Goal: Task Accomplishment & Management: Complete application form

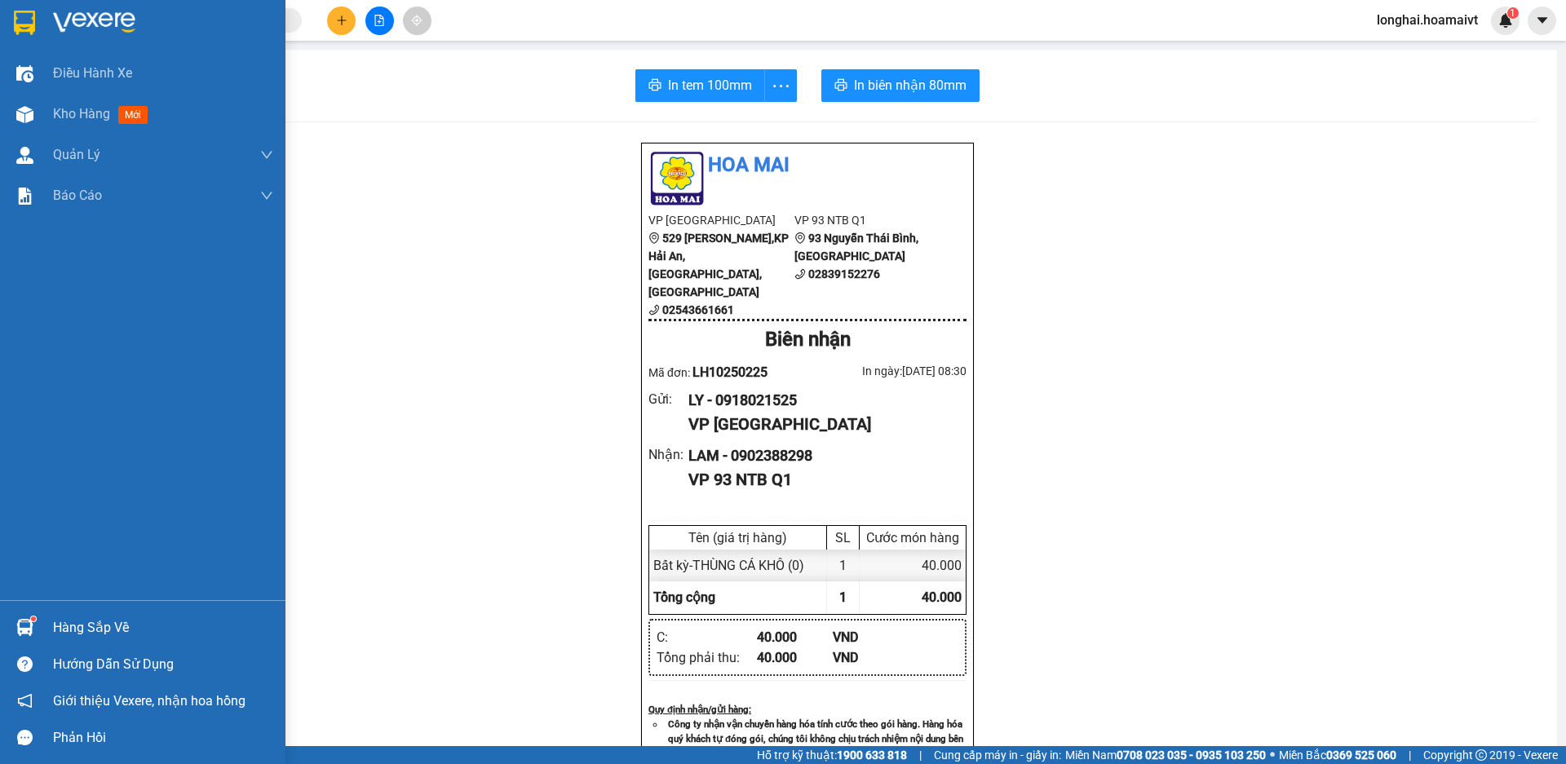
click at [39, 627] on div "Hàng sắp về" at bounding box center [142, 627] width 285 height 37
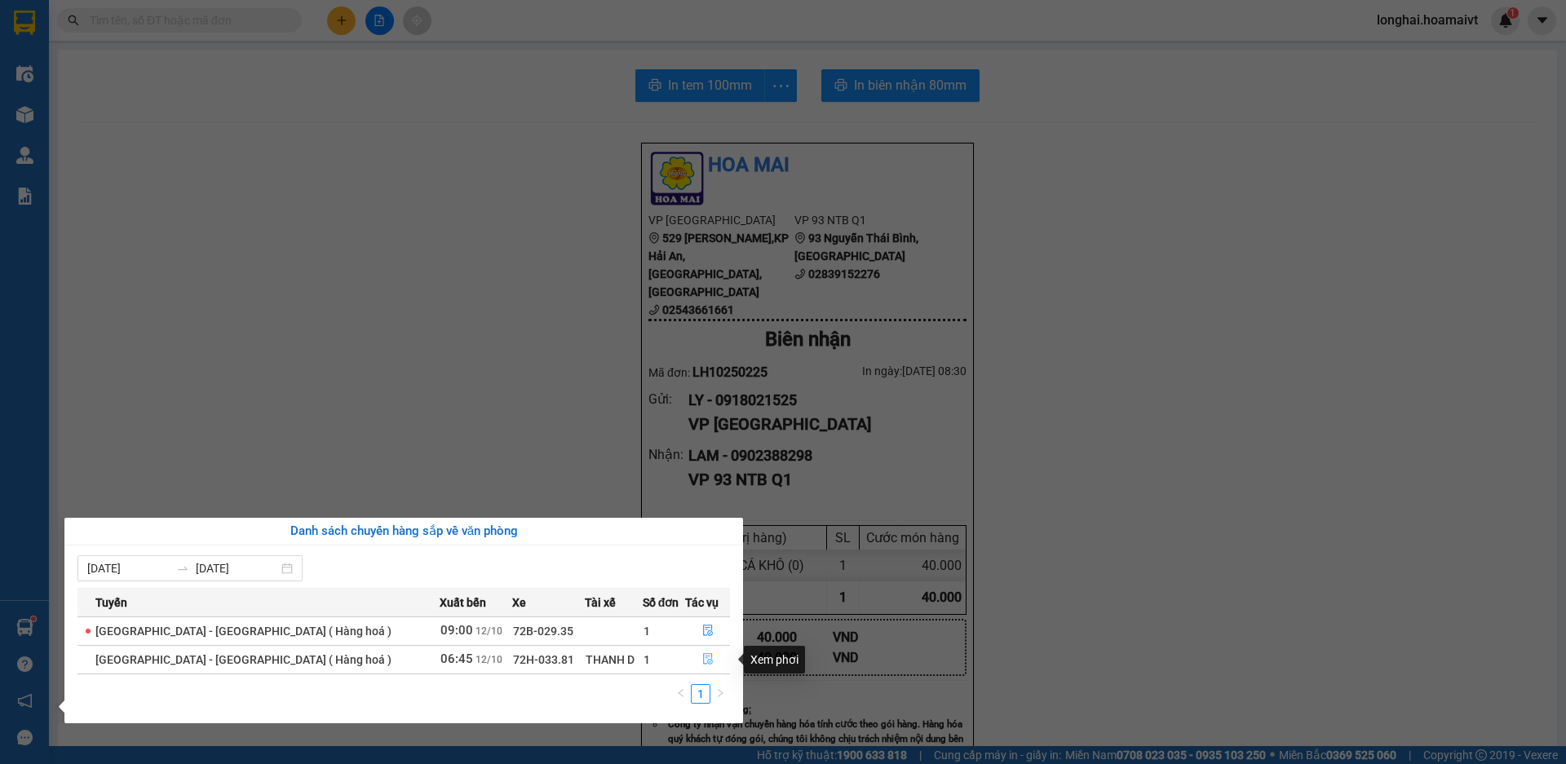
click at [700, 651] on button "button" at bounding box center [707, 660] width 43 height 26
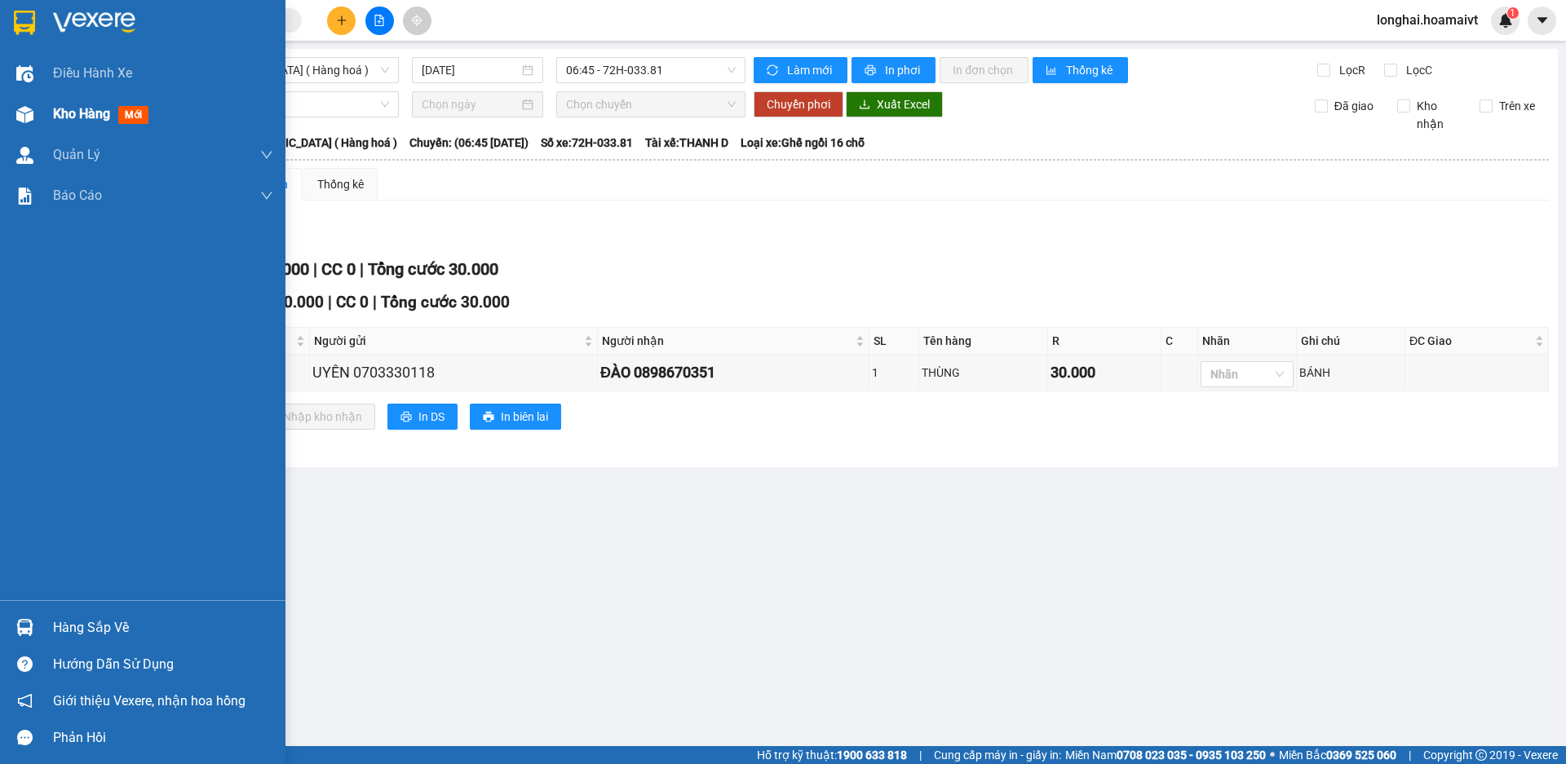
click at [57, 121] on span "Kho hàng" at bounding box center [81, 113] width 57 height 15
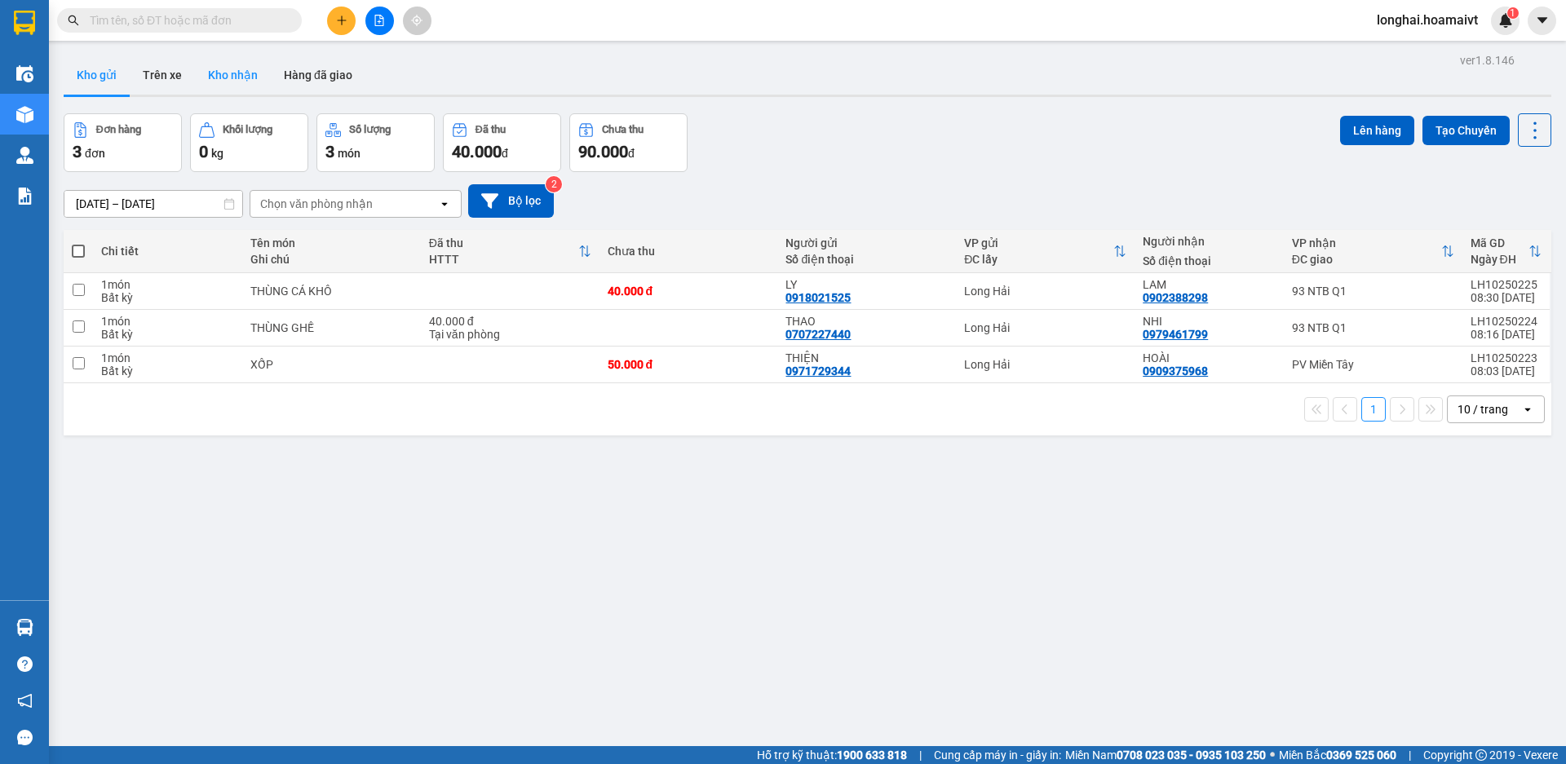
click at [205, 65] on button "Kho nhận" at bounding box center [233, 74] width 76 height 39
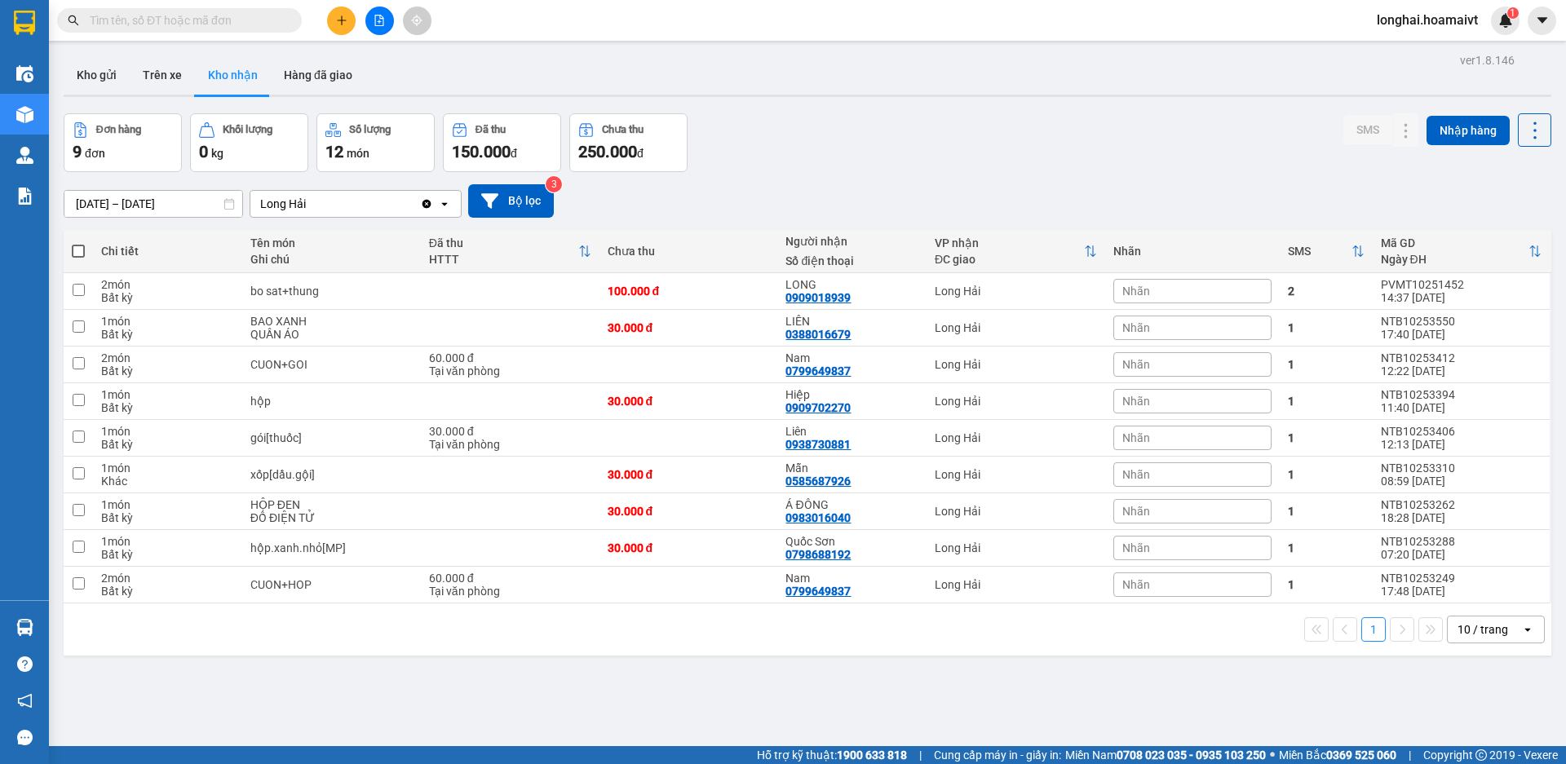
click at [186, 20] on input "text" at bounding box center [186, 20] width 193 height 18
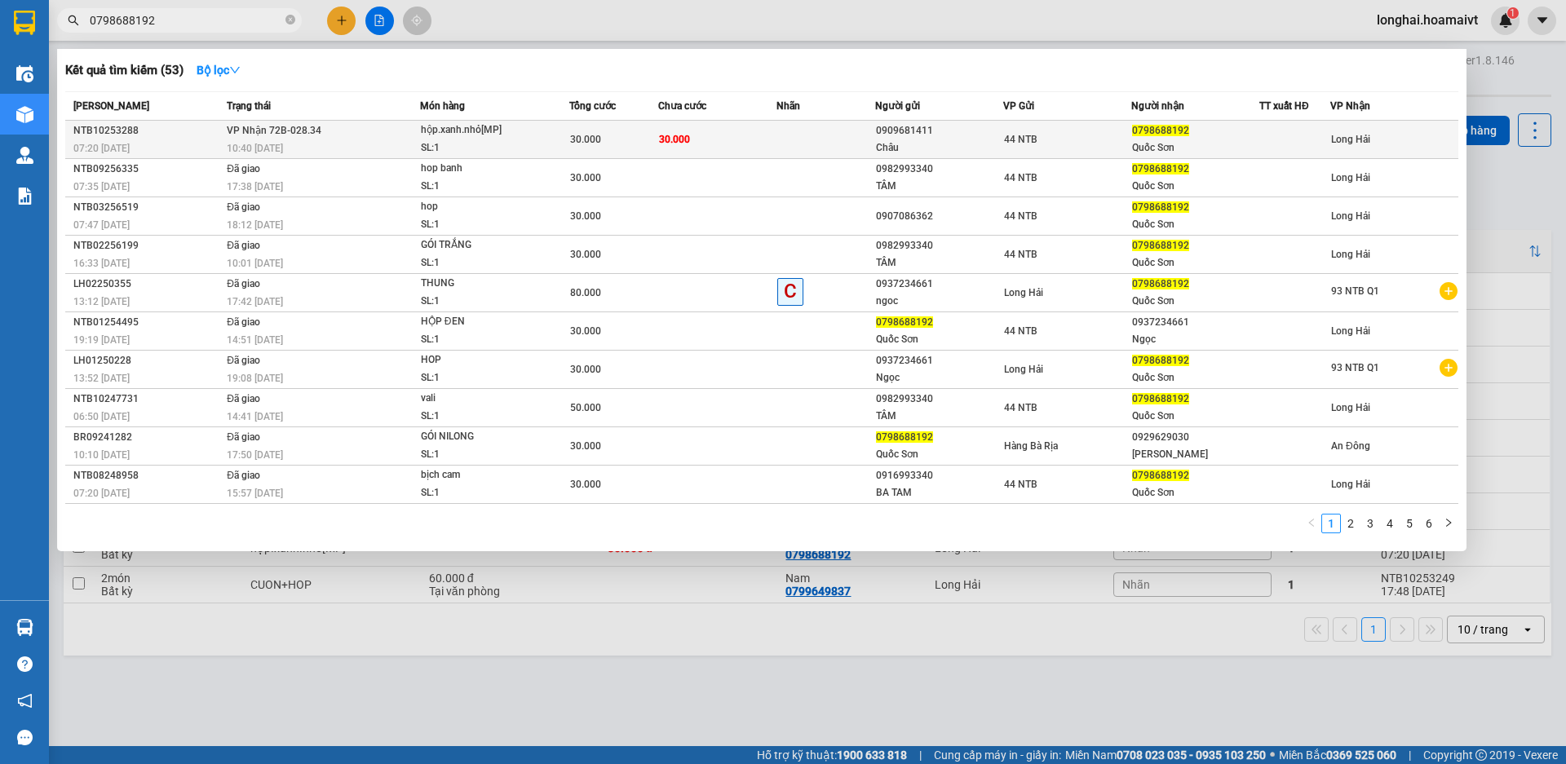
type input "0798688192"
click at [516, 147] on div "SL: 1" at bounding box center [482, 148] width 122 height 18
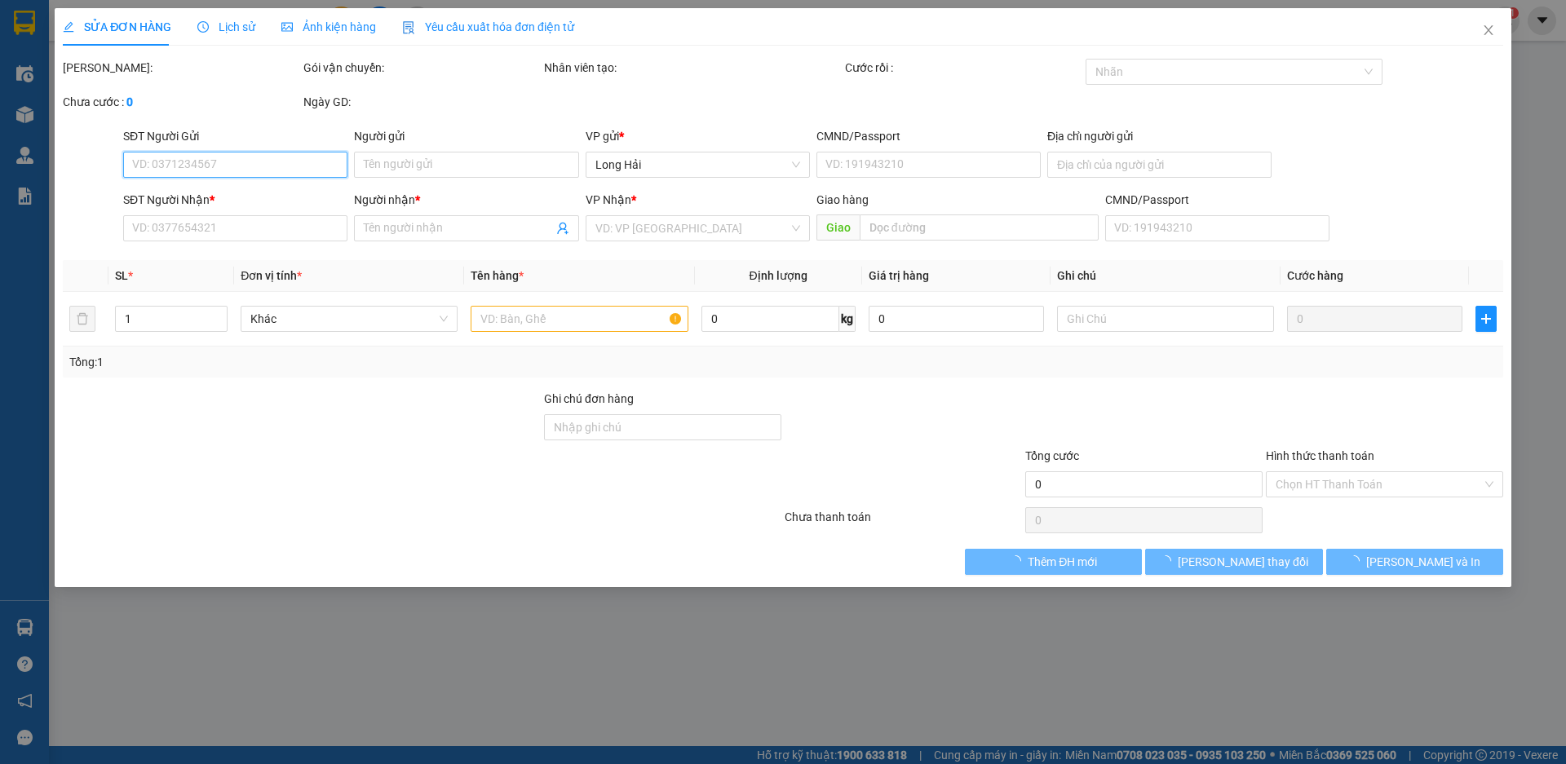
type input "0909681411"
type input "Châu"
type input "109/31_L.Q.Hưng_Q4"
type input "0798688192"
type input "Quốc Sơn"
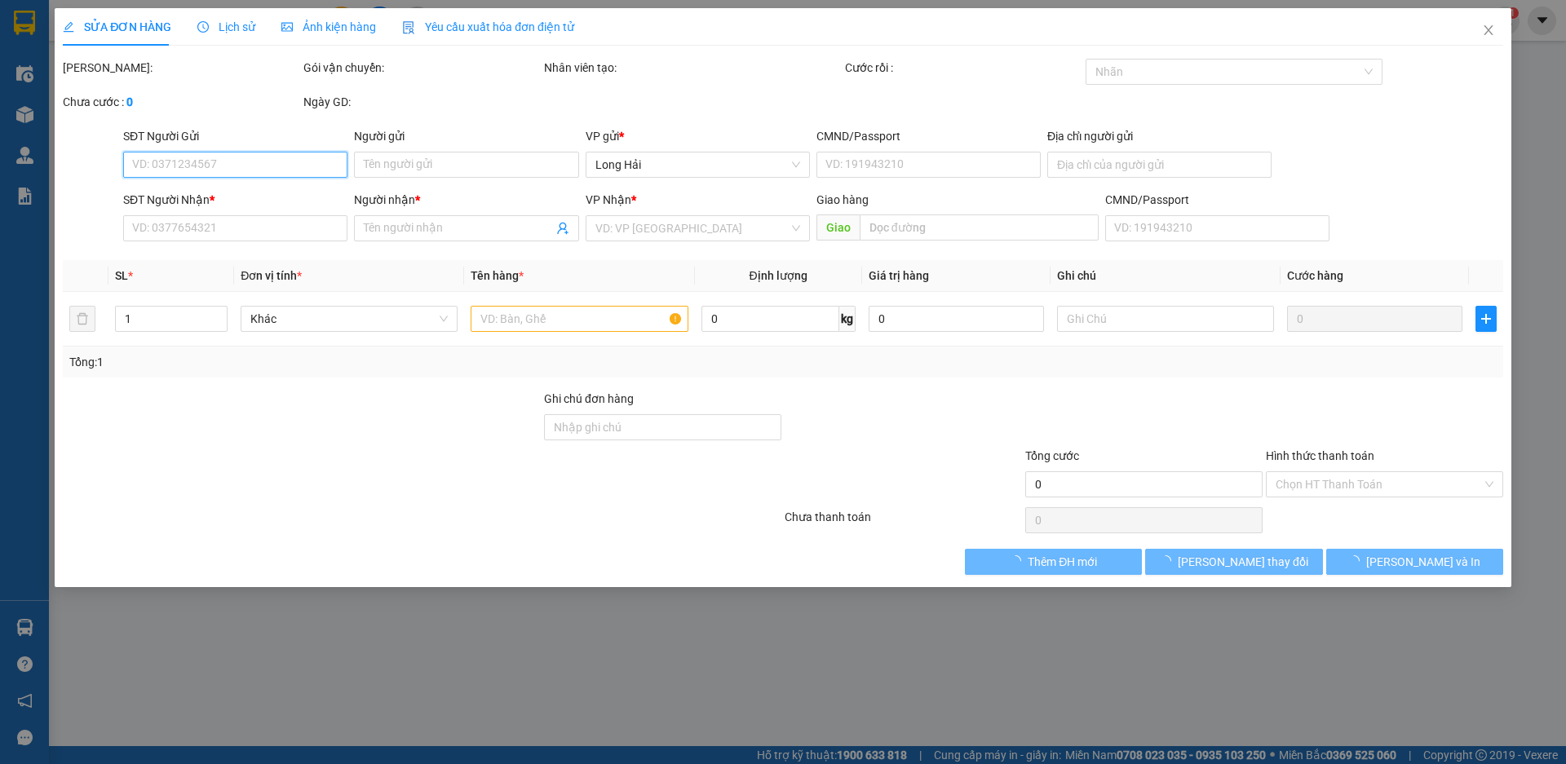
type input "30.000"
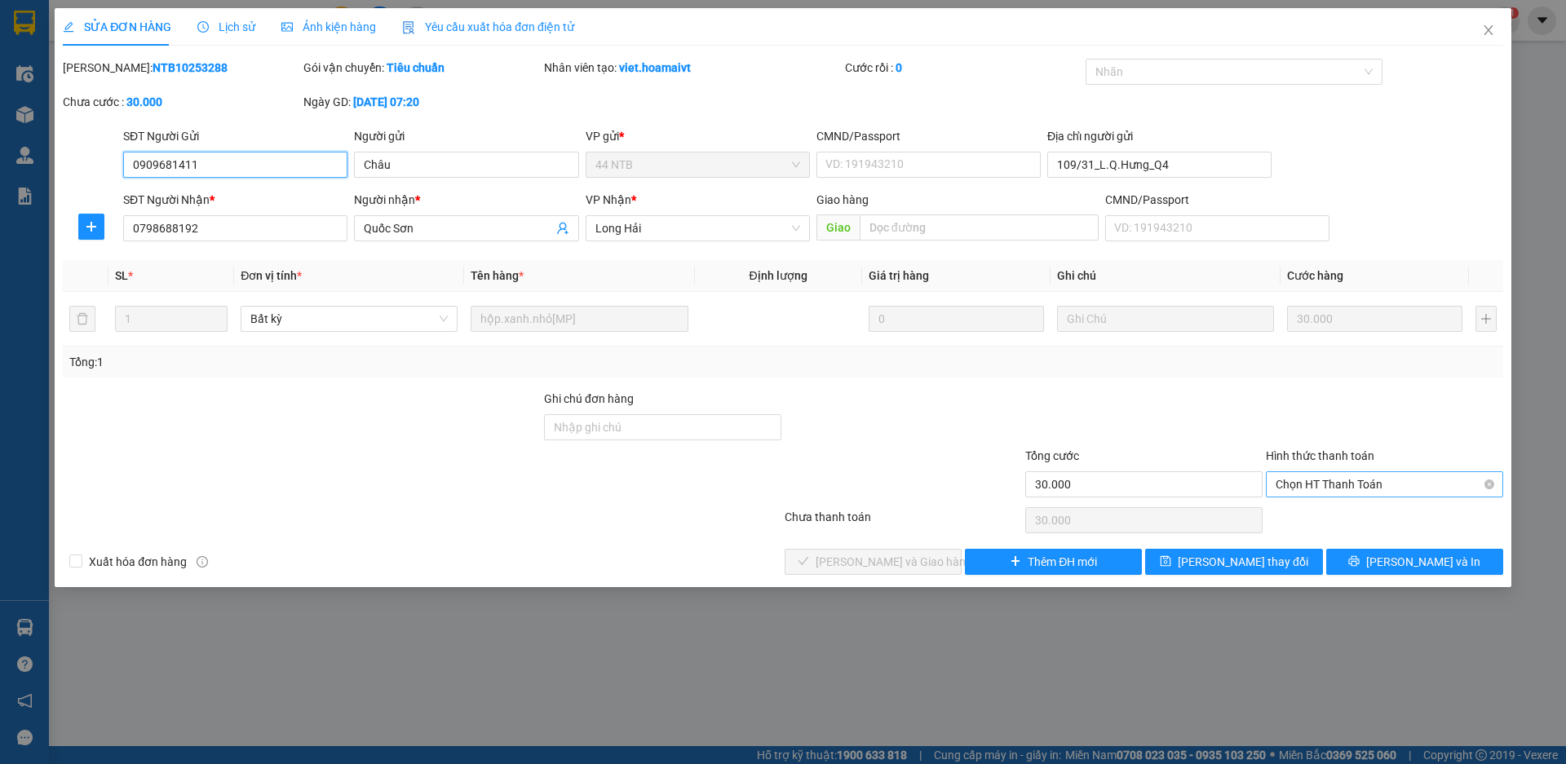
click at [1303, 490] on span "Chọn HT Thanh Toán" at bounding box center [1385, 484] width 218 height 24
click at [1317, 519] on div "Tại văn phòng" at bounding box center [1385, 517] width 218 height 18
type input "0"
click at [850, 563] on span "[PERSON_NAME] và Giao hàng" at bounding box center [894, 562] width 157 height 18
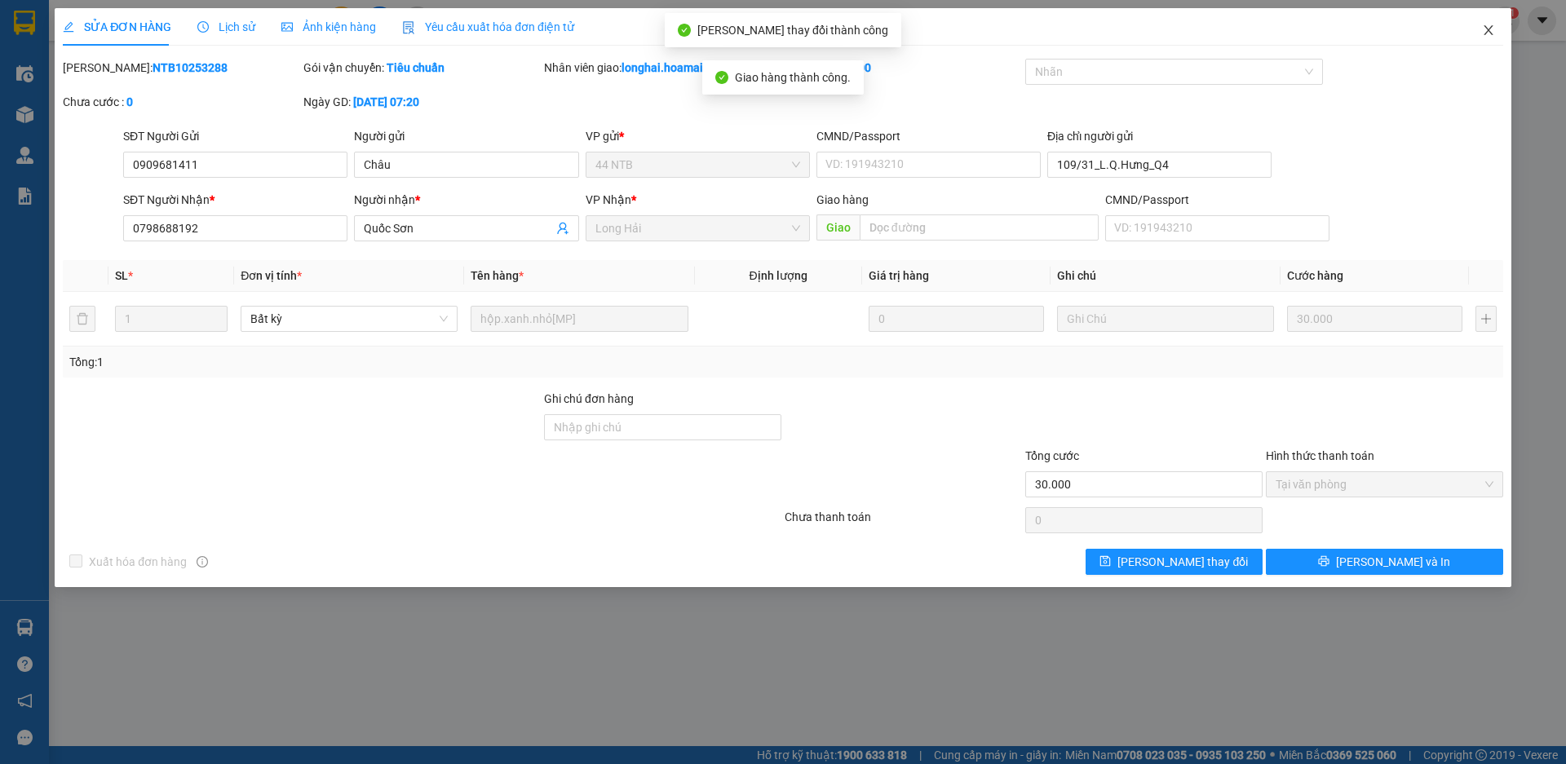
click at [1491, 37] on icon "close" at bounding box center [1488, 30] width 13 height 13
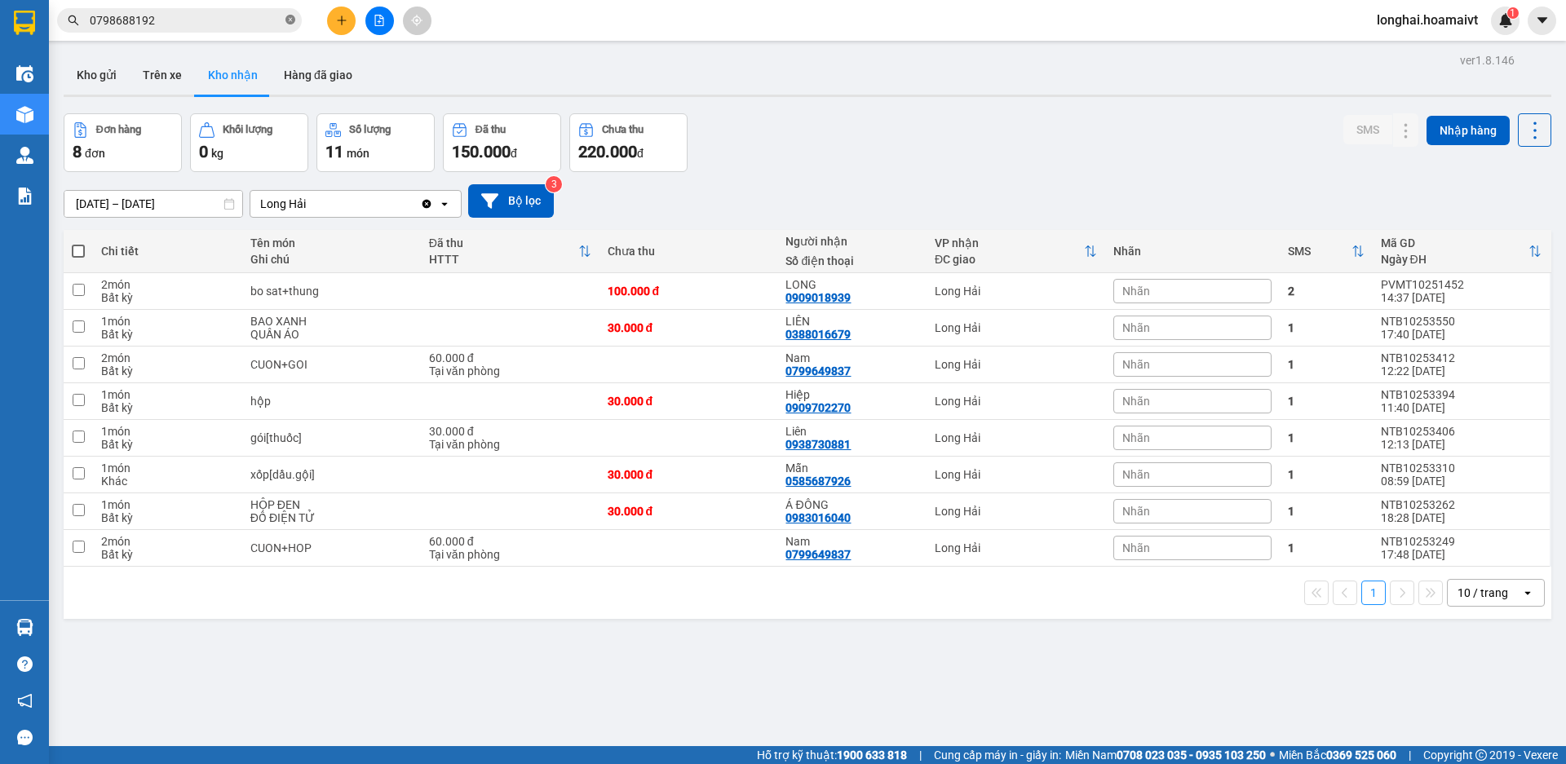
click at [285, 22] on icon "close-circle" at bounding box center [290, 20] width 10 height 10
click at [94, 76] on button "Kho gửi" at bounding box center [97, 74] width 66 height 39
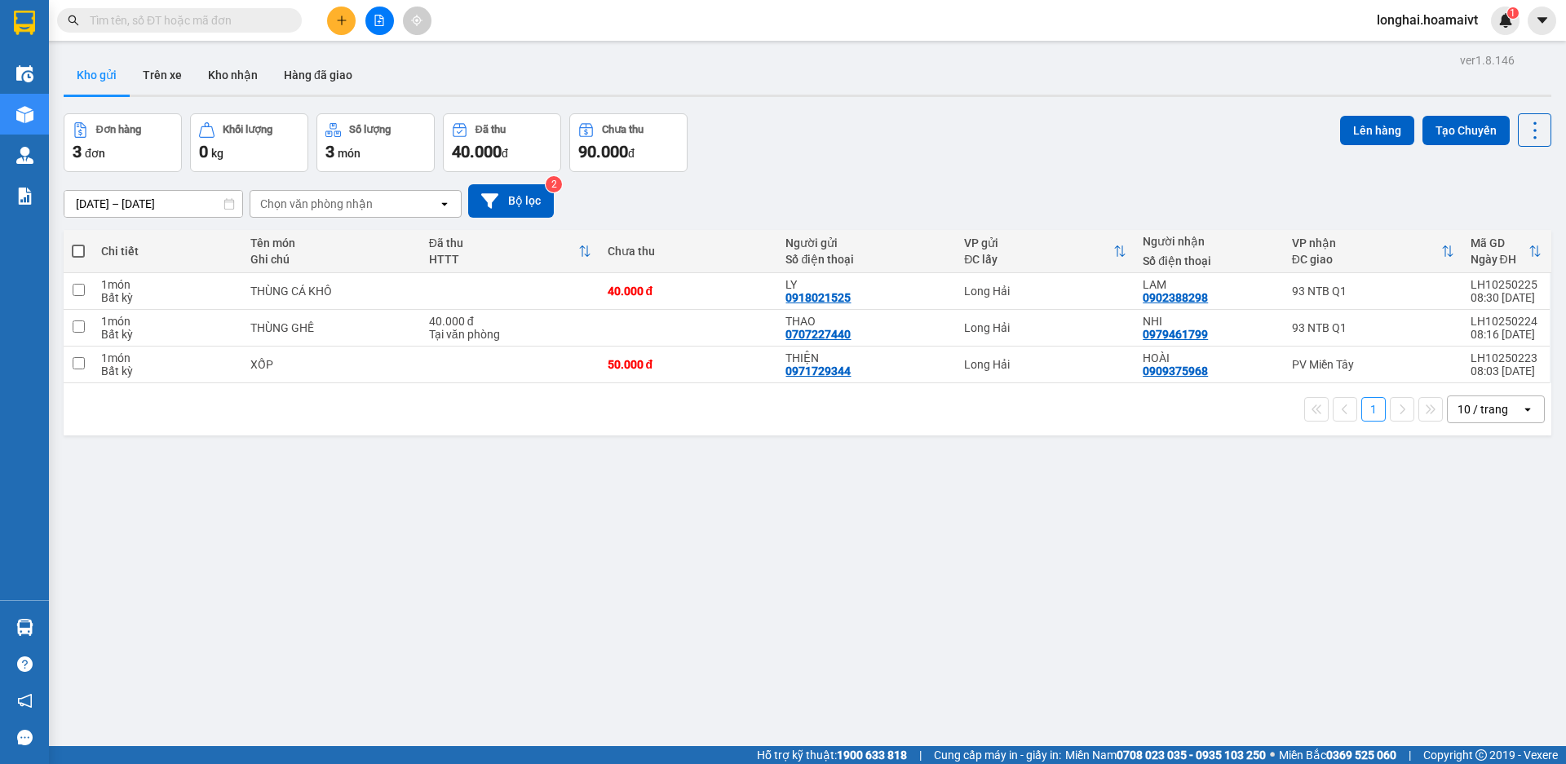
click at [77, 247] on span at bounding box center [78, 251] width 13 height 13
click at [78, 243] on input "checkbox" at bounding box center [78, 243] width 0 height 0
checkbox input "true"
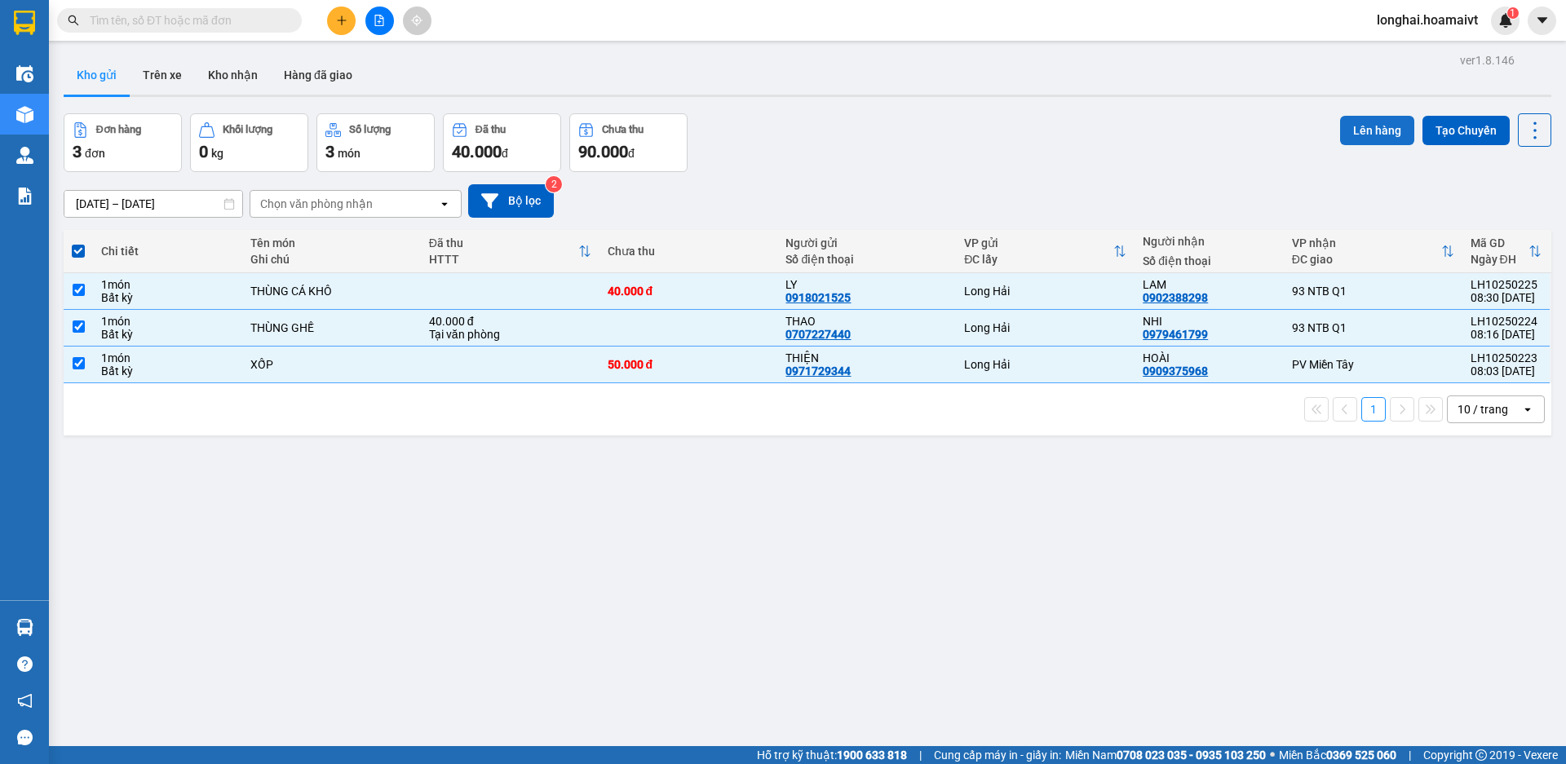
click at [1344, 125] on button "Lên hàng" at bounding box center [1377, 130] width 74 height 29
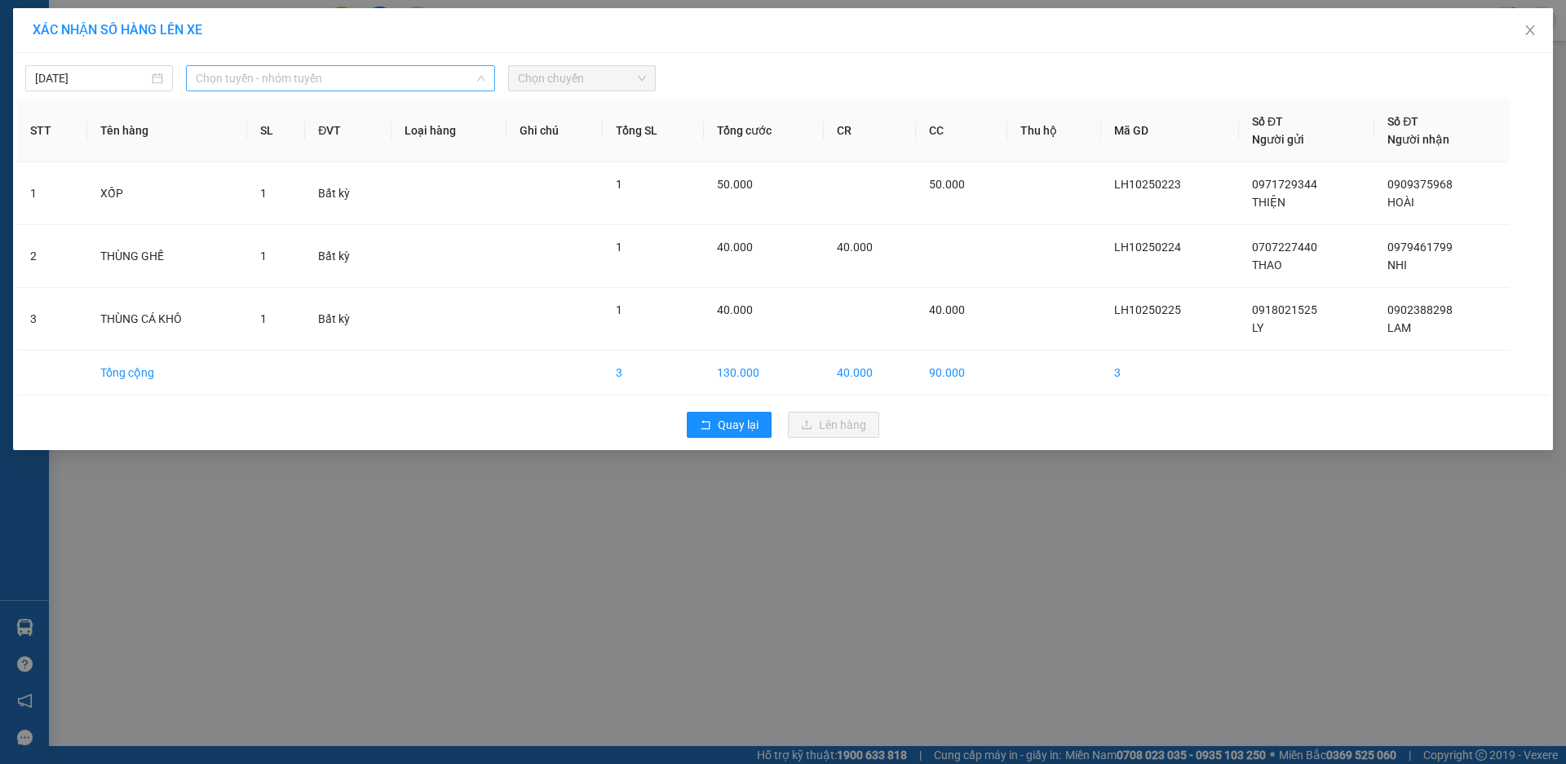
click at [281, 82] on span "Chọn tuyến - nhóm tuyến" at bounding box center [341, 78] width 290 height 24
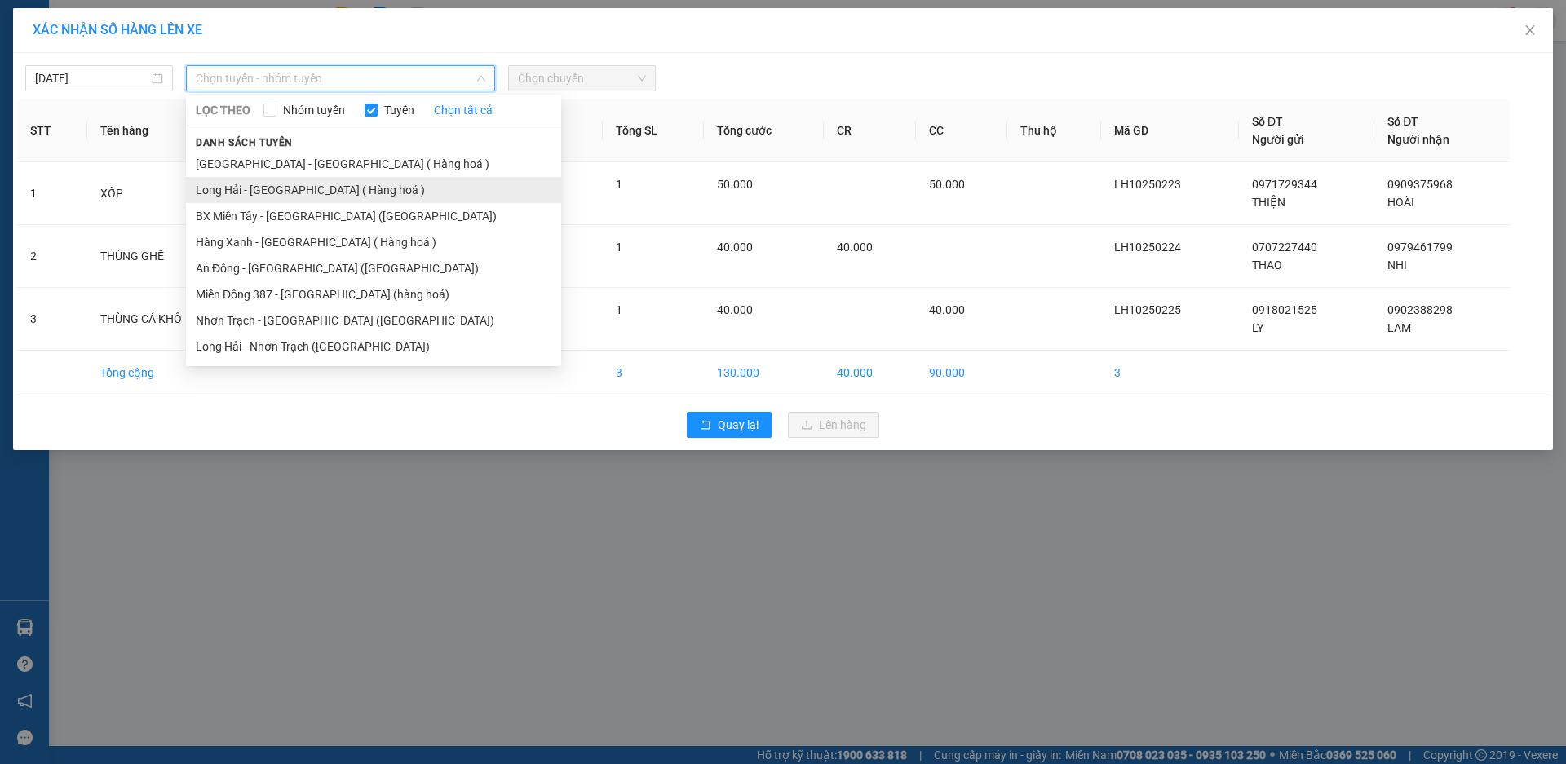
click at [294, 189] on li "Long Hải - [GEOGRAPHIC_DATA] ( Hàng hoá )" at bounding box center [373, 190] width 375 height 26
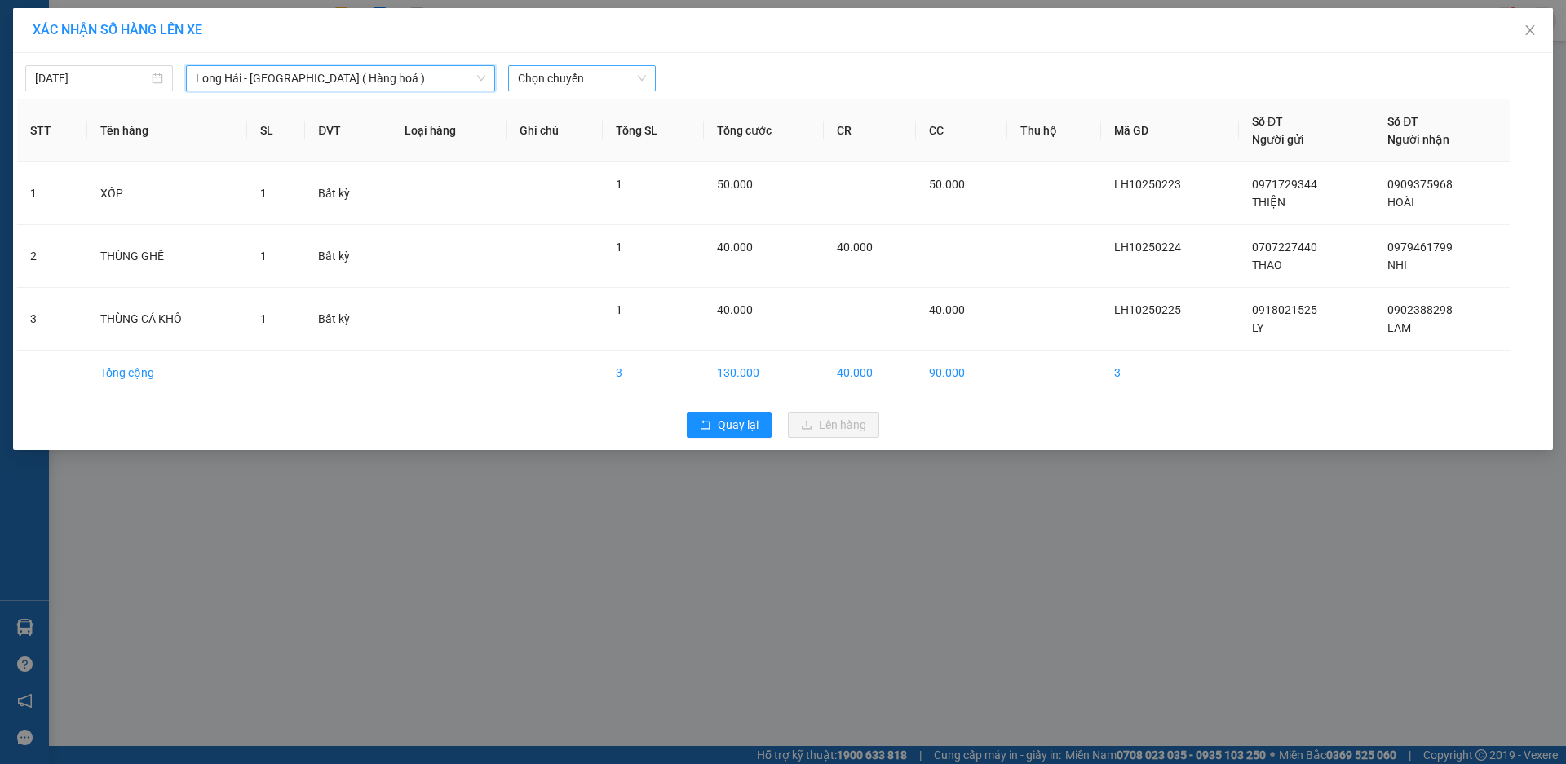
click at [543, 74] on span "Chọn chuyến" at bounding box center [582, 78] width 128 height 24
type input "10"
click at [621, 143] on div "Thêm chuyến " 10:00 "" at bounding box center [595, 138] width 174 height 28
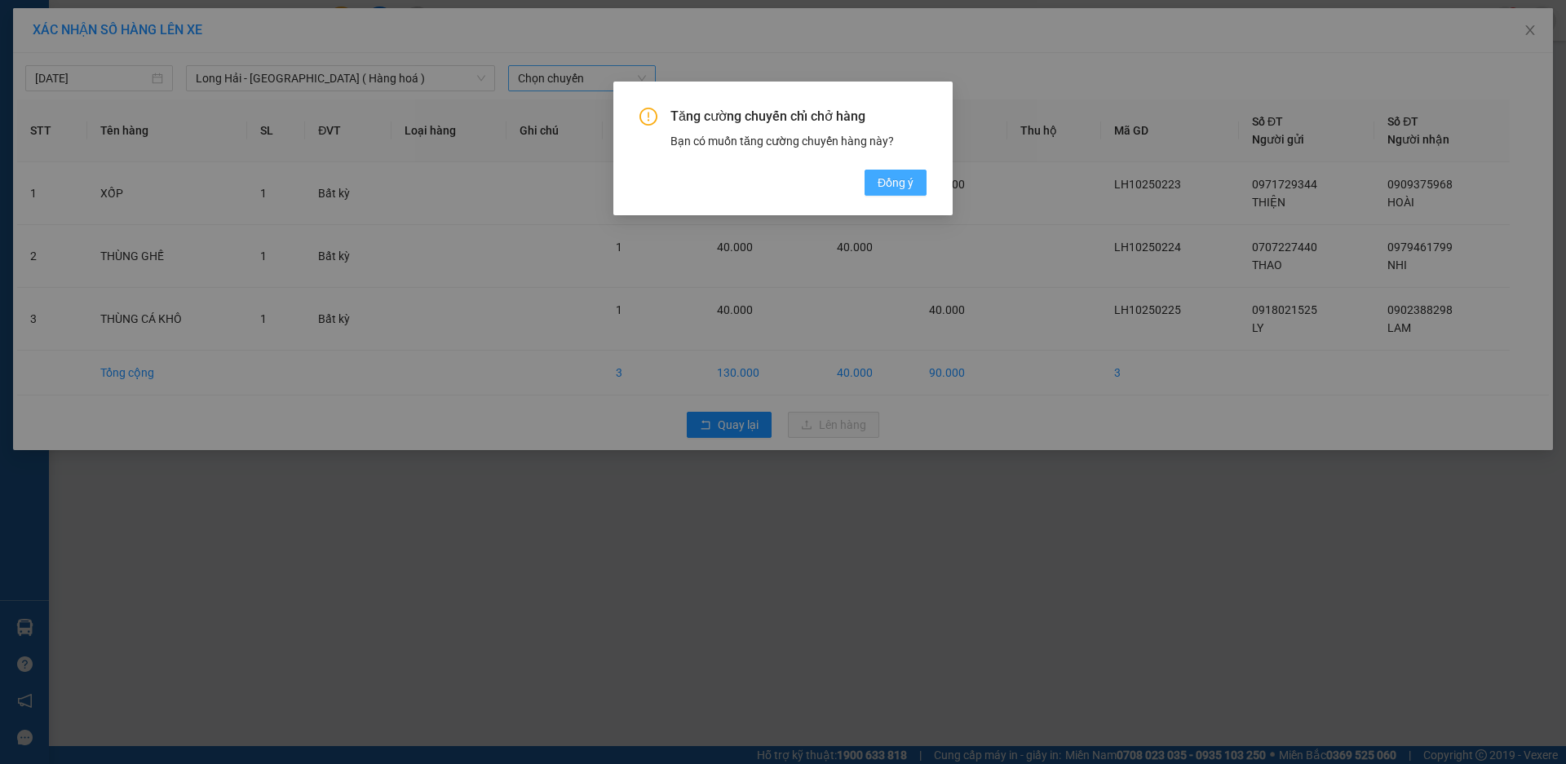
click at [888, 189] on span "Đồng ý" at bounding box center [896, 183] width 36 height 18
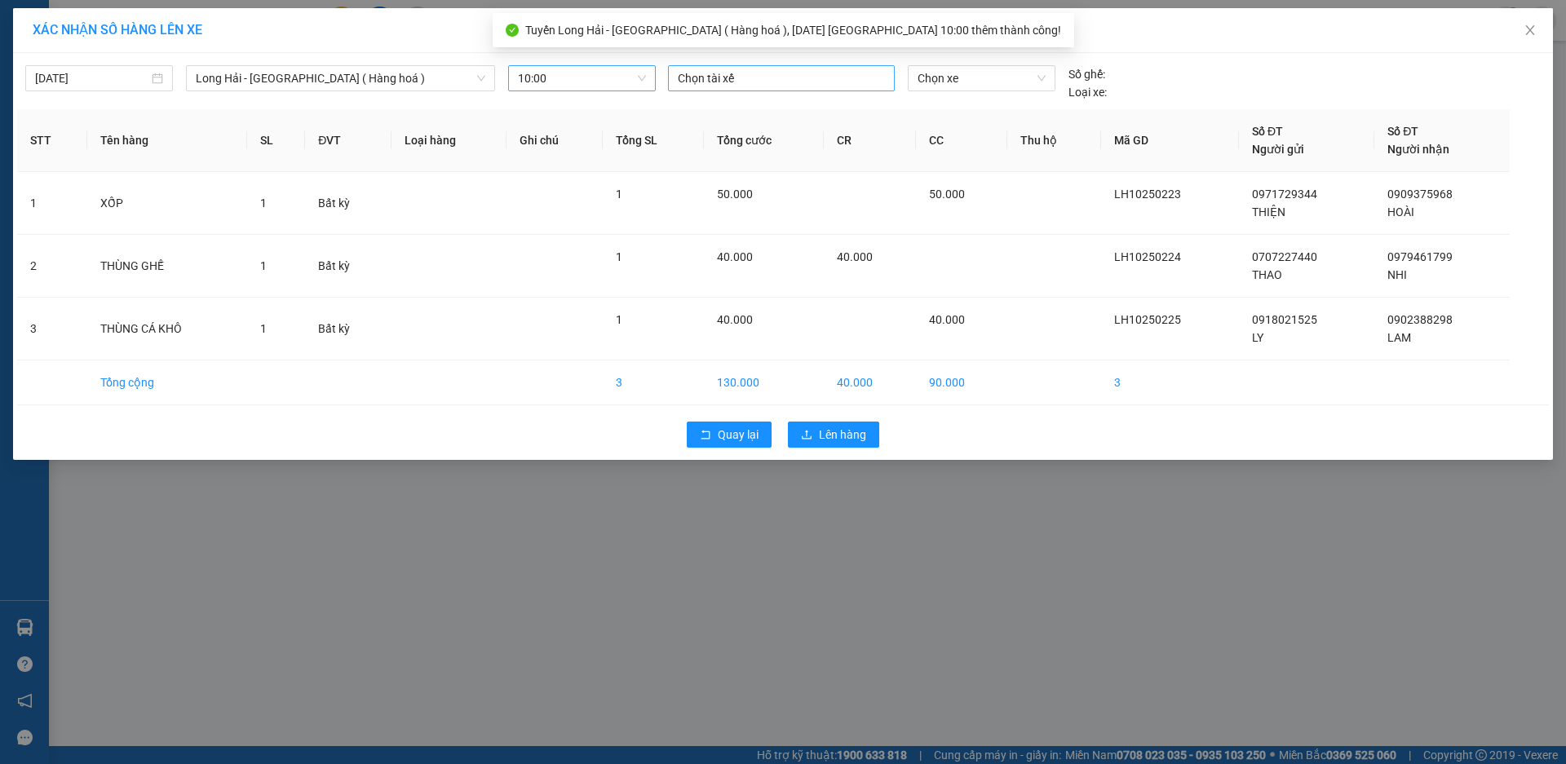
click at [727, 77] on div at bounding box center [781, 79] width 219 height 20
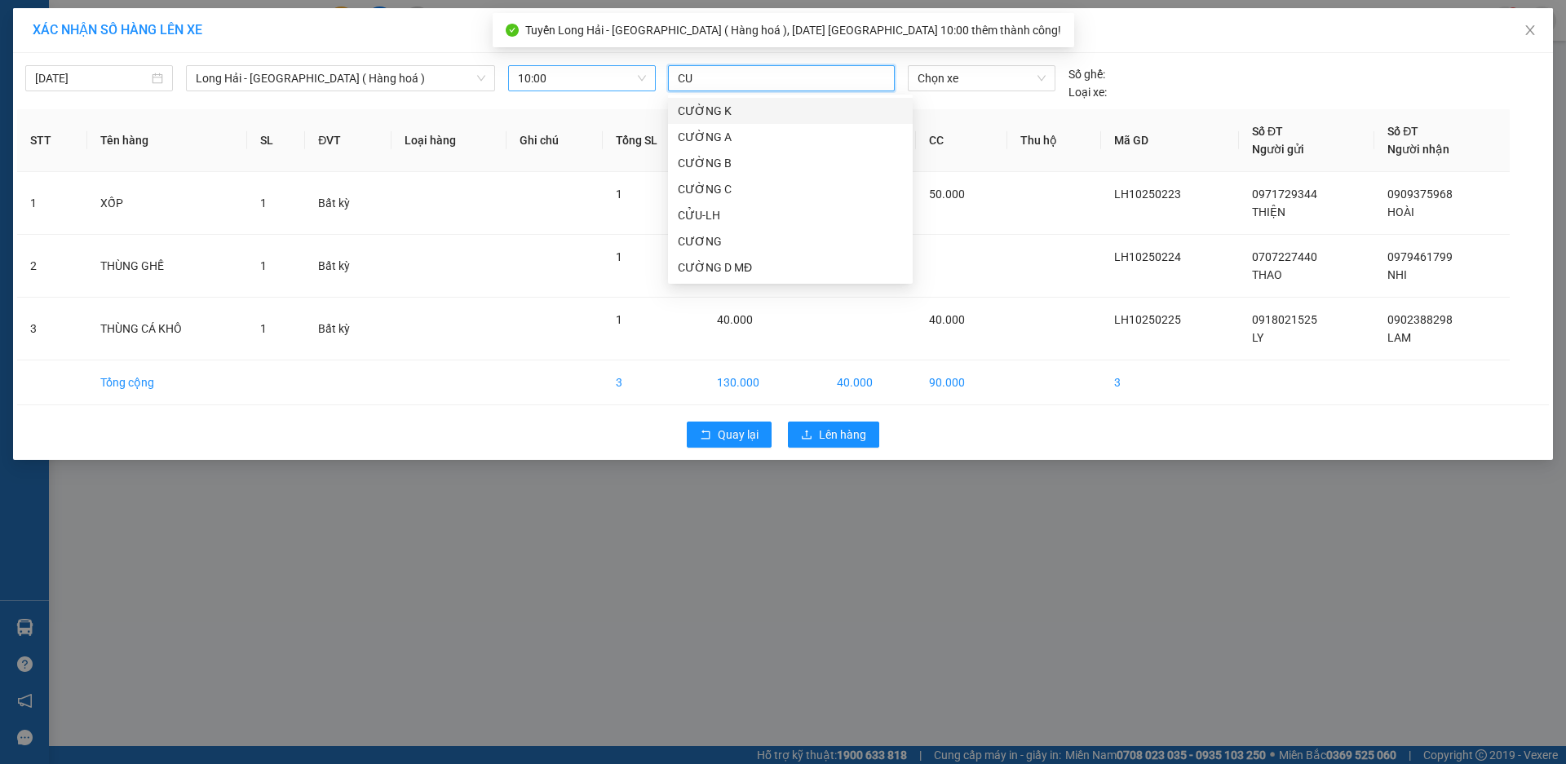
type input "CUU"
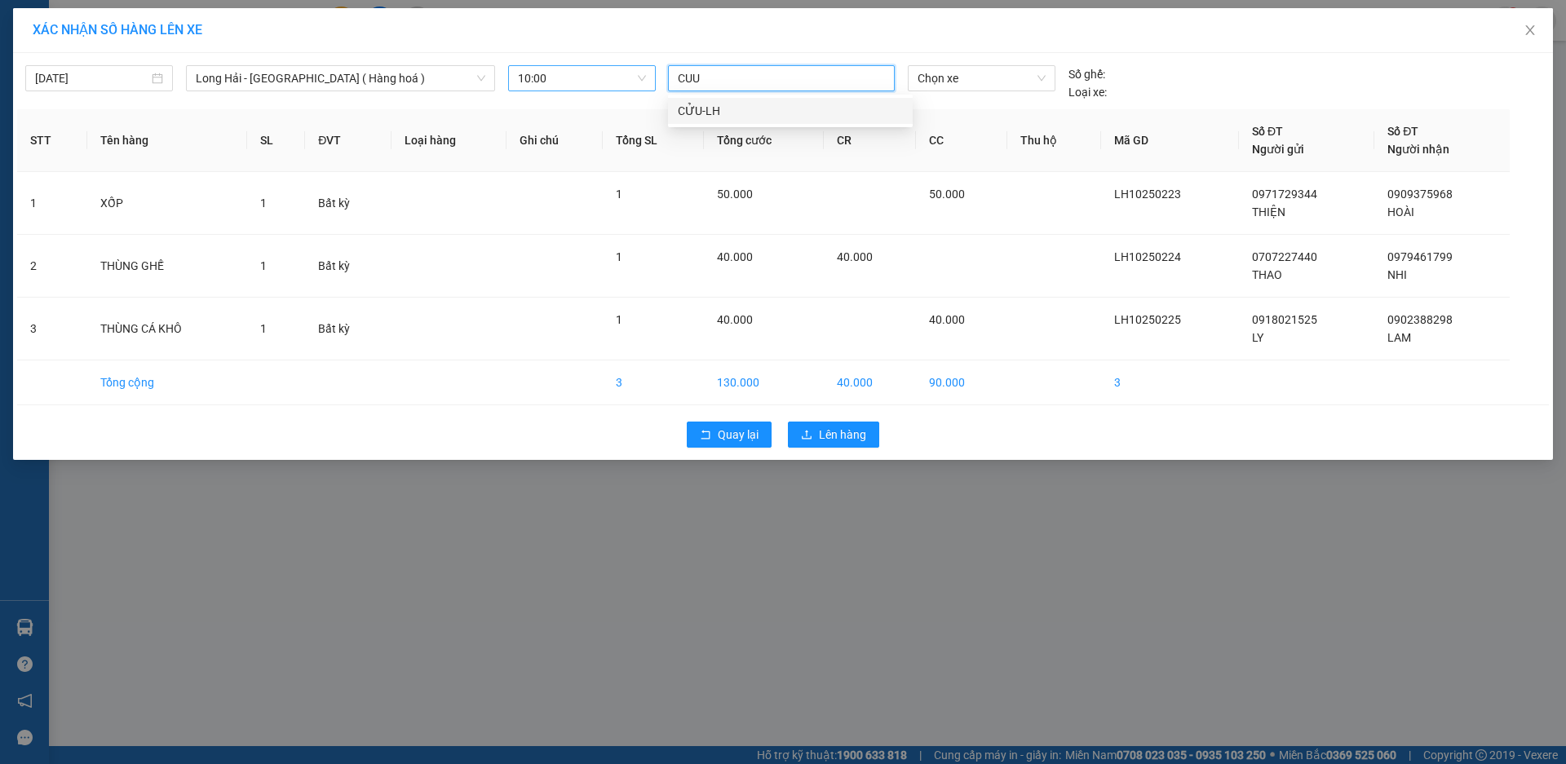
click at [740, 108] on div "CỬU-LH" at bounding box center [790, 111] width 225 height 18
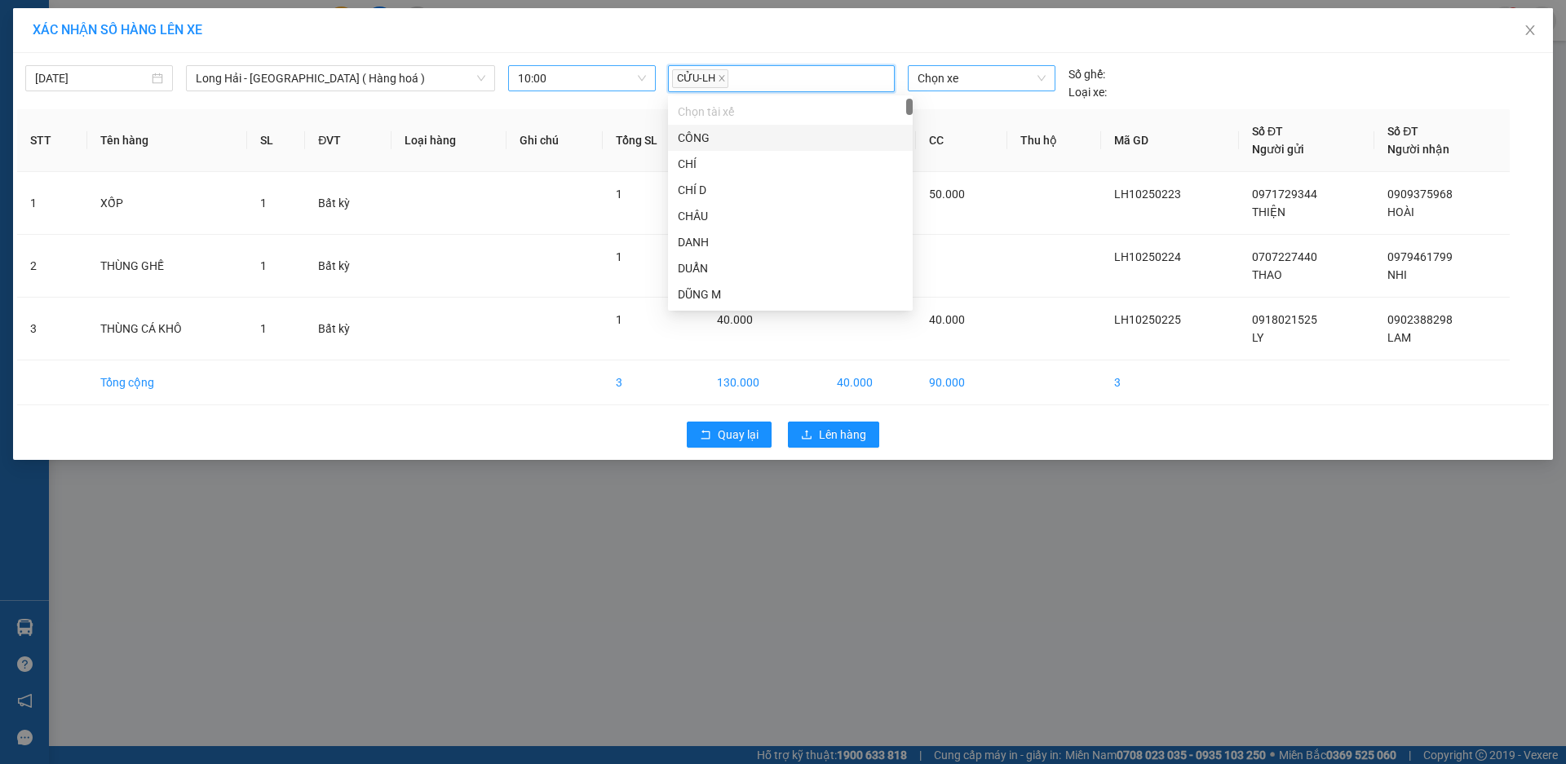
click at [976, 70] on span "Chọn xe" at bounding box center [981, 78] width 127 height 24
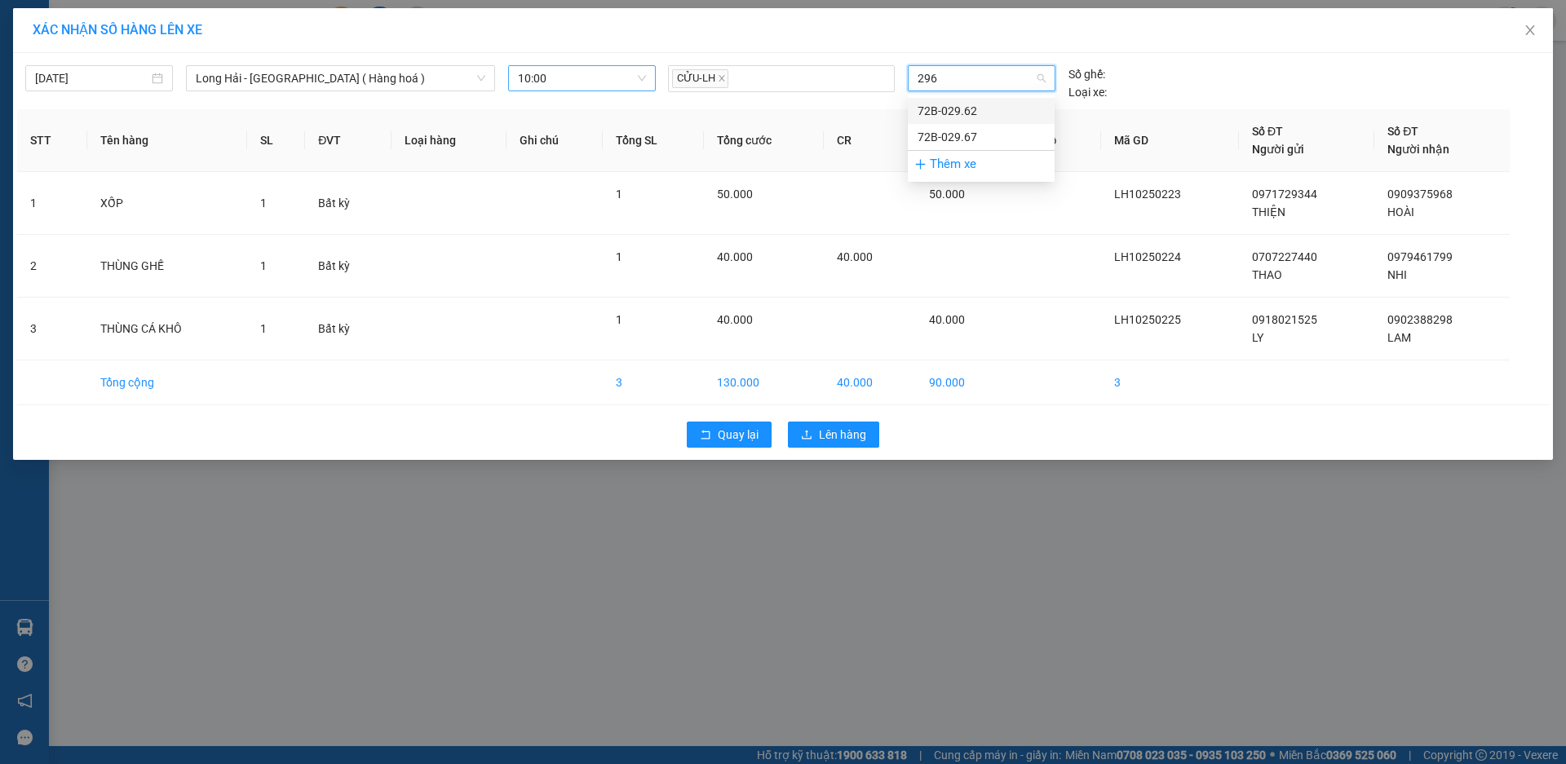
type input "2967"
click at [992, 117] on div "72B-029.67" at bounding box center [981, 111] width 127 height 18
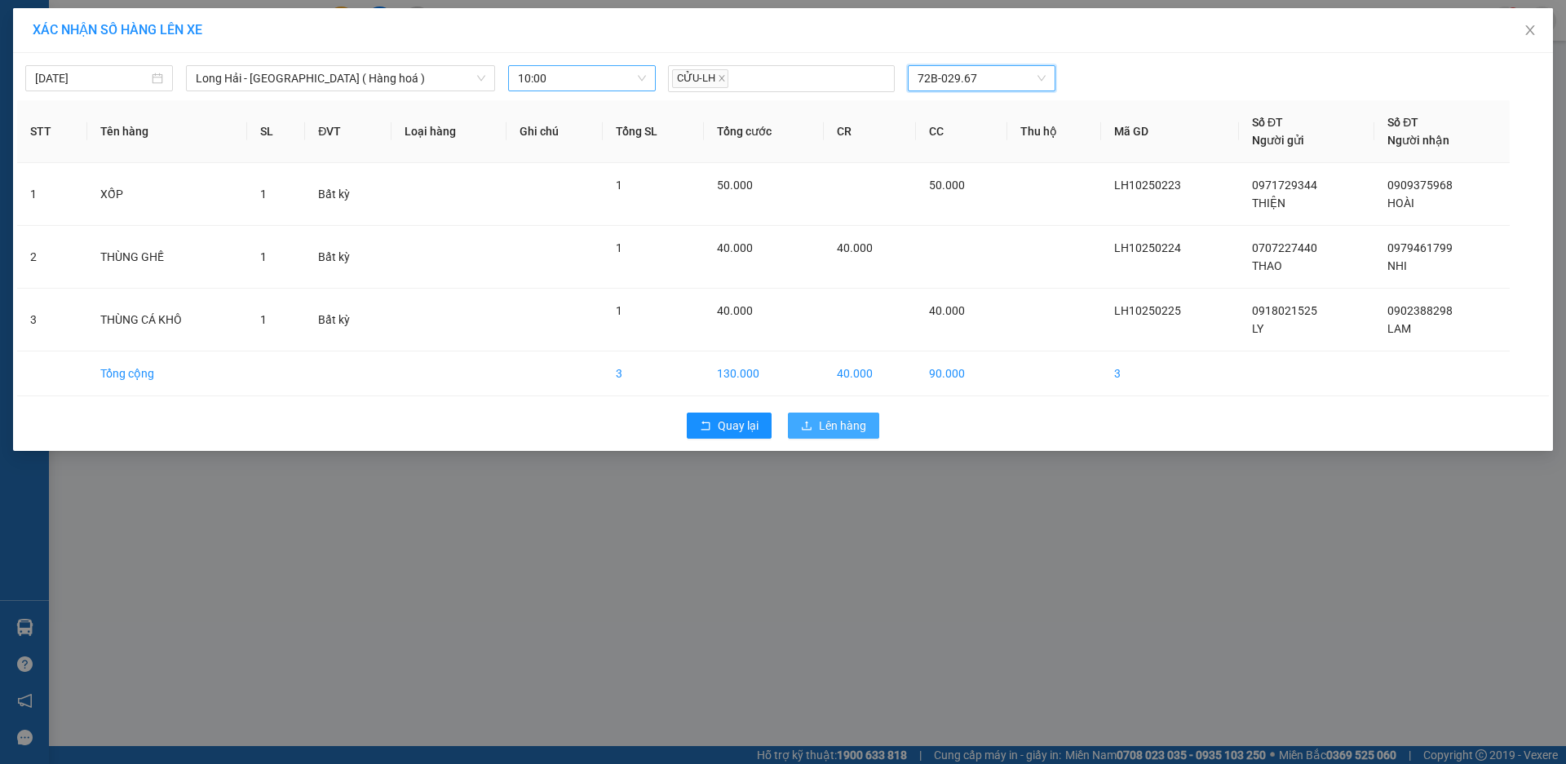
click at [843, 415] on button "Lên hàng" at bounding box center [833, 426] width 91 height 26
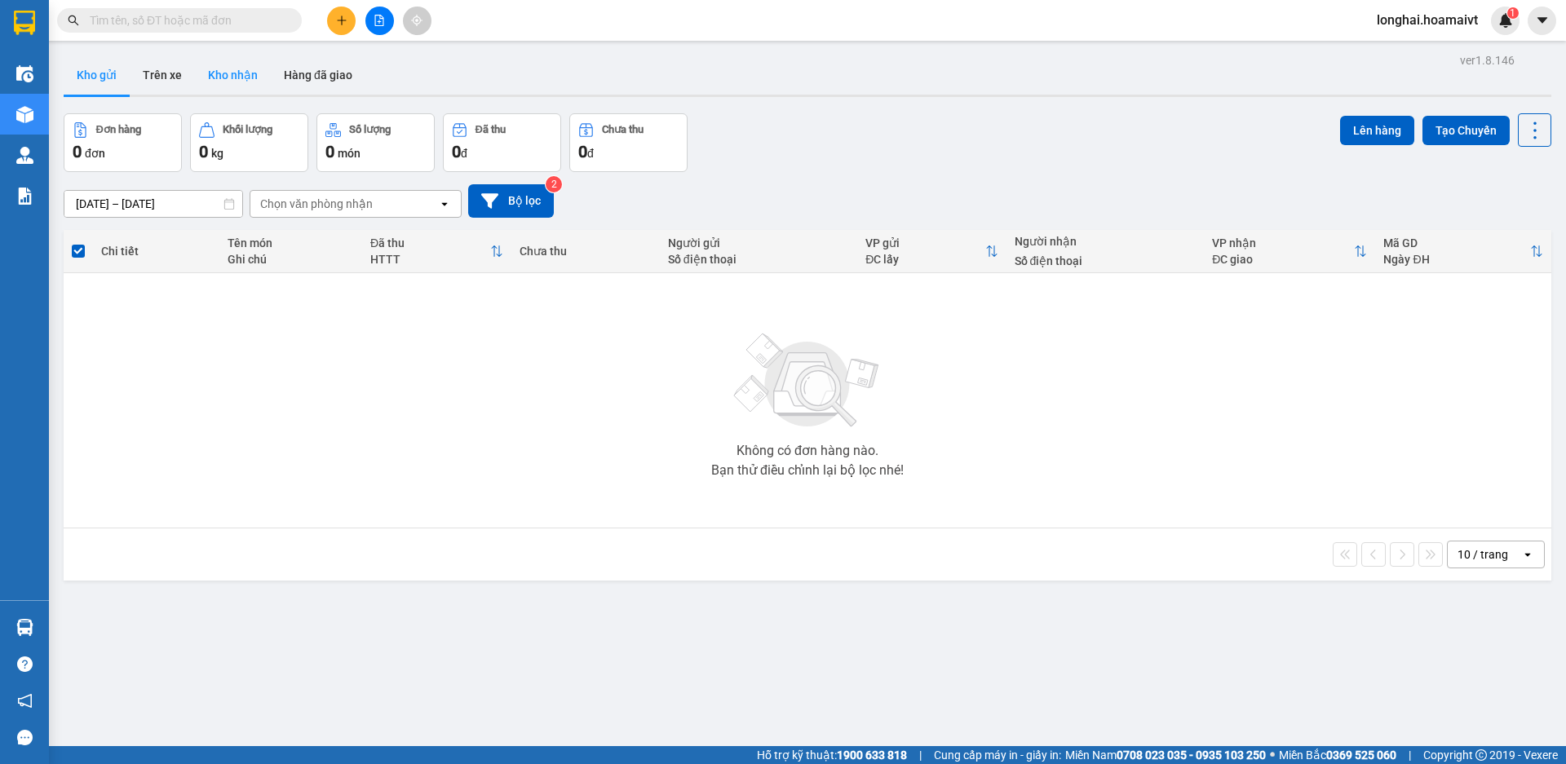
click at [245, 75] on button "Kho nhận" at bounding box center [233, 74] width 76 height 39
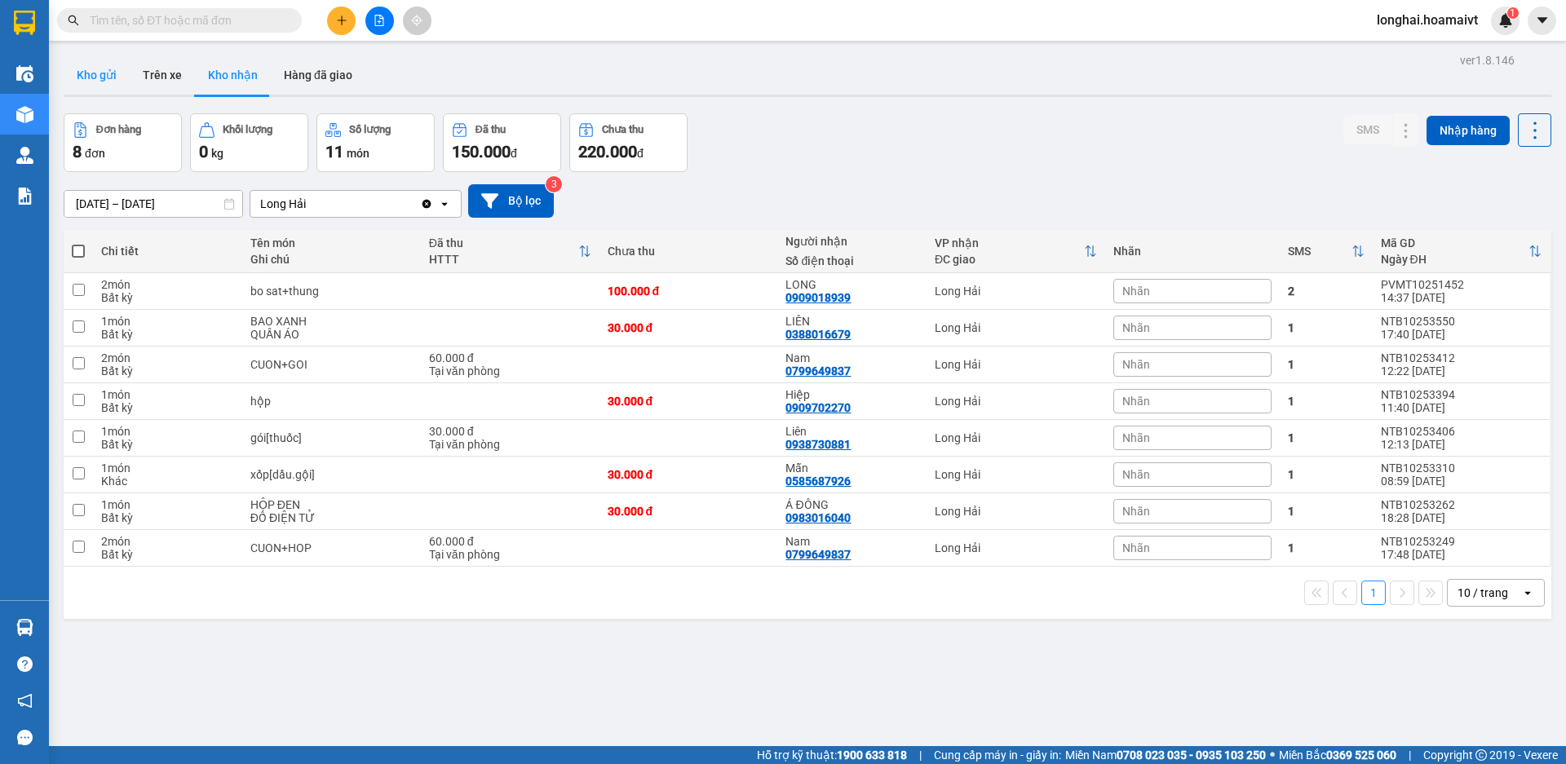
click at [119, 69] on button "Kho gửi" at bounding box center [97, 74] width 66 height 39
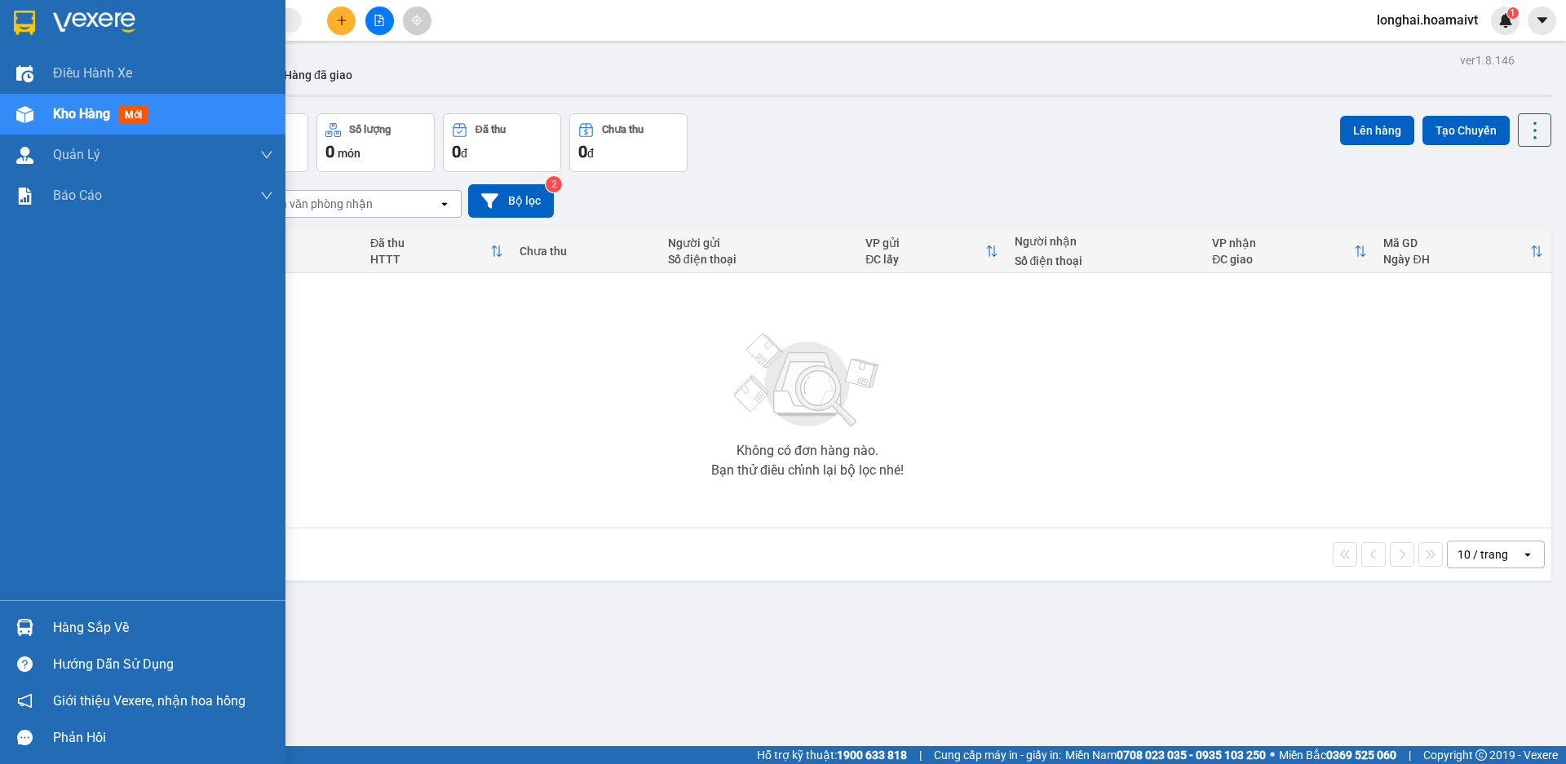
click at [47, 622] on div "Hàng sắp về" at bounding box center [142, 627] width 285 height 37
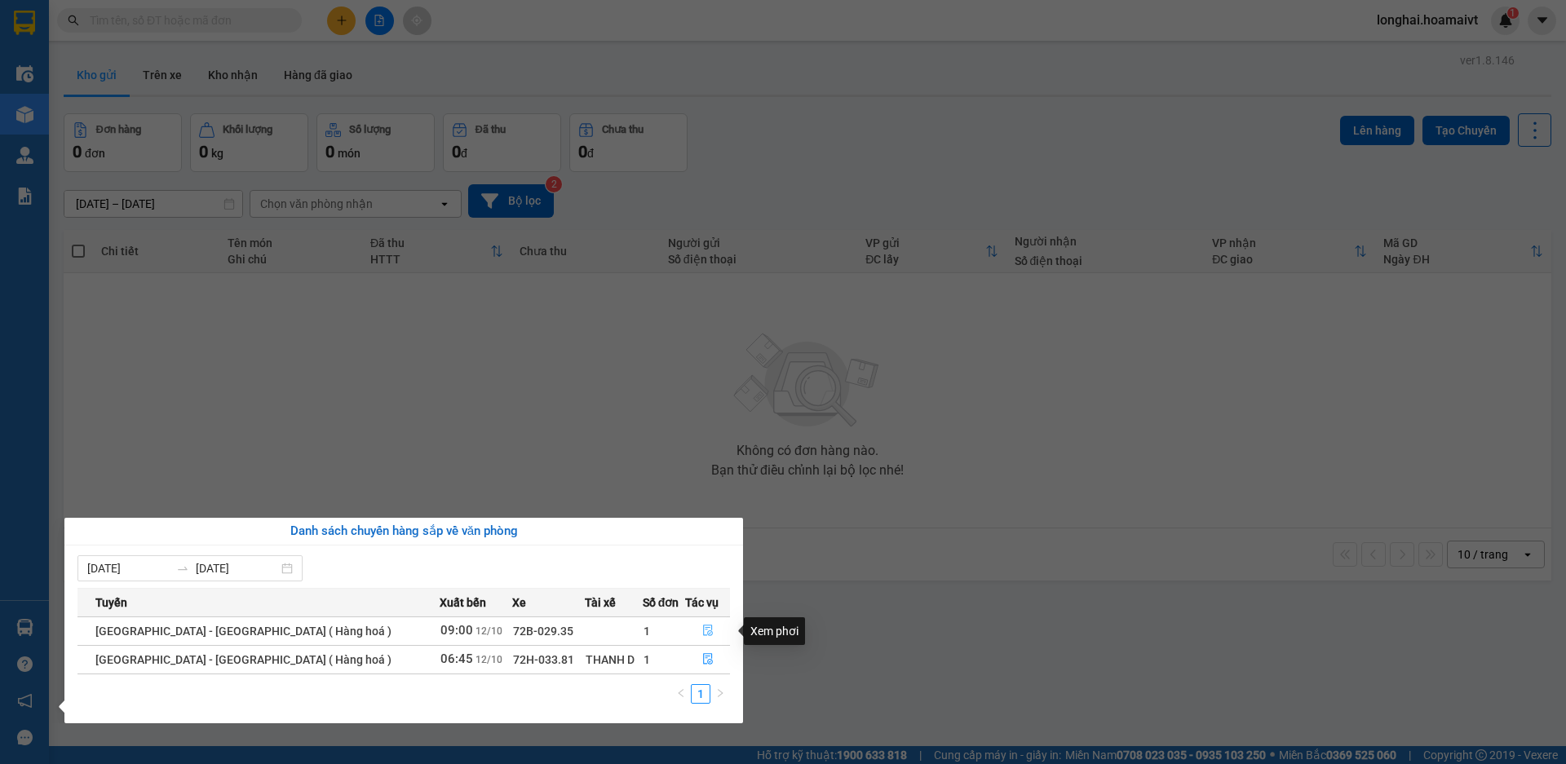
click at [702, 627] on icon "file-done" at bounding box center [707, 630] width 11 height 11
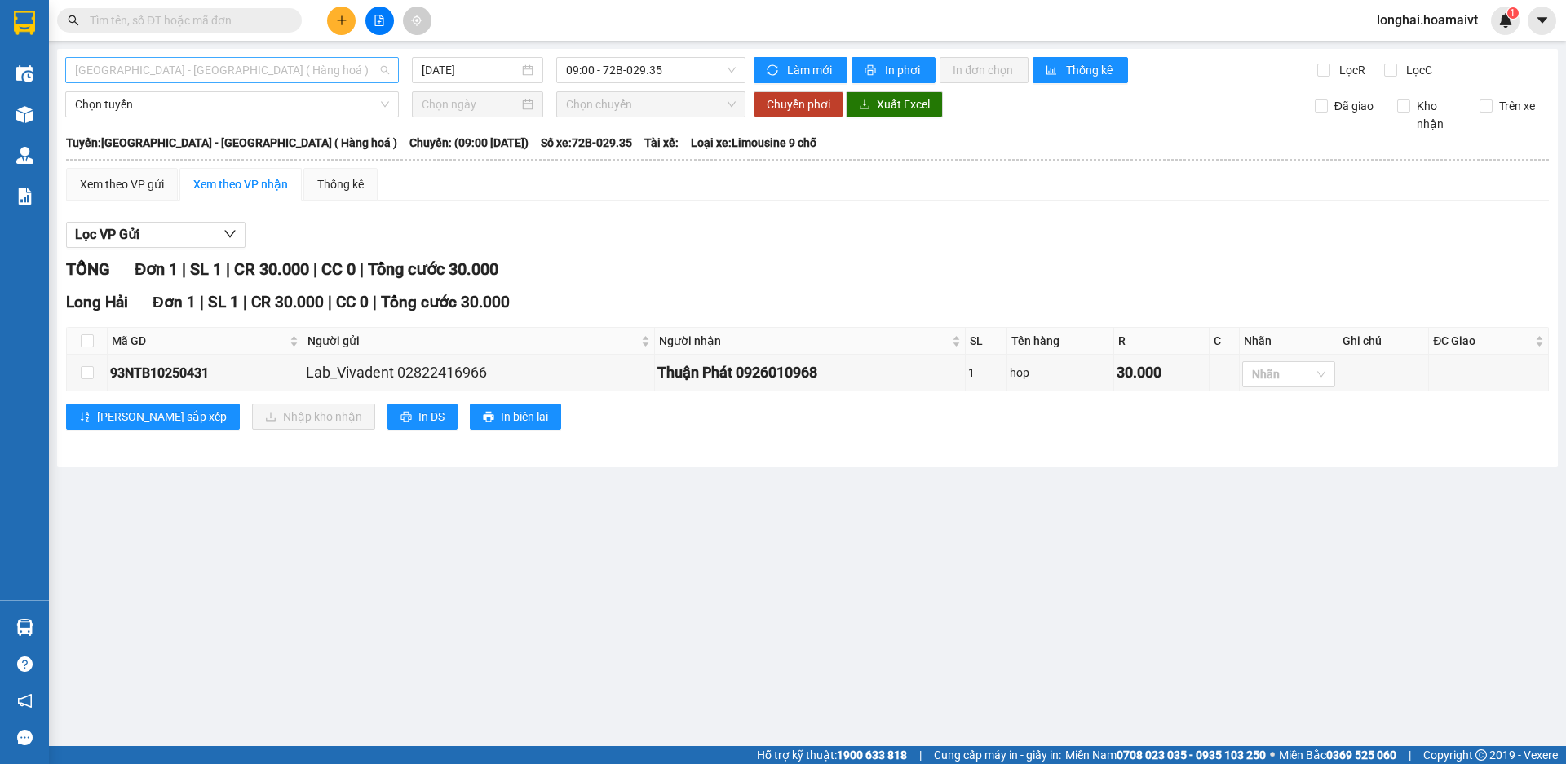
click at [269, 74] on span "[GEOGRAPHIC_DATA] - [GEOGRAPHIC_DATA] ( Hàng hoá )" at bounding box center [232, 70] width 314 height 24
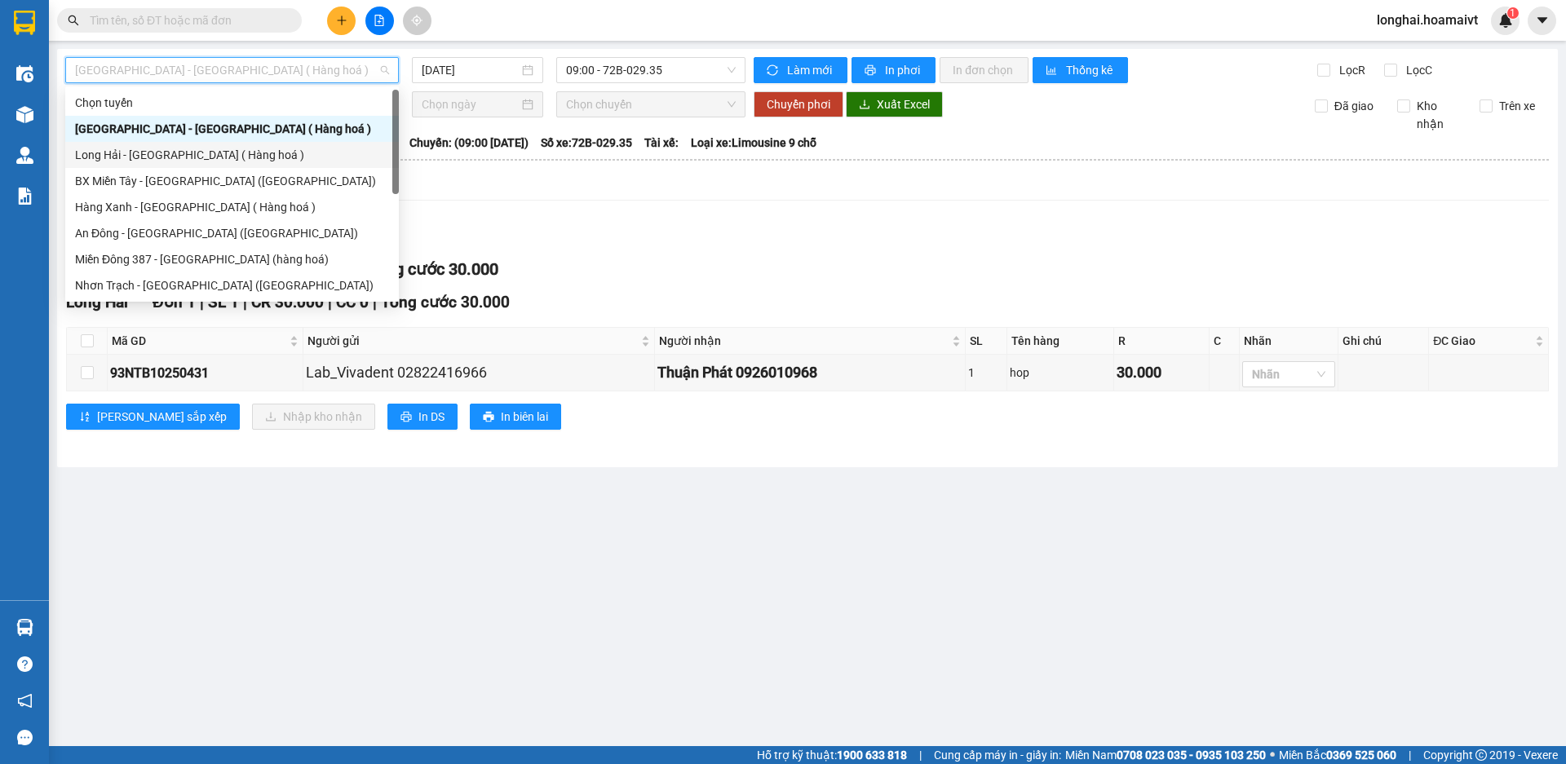
click at [267, 156] on div "Long Hải - [GEOGRAPHIC_DATA] ( Hàng hoá )" at bounding box center [232, 155] width 314 height 18
type input "[DATE]"
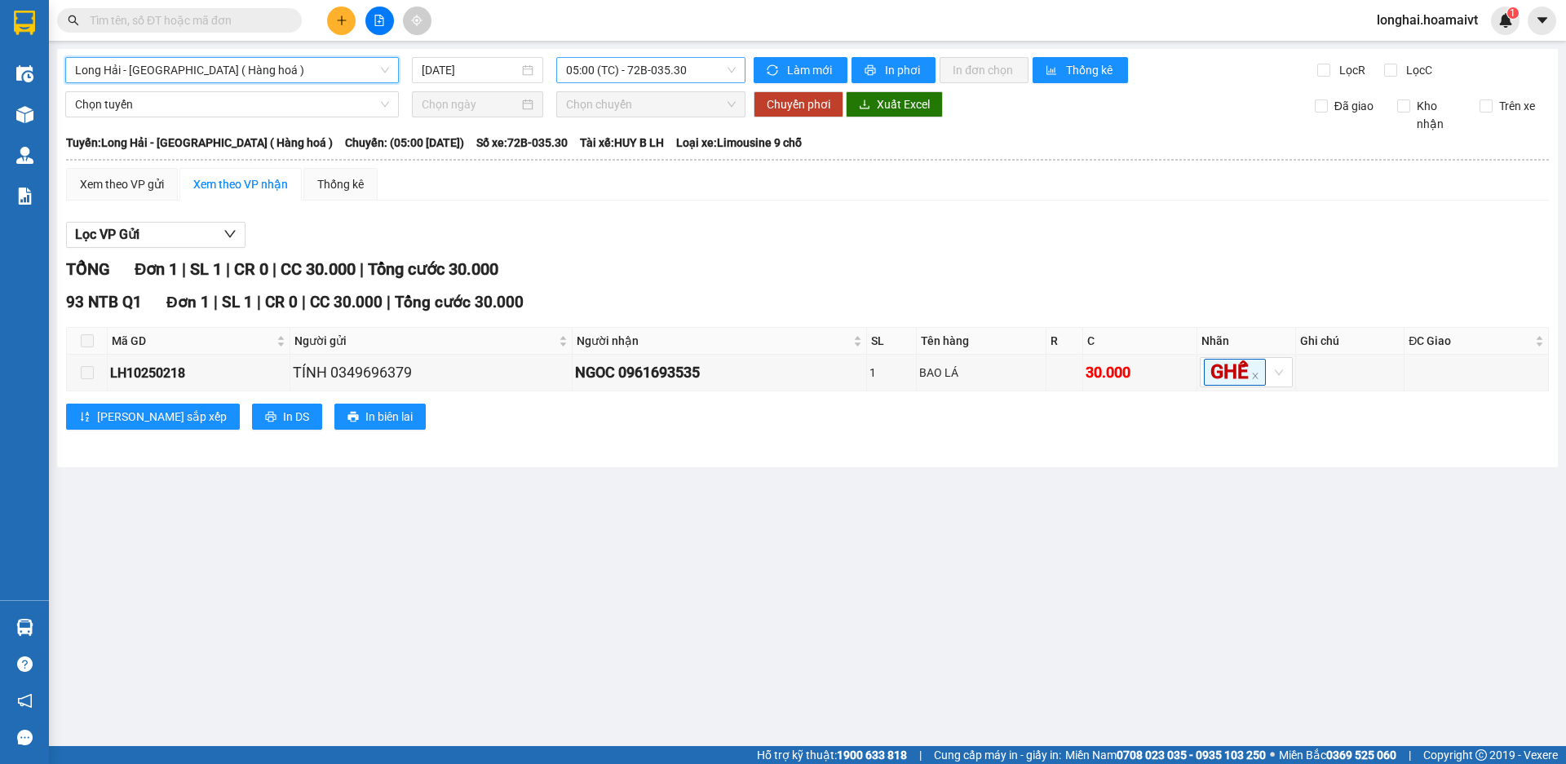
click at [619, 66] on span "05:00 (TC) - 72B-035.30" at bounding box center [651, 70] width 170 height 24
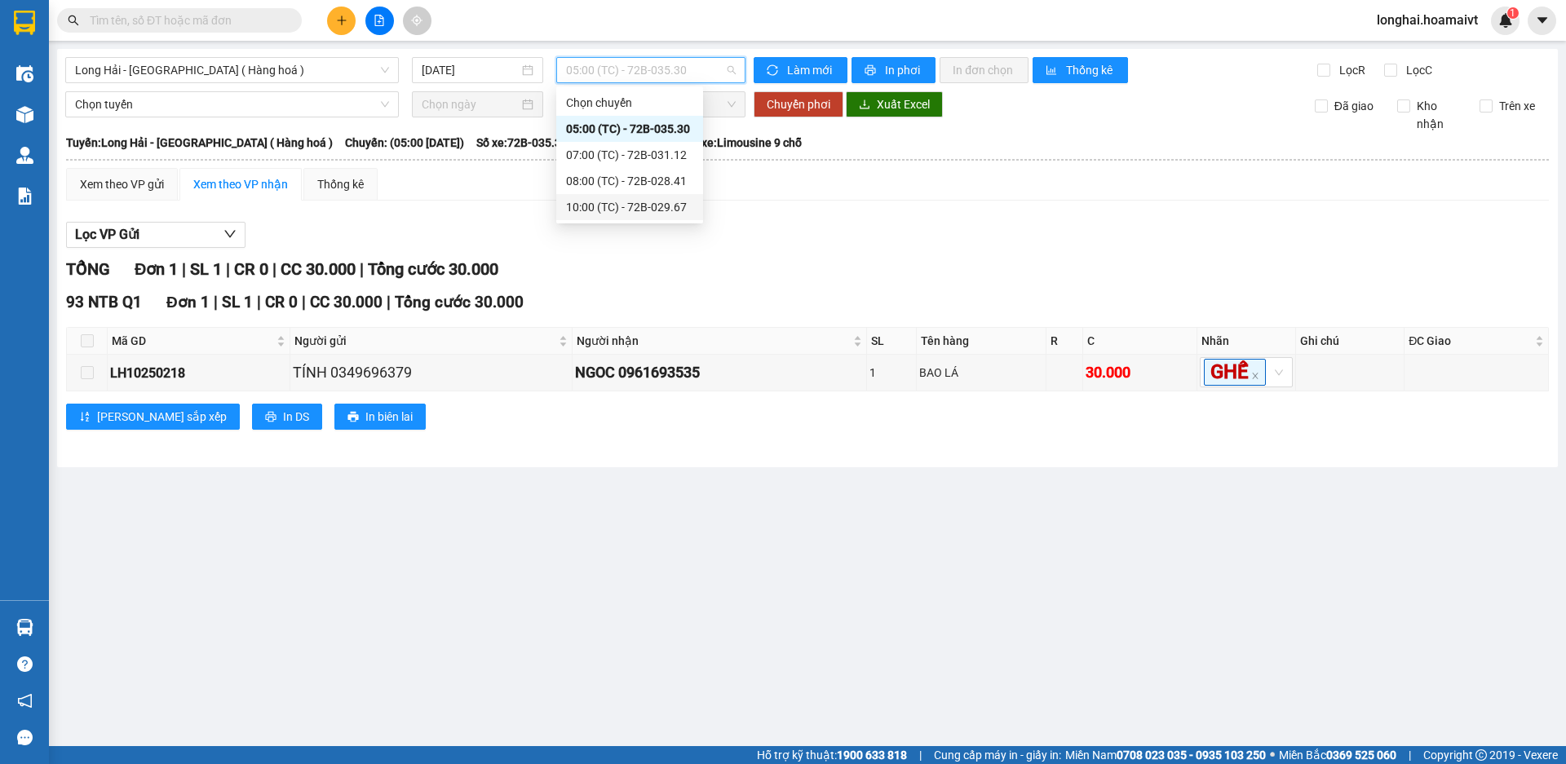
click at [620, 212] on div "10:00 (TC) - 72B-029.67" at bounding box center [629, 207] width 127 height 18
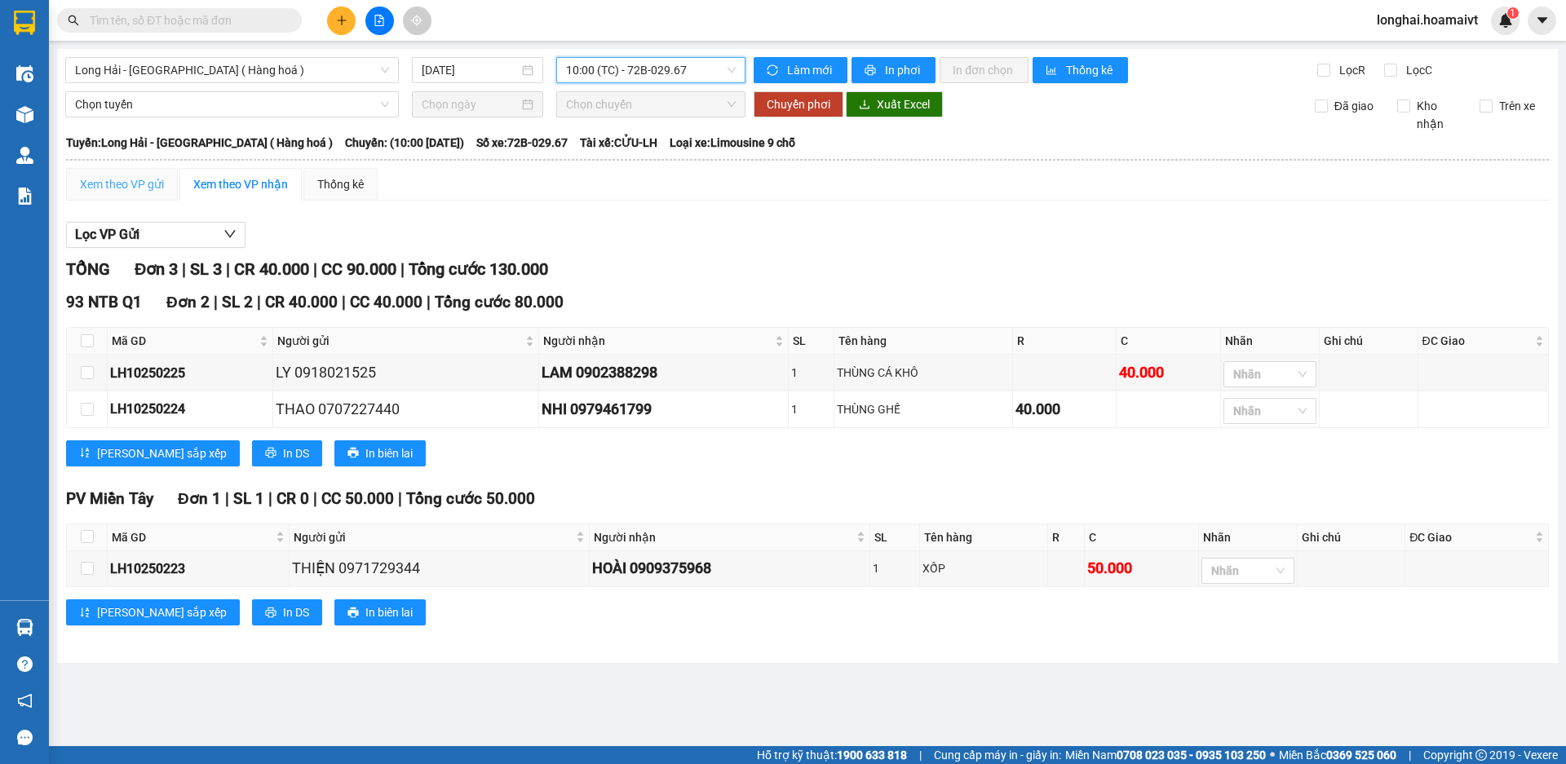
click at [128, 194] on div "Xem theo VP gửi" at bounding box center [122, 184] width 112 height 33
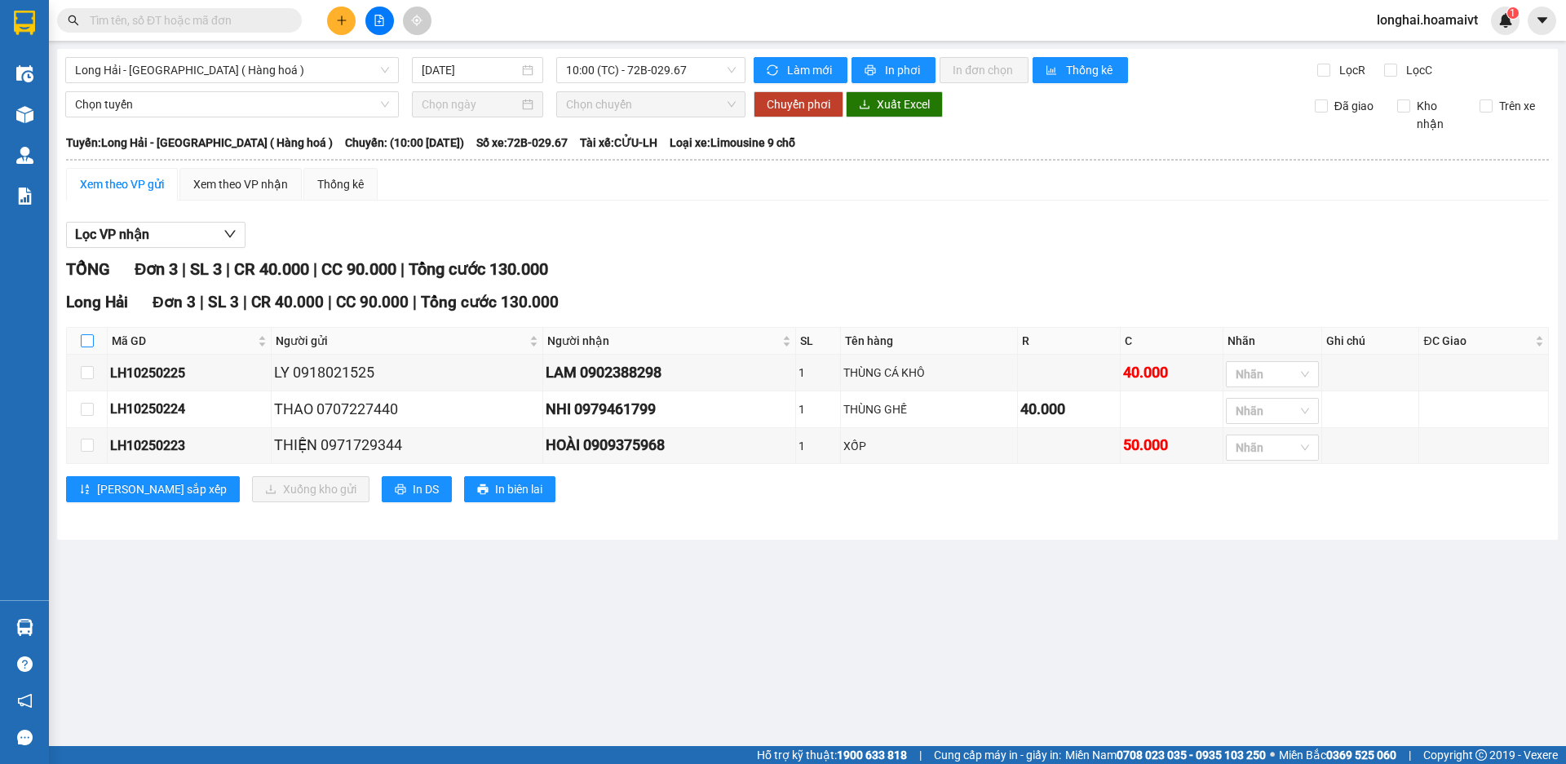
click at [90, 336] on input "checkbox" at bounding box center [87, 340] width 13 height 13
checkbox input "true"
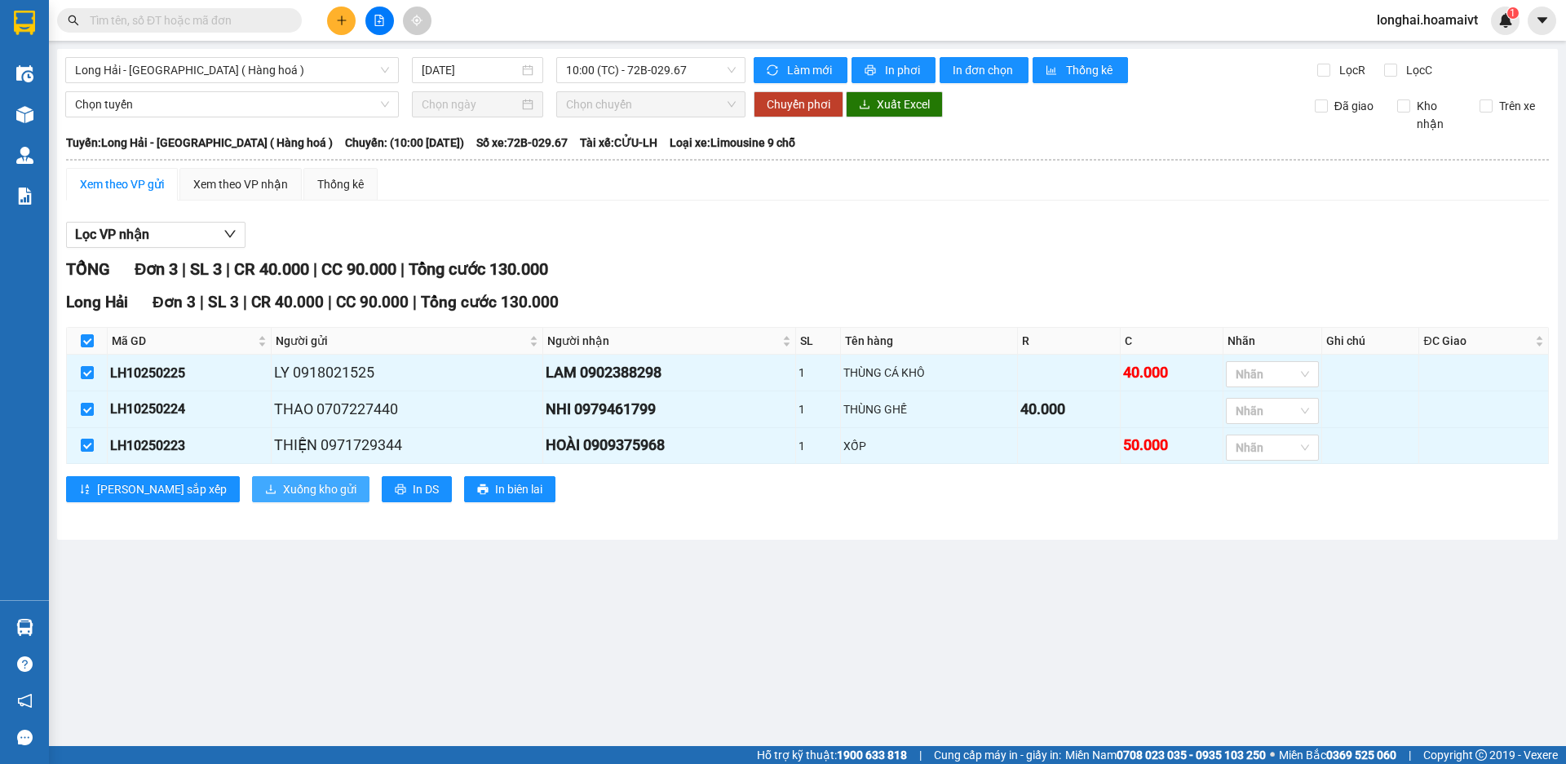
click at [283, 493] on span "Xuống kho gửi" at bounding box center [319, 489] width 73 height 18
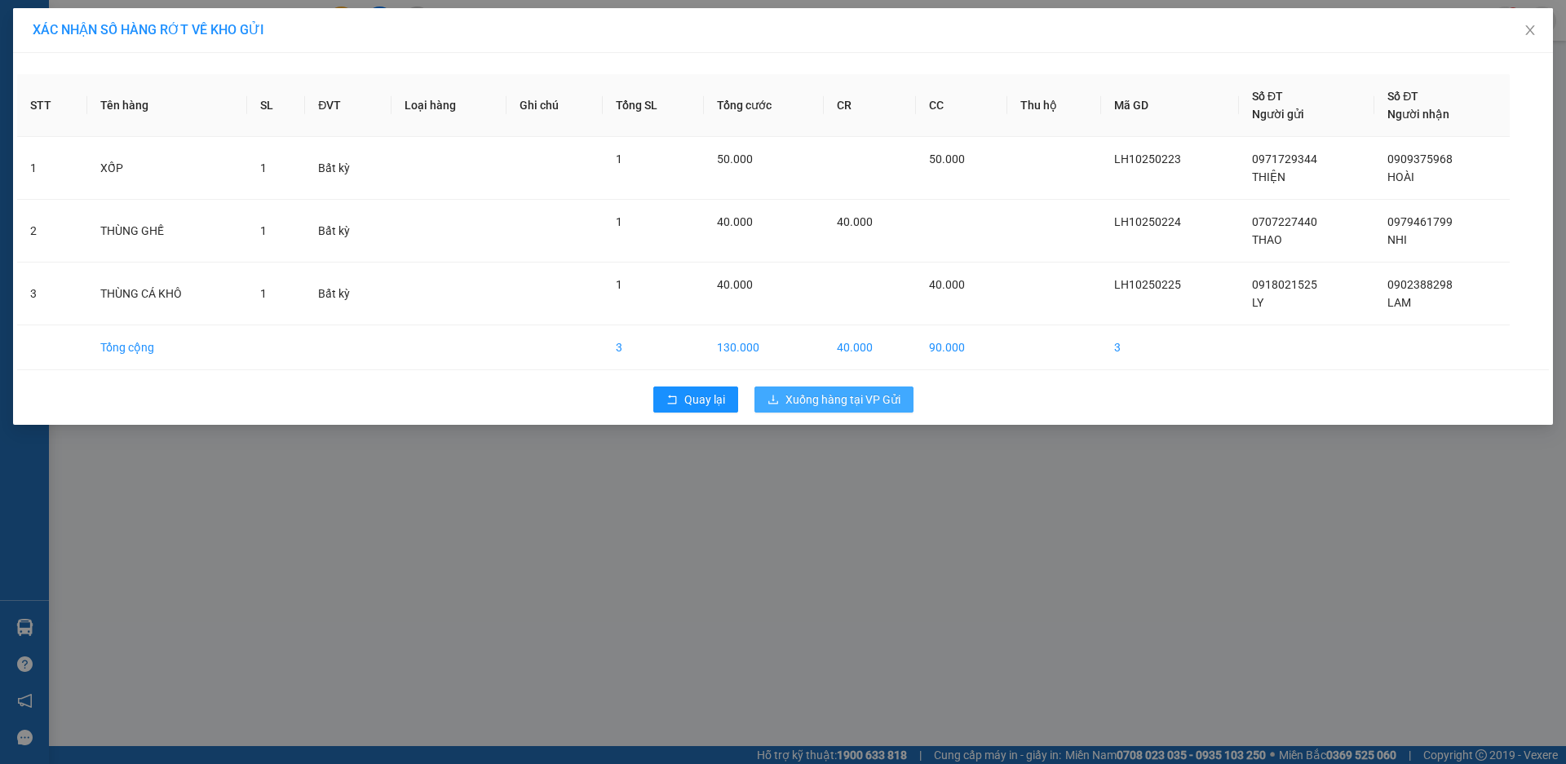
click at [853, 401] on span "Xuống hàng tại VP Gửi" at bounding box center [843, 400] width 115 height 18
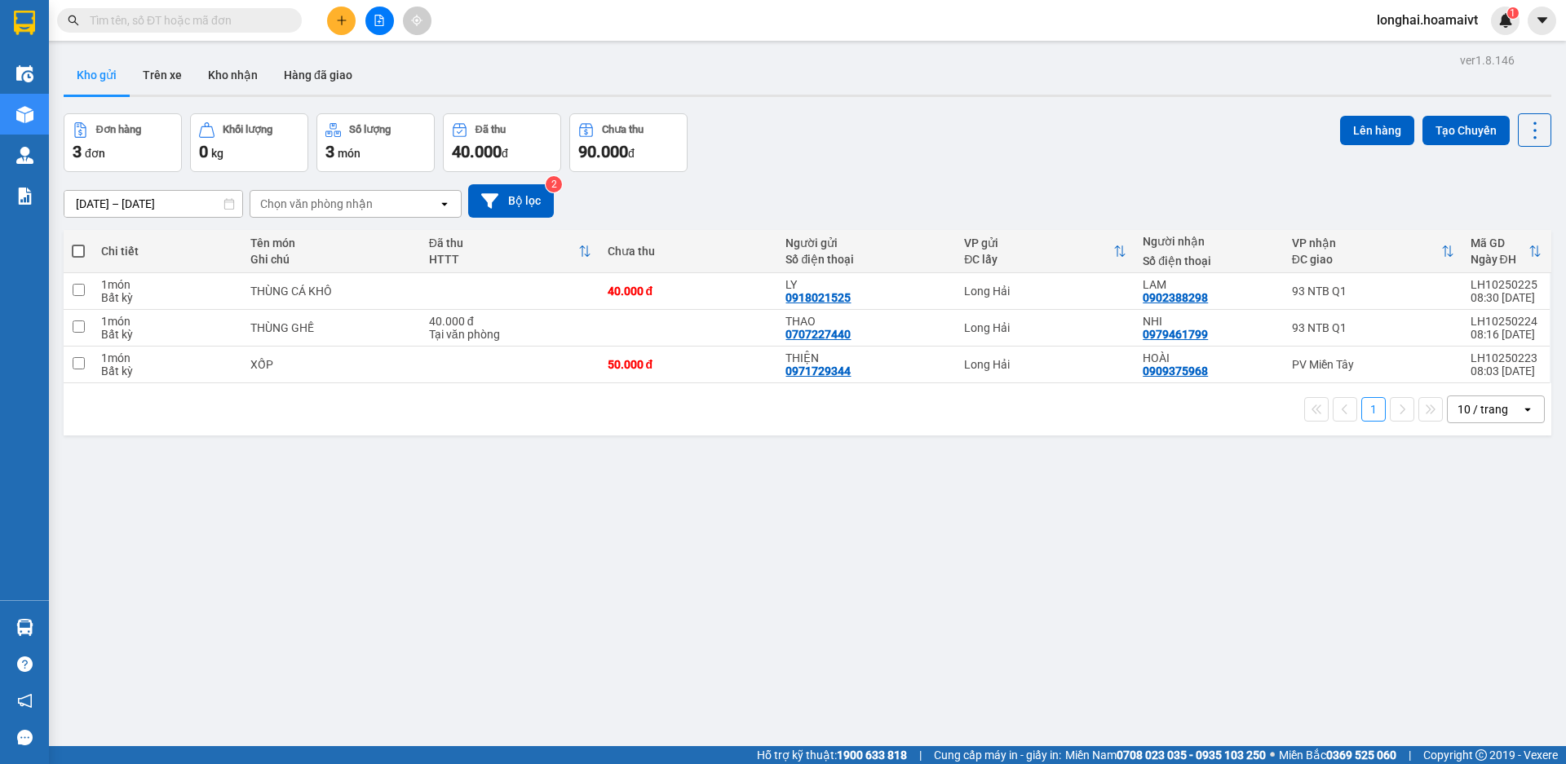
click at [77, 249] on span at bounding box center [78, 251] width 13 height 13
click at [78, 243] on input "checkbox" at bounding box center [78, 243] width 0 height 0
checkbox input "true"
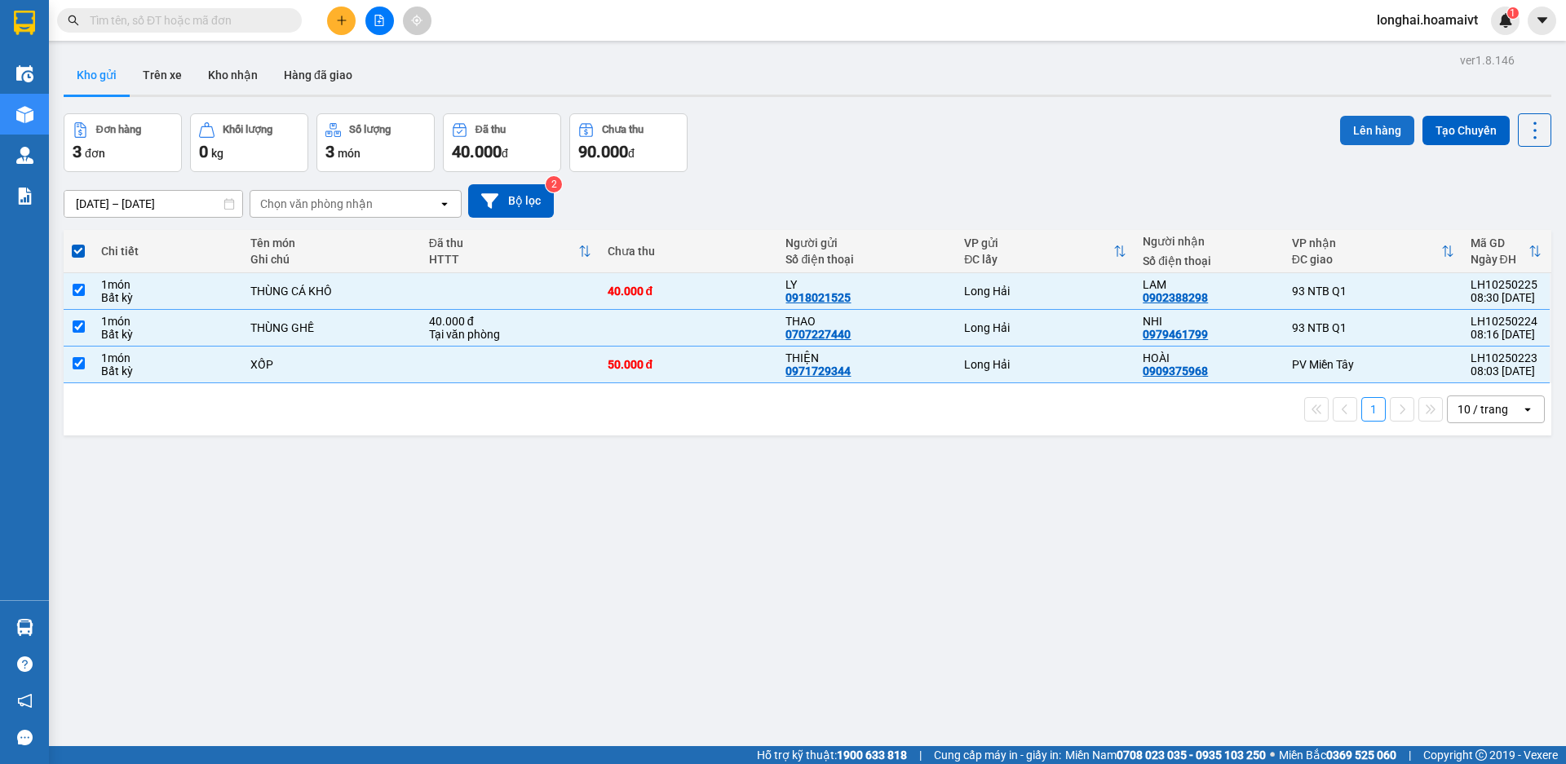
click at [1366, 134] on button "Lên hàng" at bounding box center [1377, 130] width 74 height 29
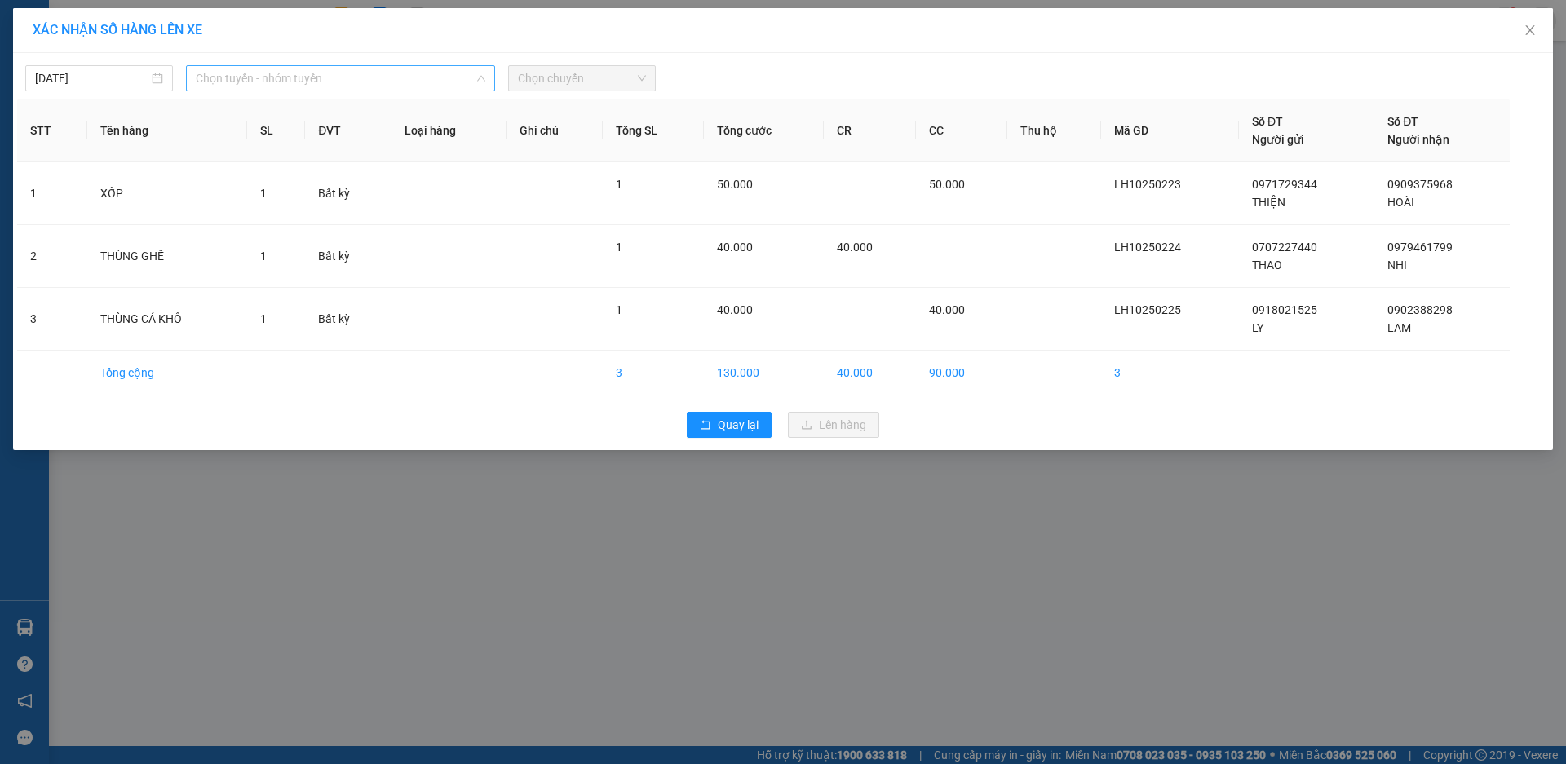
click at [387, 84] on span "Chọn tuyến - nhóm tuyến" at bounding box center [341, 78] width 290 height 24
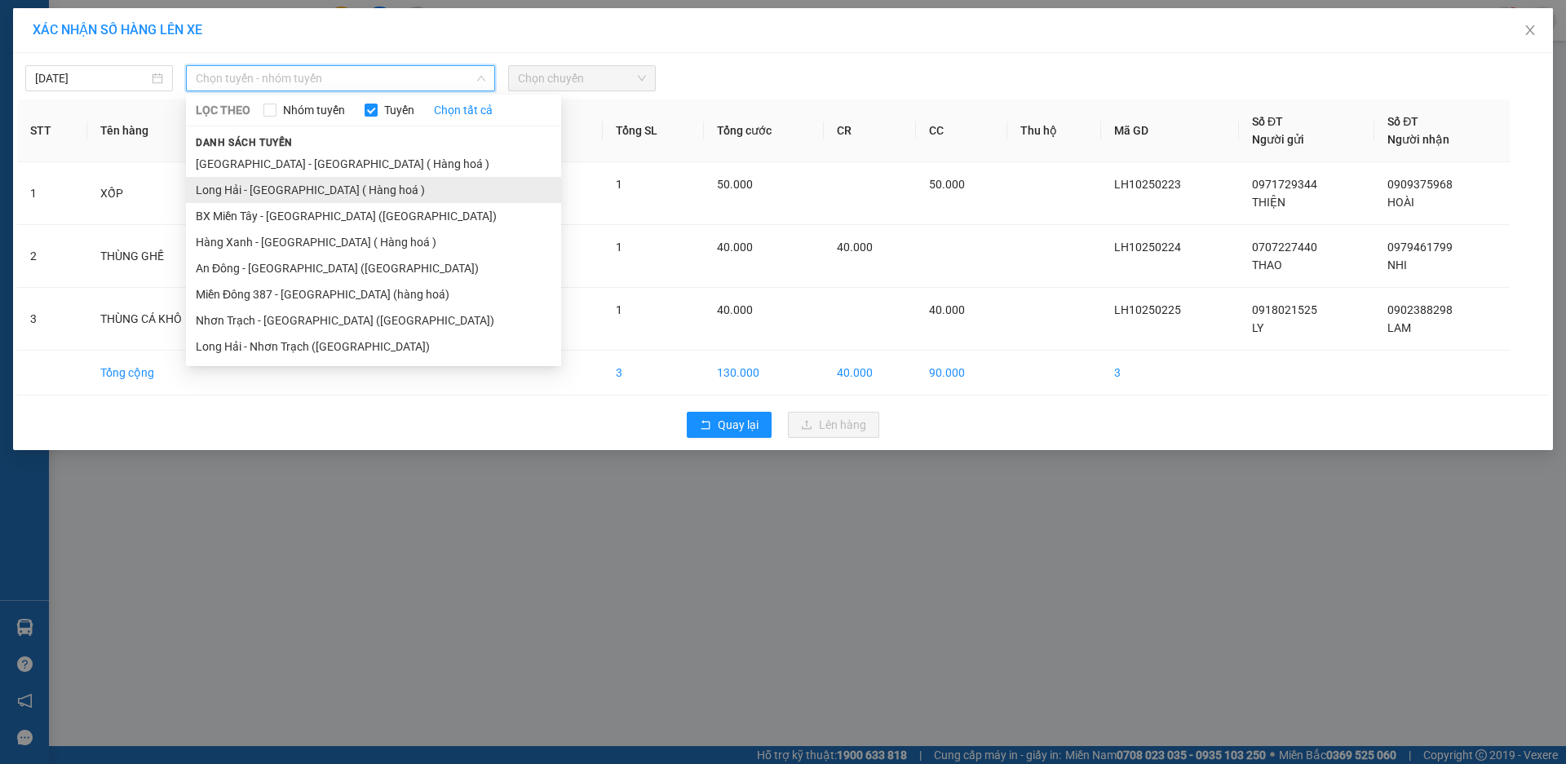
click at [387, 179] on li "Long Hải - [GEOGRAPHIC_DATA] ( Hàng hoá )" at bounding box center [373, 190] width 375 height 26
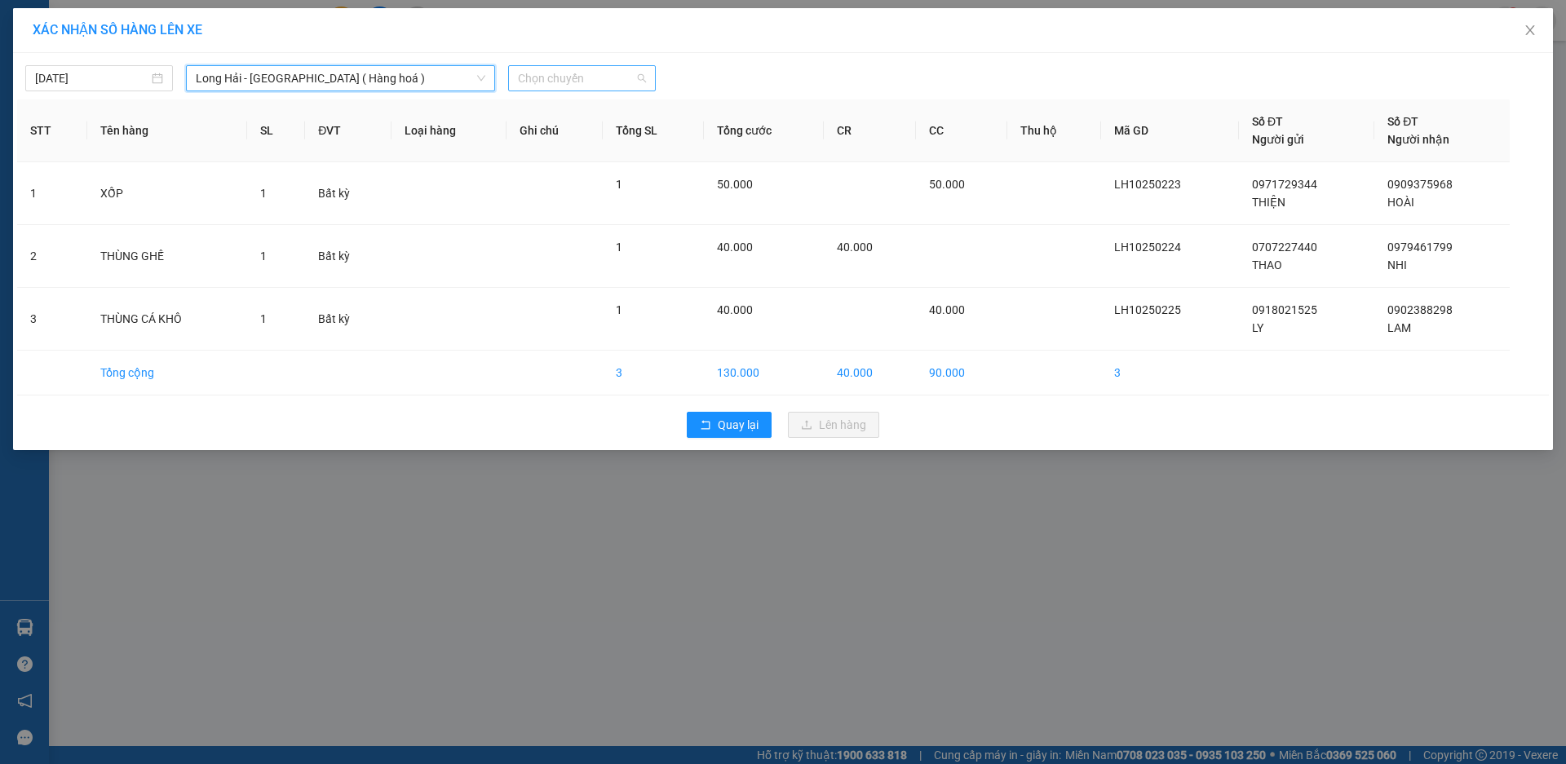
click at [544, 89] on span "Chọn chuyến" at bounding box center [582, 78] width 128 height 24
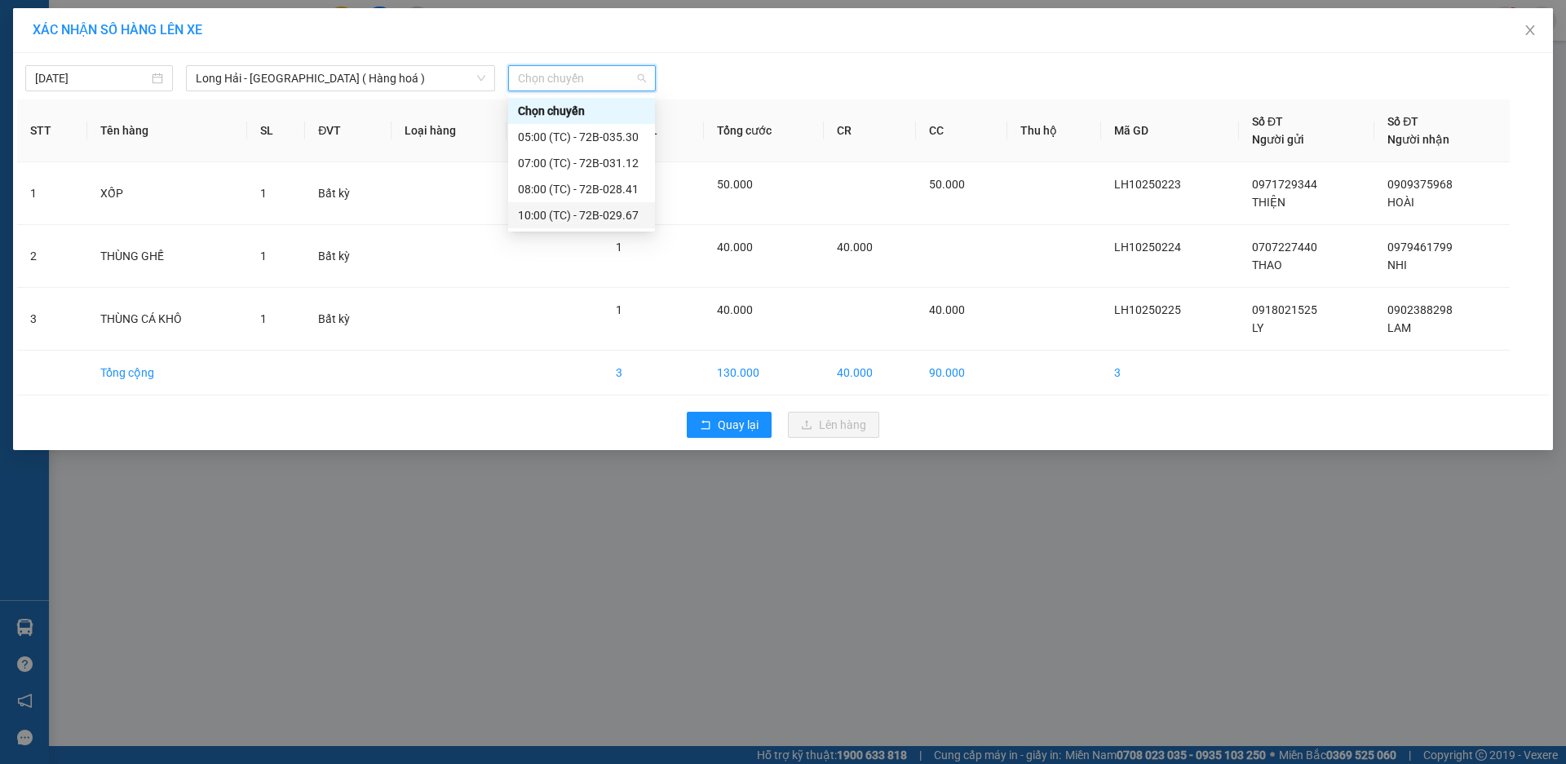
click at [586, 206] on div "10:00 (TC) - 72B-029.67" at bounding box center [581, 215] width 127 height 18
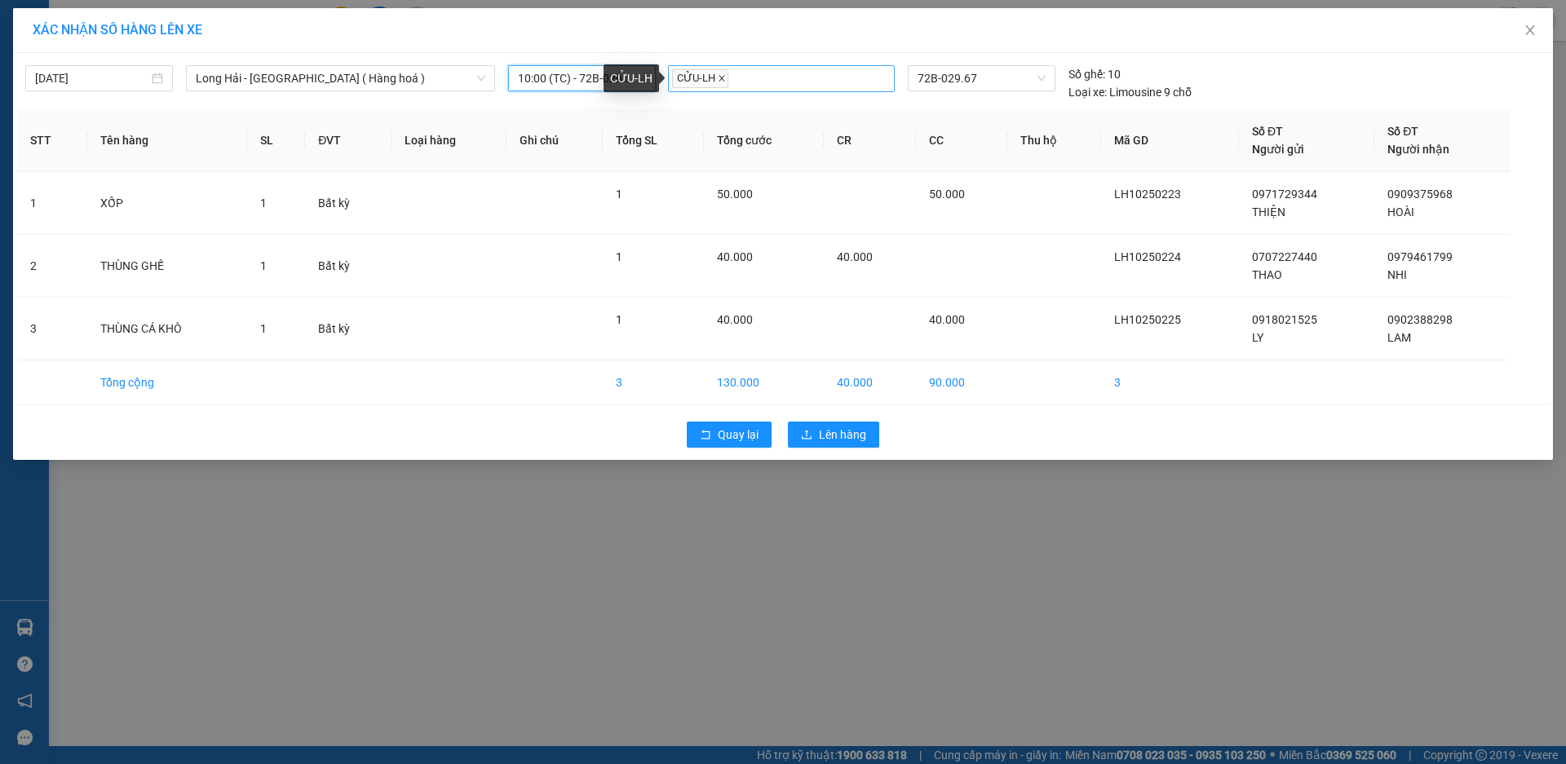
click at [724, 79] on icon "close" at bounding box center [722, 78] width 8 height 8
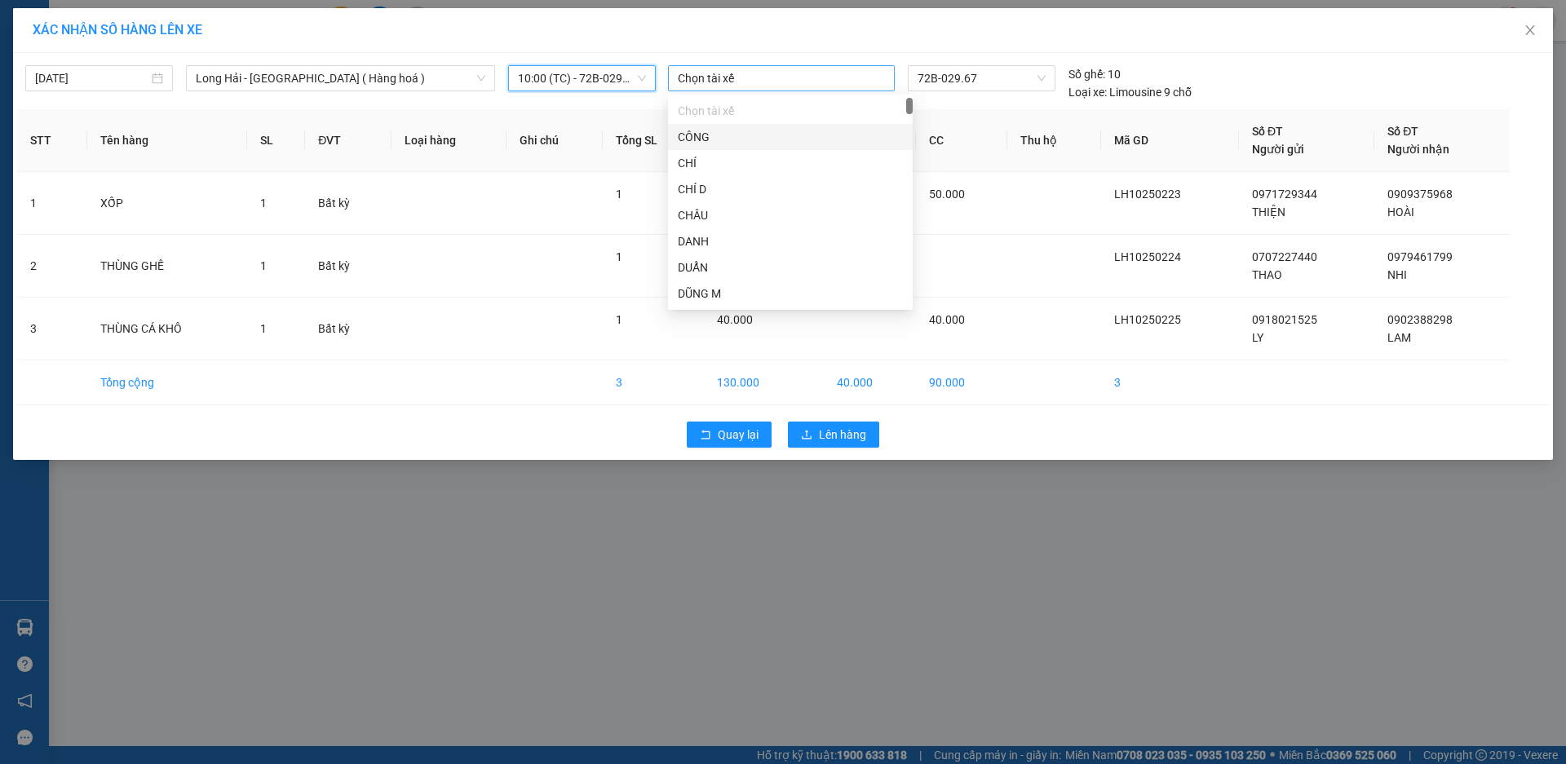
click at [714, 86] on div at bounding box center [781, 79] width 219 height 20
type input "TAM"
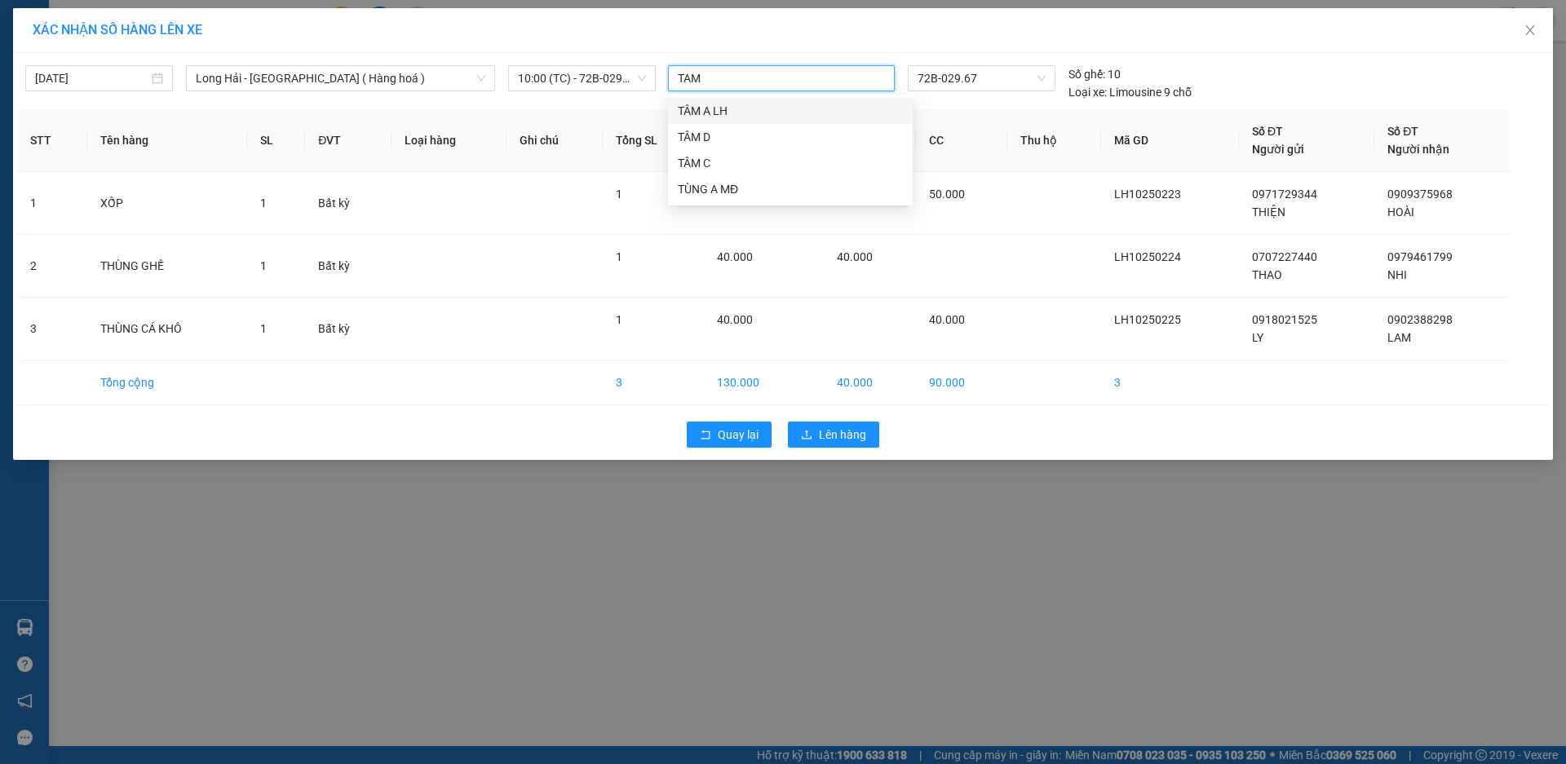
click at [726, 117] on div "TÂM A LH" at bounding box center [790, 111] width 225 height 18
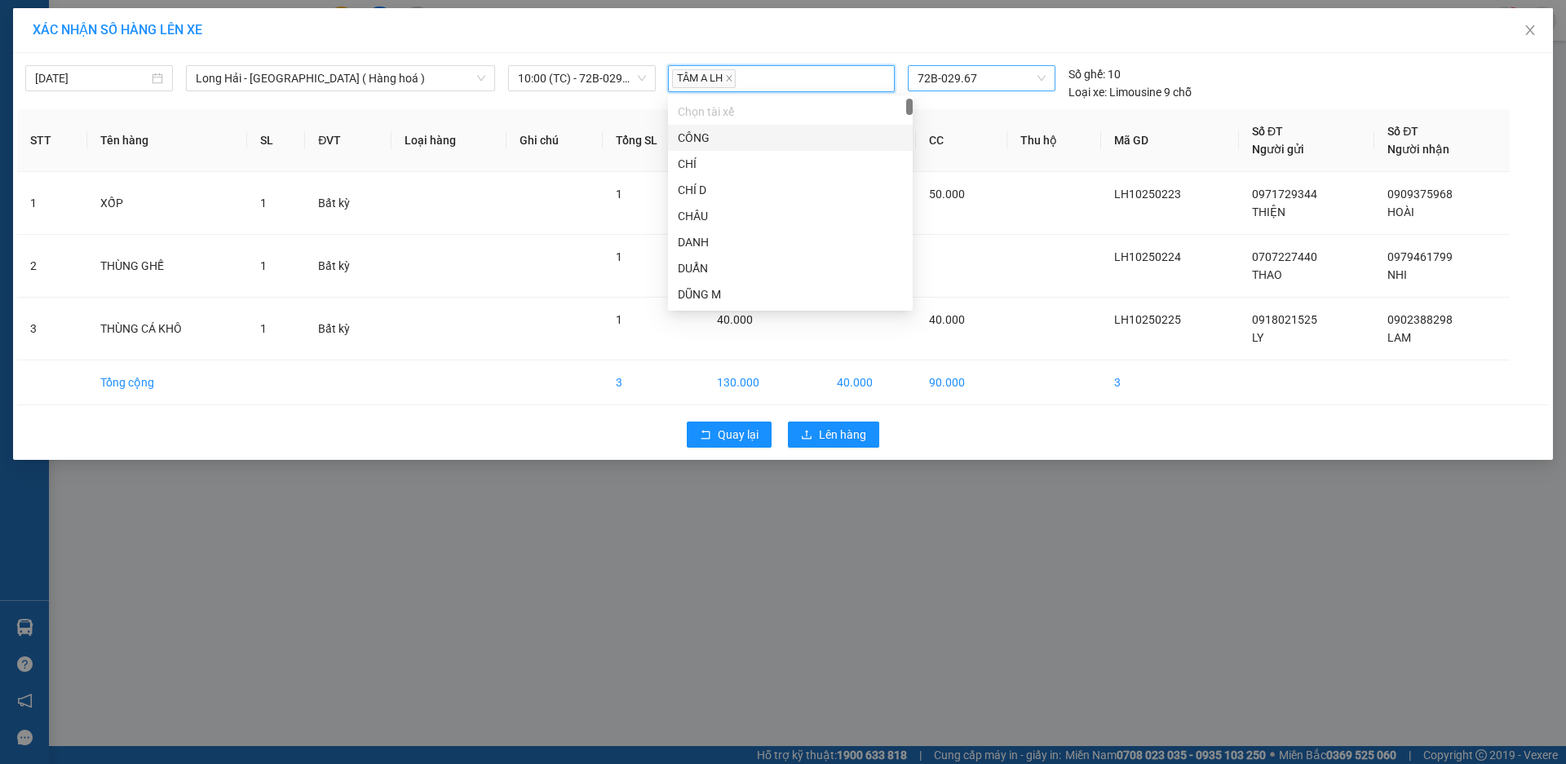
click at [936, 77] on span "72B-029.67" at bounding box center [981, 78] width 127 height 24
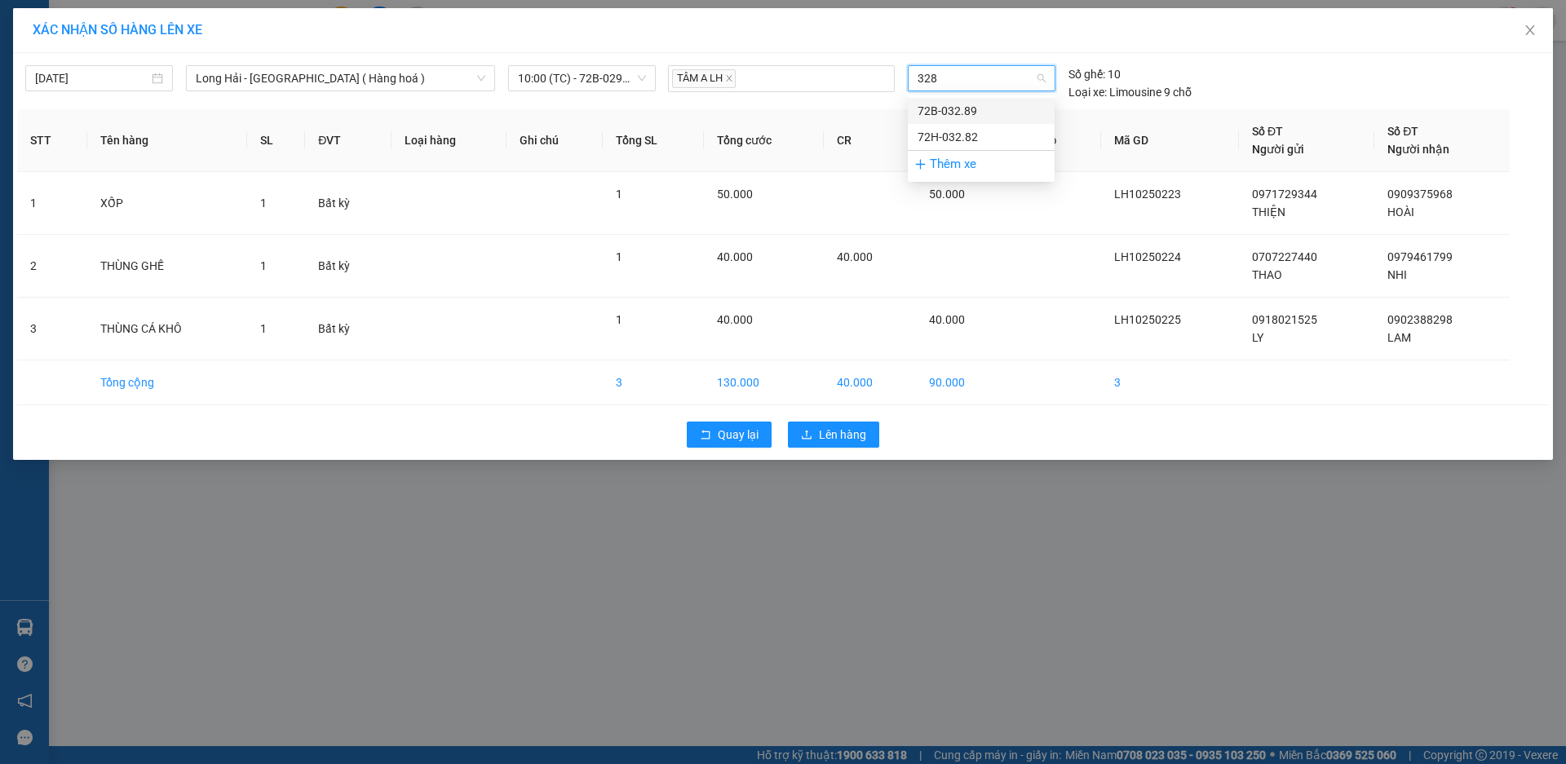
type input "3289"
click at [962, 112] on div "72B-032.89" at bounding box center [981, 111] width 127 height 18
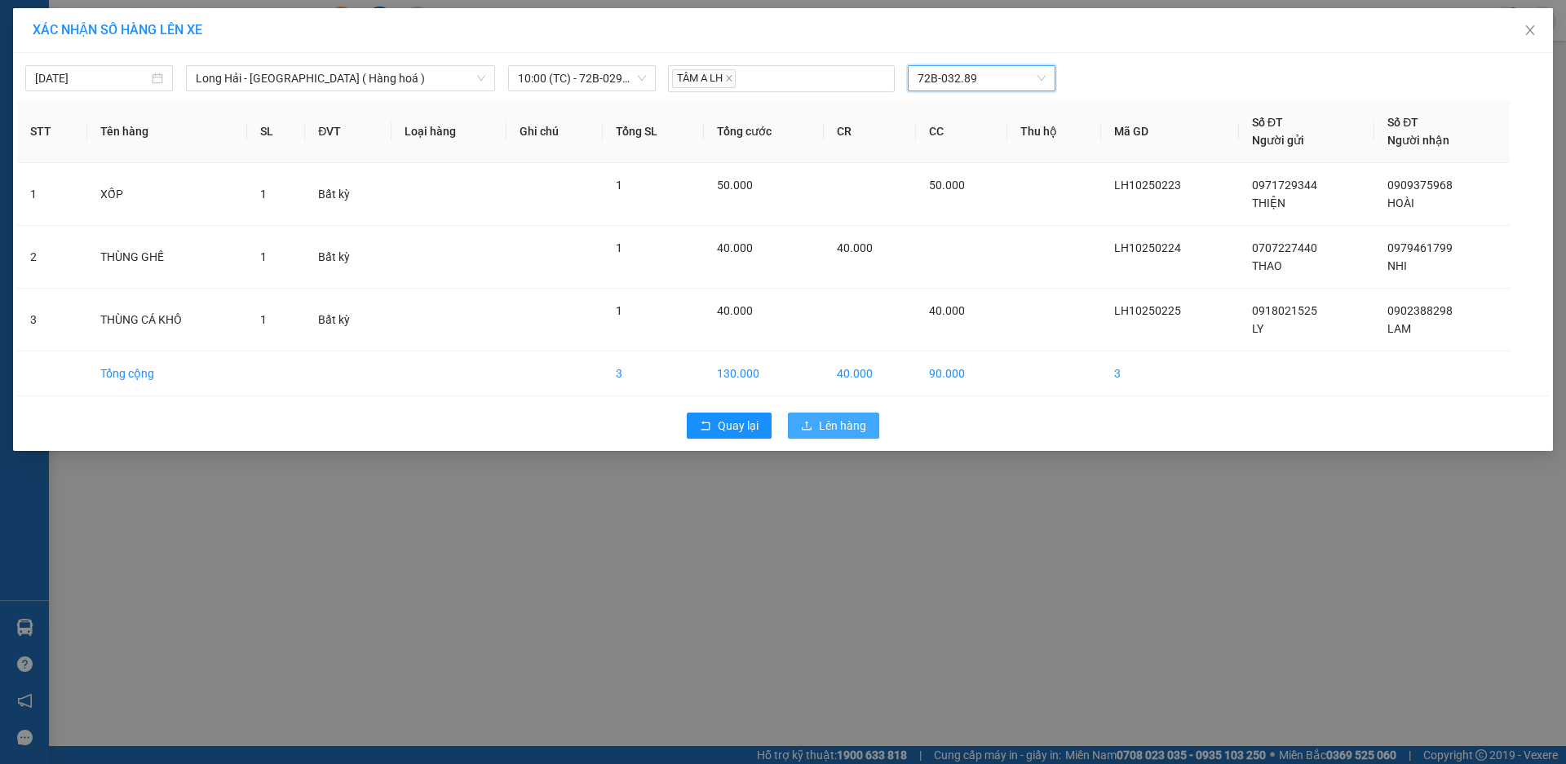
click at [848, 425] on span "Lên hàng" at bounding box center [842, 426] width 47 height 18
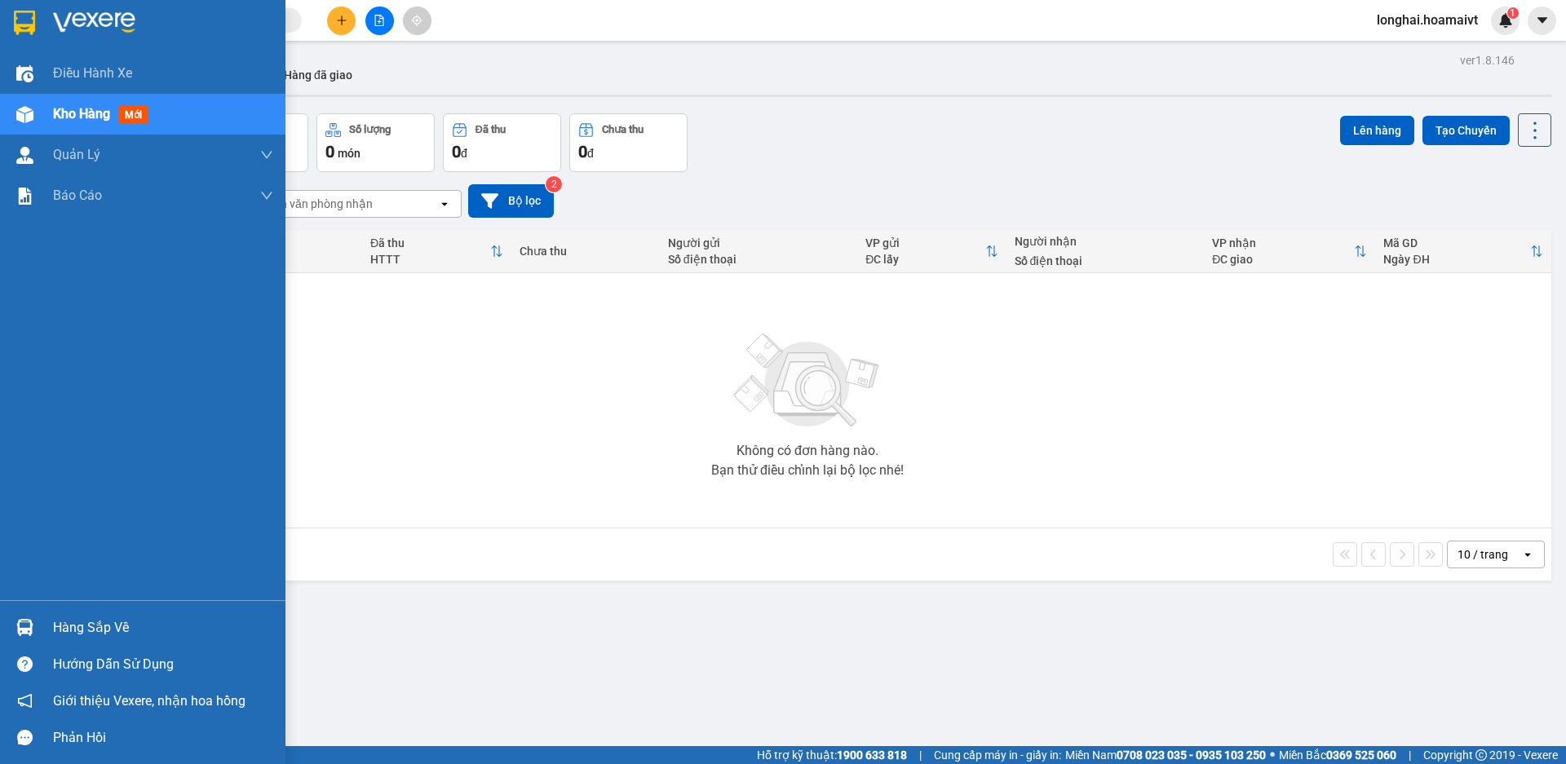
click at [29, 624] on img at bounding box center [24, 627] width 17 height 17
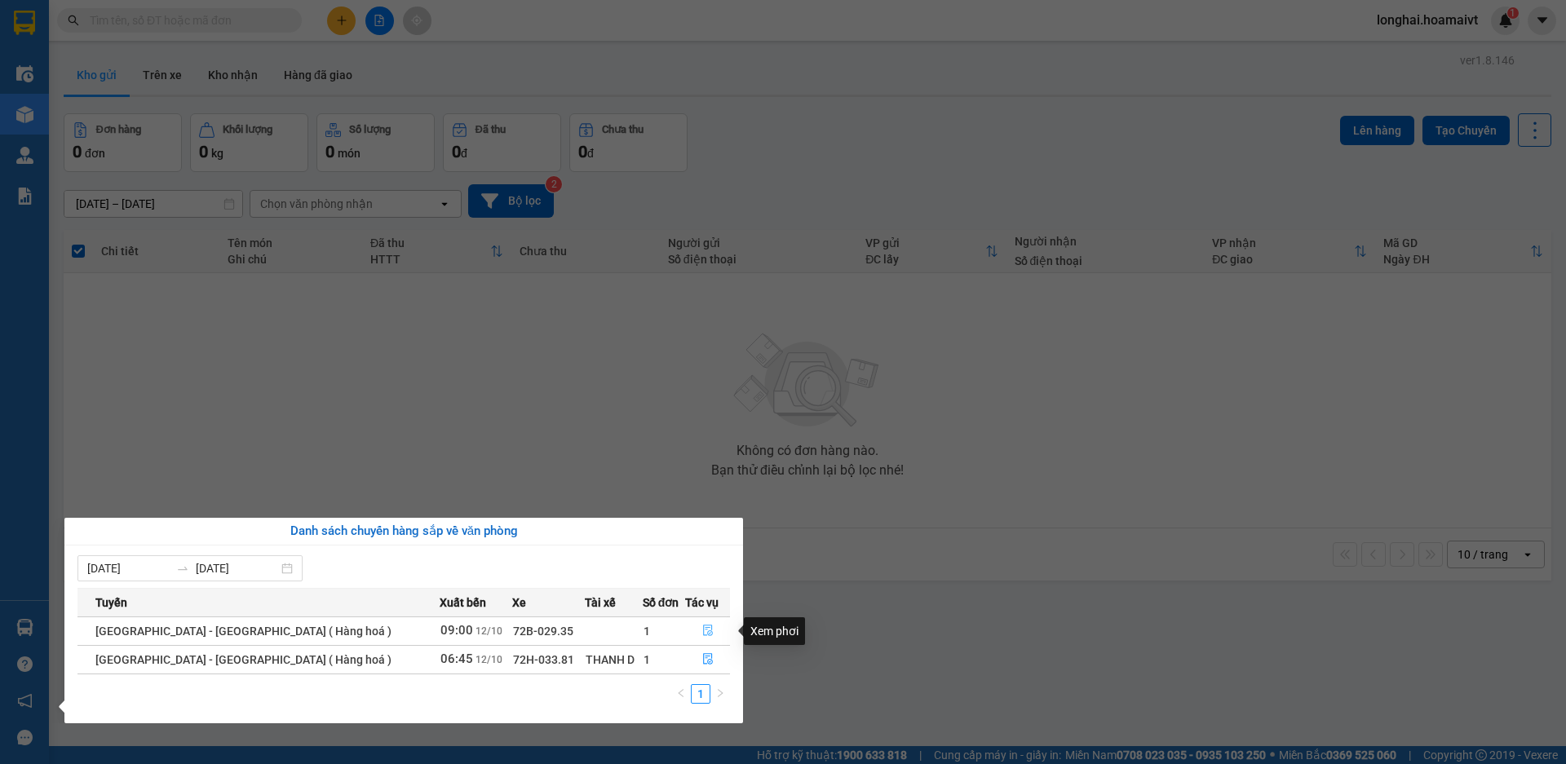
click at [693, 626] on button "button" at bounding box center [707, 631] width 43 height 26
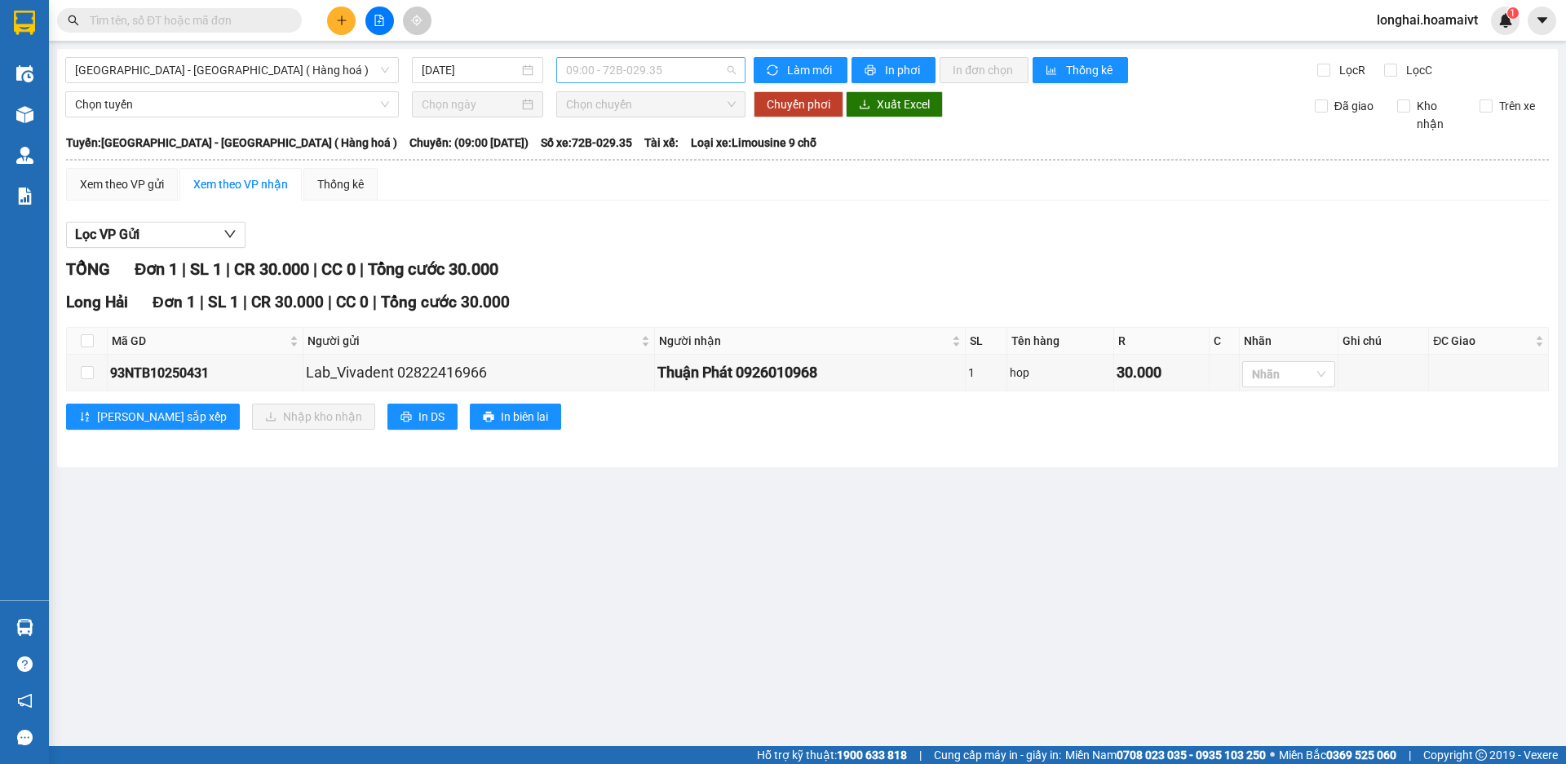
click at [627, 60] on span "09:00 - 72B-029.35" at bounding box center [651, 70] width 170 height 24
click at [184, 76] on span "[GEOGRAPHIC_DATA] - [GEOGRAPHIC_DATA] ( Hàng hoá )" at bounding box center [232, 70] width 314 height 24
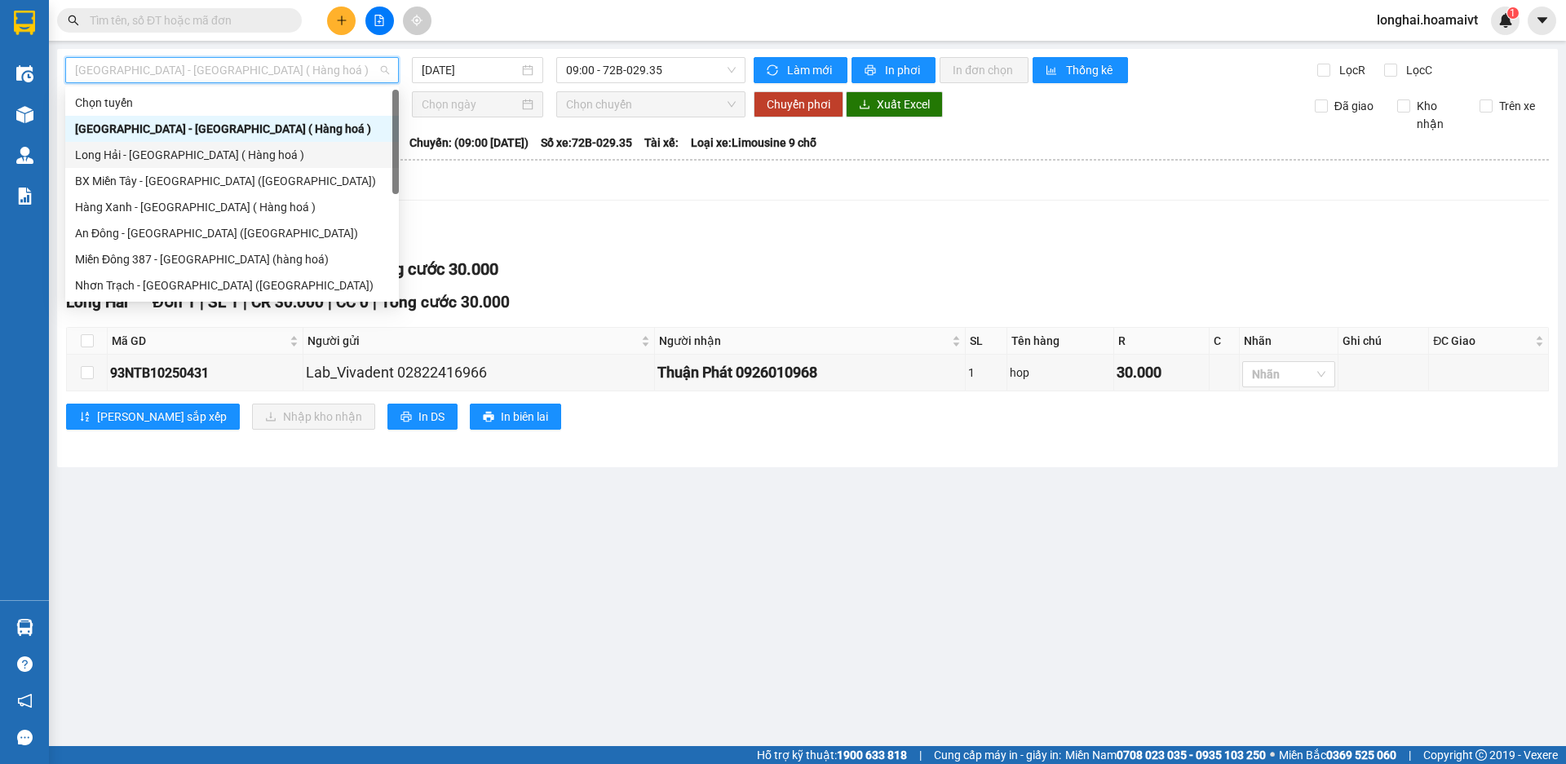
click at [194, 147] on div "Long Hải - [GEOGRAPHIC_DATA] ( Hàng hoá )" at bounding box center [232, 155] width 314 height 18
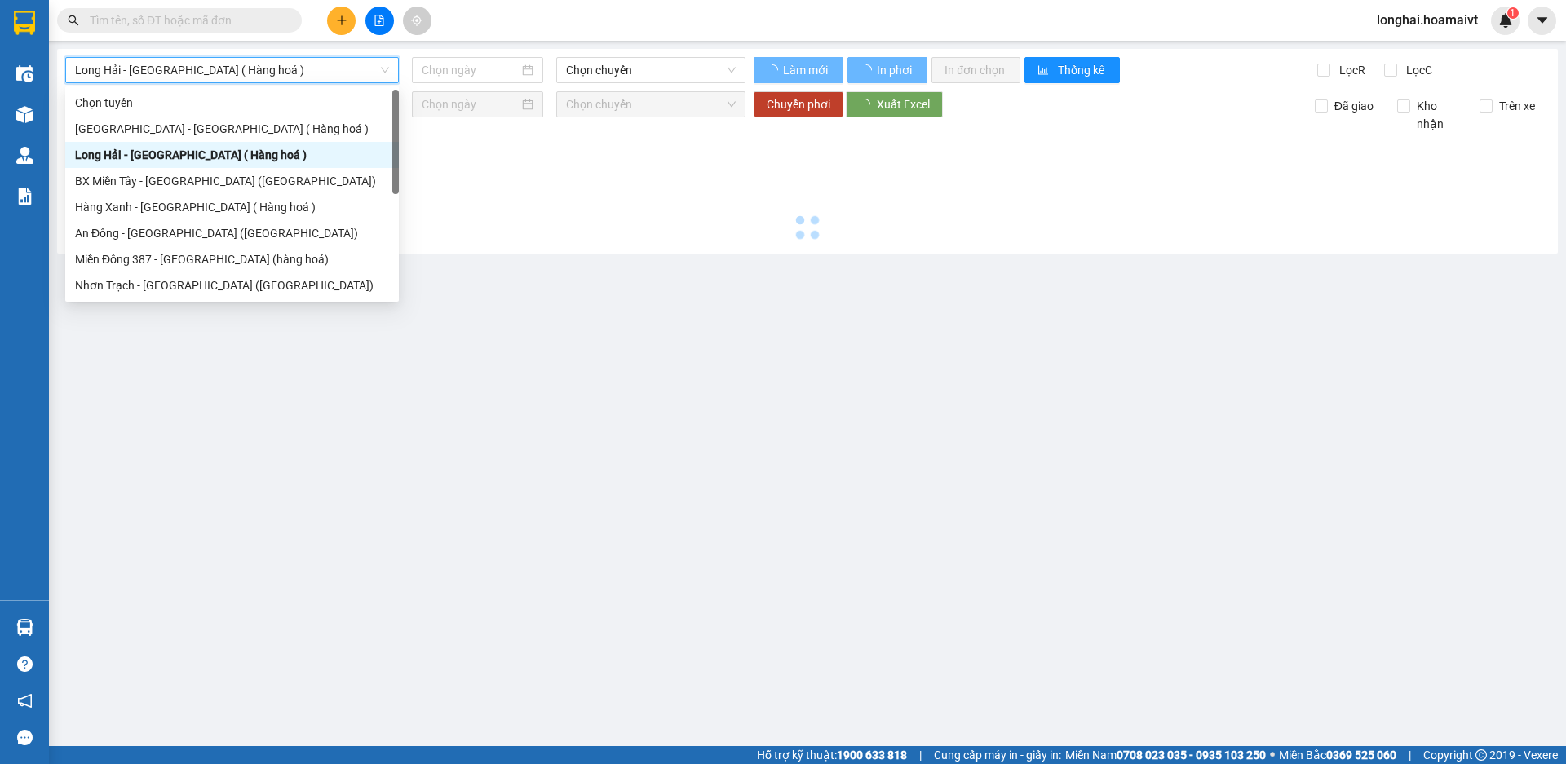
type input "[DATE]"
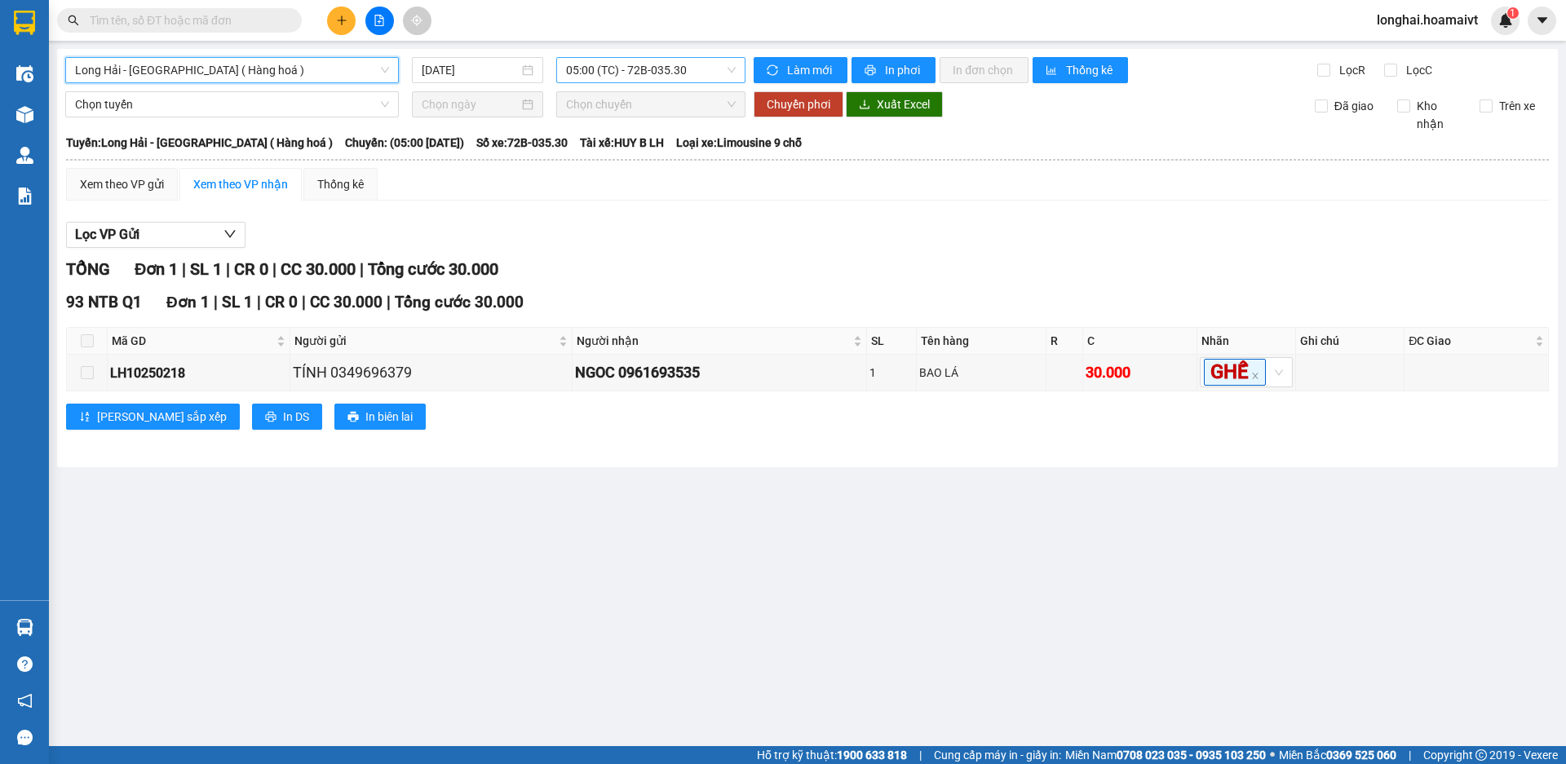
click at [607, 75] on span "05:00 (TC) - 72B-035.30" at bounding box center [651, 70] width 170 height 24
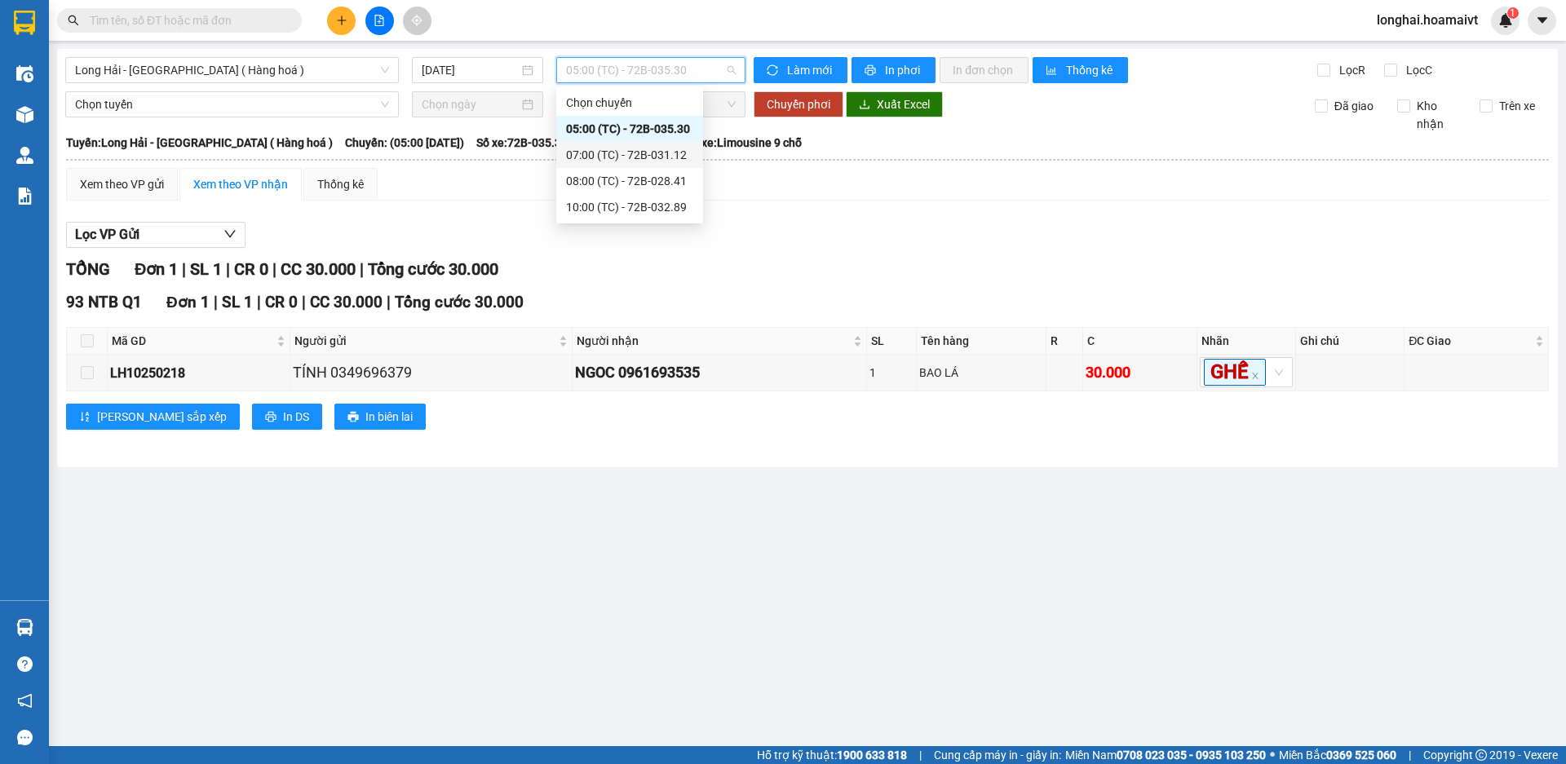
click at [586, 156] on div "07:00 (TC) - 72B-031.12" at bounding box center [629, 155] width 127 height 18
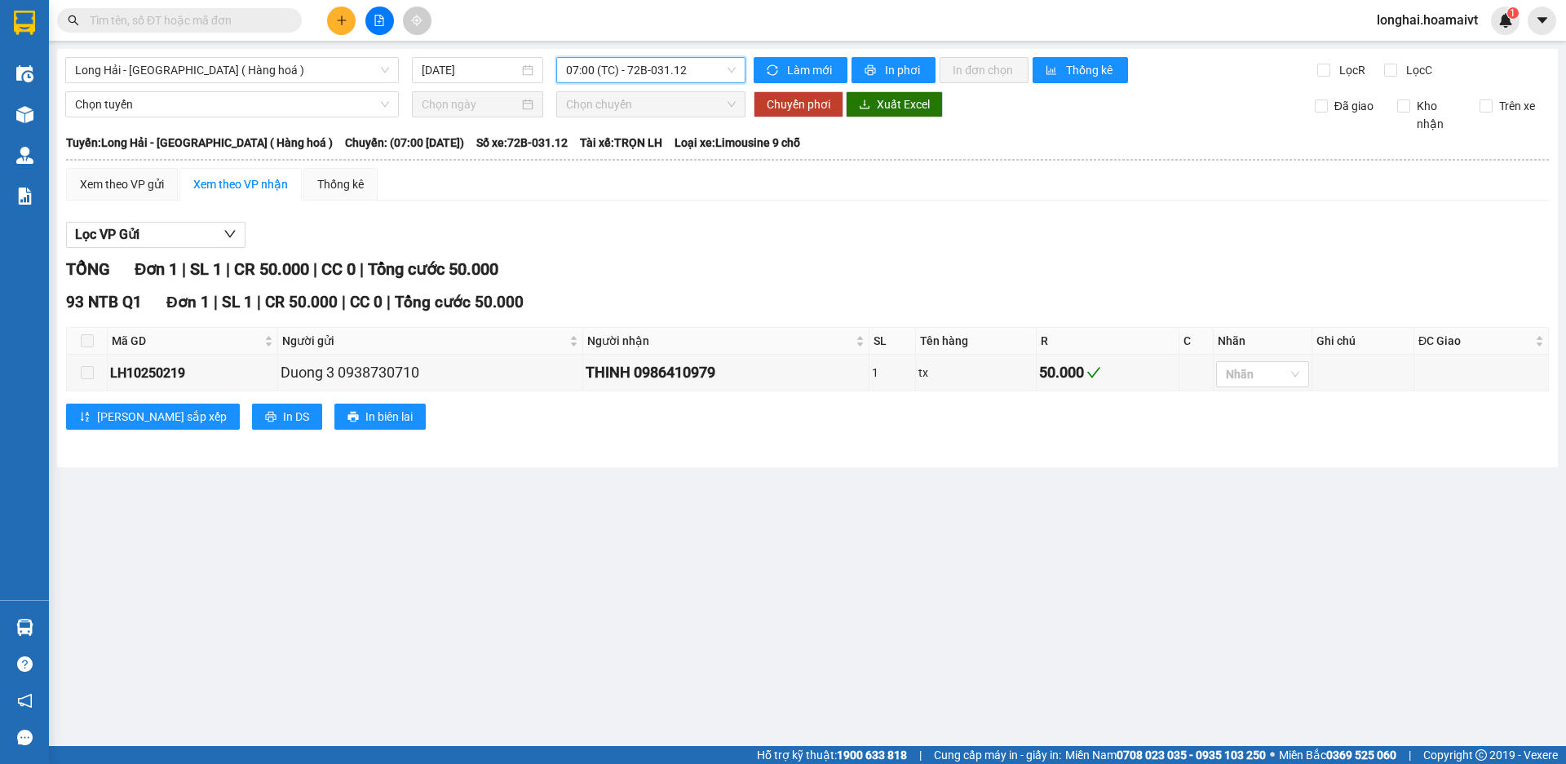
click at [610, 80] on span "07:00 (TC) - 72B-031.12" at bounding box center [651, 70] width 170 height 24
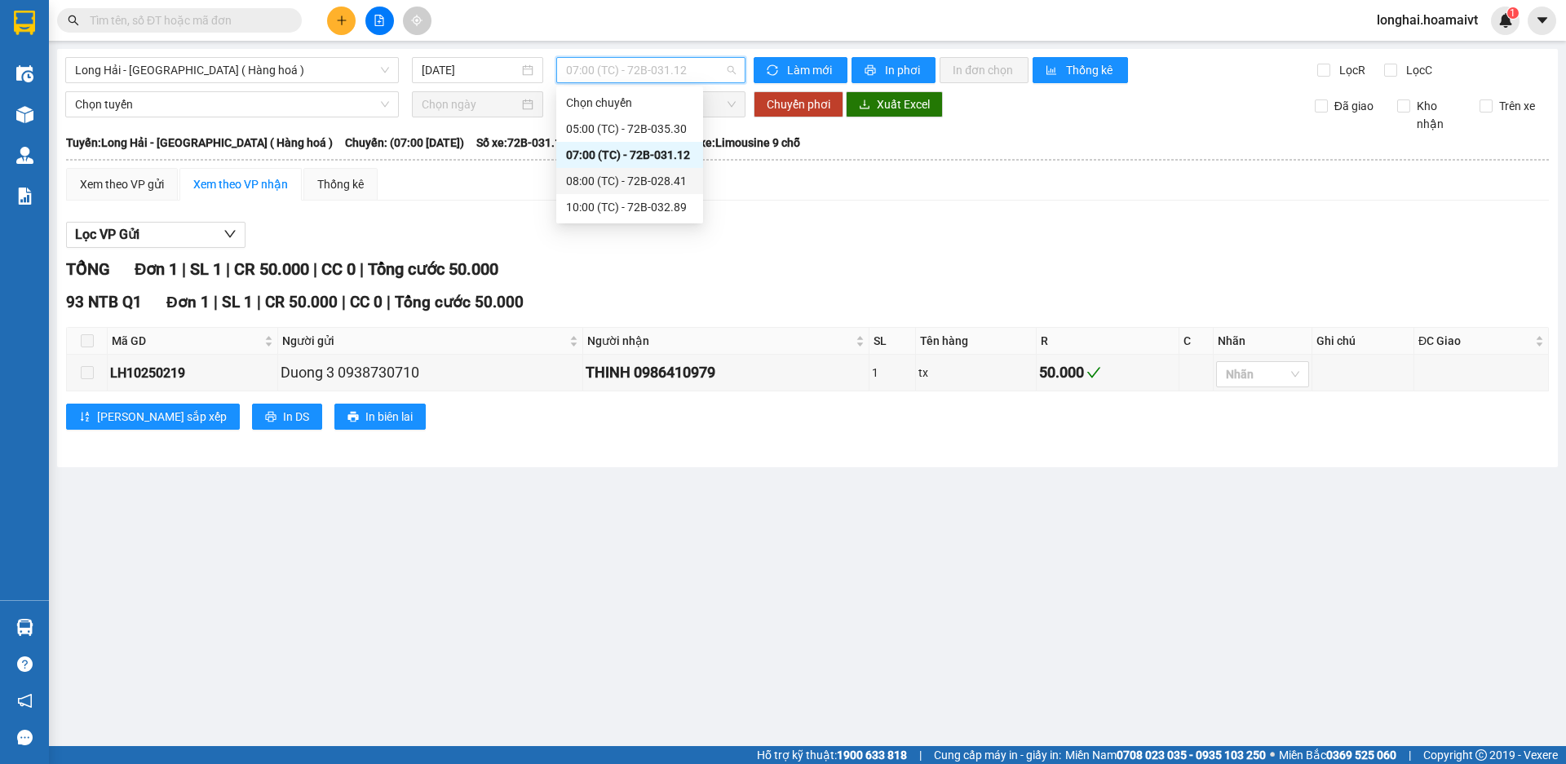
click at [614, 170] on div "08:00 (TC) - 72B-028.41" at bounding box center [629, 181] width 147 height 26
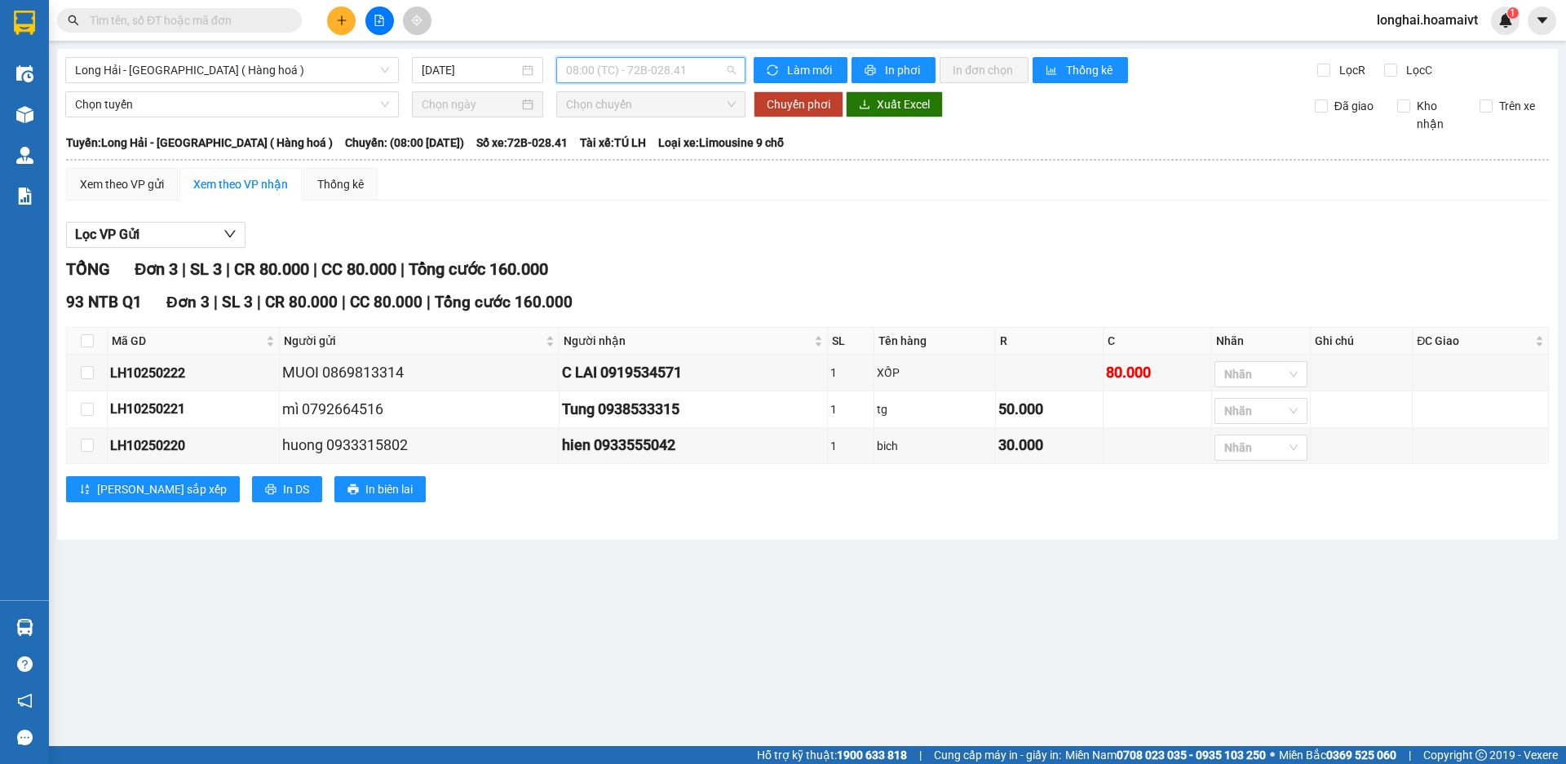
click at [613, 73] on span "08:00 (TC) - 72B-028.41" at bounding box center [651, 70] width 170 height 24
click at [619, 212] on div "10:00 (TC) - 72B-032.89" at bounding box center [629, 207] width 127 height 18
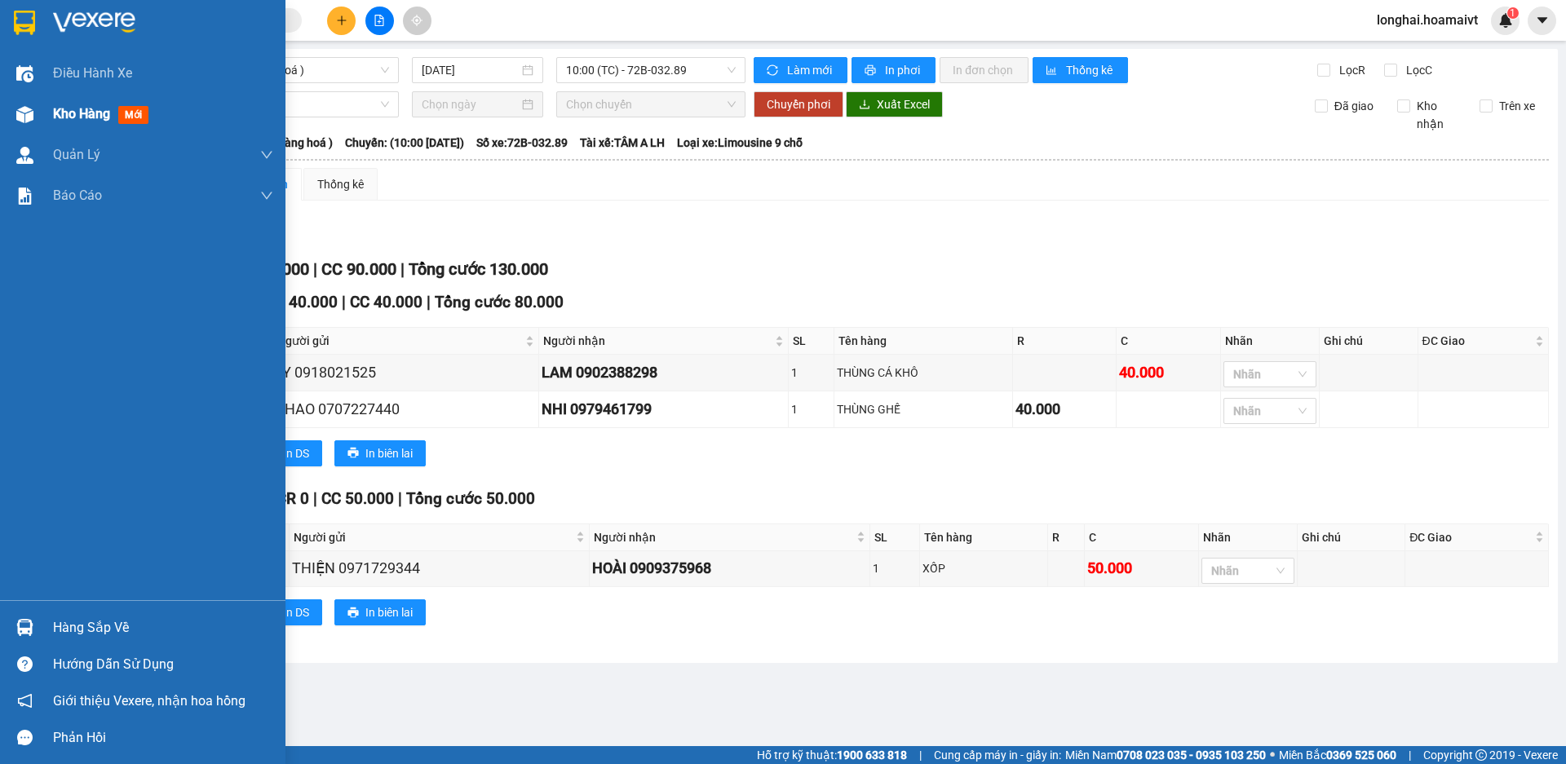
click at [35, 117] on div at bounding box center [25, 114] width 29 height 29
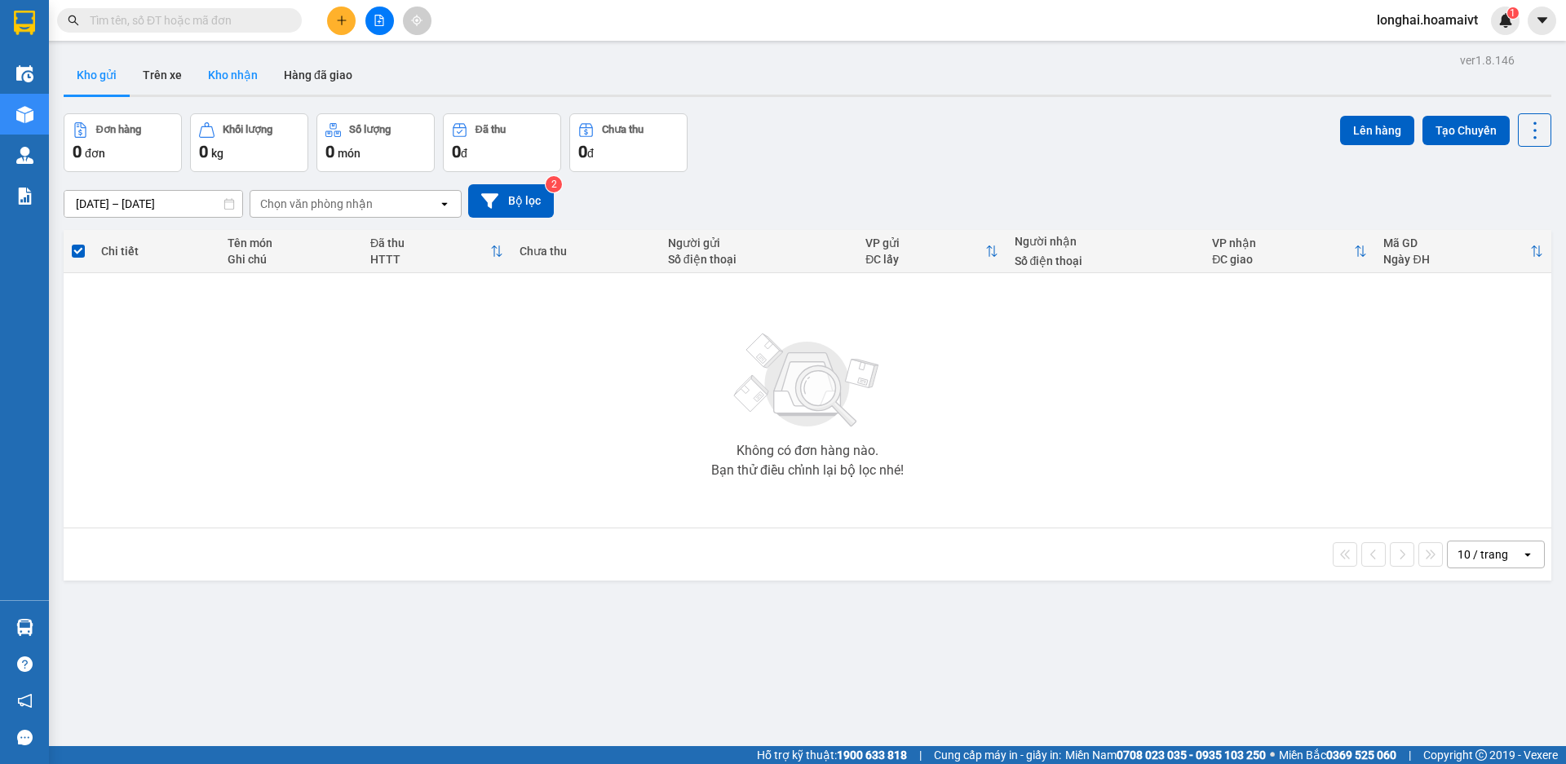
click at [220, 82] on button "Kho nhận" at bounding box center [233, 74] width 76 height 39
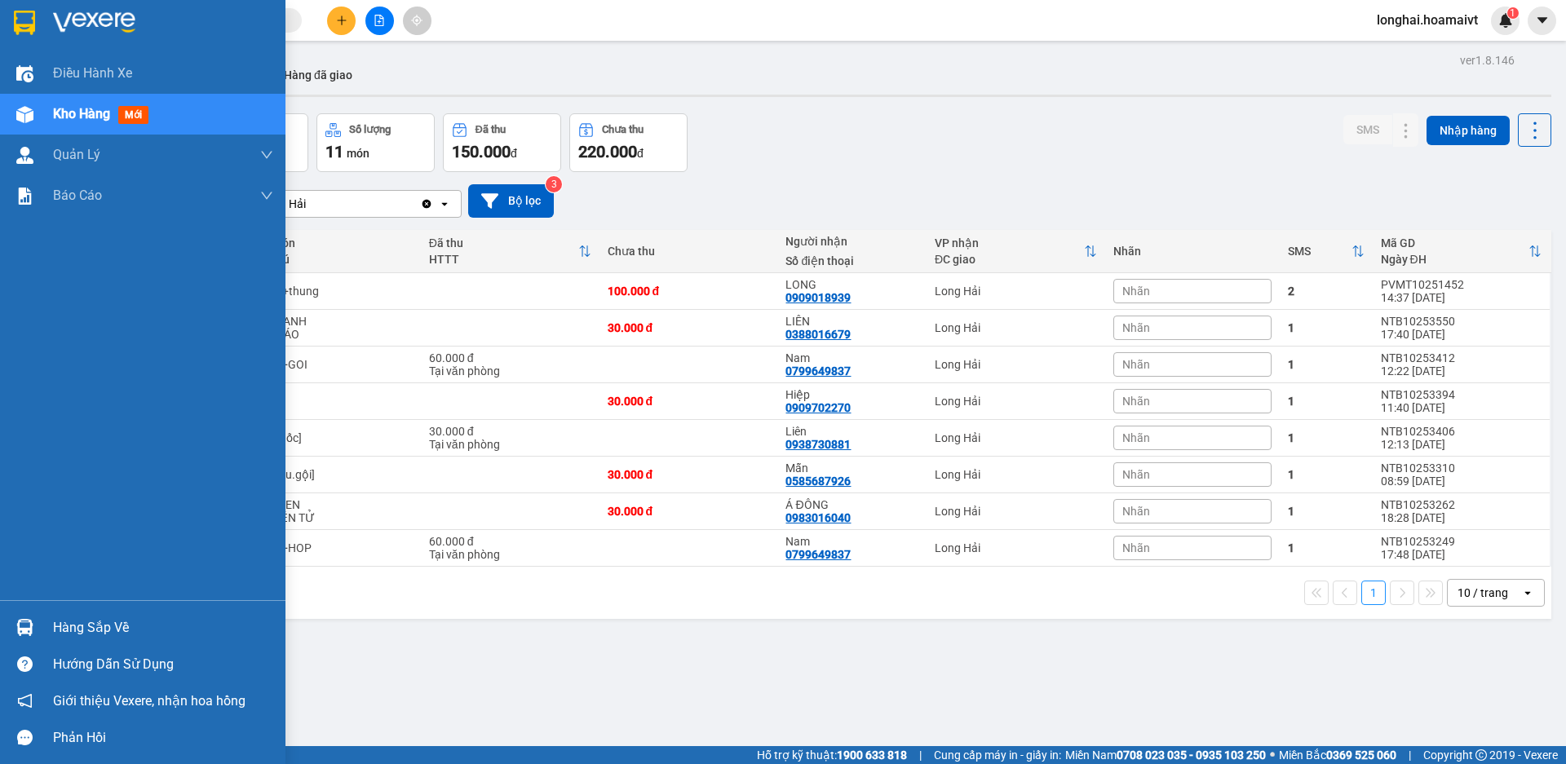
click at [76, 631] on div "Hàng sắp về" at bounding box center [163, 628] width 220 height 24
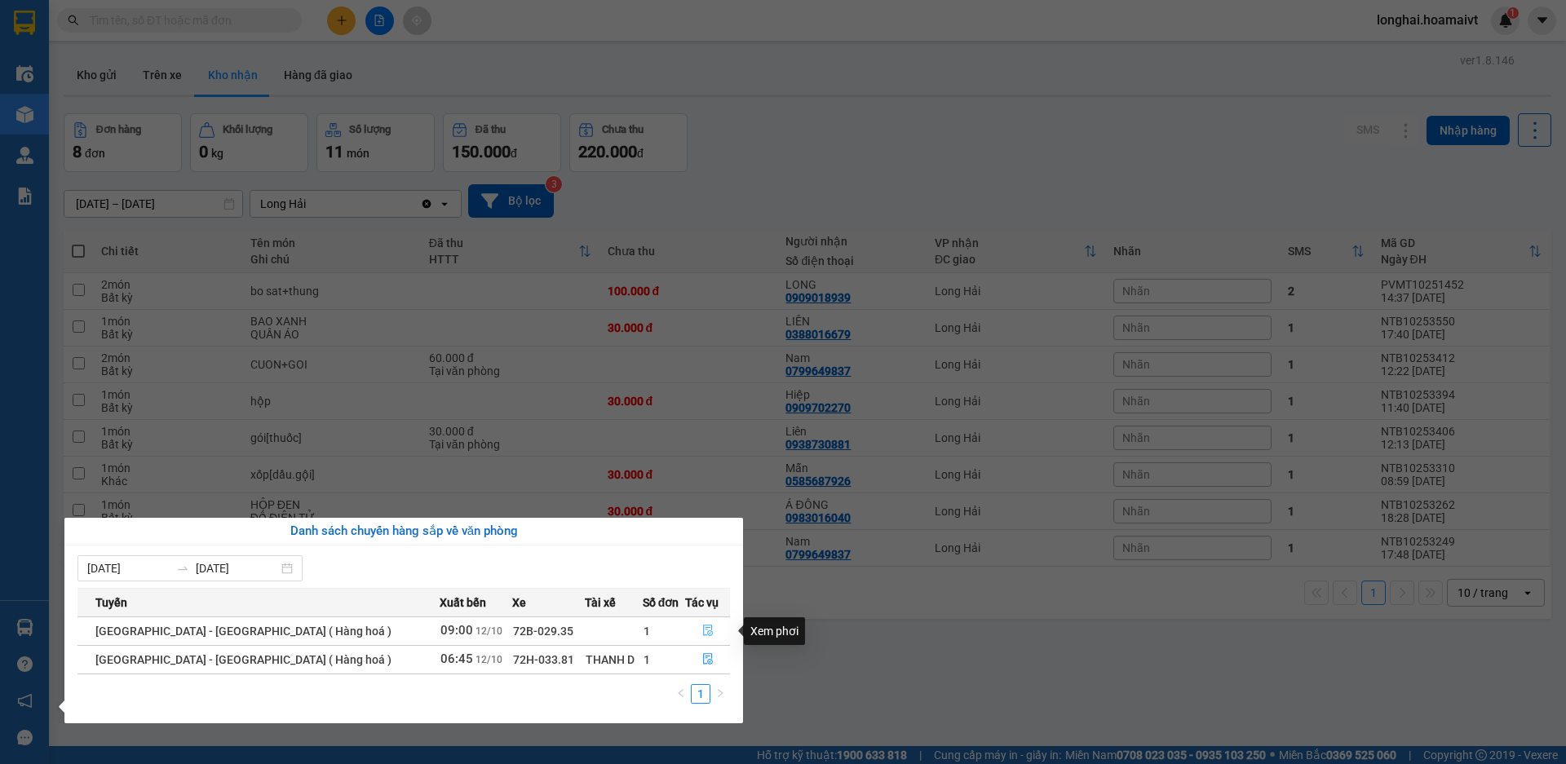
click at [702, 637] on span "file-done" at bounding box center [707, 631] width 11 height 13
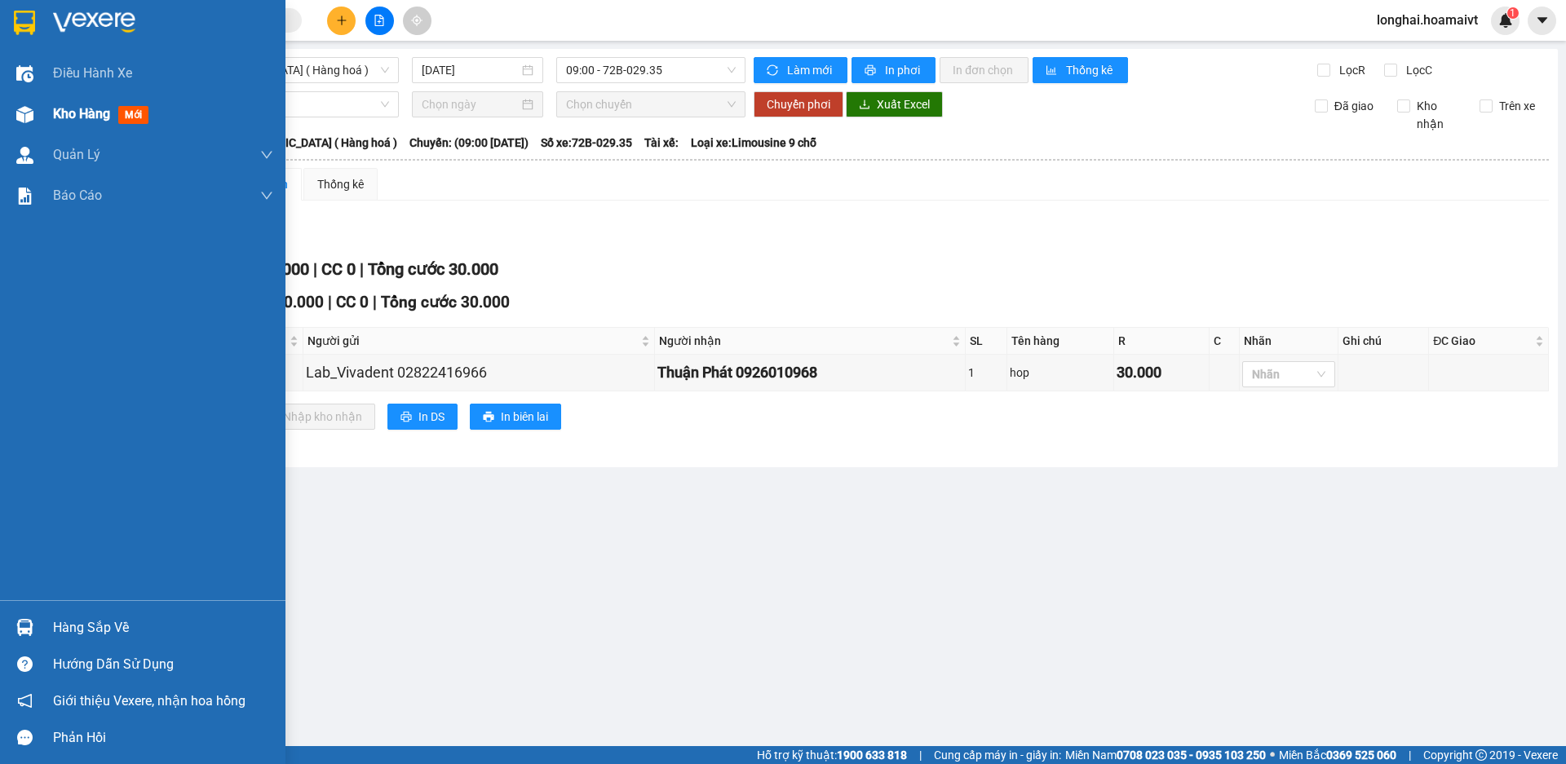
click at [54, 123] on div "Kho hàng mới" at bounding box center [104, 114] width 102 height 20
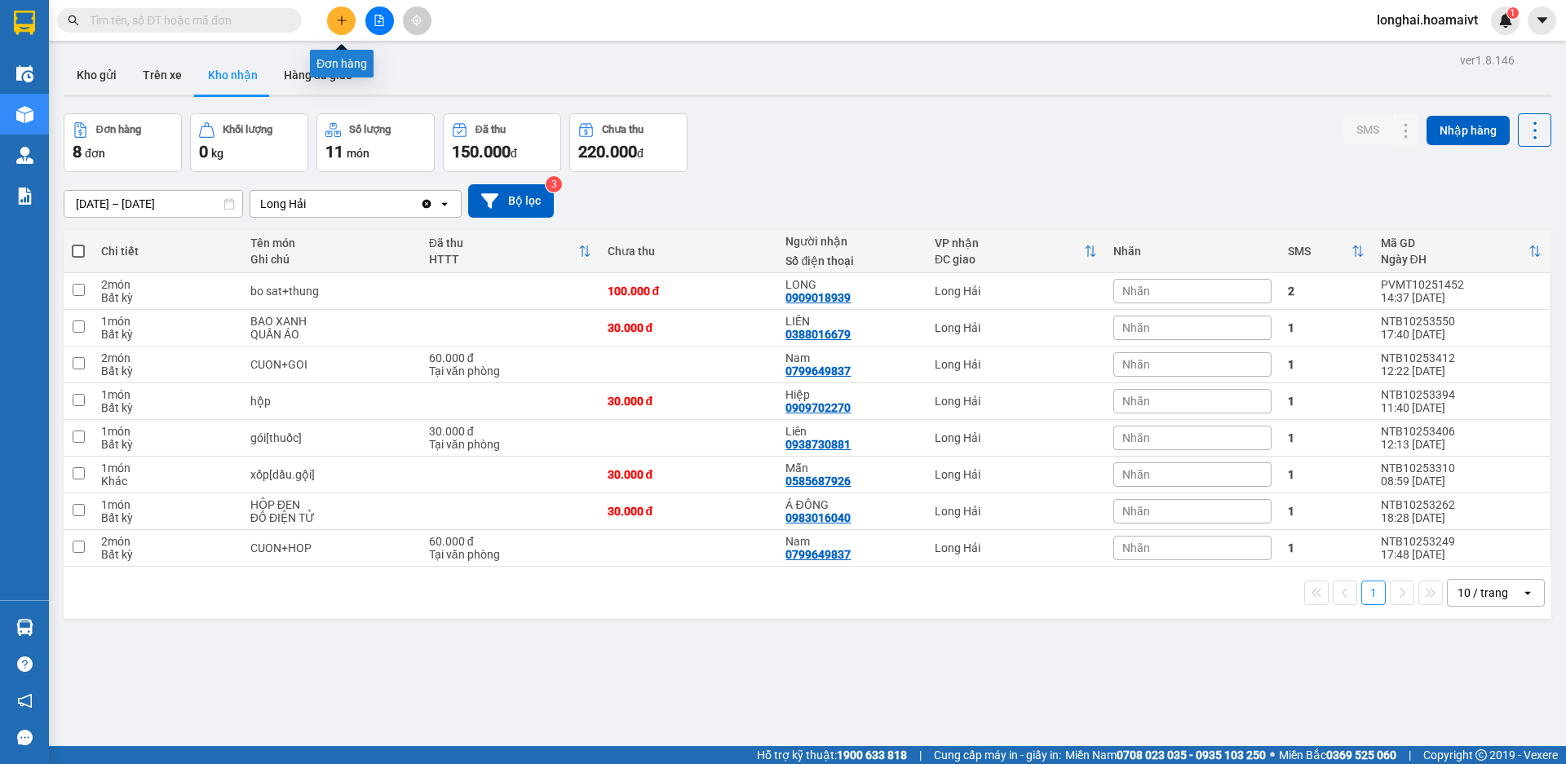
click at [341, 11] on button at bounding box center [341, 21] width 29 height 29
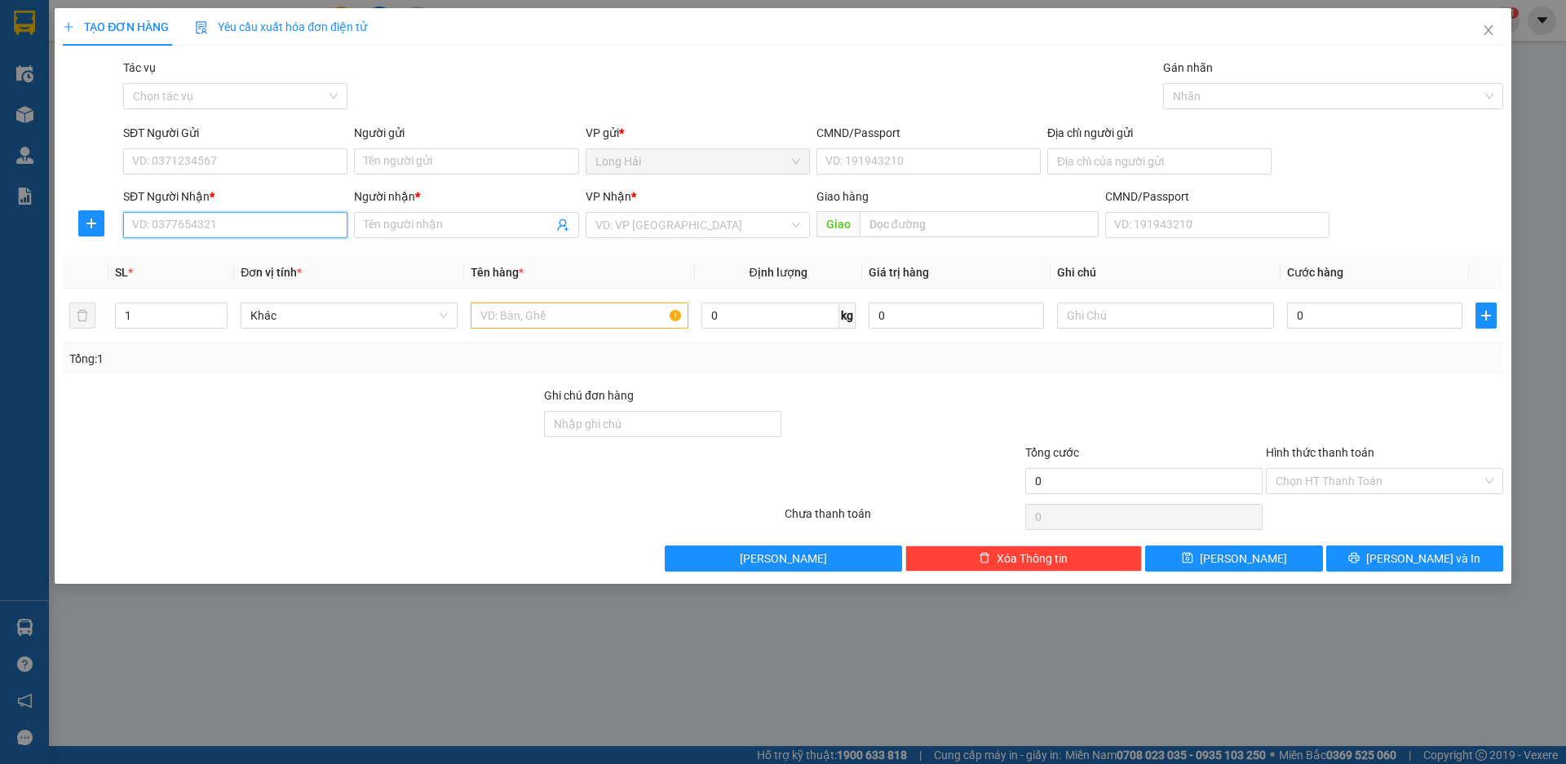
click at [218, 215] on input "SĐT Người Nhận *" at bounding box center [235, 225] width 224 height 26
type input "0932647839"
click at [234, 267] on div "0932647839 - TAN" at bounding box center [235, 258] width 224 height 26
type input "P HUNG LĐ"
type input "TAN"
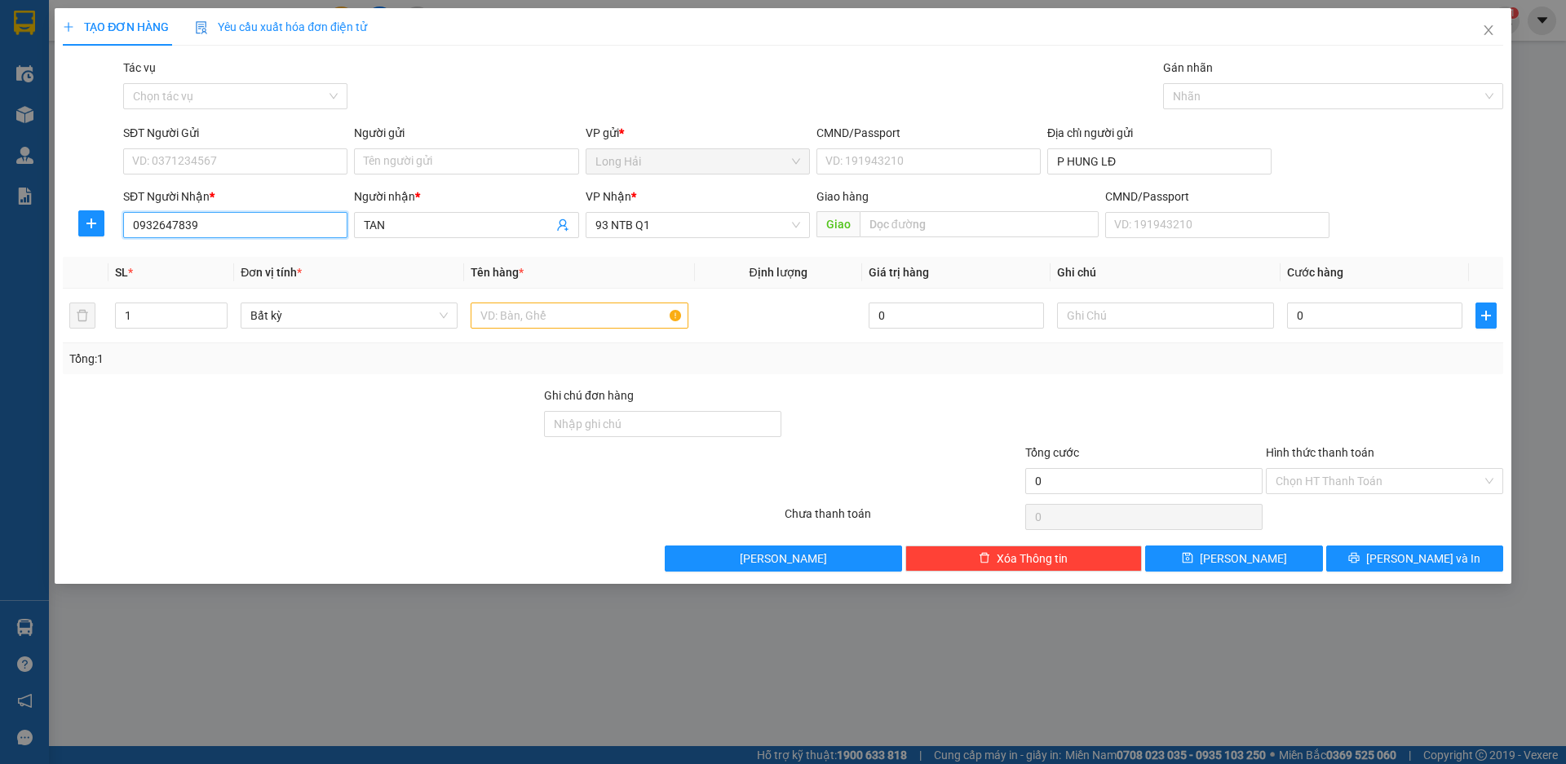
type input "0932647839"
click at [206, 140] on div "SĐT Người Gửi" at bounding box center [235, 133] width 224 height 18
click at [206, 148] on input "SĐT Người Gửi" at bounding box center [235, 161] width 224 height 26
click at [208, 157] on input "SĐT Người Gửi" at bounding box center [235, 161] width 224 height 26
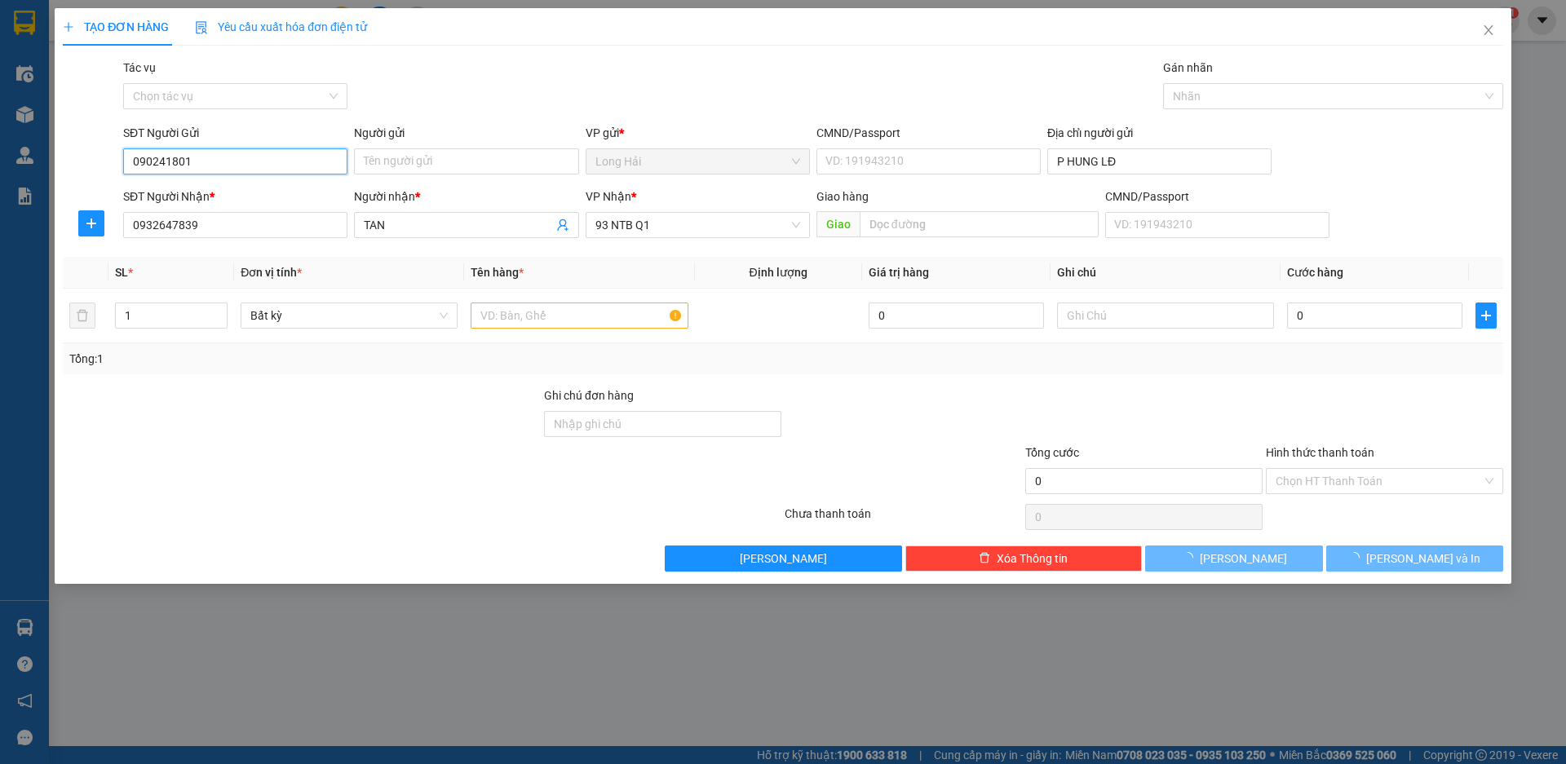
type input "0902418011"
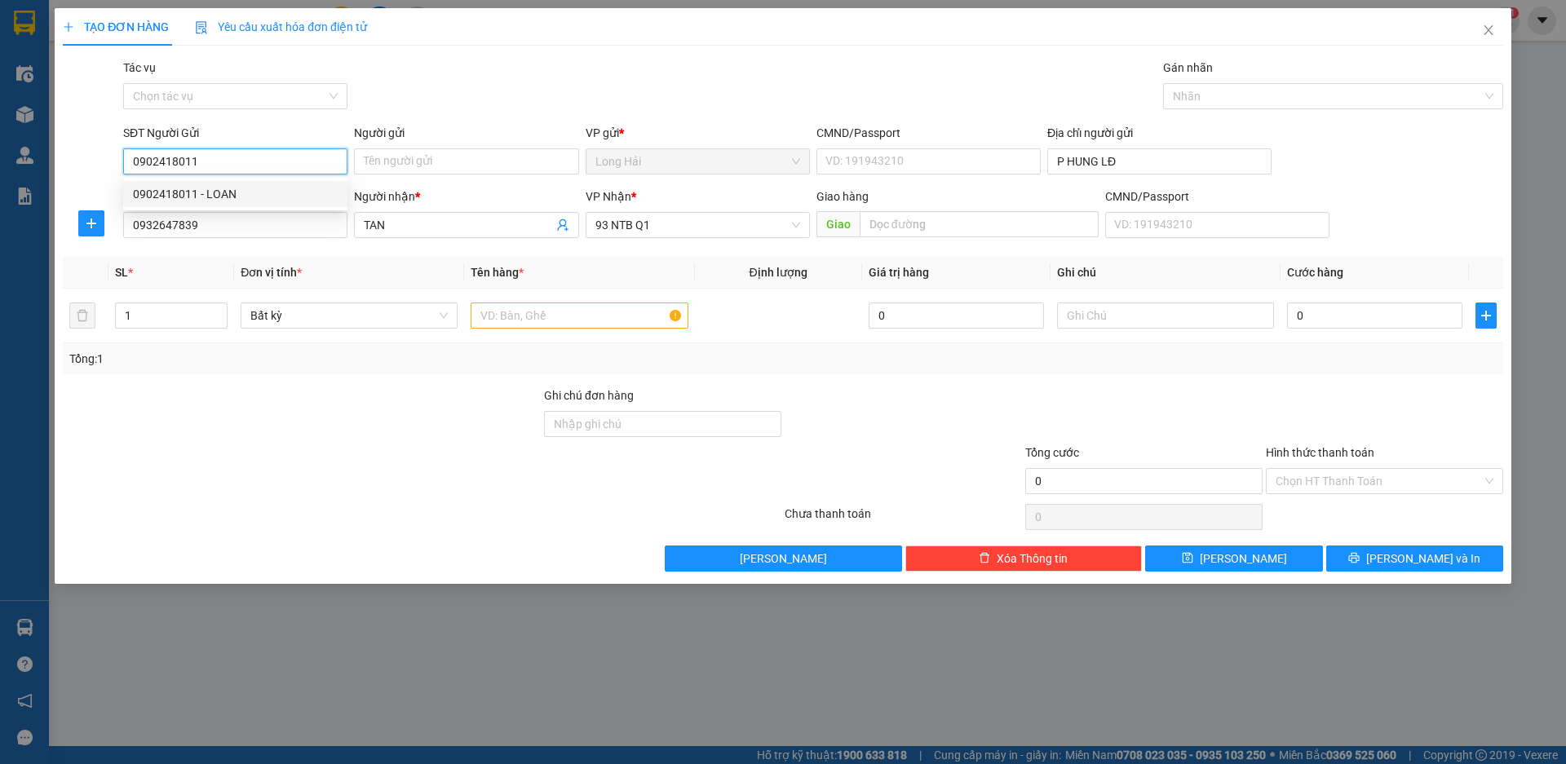
click at [289, 189] on div "0902418011 - LOAN" at bounding box center [235, 194] width 205 height 18
type input "LOAN"
type input "0902418011"
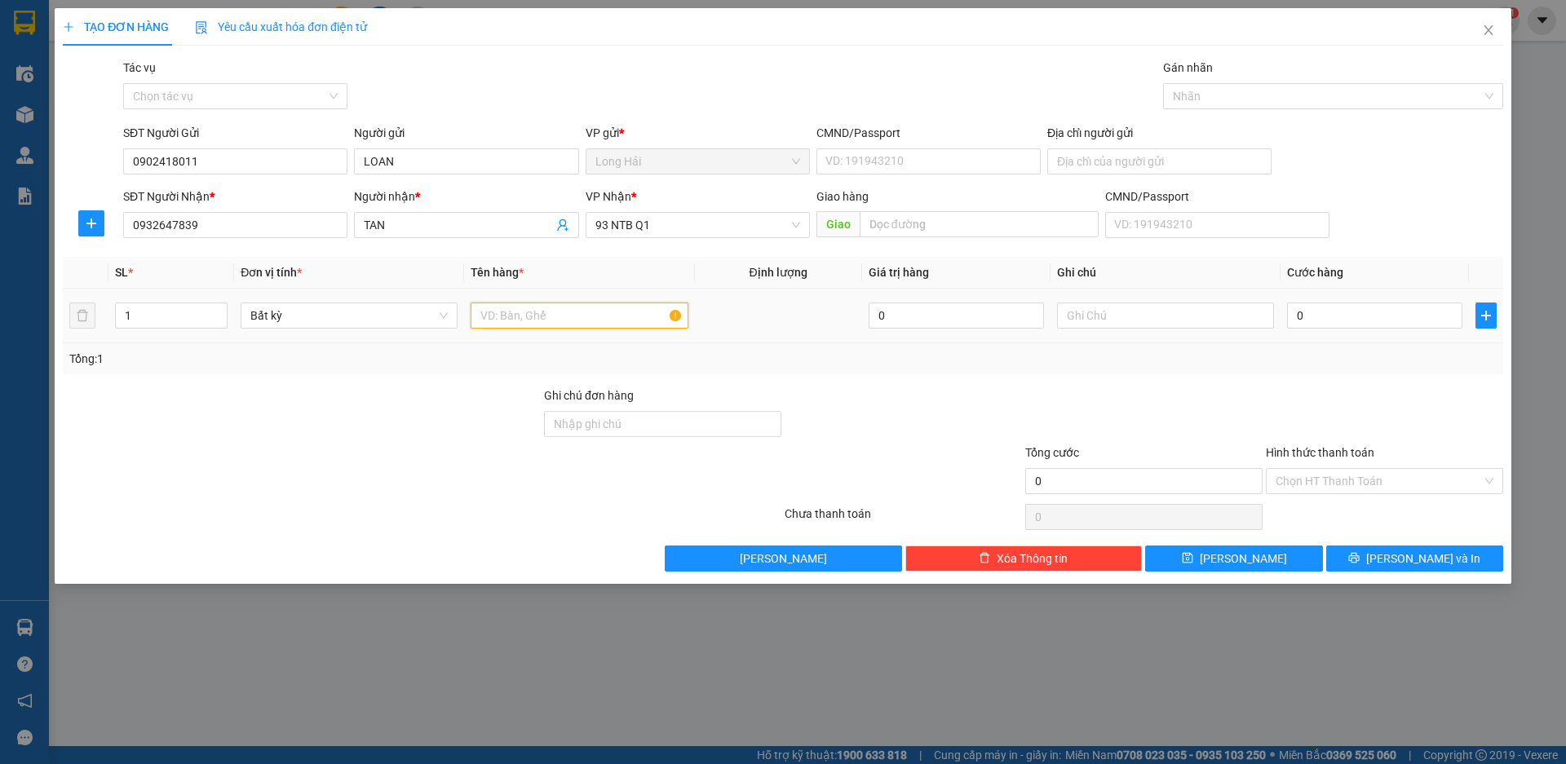
click at [554, 304] on input "text" at bounding box center [579, 316] width 217 height 26
type input "THÙNG"
click at [1366, 316] on input "0" at bounding box center [1374, 316] width 175 height 26
type input "4"
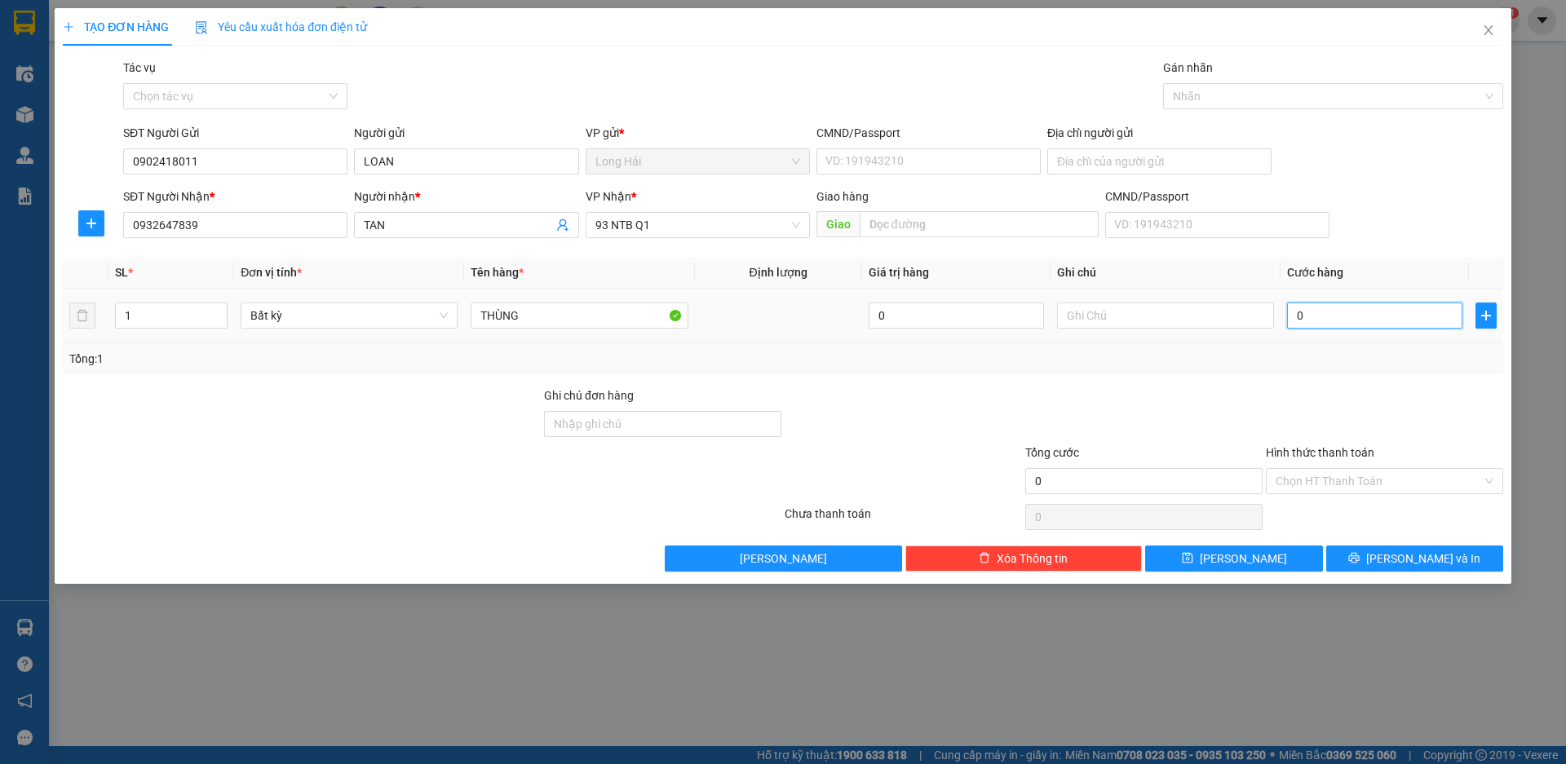
type input "4"
type input "40"
type input "40.000"
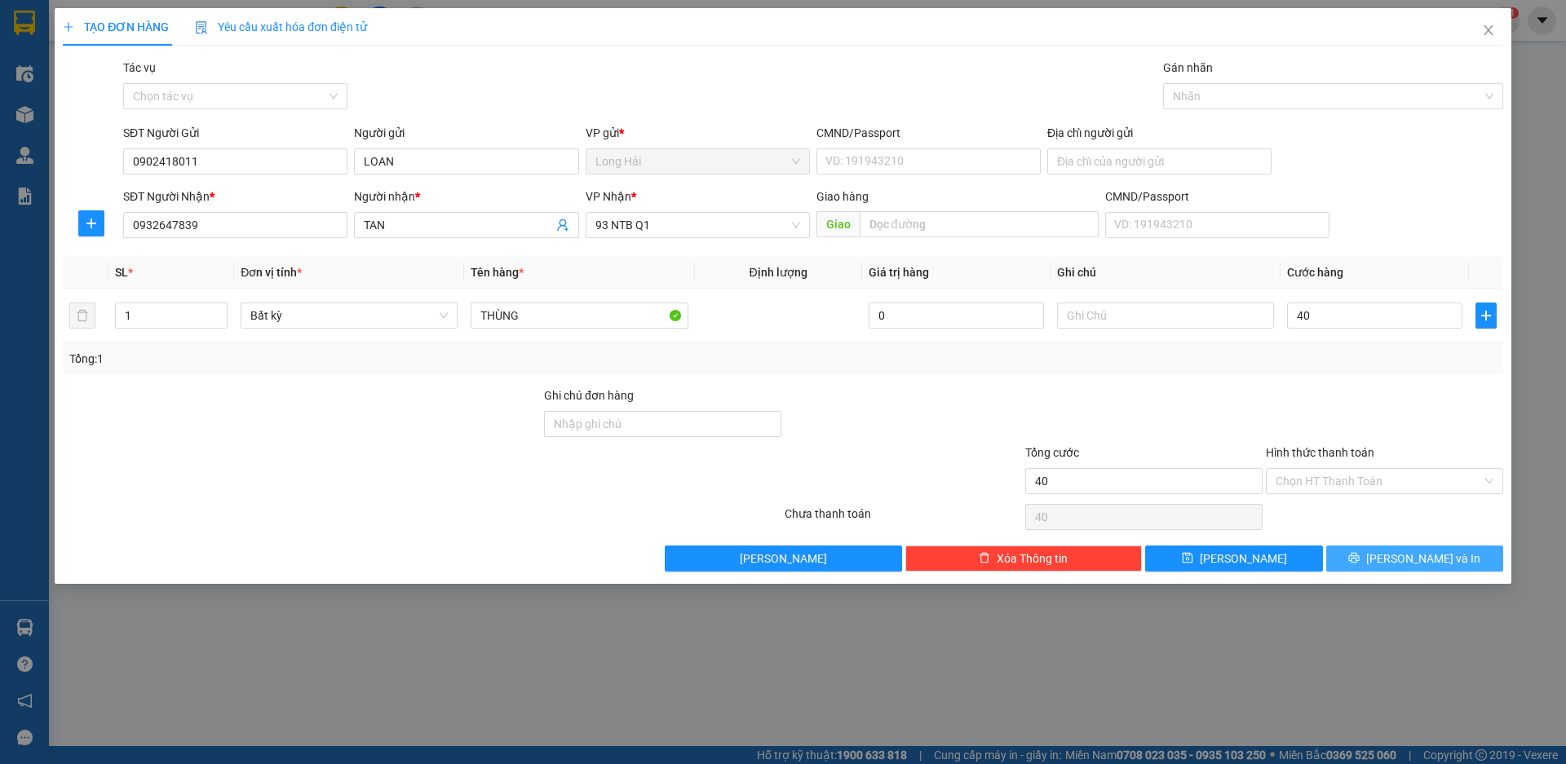
type input "40.000"
click at [1418, 563] on span "[PERSON_NAME] và In" at bounding box center [1423, 559] width 114 height 18
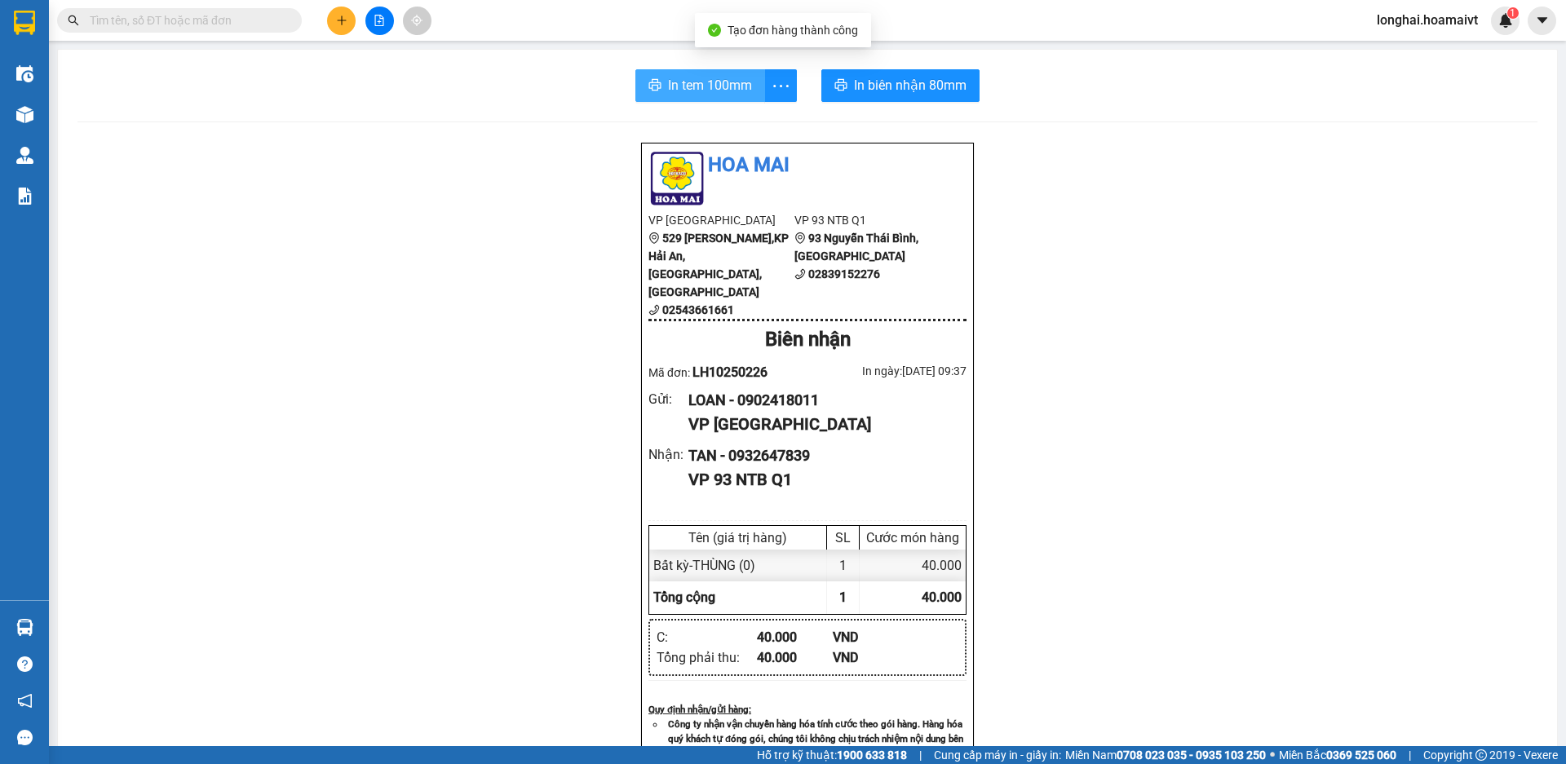
click at [684, 95] on span "In tem 100mm" at bounding box center [710, 85] width 84 height 20
click at [237, 22] on input "text" at bounding box center [186, 20] width 193 height 18
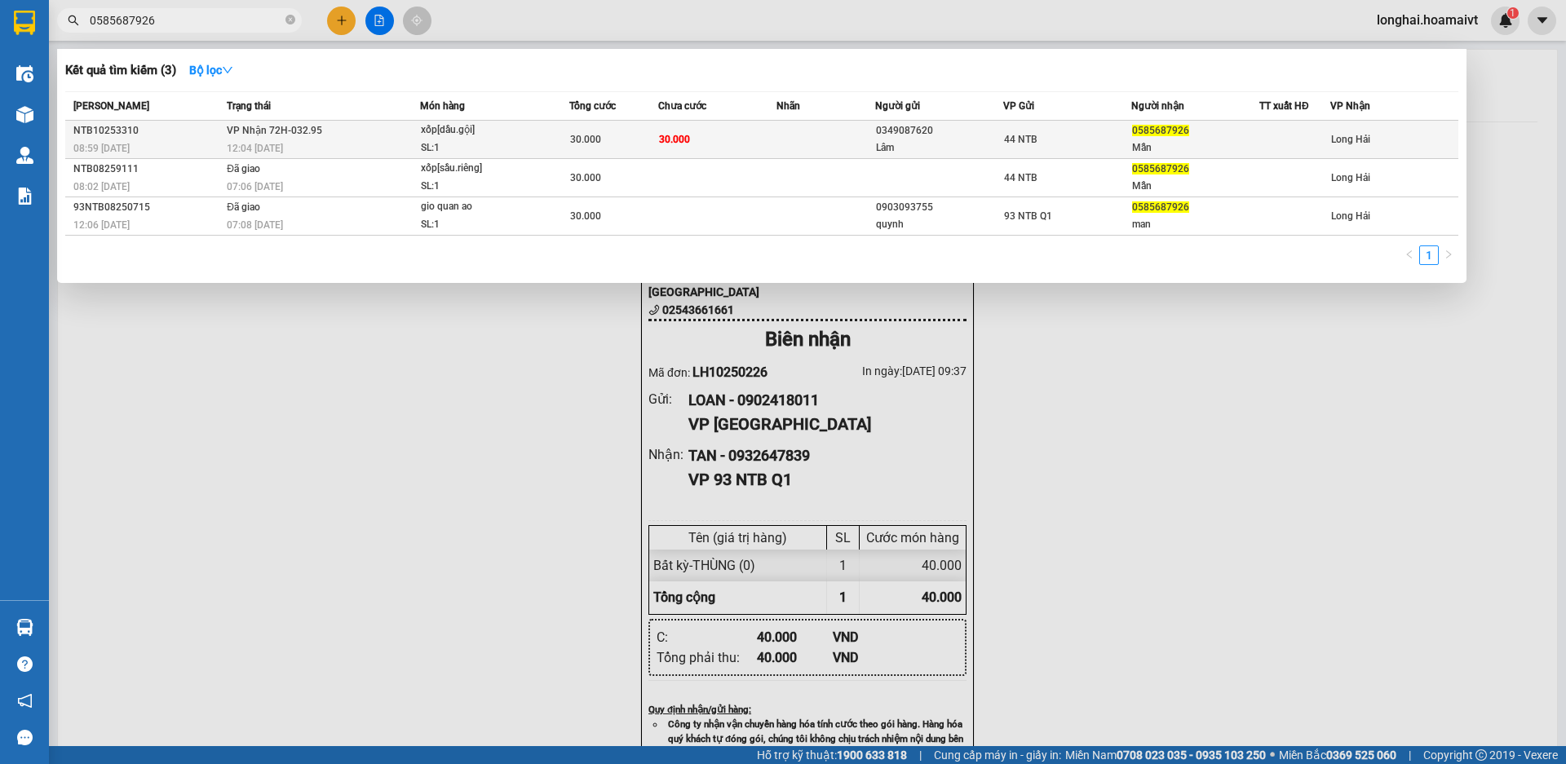
type input "0585687926"
click at [529, 137] on div "xốp[dầu.gội]" at bounding box center [482, 131] width 122 height 18
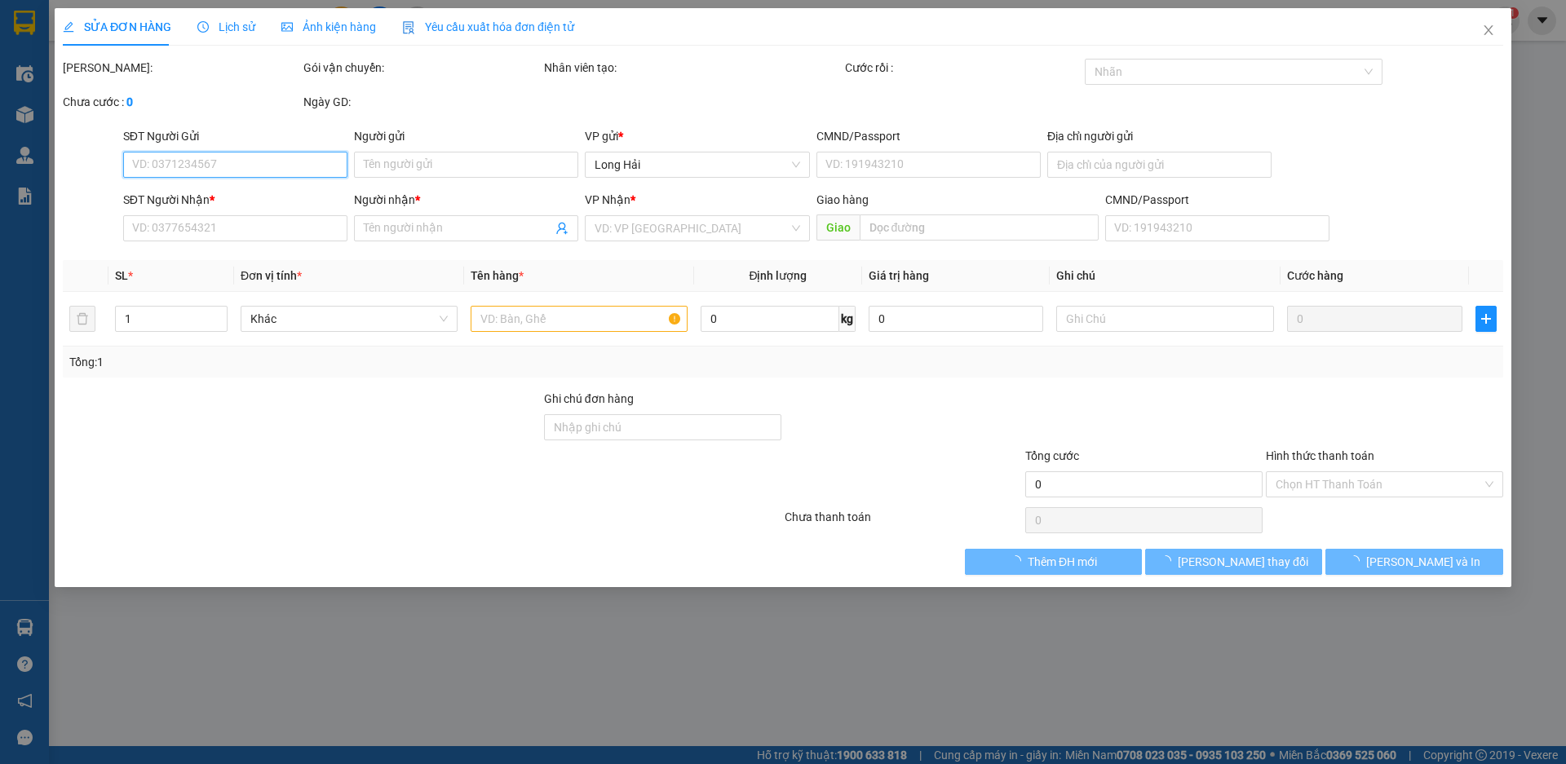
type input "0349087620"
type input "Lâm"
type input "183/273_Ng.Duy_Q8"
type input "0585687926"
type input "Mẫn"
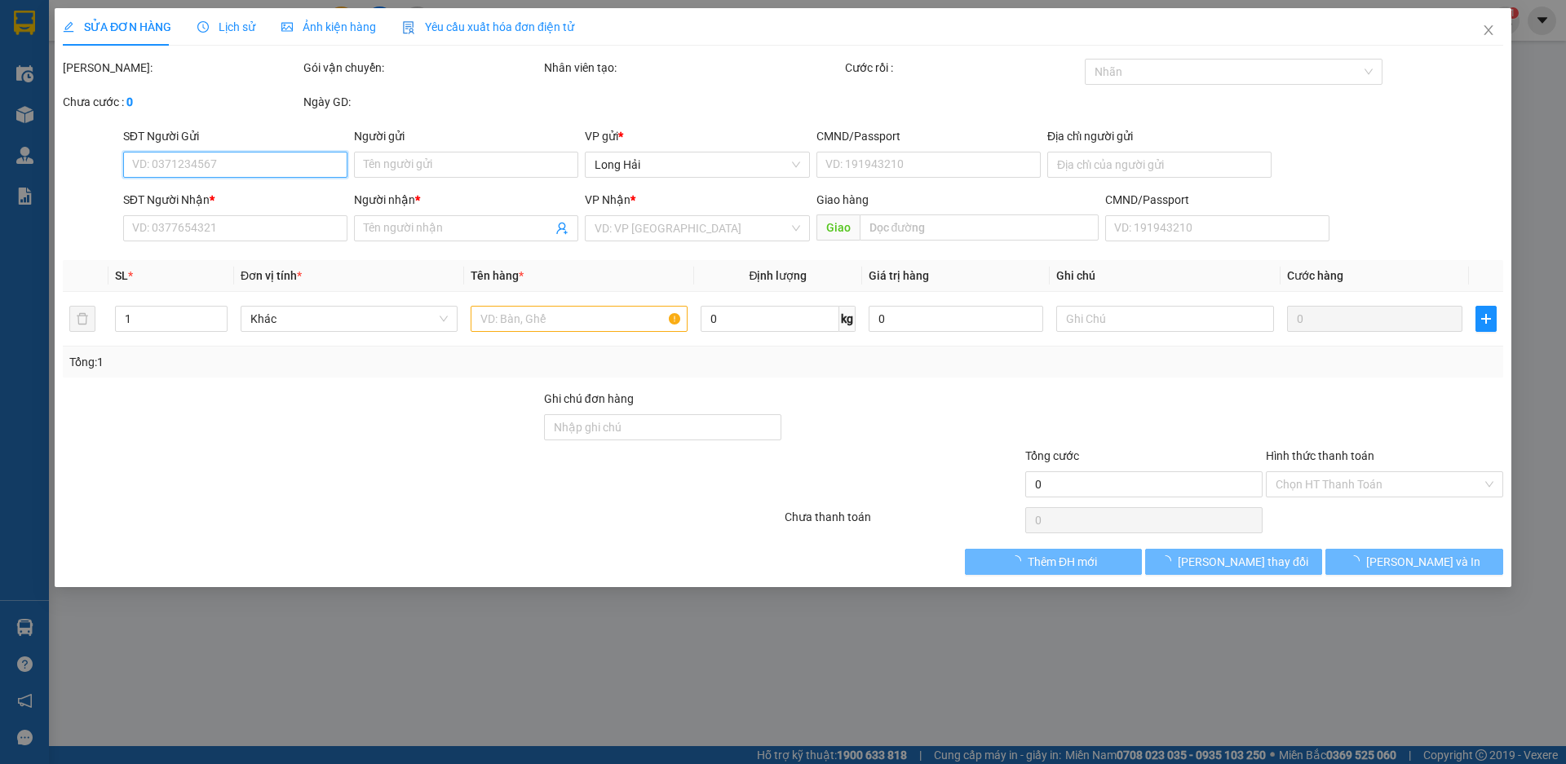
type input "30.000"
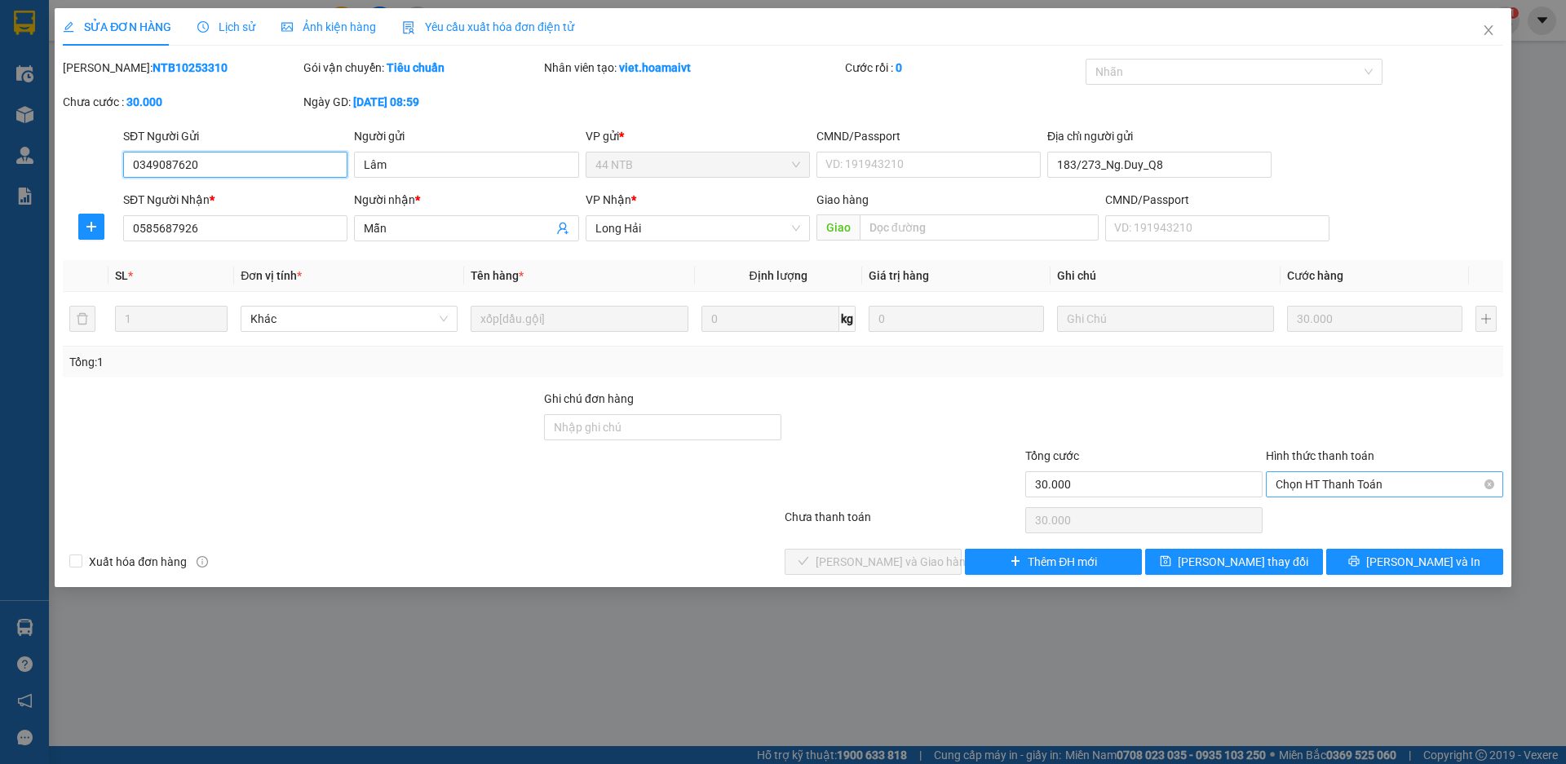
click at [1331, 474] on span "Chọn HT Thanh Toán" at bounding box center [1385, 484] width 218 height 24
click at [1334, 510] on div "Tại văn phòng" at bounding box center [1385, 517] width 218 height 18
type input "0"
click at [808, 566] on button "[PERSON_NAME] và Giao hàng" at bounding box center [873, 562] width 177 height 26
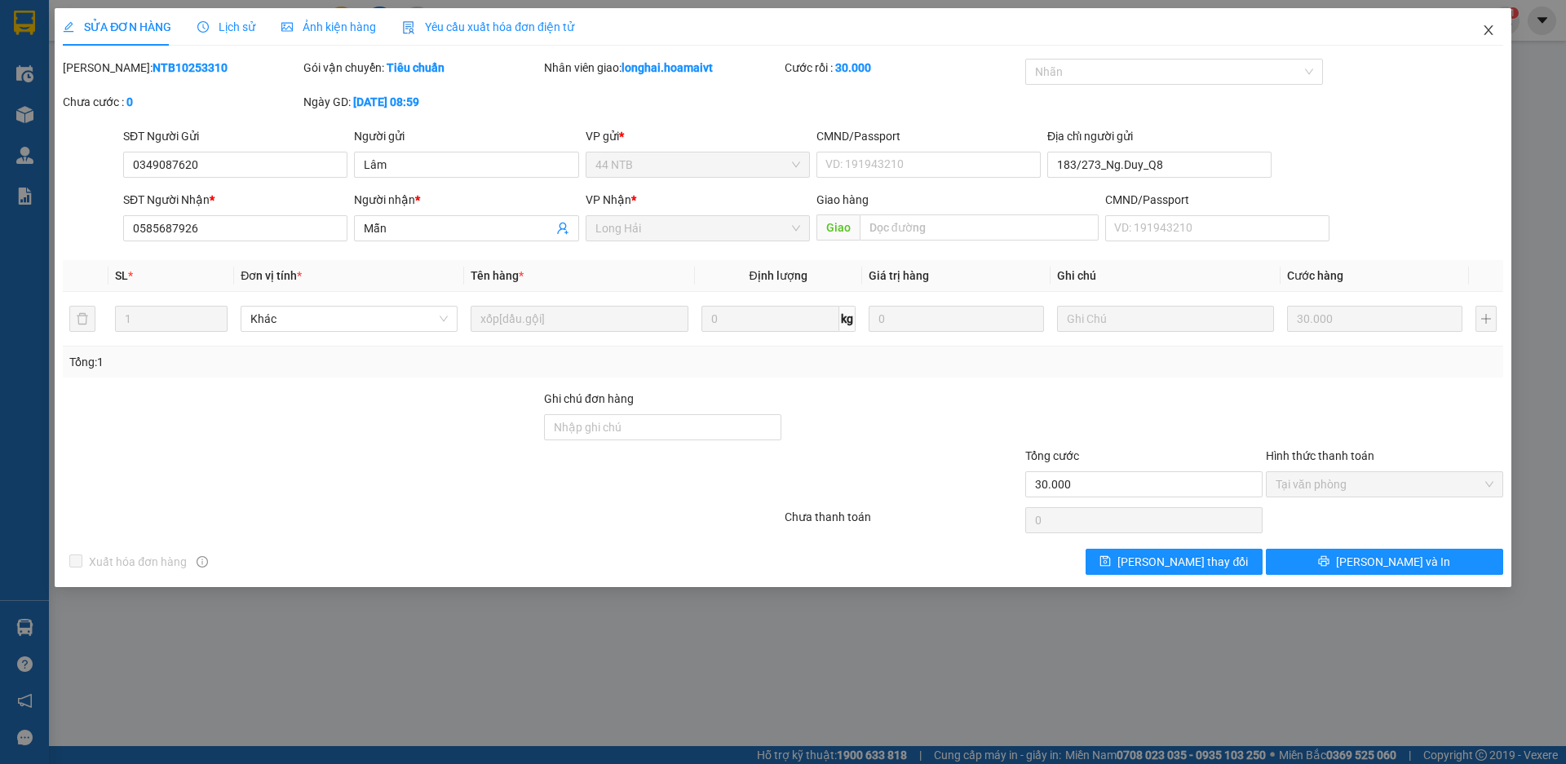
click at [1490, 31] on icon "close" at bounding box center [1488, 30] width 13 height 13
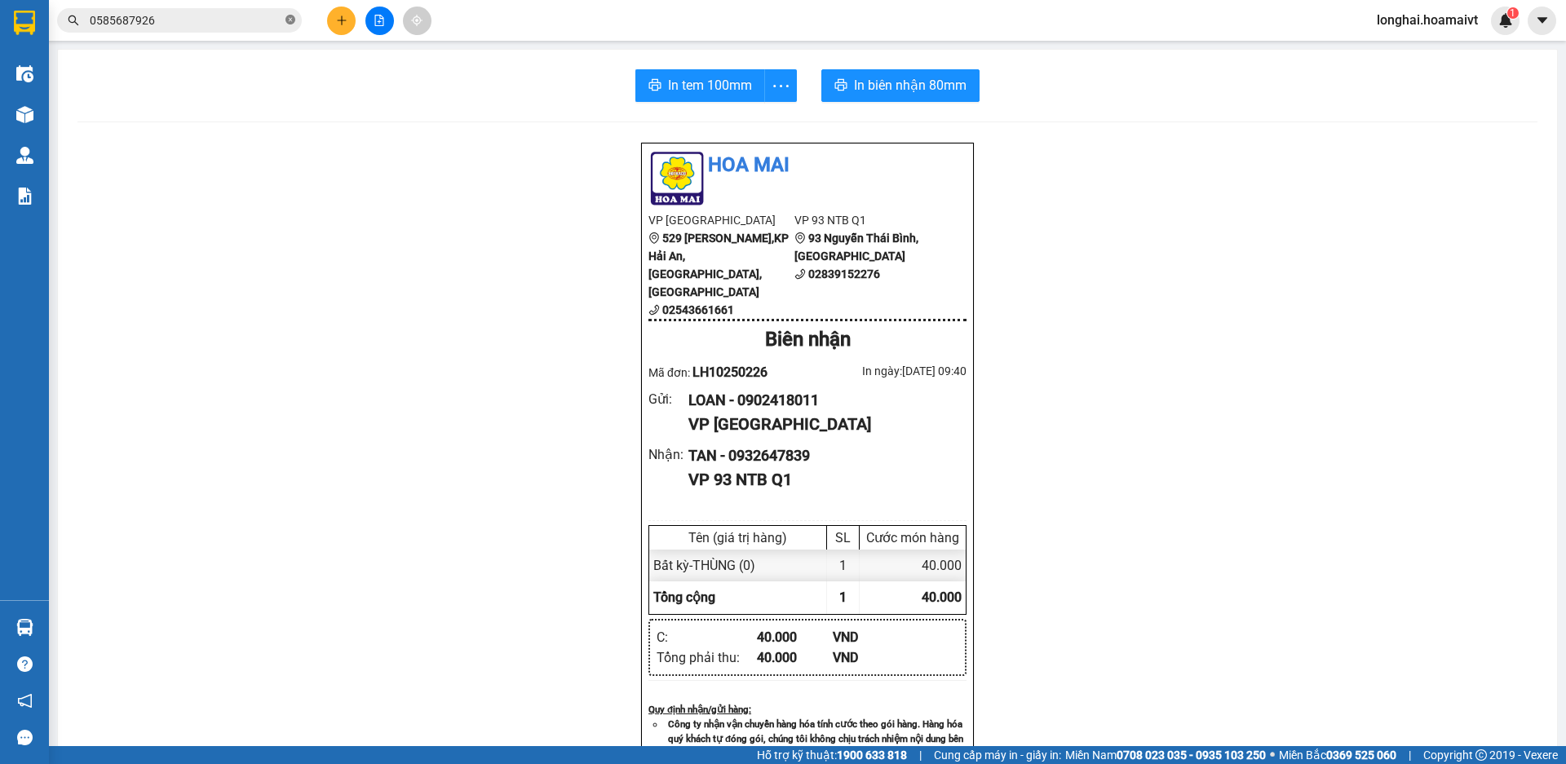
click at [291, 20] on icon "close-circle" at bounding box center [290, 20] width 10 height 10
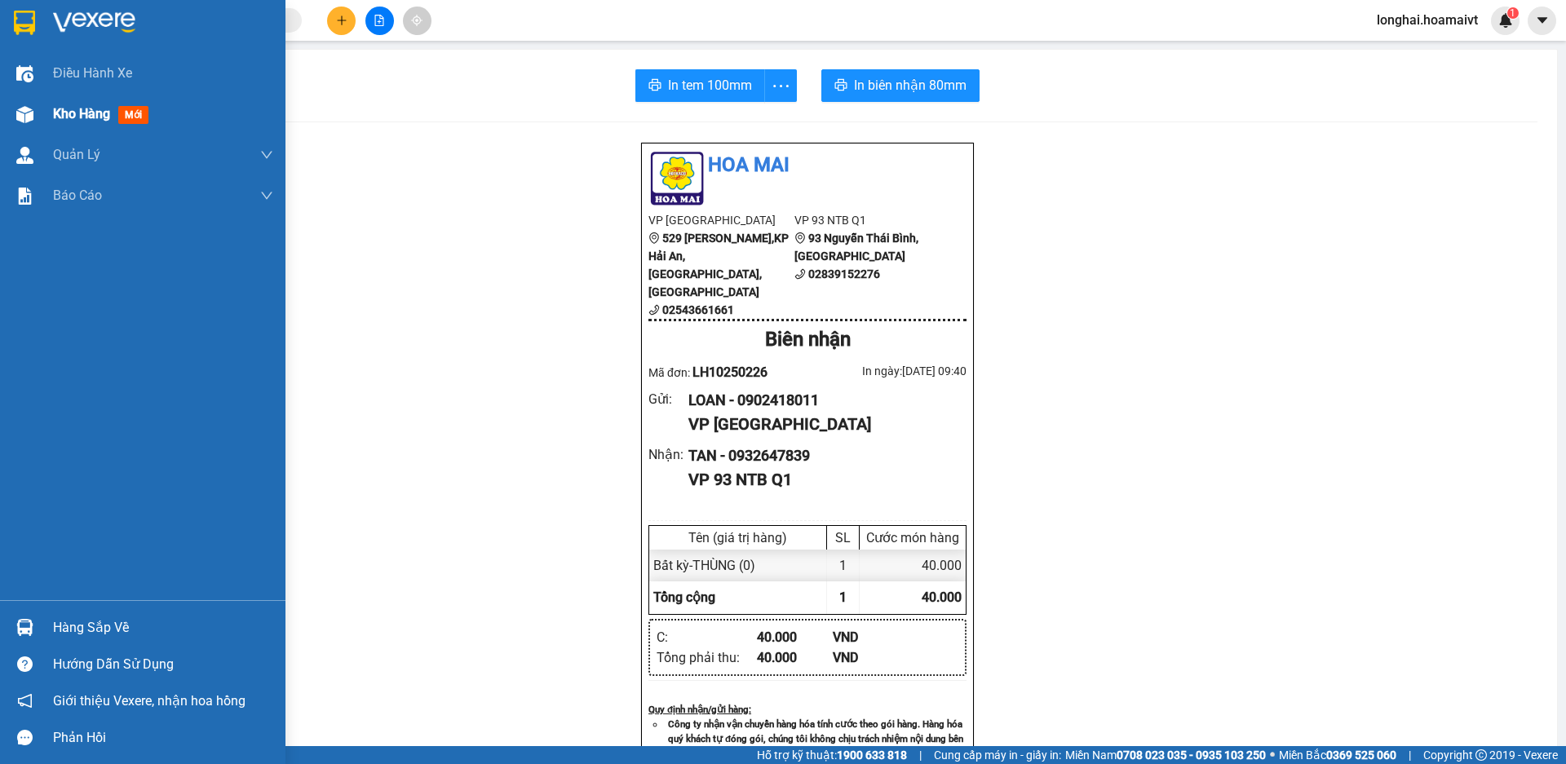
click at [53, 115] on span "Kho hàng" at bounding box center [81, 113] width 57 height 15
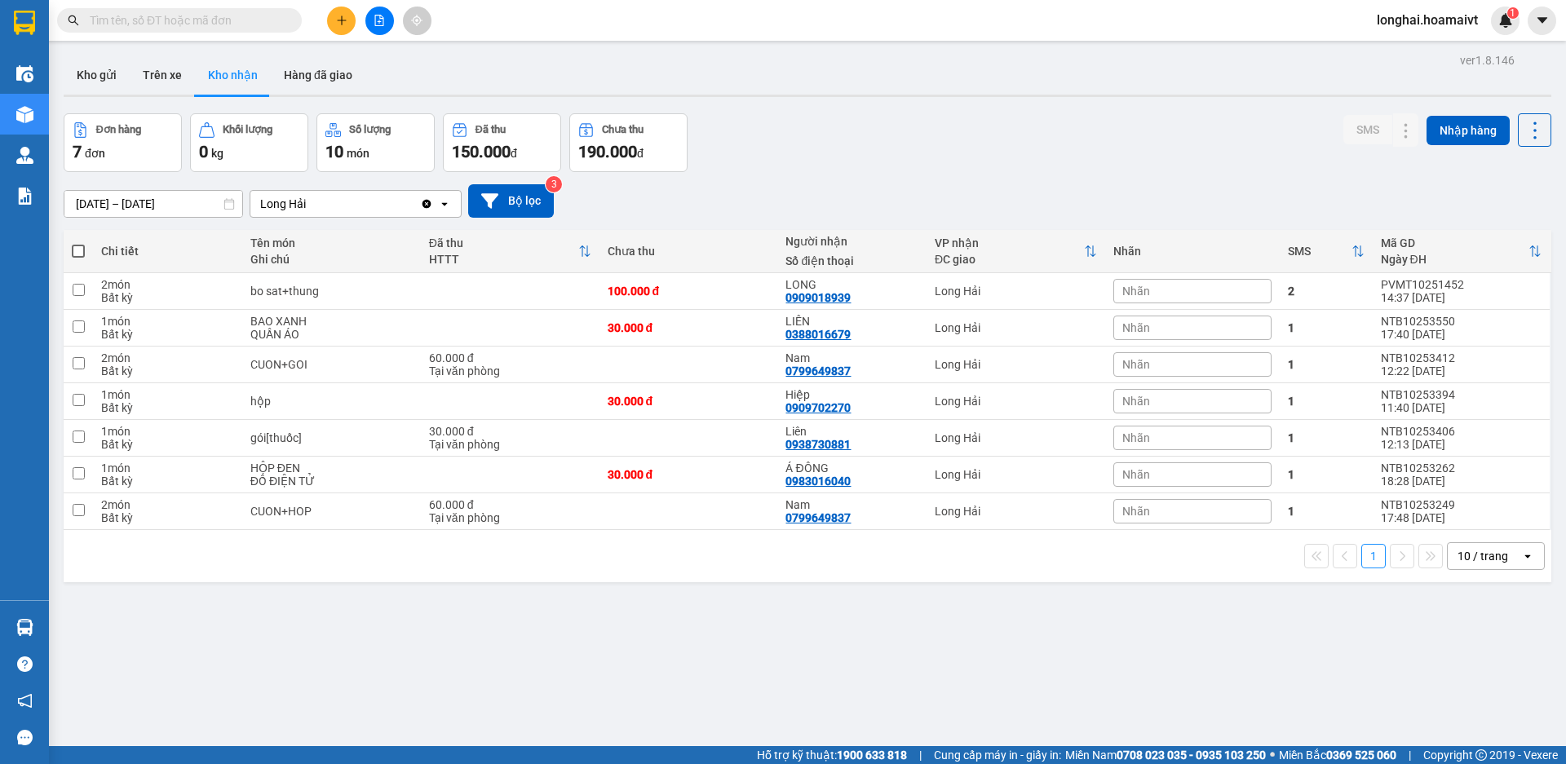
click at [252, 30] on span at bounding box center [179, 20] width 245 height 24
click at [334, 22] on button at bounding box center [341, 21] width 29 height 29
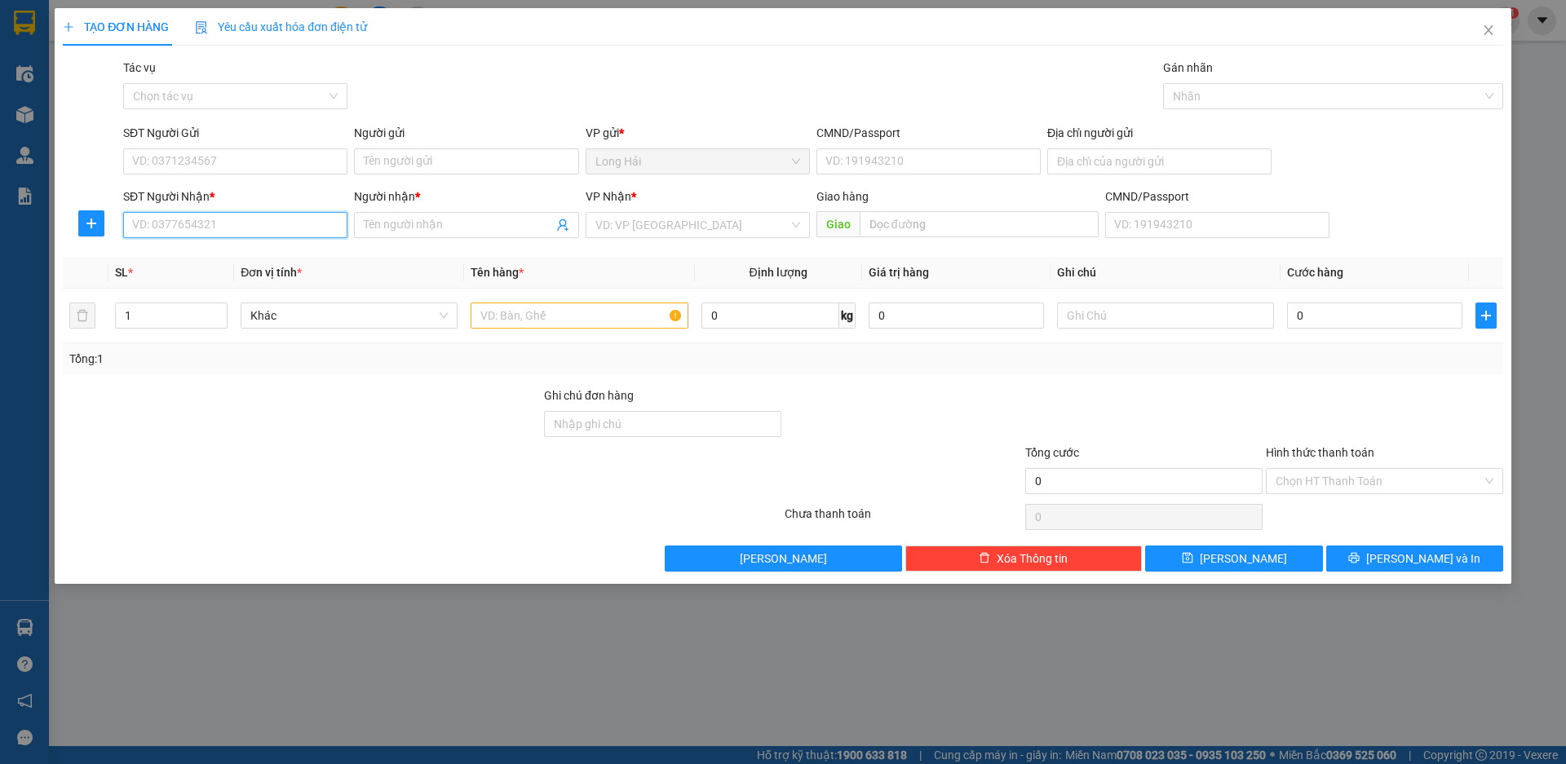
click at [184, 229] on input "SĐT Người Nhận *" at bounding box center [235, 225] width 224 height 26
click at [534, 320] on input "text" at bounding box center [579, 316] width 217 height 26
click at [246, 223] on input "SĐT Người Nhận *" at bounding box center [235, 225] width 224 height 26
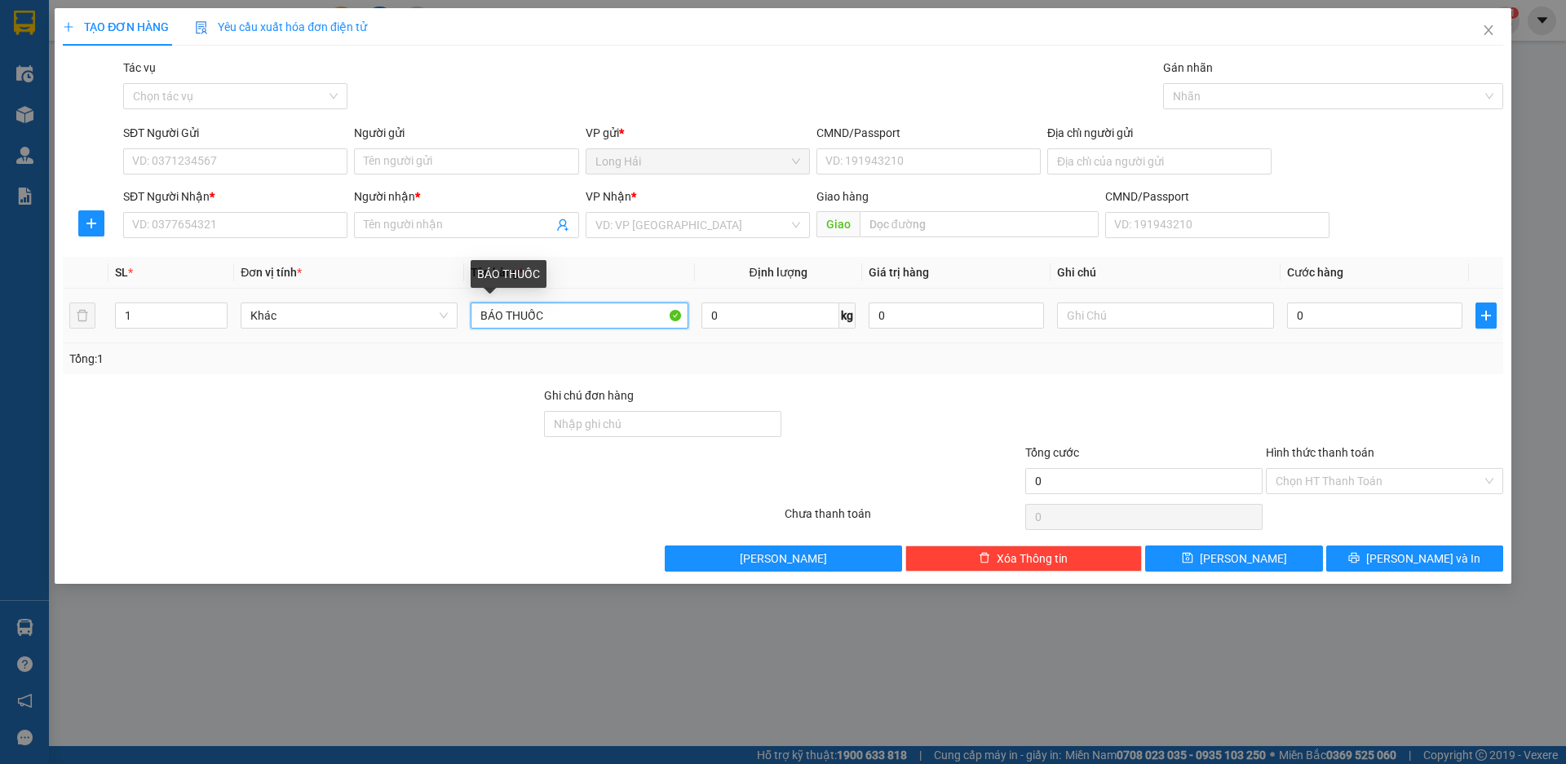
click at [493, 318] on input "BÁO THUỐC" at bounding box center [579, 316] width 217 height 26
type input "BAO THUỐC"
click at [268, 146] on div "SĐT Người Gửi" at bounding box center [235, 136] width 224 height 24
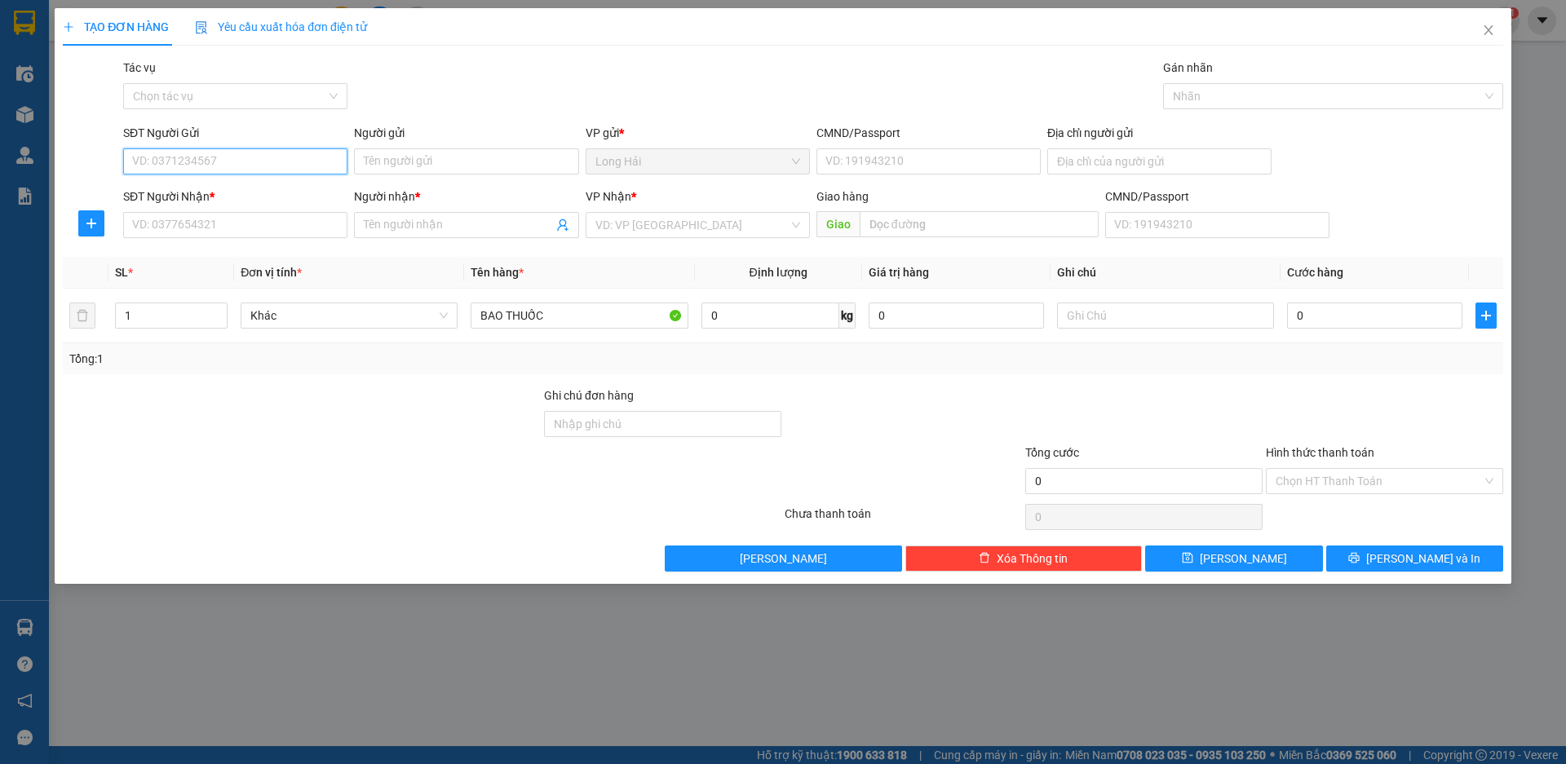
click at [272, 155] on input "SĐT Người Gửi" at bounding box center [235, 161] width 224 height 26
type input "0888861663"
click at [283, 188] on div "0888861663 - NHANH" at bounding box center [235, 194] width 205 height 18
type input "NHANH"
type input "0976232313"
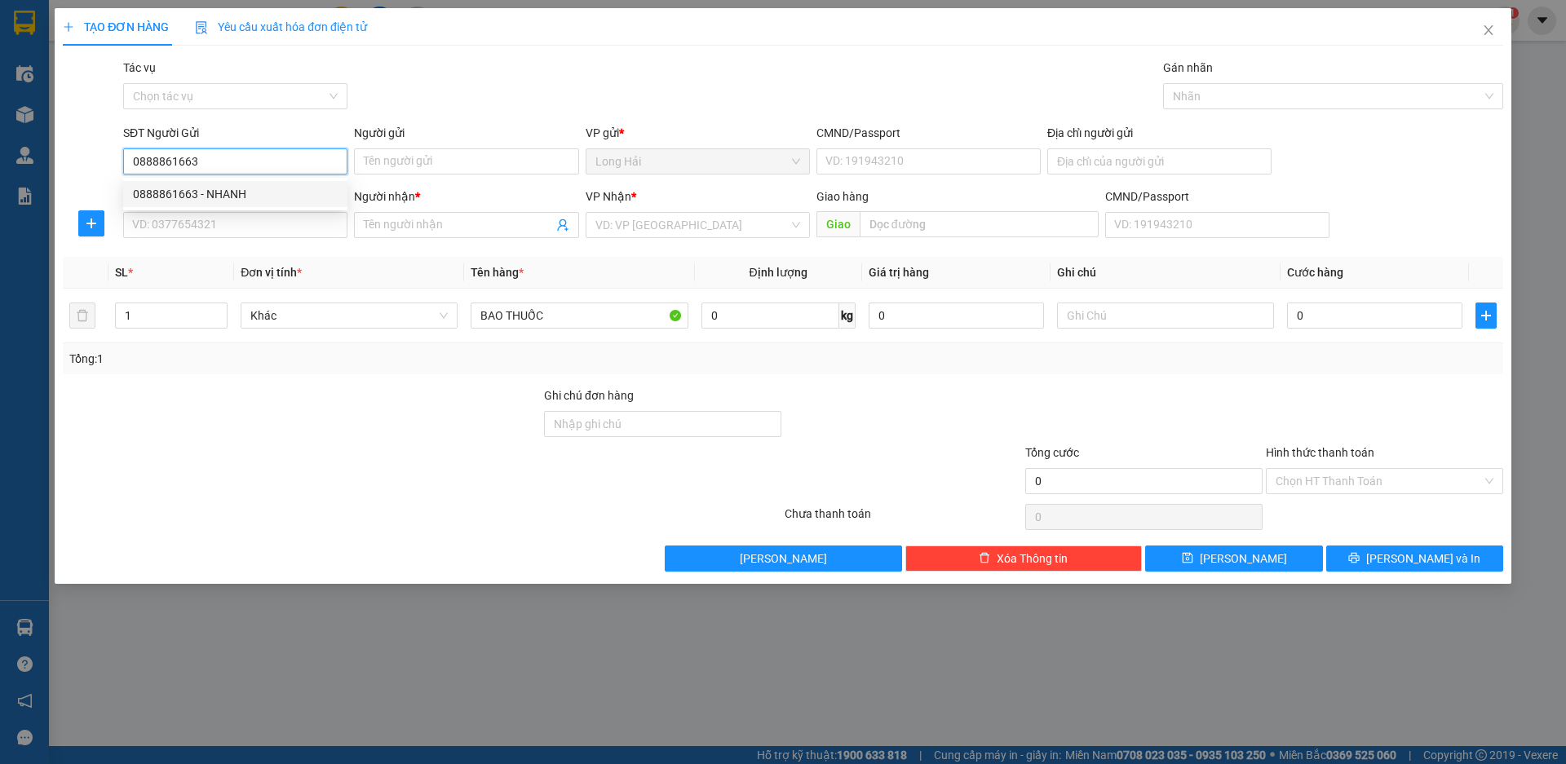
type input "SANG"
type input "0888861663"
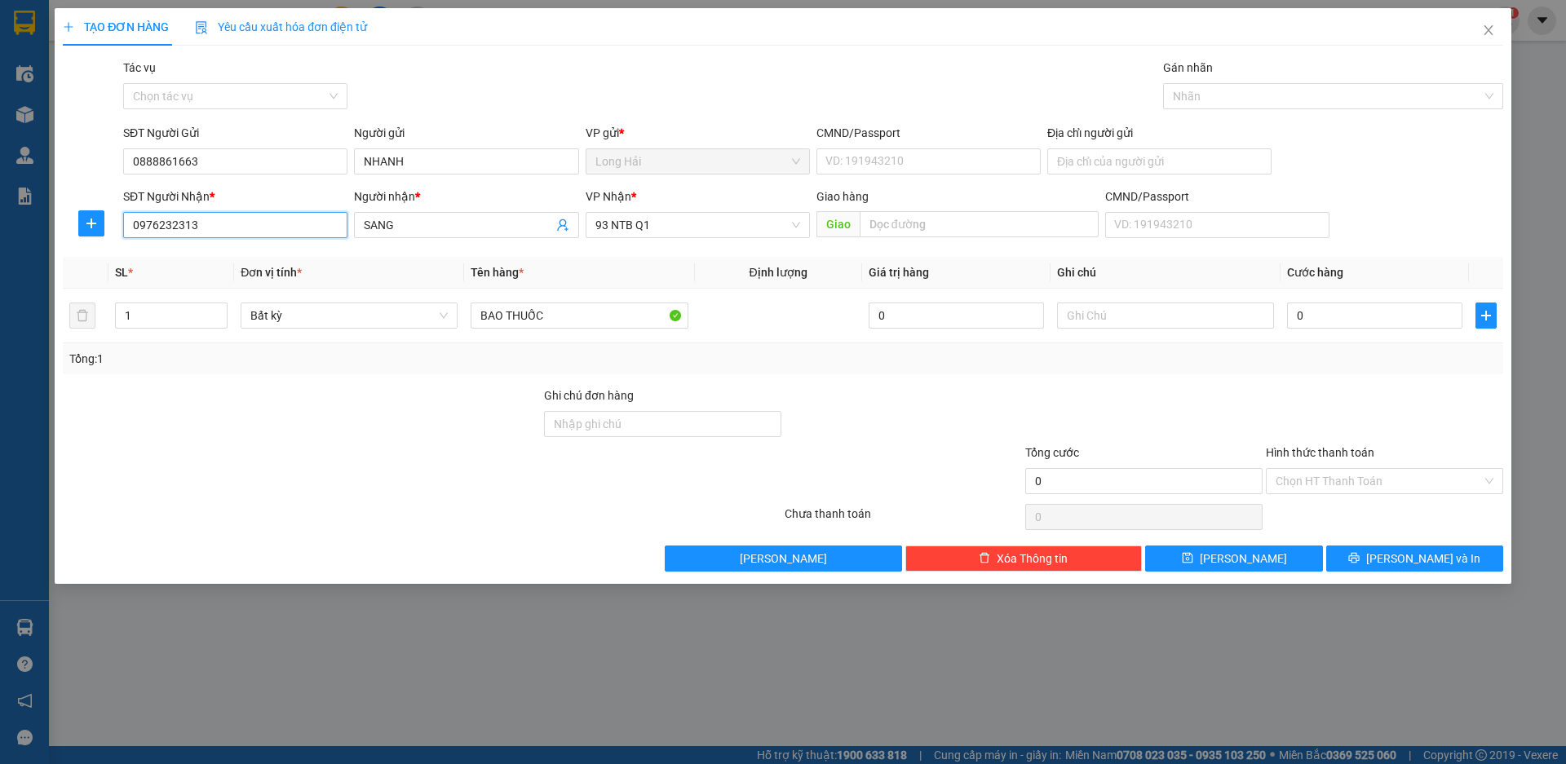
drag, startPoint x: 222, startPoint y: 224, endPoint x: 75, endPoint y: 241, distance: 147.7
click at [75, 241] on div "SĐT Người Nhận * 0976232313 0976232313 Người nhận * SANG VP Nhận * 93 NTB Q1 Gi…" at bounding box center [783, 216] width 1444 height 57
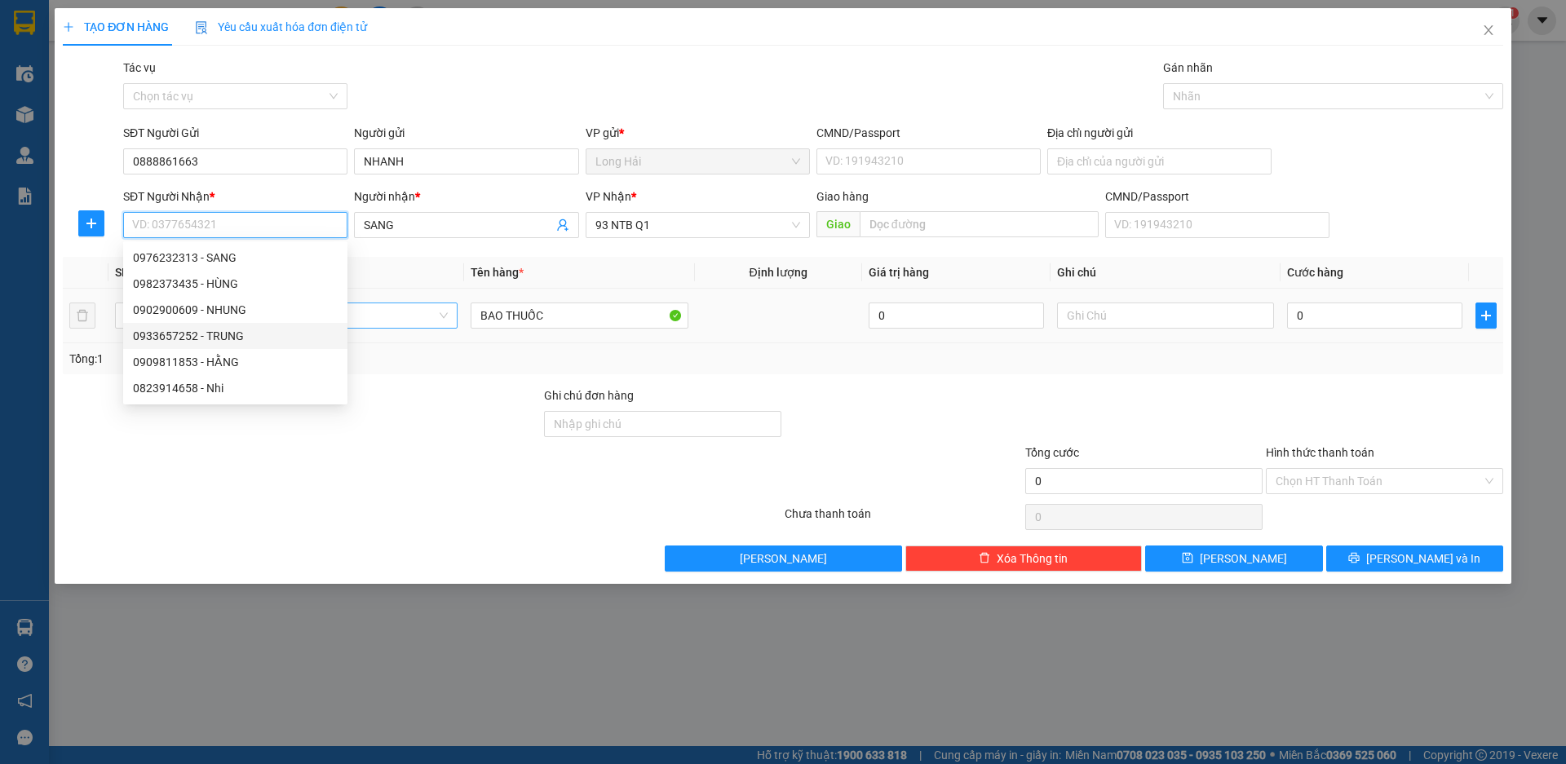
click at [243, 328] on div "0933657252 - TRUNG" at bounding box center [235, 336] width 224 height 26
type input "0933657252"
type input "TRUNG"
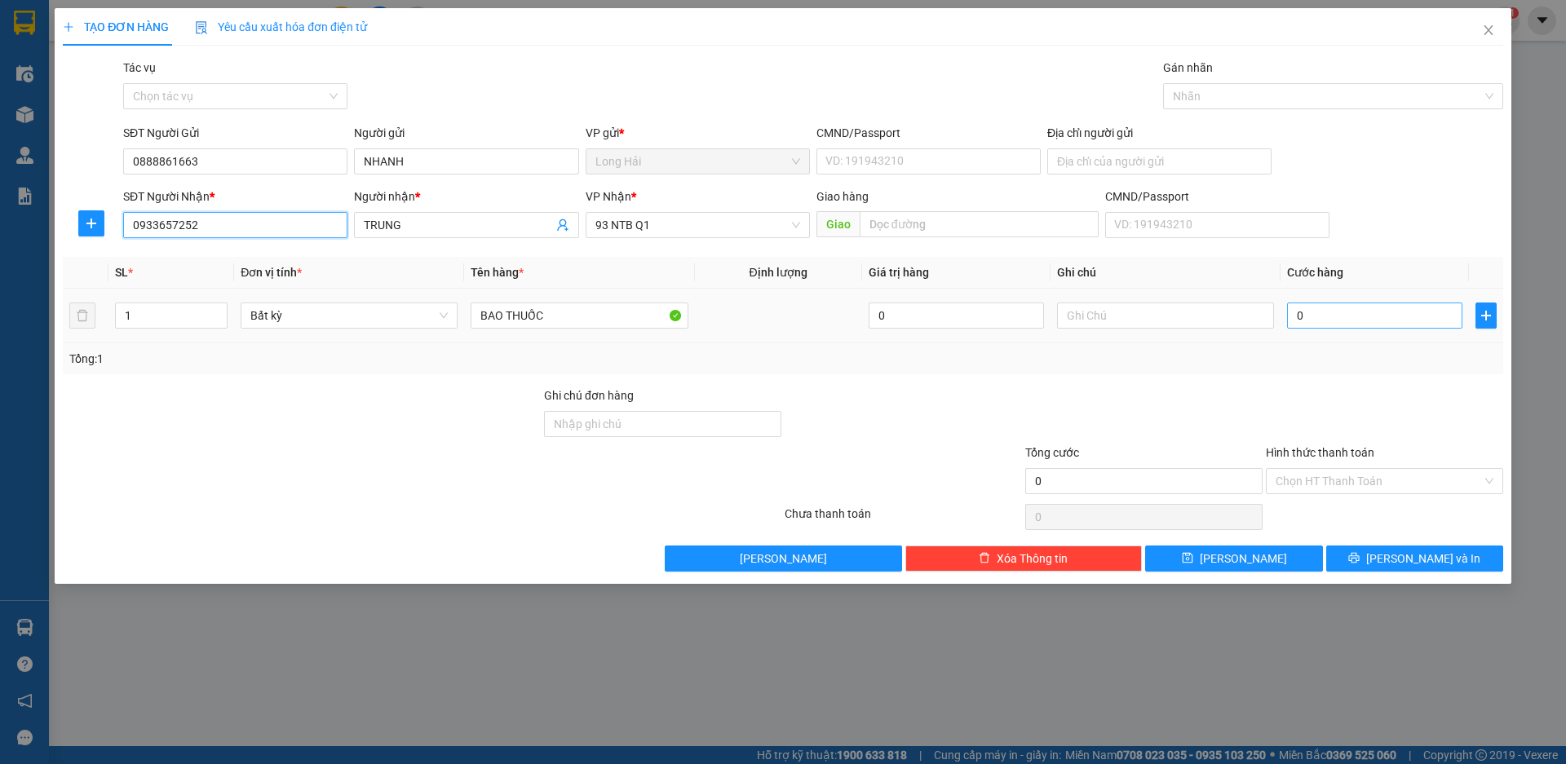
type input "0933657252"
click at [1346, 317] on input "0" at bounding box center [1374, 316] width 175 height 26
type input "5"
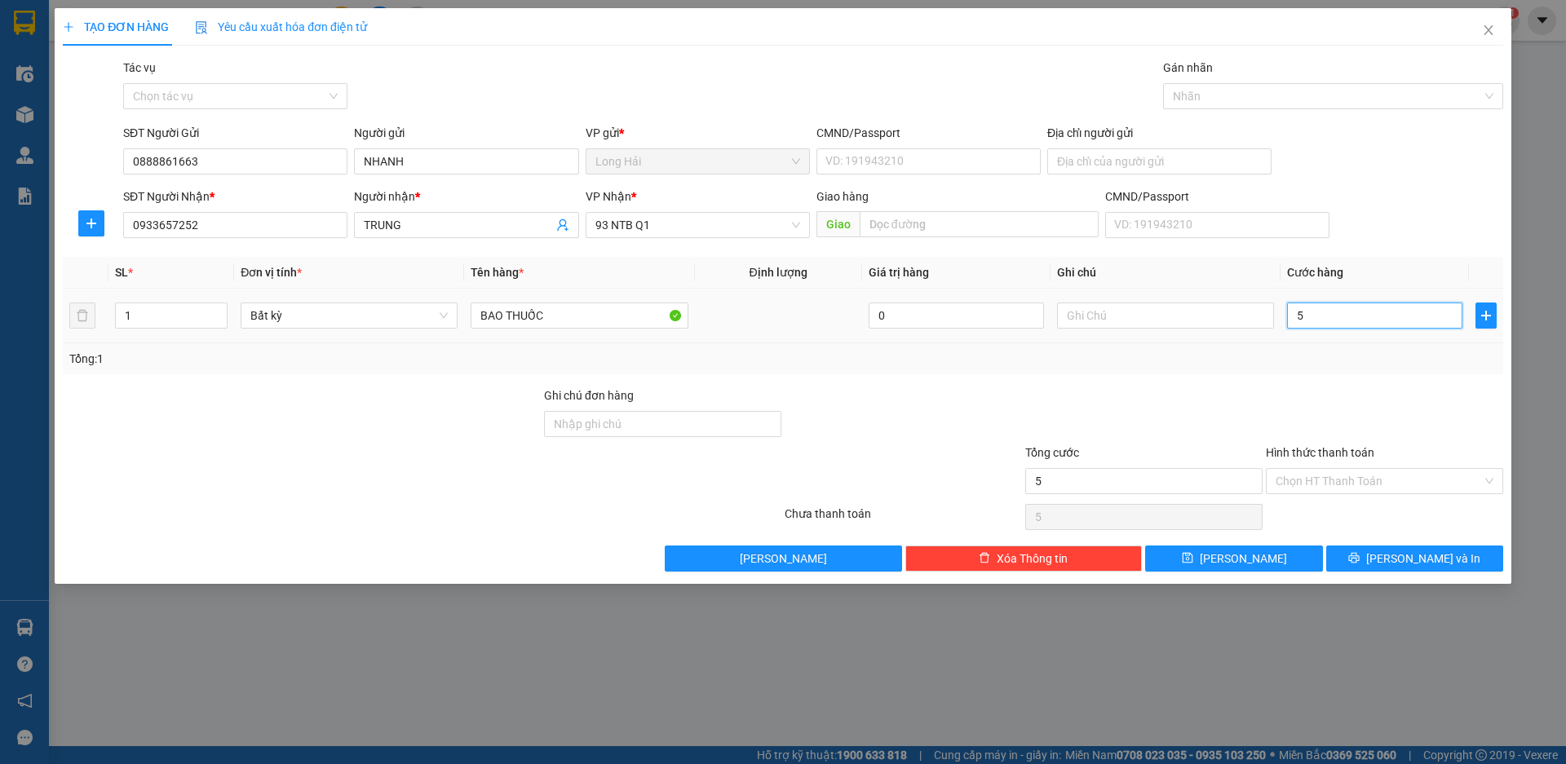
type input "50"
type input "50.000"
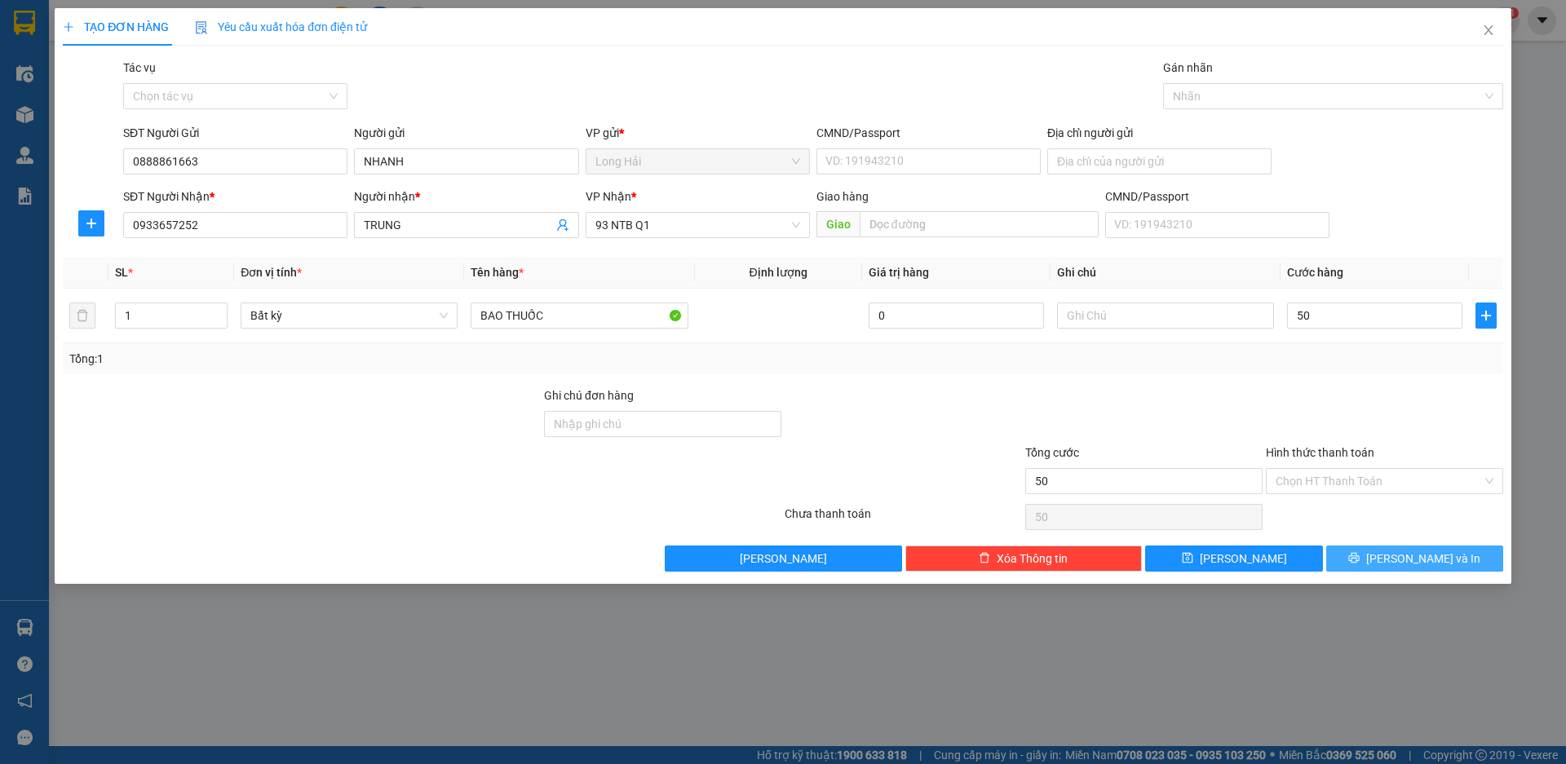
type input "50.000"
click at [1408, 556] on span "[PERSON_NAME] và In" at bounding box center [1423, 559] width 114 height 18
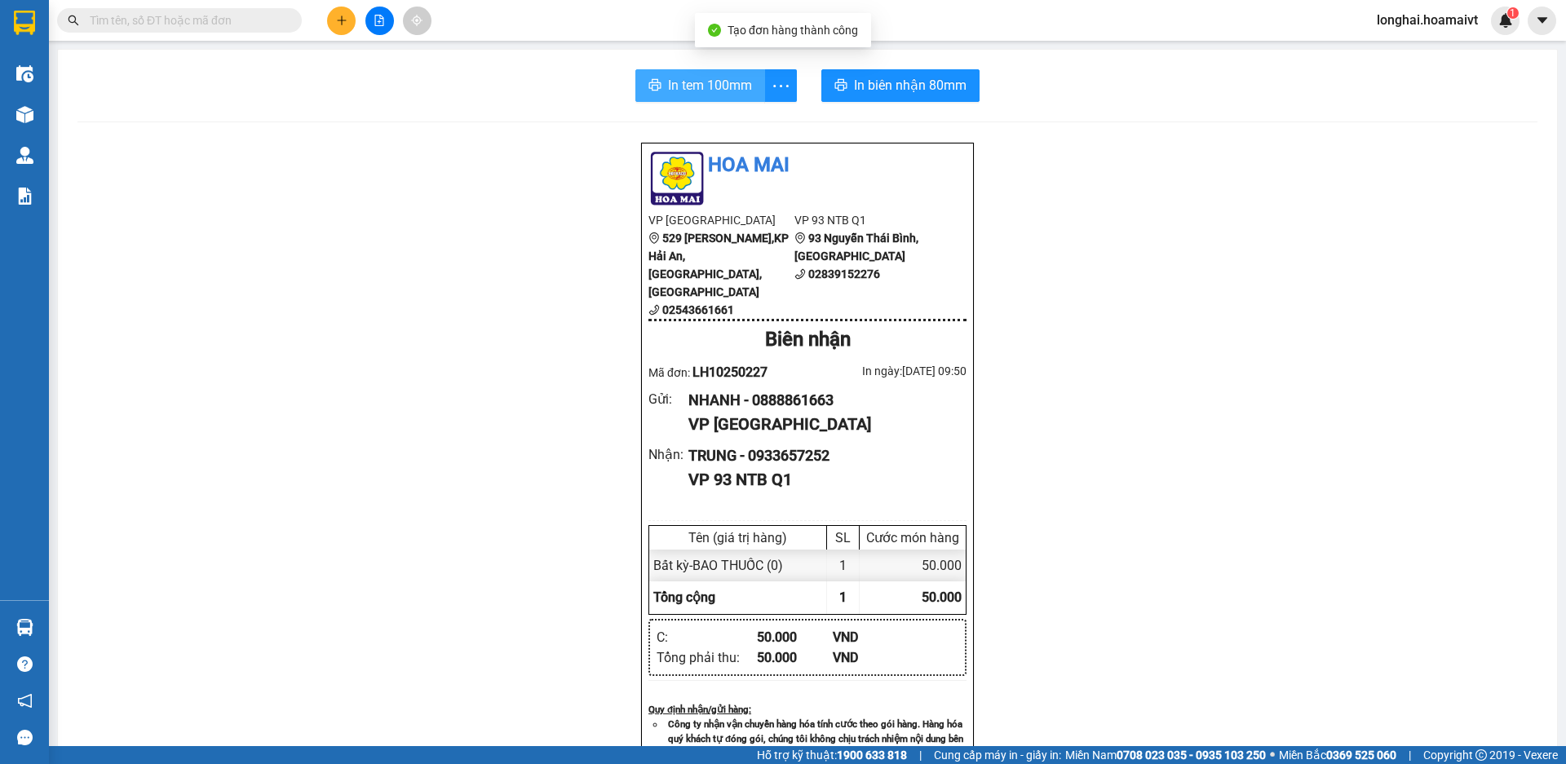
click at [674, 91] on span "In tem 100mm" at bounding box center [710, 85] width 84 height 20
click at [266, 25] on input "text" at bounding box center [186, 20] width 193 height 18
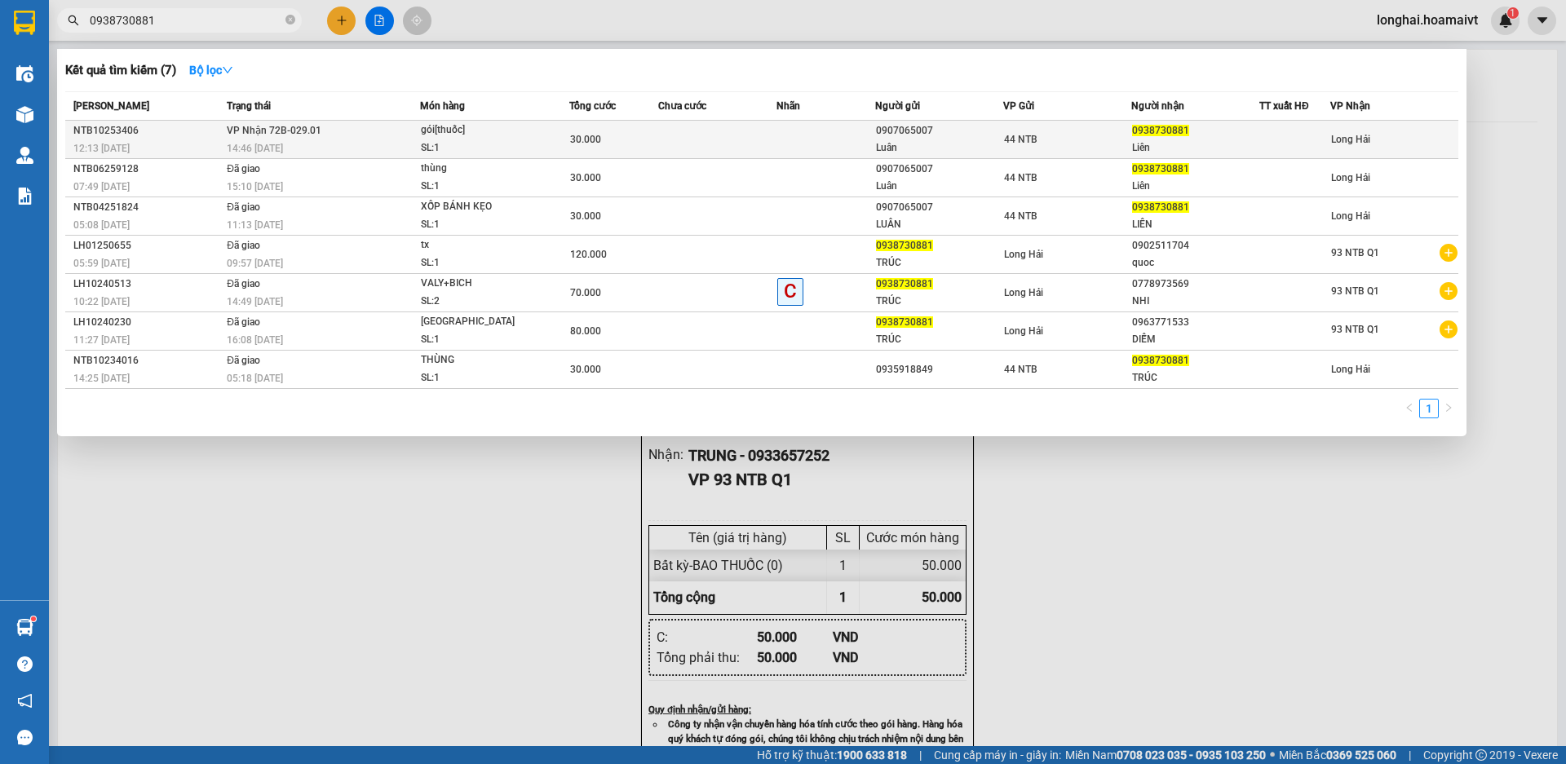
type input "0938730881"
click at [510, 152] on div "SL: 1" at bounding box center [482, 148] width 122 height 18
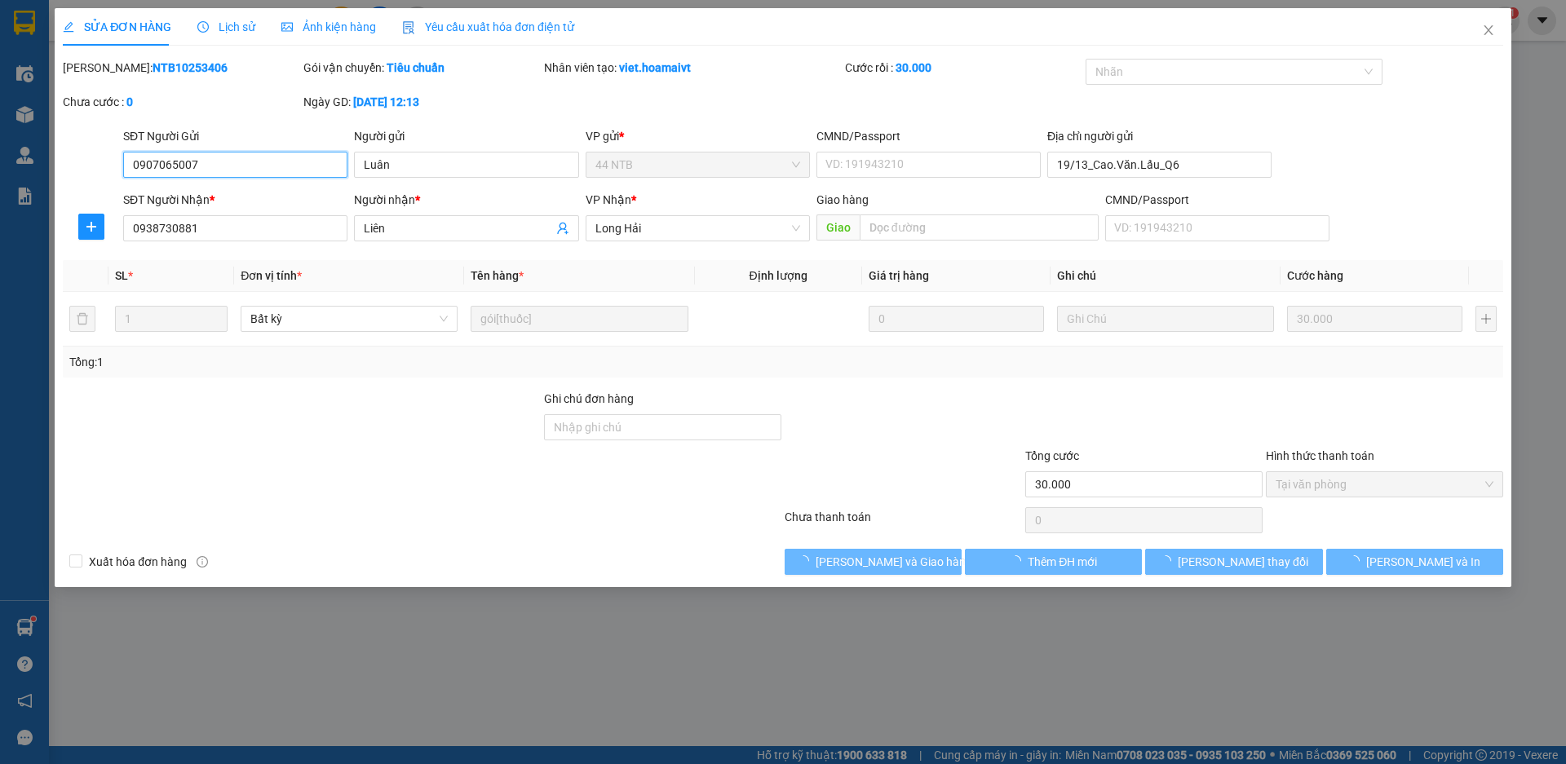
type input "0907065007"
type input "Luân"
type input "19/13_Cao.Văn.Lấu_Q6"
type input "0938730881"
type input "Liên"
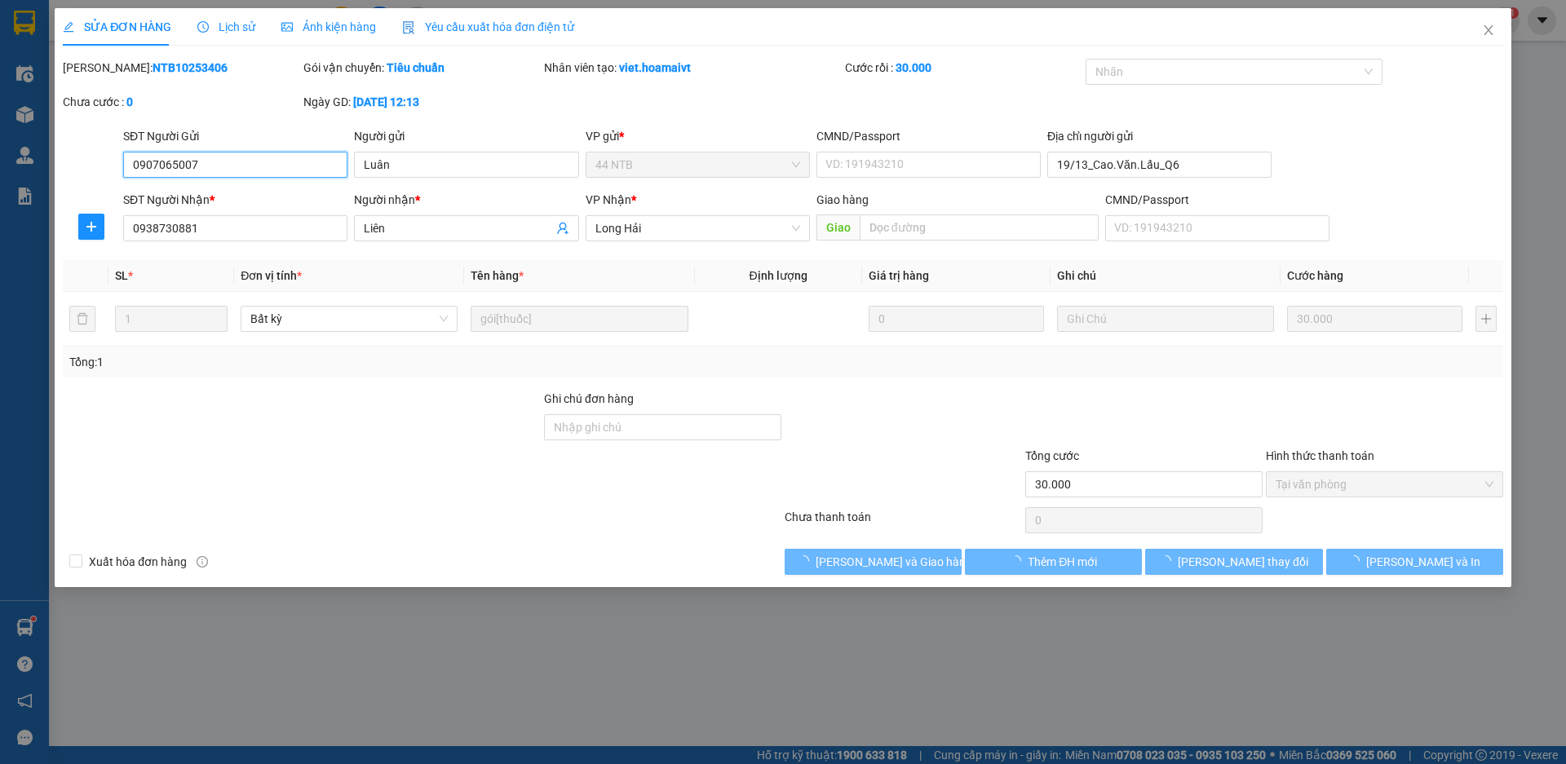
type input "30.000"
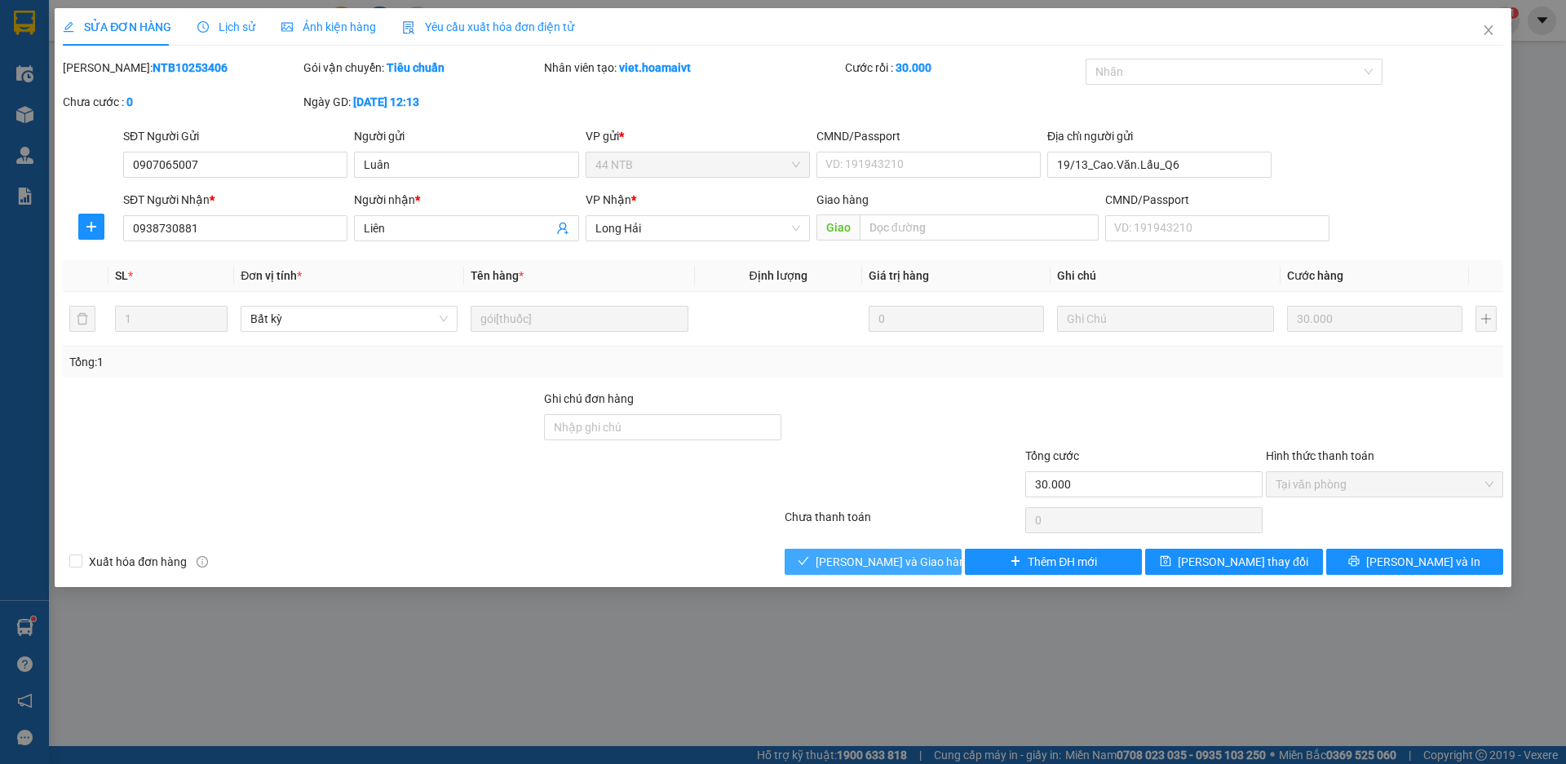
drag, startPoint x: 865, startPoint y: 567, endPoint x: 879, endPoint y: 542, distance: 28.1
click at [866, 557] on span "[PERSON_NAME] và Giao hàng" at bounding box center [894, 562] width 157 height 18
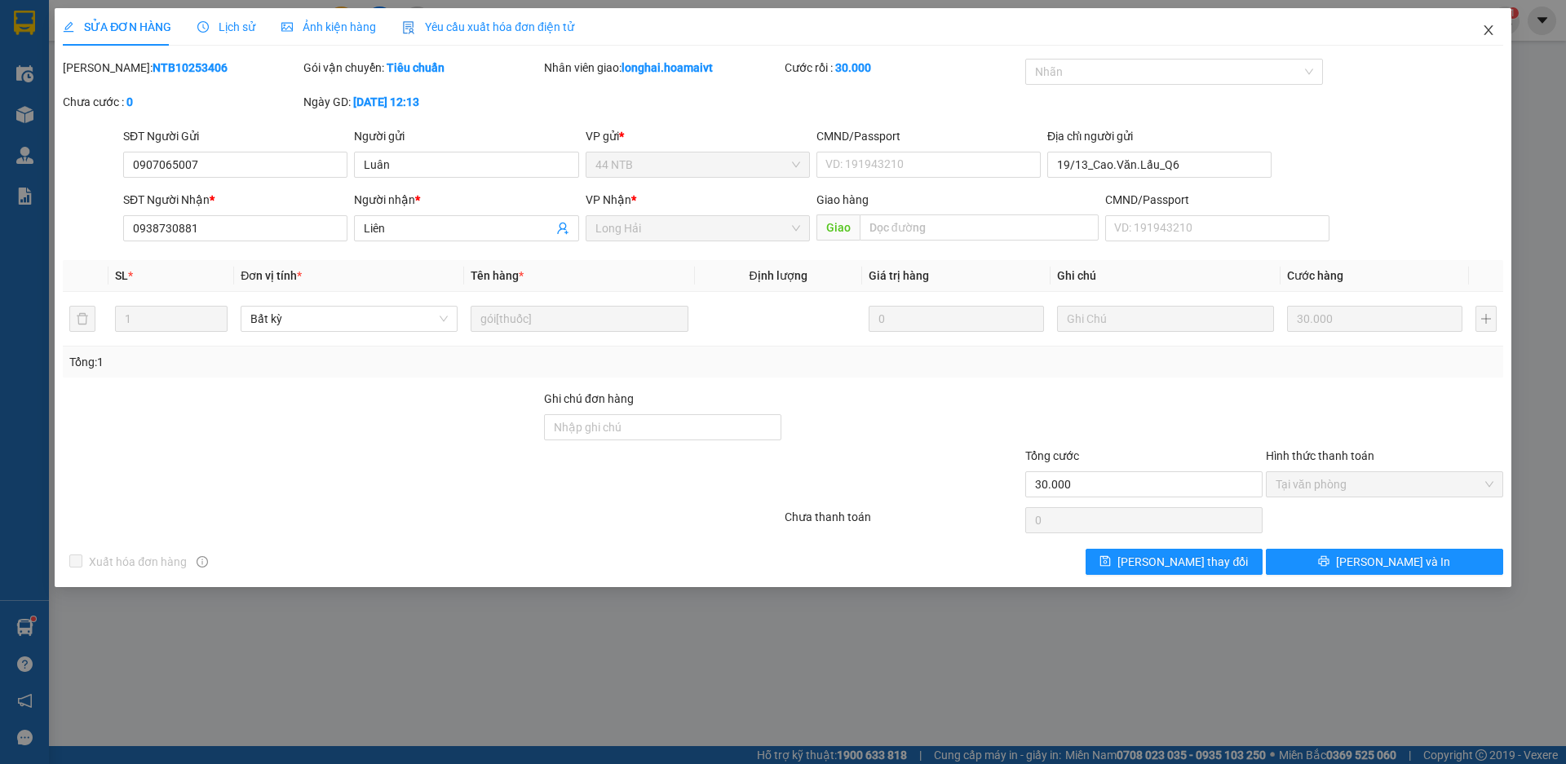
click at [1491, 24] on span "Close" at bounding box center [1489, 31] width 46 height 46
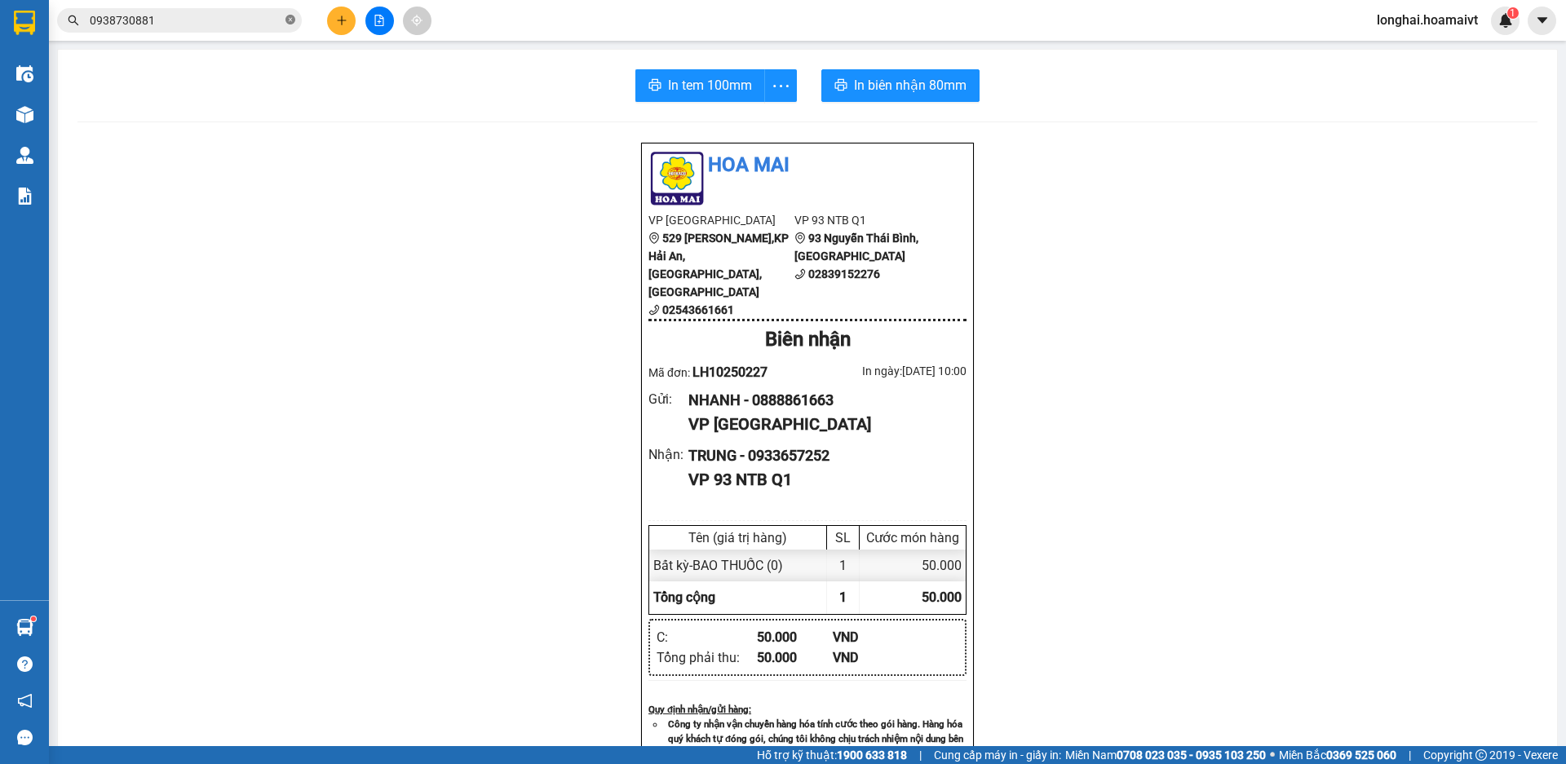
click at [292, 14] on span at bounding box center [290, 20] width 10 height 15
click at [329, 18] on button at bounding box center [341, 21] width 29 height 29
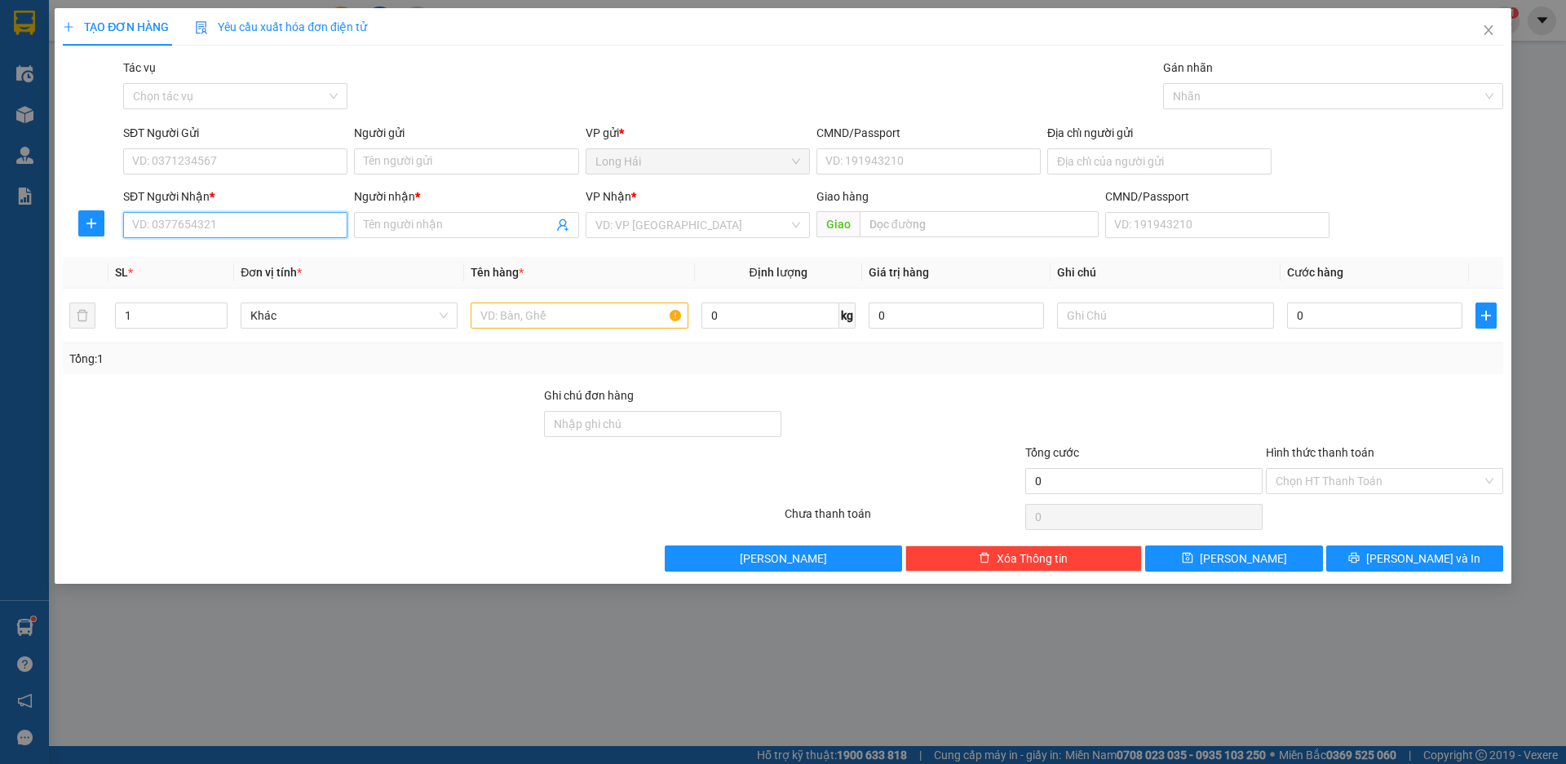
click at [266, 232] on input "SĐT Người Nhận *" at bounding box center [235, 225] width 224 height 26
click at [263, 264] on div "0908300268 - [GEOGRAPHIC_DATA]" at bounding box center [235, 258] width 205 height 18
type input "0908300268"
type input "VINH"
type input "0908300268"
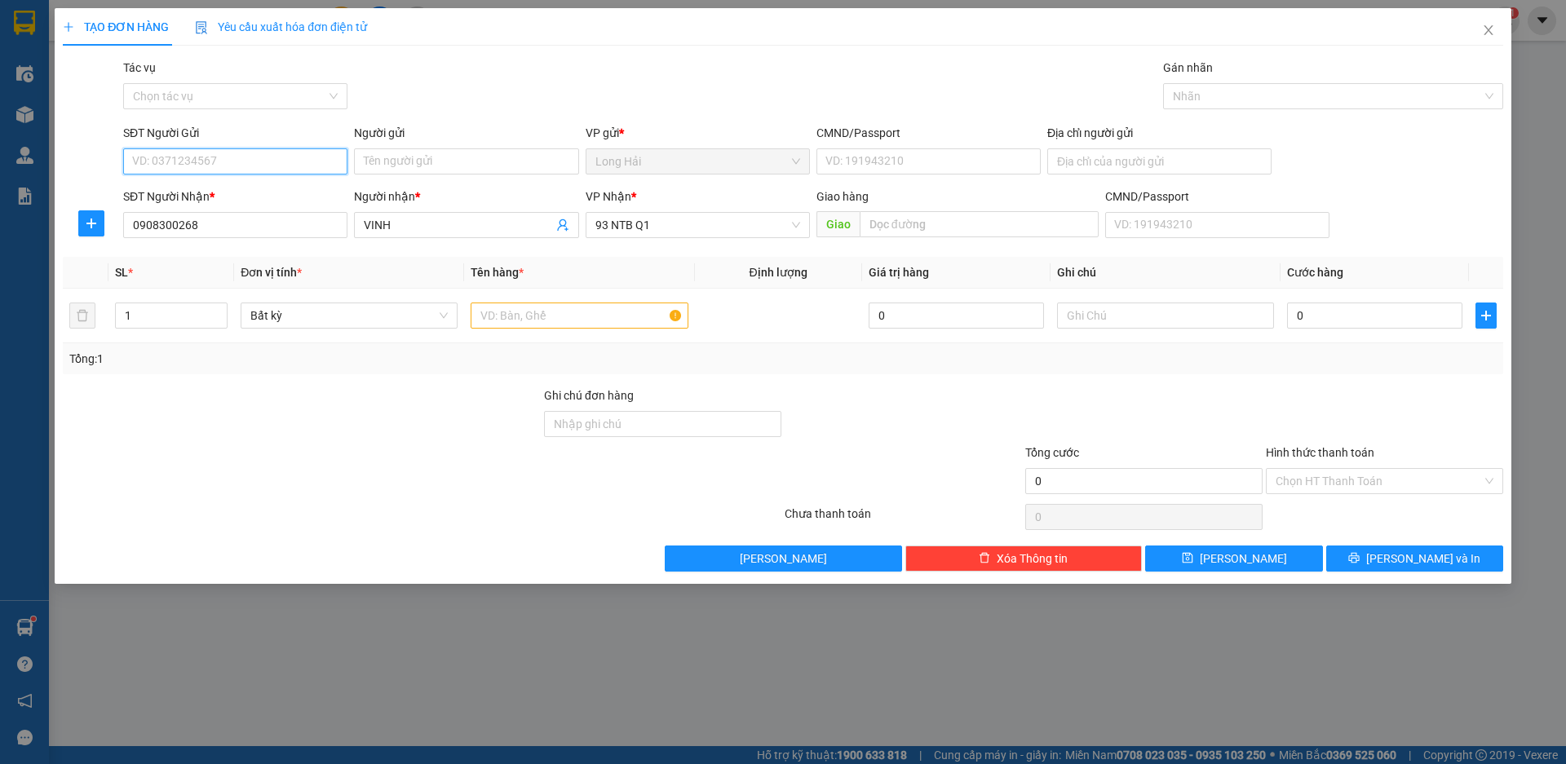
click at [274, 171] on input "SĐT Người Gửi" at bounding box center [235, 161] width 224 height 26
click at [288, 201] on div "0938788366 - dũng" at bounding box center [235, 194] width 205 height 18
type input "0938788366"
type input "dũng"
click at [502, 329] on div at bounding box center [579, 315] width 217 height 33
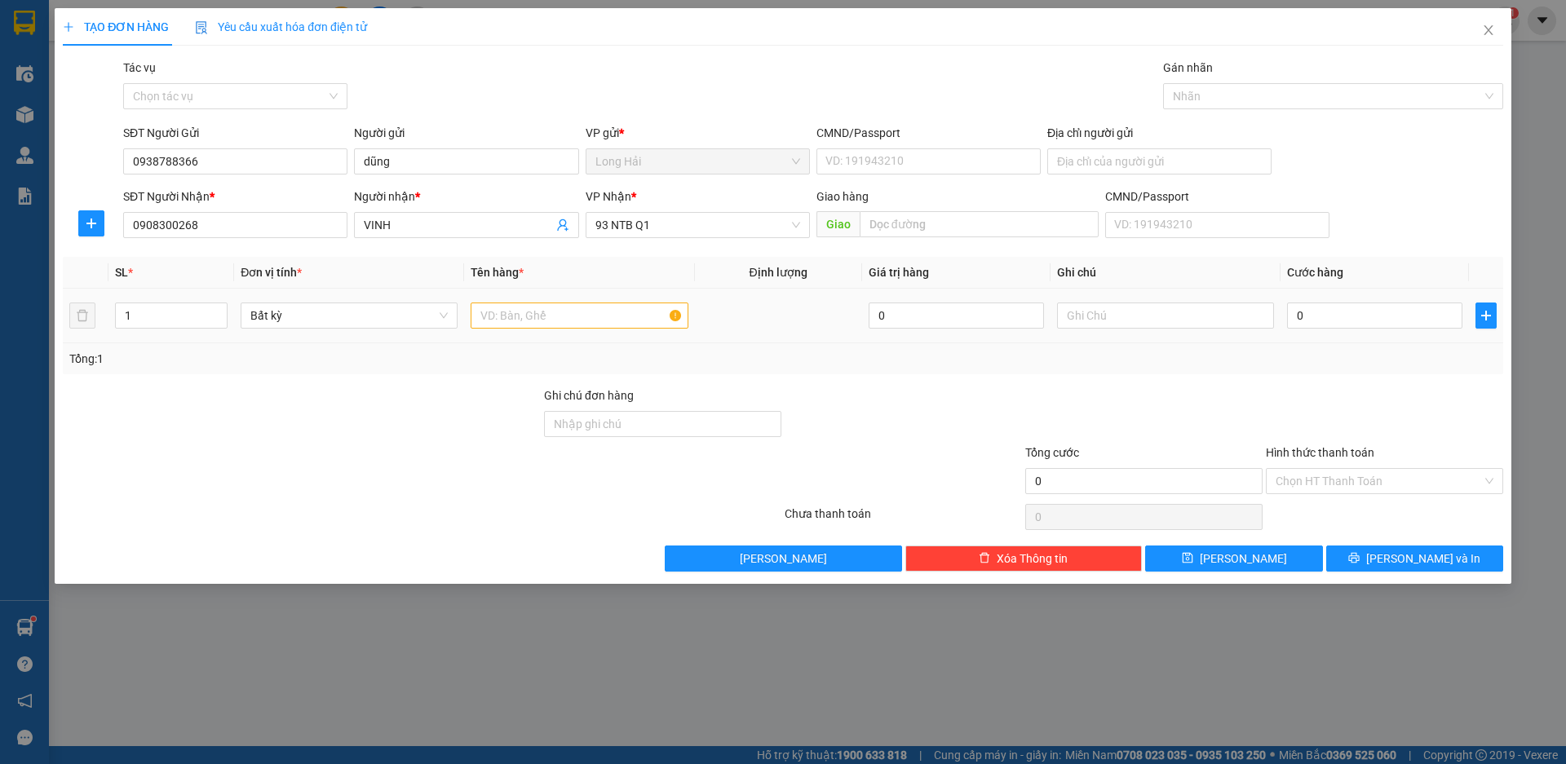
click at [585, 298] on td at bounding box center [579, 316] width 230 height 55
click at [585, 304] on input "text" at bounding box center [579, 316] width 217 height 26
type input "XỐP"
click at [1383, 325] on input "0" at bounding box center [1374, 316] width 175 height 26
type input "5"
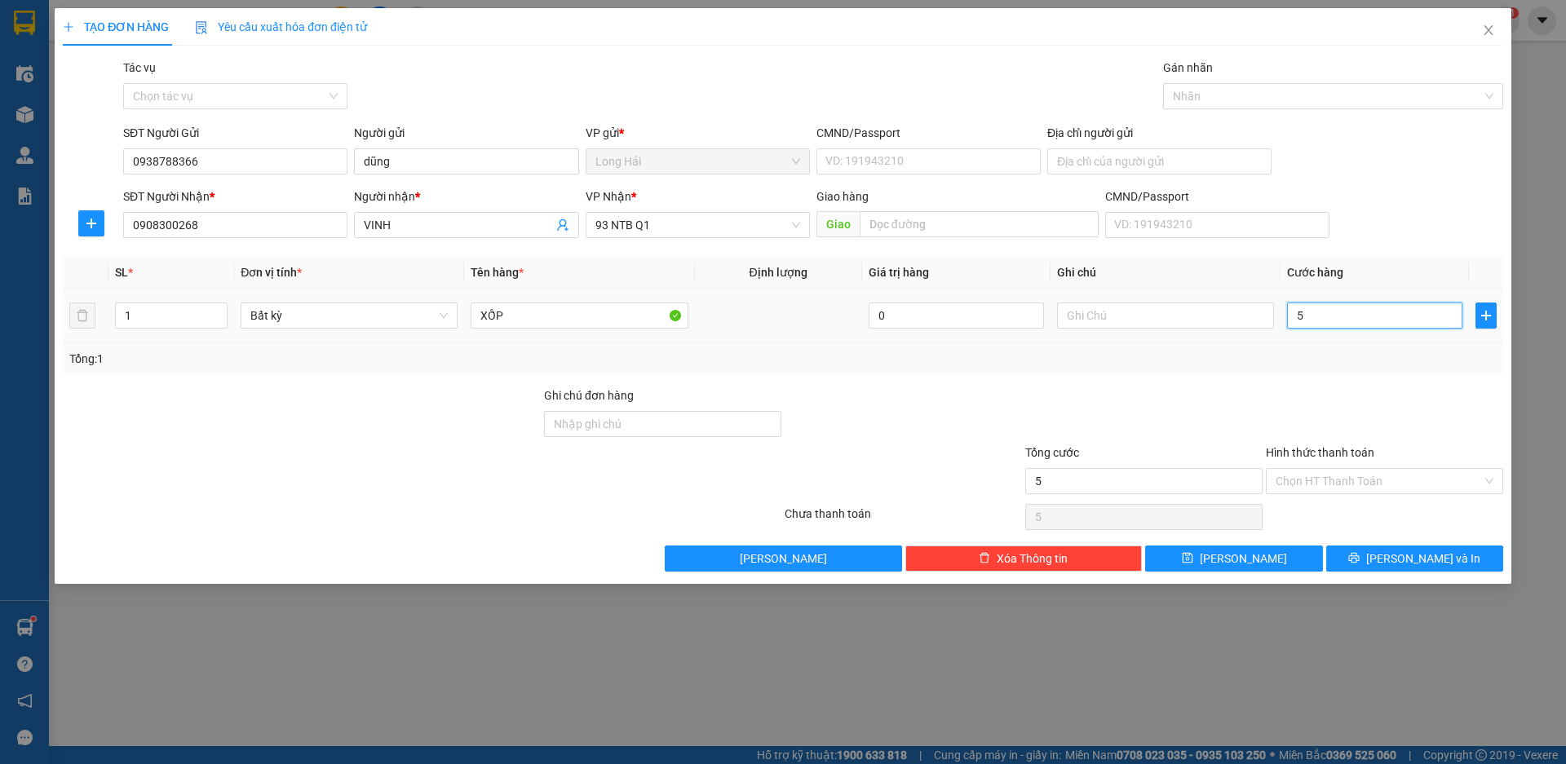
type input "5"
type input "50"
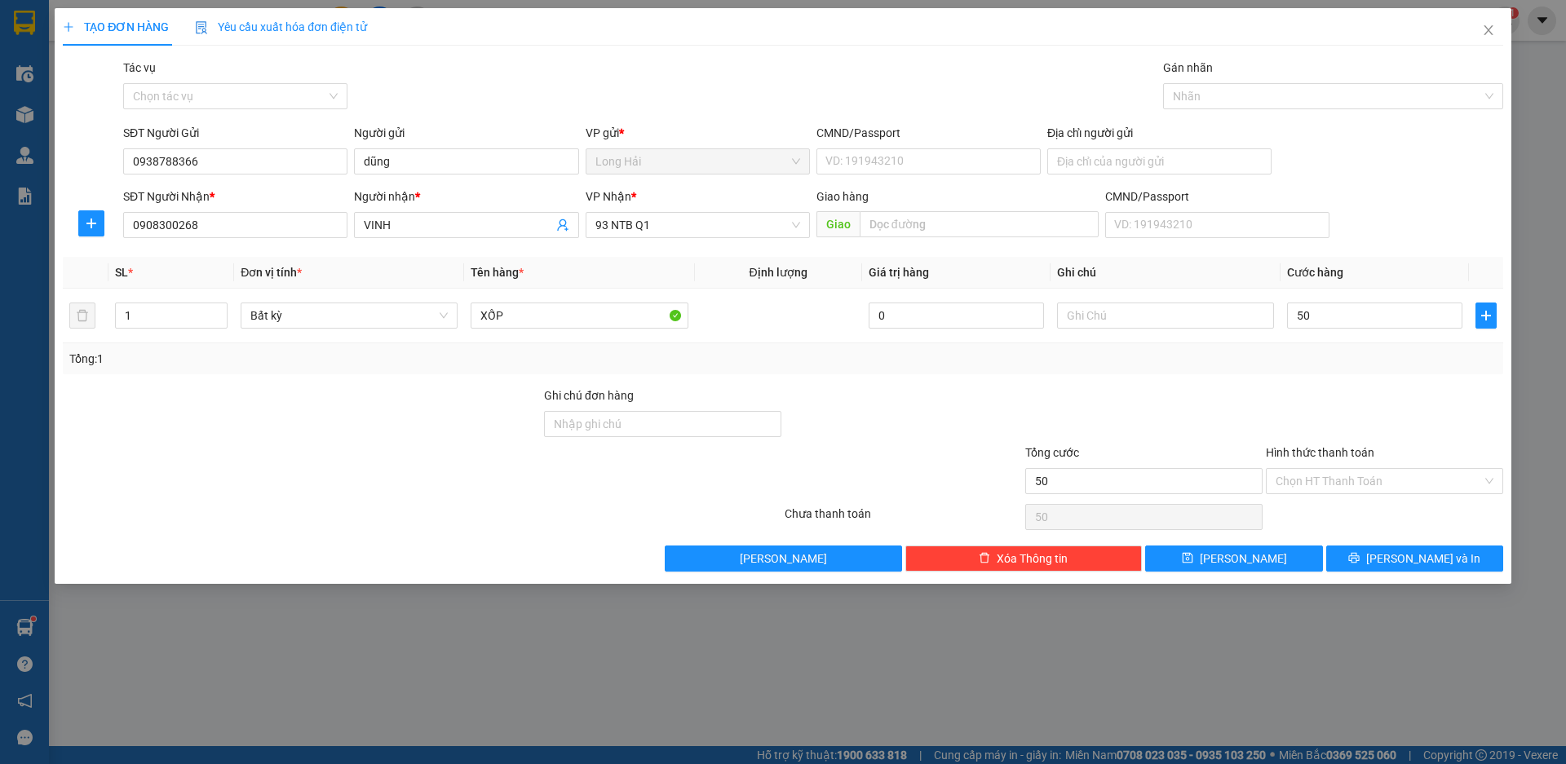
type input "50.000"
click at [1369, 496] on div "Transit Pickup Surcharge Ids Transit Deliver Surcharge Ids Transit Deliver Surc…" at bounding box center [783, 315] width 1441 height 513
click at [1366, 485] on input "Hình thức thanh toán" at bounding box center [1379, 481] width 206 height 24
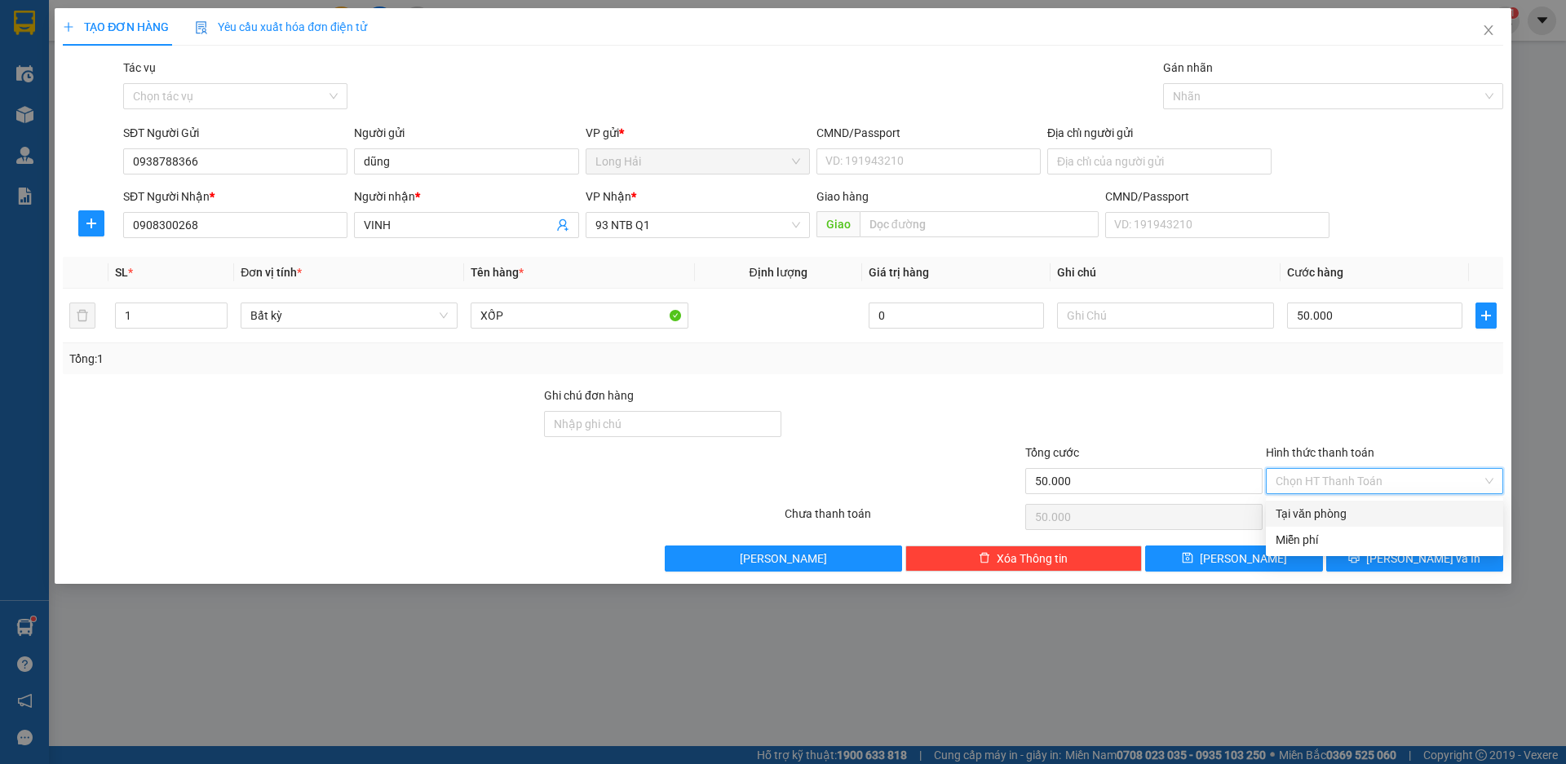
click at [1371, 508] on div "Tại văn phòng" at bounding box center [1385, 514] width 218 height 18
type input "0"
click at [1360, 562] on icon "printer" at bounding box center [1353, 557] width 11 height 11
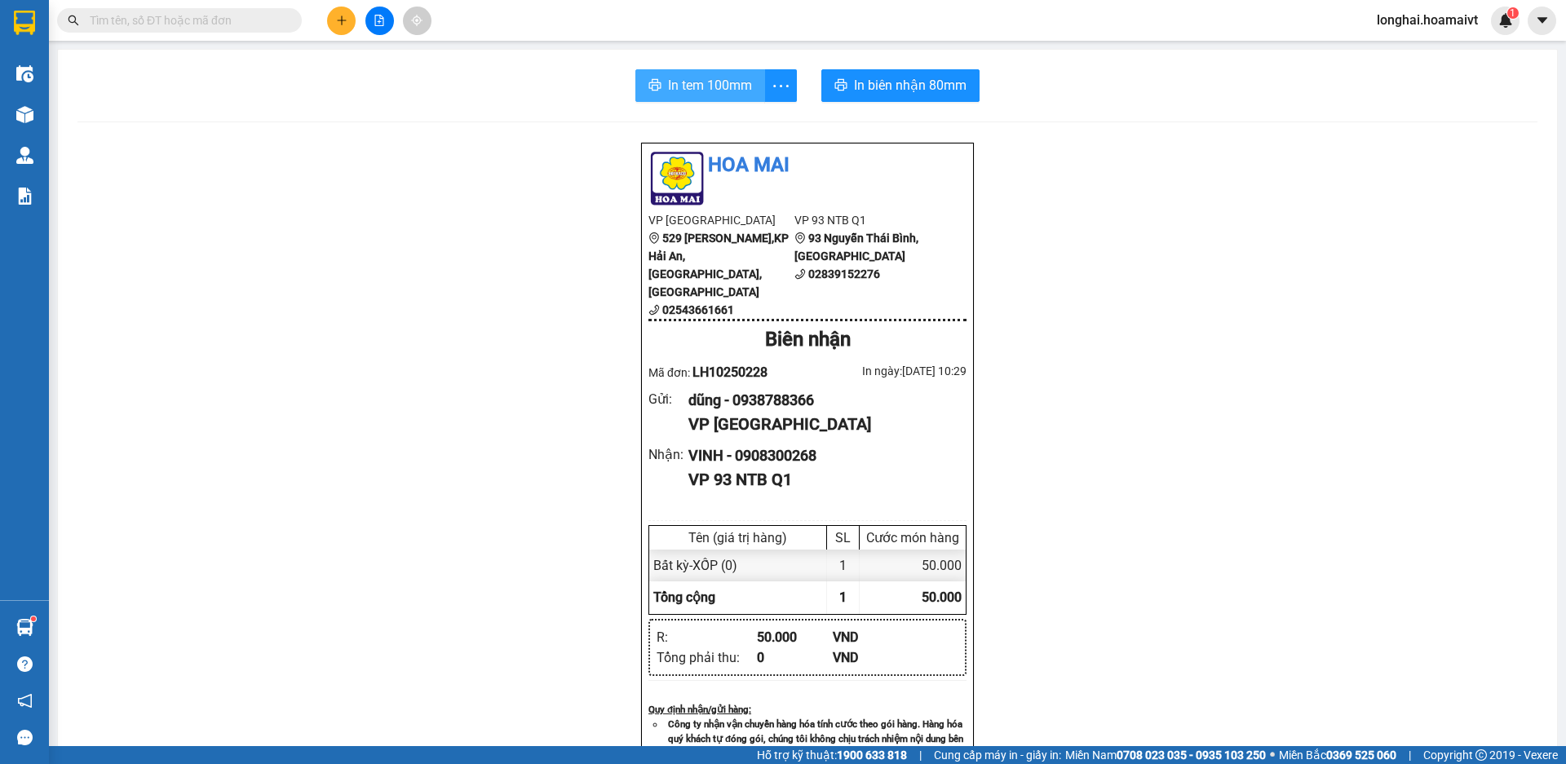
click at [731, 82] on span "In tem 100mm" at bounding box center [710, 85] width 84 height 20
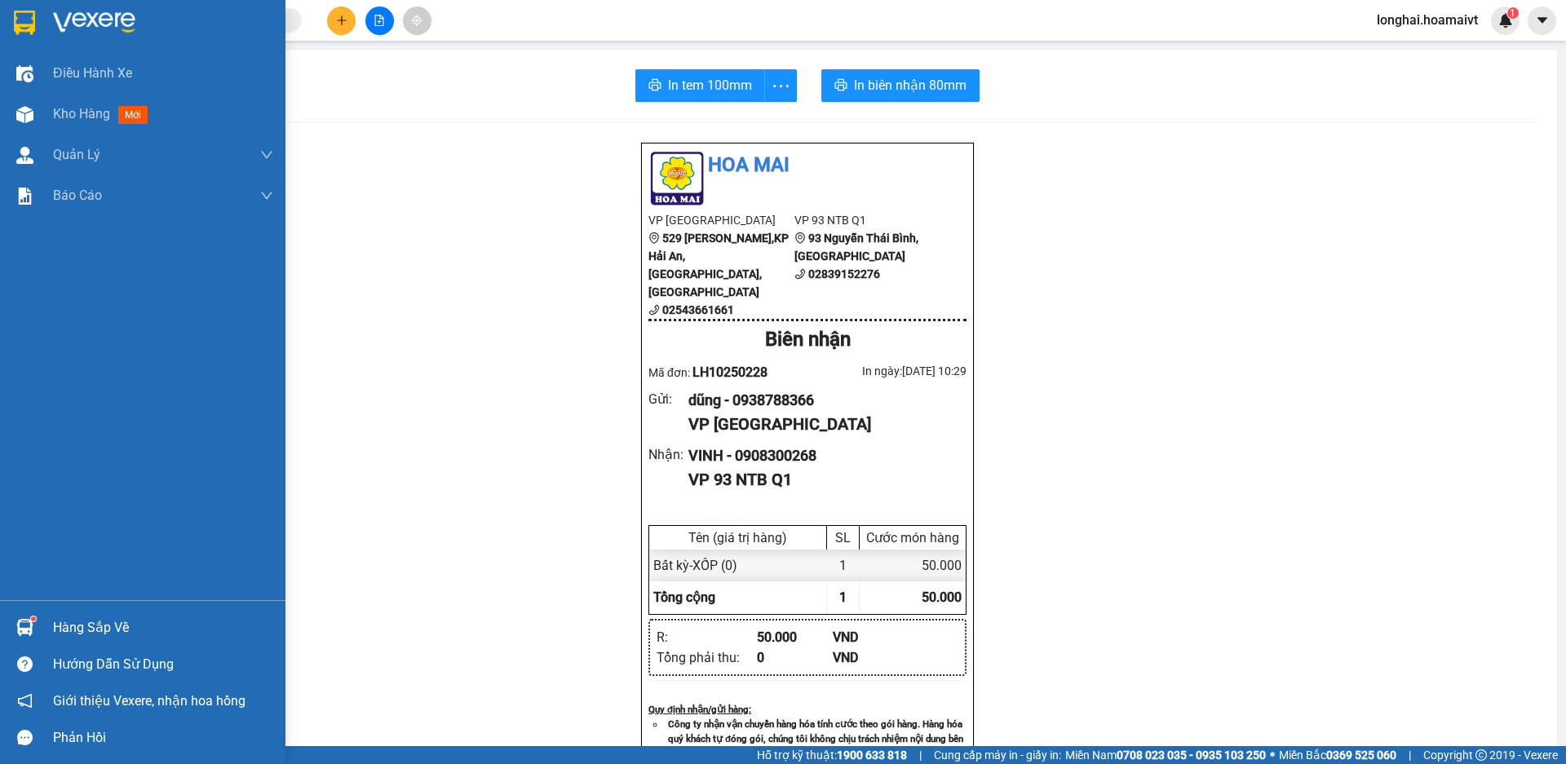
click at [70, 617] on div "Hàng sắp về" at bounding box center [163, 628] width 220 height 24
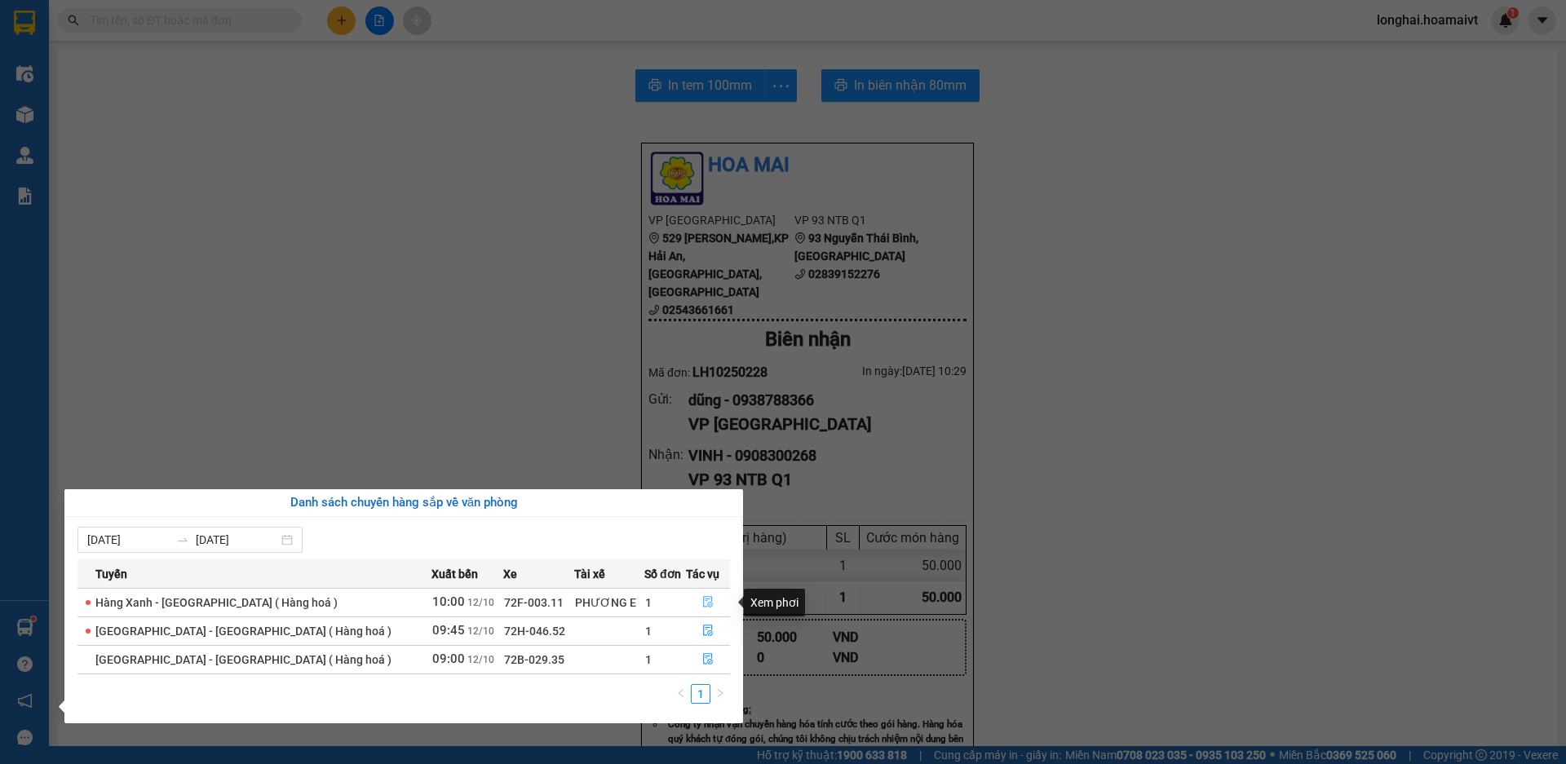
click at [724, 601] on button "button" at bounding box center [708, 603] width 42 height 26
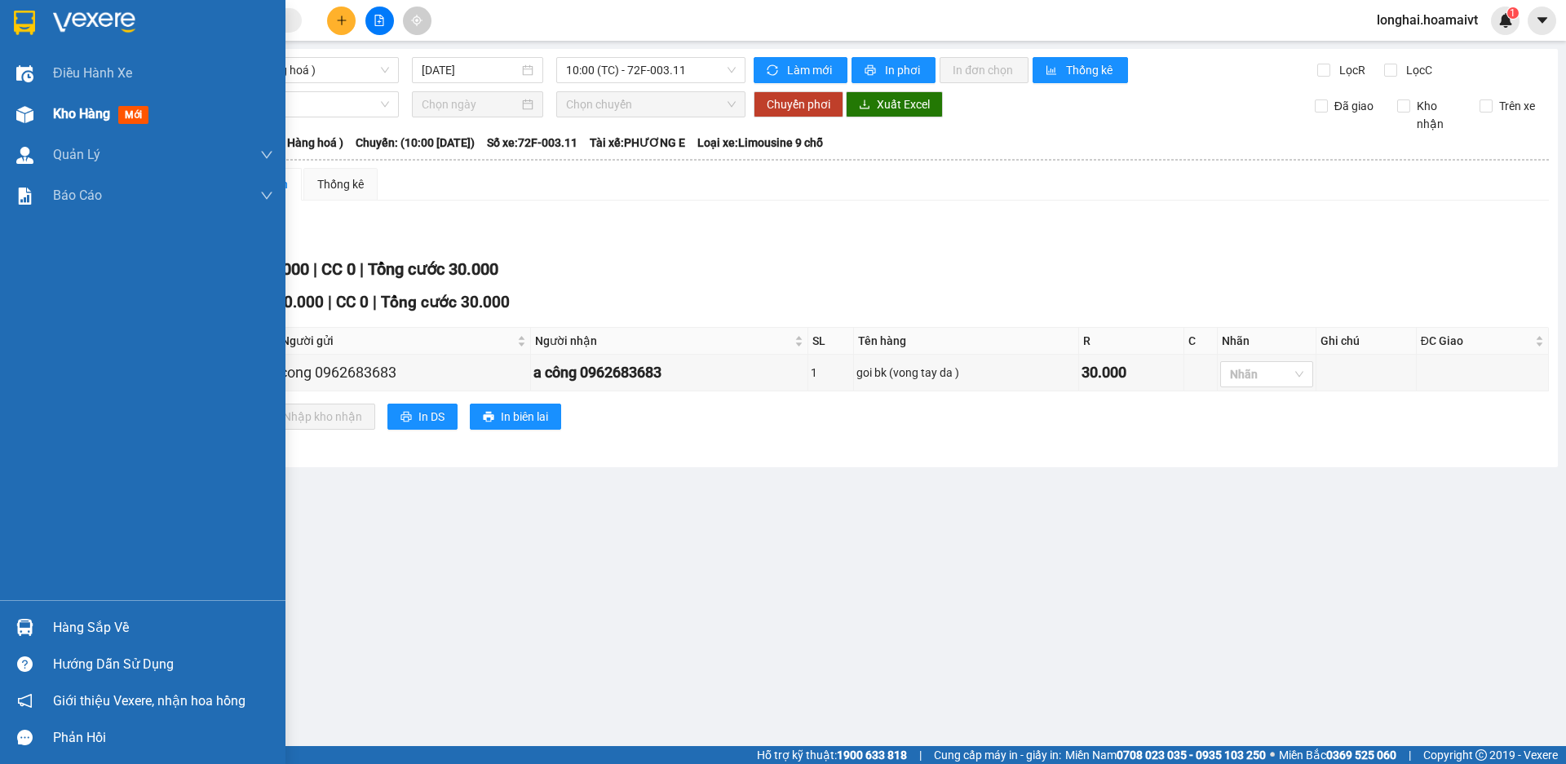
click at [103, 112] on span "Kho hàng" at bounding box center [81, 113] width 57 height 15
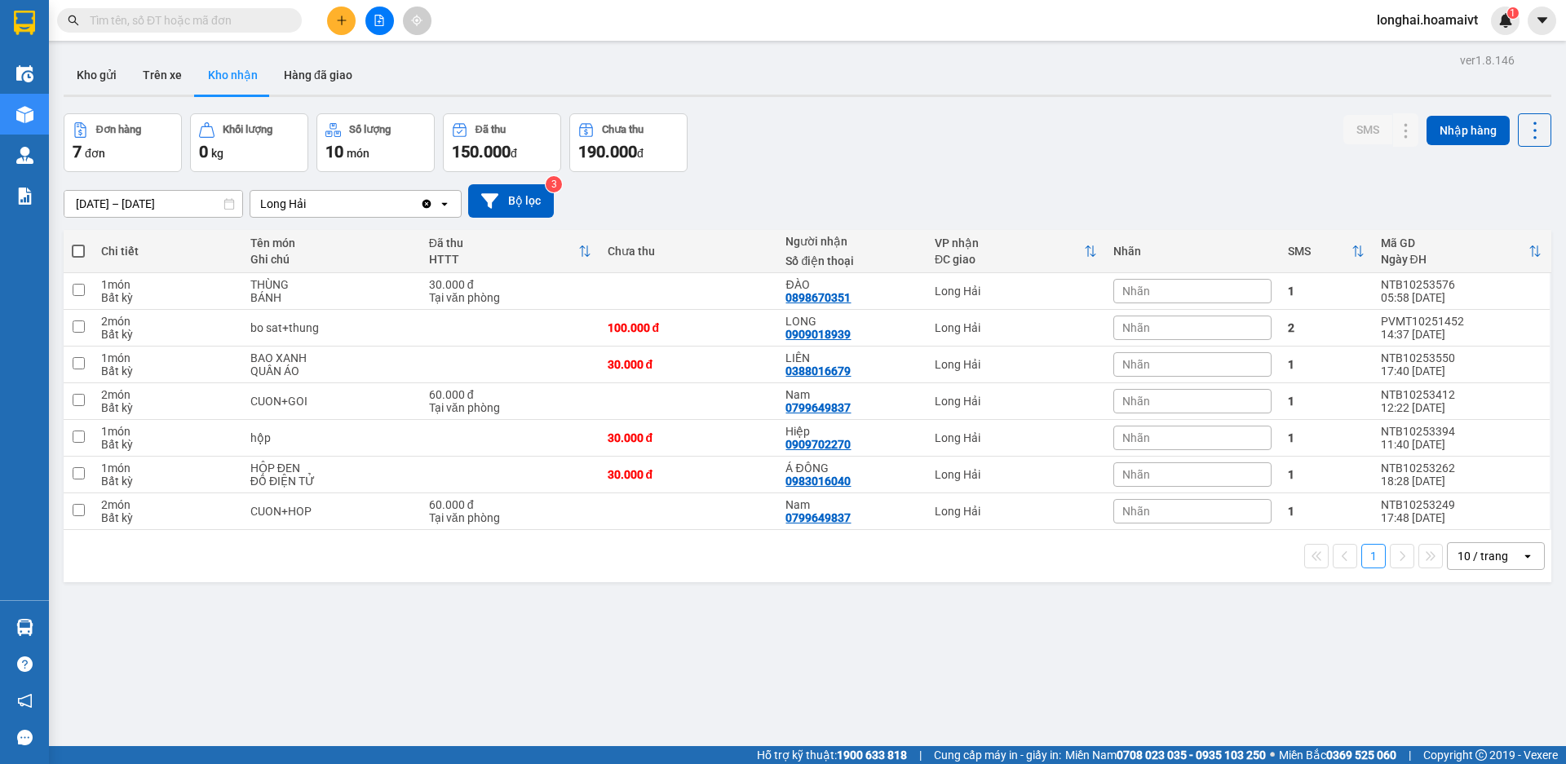
click at [234, 23] on input "text" at bounding box center [186, 20] width 193 height 18
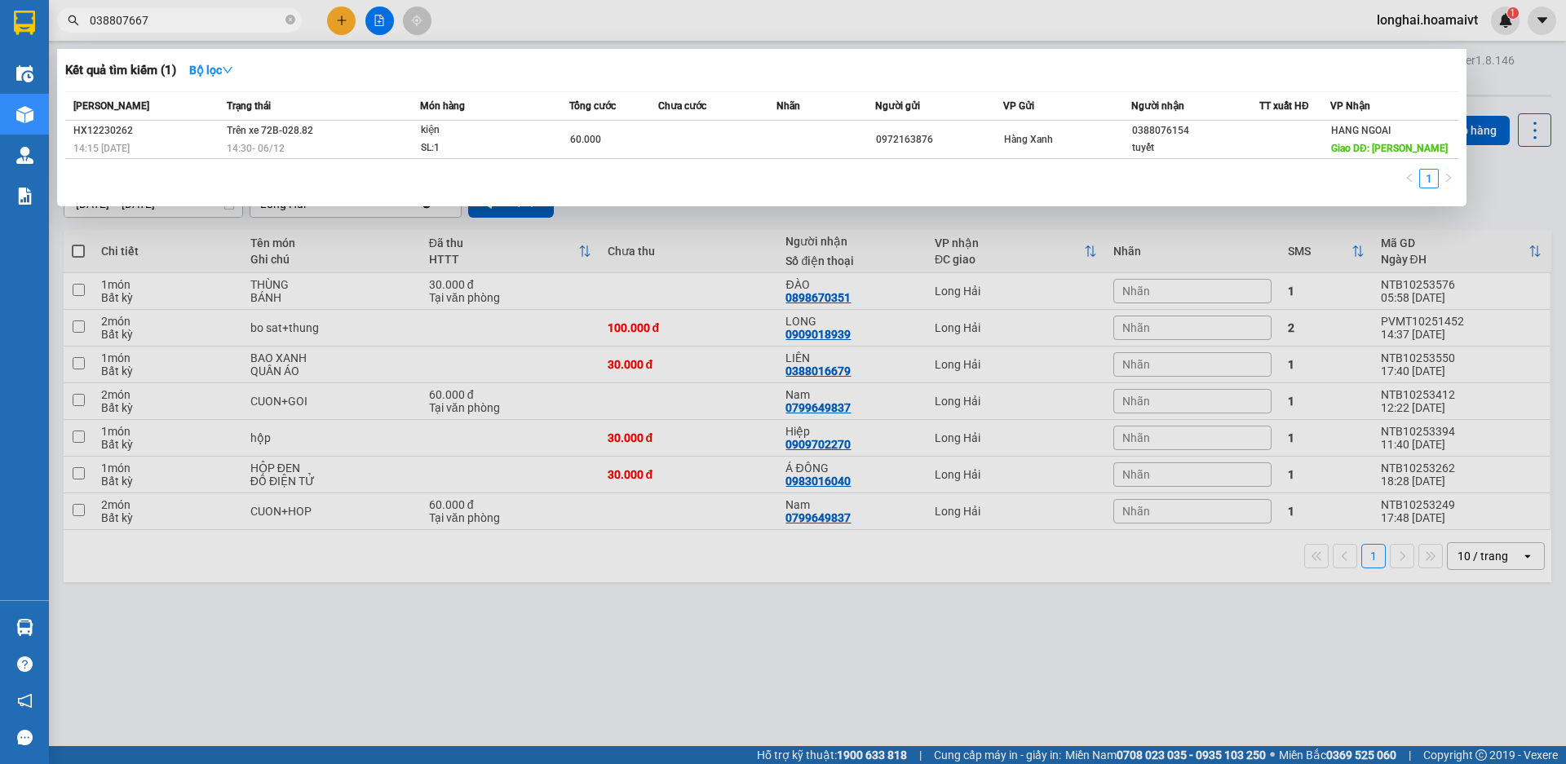
type input "0388076679"
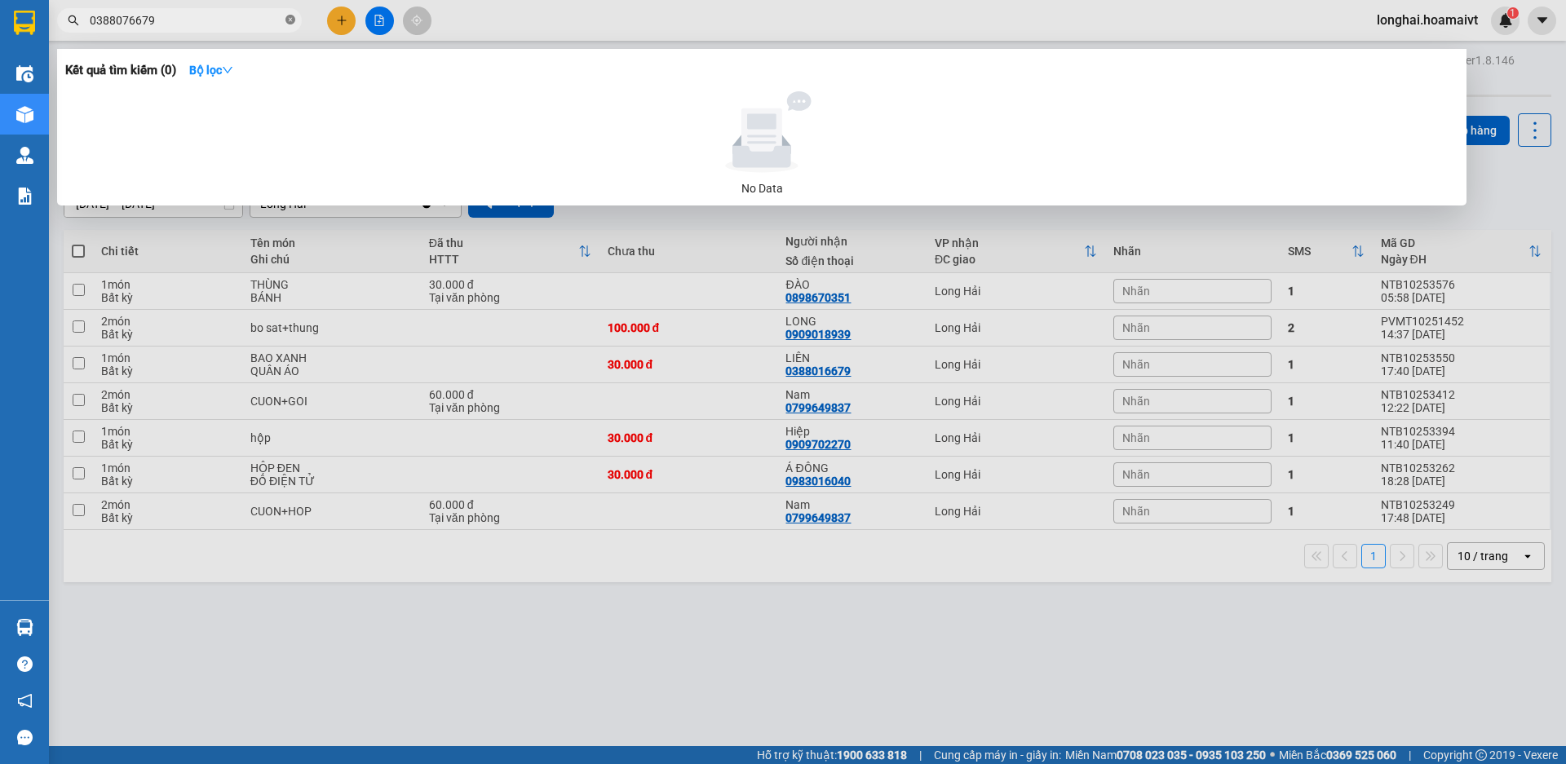
click at [292, 19] on icon "close-circle" at bounding box center [290, 20] width 10 height 10
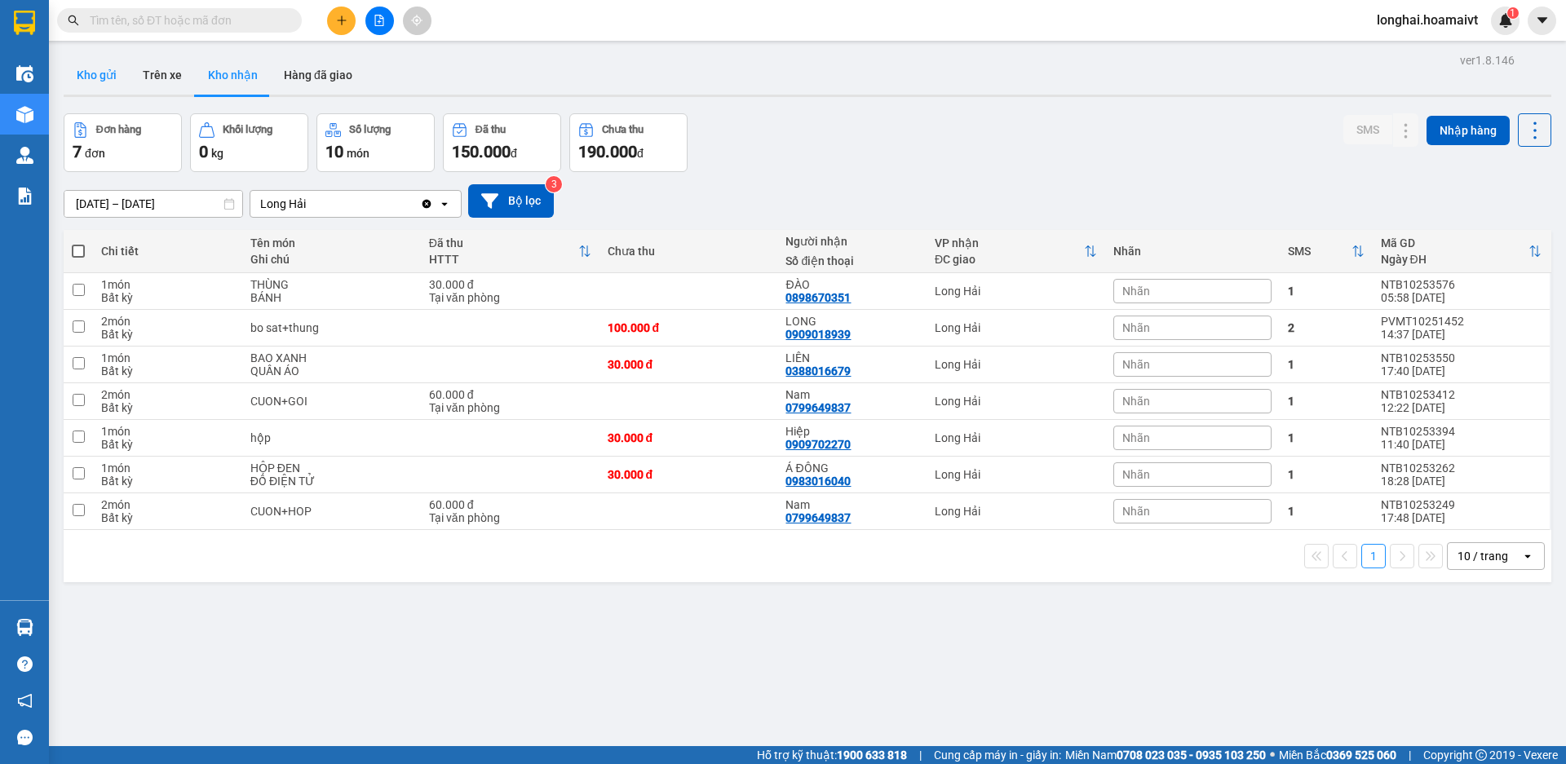
click at [109, 80] on button "Kho gửi" at bounding box center [97, 74] width 66 height 39
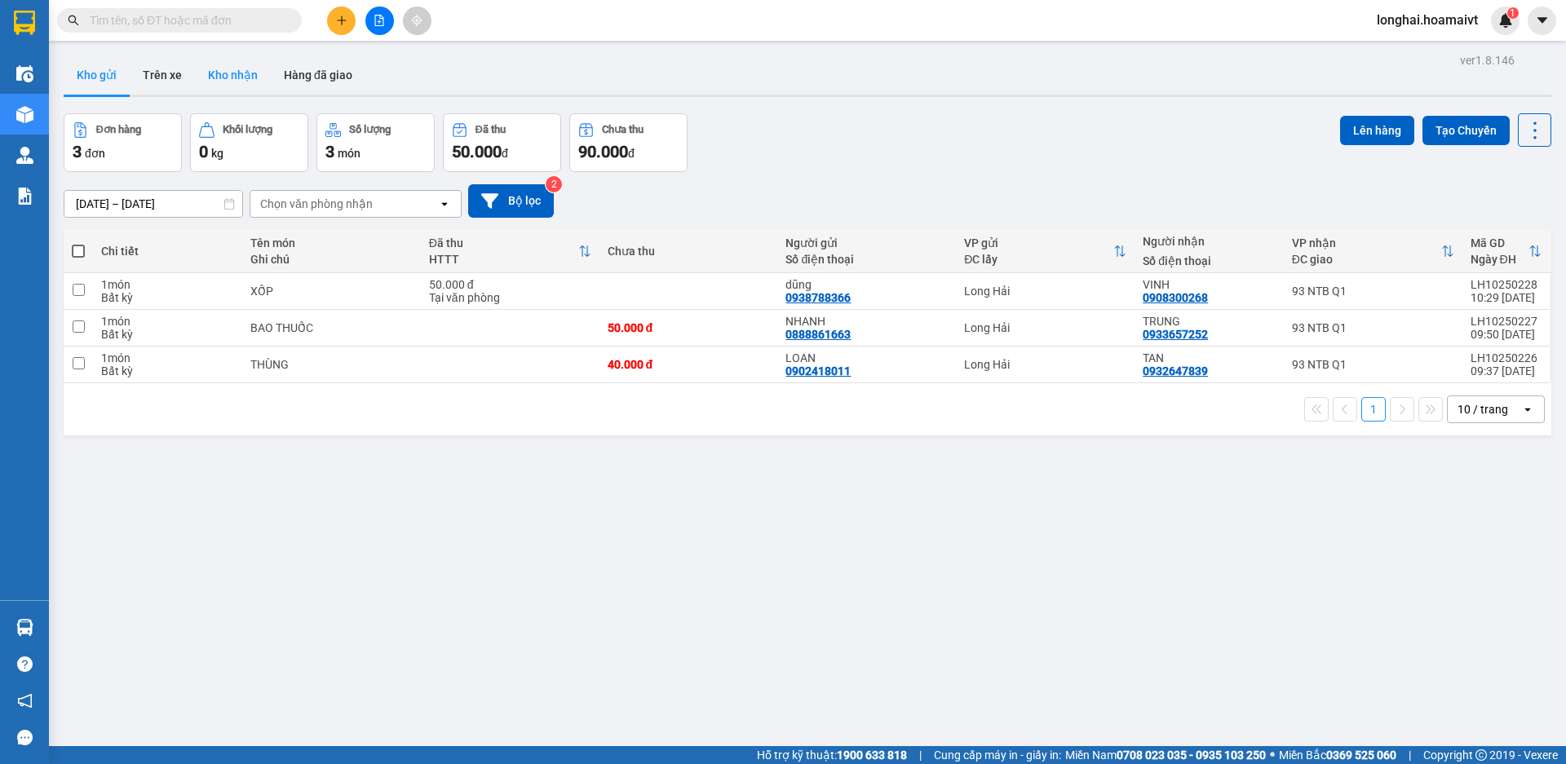
drag, startPoint x: 126, startPoint y: 86, endPoint x: 243, endPoint y: 75, distance: 117.2
click at [243, 75] on button "Kho nhận" at bounding box center [233, 74] width 76 height 39
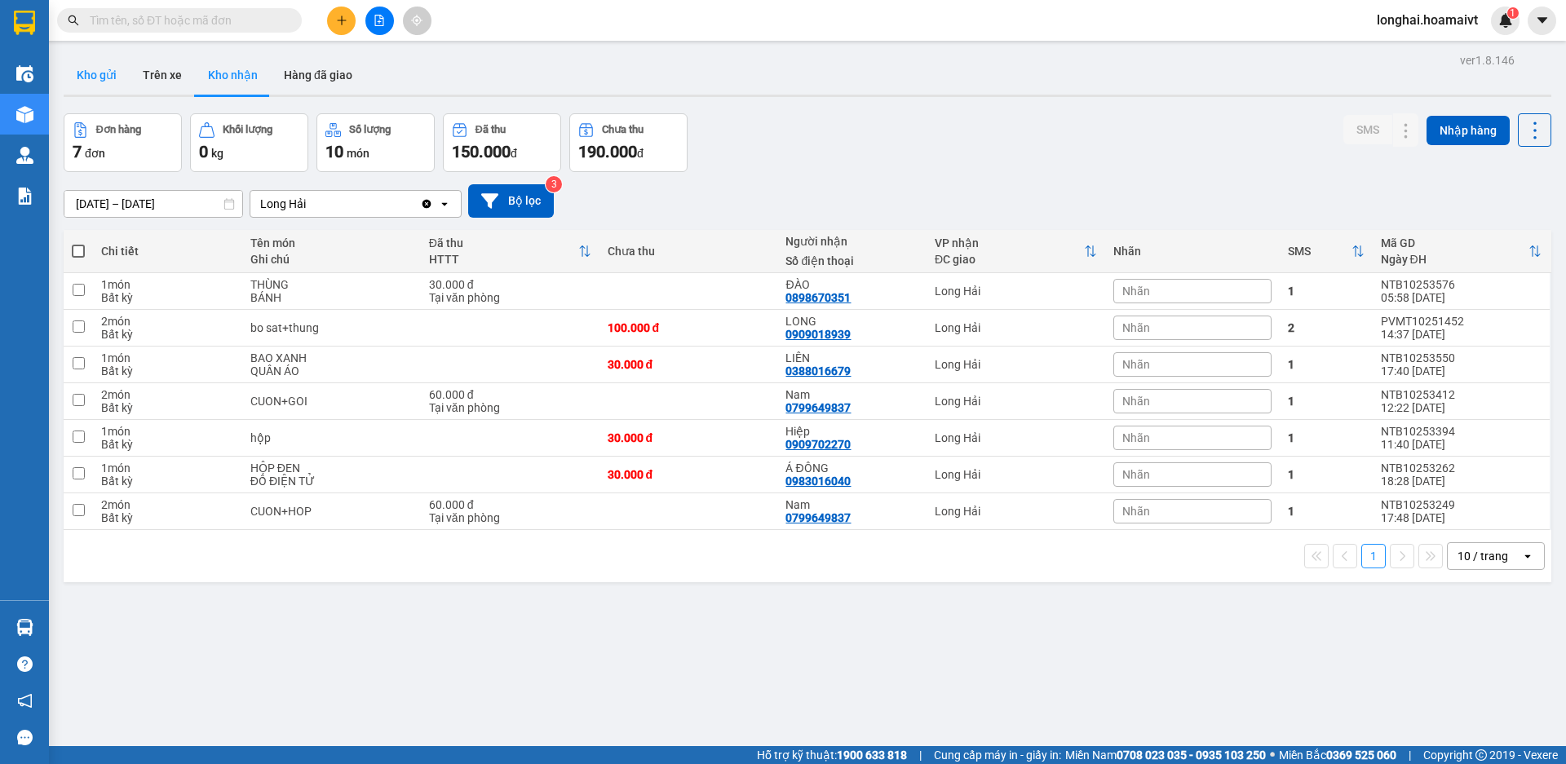
click at [98, 82] on button "Kho gửi" at bounding box center [97, 74] width 66 height 39
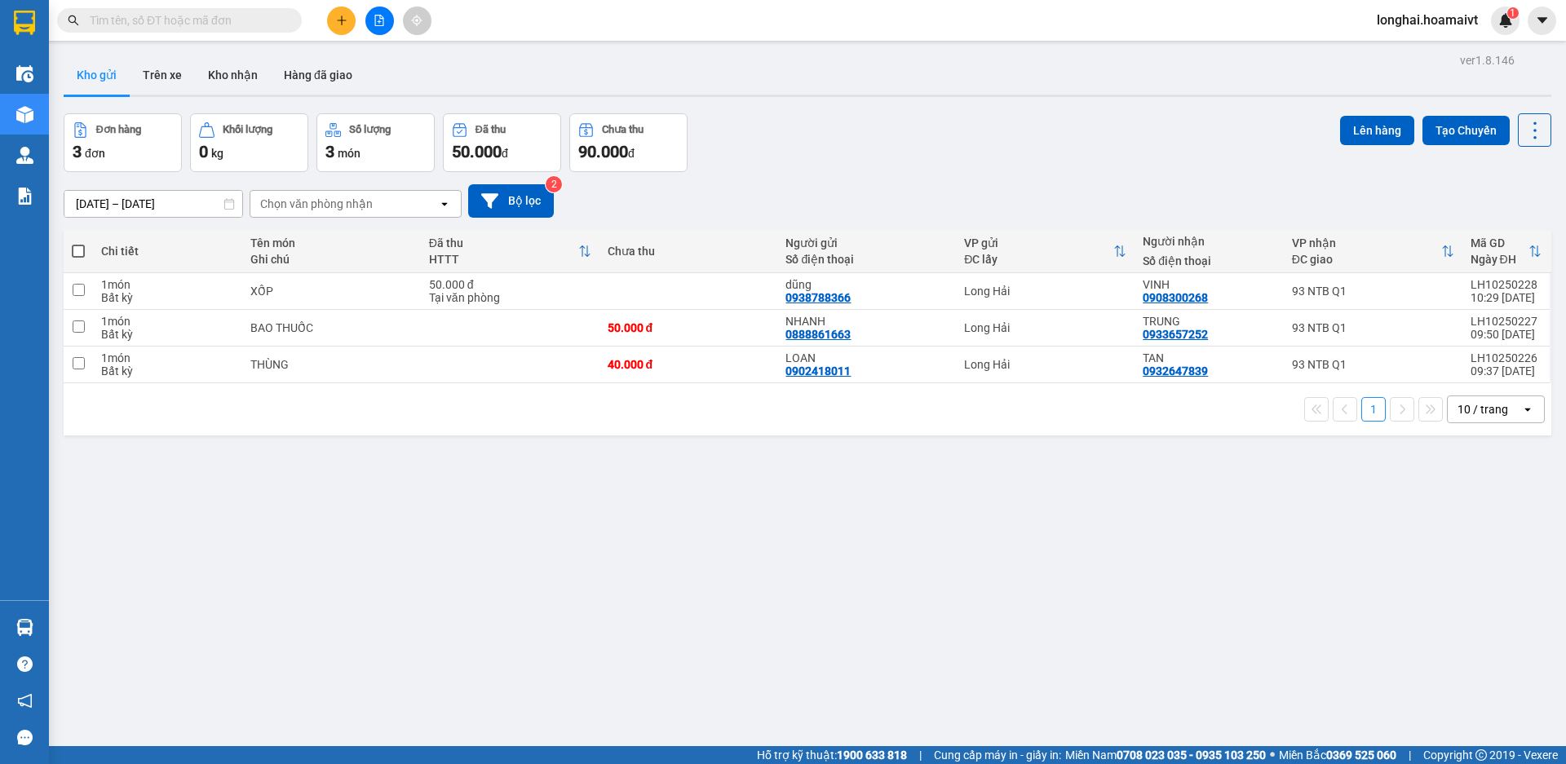
click at [72, 245] on span at bounding box center [78, 251] width 13 height 13
click at [78, 243] on input "checkbox" at bounding box center [78, 243] width 0 height 0
checkbox input "true"
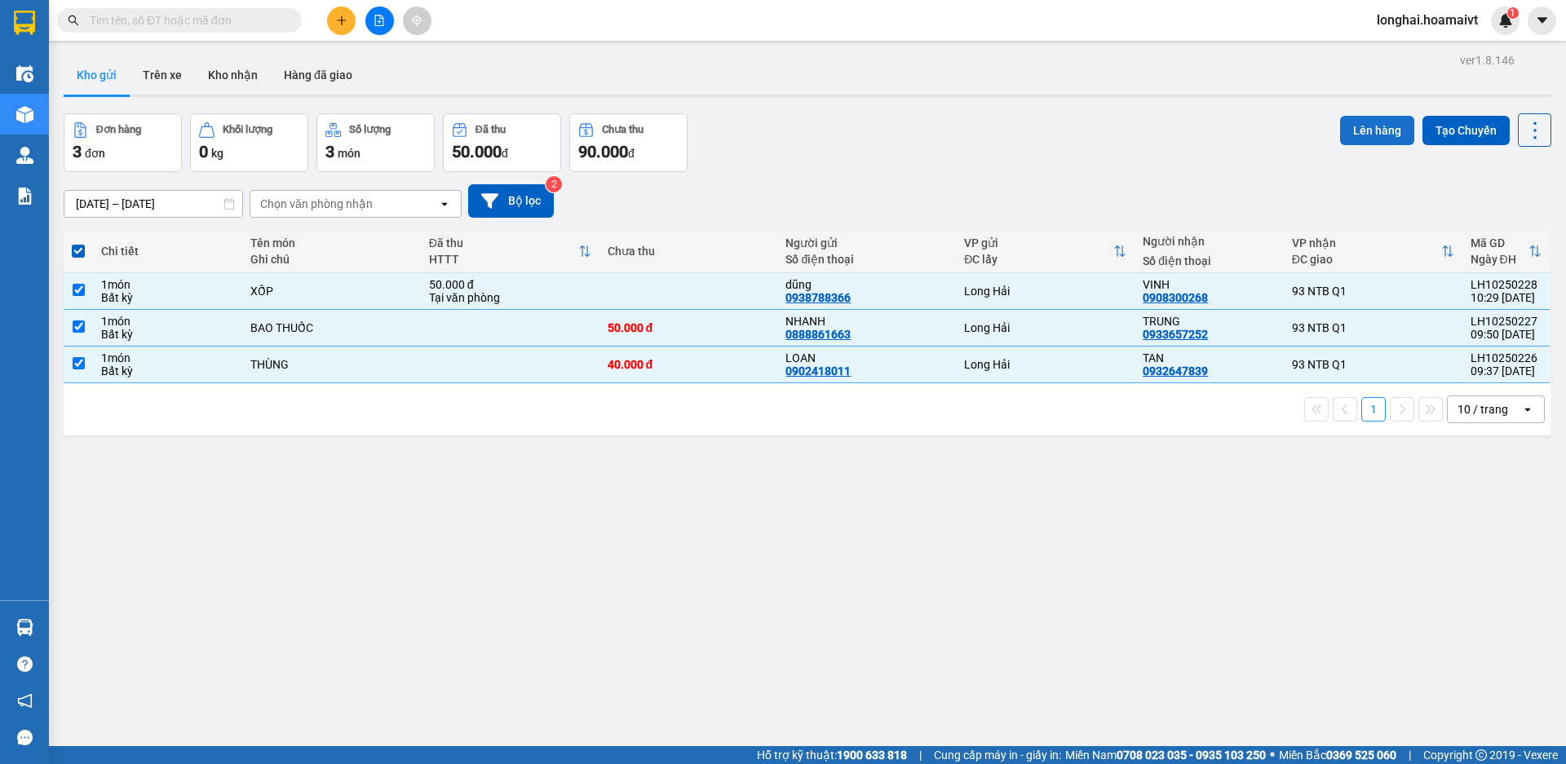
click at [1341, 129] on button "Lên hàng" at bounding box center [1377, 130] width 74 height 29
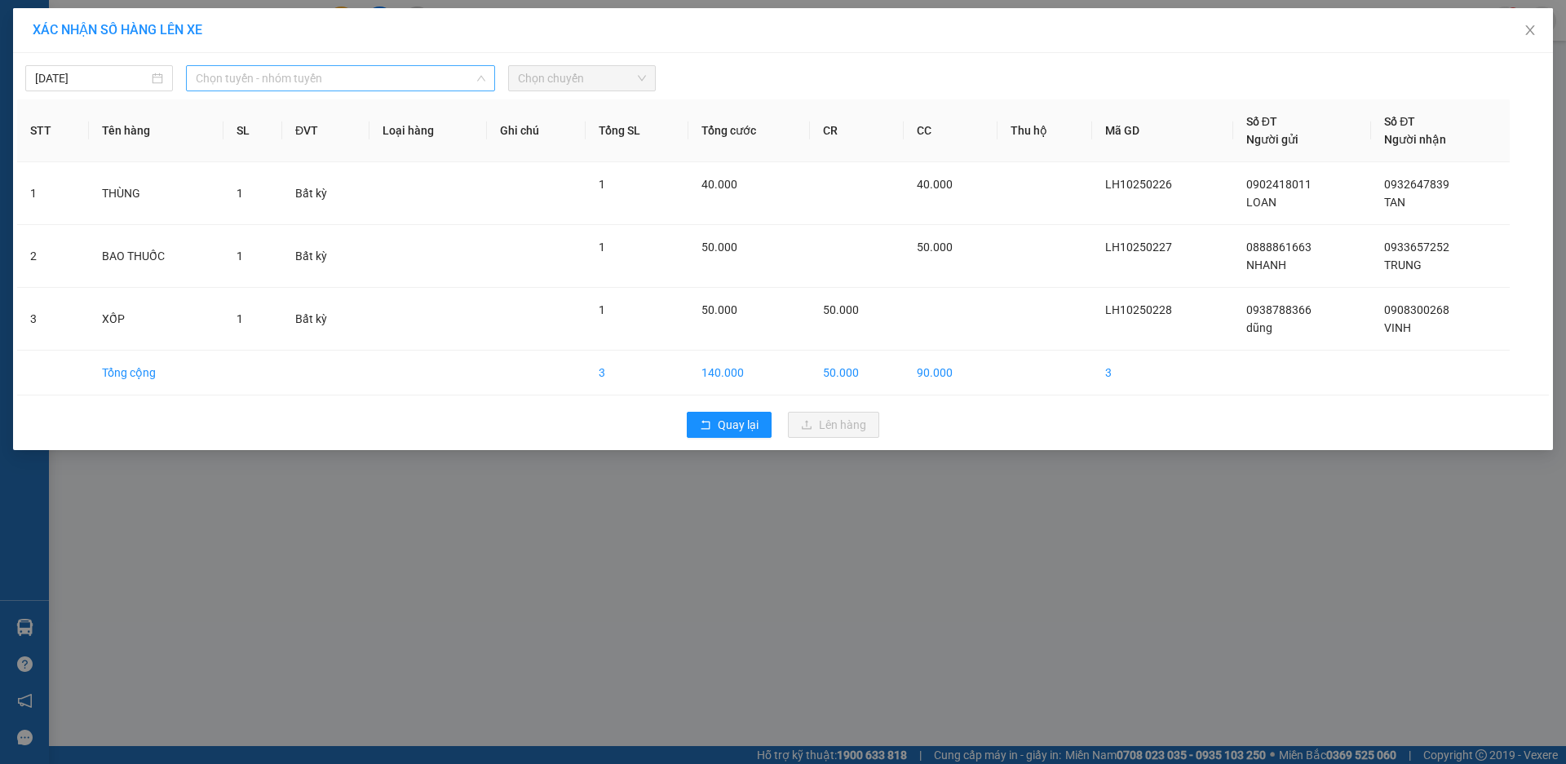
click at [400, 77] on span "Chọn tuyến - nhóm tuyến" at bounding box center [341, 78] width 290 height 24
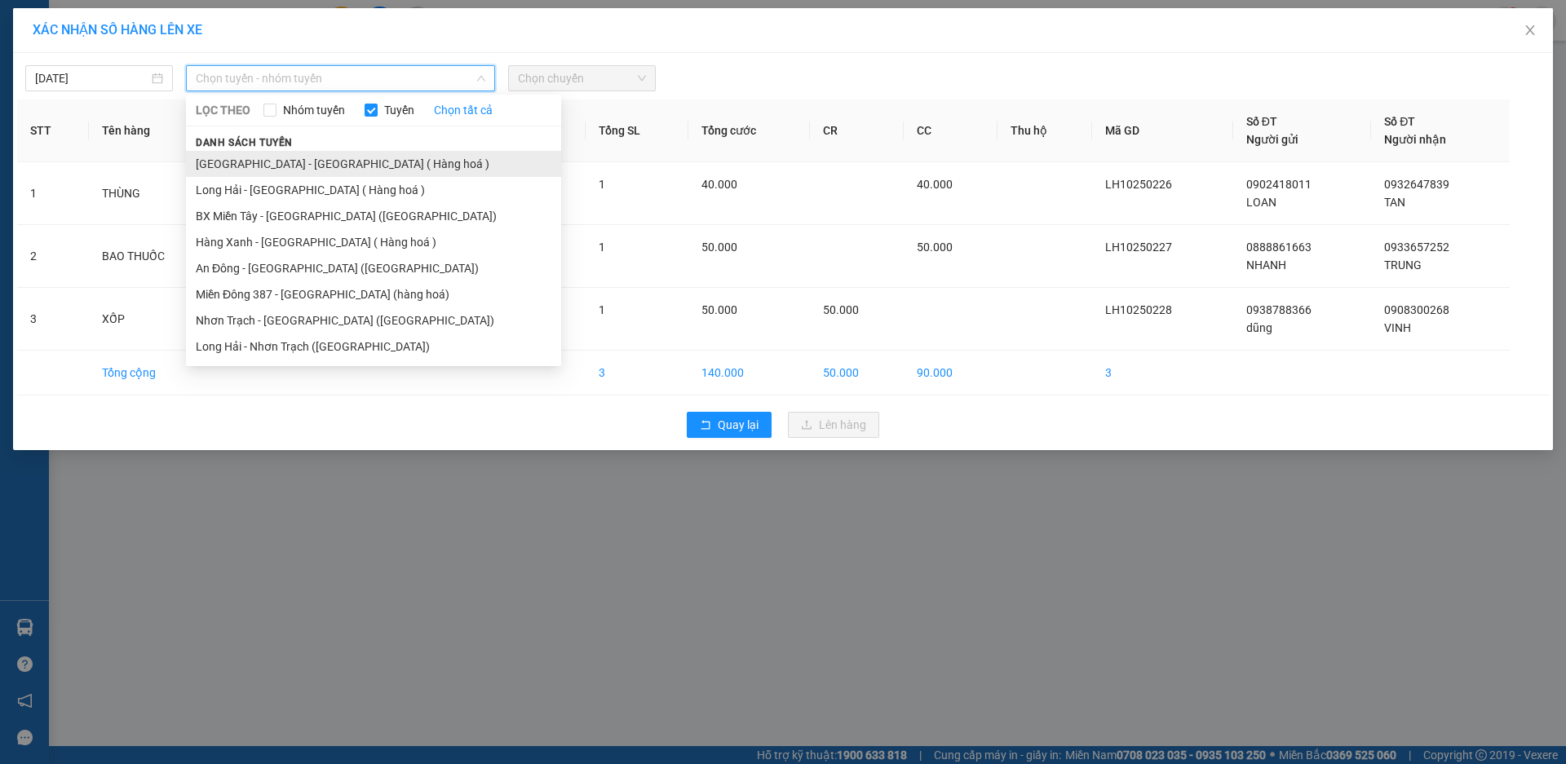
click at [396, 175] on li "[GEOGRAPHIC_DATA] - [GEOGRAPHIC_DATA] ( Hàng hoá )" at bounding box center [373, 164] width 375 height 26
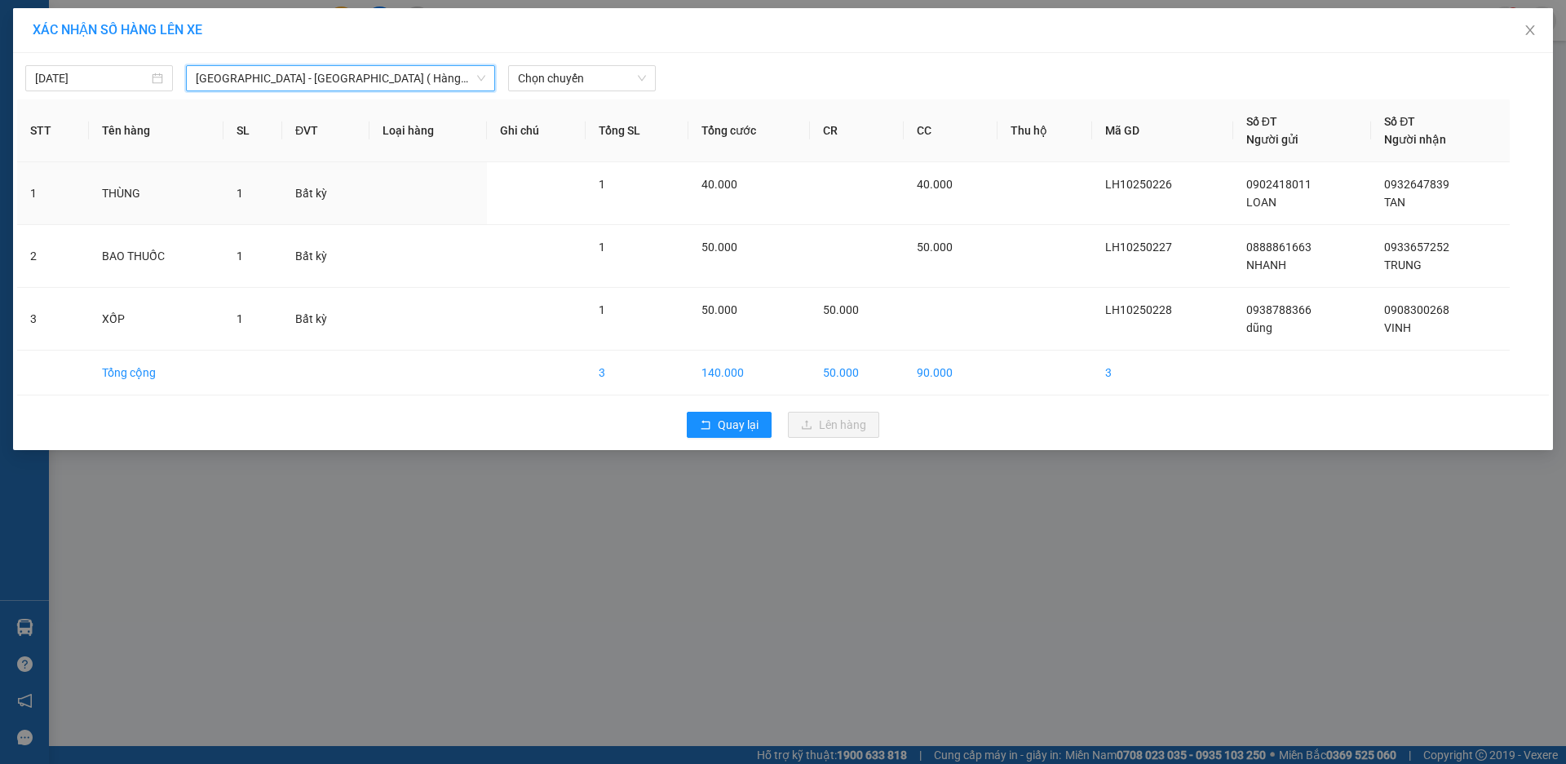
click at [387, 86] on span "[GEOGRAPHIC_DATA] - [GEOGRAPHIC_DATA] ( Hàng hoá )" at bounding box center [341, 78] width 290 height 24
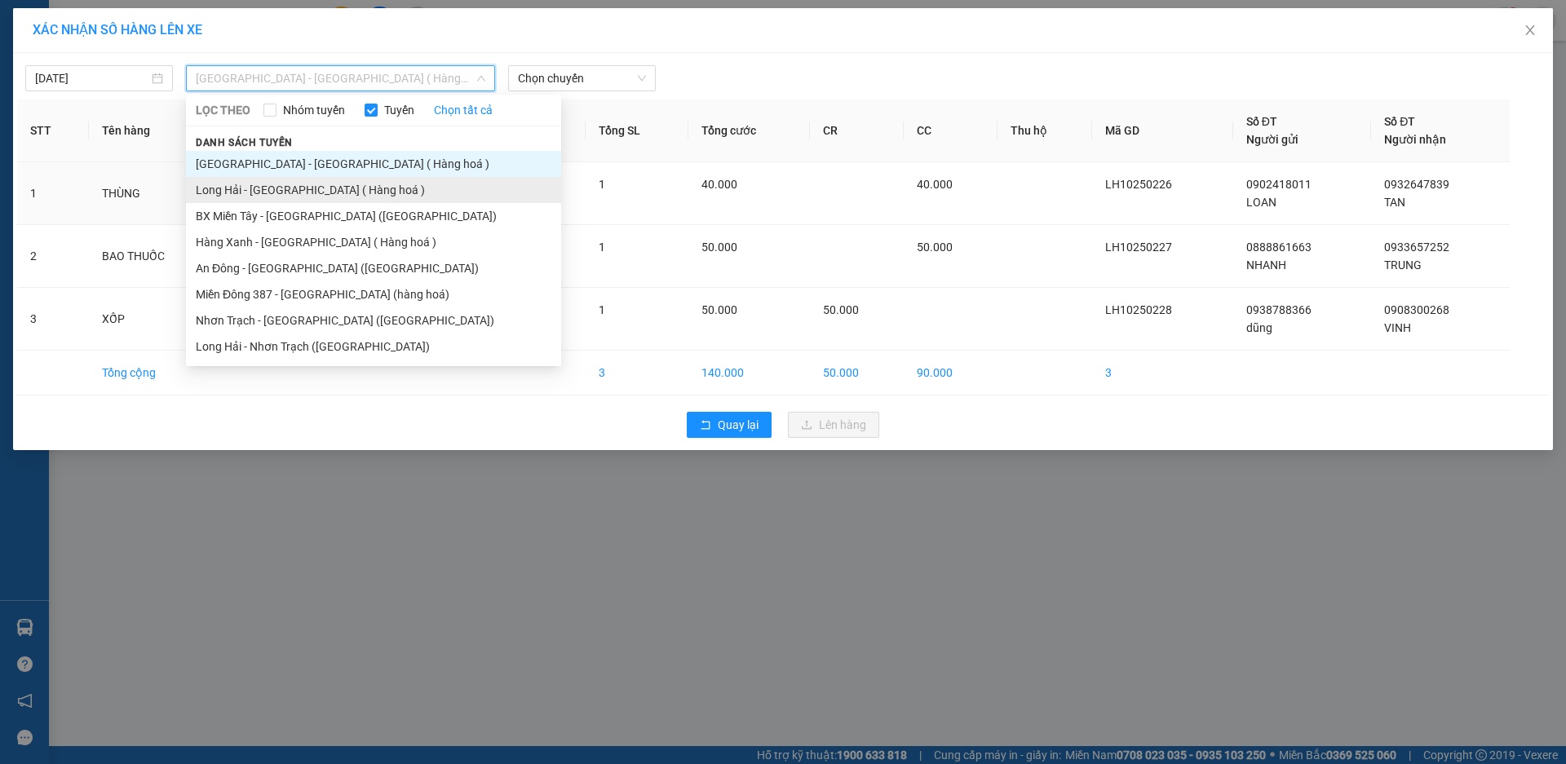
click at [381, 185] on li "Long Hải - [GEOGRAPHIC_DATA] ( Hàng hoá )" at bounding box center [373, 190] width 375 height 26
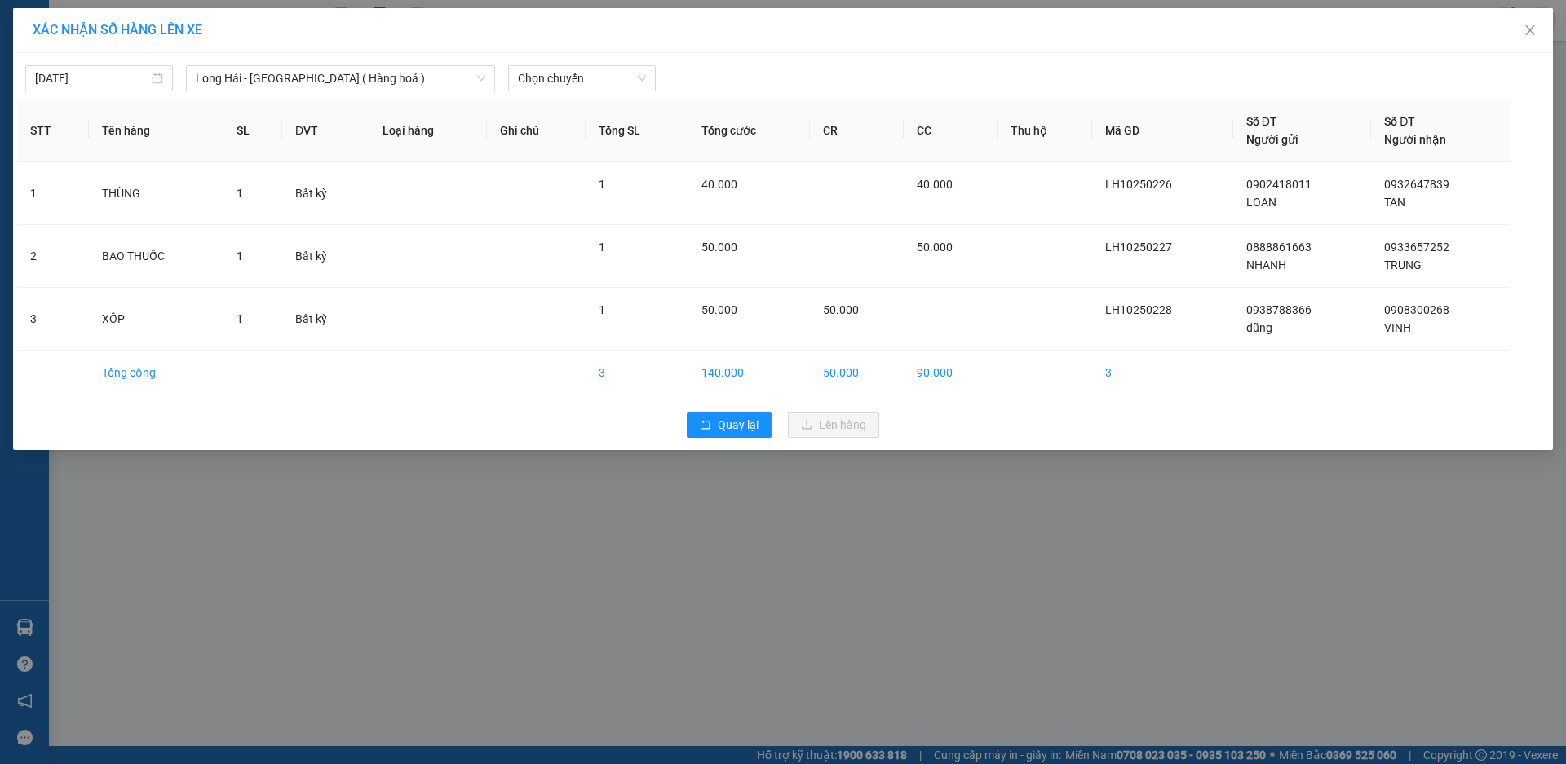
click at [551, 94] on div "[DATE] [GEOGRAPHIC_DATA] - [GEOGRAPHIC_DATA] ( [GEOGRAPHIC_DATA] ) LỌC THEO Nhó…" at bounding box center [783, 251] width 1540 height 397
click at [549, 83] on span "Chọn chuyến" at bounding box center [582, 78] width 128 height 24
type input "11"
click at [578, 144] on div "Thêm chuyến " 11:00 "" at bounding box center [581, 138] width 147 height 28
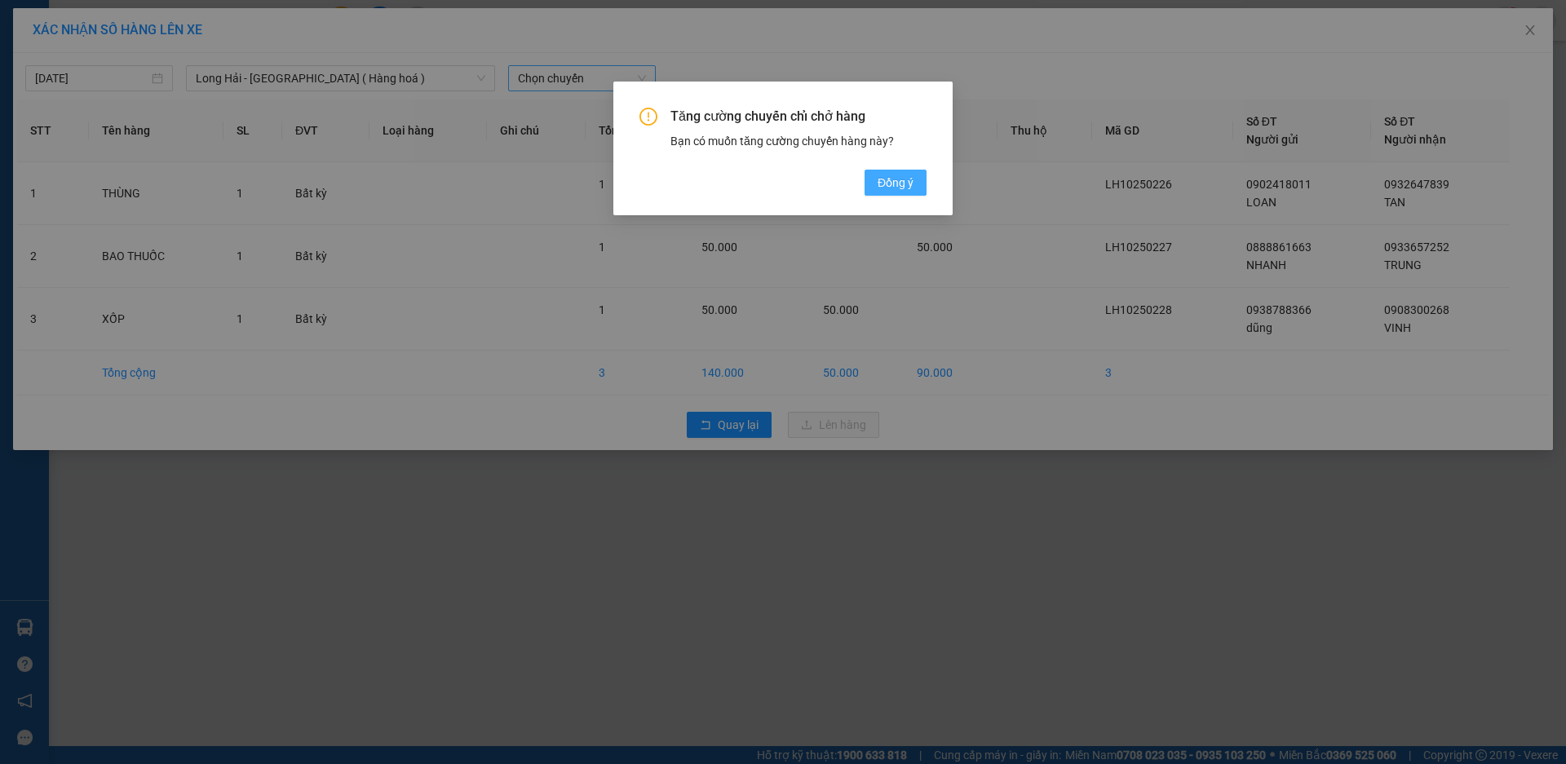
click at [884, 177] on span "Đồng ý" at bounding box center [896, 183] width 36 height 18
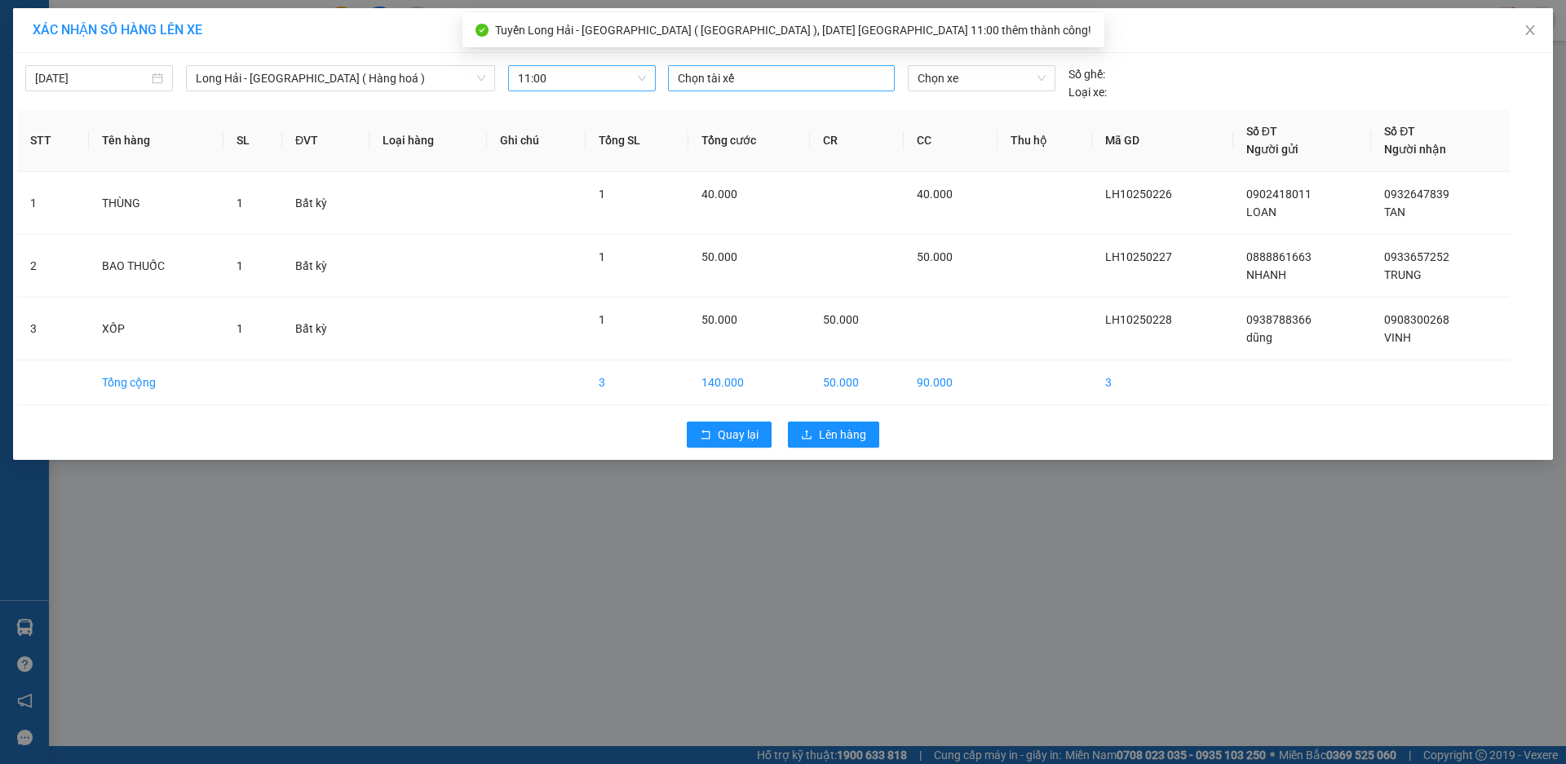
click at [710, 81] on div at bounding box center [781, 79] width 219 height 20
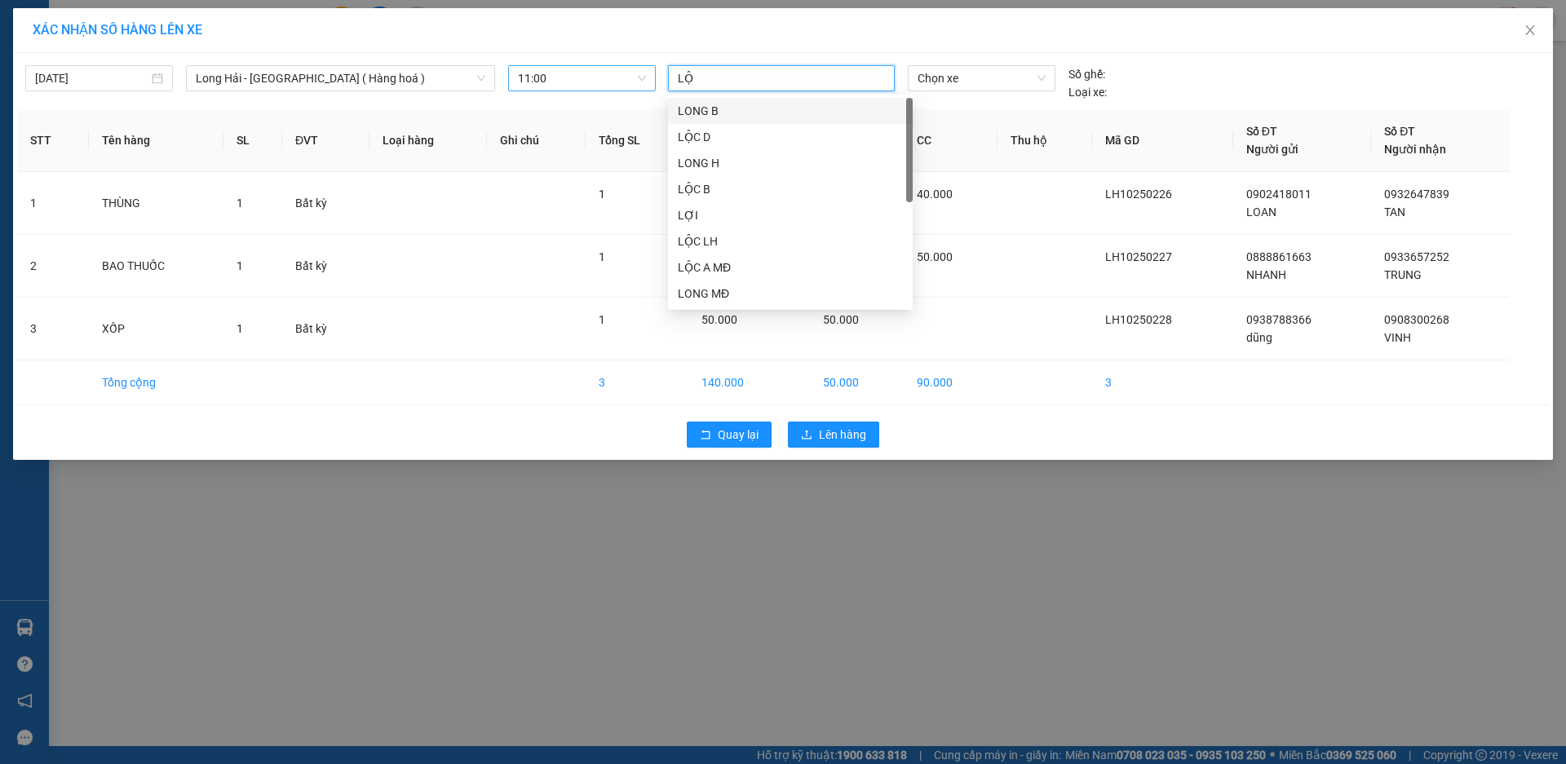
type input "LỘC"
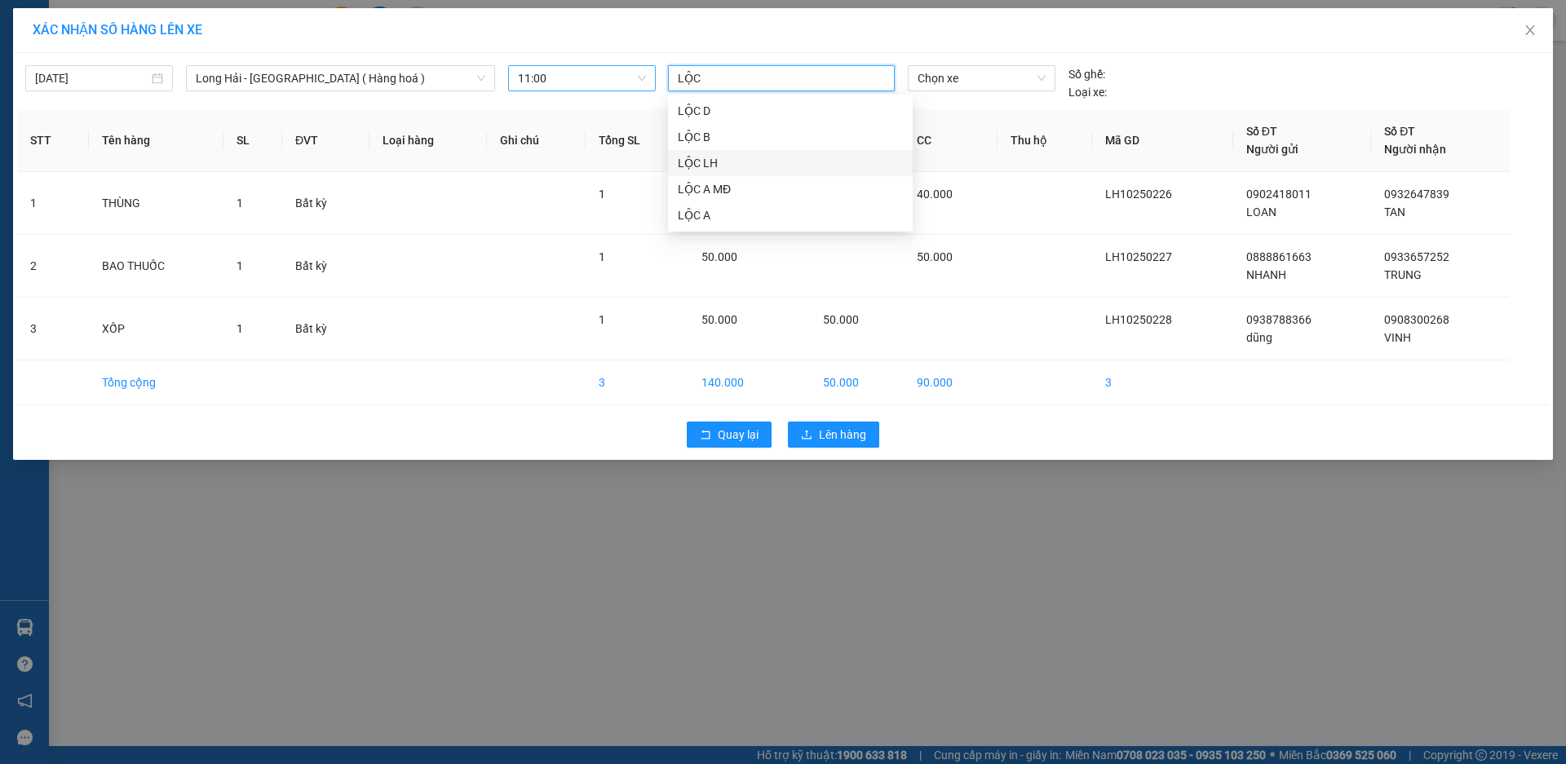
click at [728, 159] on div "LỘC LH" at bounding box center [790, 163] width 225 height 18
click at [998, 72] on span "Chọn xe" at bounding box center [981, 78] width 127 height 24
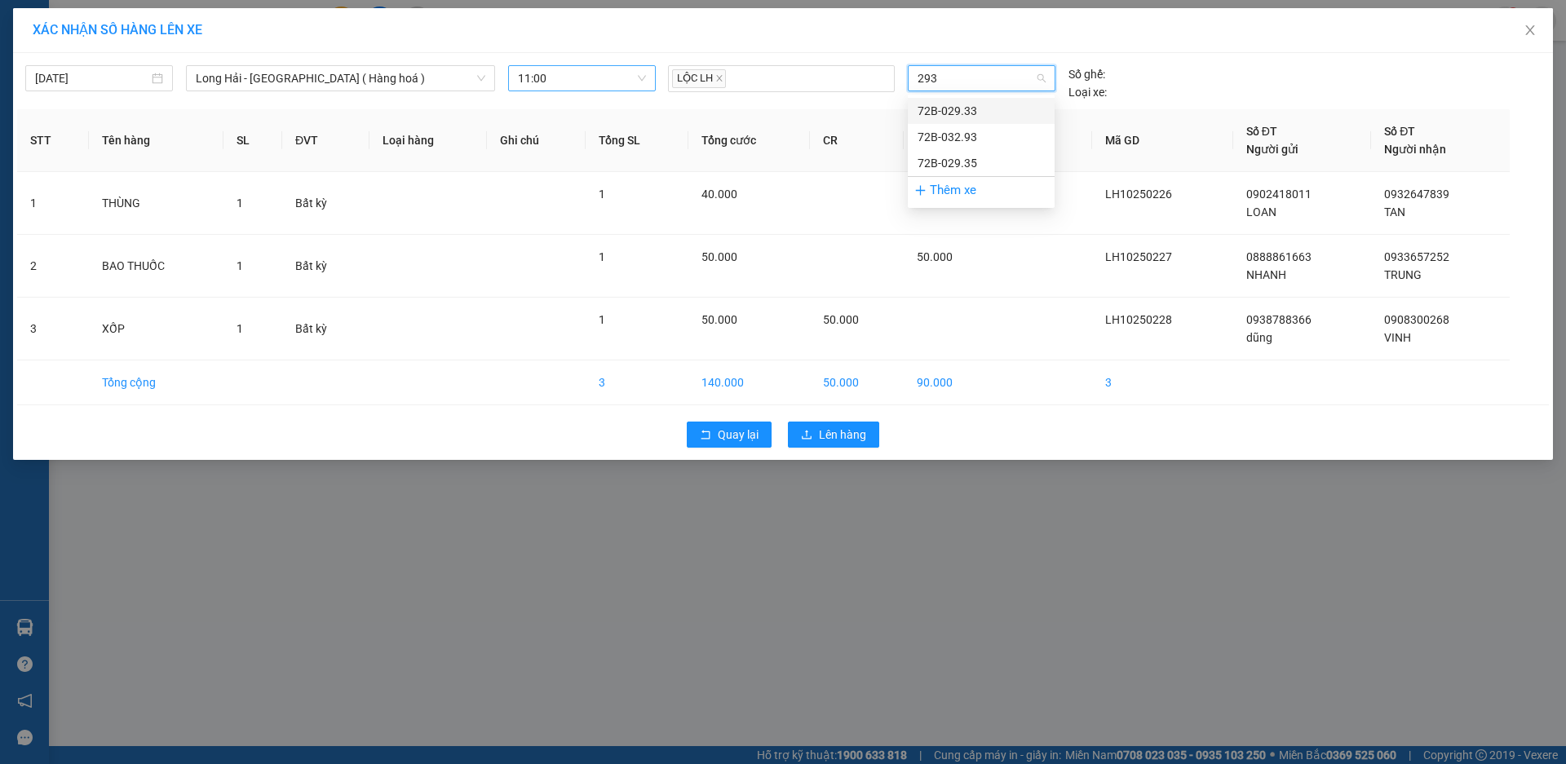
type input "2935"
click at [1012, 108] on div "72B-029.35" at bounding box center [981, 111] width 127 height 18
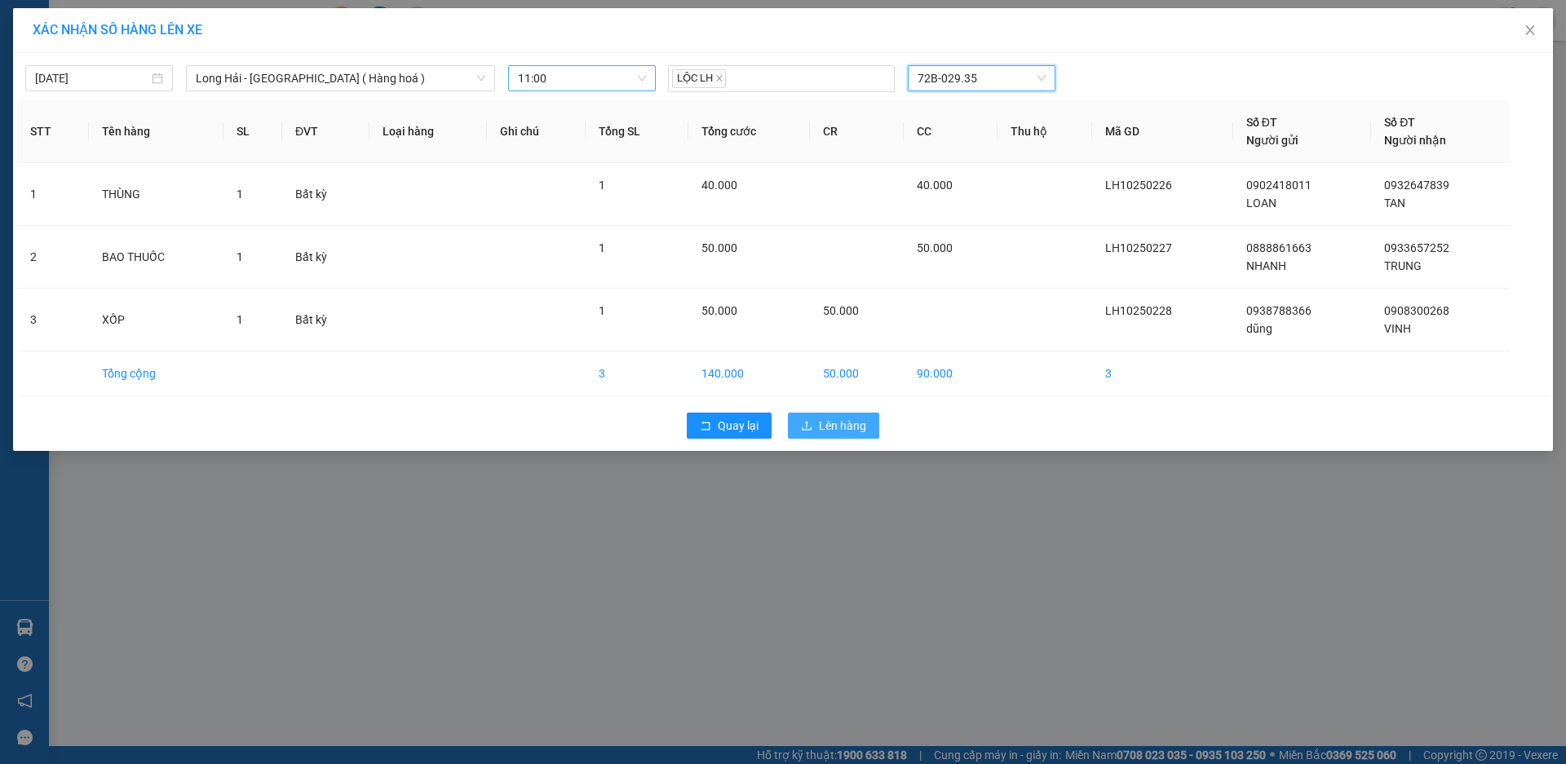
click at [843, 429] on span "Lên hàng" at bounding box center [842, 426] width 47 height 18
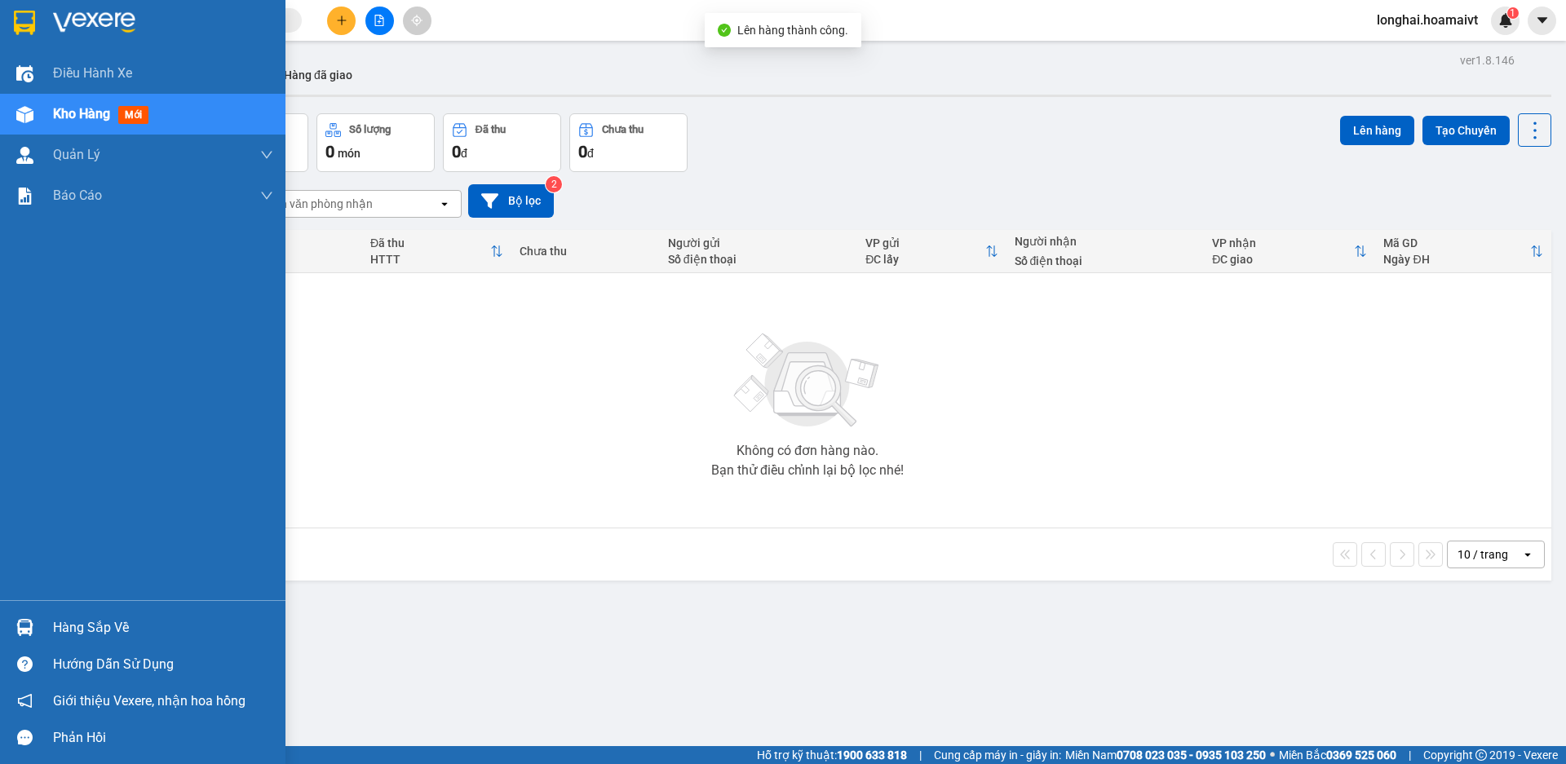
click at [76, 608] on div "Hàng sắp về Hướng dẫn sử dụng Giới thiệu Vexere, nhận hoa hồng Phản hồi" at bounding box center [142, 678] width 285 height 156
click at [59, 630] on div "Hàng sắp về" at bounding box center [163, 628] width 220 height 24
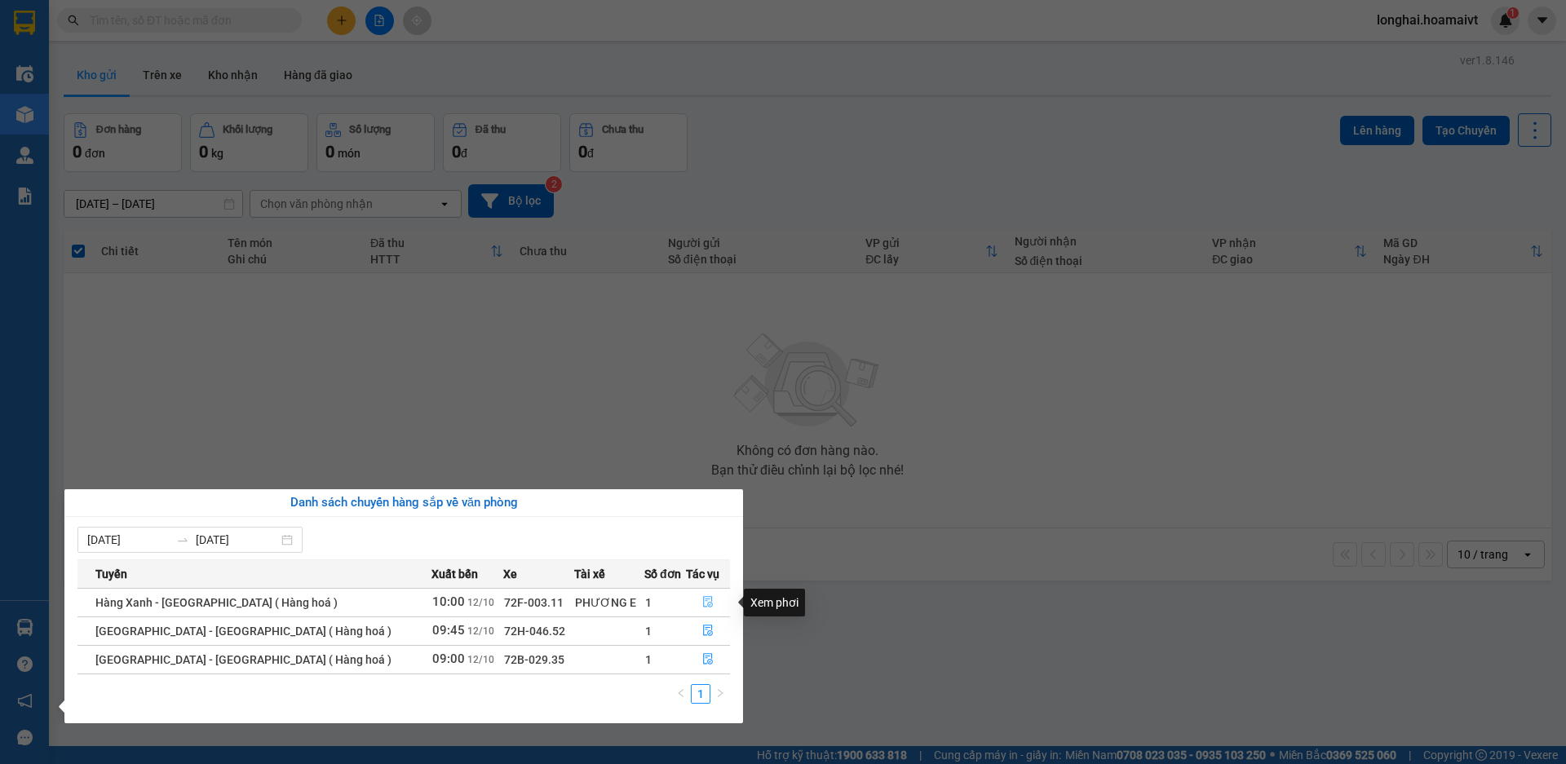
click at [714, 602] on button "button" at bounding box center [708, 603] width 42 height 26
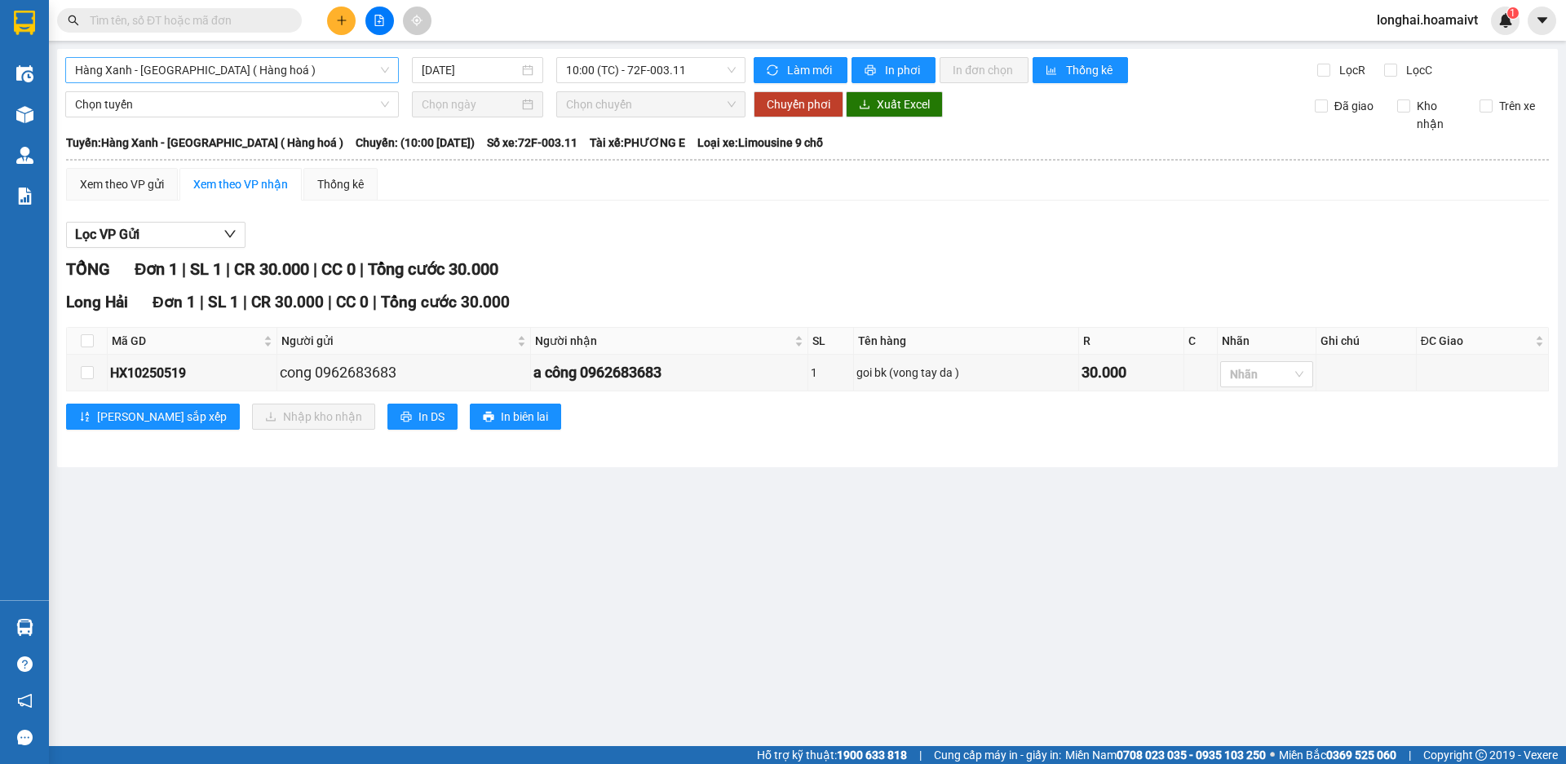
click at [208, 68] on span "Hàng Xanh - [GEOGRAPHIC_DATA] ( Hàng hoá )" at bounding box center [232, 70] width 314 height 24
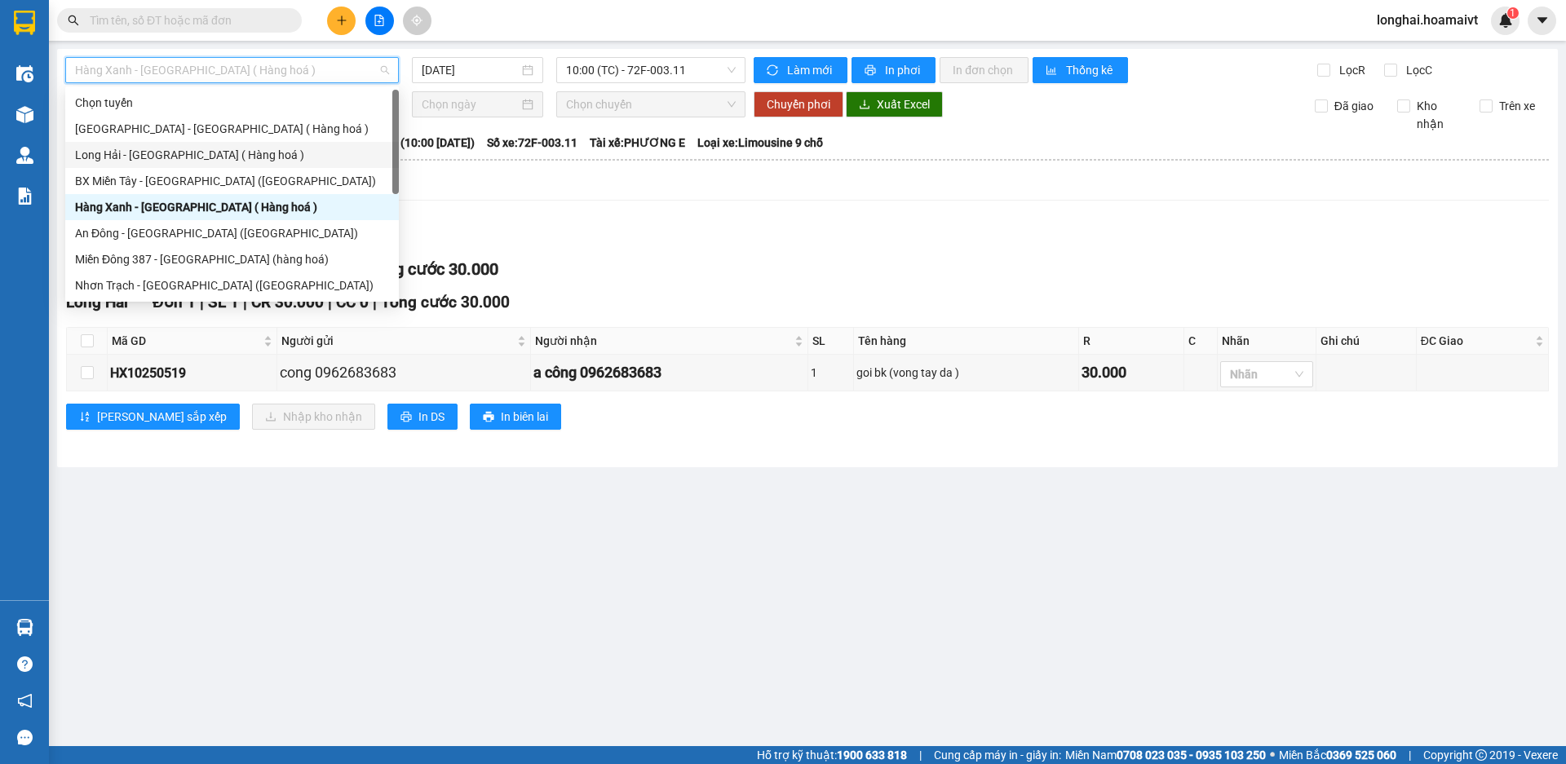
click at [210, 158] on div "Long Hải - [GEOGRAPHIC_DATA] ( Hàng hoá )" at bounding box center [232, 155] width 314 height 18
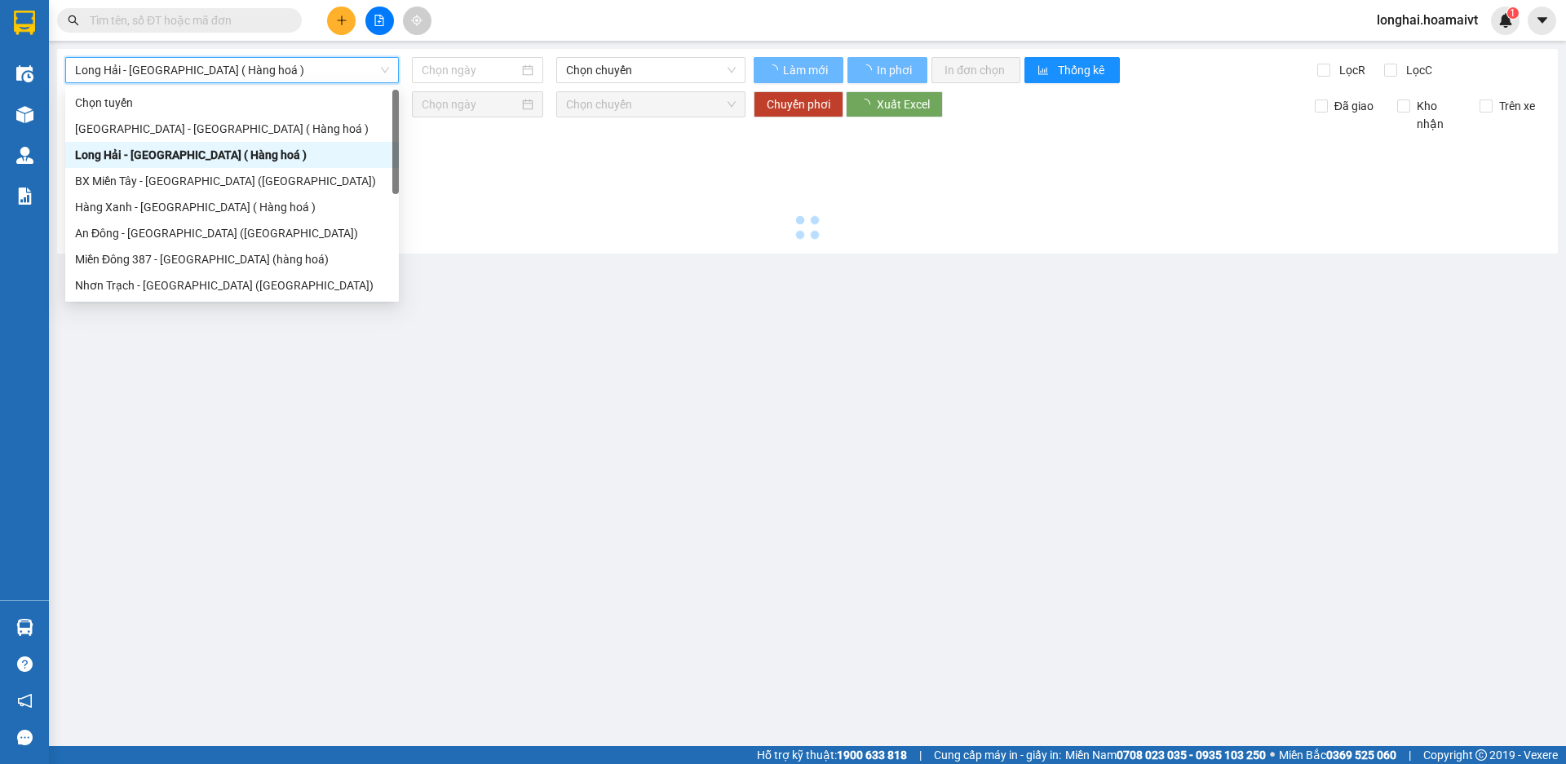
type input "[DATE]"
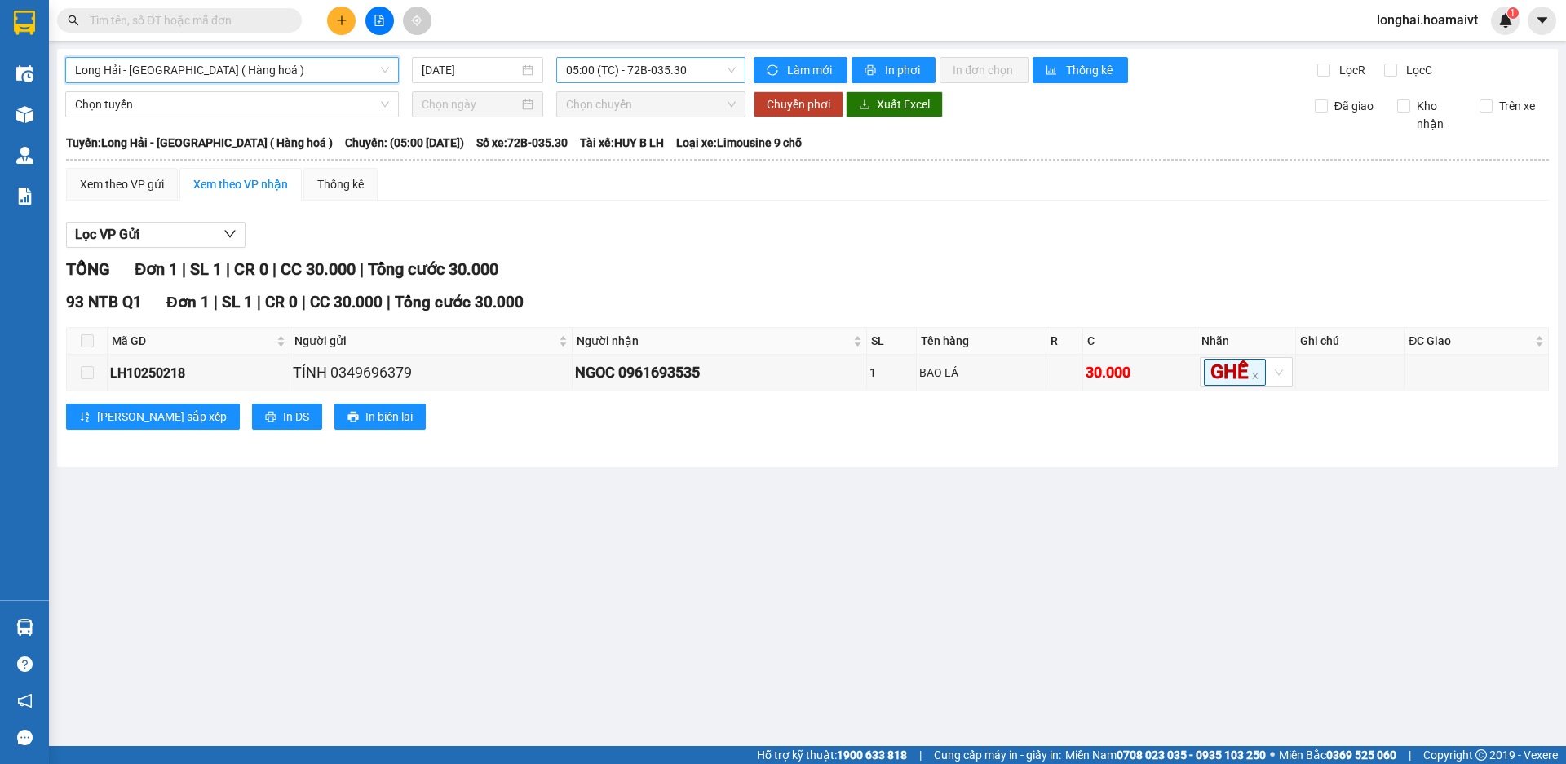
click at [644, 71] on span "05:00 (TC) - 72B-035.30" at bounding box center [651, 70] width 170 height 24
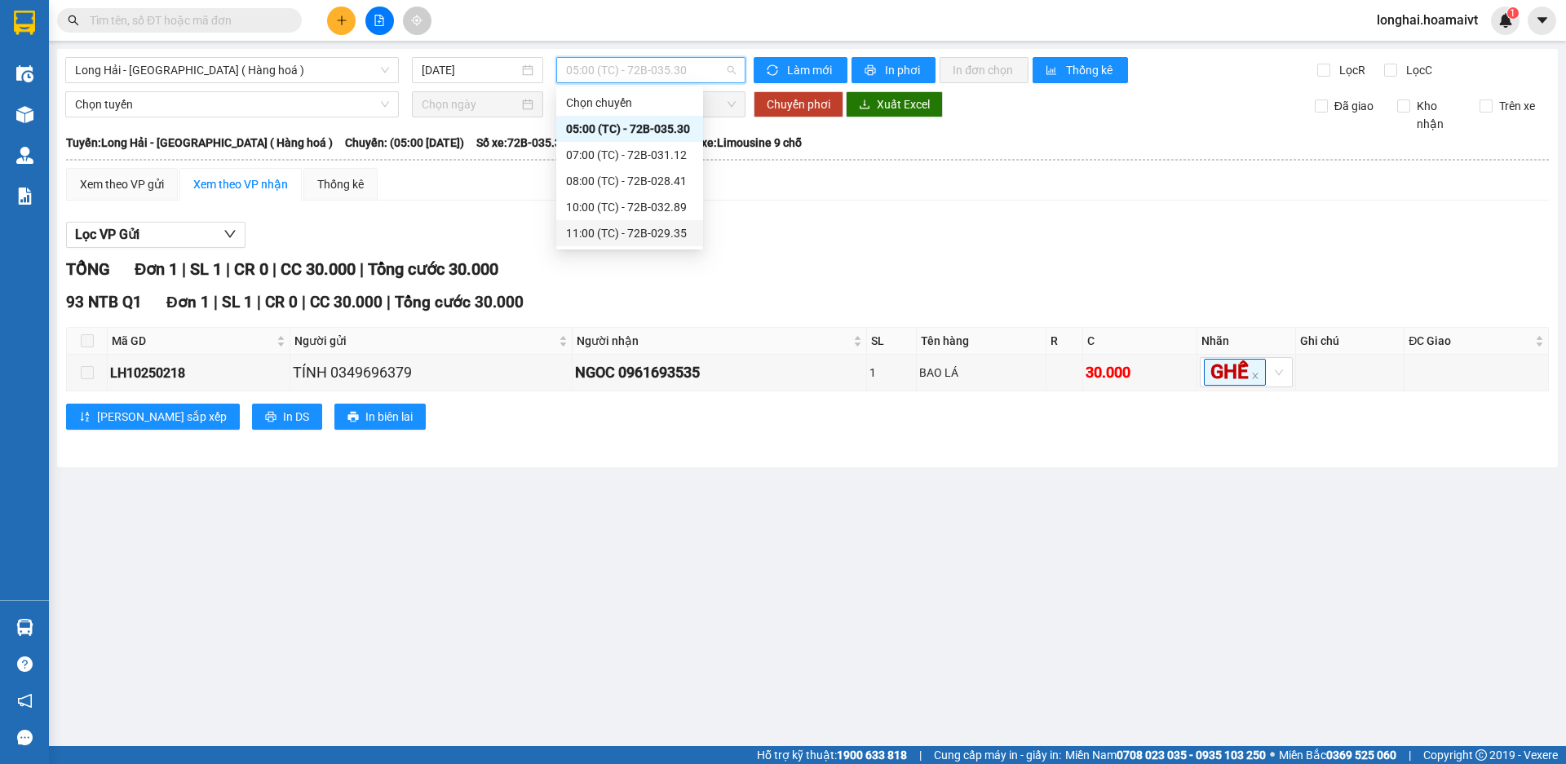
click at [631, 235] on div "11:00 (TC) - 72B-029.35" at bounding box center [629, 233] width 127 height 18
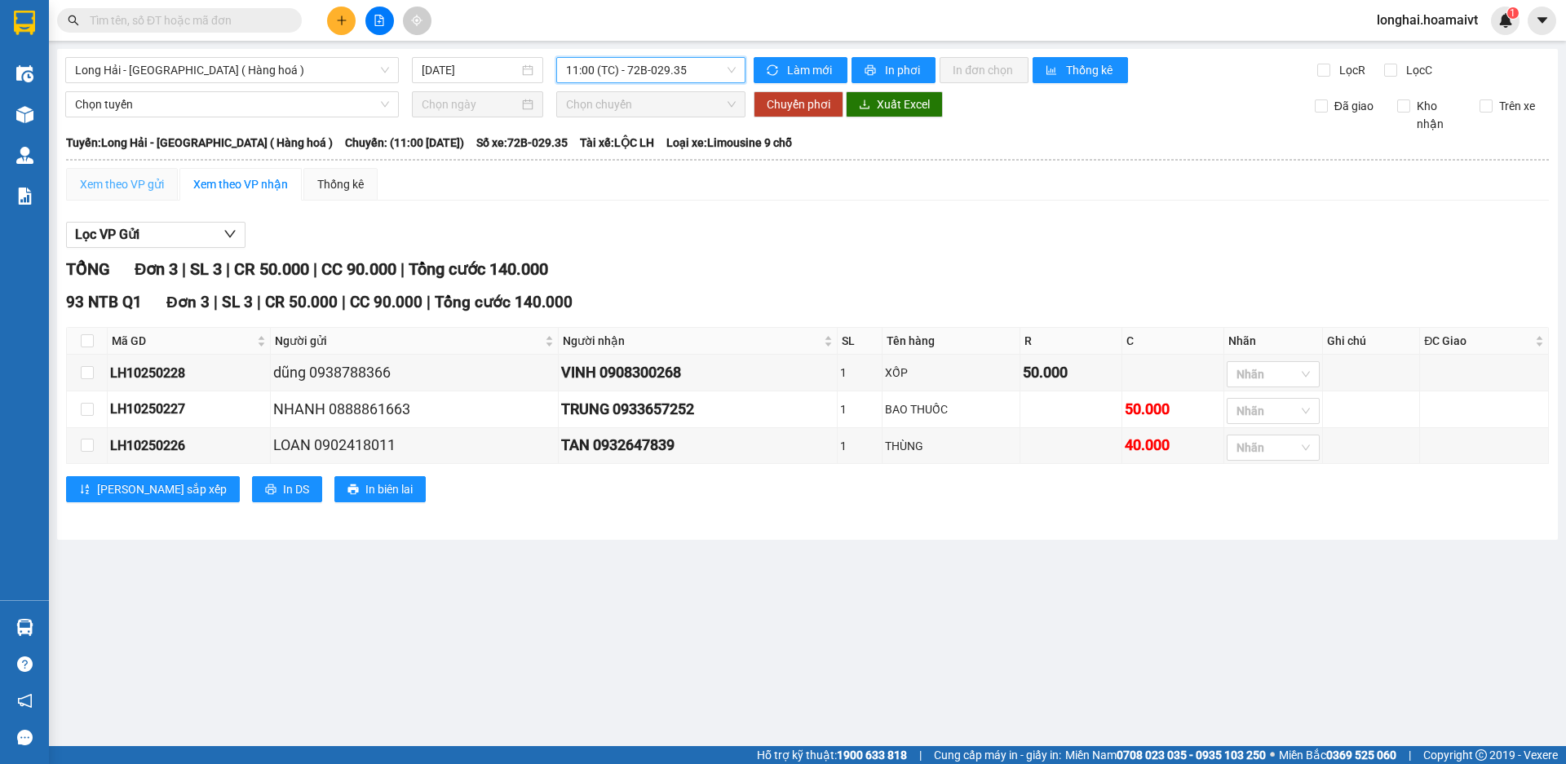
click at [125, 174] on div "Xem theo VP gửi" at bounding box center [122, 184] width 112 height 33
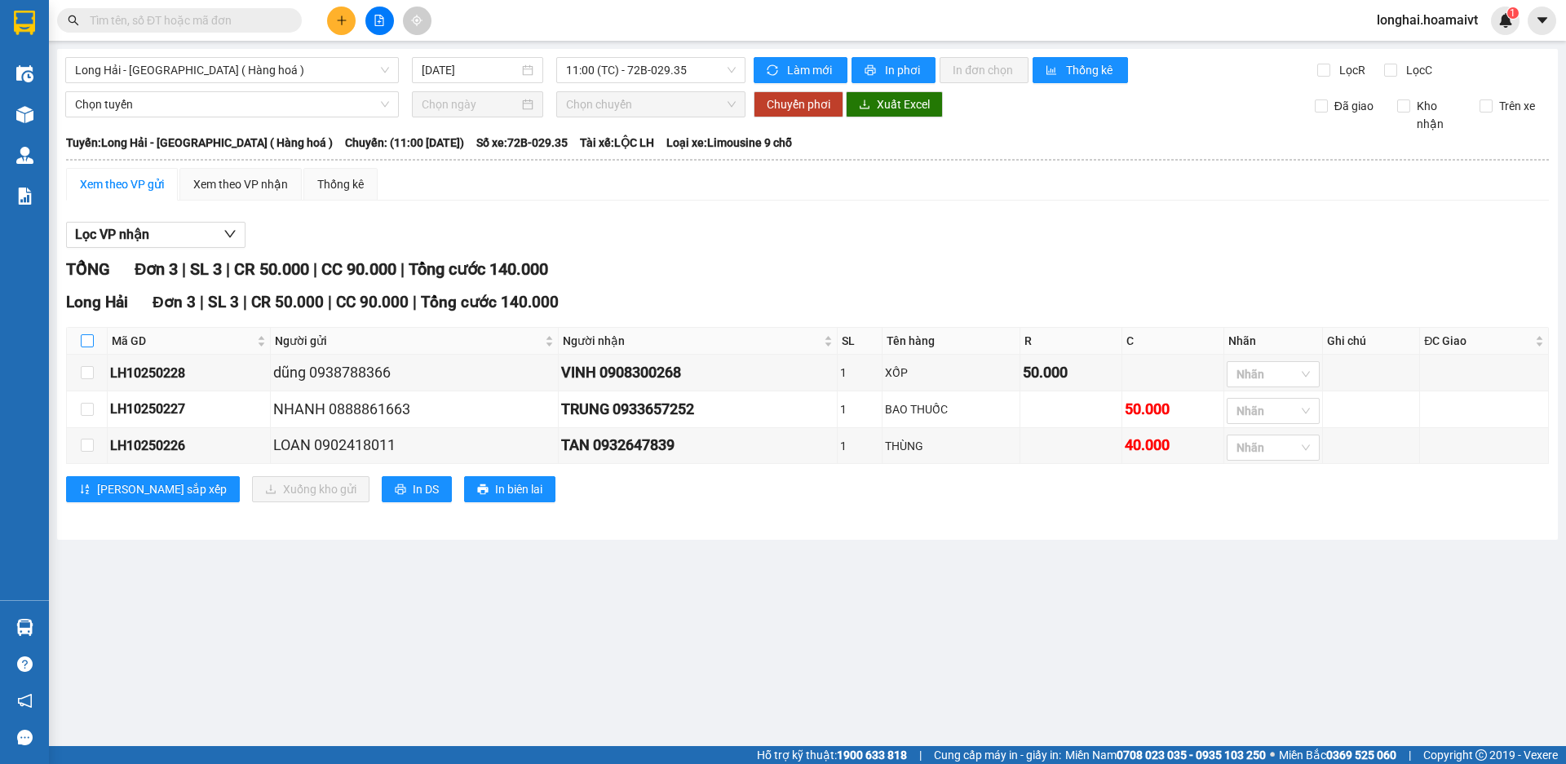
click at [88, 343] on input "checkbox" at bounding box center [87, 340] width 13 height 13
checkbox input "true"
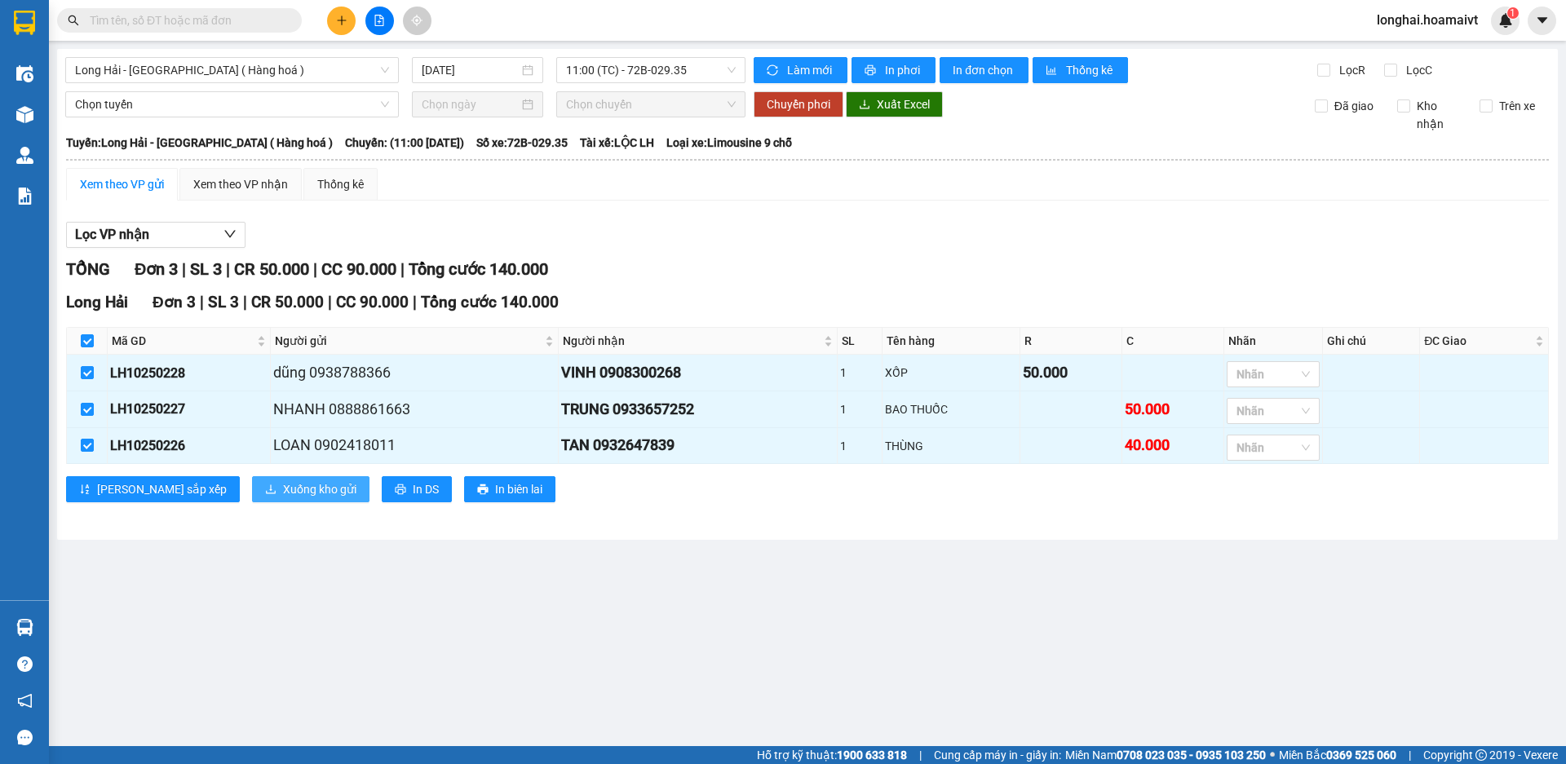
click at [283, 498] on span "Xuống kho gửi" at bounding box center [319, 489] width 73 height 18
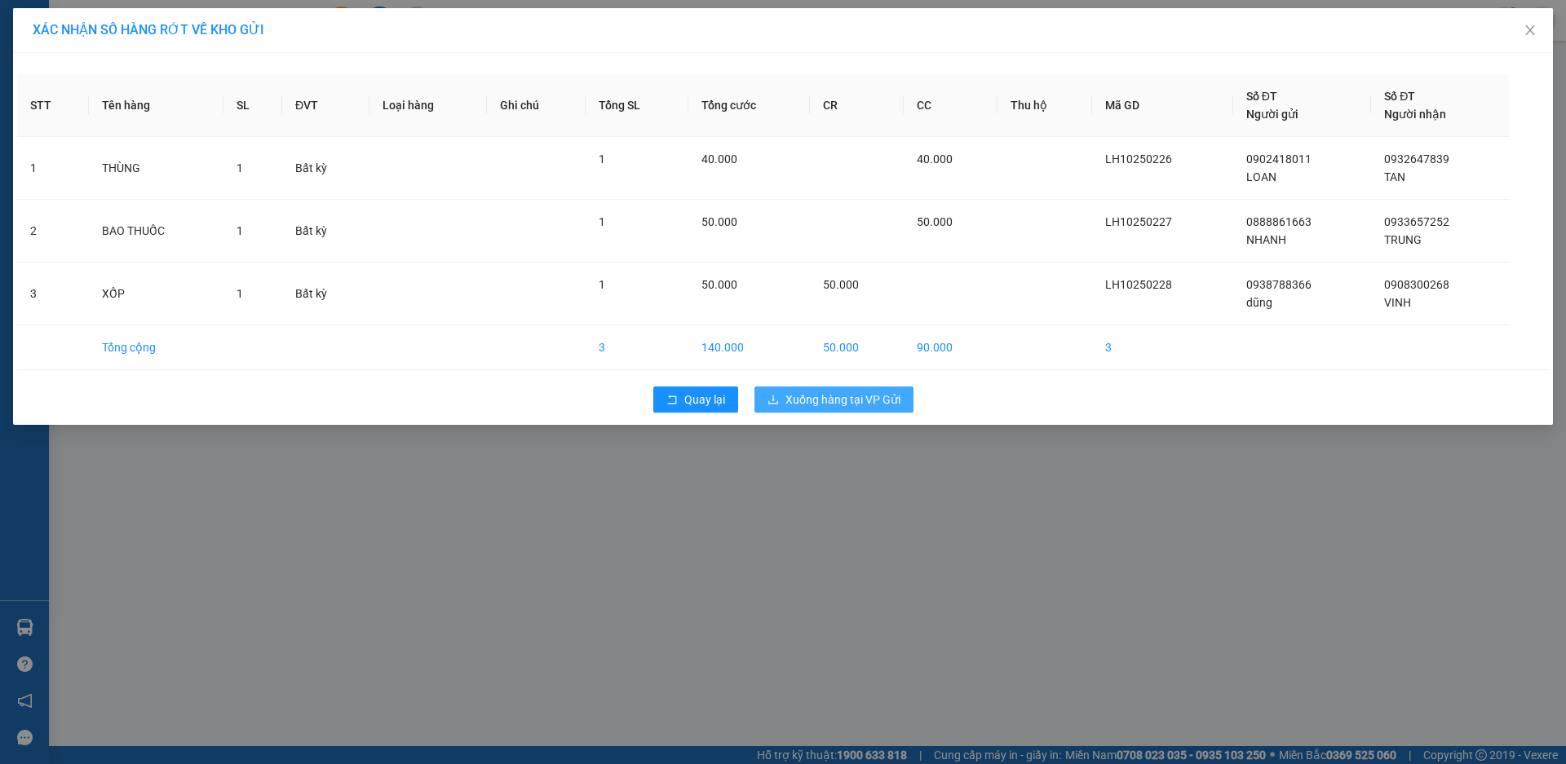
click at [815, 396] on span "Xuống hàng tại VP Gửi" at bounding box center [843, 400] width 115 height 18
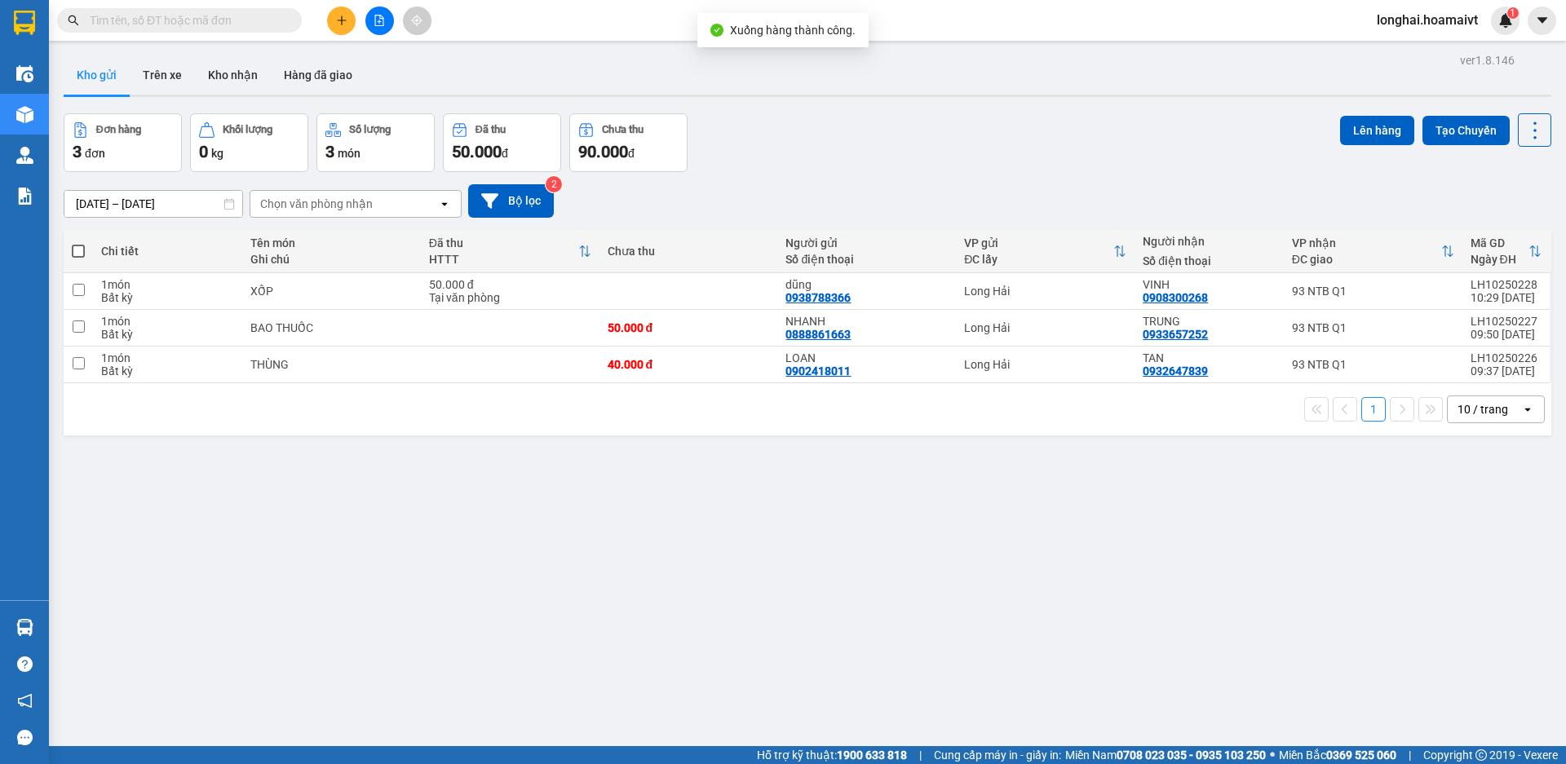
click at [76, 246] on span at bounding box center [78, 251] width 13 height 13
click at [78, 243] on input "checkbox" at bounding box center [78, 243] width 0 height 0
checkbox input "true"
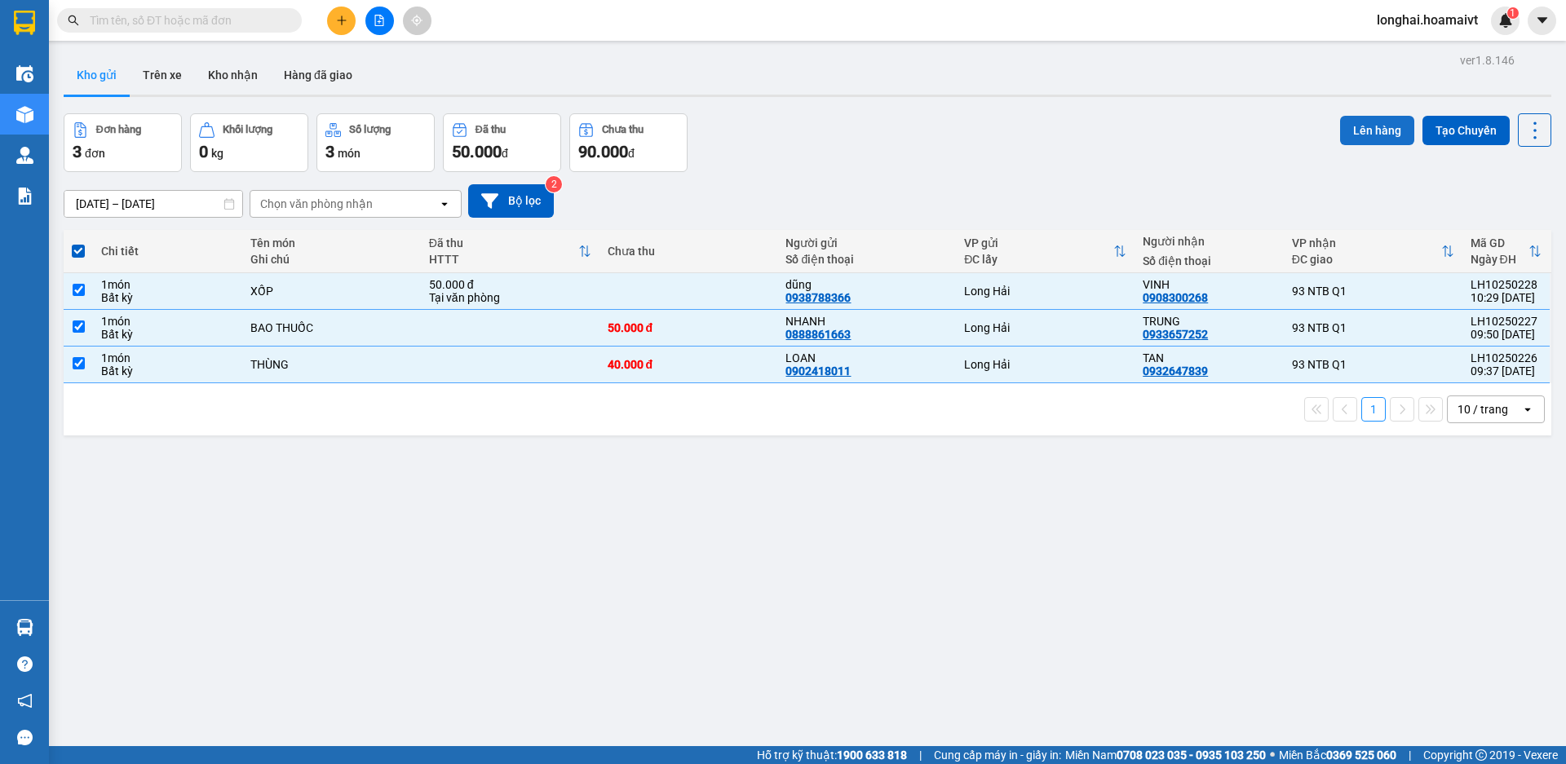
click at [1357, 125] on button "Lên hàng" at bounding box center [1377, 130] width 74 height 29
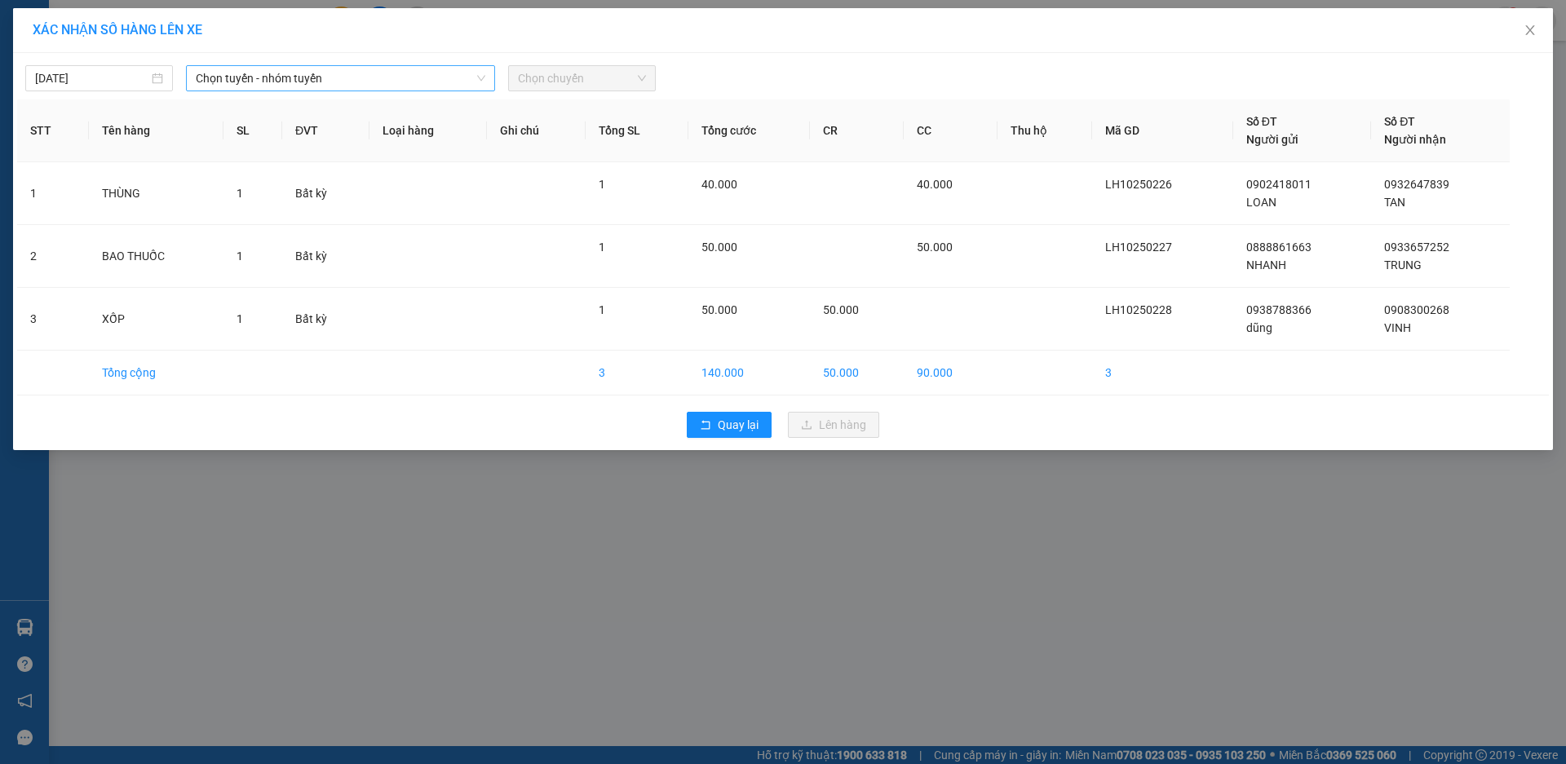
click at [232, 78] on span "Chọn tuyến - nhóm tuyến" at bounding box center [341, 78] width 290 height 24
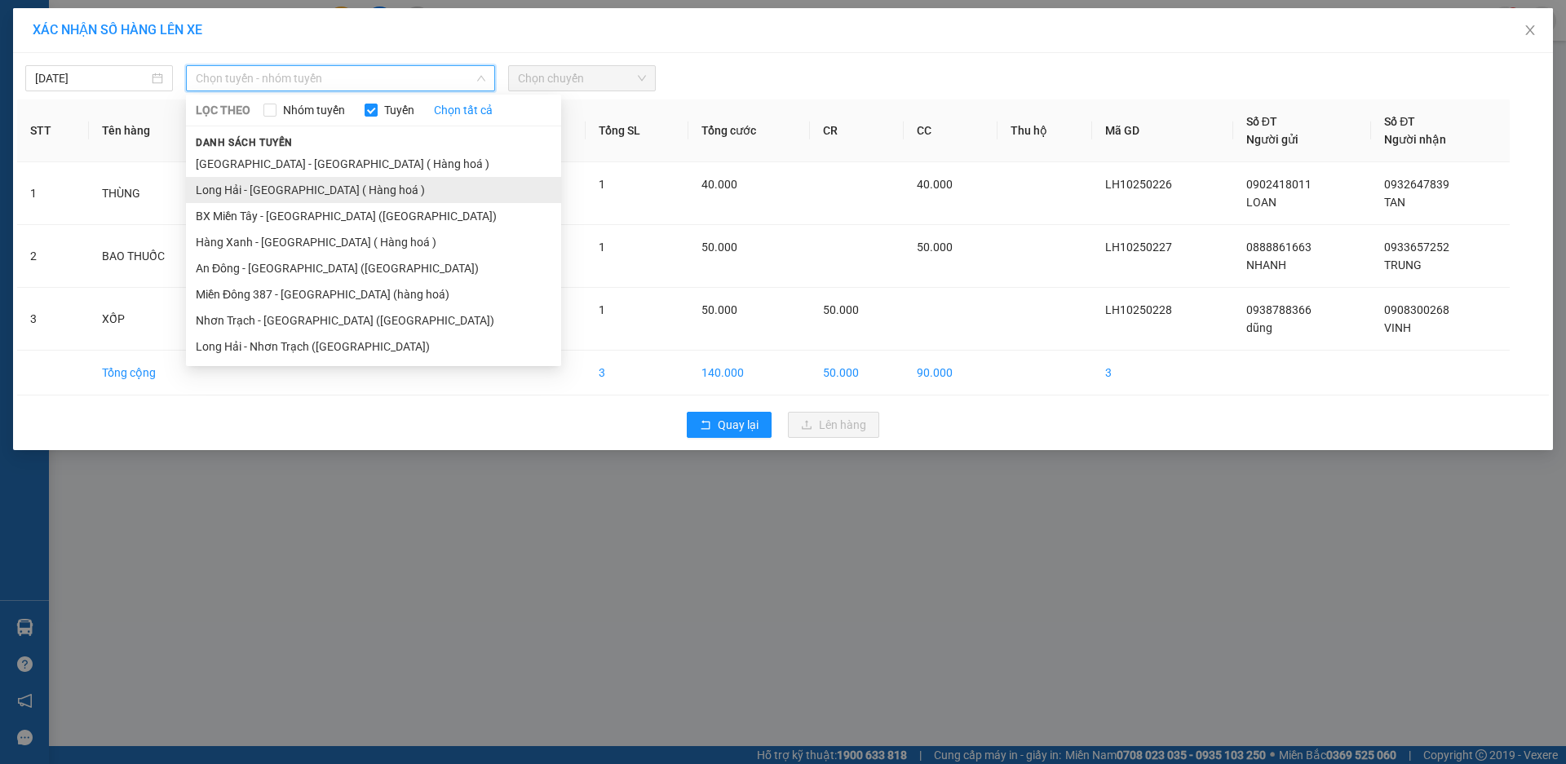
click at [223, 189] on li "Long Hải - [GEOGRAPHIC_DATA] ( Hàng hoá )" at bounding box center [373, 190] width 375 height 26
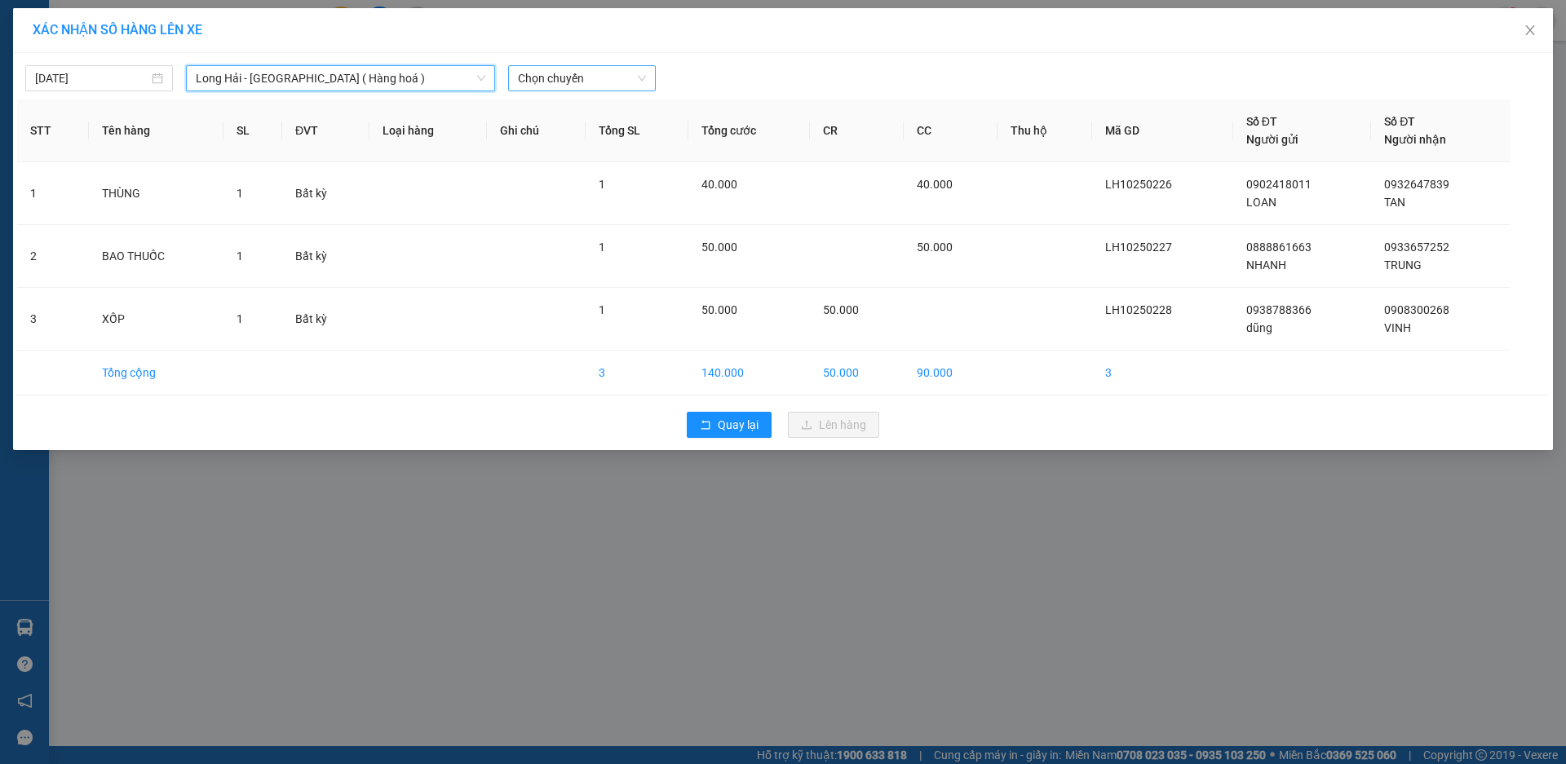
click at [544, 82] on span "Chọn chuyến" at bounding box center [582, 78] width 128 height 24
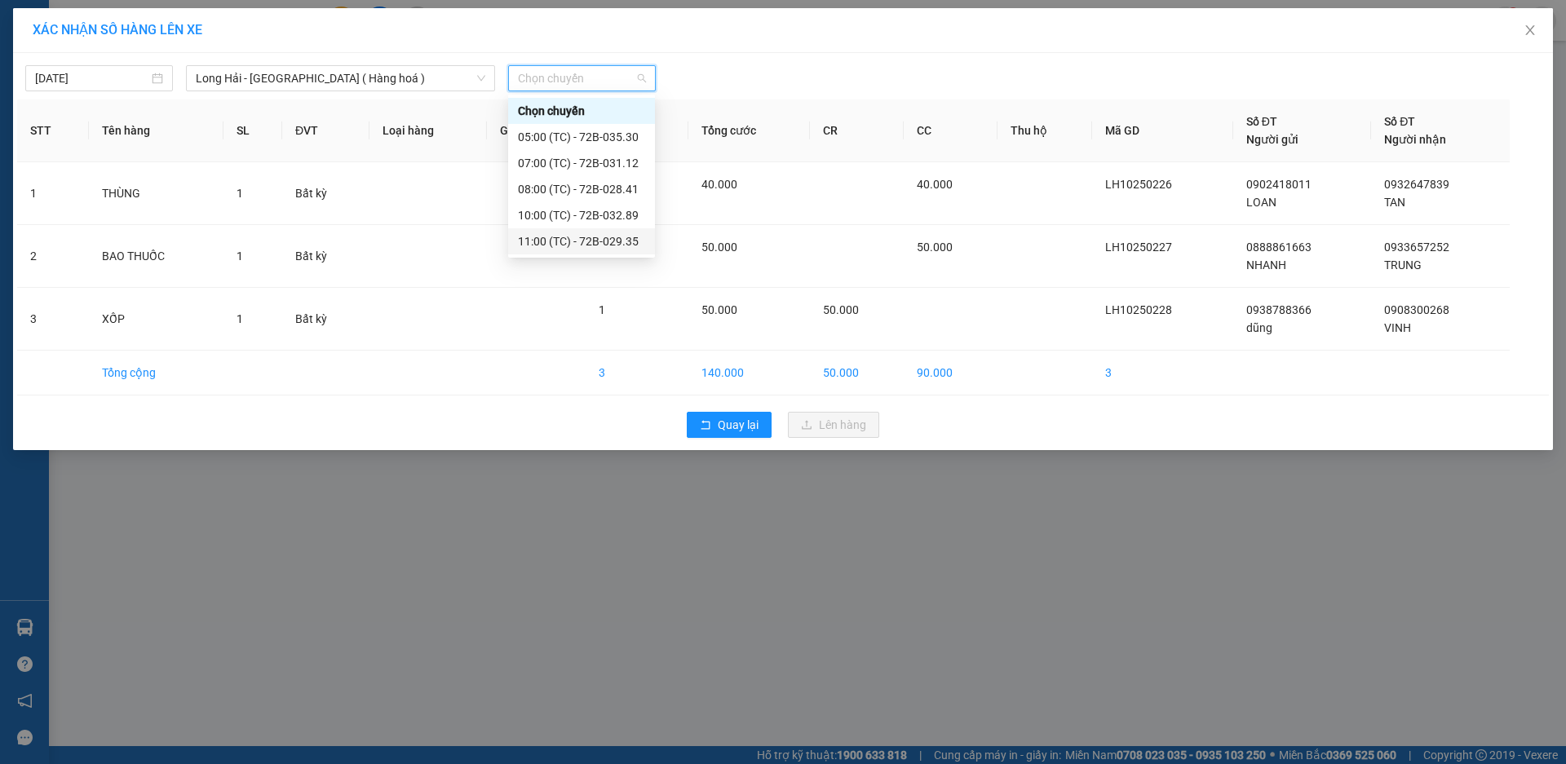
click at [591, 240] on div "11:00 (TC) - 72B-029.35" at bounding box center [581, 241] width 127 height 18
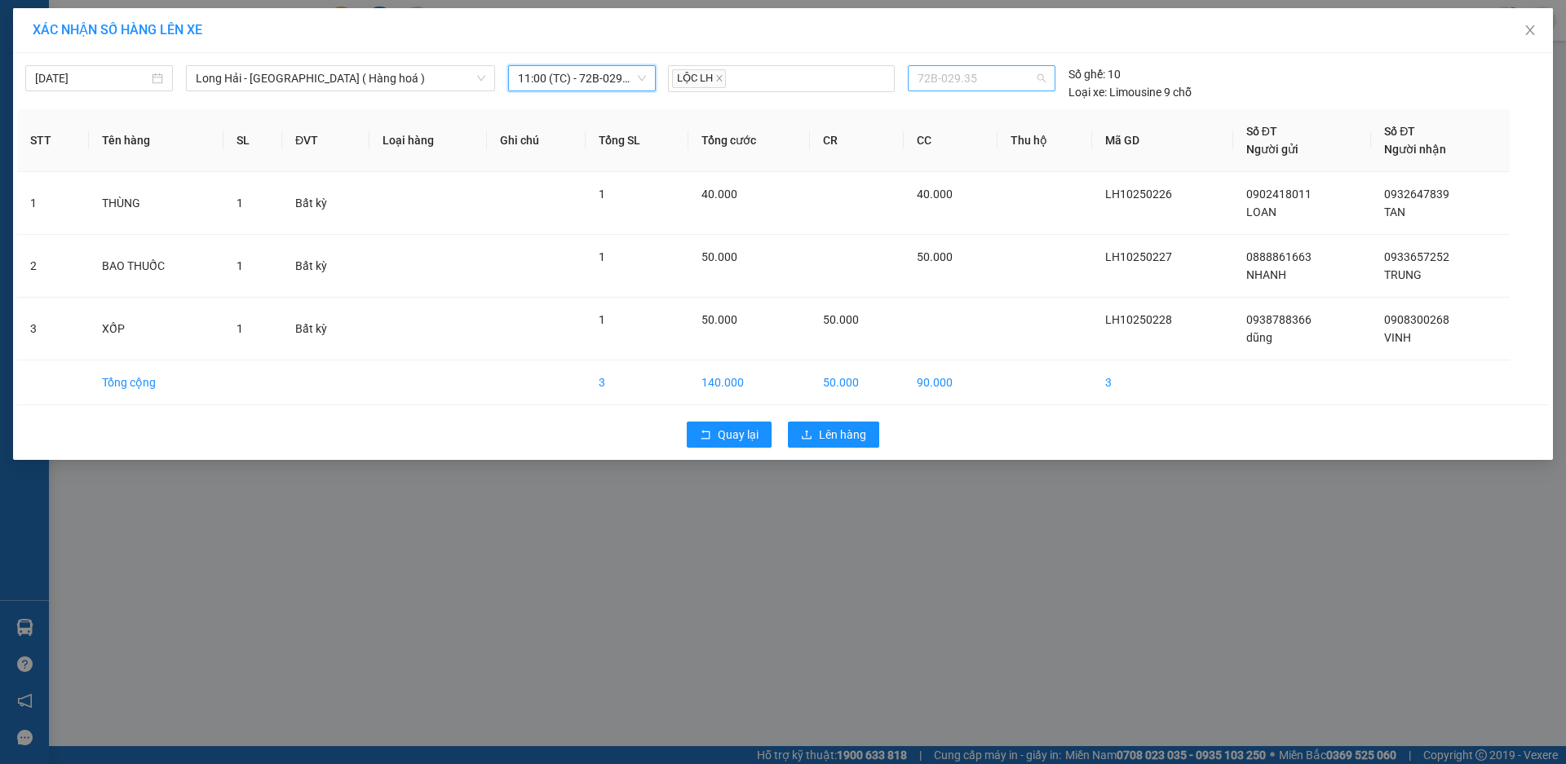
click at [967, 85] on span "72B-029.35" at bounding box center [981, 78] width 127 height 24
type input "3530"
click at [959, 110] on div "72B-035.30" at bounding box center [981, 111] width 127 height 18
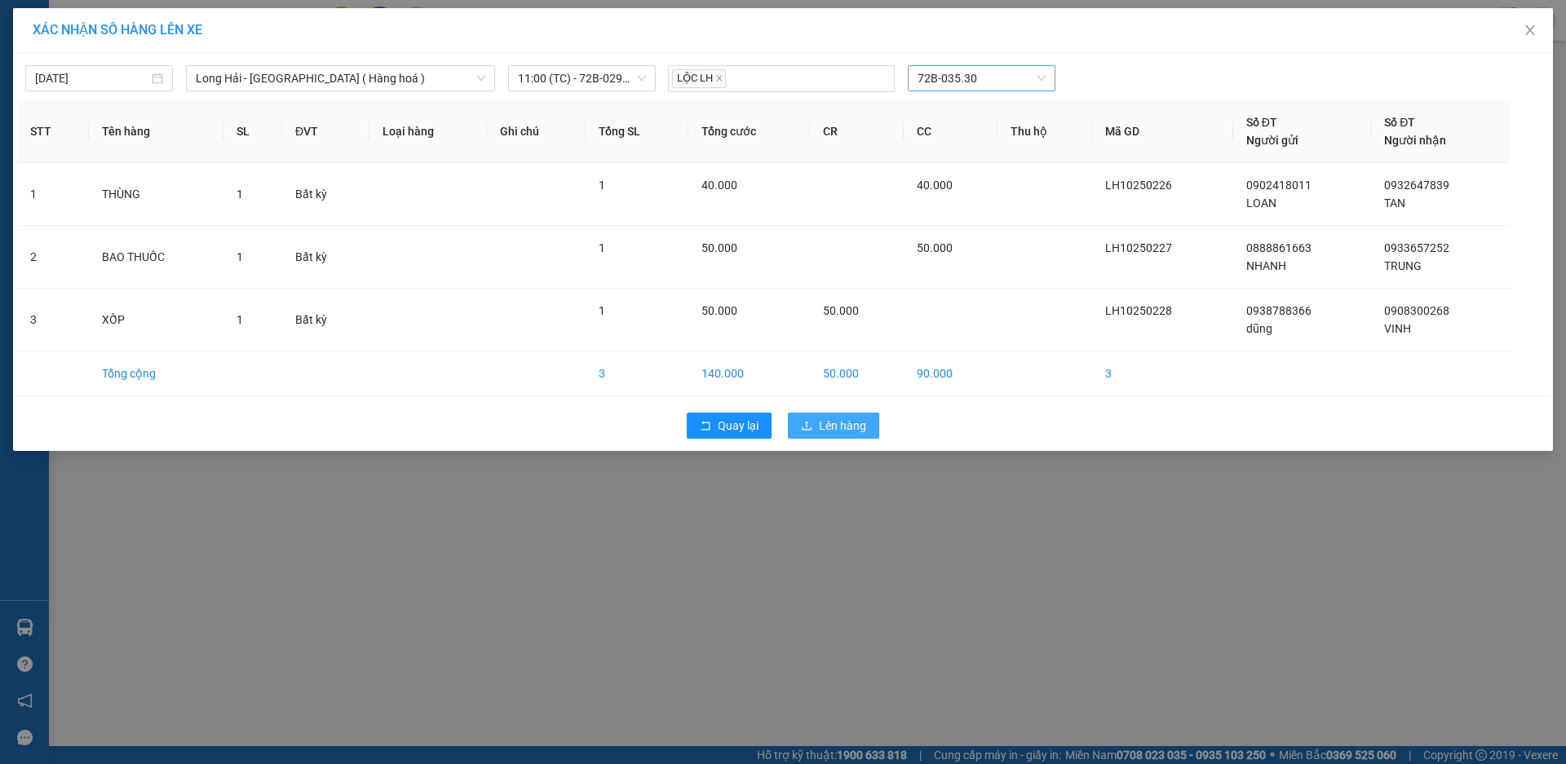
click at [813, 437] on button "Lên hàng" at bounding box center [833, 426] width 91 height 26
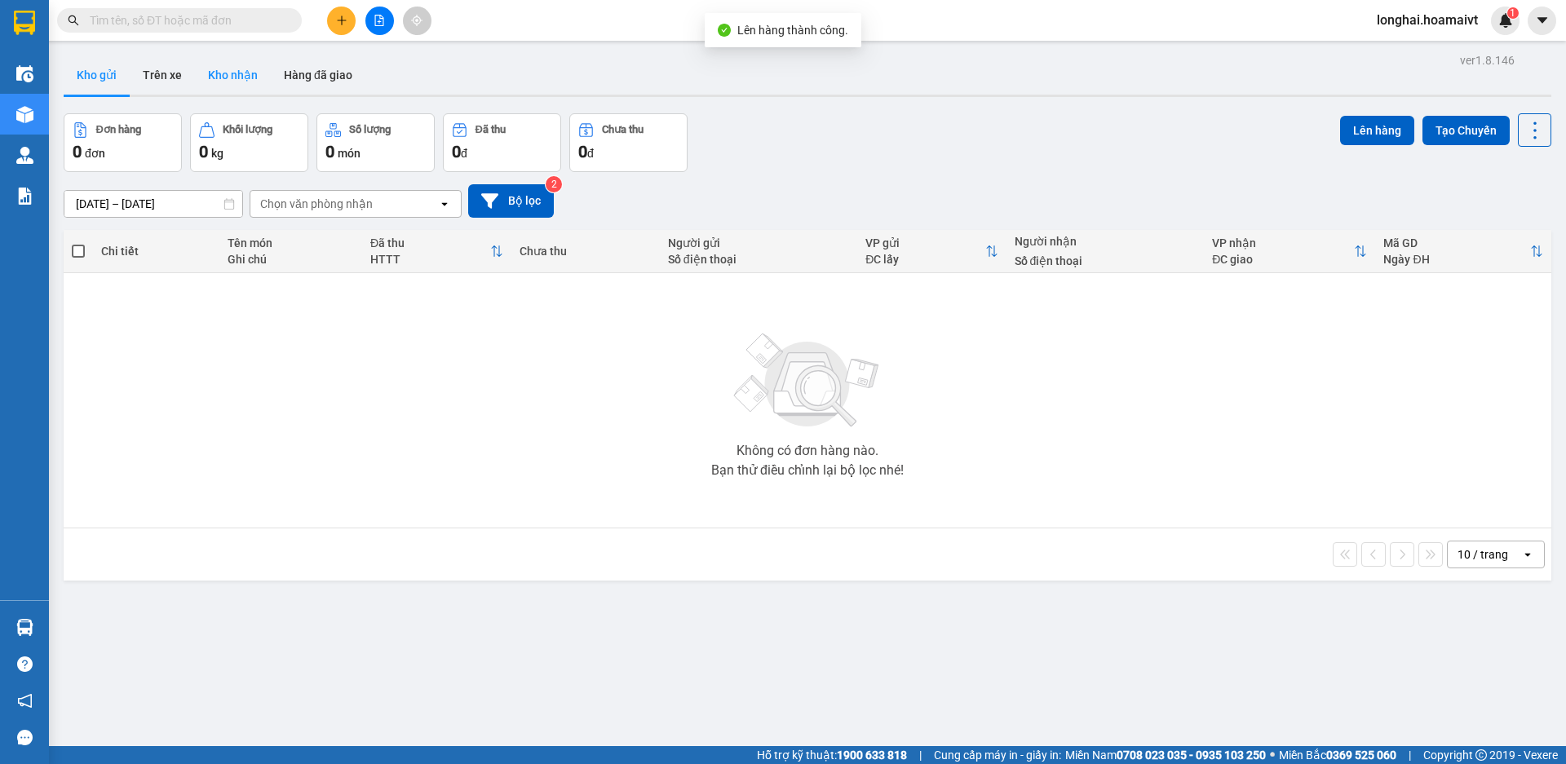
click at [235, 91] on button "Kho nhận" at bounding box center [233, 74] width 76 height 39
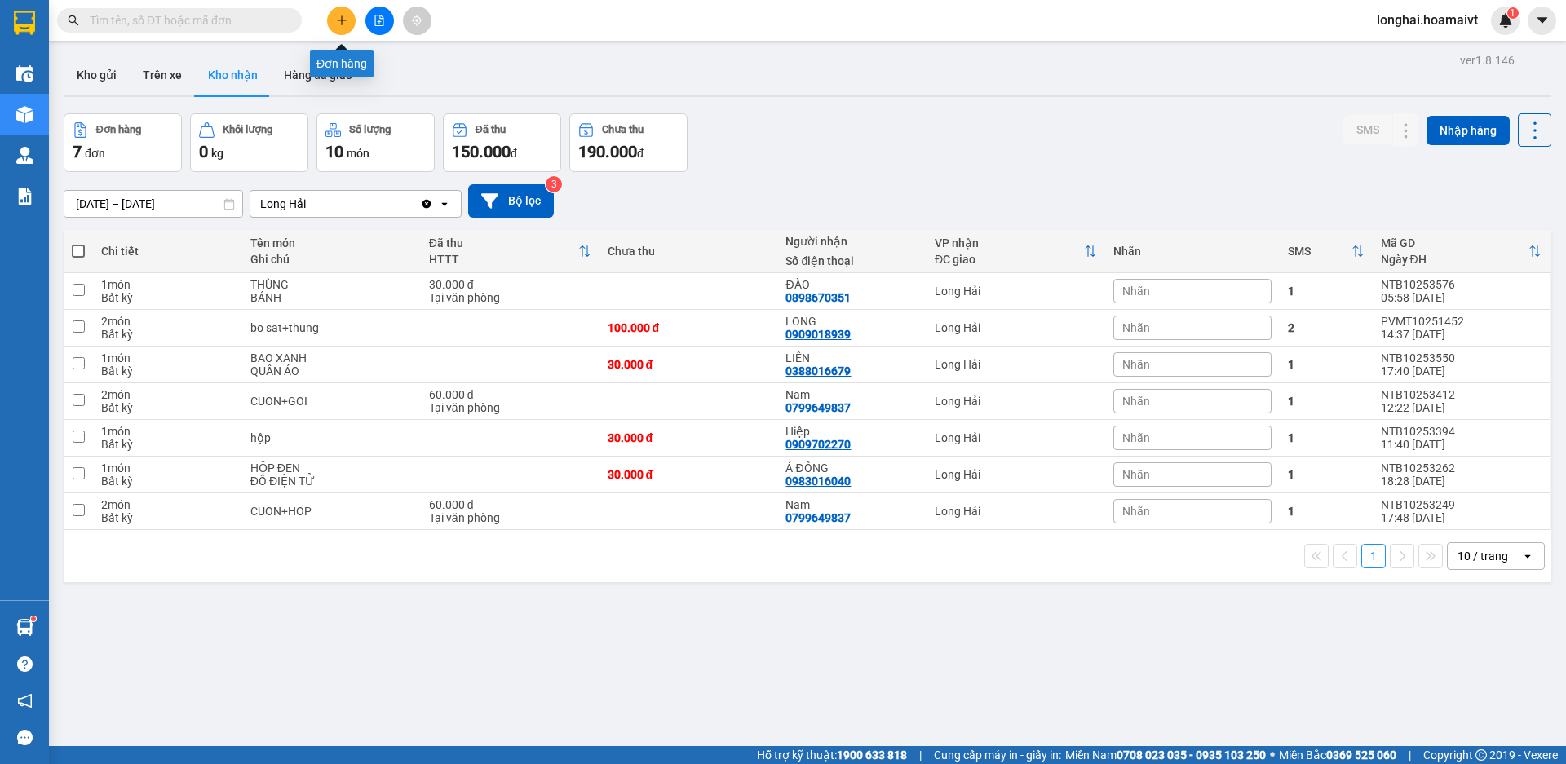
click at [332, 24] on button at bounding box center [341, 21] width 29 height 29
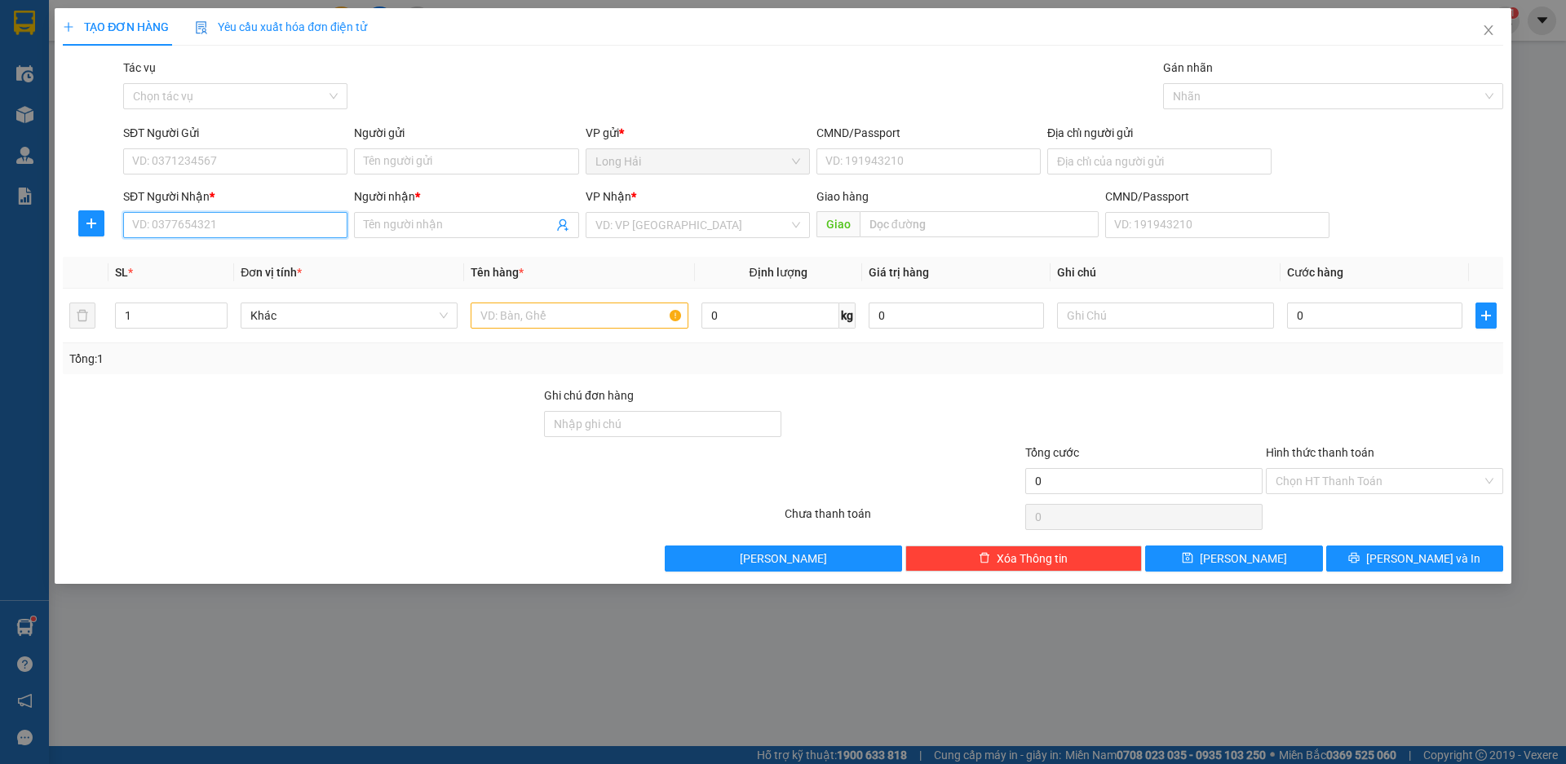
click at [266, 228] on input "SĐT Người Nhận *" at bounding box center [235, 225] width 224 height 26
click at [508, 307] on input "text" at bounding box center [579, 316] width 217 height 26
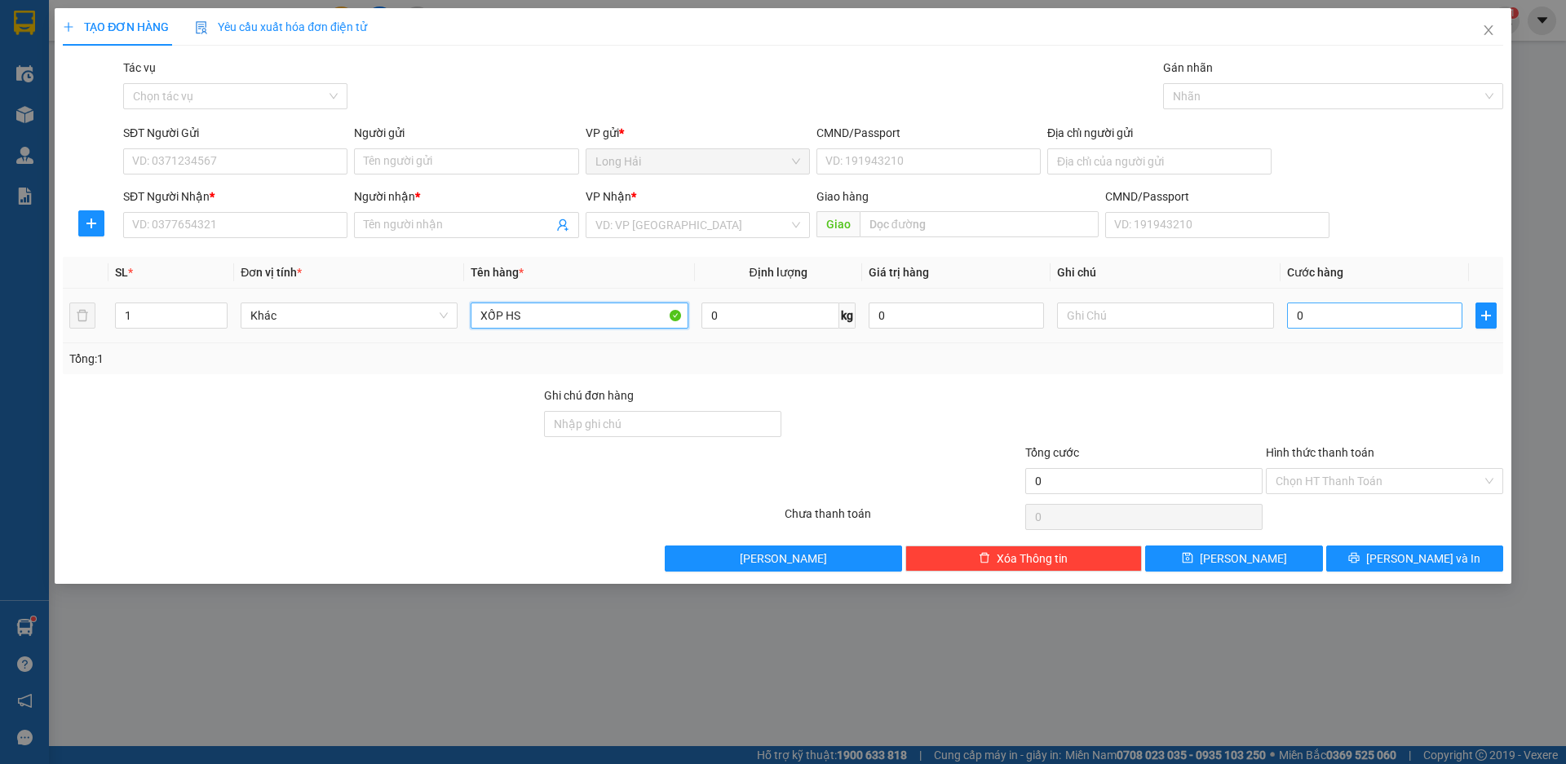
type input "XỐP HS"
click at [1325, 316] on input "0" at bounding box center [1374, 316] width 175 height 26
type input "5"
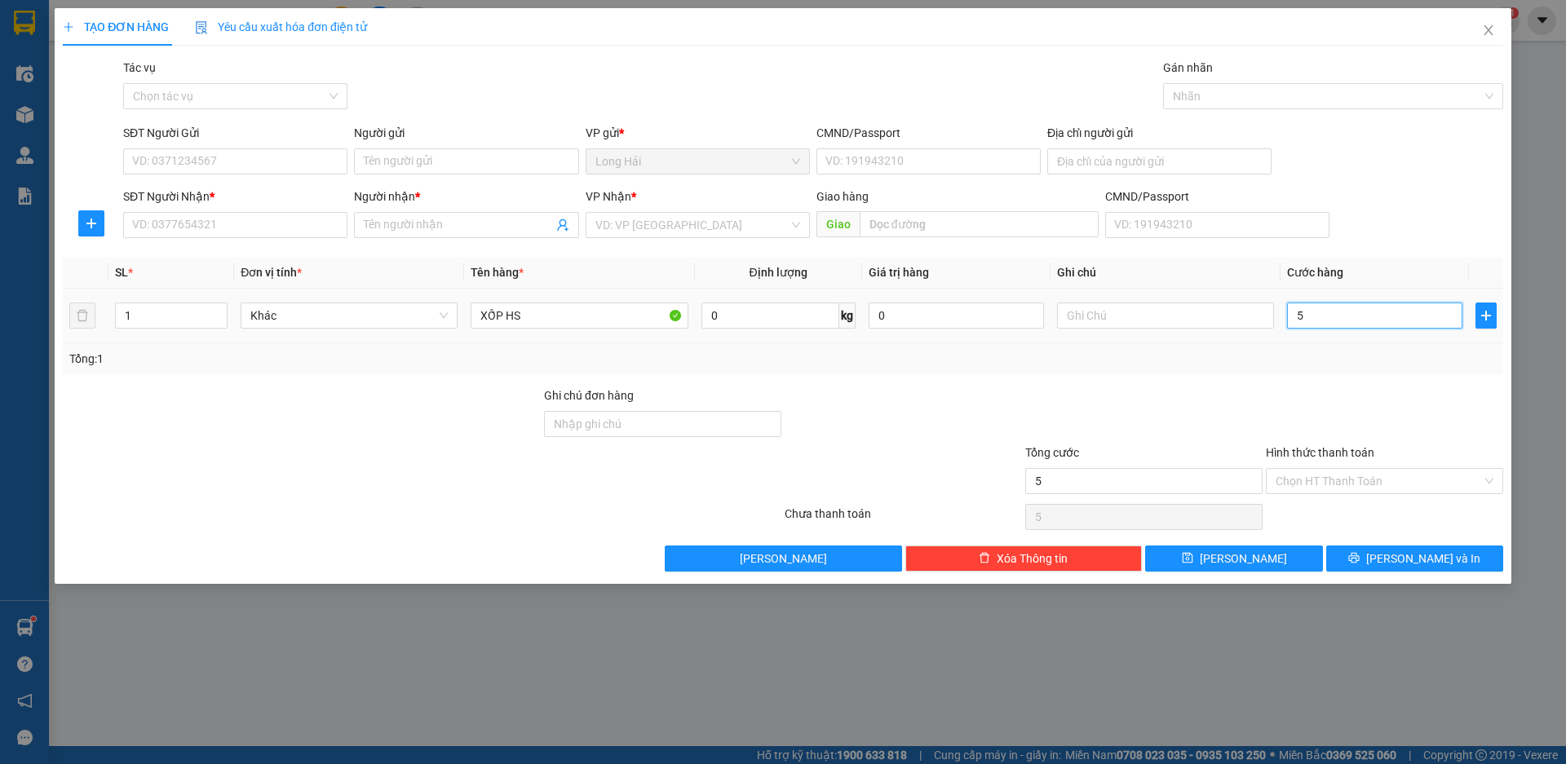
type input "50"
type input "50.000"
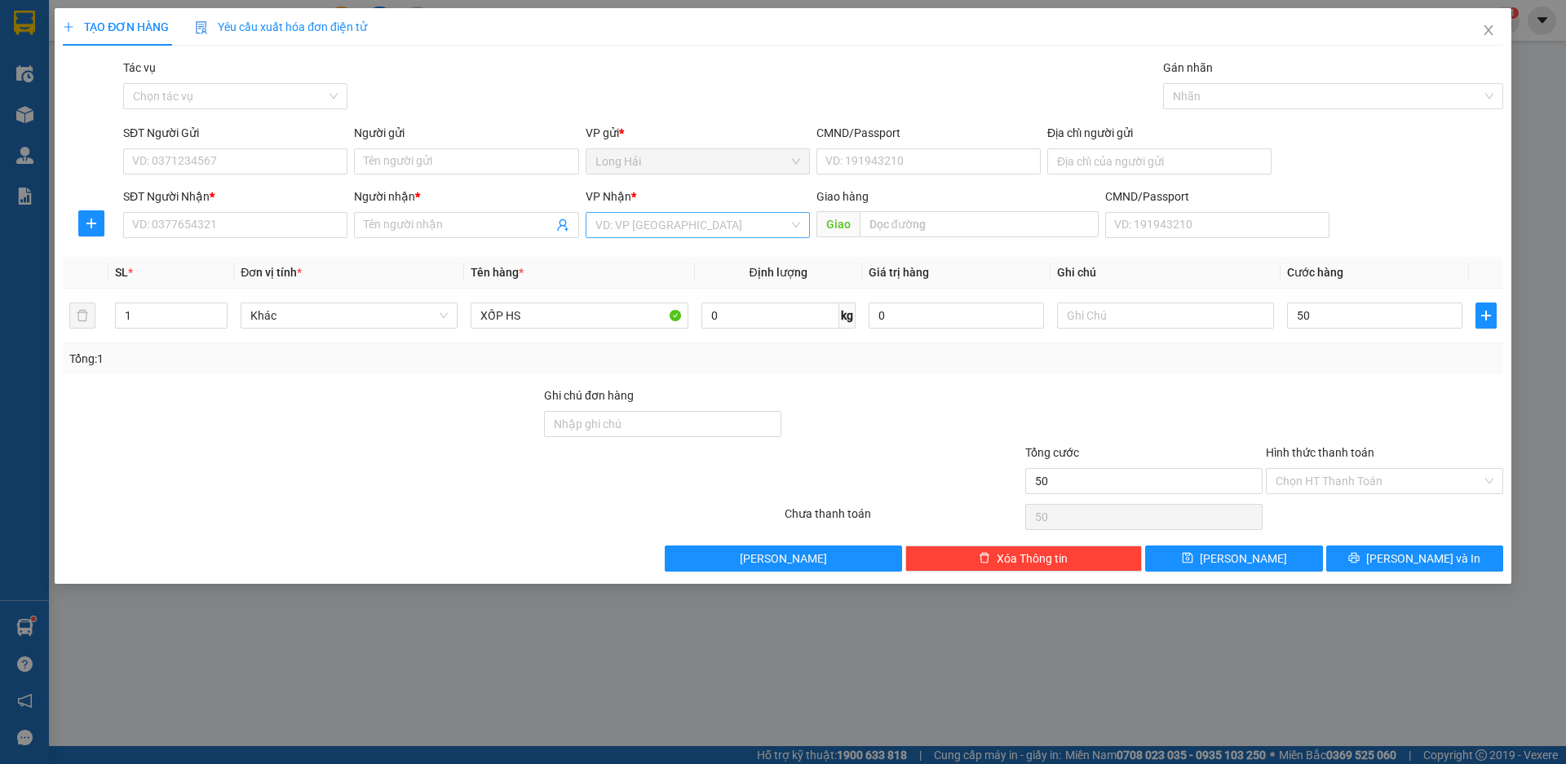
type input "50.000"
click at [677, 215] on input "search" at bounding box center [691, 225] width 193 height 24
type input "93"
click at [664, 248] on div "93 NTB Q1" at bounding box center [698, 258] width 224 height 26
click at [177, 228] on input "SĐT Người Nhận *" at bounding box center [235, 225] width 224 height 26
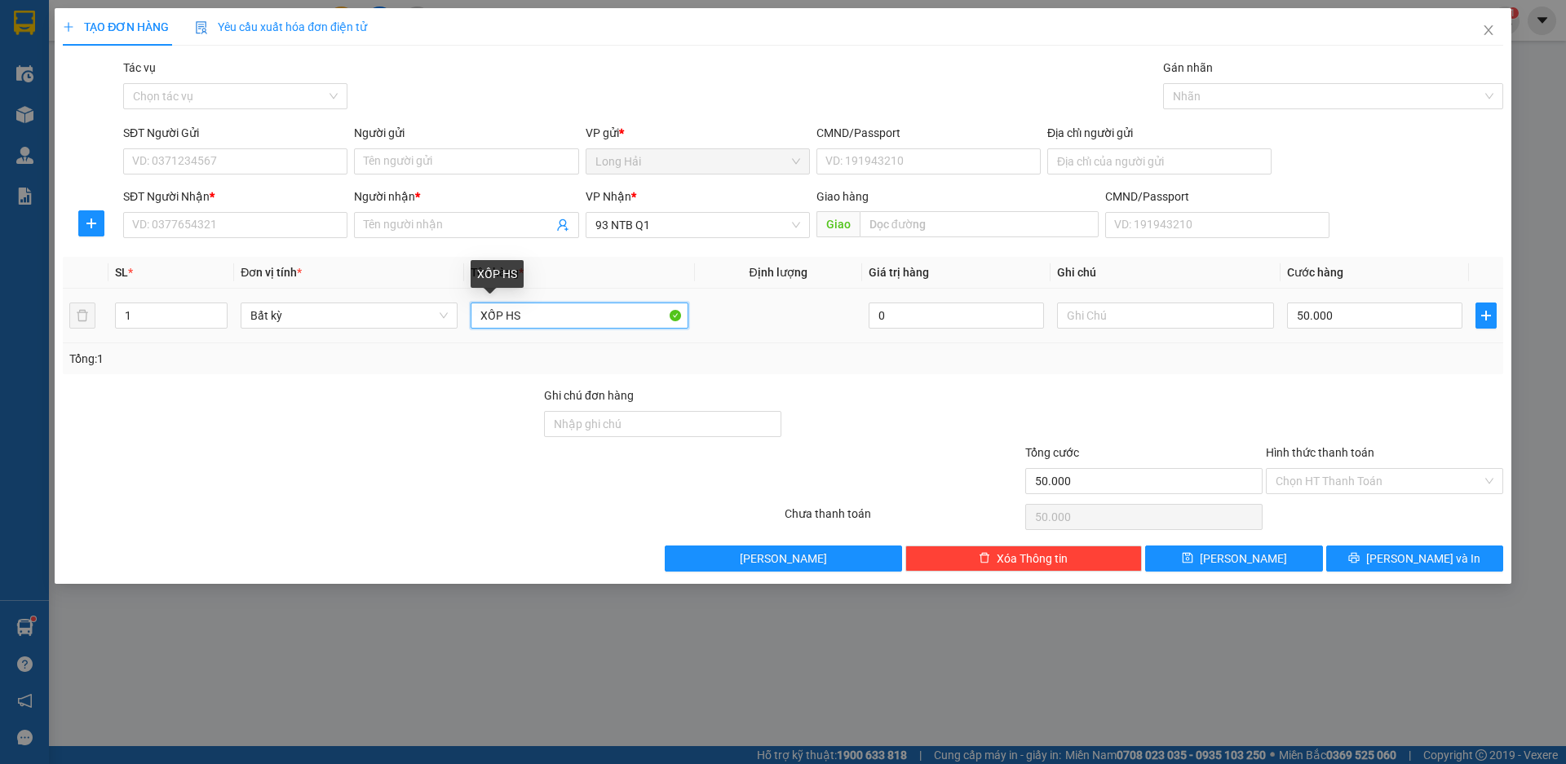
click at [524, 321] on input "XỐP HS" at bounding box center [579, 316] width 217 height 26
type input "XỐP HSAN"
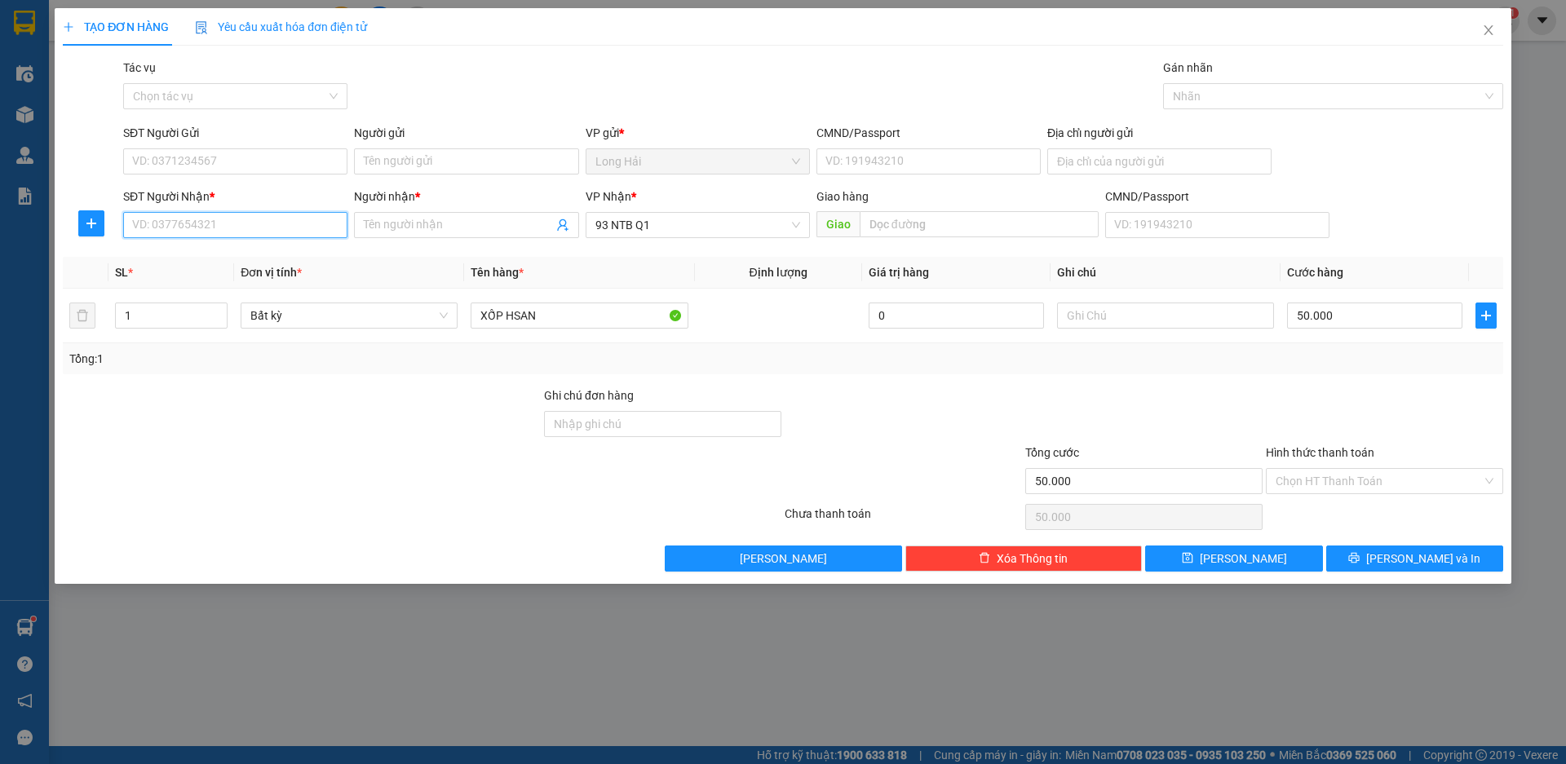
click at [224, 223] on input "SĐT Người Nhận *" at bounding box center [235, 225] width 224 height 26
type input "0933248147"
click at [199, 259] on div "0933248147 - PHƯƠNG" at bounding box center [235, 258] width 205 height 18
type input "PHƯƠNG"
type input "0933248147"
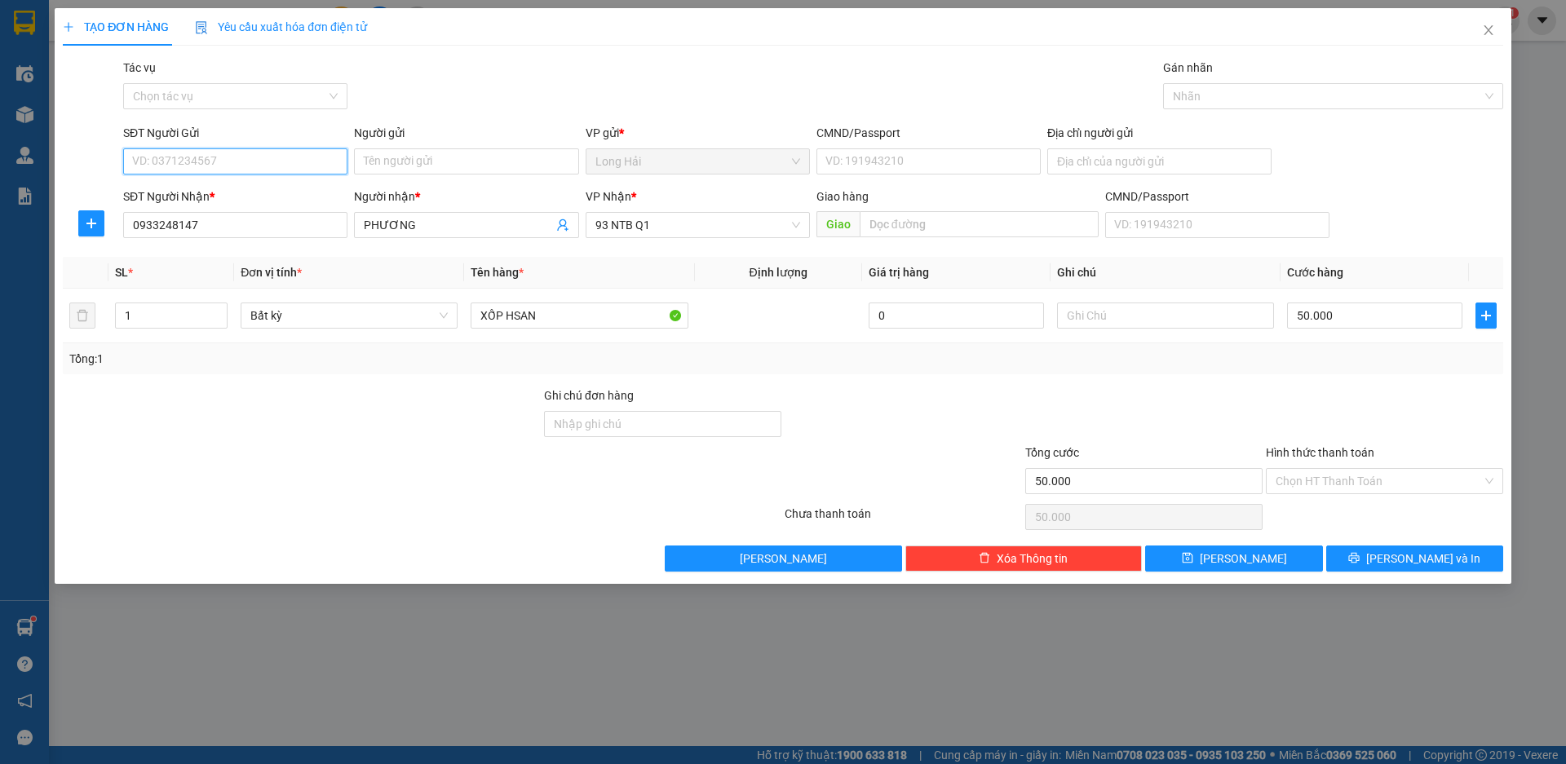
click at [193, 162] on input "SĐT Người Gửi" at bounding box center [235, 161] width 224 height 26
click at [246, 193] on div "0908369952 - ut" at bounding box center [235, 194] width 205 height 18
type input "0908369952"
type input "ut"
click at [1381, 553] on button "[PERSON_NAME] và In" at bounding box center [1414, 559] width 177 height 26
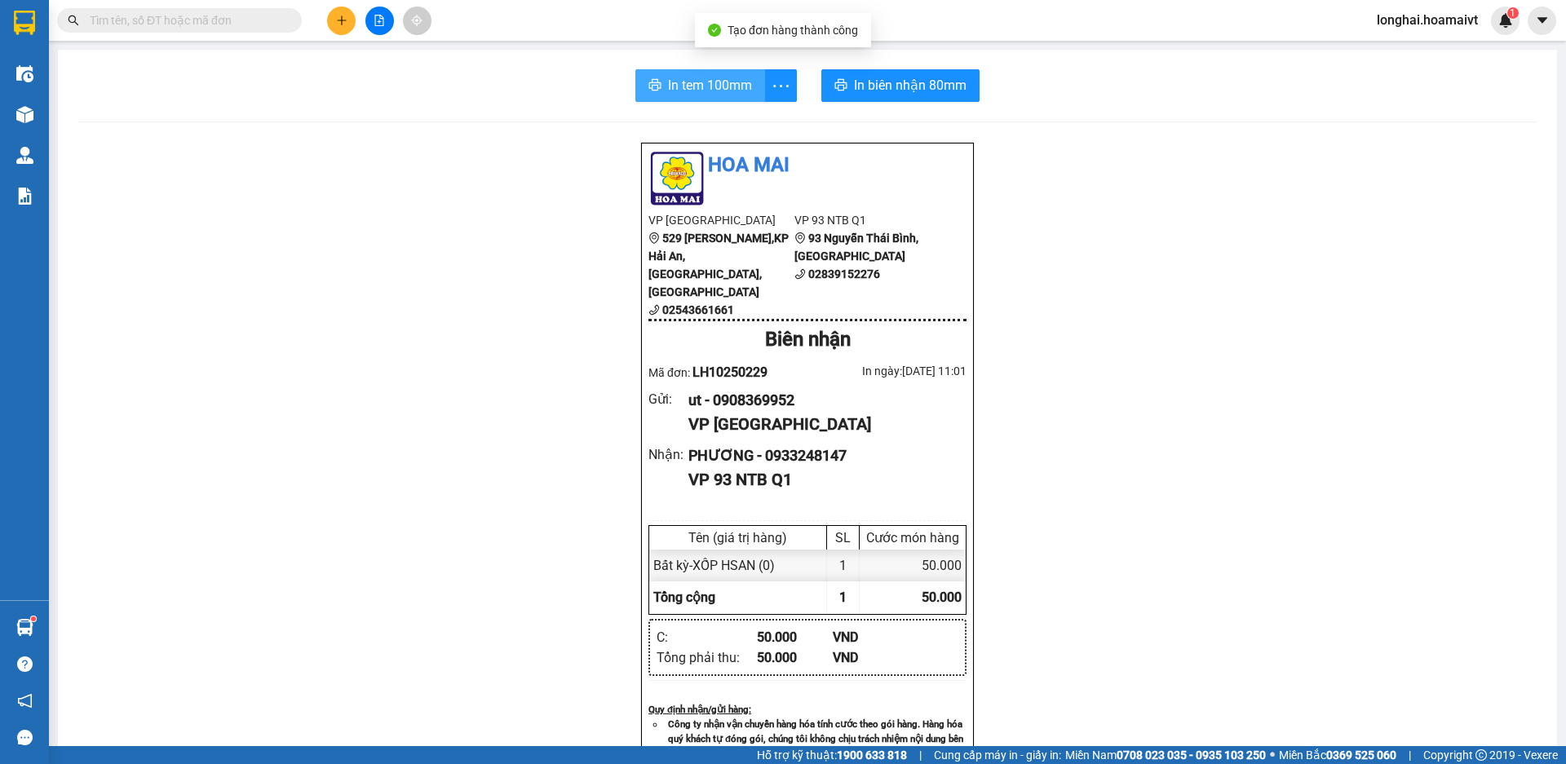
click at [735, 99] on button "In tem 100mm" at bounding box center [700, 85] width 130 height 33
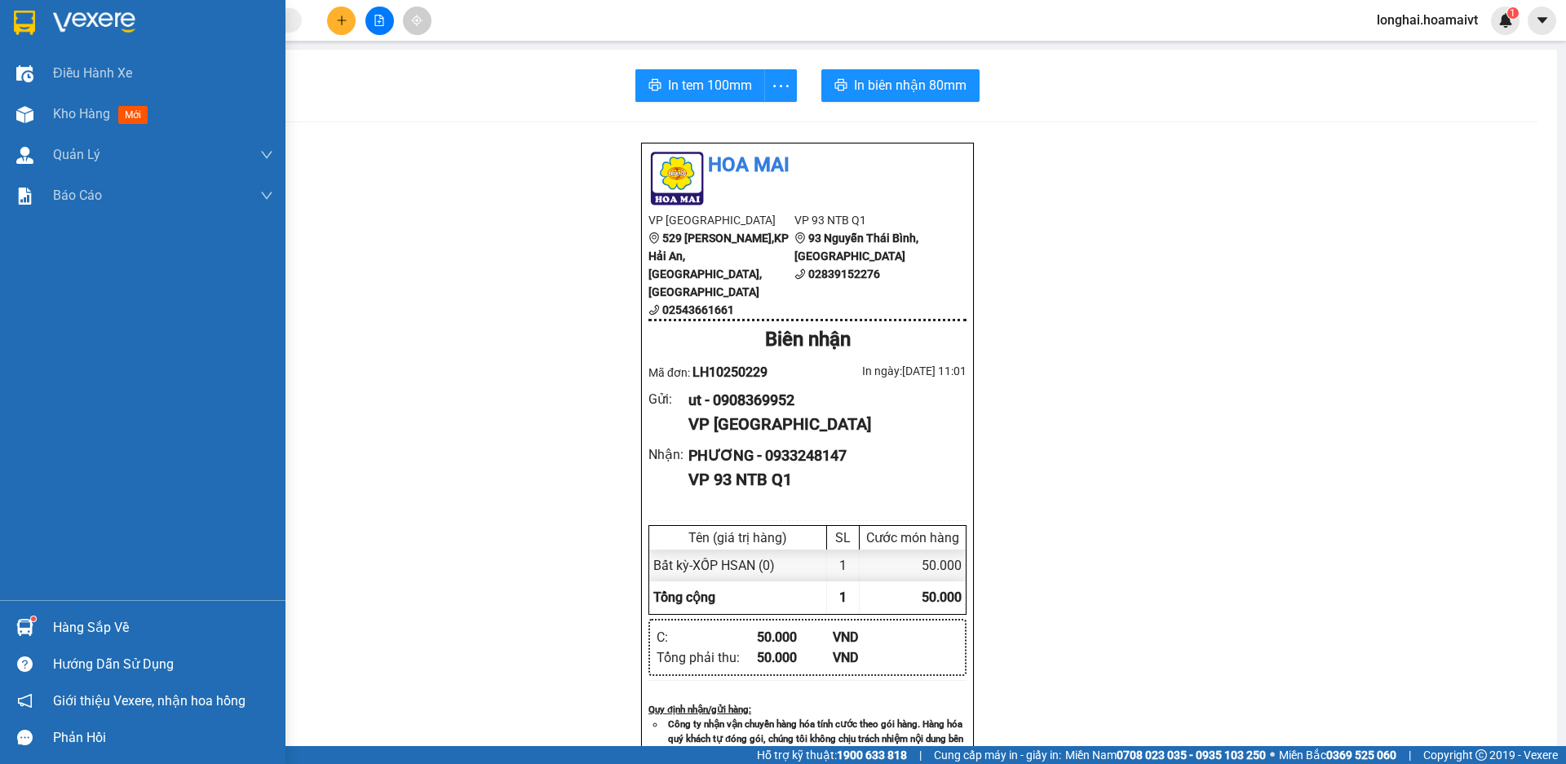
click at [87, 628] on div "Hàng sắp về" at bounding box center [163, 628] width 220 height 24
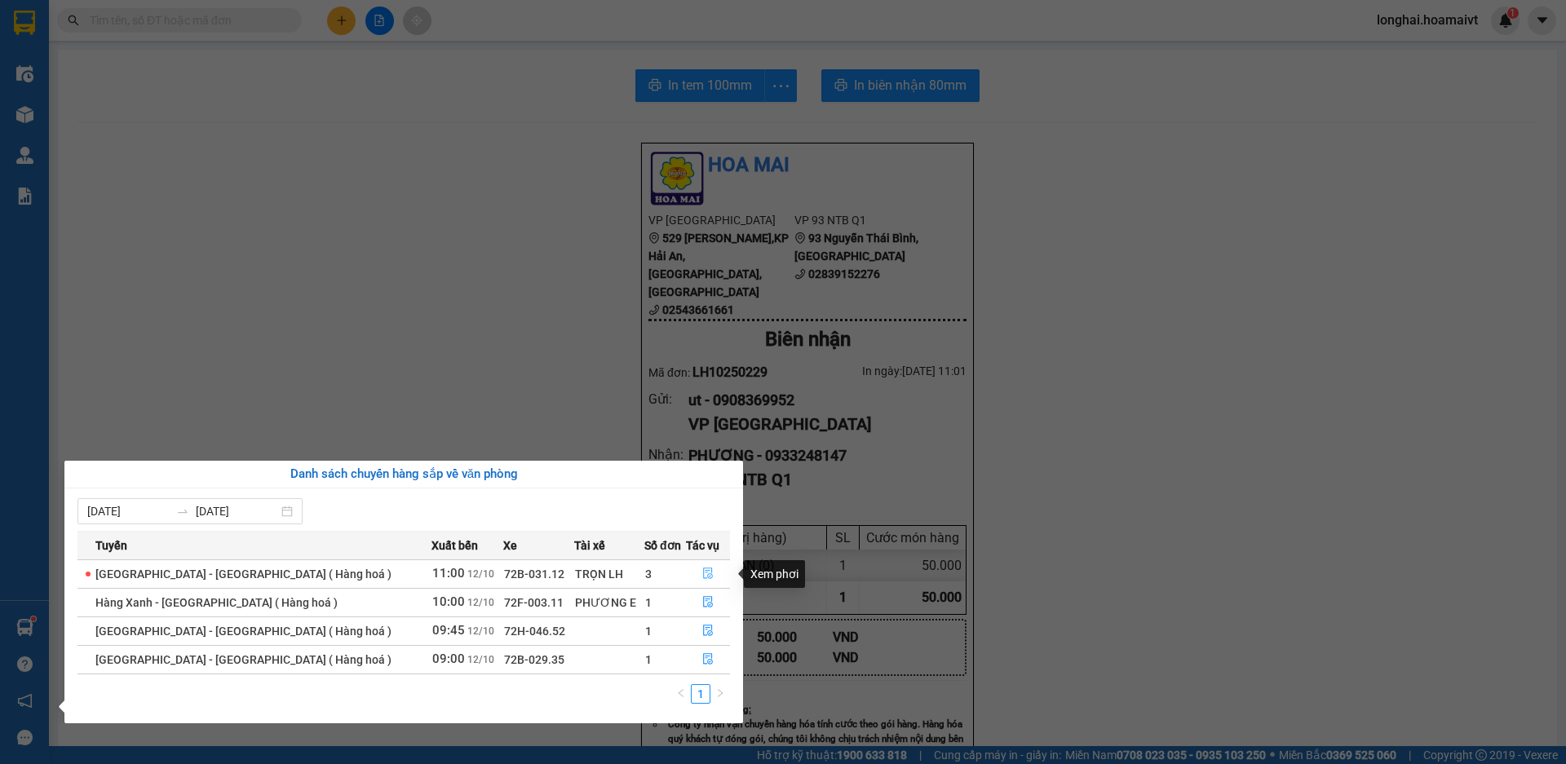
click at [710, 575] on button "button" at bounding box center [708, 574] width 42 height 26
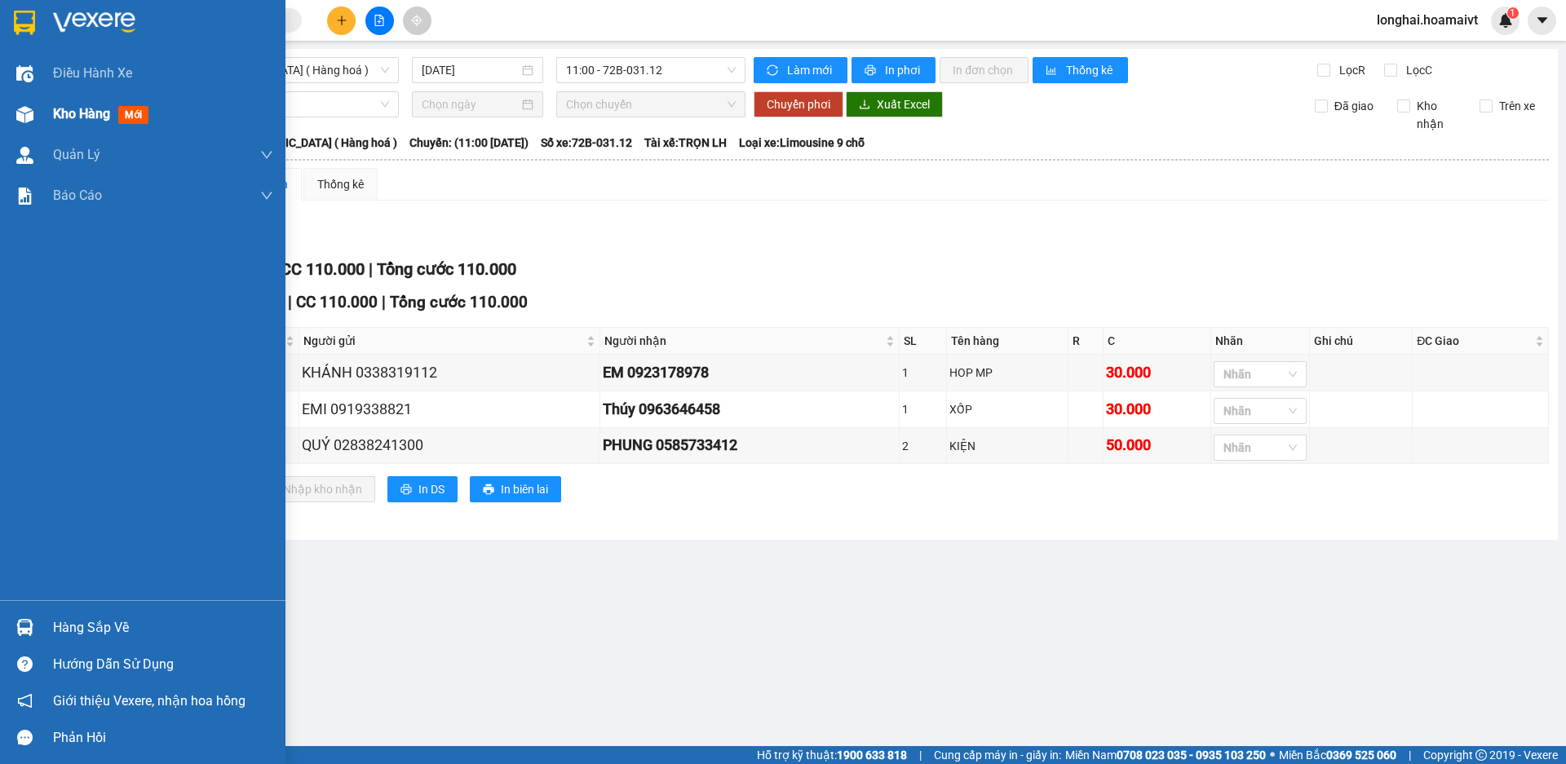
click at [42, 122] on div "Kho hàng mới" at bounding box center [142, 114] width 285 height 41
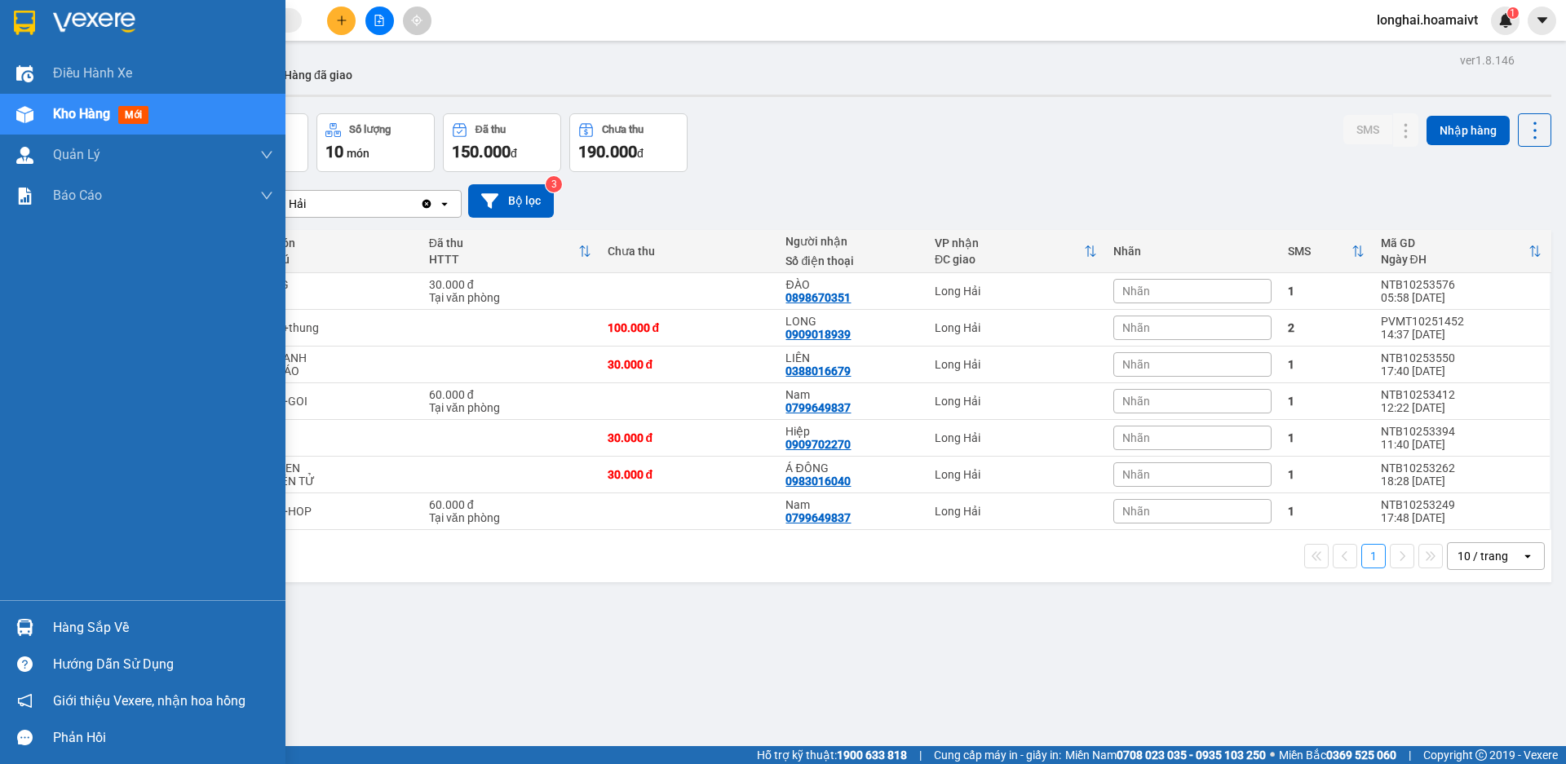
click at [63, 632] on div "Hàng sắp về" at bounding box center [163, 628] width 220 height 24
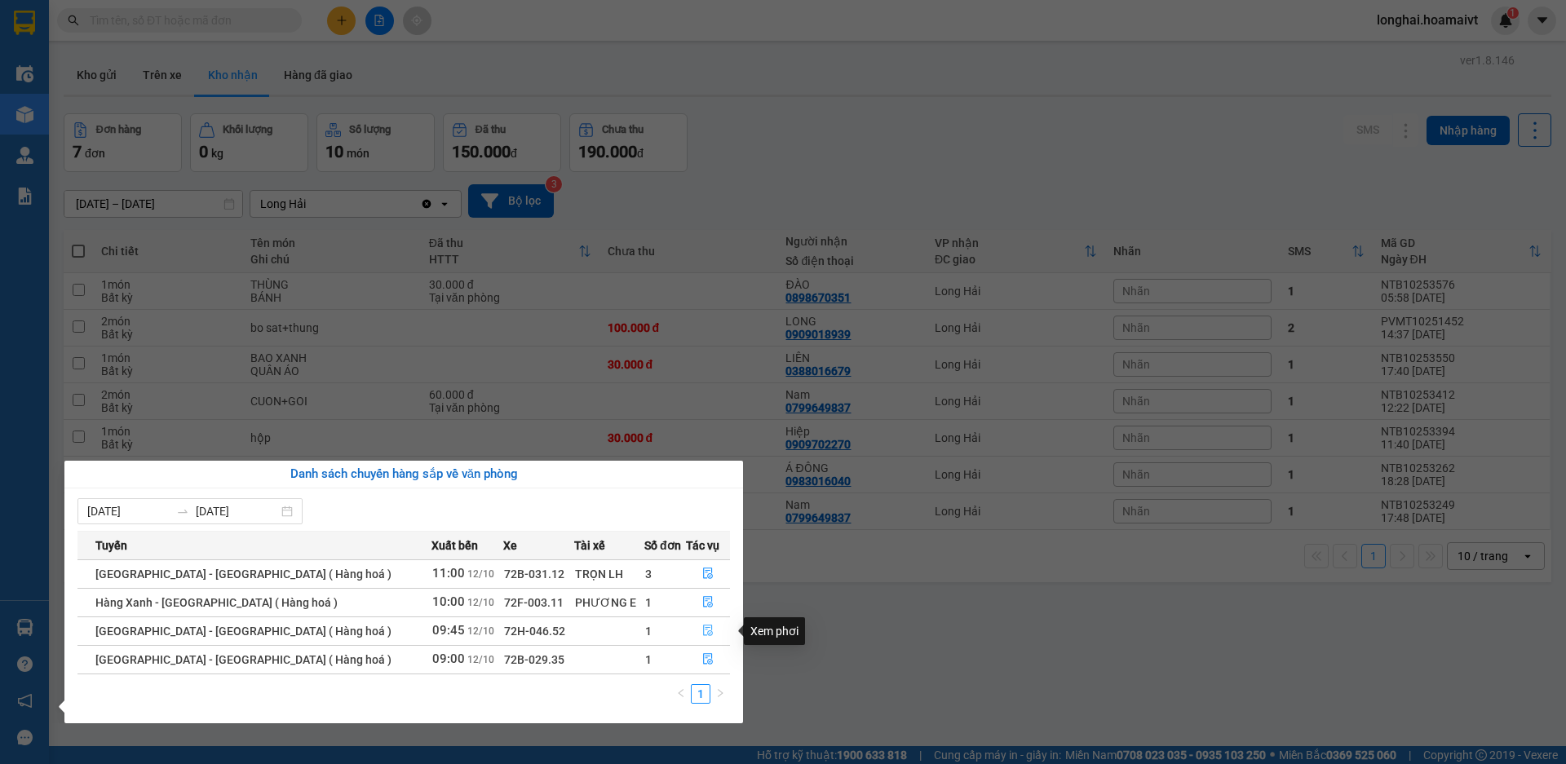
click at [706, 630] on icon "file-done" at bounding box center [707, 630] width 11 height 11
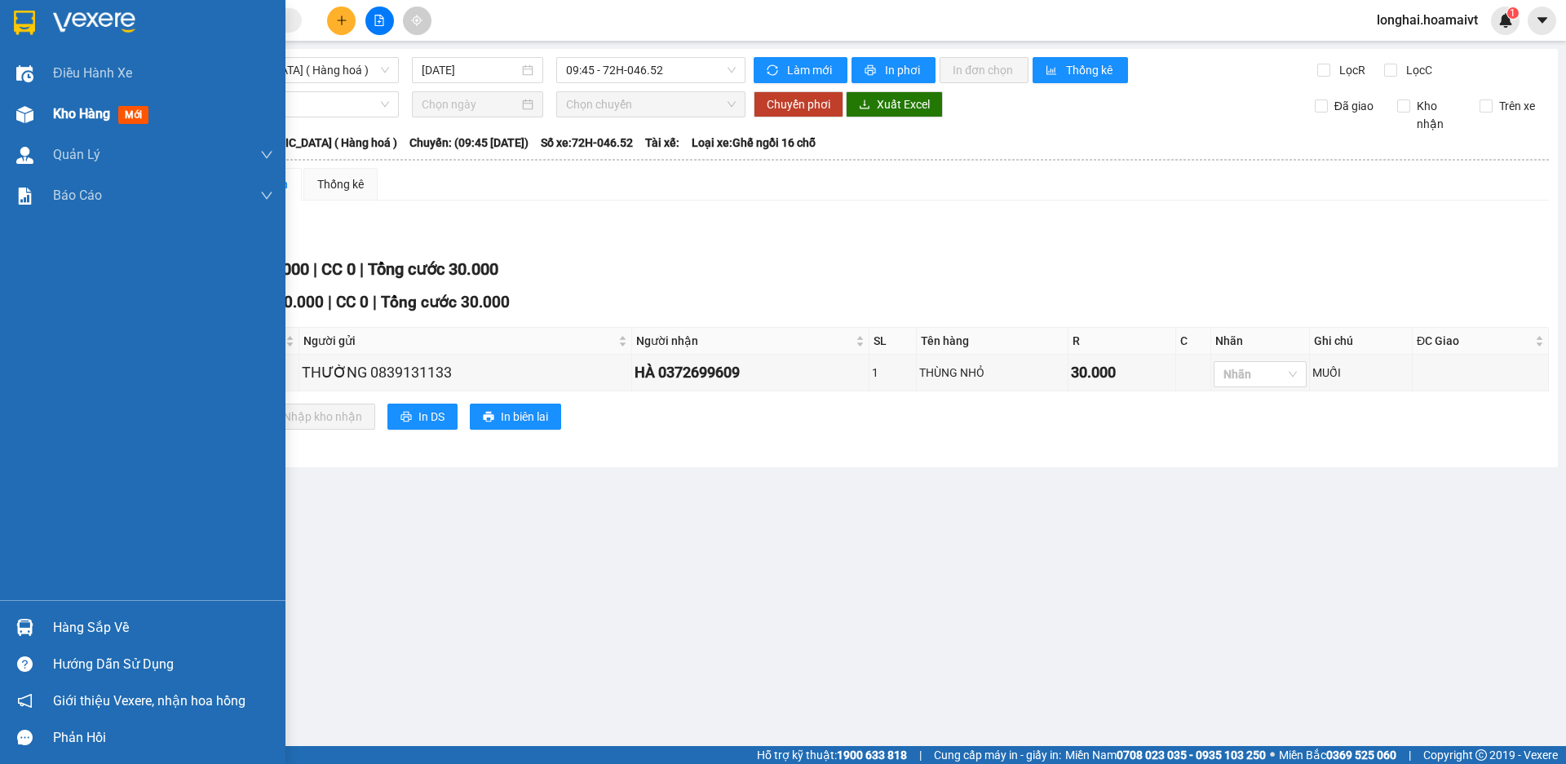
click at [58, 114] on span "Kho hàng" at bounding box center [81, 113] width 57 height 15
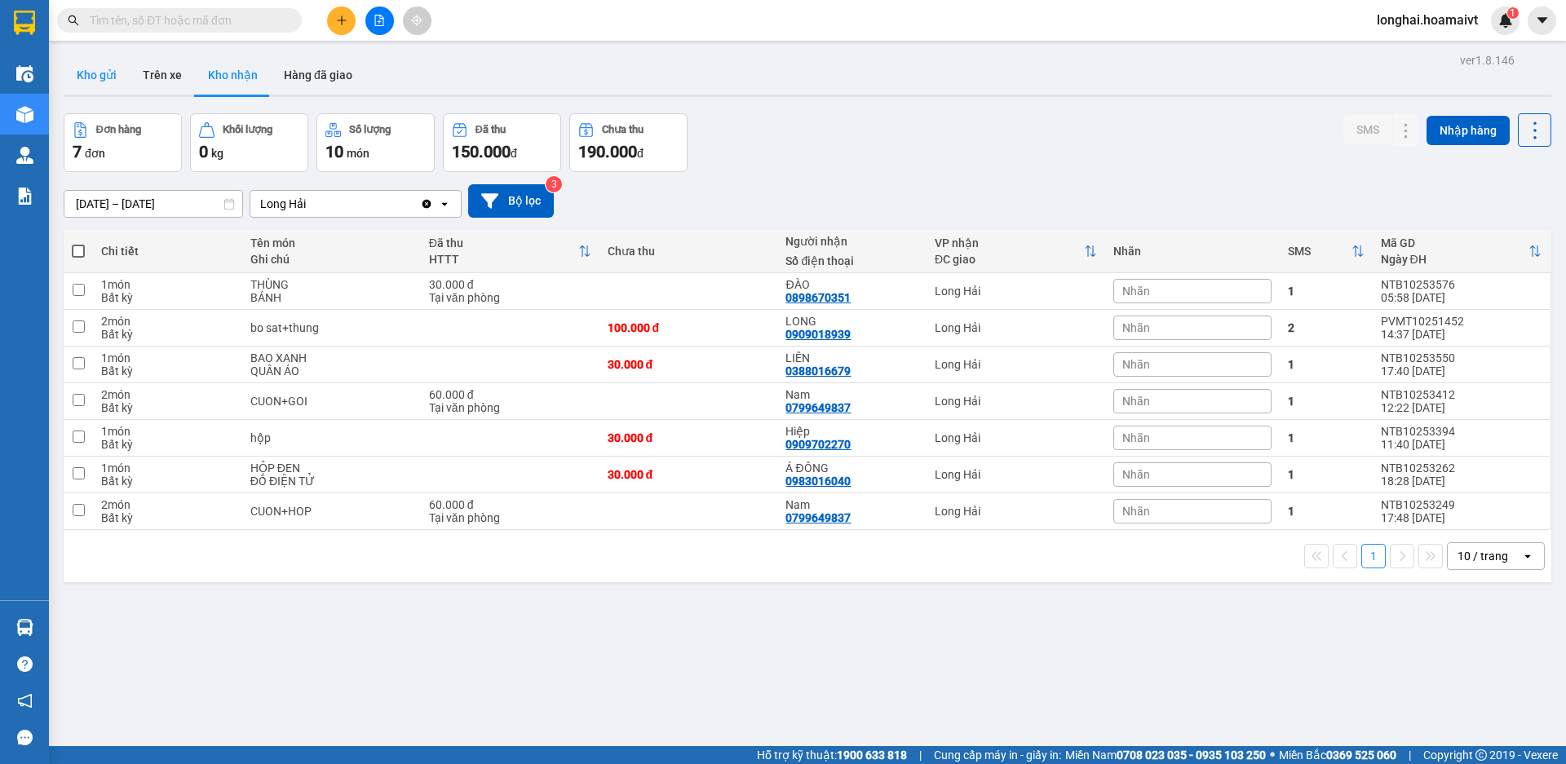
click at [77, 82] on button "Kho gửi" at bounding box center [97, 74] width 66 height 39
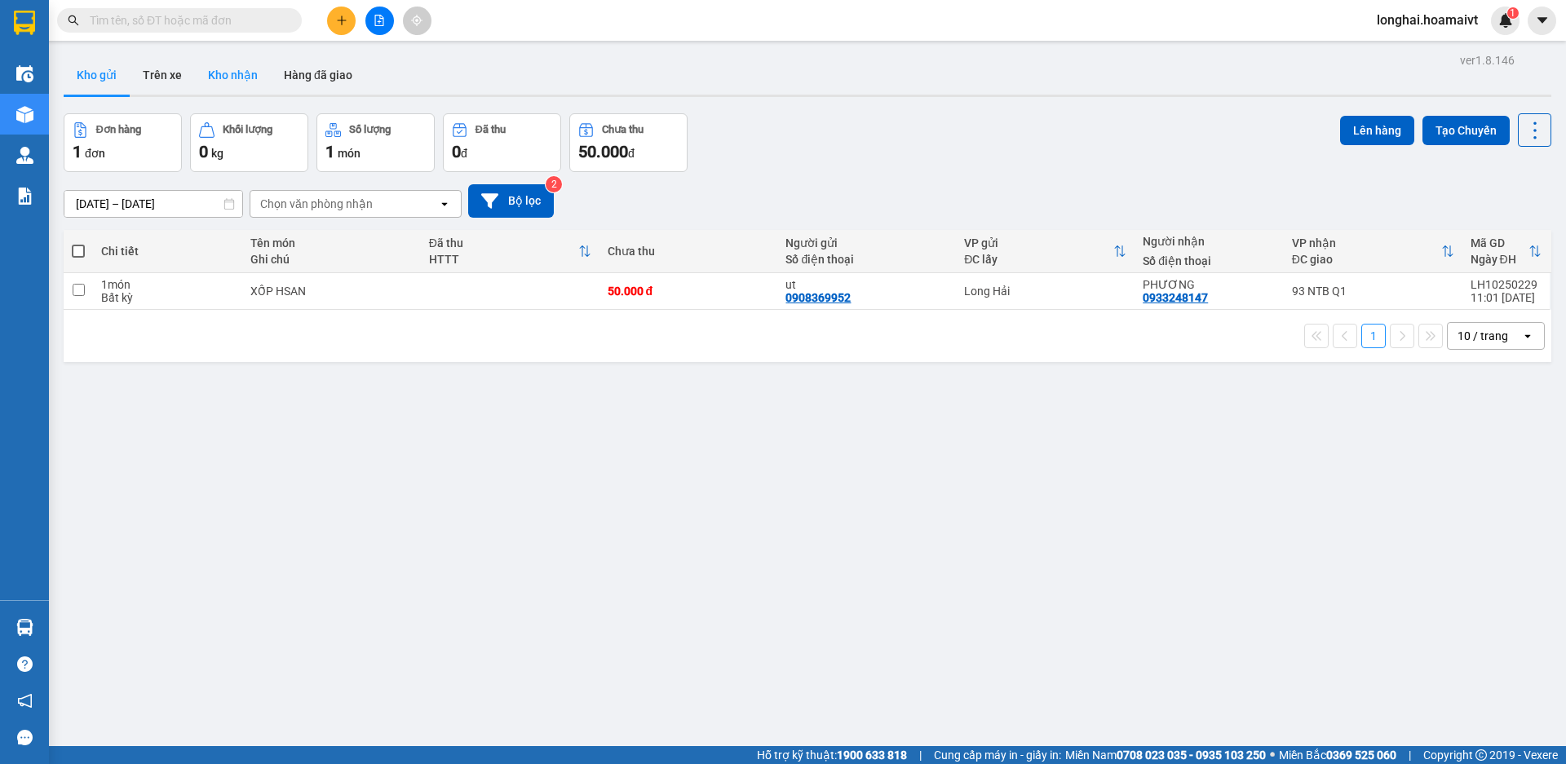
click at [240, 91] on button "Kho nhận" at bounding box center [233, 74] width 76 height 39
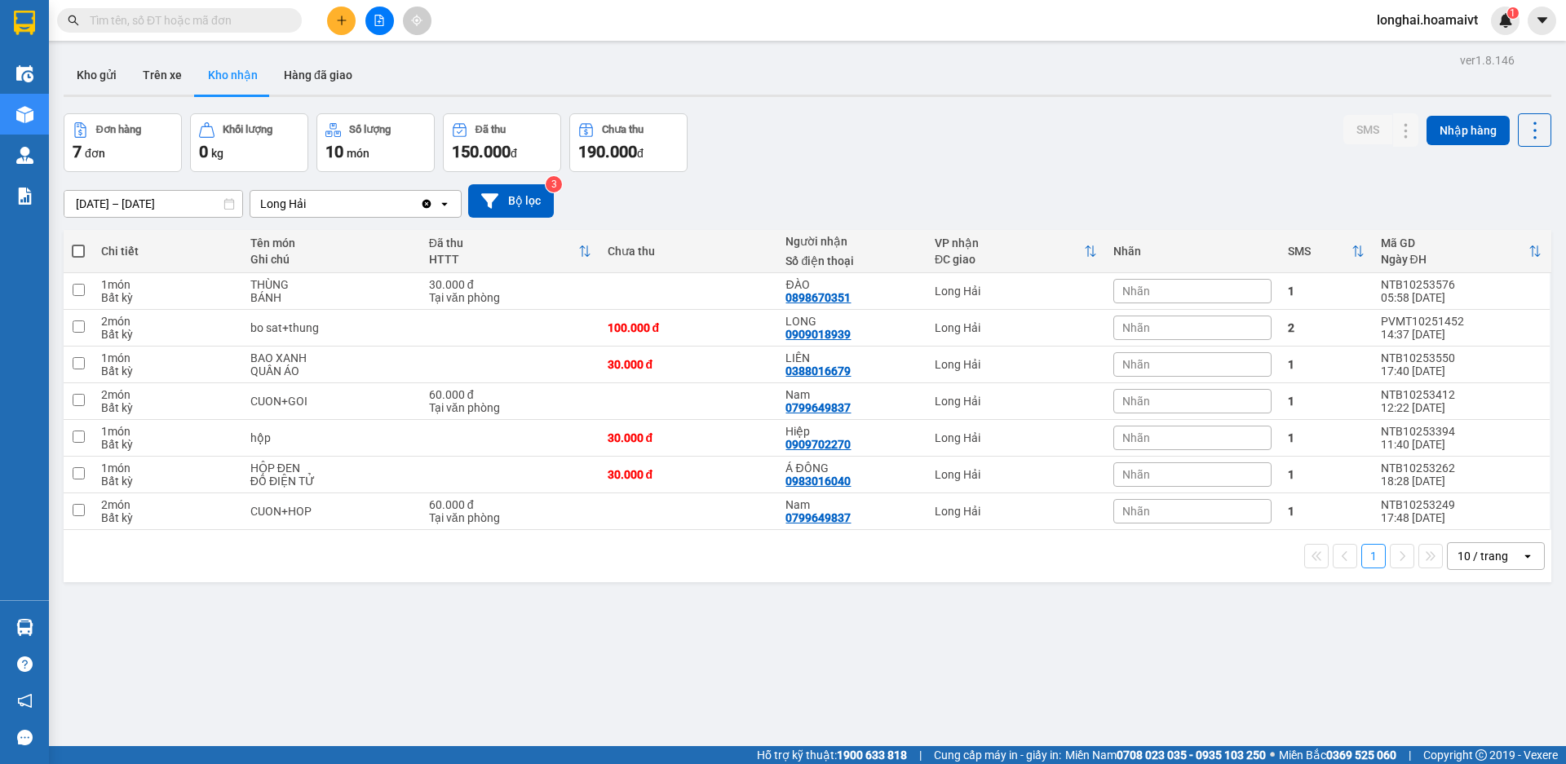
click at [335, 11] on button at bounding box center [341, 21] width 29 height 29
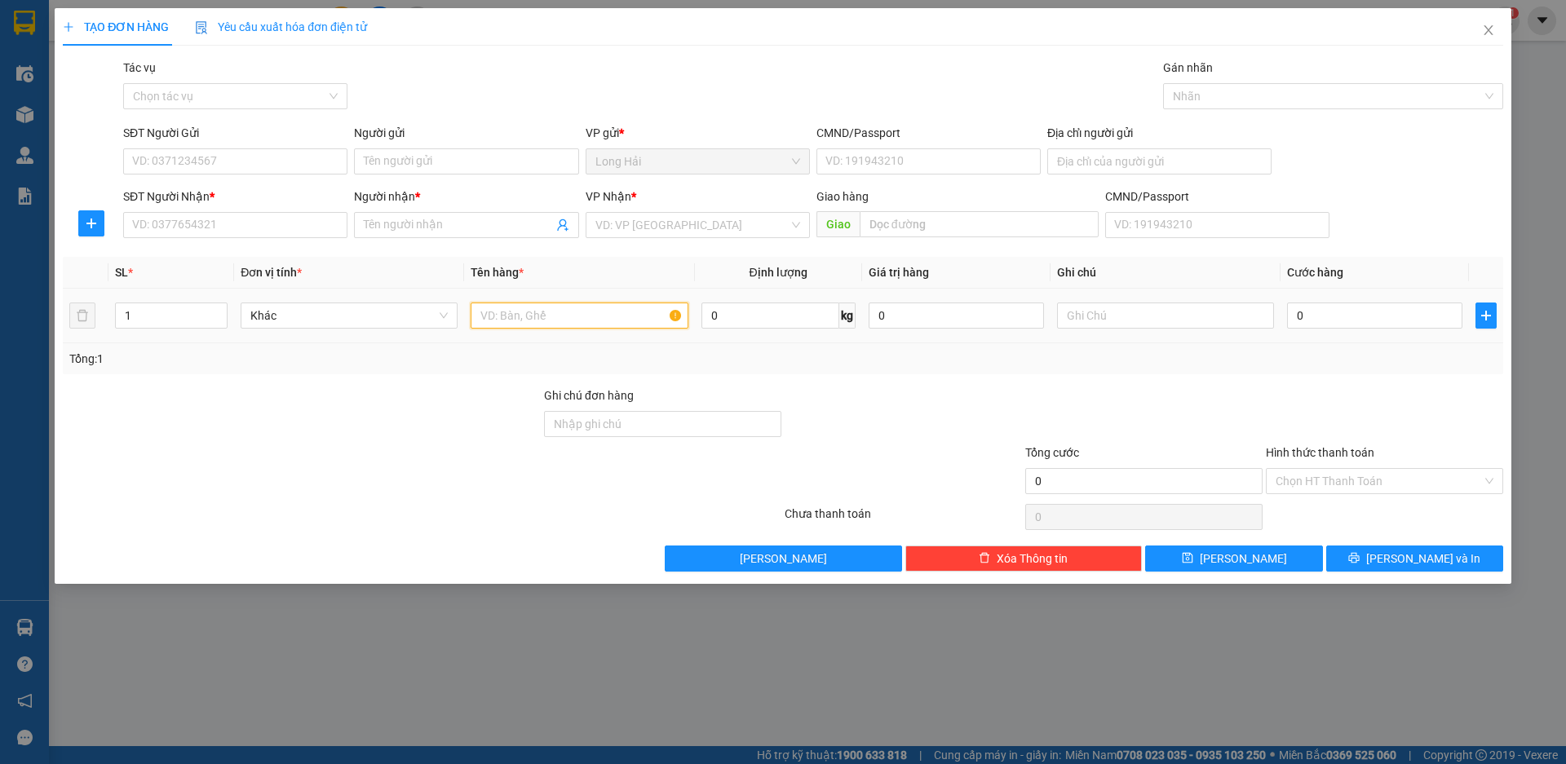
click at [596, 320] on input "text" at bounding box center [579, 316] width 217 height 26
type input "BỊCH ỐC"
click at [1292, 305] on input "0" at bounding box center [1374, 316] width 175 height 26
type input "3"
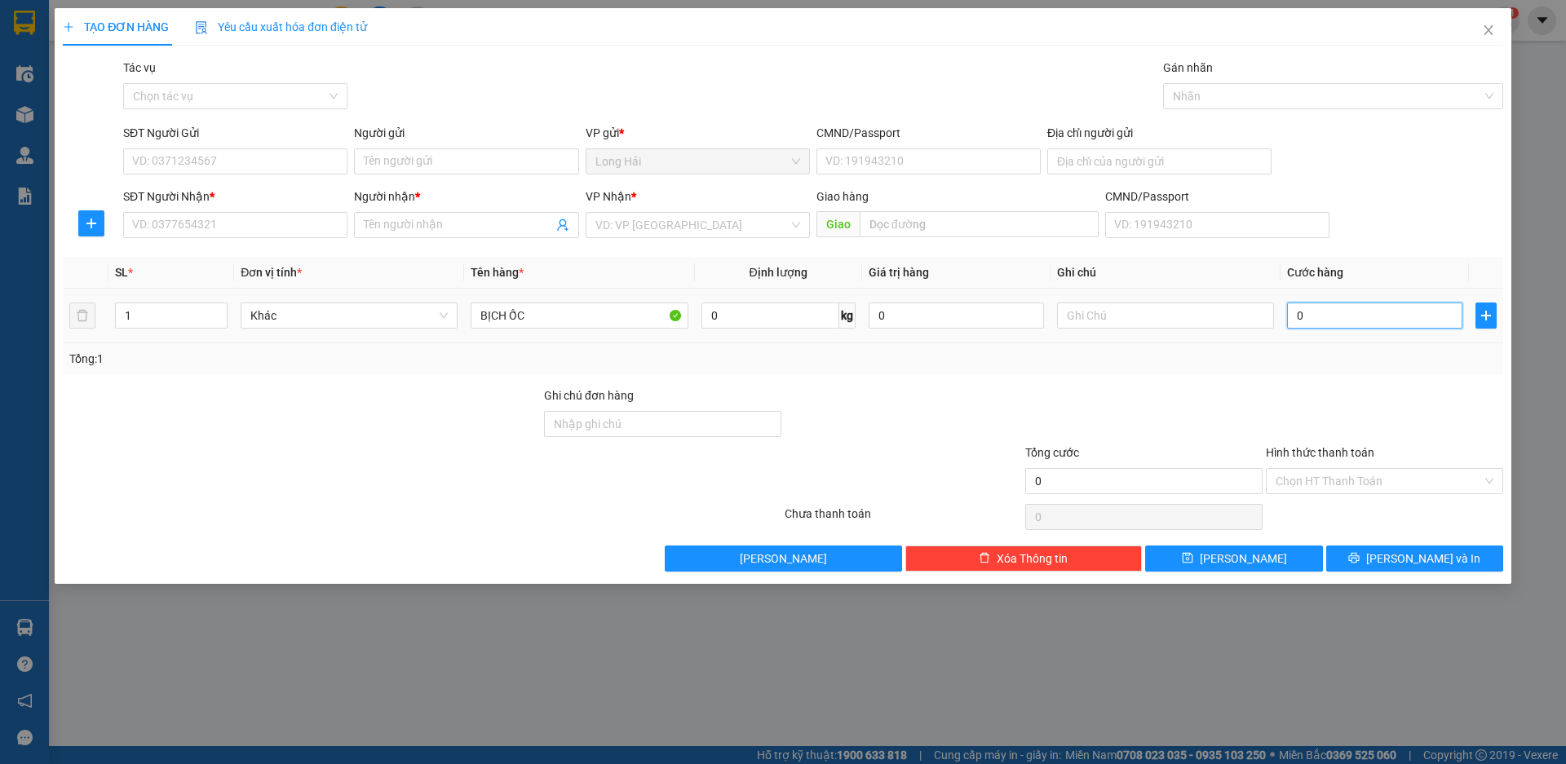
type input "3"
type input "30"
click at [212, 162] on input "SĐT Người Gửi" at bounding box center [235, 161] width 224 height 26
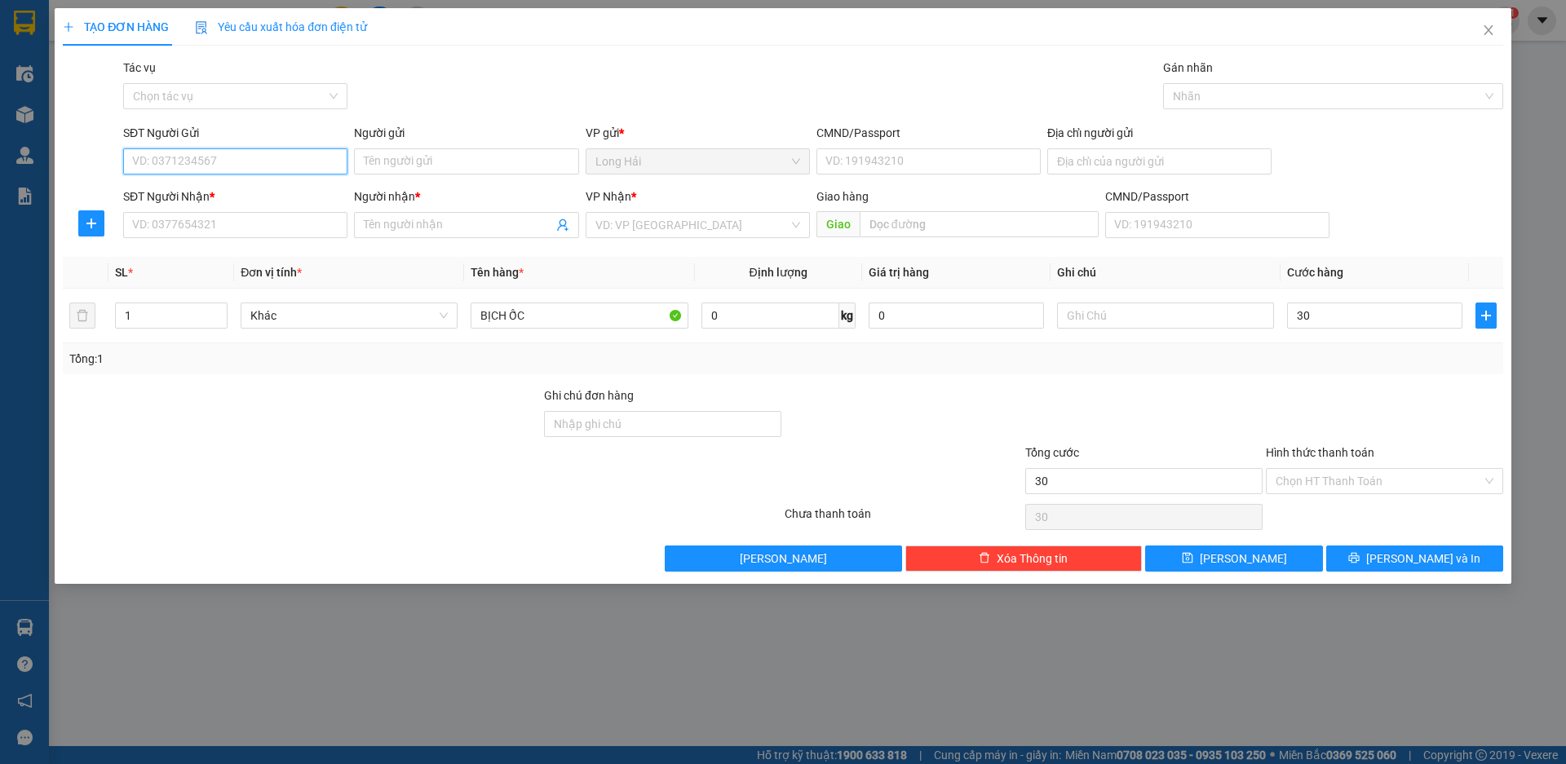
type input "30.000"
click at [231, 188] on div "0909956357 - Hiệp" at bounding box center [235, 194] width 205 height 18
type input "0909956357"
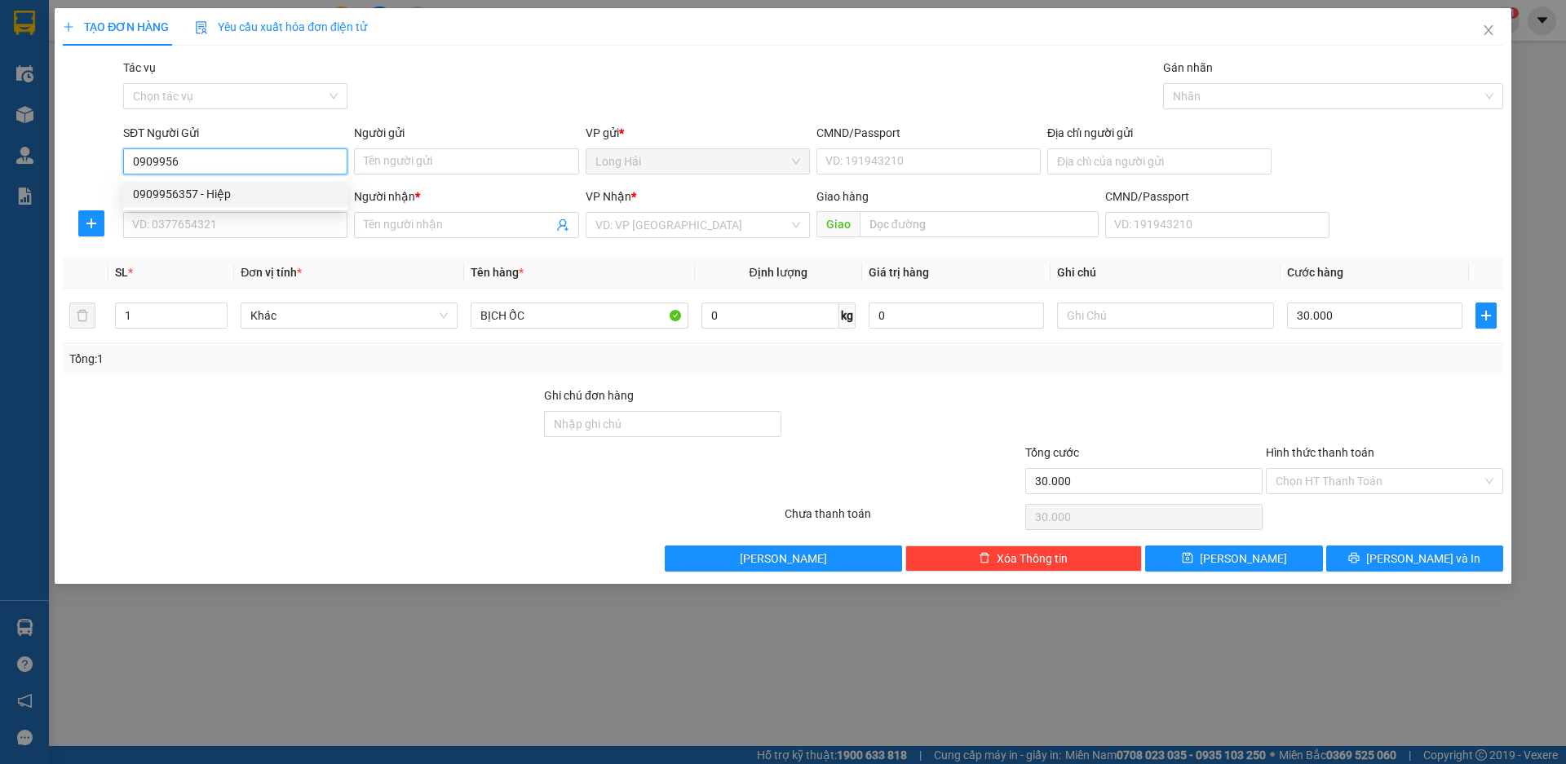
type input "Hiệp"
type input "0907175031"
type input "THẮNG"
click at [213, 160] on input "0909956357" at bounding box center [235, 161] width 224 height 26
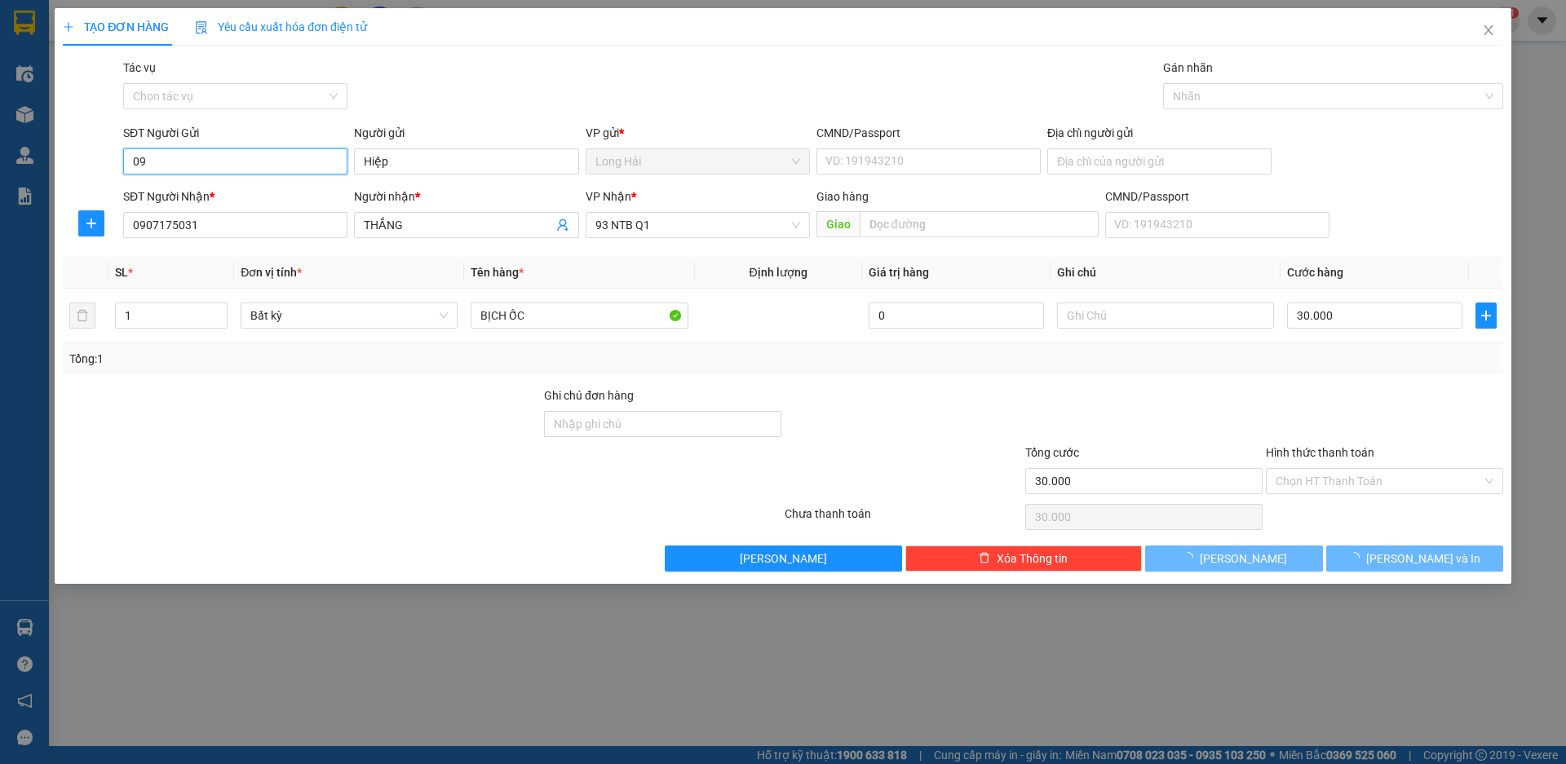
type input "0"
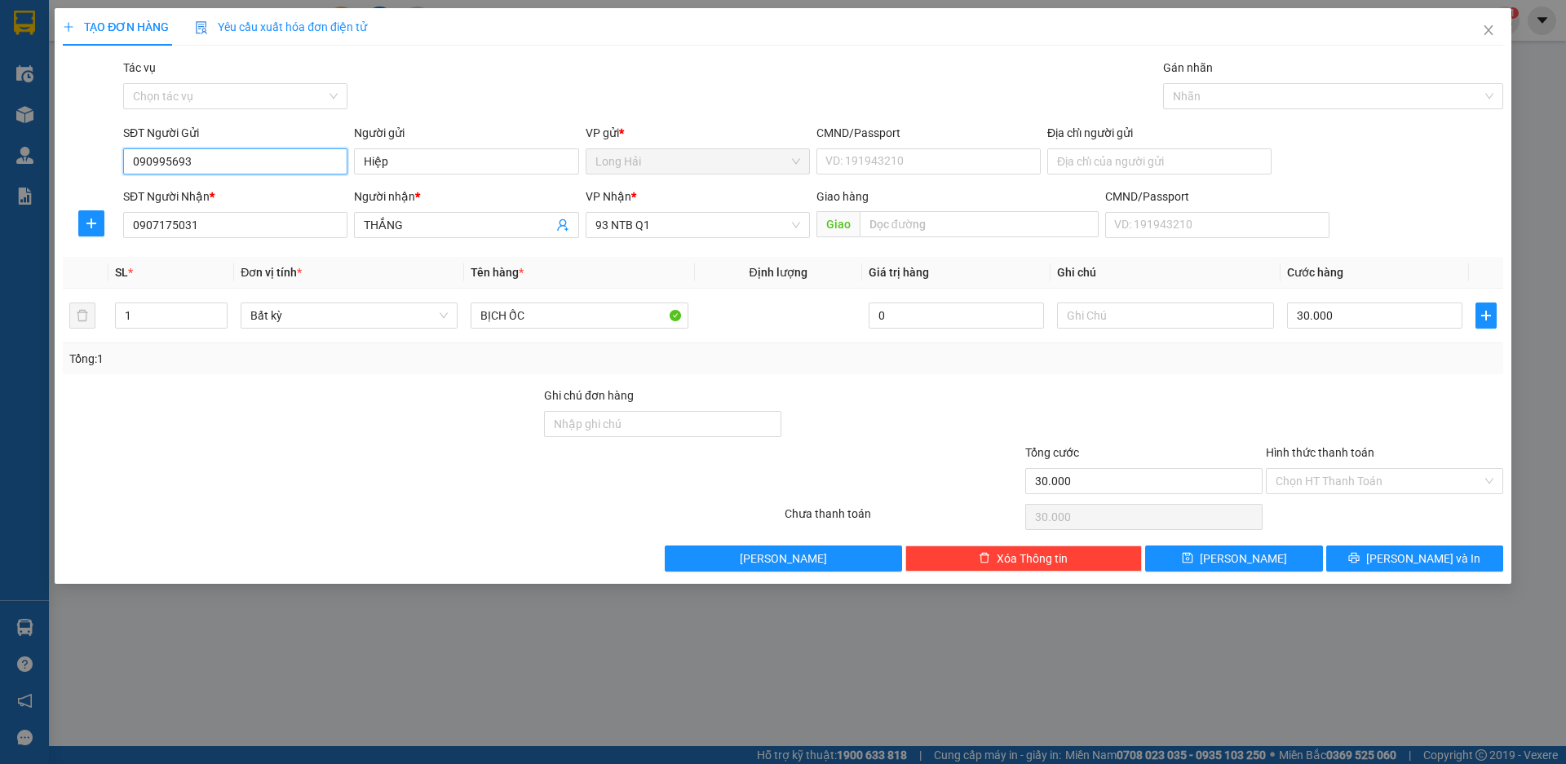
type input "0909956937"
click at [228, 187] on div "0909956937 - PHÚ" at bounding box center [235, 194] width 205 height 18
type input "PHÚ"
type input "0909956937"
drag, startPoint x: 255, startPoint y: 228, endPoint x: 70, endPoint y: 226, distance: 185.2
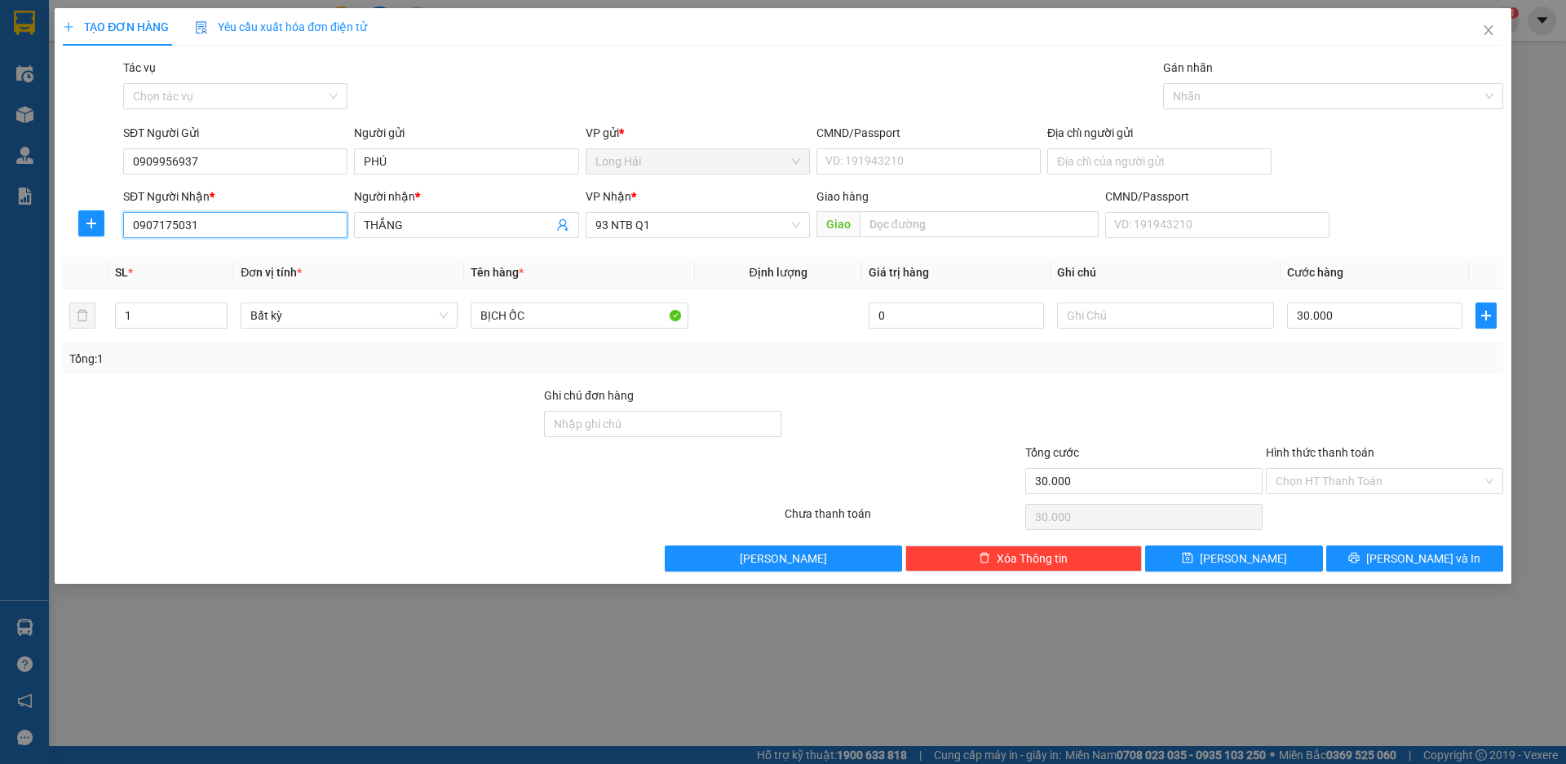
click at [70, 226] on div "SĐT Người Nhận * 0907175031 0907175031 Người nhận * THẮNG VP Nhận * 93 NTB Q1 G…" at bounding box center [783, 216] width 1444 height 57
click at [202, 249] on div "0906728037 - DIỄM" at bounding box center [235, 258] width 205 height 18
type input "0906728037"
type input "DIỄM"
type input "0906728037"
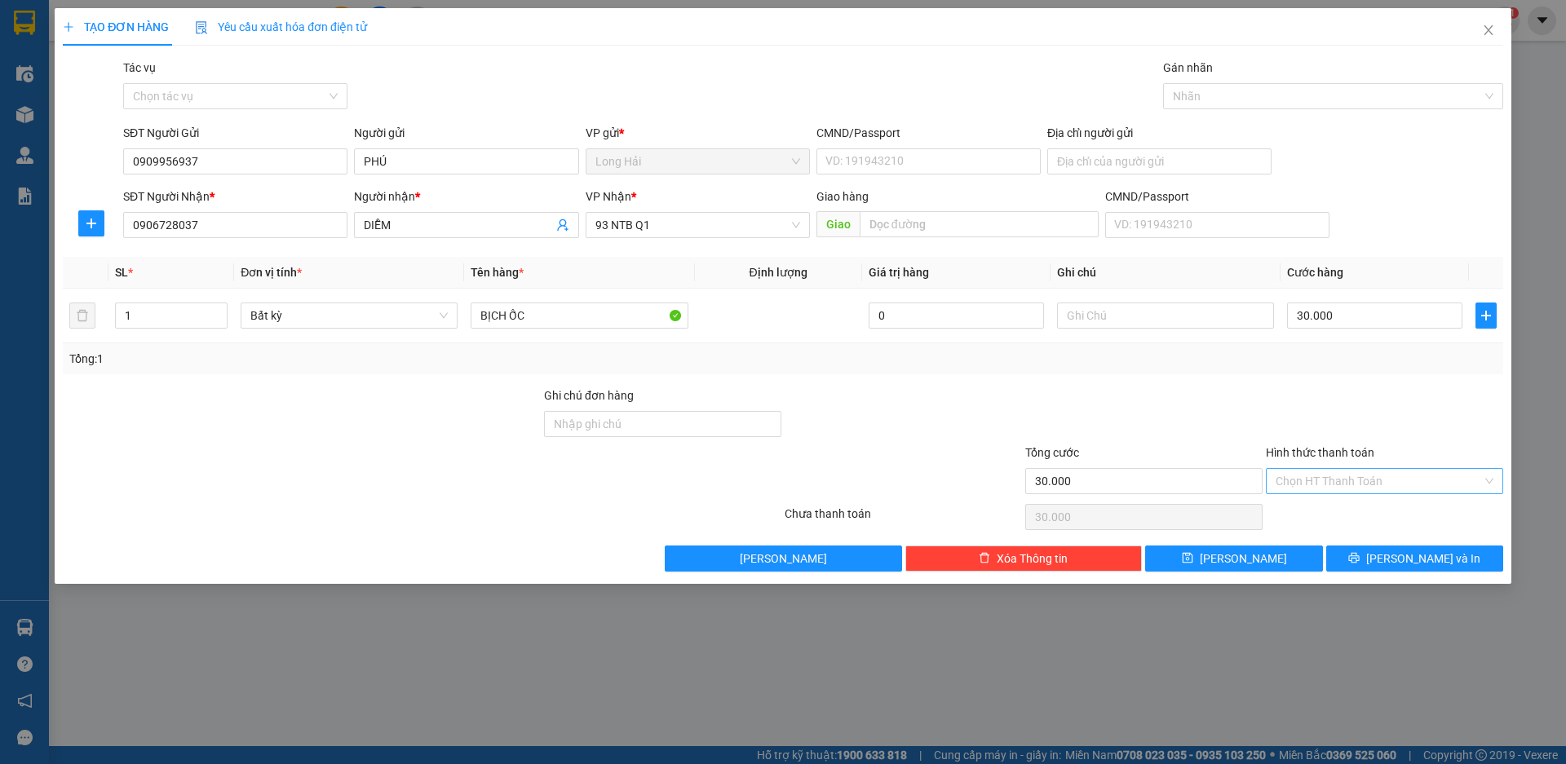
click at [1339, 480] on input "Hình thức thanh toán" at bounding box center [1379, 481] width 206 height 24
click at [1343, 507] on div "Tại văn phòng" at bounding box center [1385, 514] width 218 height 18
type input "0"
click at [1405, 557] on span "[PERSON_NAME] và In" at bounding box center [1423, 559] width 114 height 18
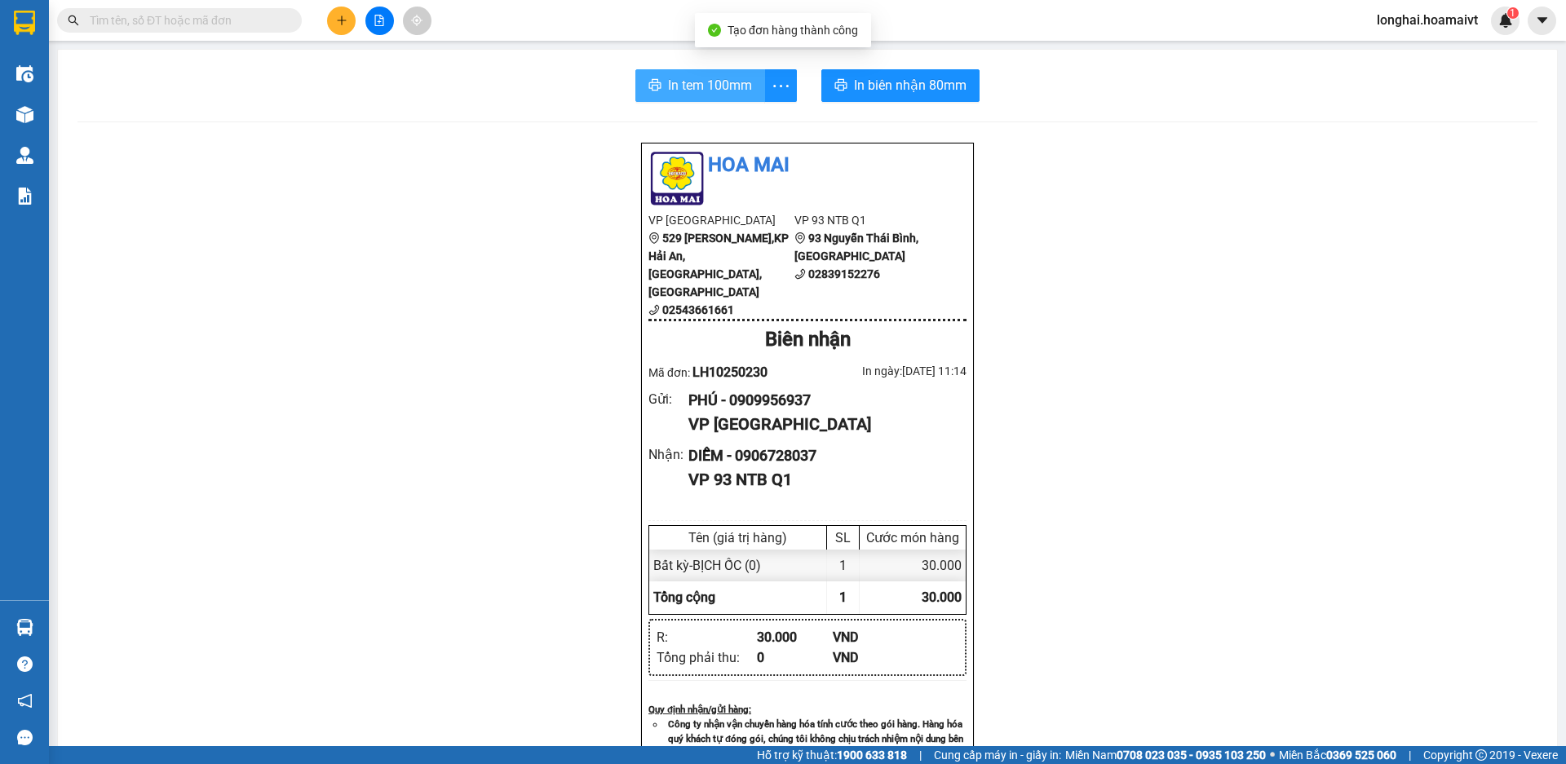
click at [698, 89] on span "In tem 100mm" at bounding box center [710, 85] width 84 height 20
click at [280, 22] on input "text" at bounding box center [186, 20] width 193 height 18
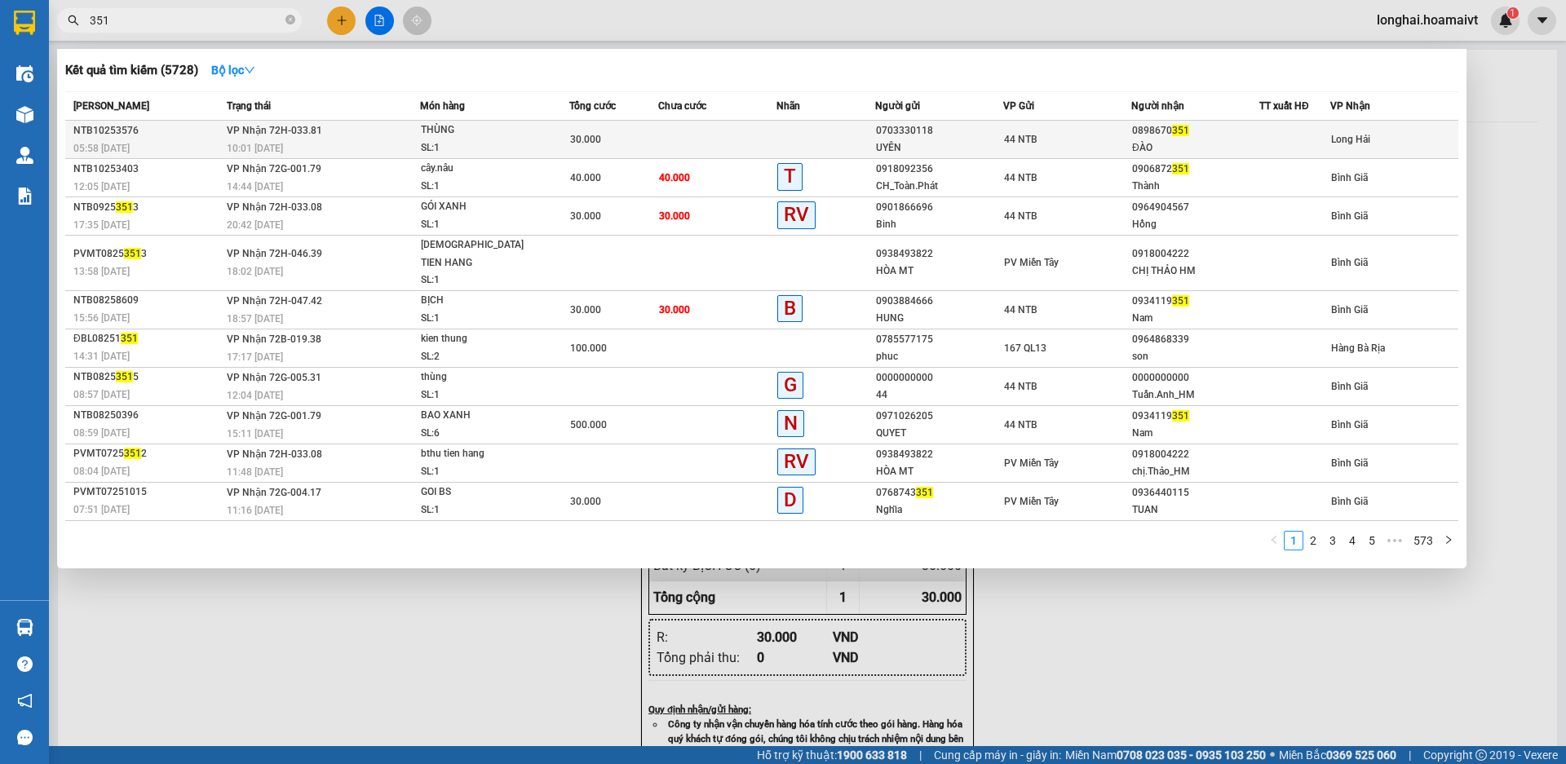
type input "351"
click at [490, 148] on div "SL: 1" at bounding box center [482, 148] width 122 height 18
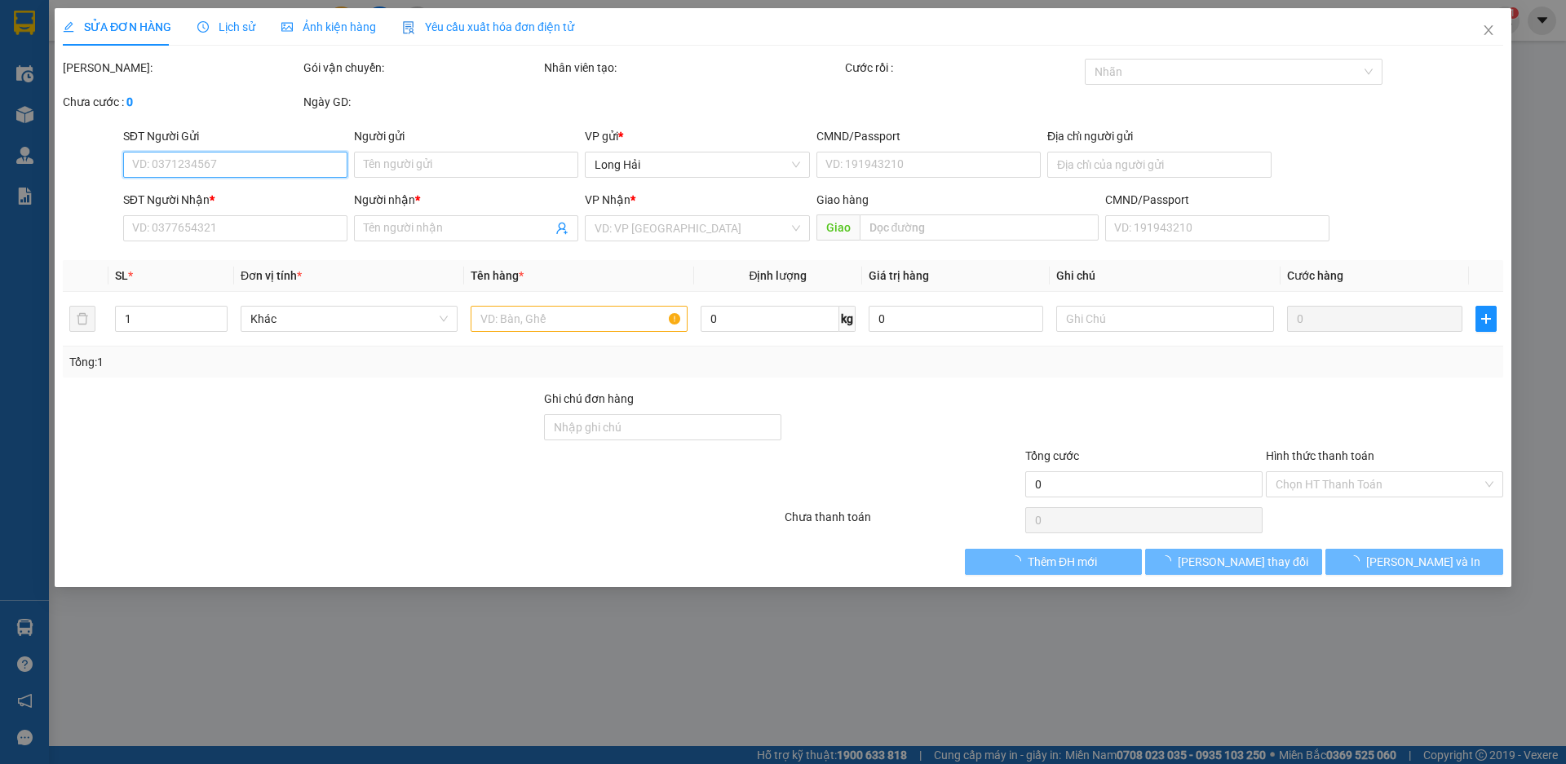
type input "0703330118"
type input "UYÊN"
type input "212B/D4 [PERSON_NAME]"
type input "0898670351"
type input "ĐÀO"
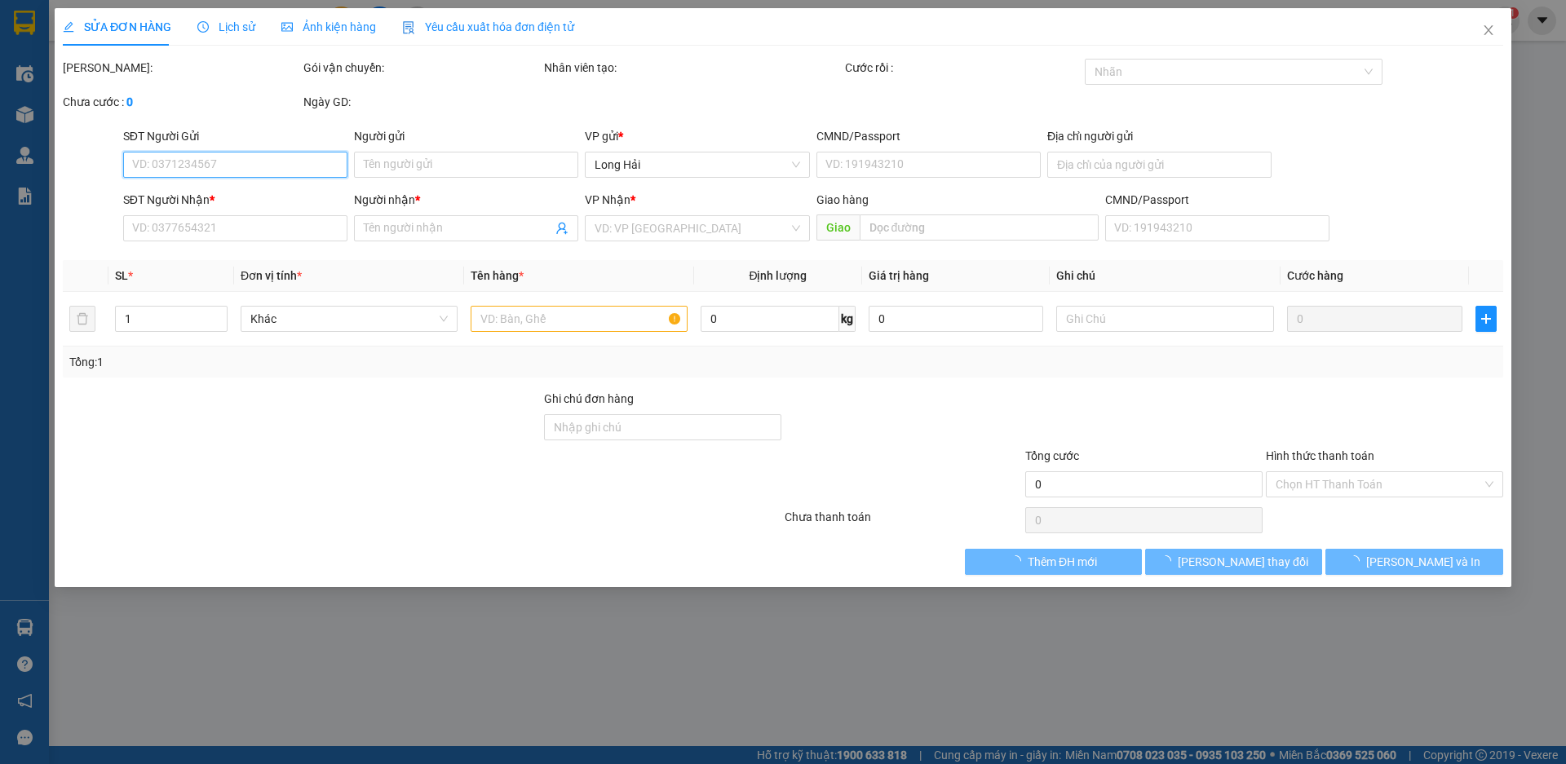
type input "30.000"
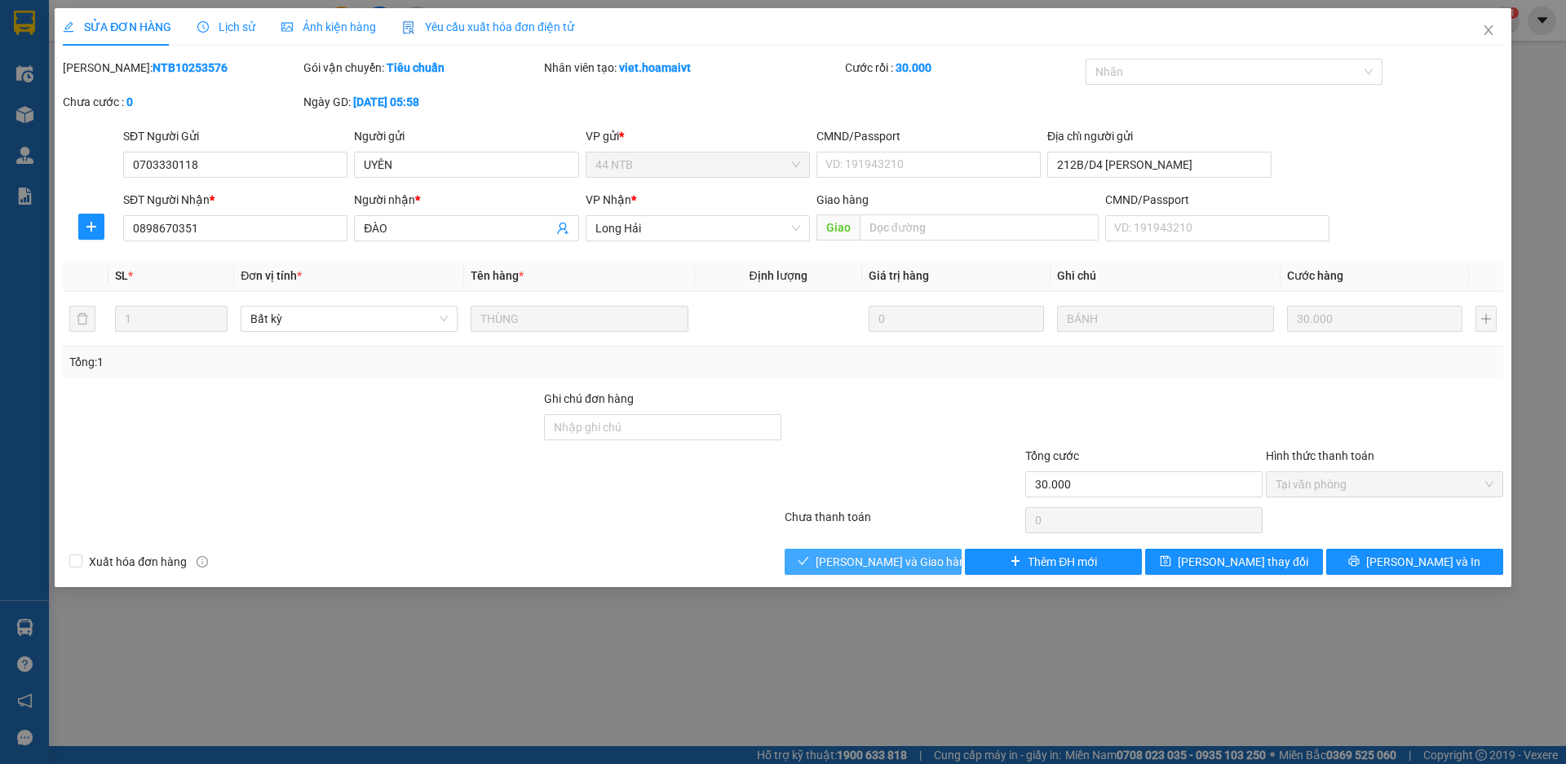
click at [899, 562] on span "[PERSON_NAME] và Giao hàng" at bounding box center [894, 562] width 157 height 18
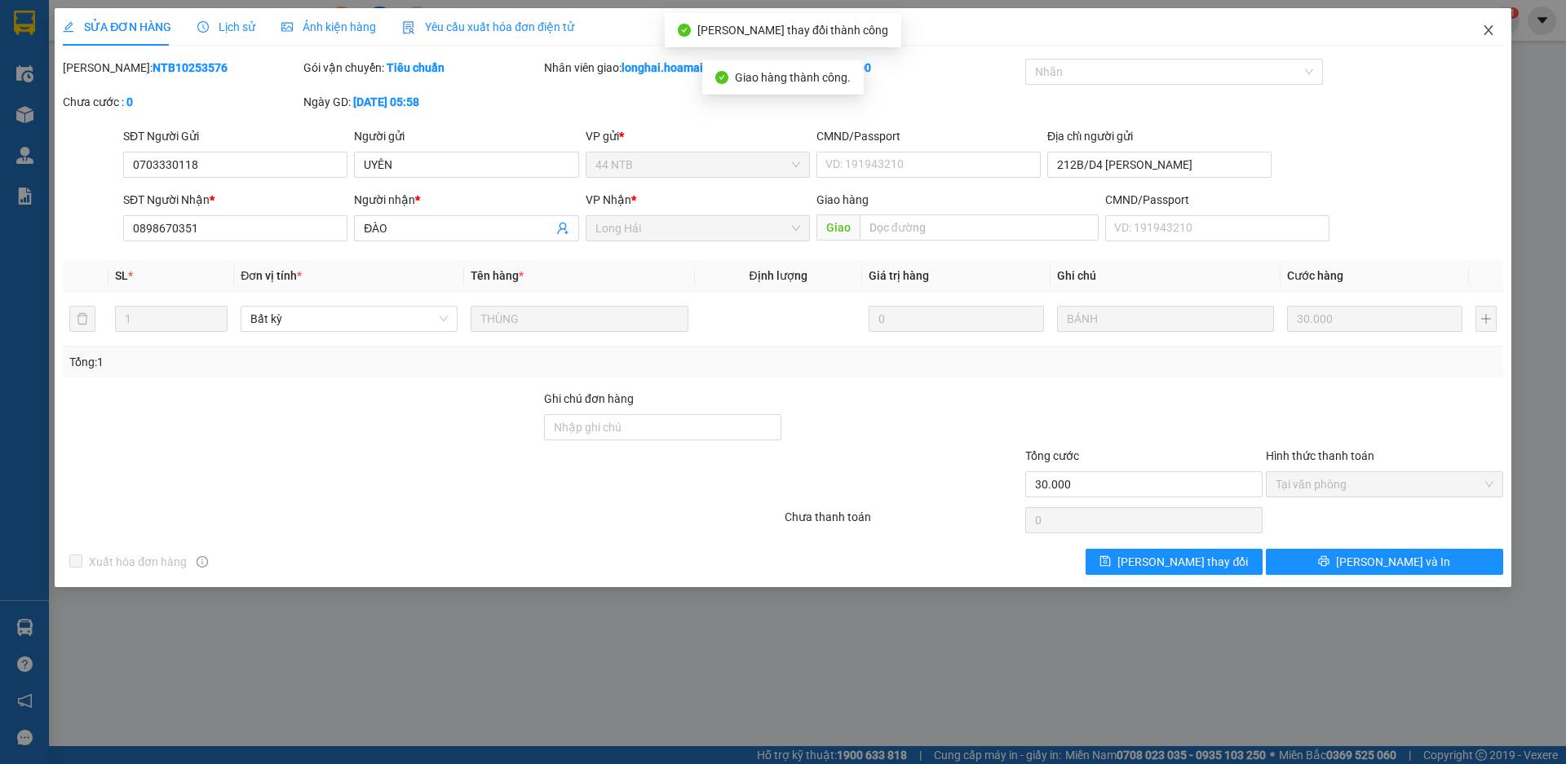
click at [1489, 31] on icon "close" at bounding box center [1488, 30] width 9 height 10
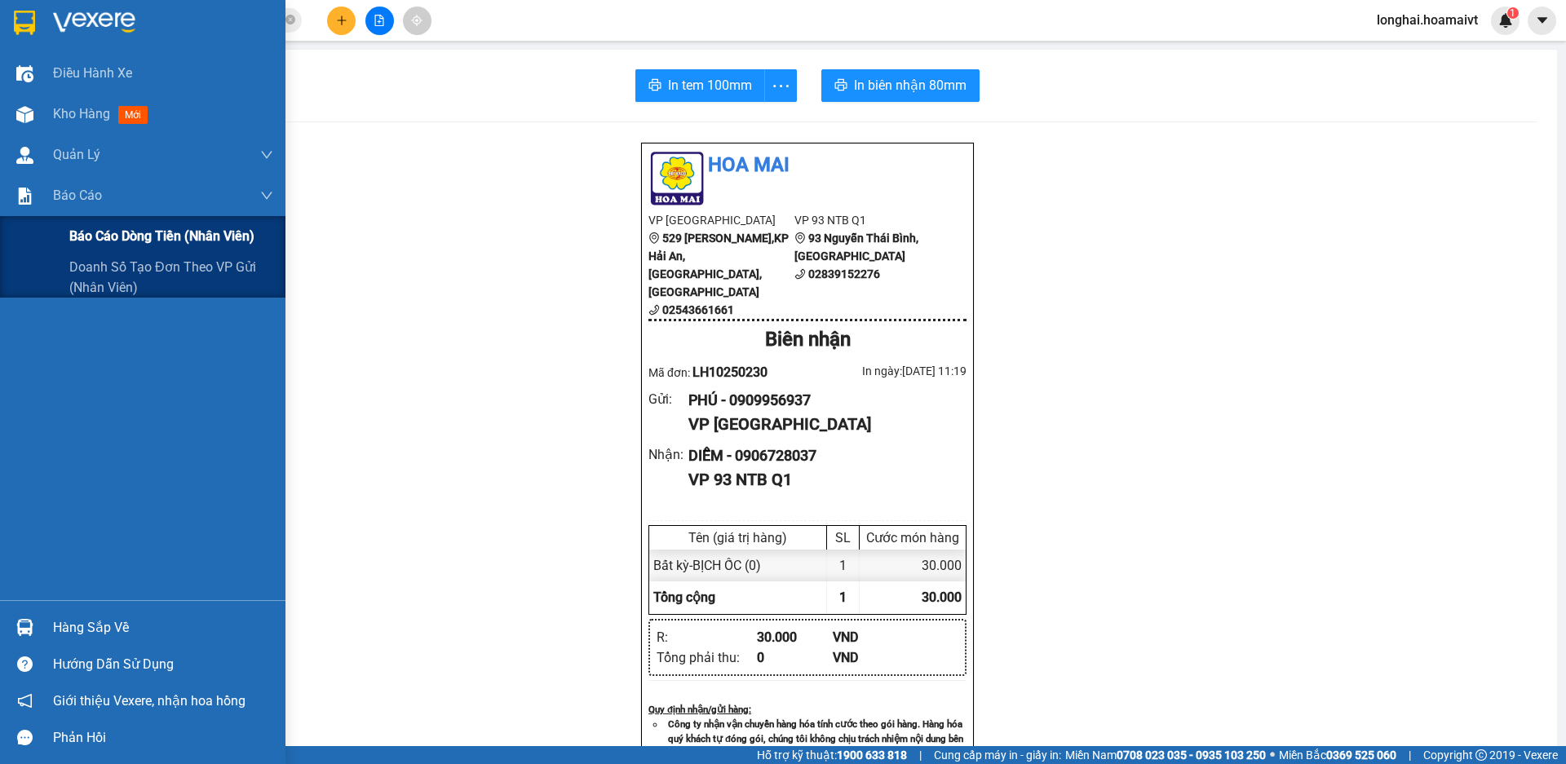
click at [74, 245] on span "Báo cáo dòng tiền (nhân viên)" at bounding box center [161, 236] width 185 height 20
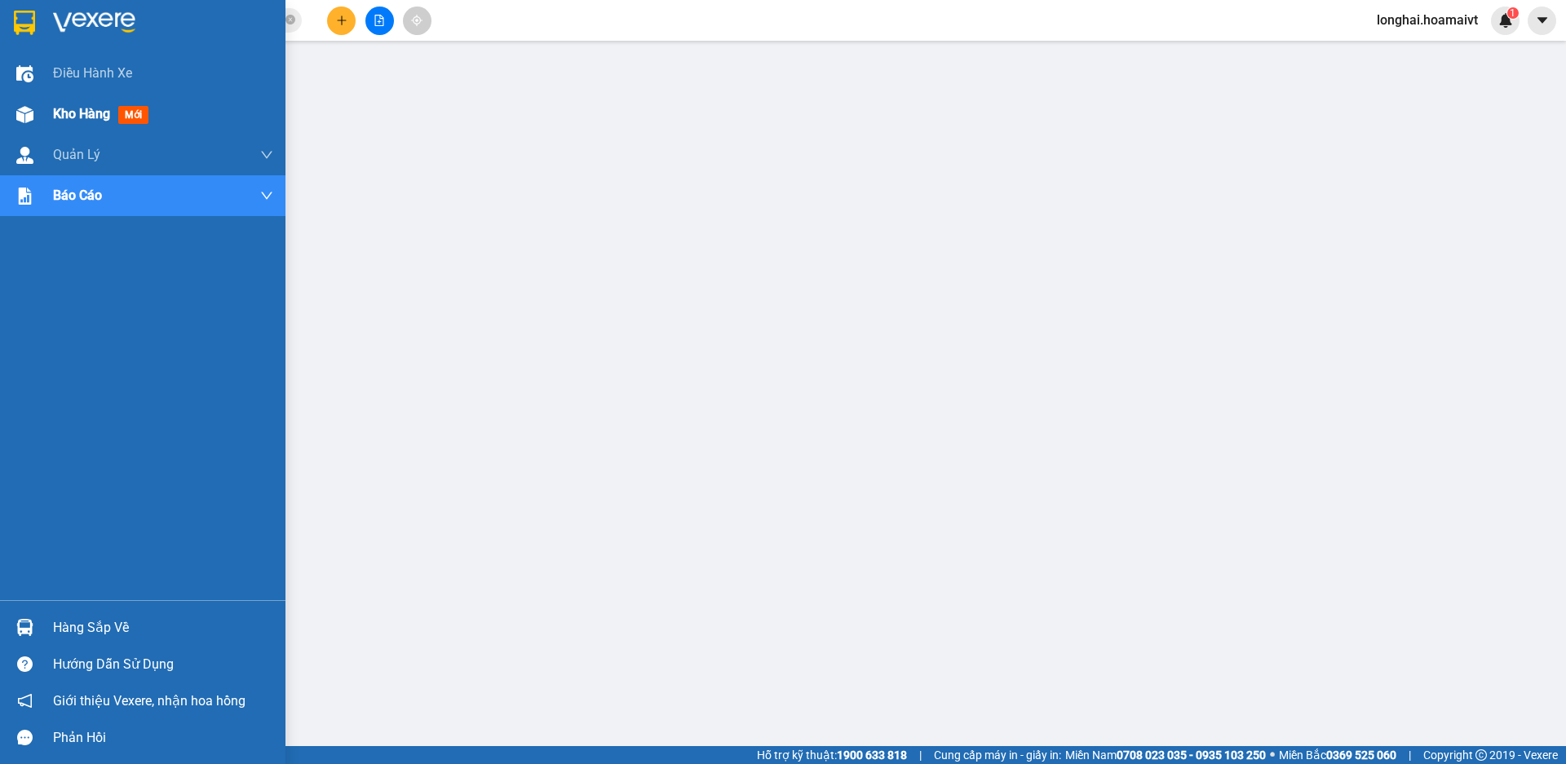
click at [46, 117] on div "Kho hàng mới" at bounding box center [142, 114] width 285 height 41
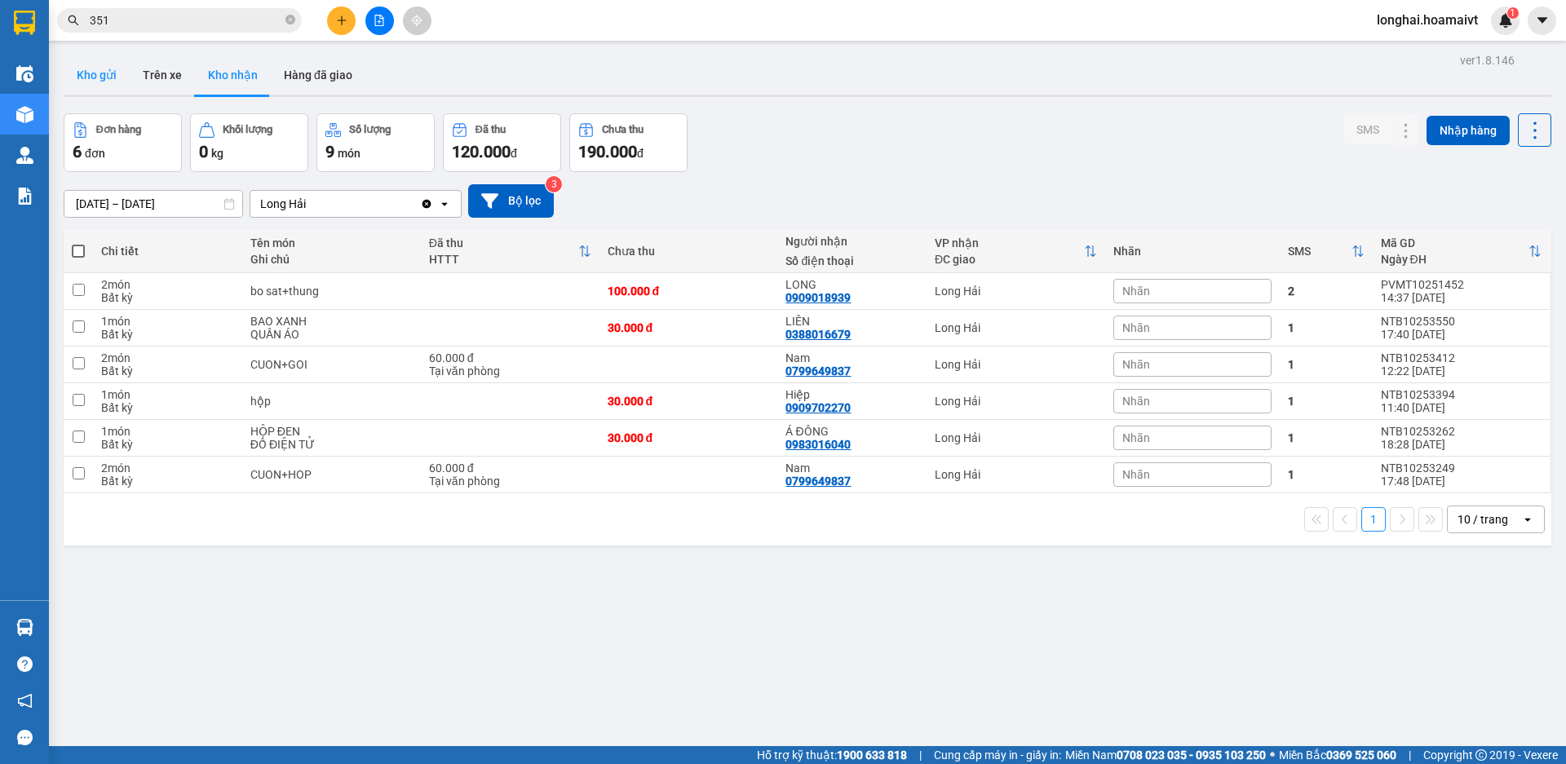
click at [91, 73] on button "Kho gửi" at bounding box center [97, 74] width 66 height 39
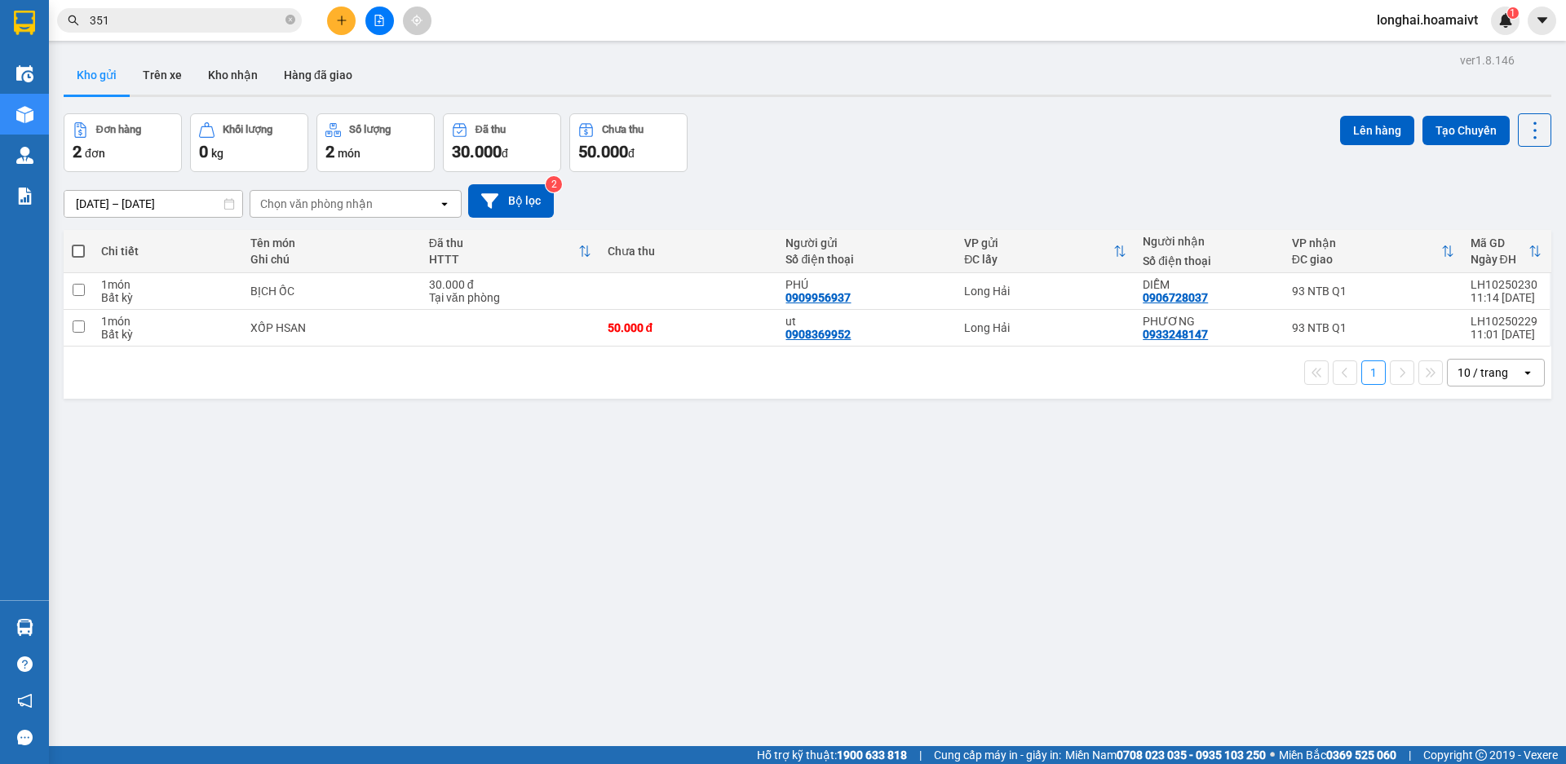
click at [82, 247] on span at bounding box center [78, 251] width 13 height 13
click at [78, 243] on input "checkbox" at bounding box center [78, 243] width 0 height 0
checkbox input "true"
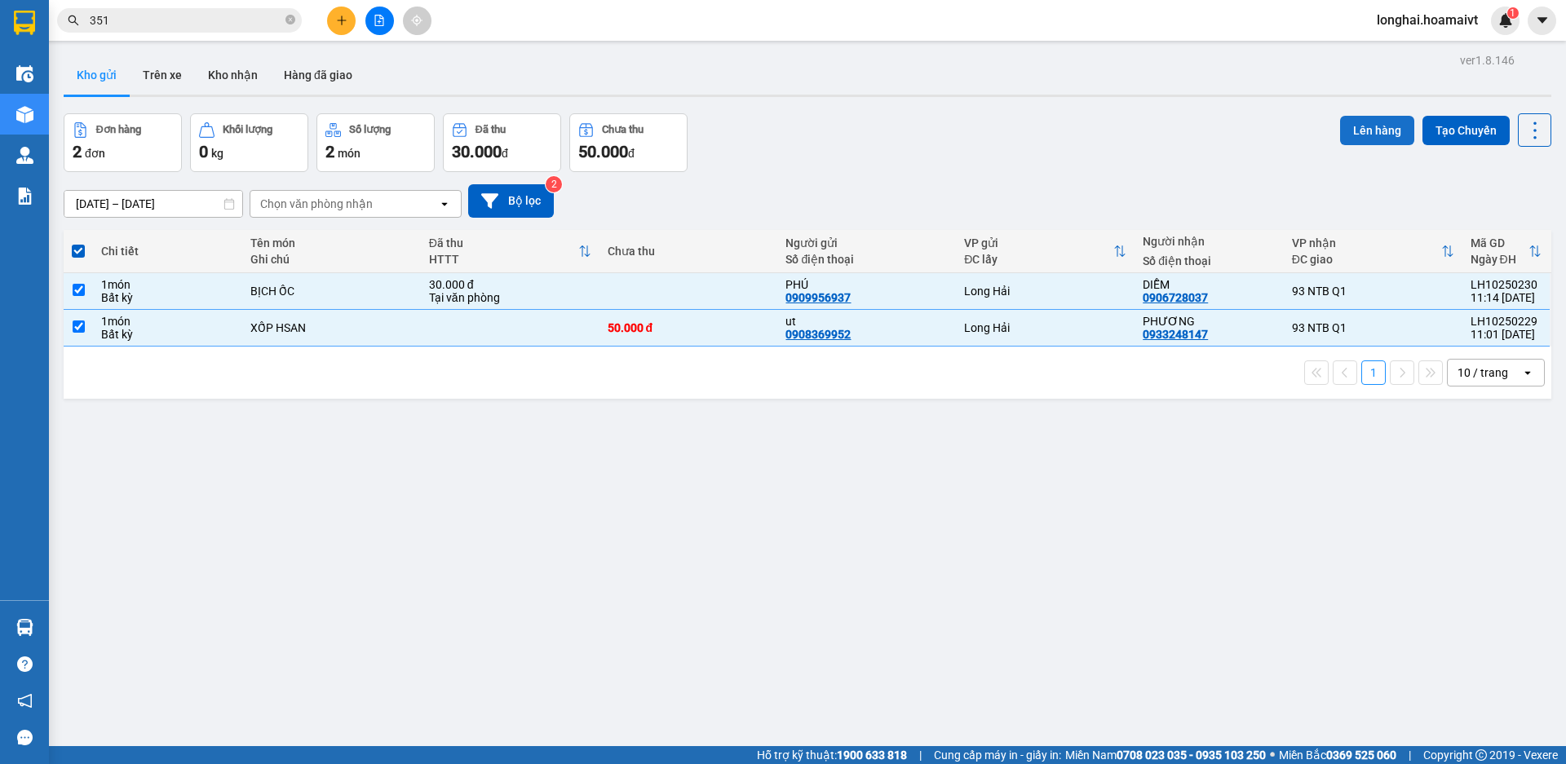
click at [1340, 129] on button "Lên hàng" at bounding box center [1377, 130] width 74 height 29
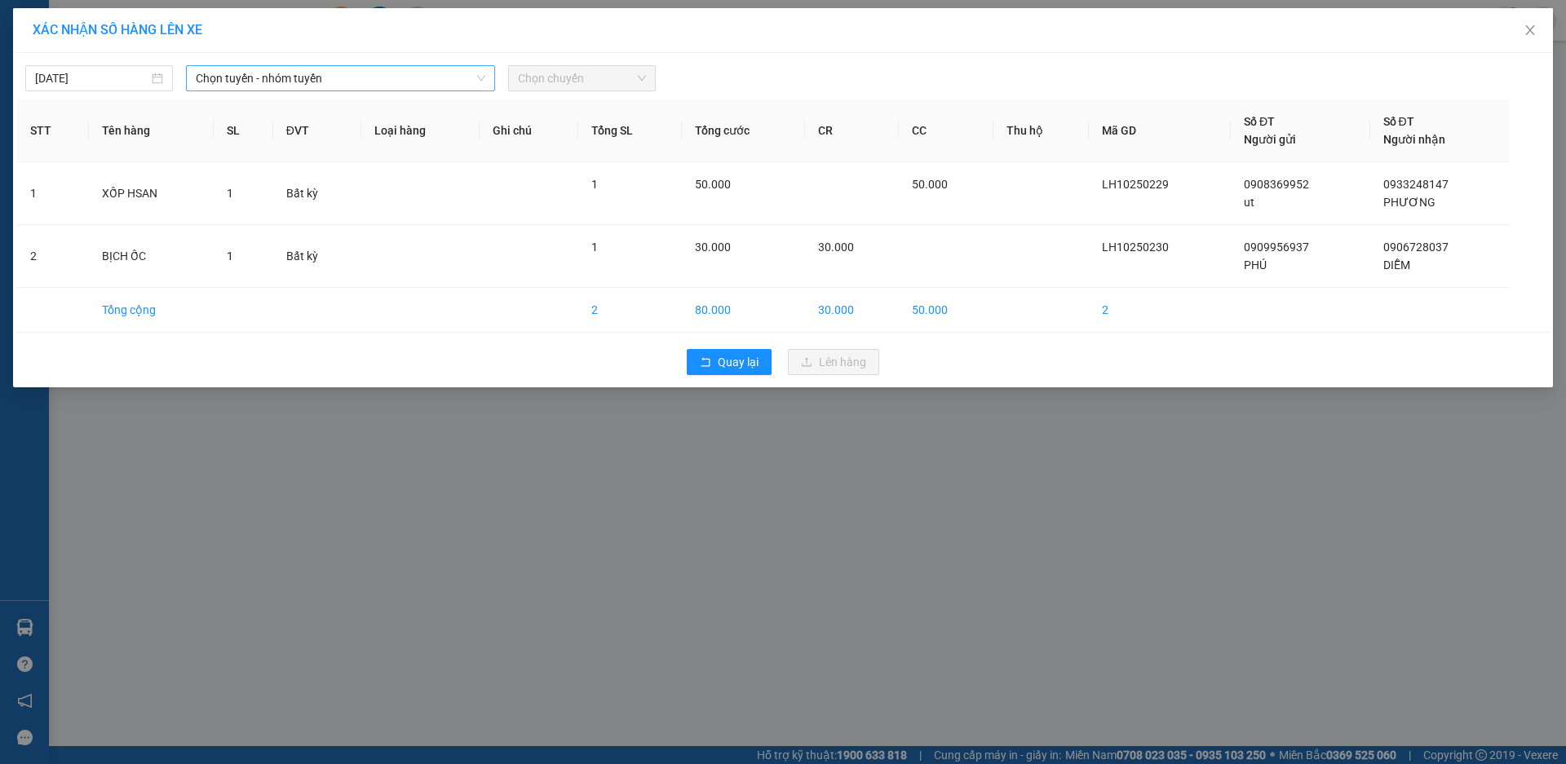
click at [321, 85] on span "Chọn tuyến - nhóm tuyến" at bounding box center [341, 78] width 290 height 24
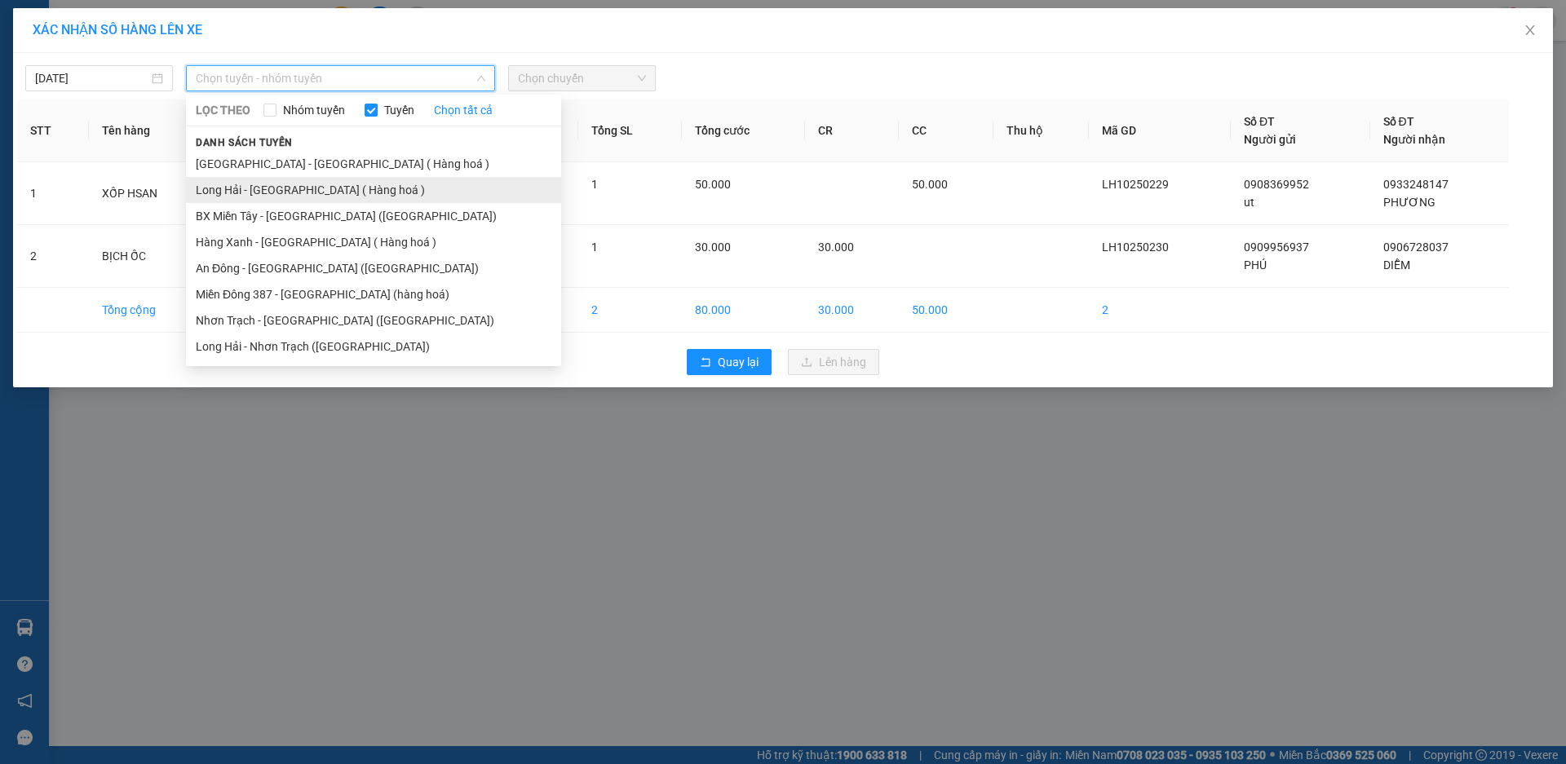
click at [311, 185] on li "Long Hải - [GEOGRAPHIC_DATA] ( Hàng hoá )" at bounding box center [373, 190] width 375 height 26
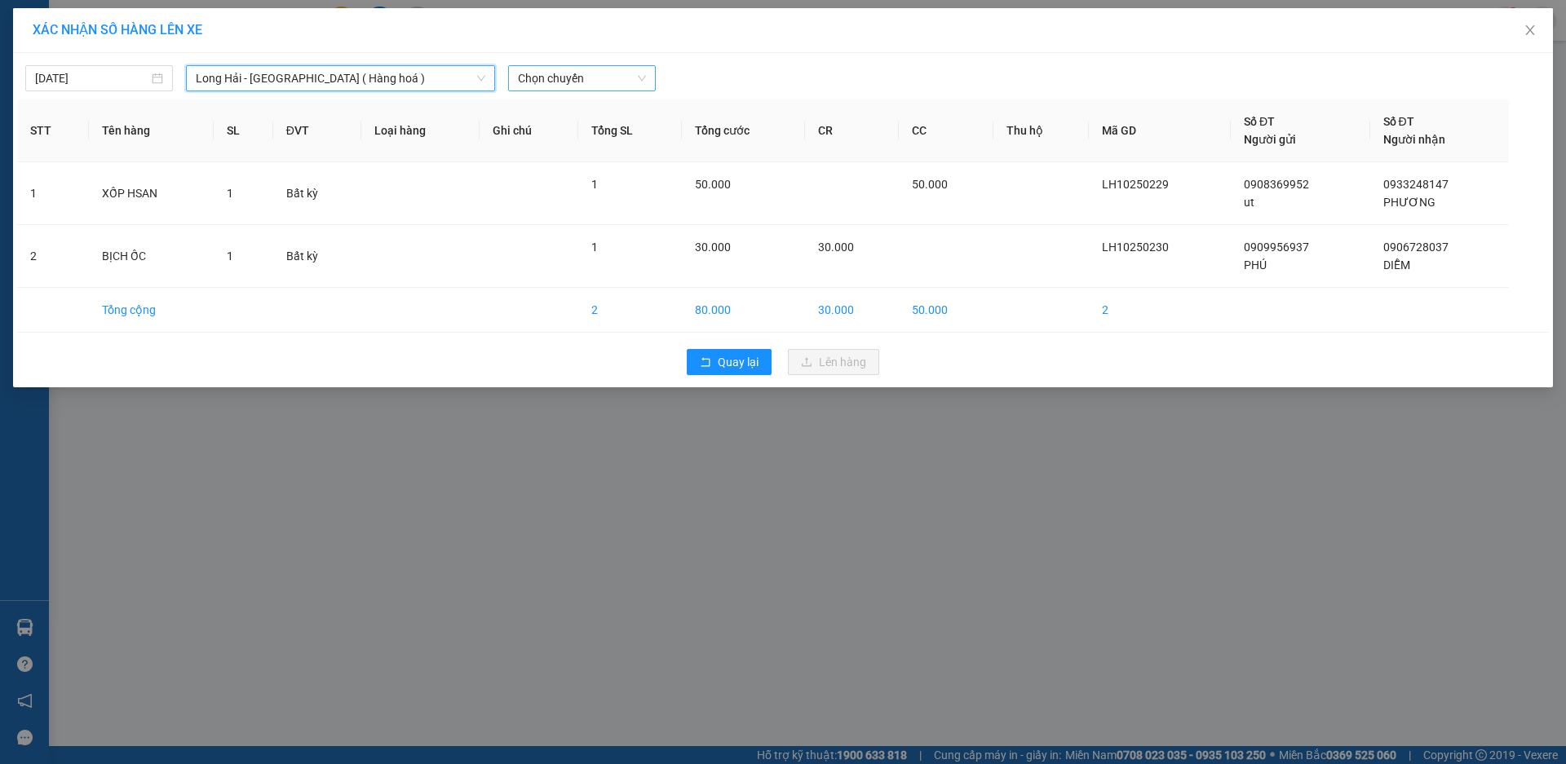
click at [547, 81] on span "Chọn chuyến" at bounding box center [582, 78] width 128 height 24
type input "12"
click at [630, 135] on div "Thêm chuyến " 12:00 "" at bounding box center [581, 138] width 147 height 28
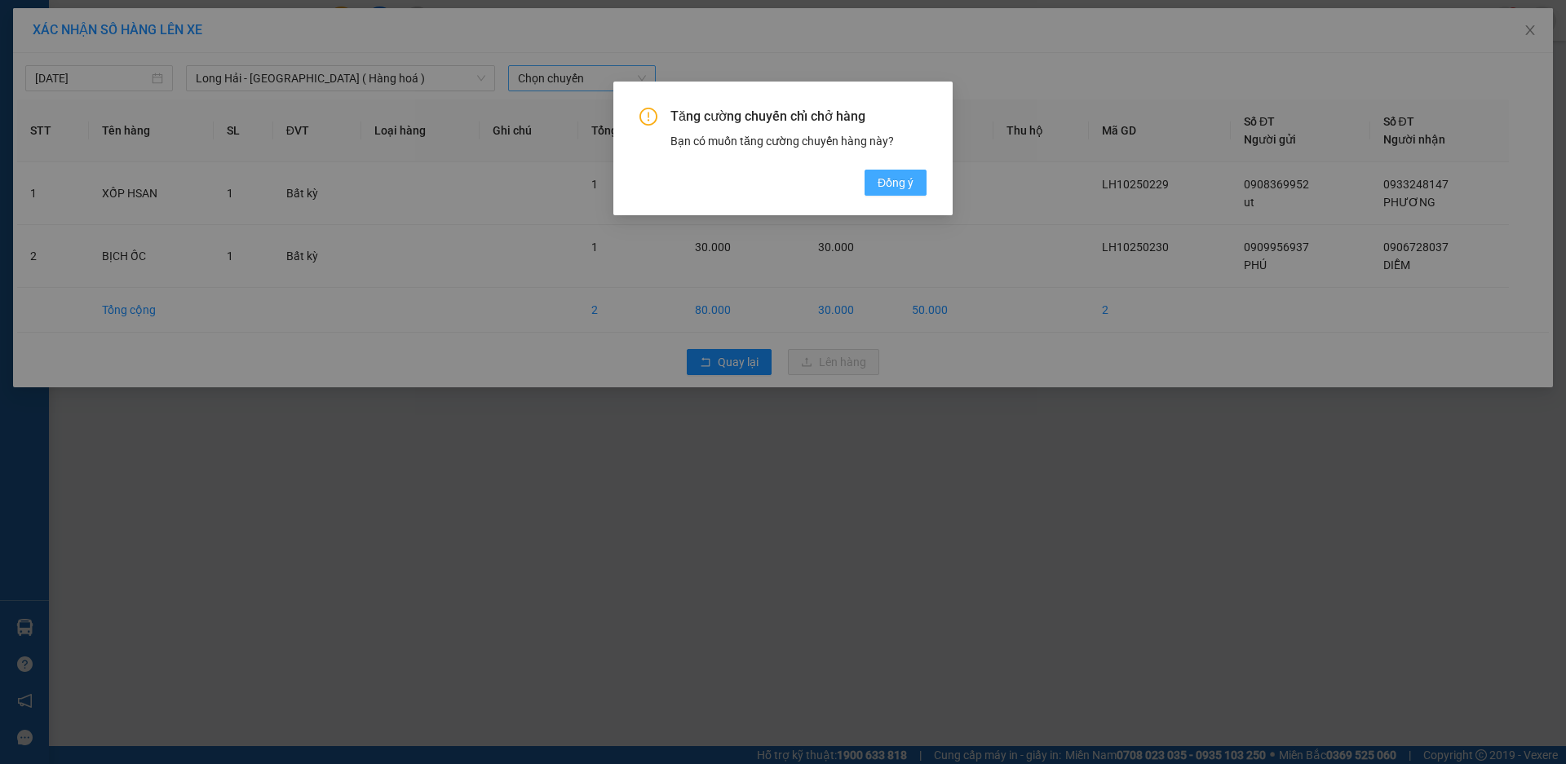
click at [901, 182] on span "Đồng ý" at bounding box center [896, 183] width 36 height 18
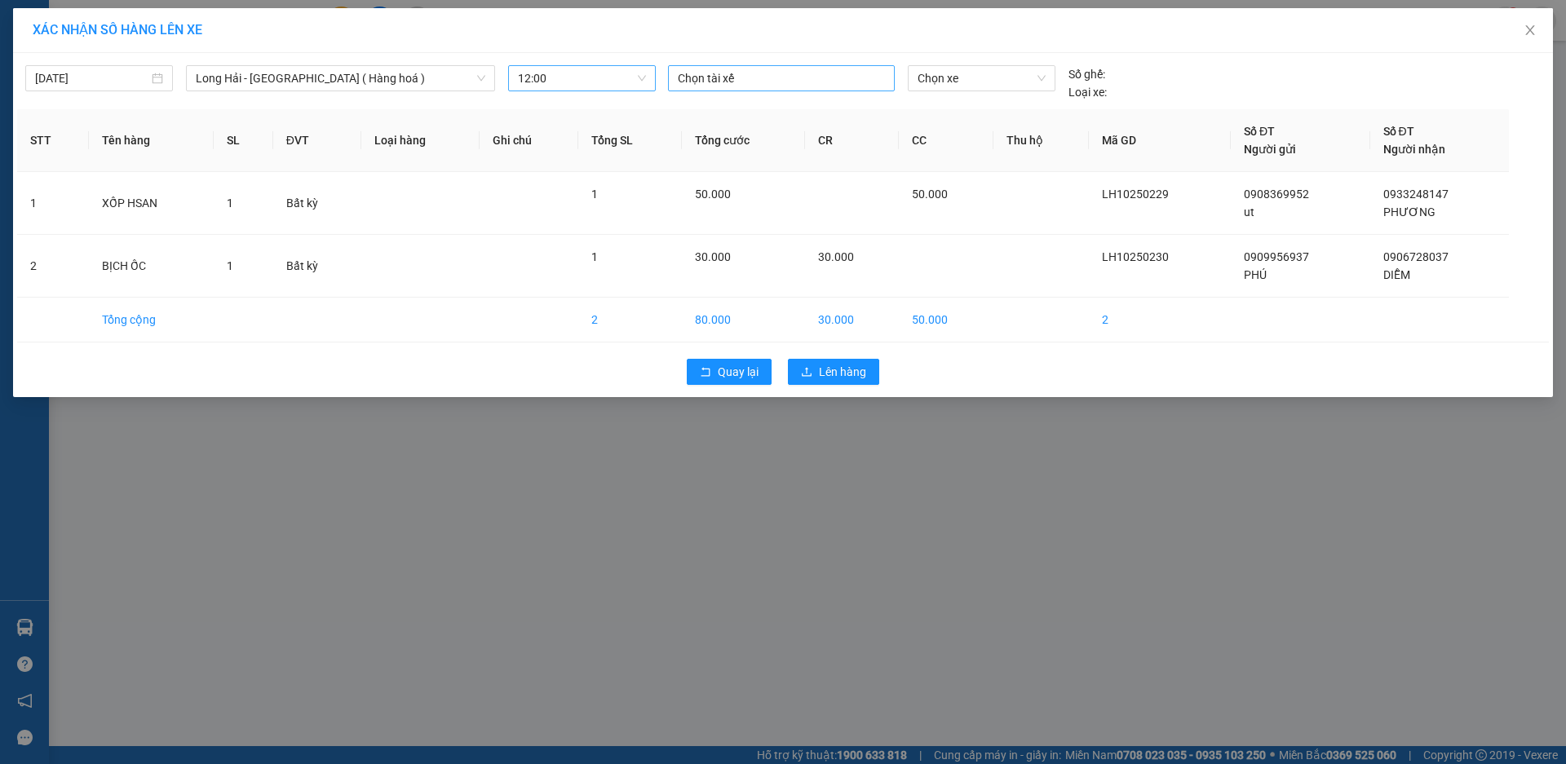
click at [718, 82] on div at bounding box center [781, 79] width 219 height 20
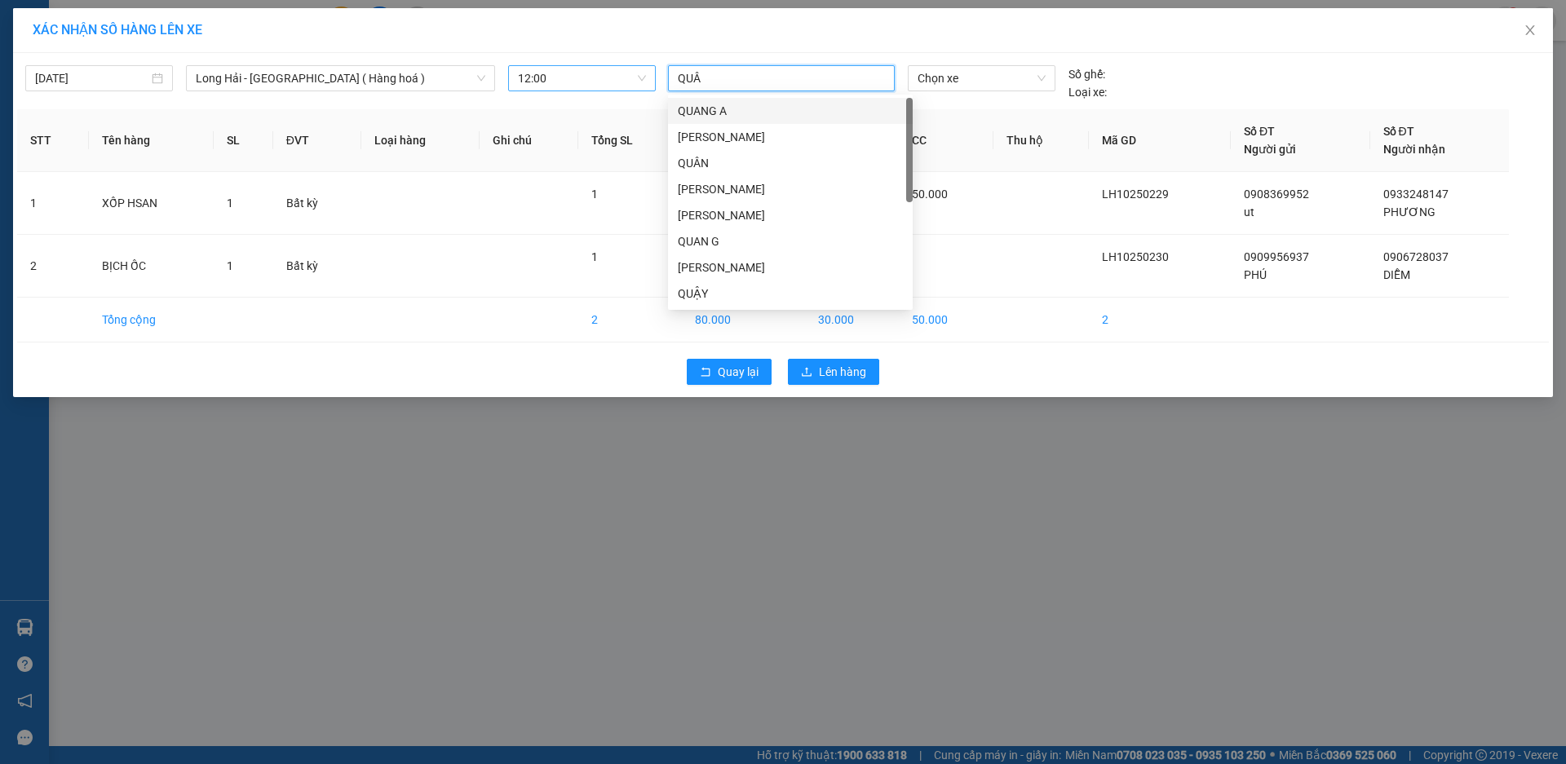
type input "QUÂN"
click at [721, 295] on div "QUÂN LH" at bounding box center [790, 294] width 225 height 18
click at [943, 69] on span "Chọn xe" at bounding box center [981, 78] width 127 height 24
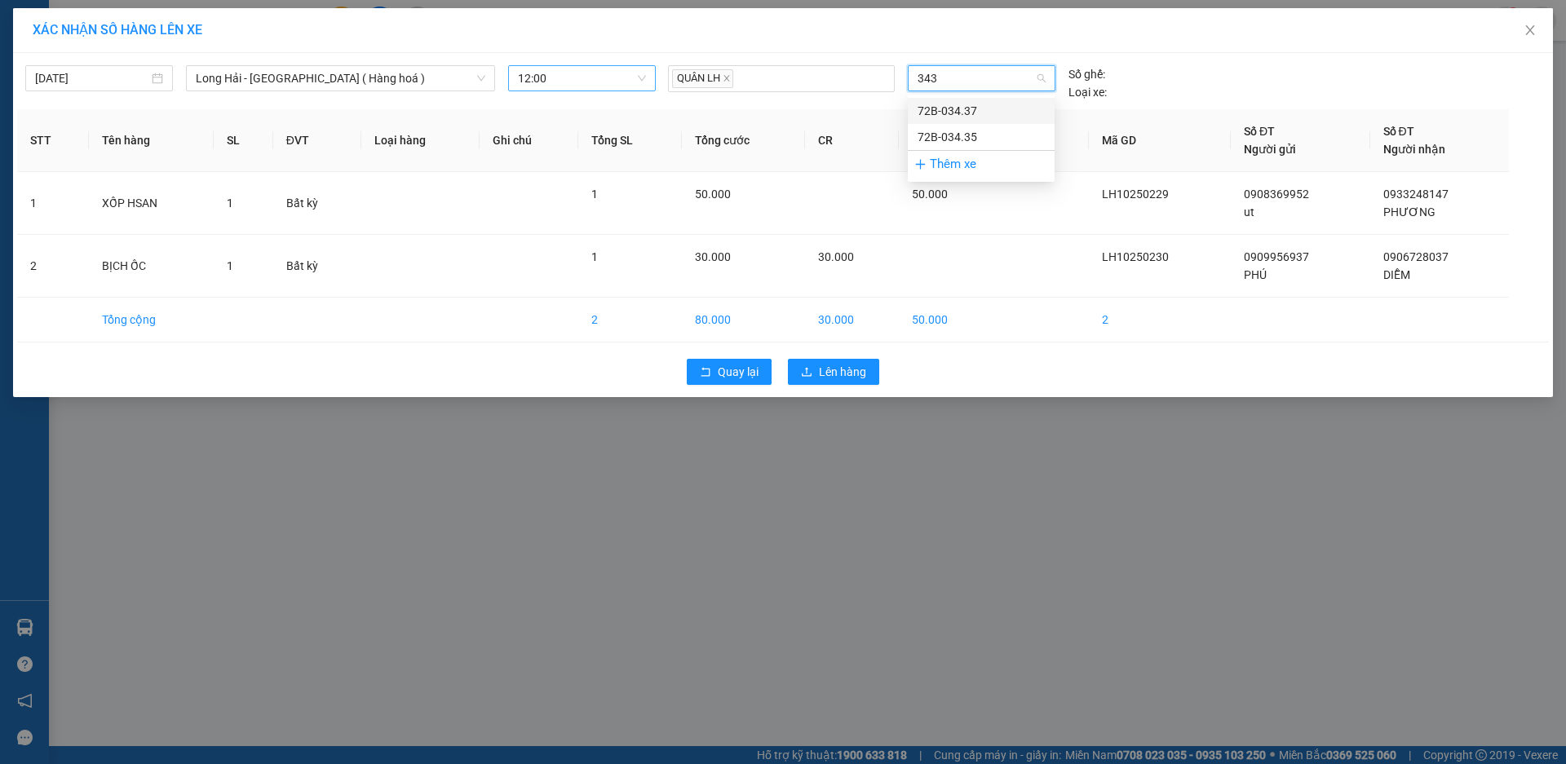
type input "3437"
click at [954, 113] on div "72B-034.37" at bounding box center [981, 111] width 127 height 18
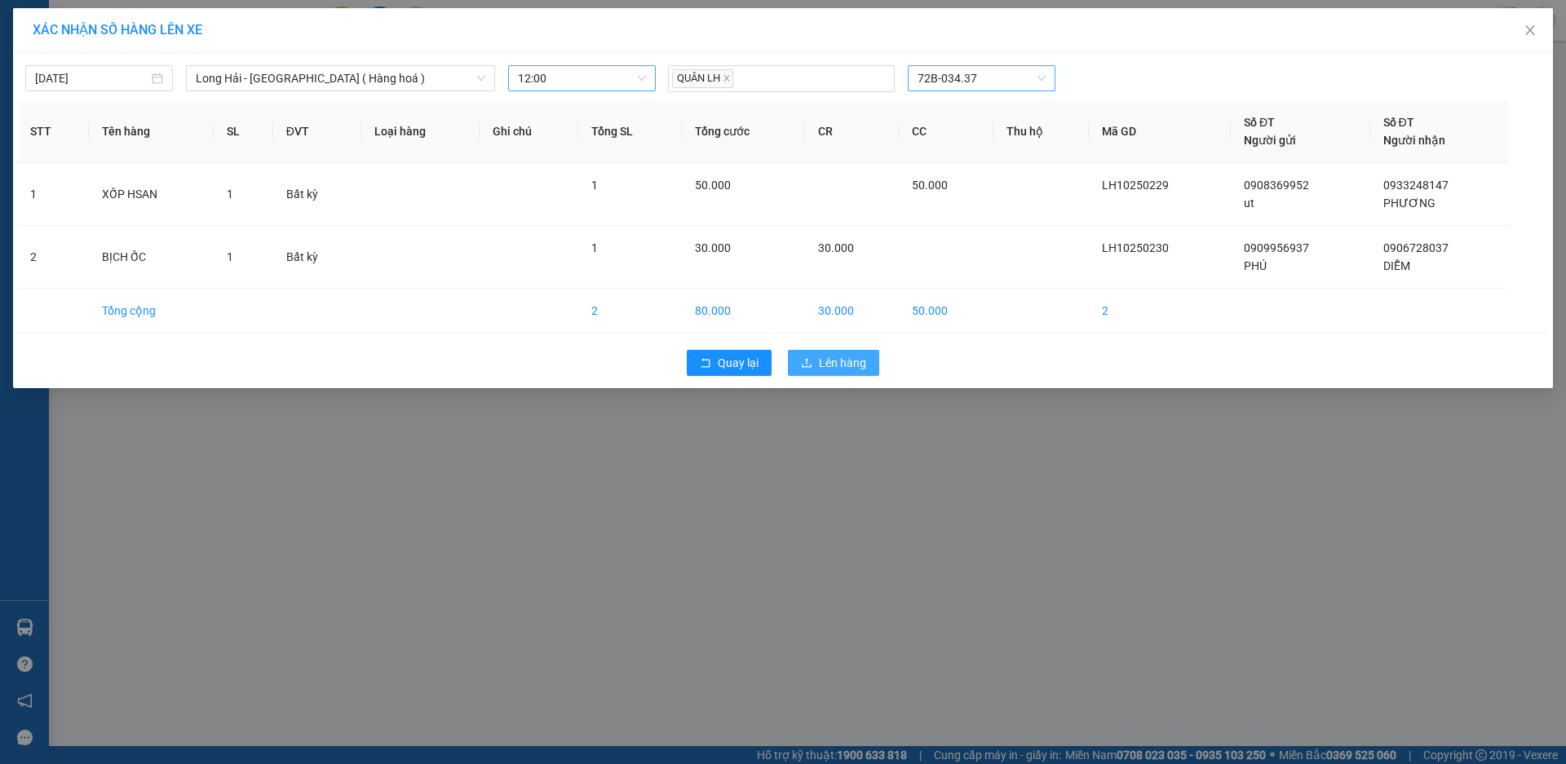
click at [856, 363] on span "Lên hàng" at bounding box center [842, 363] width 47 height 18
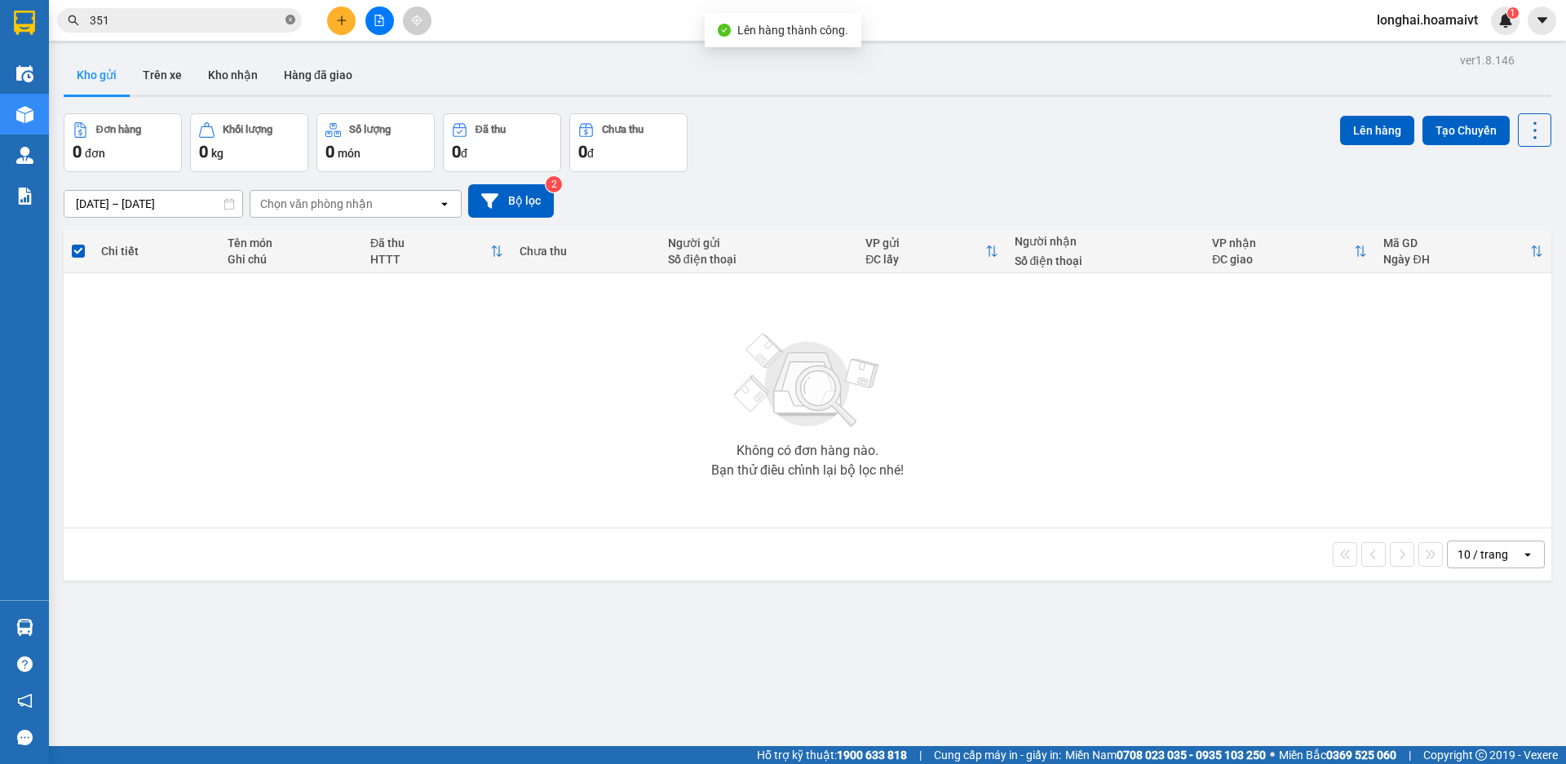
click at [294, 18] on icon "close-circle" at bounding box center [290, 20] width 10 height 10
click at [258, 58] on button "Kho nhận" at bounding box center [233, 74] width 76 height 39
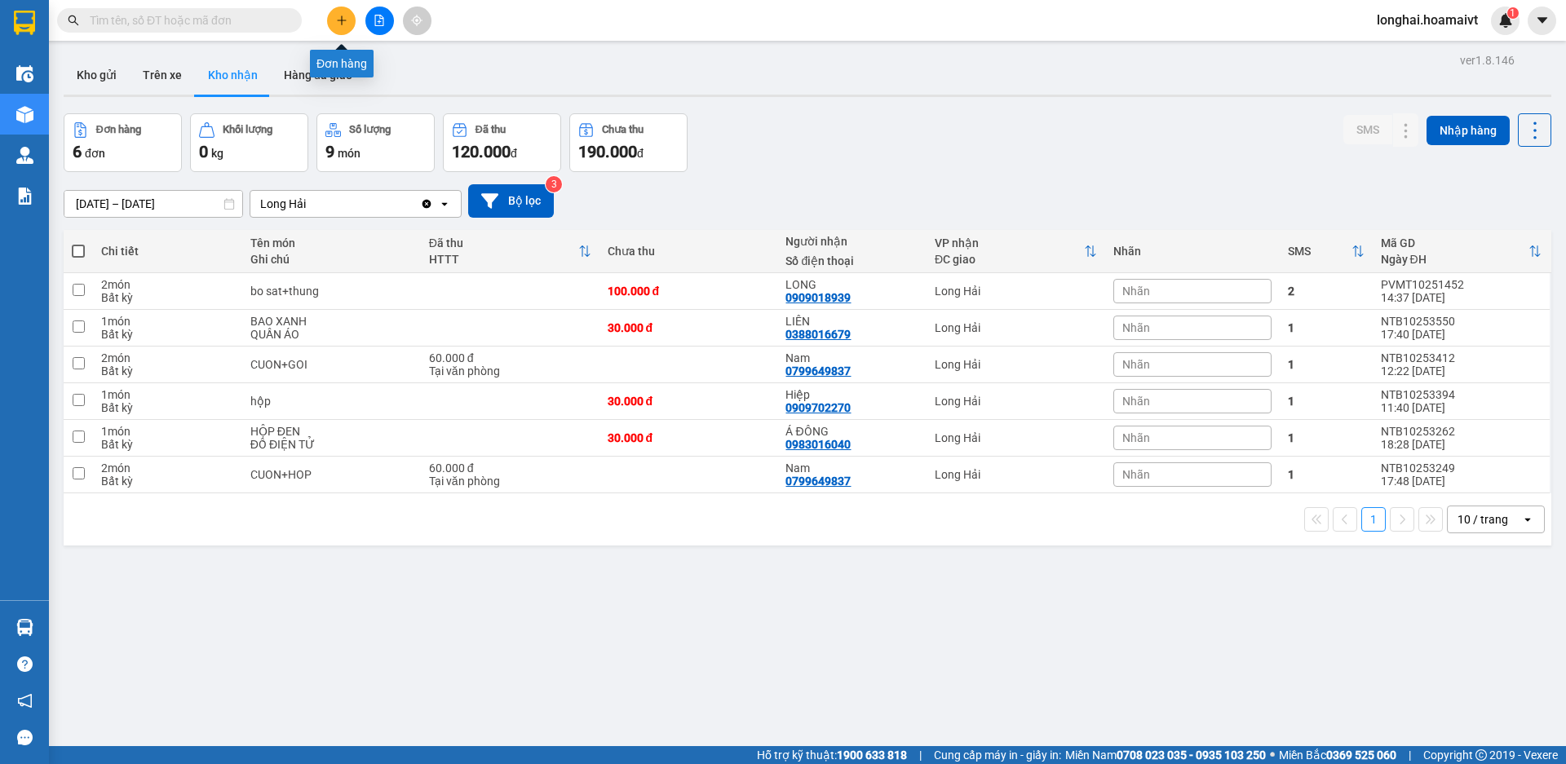
click at [344, 18] on icon "plus" at bounding box center [341, 20] width 11 height 11
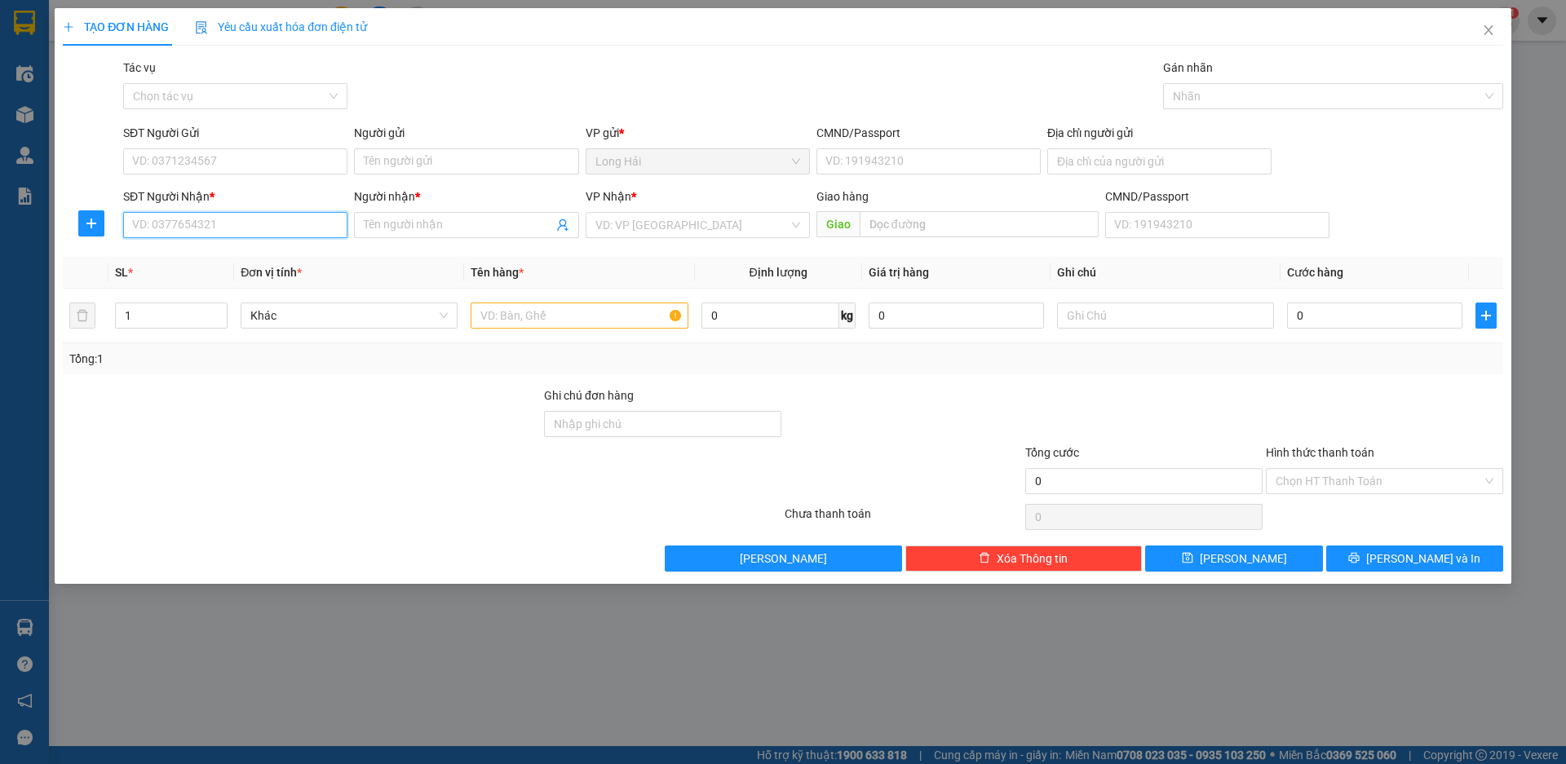
click at [173, 227] on input "SĐT Người Nhận *" at bounding box center [235, 225] width 224 height 26
type input "0906003"
click at [182, 263] on div "0906003020 - Loan" at bounding box center [235, 258] width 205 height 18
type input "166/49 P V ĐỒNG"
type input "0906003020"
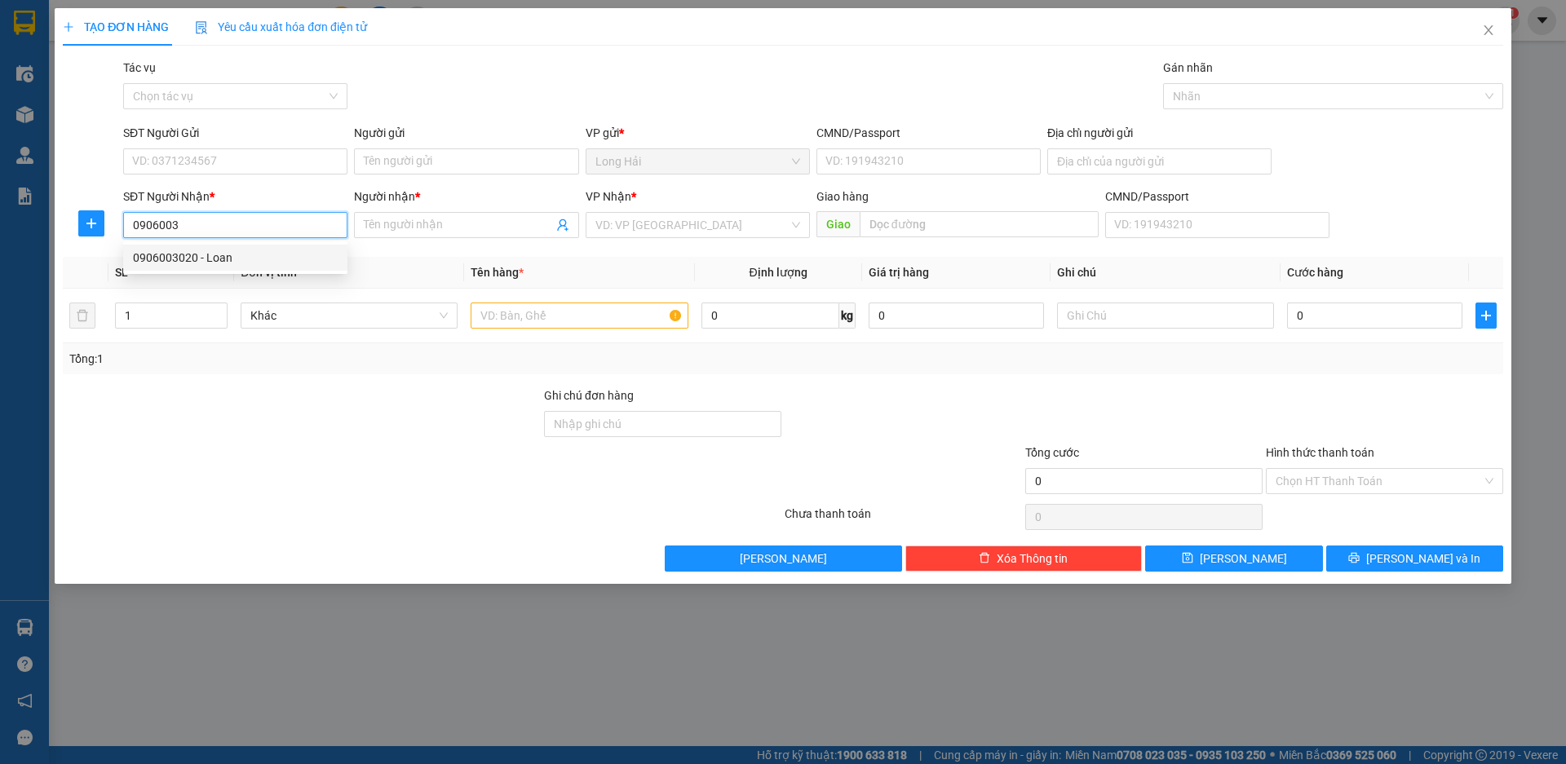
type input "Loan"
type input "0906003020"
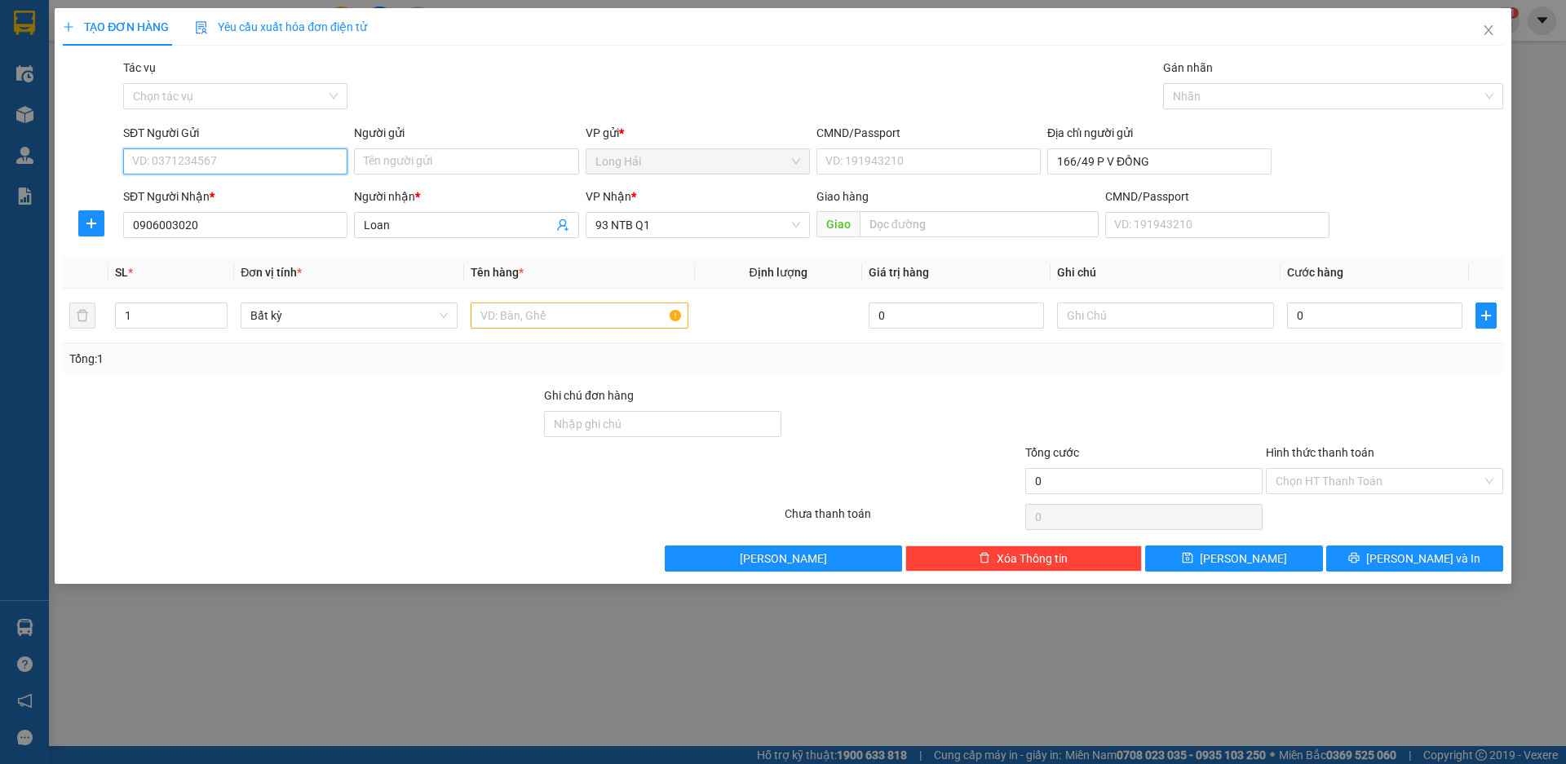
click at [184, 162] on input "SĐT Người Gửi" at bounding box center [235, 161] width 224 height 26
click at [215, 196] on div "0917278772 - Khanh" at bounding box center [235, 194] width 205 height 18
type input "0917278772"
type input "Khanh"
type input "077075001510"
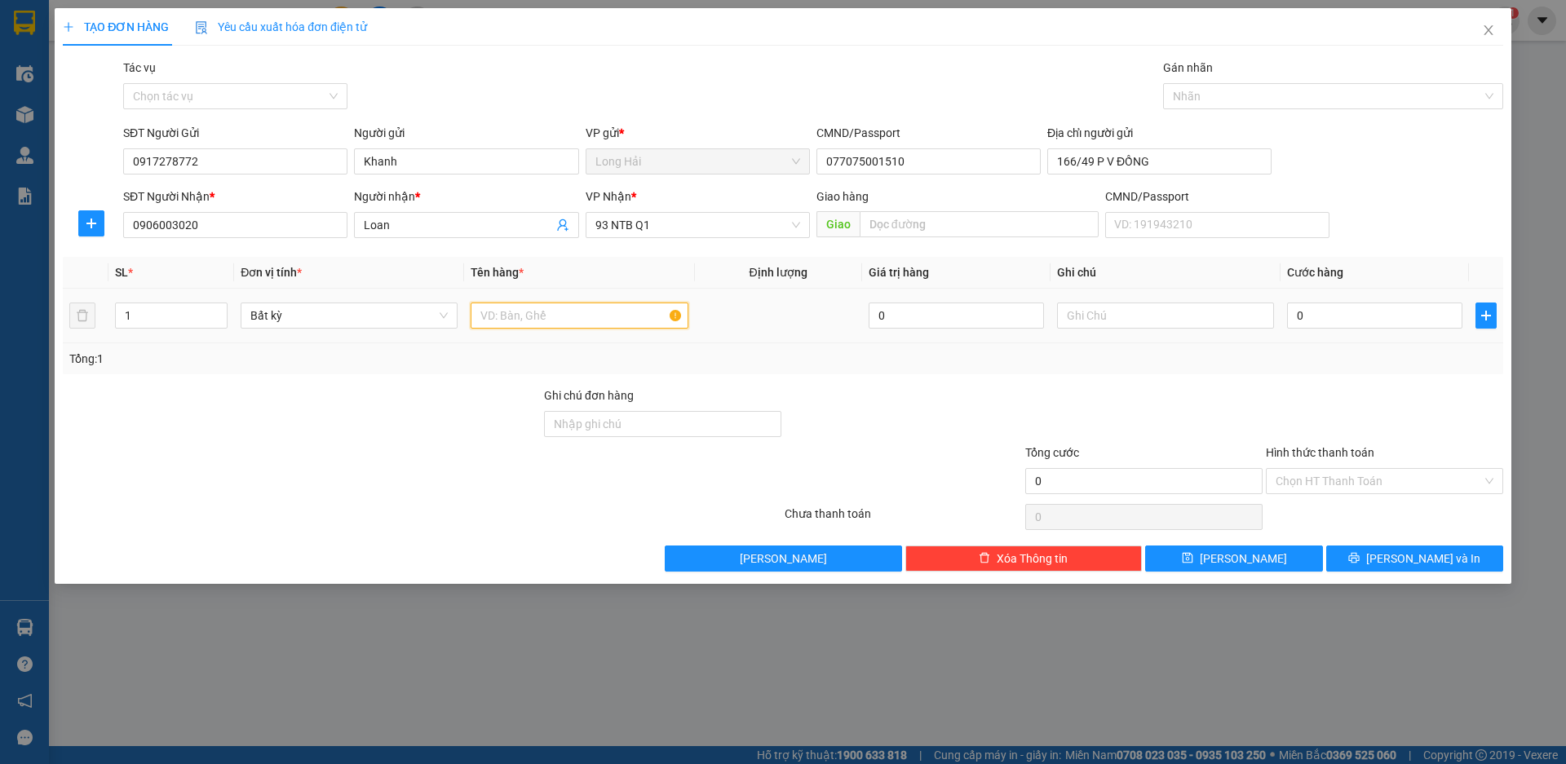
click at [513, 312] on input "text" at bounding box center [579, 316] width 217 height 26
click at [514, 312] on input "X" at bounding box center [579, 316] width 217 height 26
type input "XỐP"
click at [1411, 316] on input "0" at bounding box center [1374, 316] width 175 height 26
type input "1"
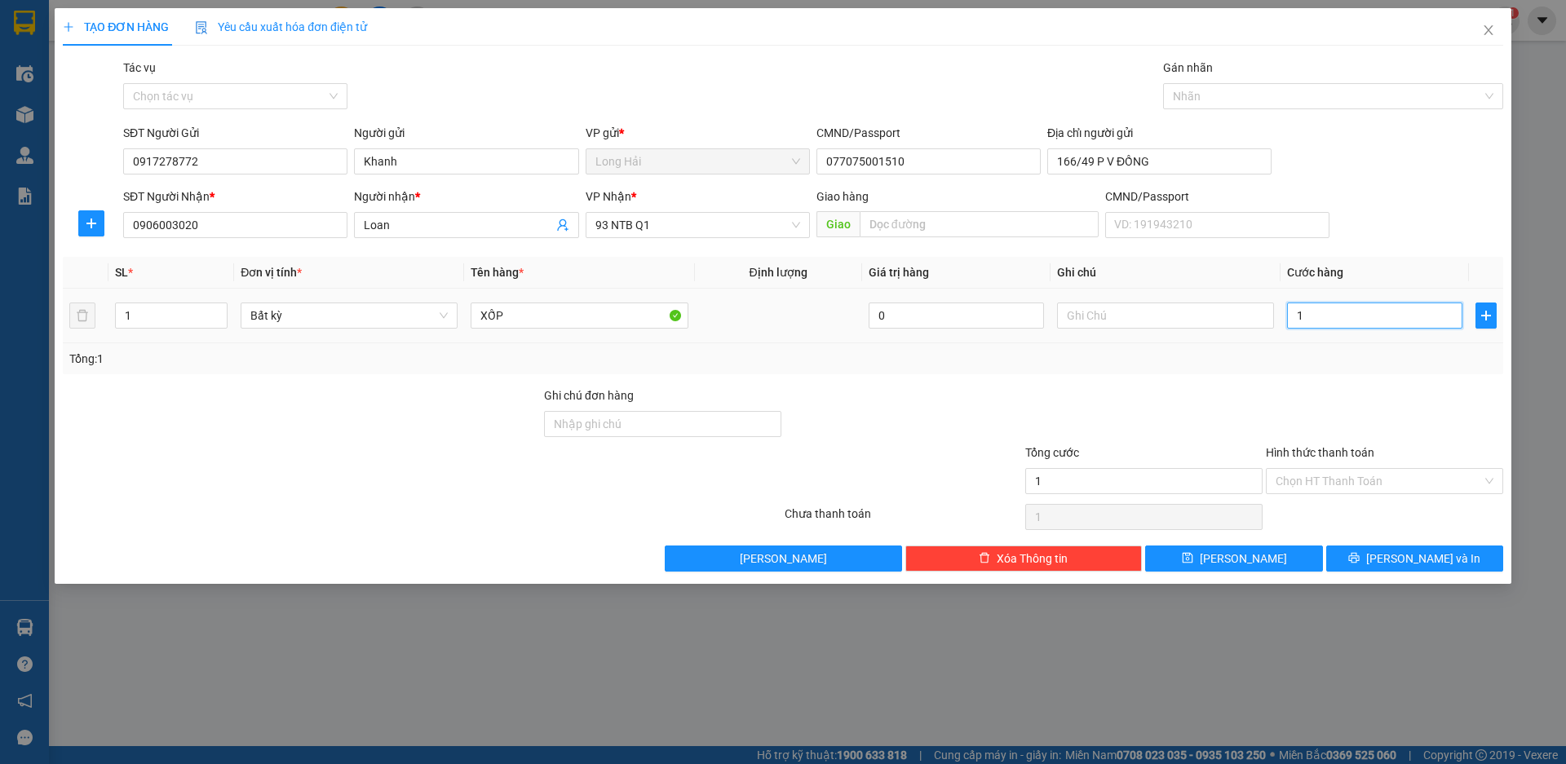
type input "1"
type input "10"
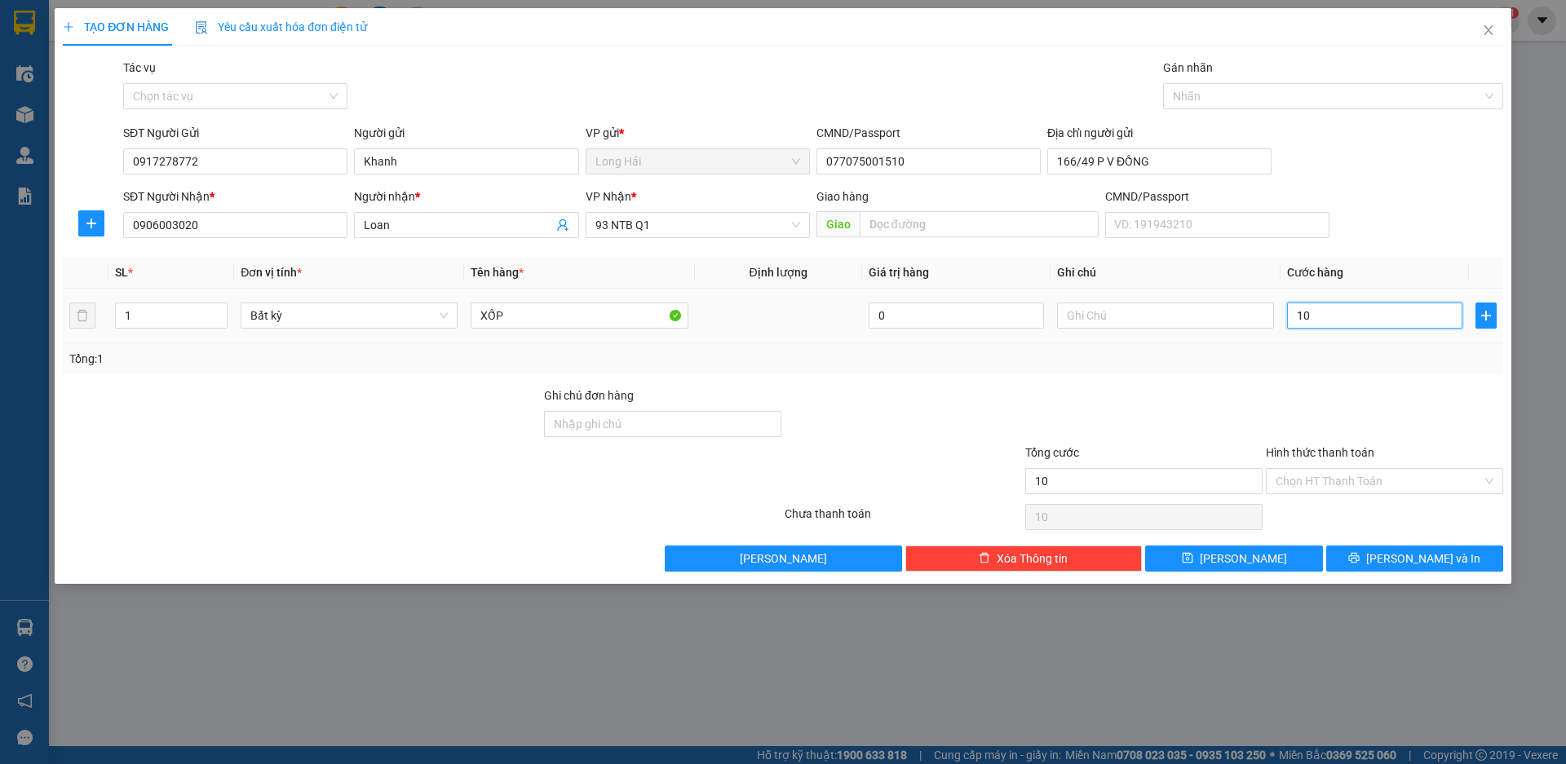
type input "100"
type input "100.000"
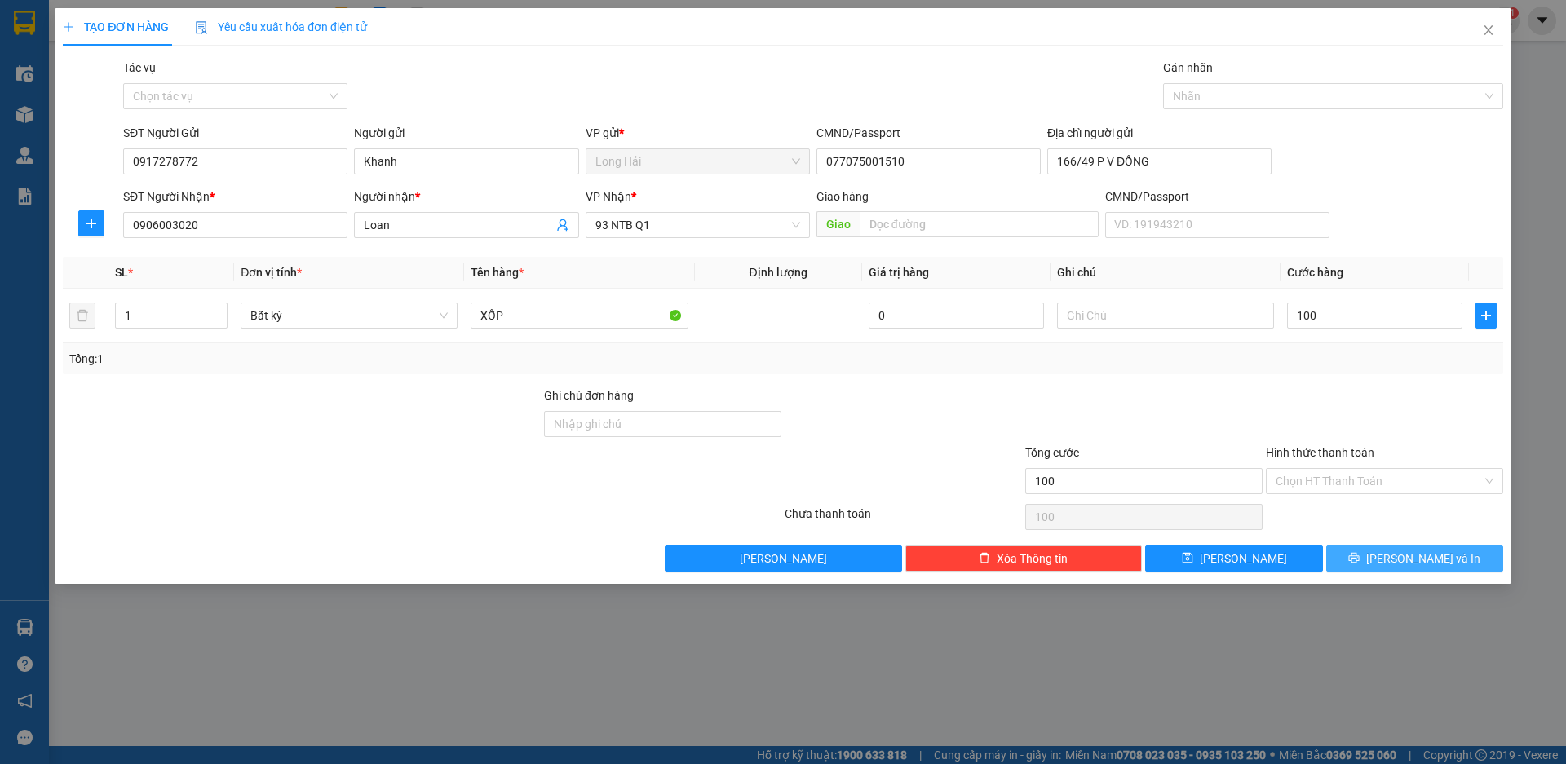
type input "100.000"
click at [1441, 560] on span "[PERSON_NAME] và In" at bounding box center [1423, 559] width 114 height 18
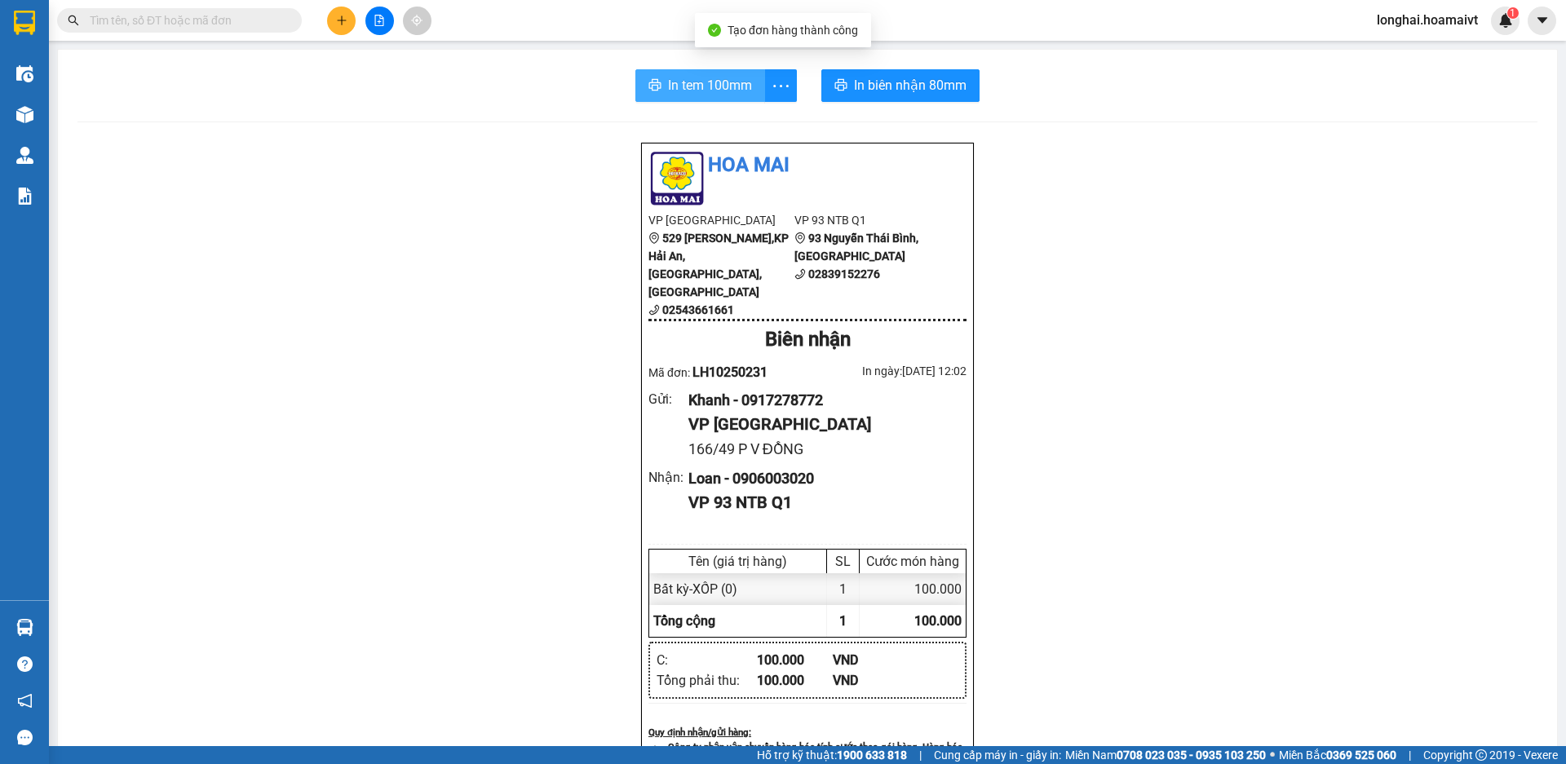
click at [690, 86] on span "In tem 100mm" at bounding box center [710, 85] width 84 height 20
click at [342, 12] on button at bounding box center [341, 21] width 29 height 29
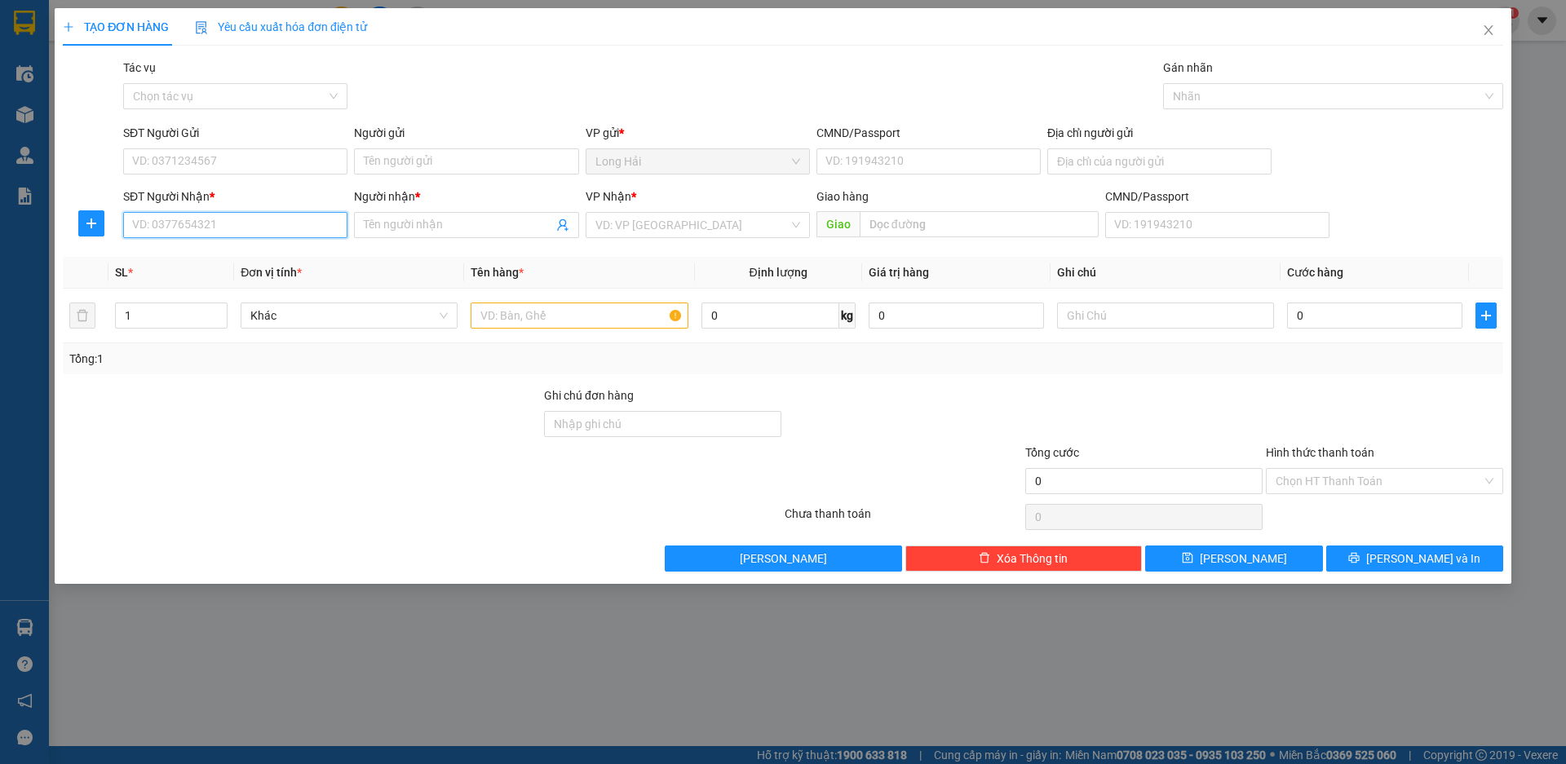
click at [232, 215] on input "SĐT Người Nhận *" at bounding box center [235, 225] width 224 height 26
type input "0"
click at [230, 162] on input "SĐT Người Gửi" at bounding box center [235, 161] width 224 height 26
type input "0967333772"
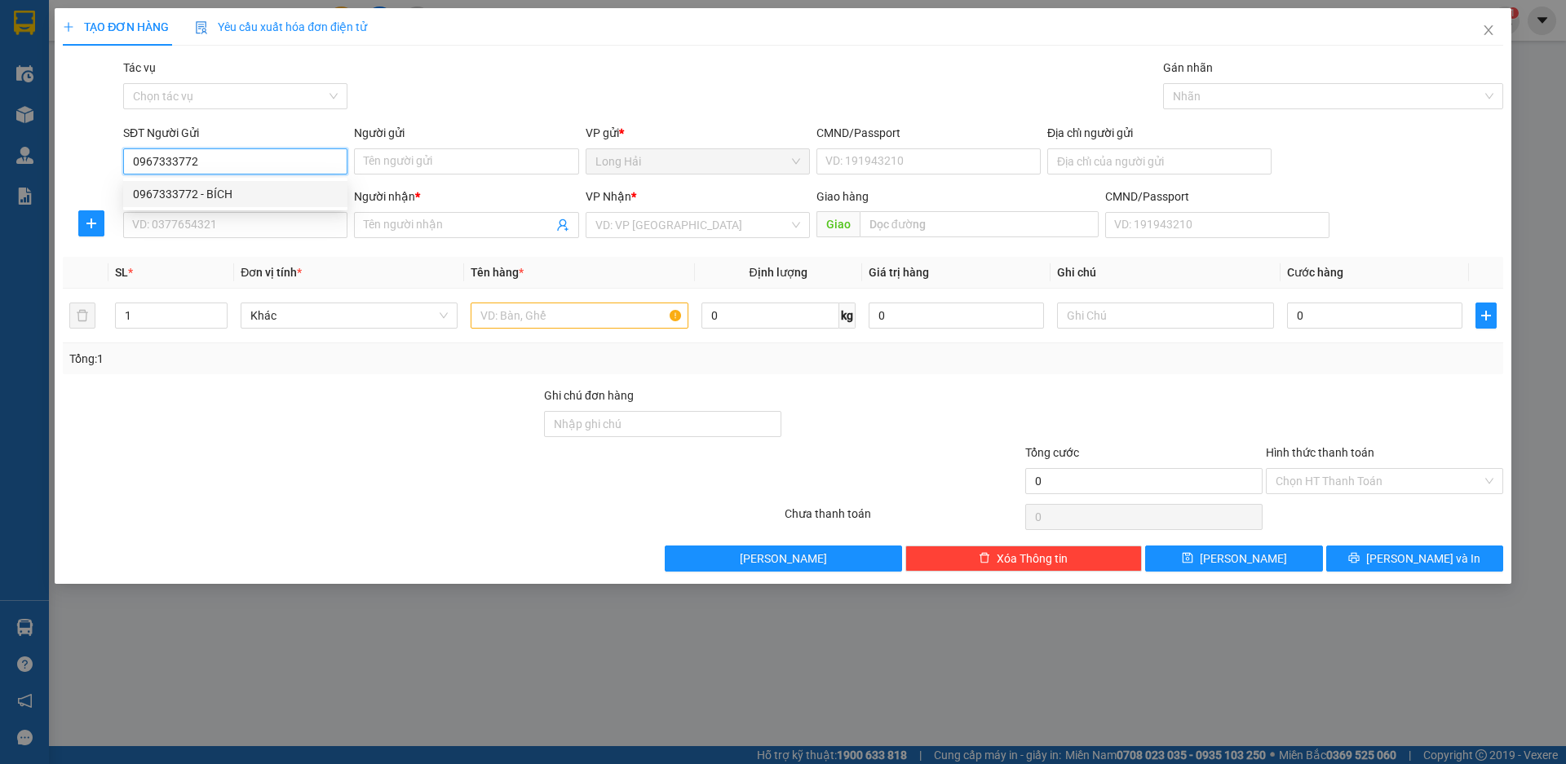
click at [244, 187] on div "0967333772 - BÍCH" at bounding box center [235, 194] width 205 height 18
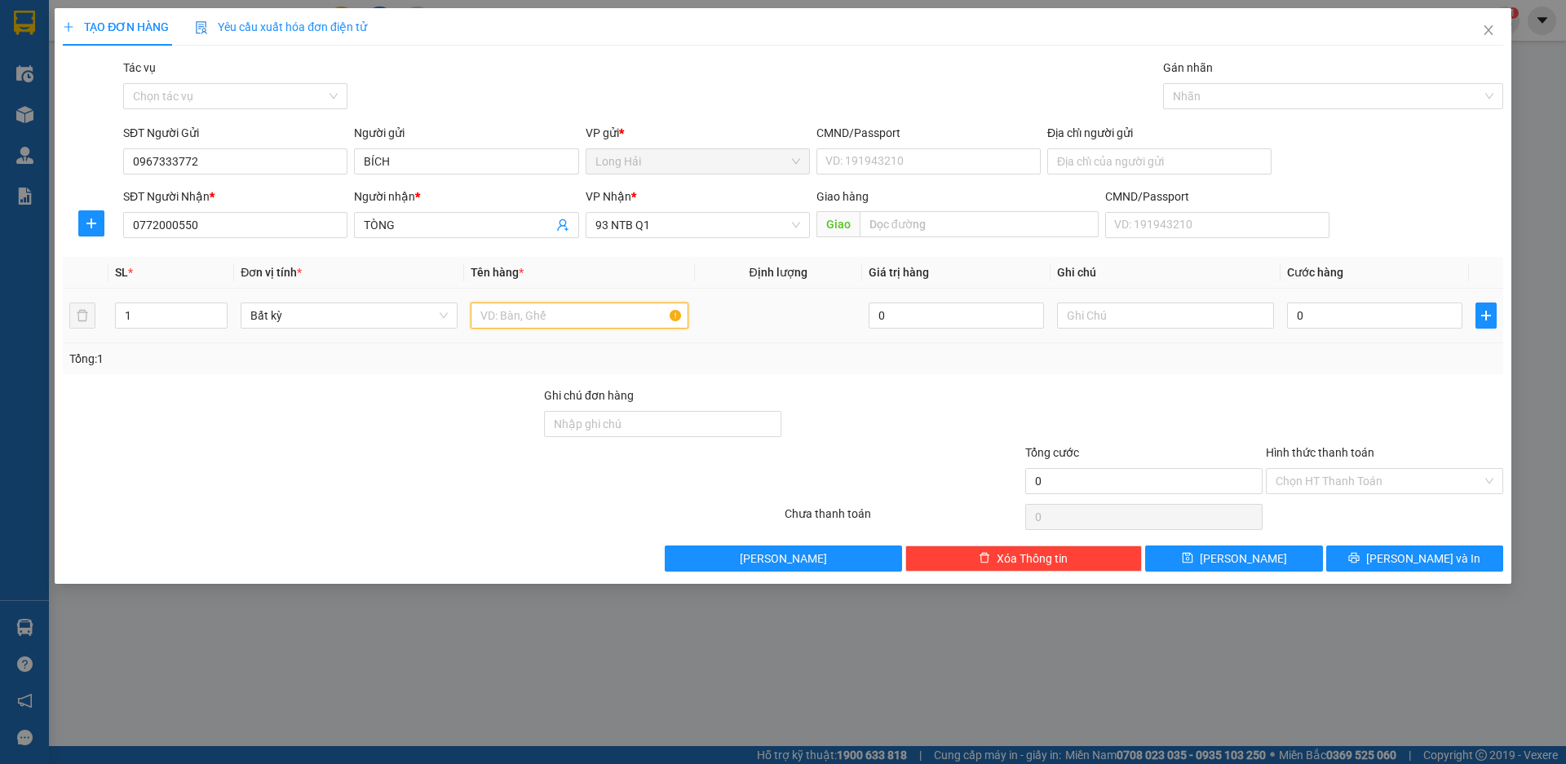
click at [527, 326] on input "text" at bounding box center [579, 316] width 217 height 26
click at [1363, 318] on input "0" at bounding box center [1374, 316] width 175 height 26
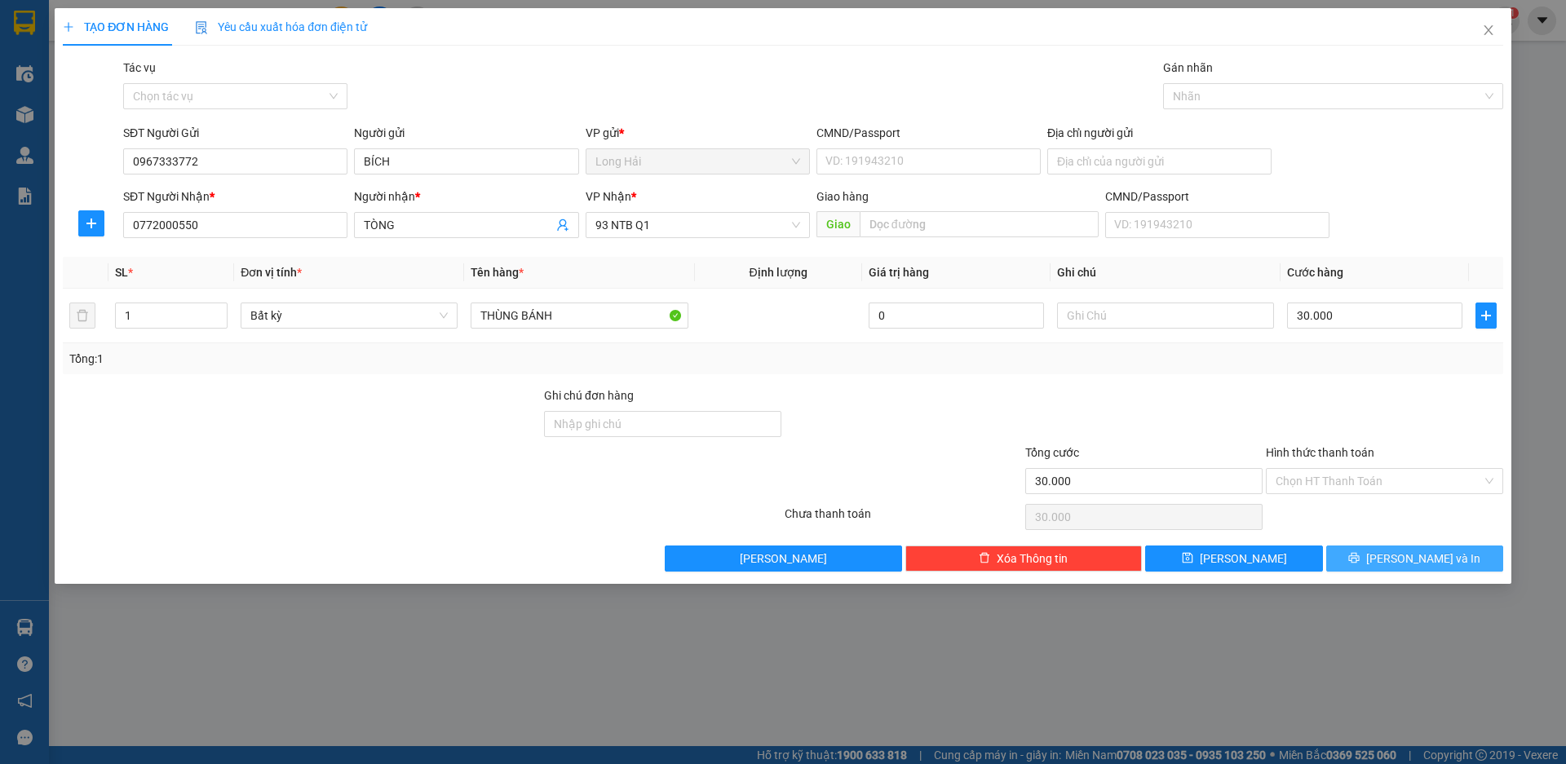
click at [1414, 550] on span "[PERSON_NAME] và In" at bounding box center [1423, 559] width 114 height 18
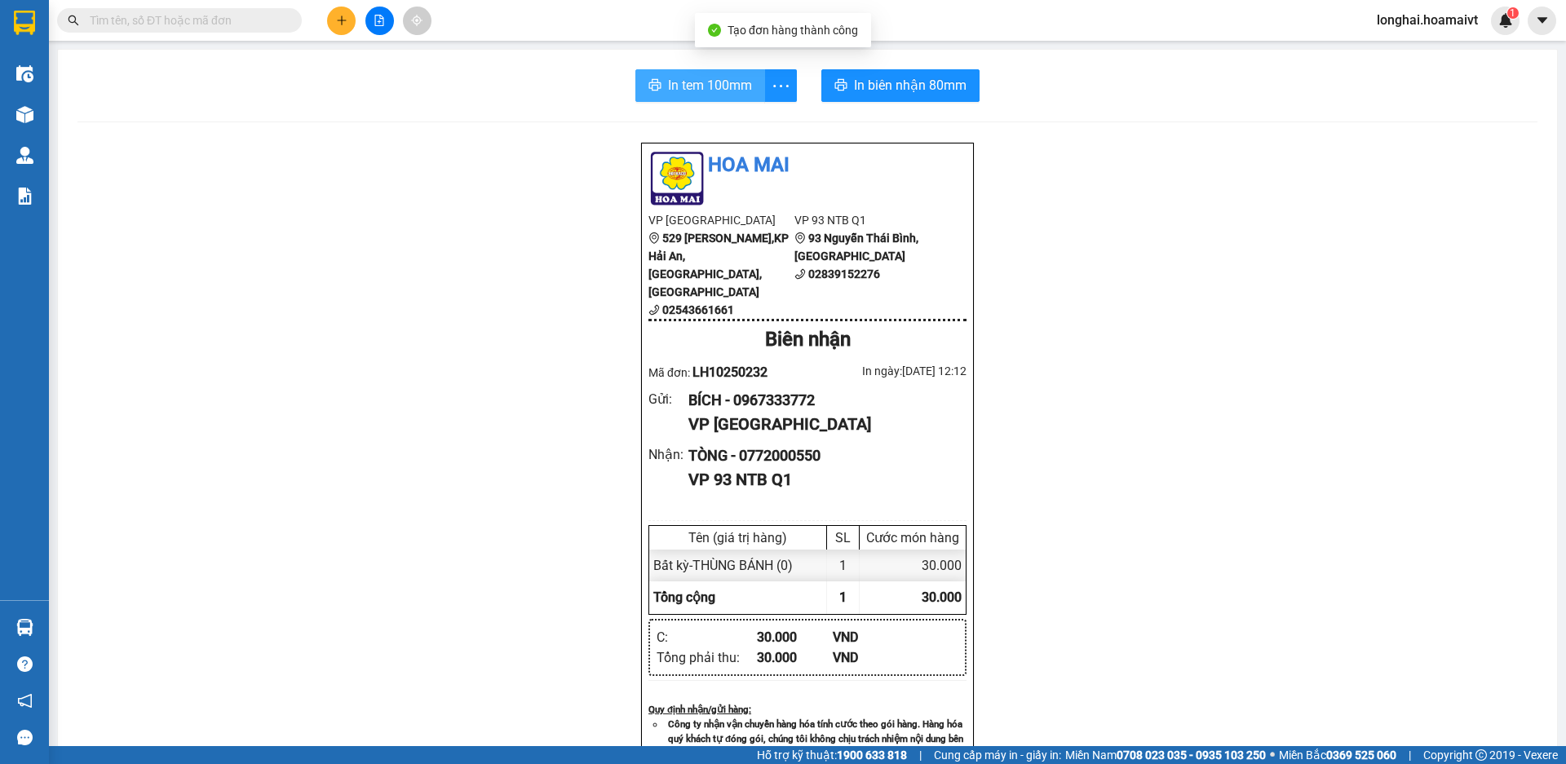
click at [719, 91] on span "In tem 100mm" at bounding box center [710, 85] width 84 height 20
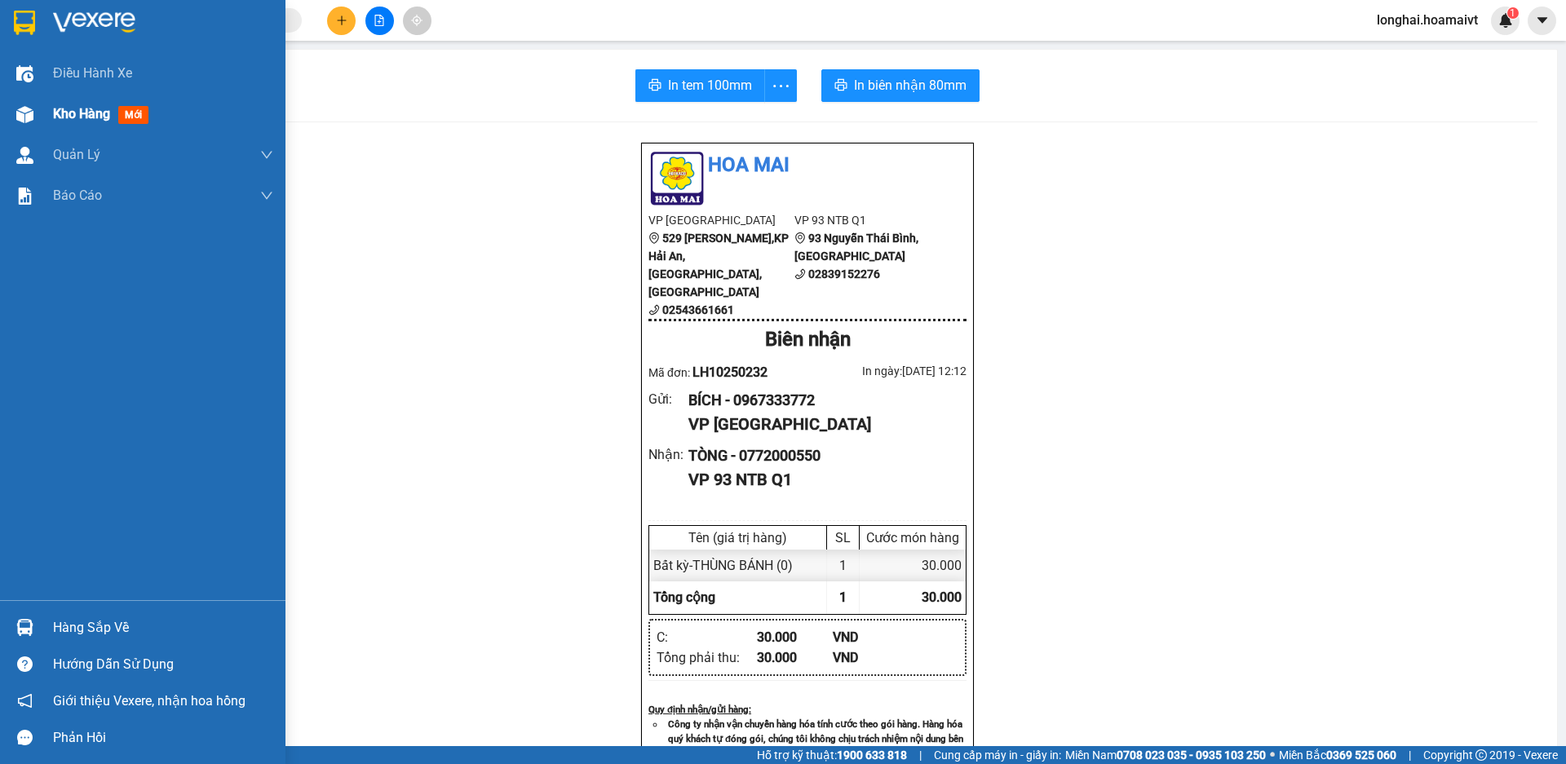
click at [21, 113] on img at bounding box center [24, 114] width 17 height 17
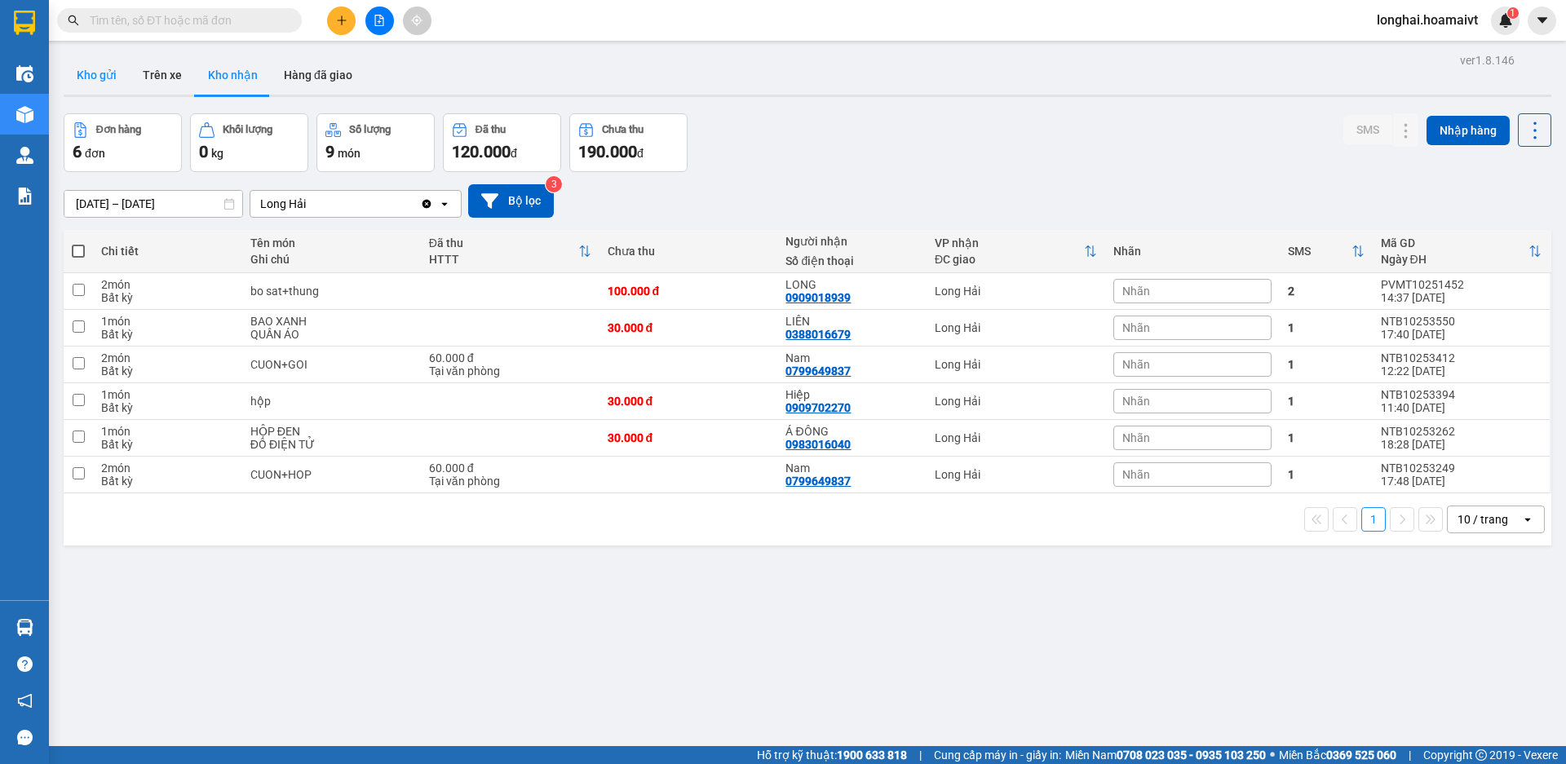
click at [104, 69] on button "Kho gửi" at bounding box center [97, 74] width 66 height 39
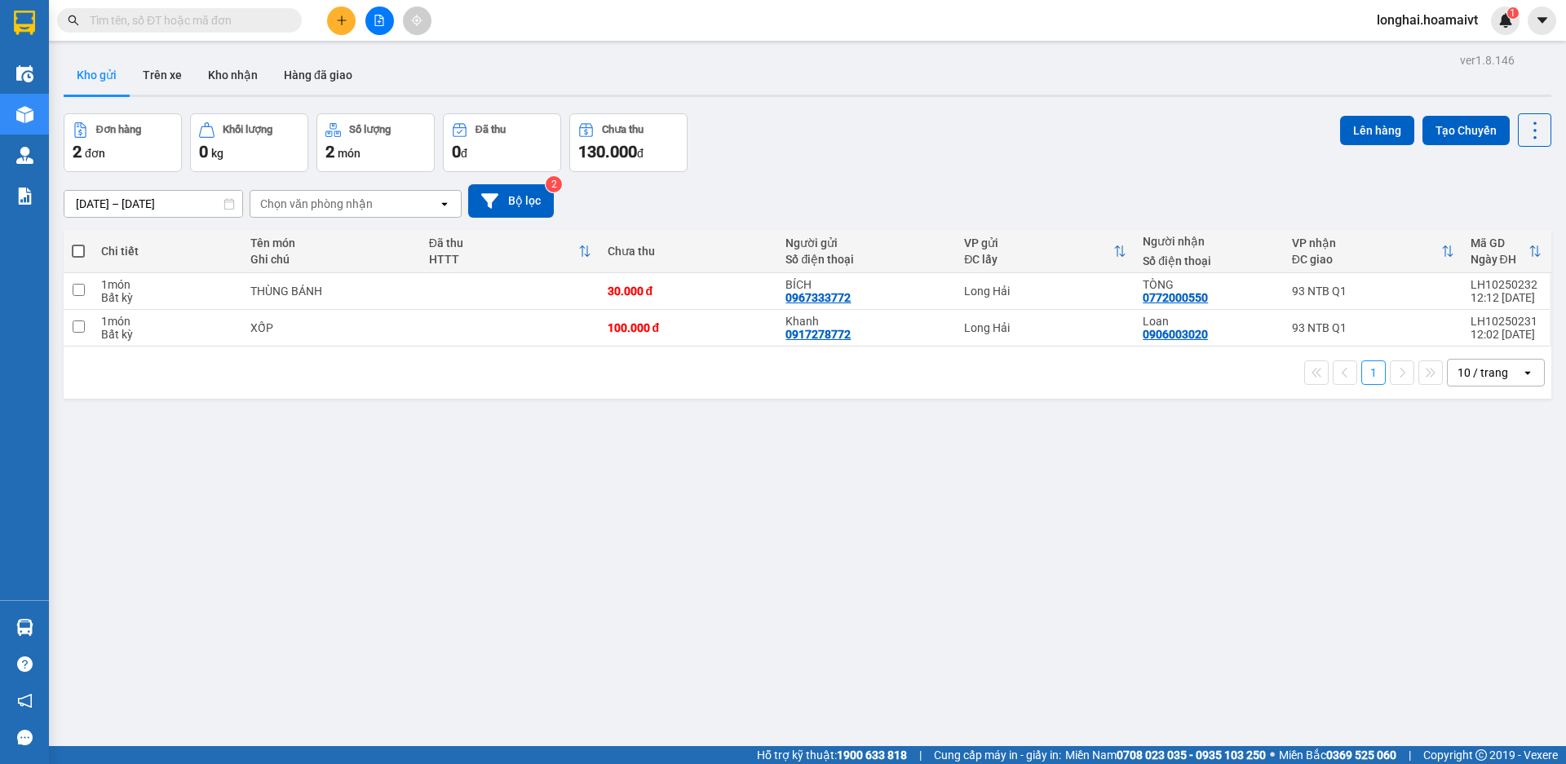
click at [78, 249] on span at bounding box center [78, 251] width 13 height 13
click at [78, 243] on input "checkbox" at bounding box center [78, 243] width 0 height 0
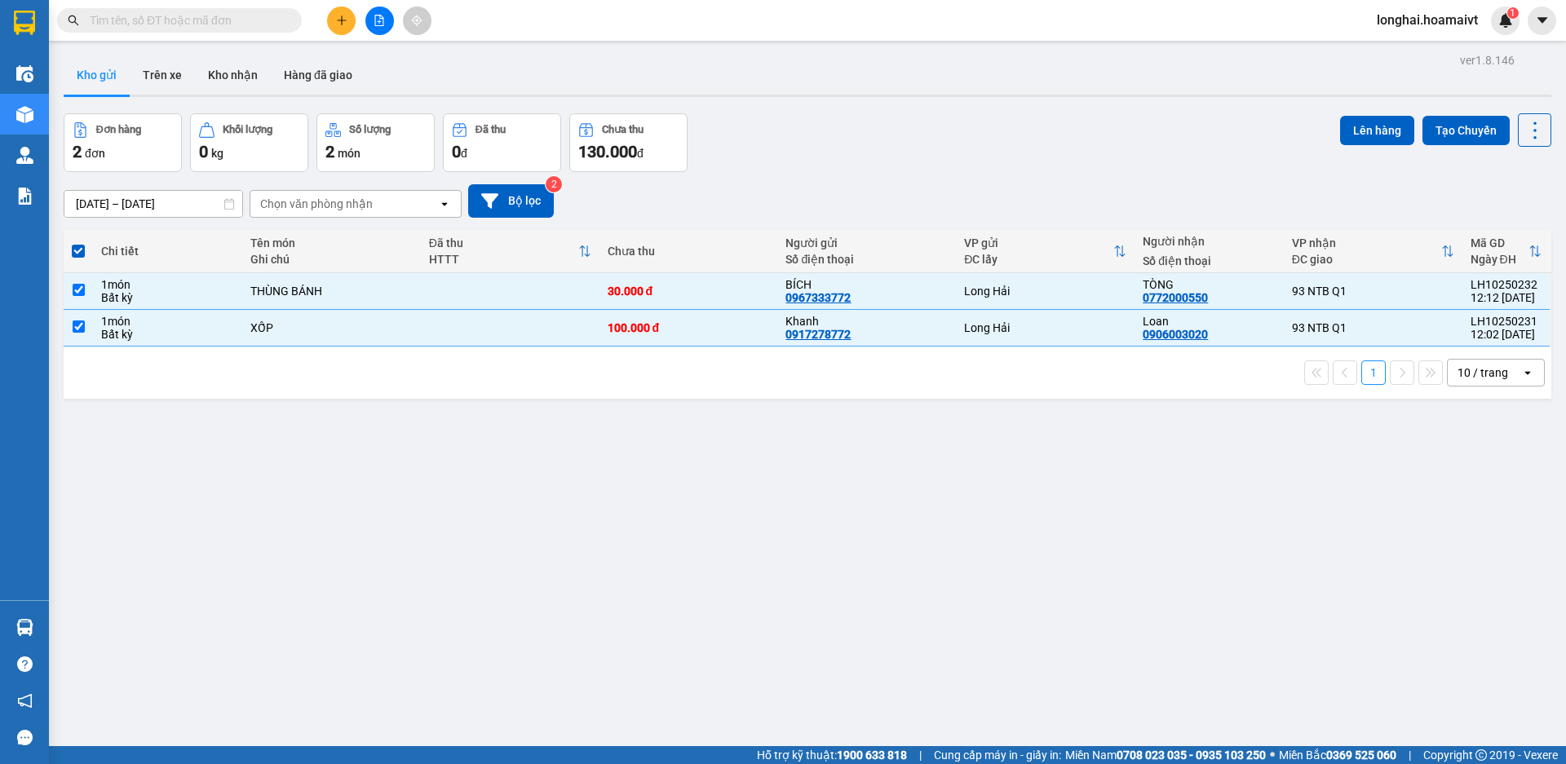
click at [1373, 111] on div "ver 1.8.146 Kho gửi Trên xe Kho nhận Hàng đã giao Đơn hàng 2 đơn Khối lượng 0 k…" at bounding box center [807, 431] width 1501 height 764
click at [1358, 132] on button "Lên hàng" at bounding box center [1377, 130] width 74 height 29
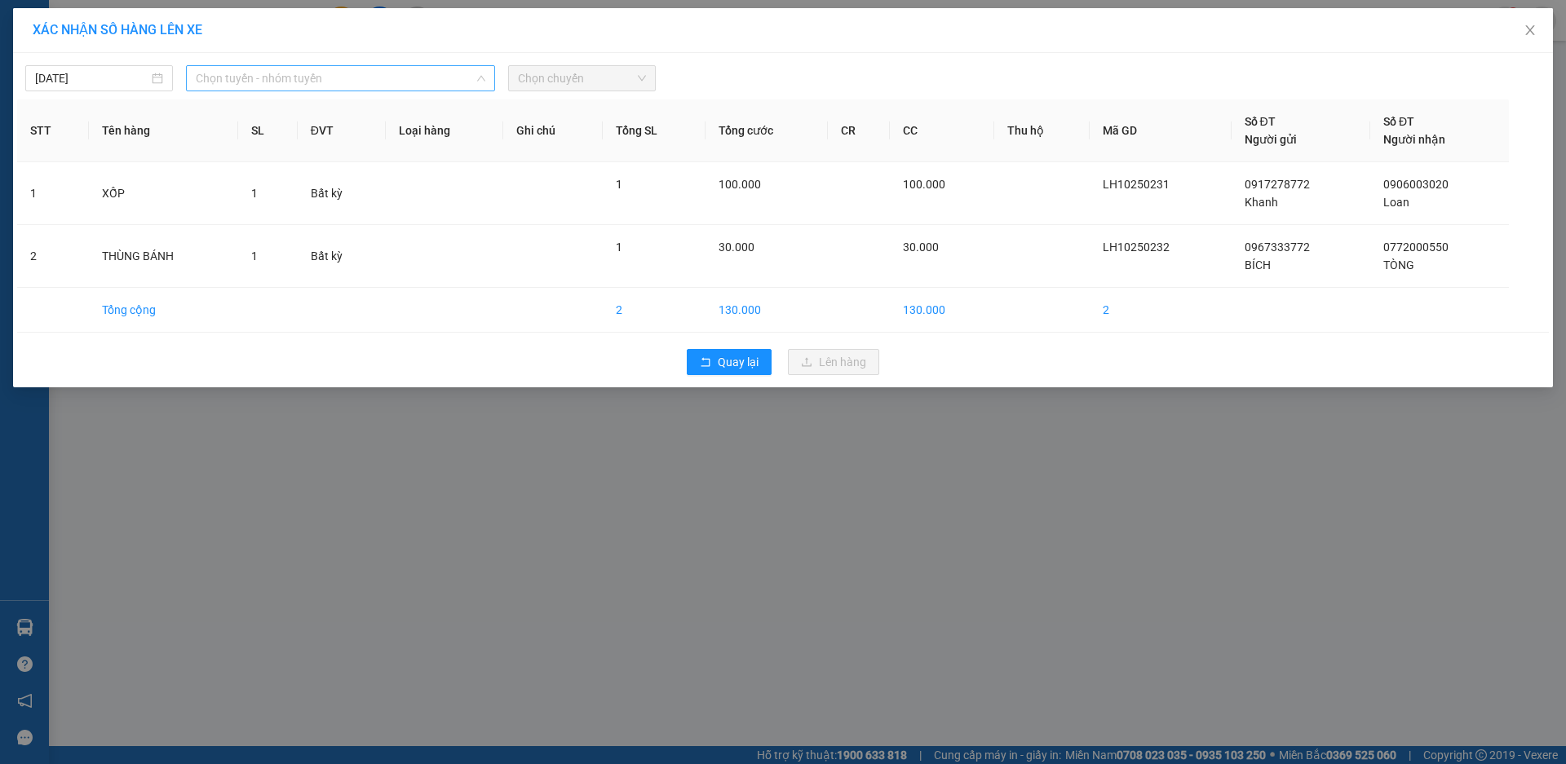
click at [336, 67] on span "Chọn tuyến - nhóm tuyến" at bounding box center [341, 78] width 290 height 24
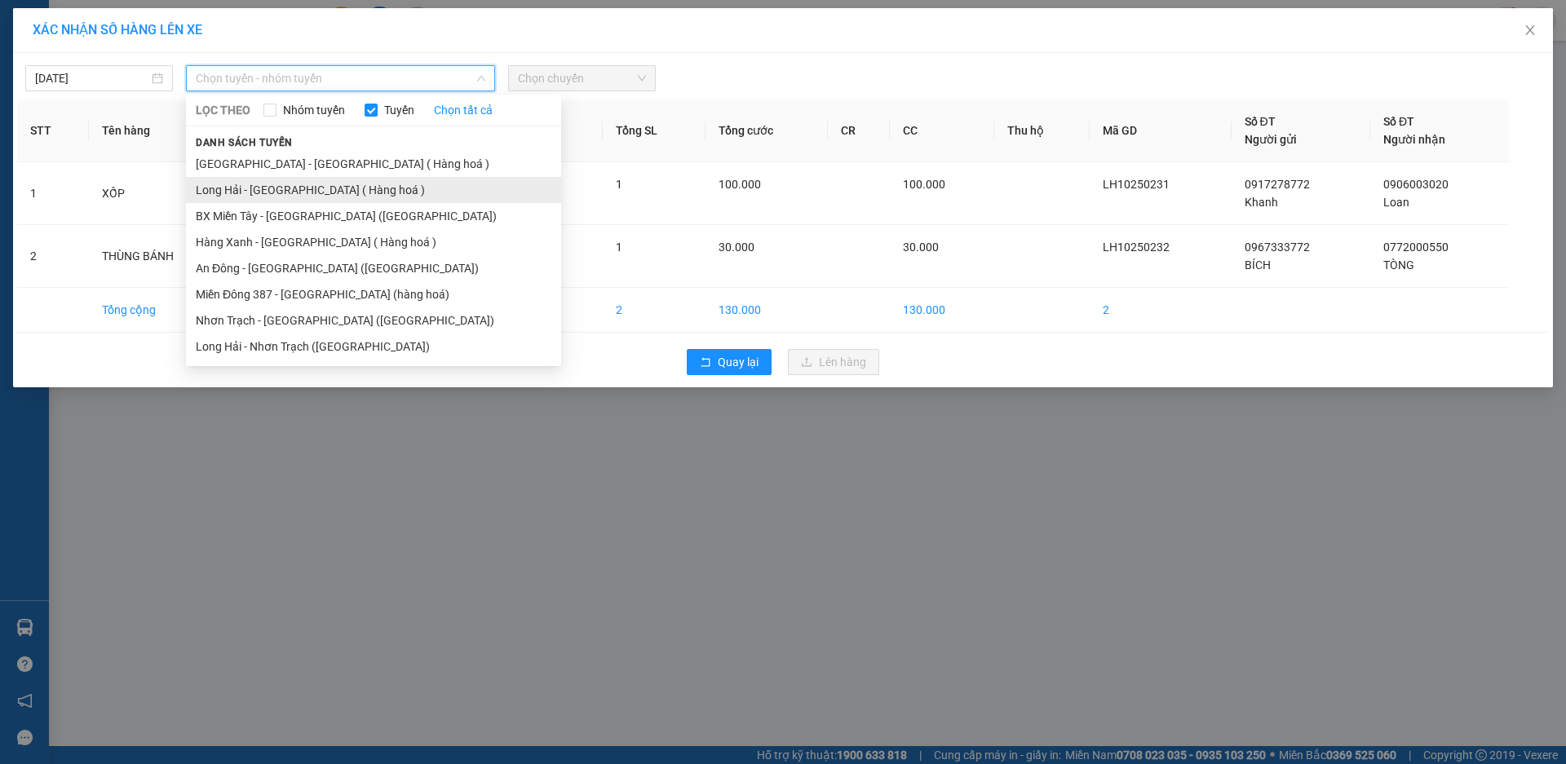
click at [331, 188] on li "Long Hải - [GEOGRAPHIC_DATA] ( Hàng hoá )" at bounding box center [373, 190] width 375 height 26
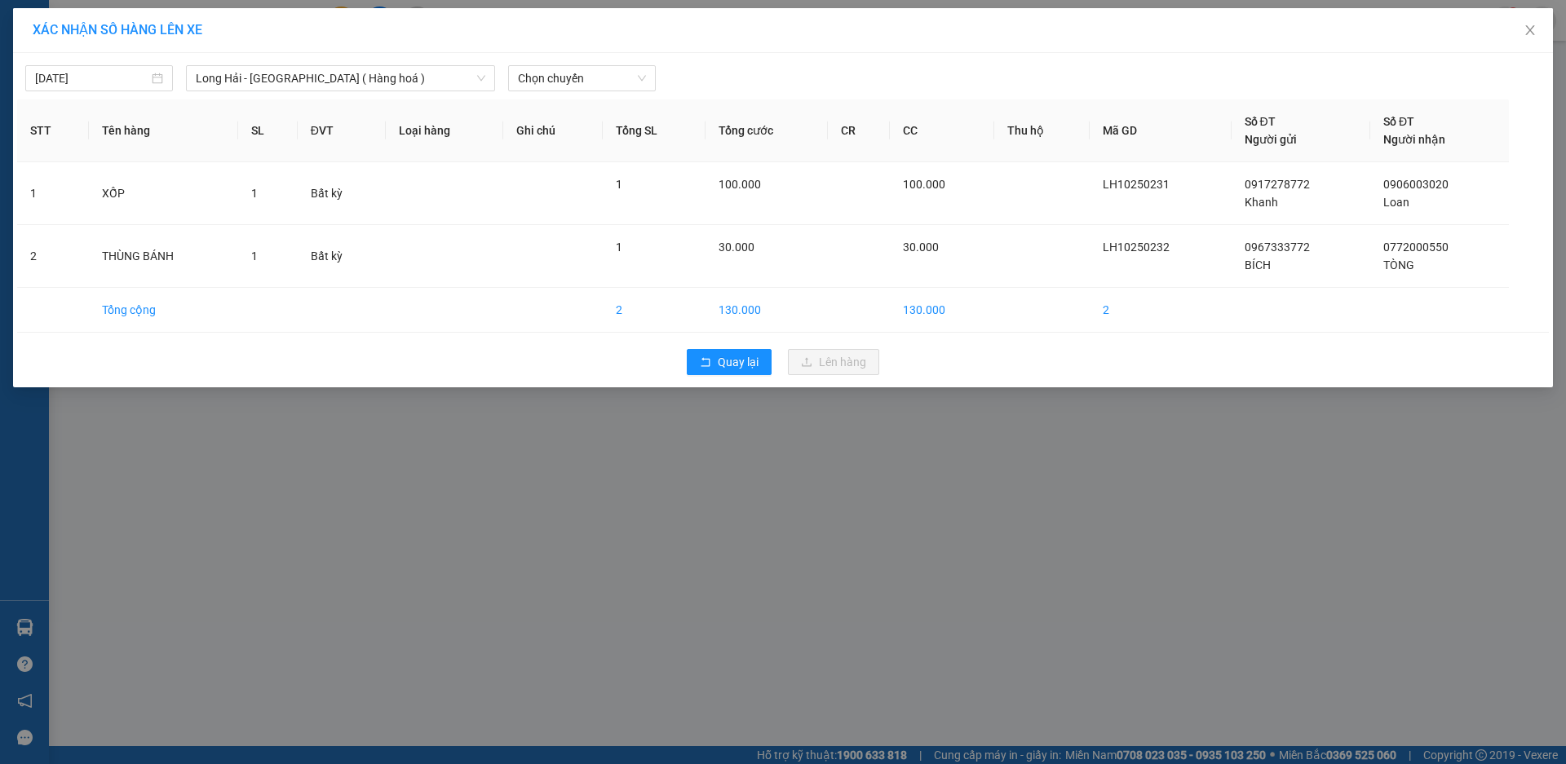
click at [539, 64] on div "[DATE] [GEOGRAPHIC_DATA] - [GEOGRAPHIC_DATA] ( [GEOGRAPHIC_DATA] ) LỌC THEO Nhó…" at bounding box center [783, 74] width 1532 height 34
click at [548, 76] on span "Chọn chuyến" at bounding box center [582, 78] width 128 height 24
click at [592, 132] on div "Thêm chuyến " 13:00 "" at bounding box center [595, 138] width 174 height 28
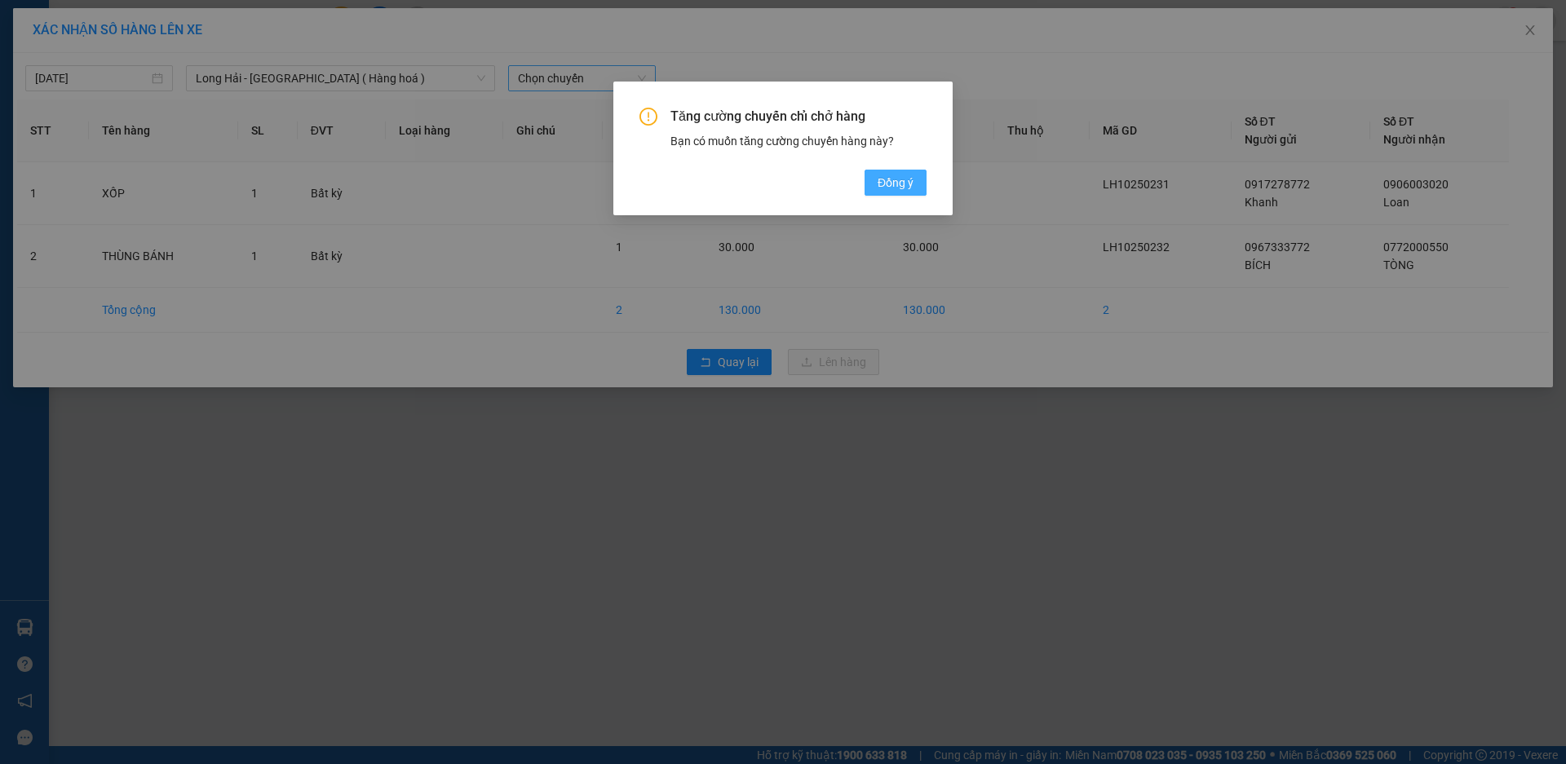
click at [885, 191] on span "Đồng ý" at bounding box center [896, 183] width 36 height 18
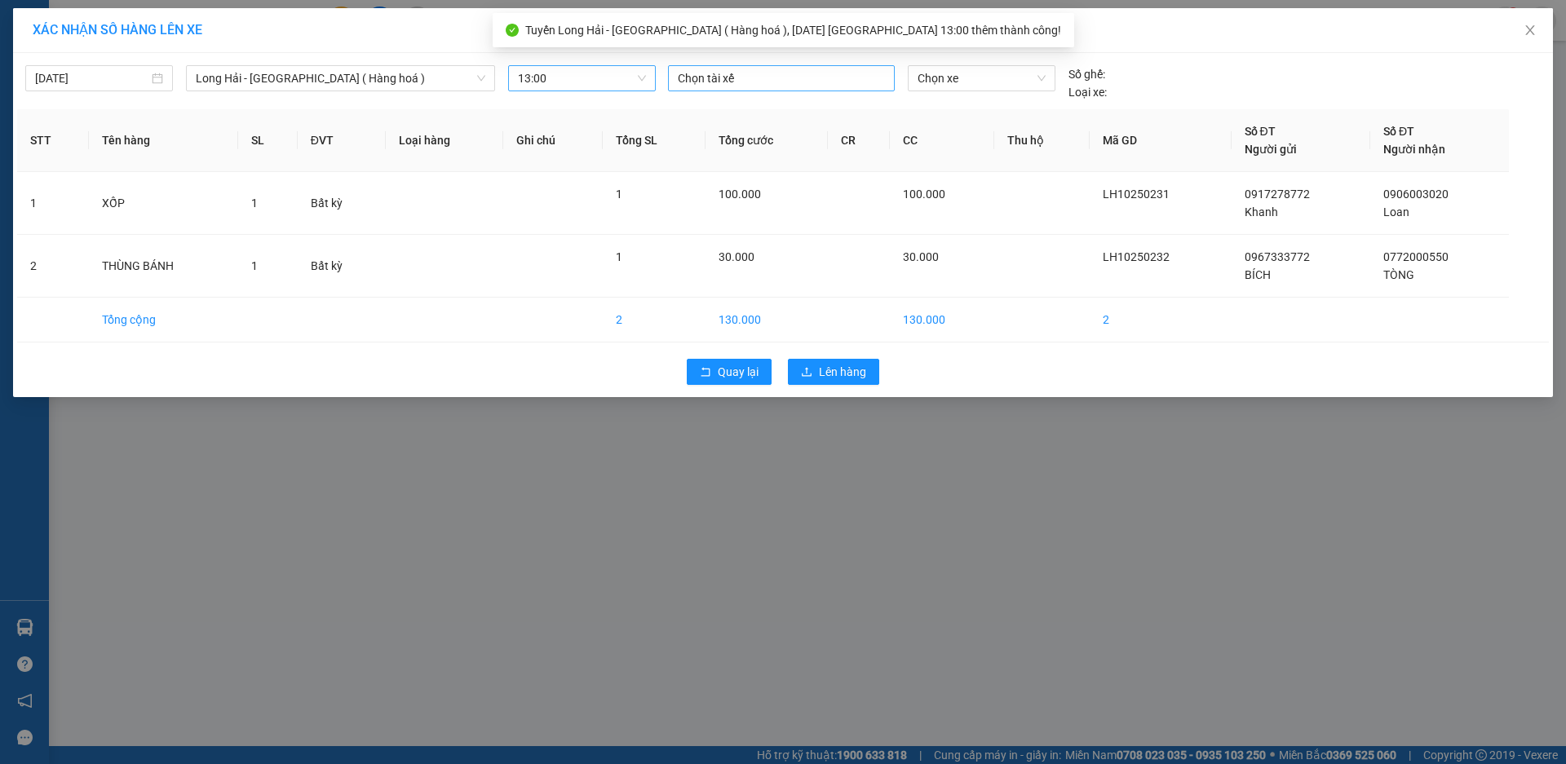
click at [764, 79] on div at bounding box center [781, 79] width 219 height 20
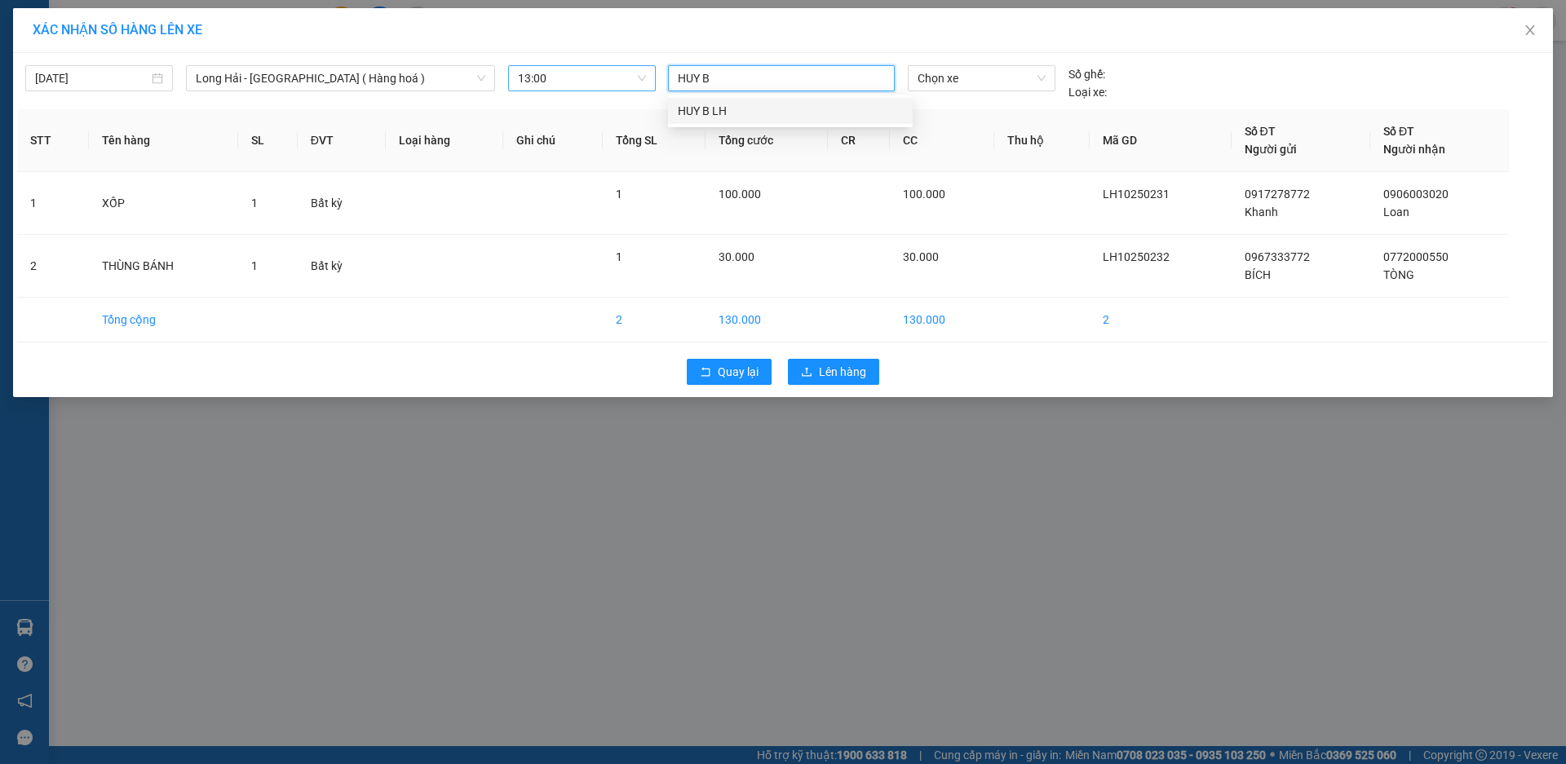
click at [777, 110] on div "HUY B LH" at bounding box center [790, 111] width 225 height 18
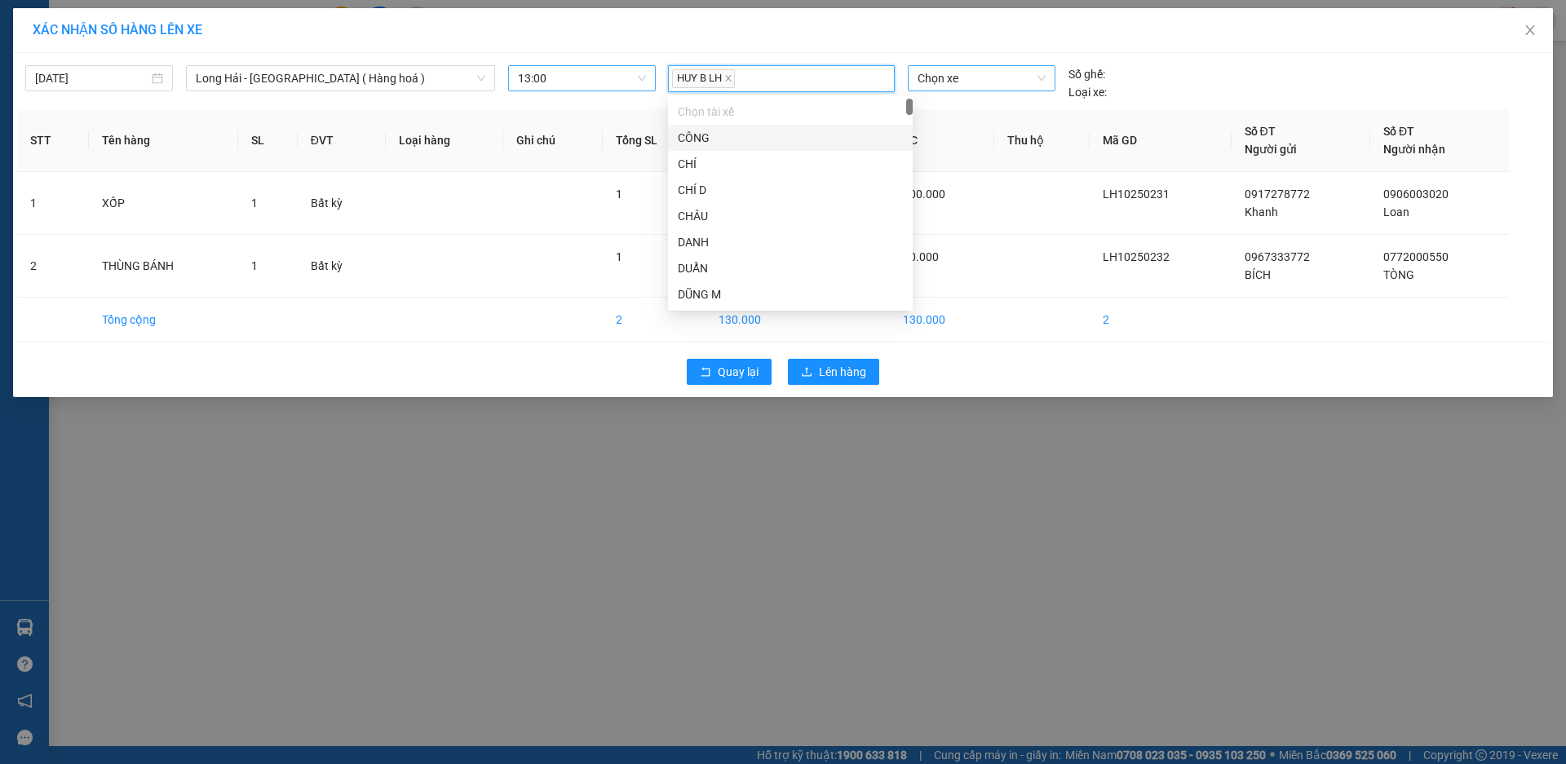
click at [963, 79] on span "Chọn xe" at bounding box center [981, 78] width 127 height 24
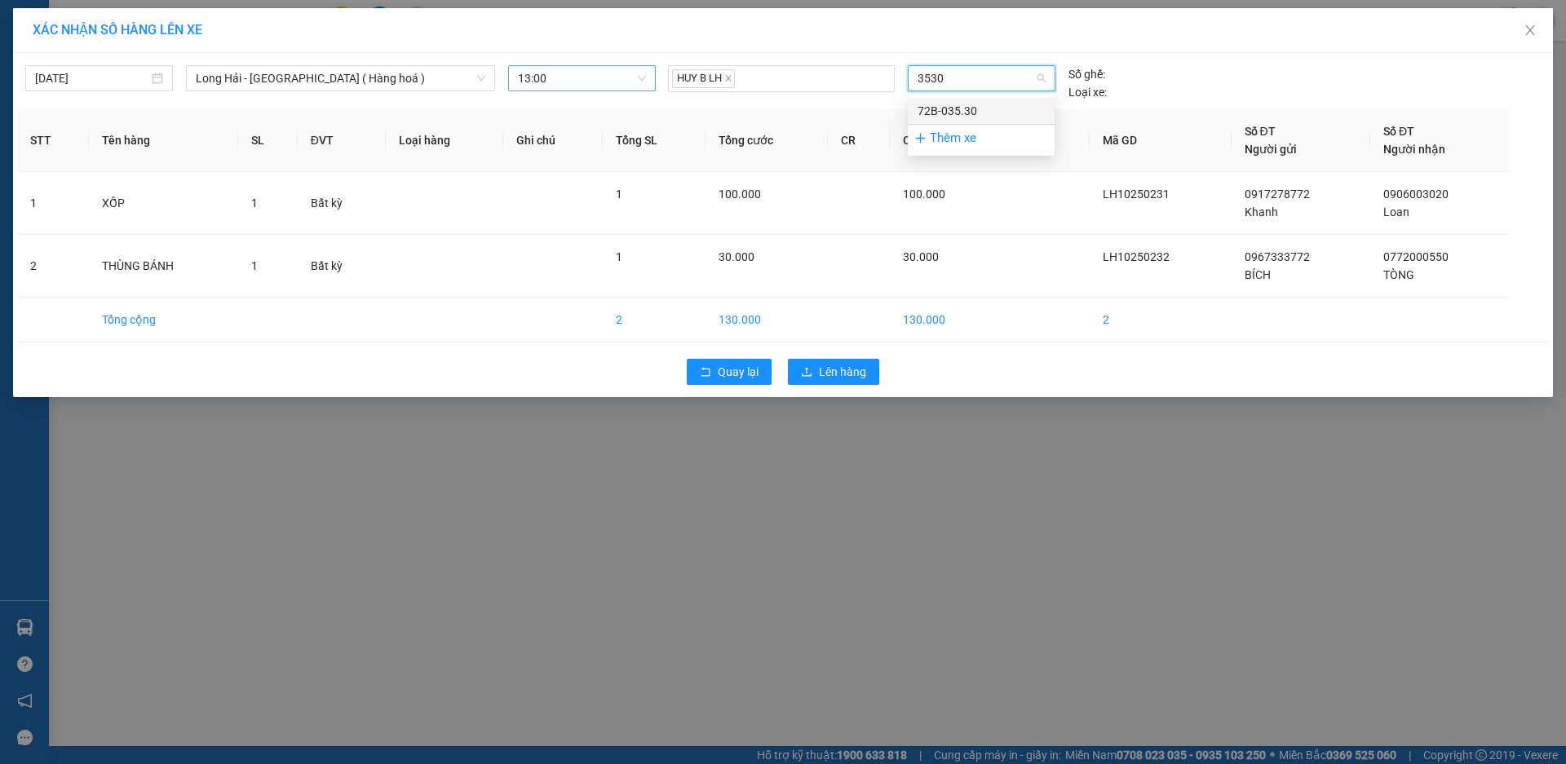
click at [964, 117] on div "72B-035.30" at bounding box center [981, 111] width 127 height 18
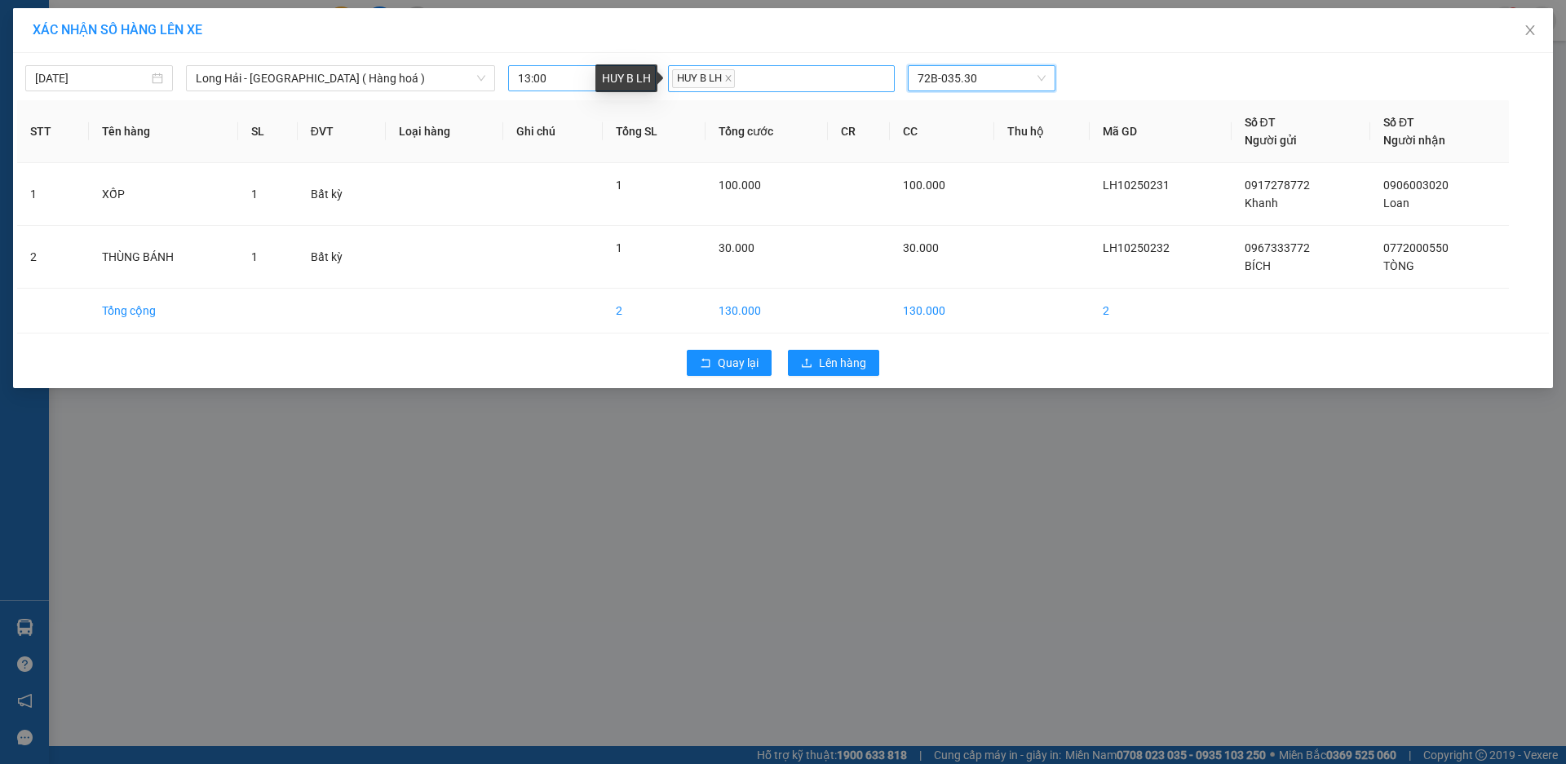
click at [733, 83] on span "HUY B LH" at bounding box center [703, 78] width 63 height 19
click at [726, 82] on icon "close" at bounding box center [728, 78] width 8 height 8
click at [728, 82] on div at bounding box center [781, 79] width 219 height 20
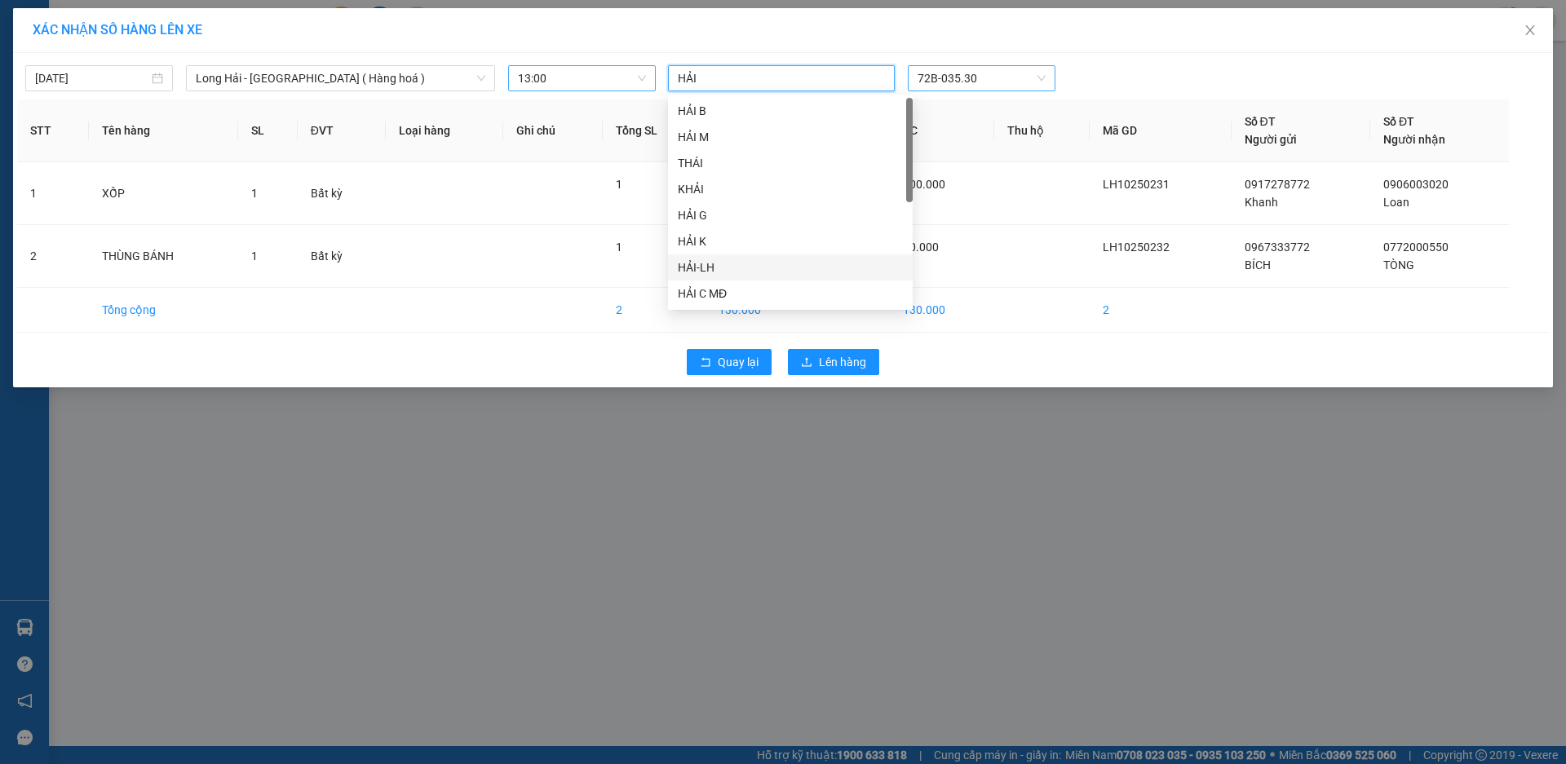
click at [737, 271] on div "HẢI-LH" at bounding box center [790, 268] width 225 height 18
click at [991, 85] on span "72B-035.30" at bounding box center [981, 78] width 127 height 24
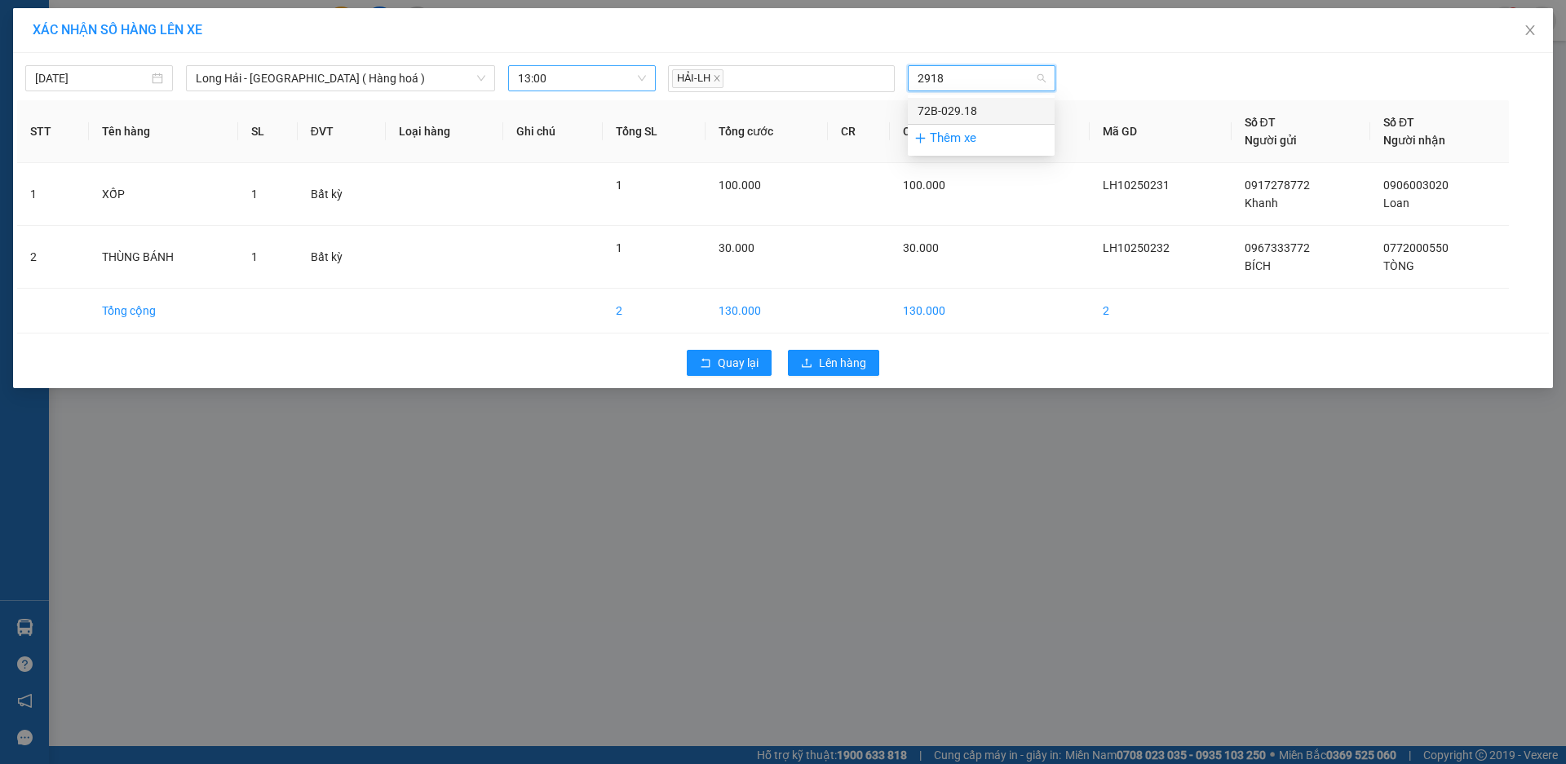
click at [993, 108] on div "72B-029.18" at bounding box center [981, 111] width 127 height 18
click at [842, 365] on span "Lên hàng" at bounding box center [842, 363] width 47 height 18
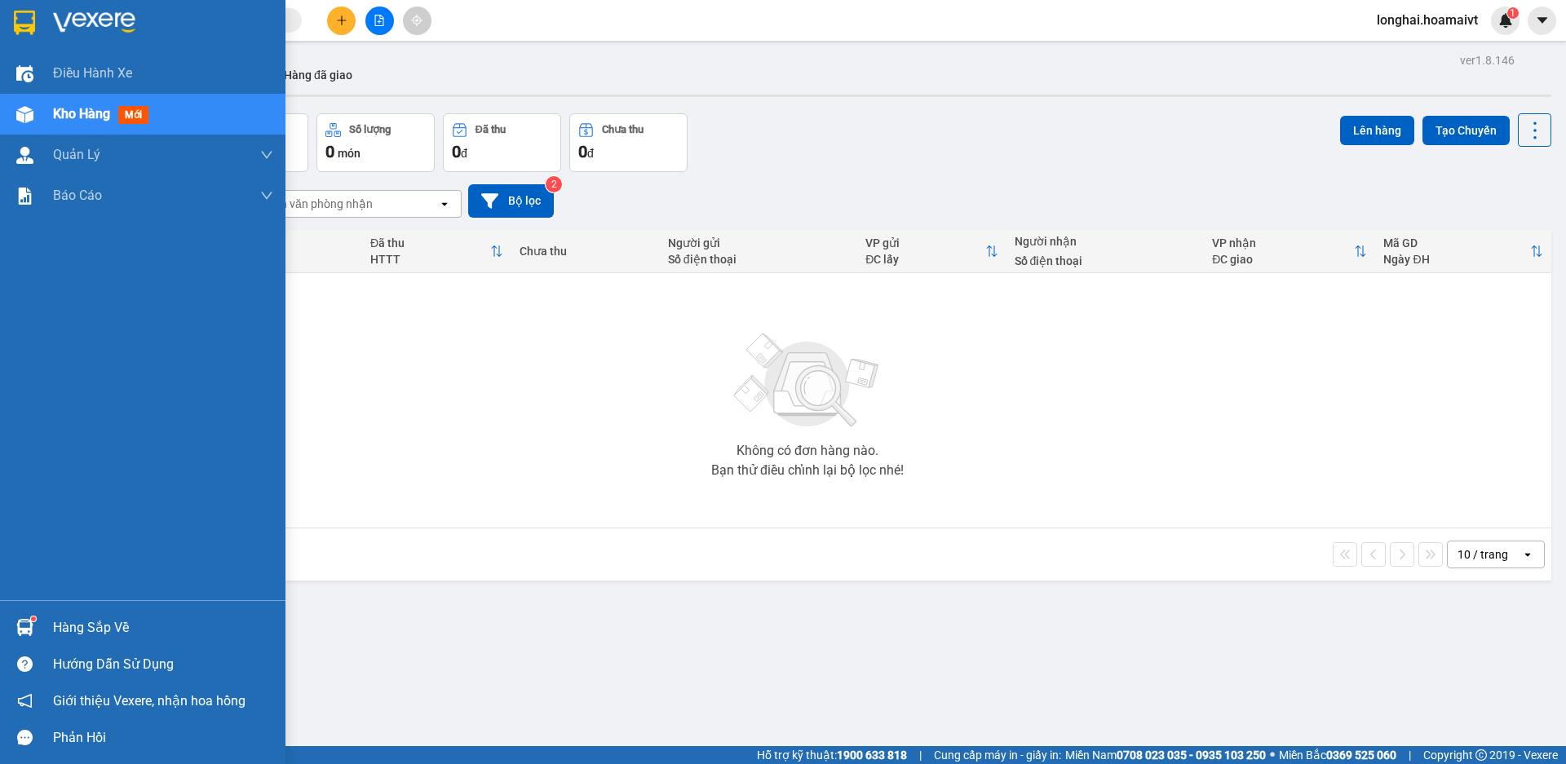
click at [77, 633] on div "Hàng sắp về" at bounding box center [163, 628] width 220 height 24
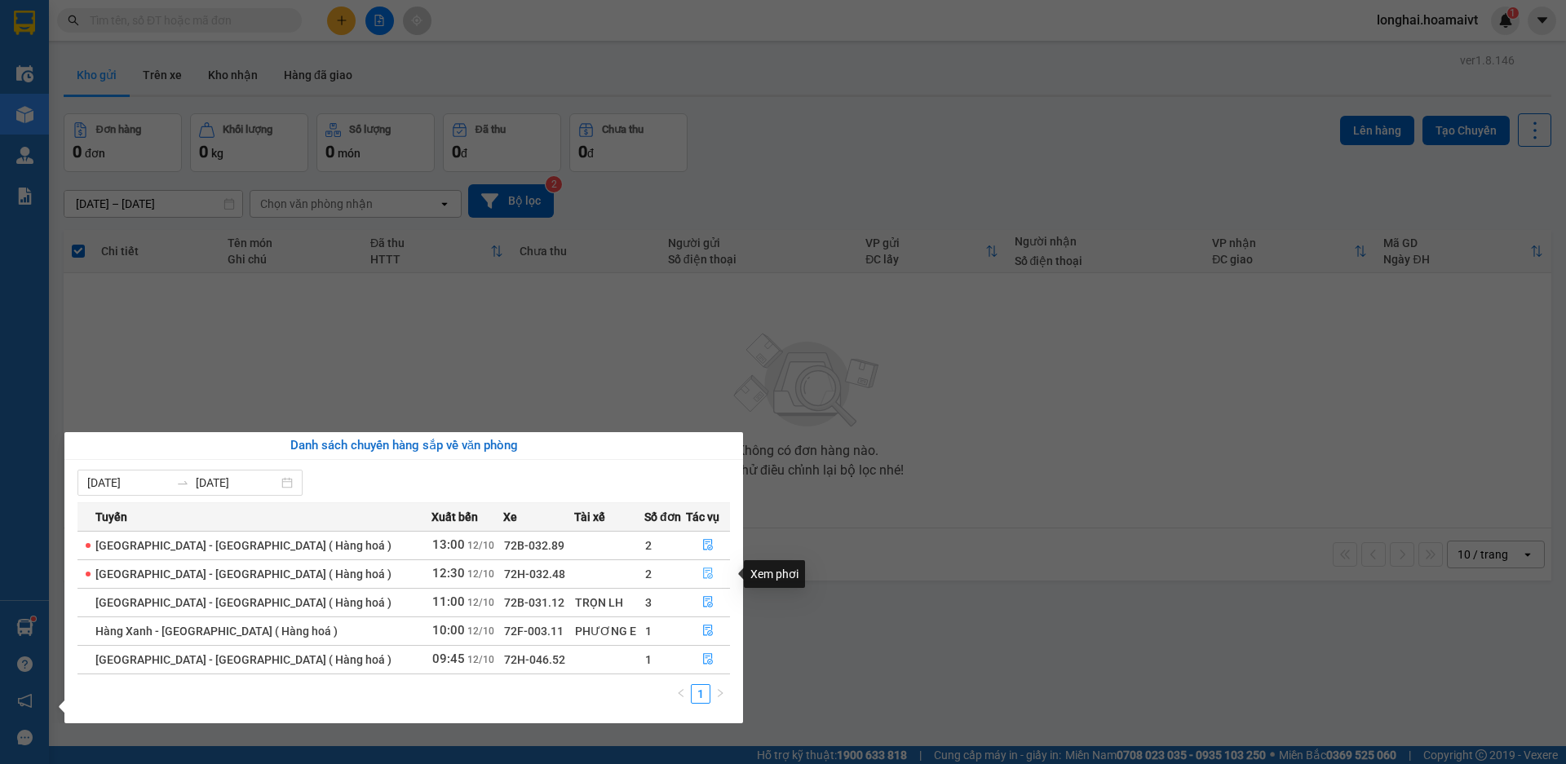
click at [706, 564] on button "button" at bounding box center [708, 574] width 42 height 26
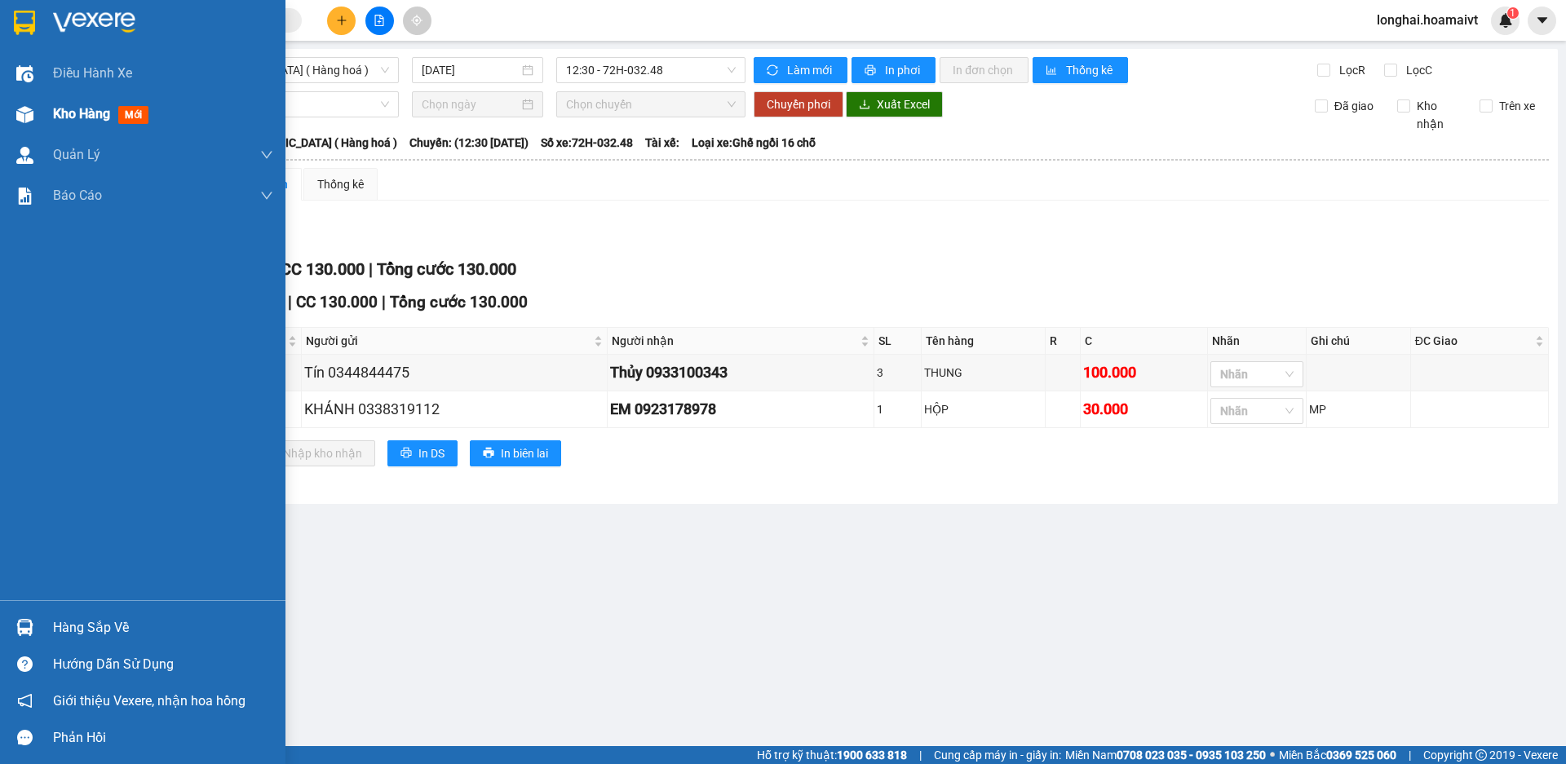
click at [65, 117] on span "Kho hàng" at bounding box center [81, 113] width 57 height 15
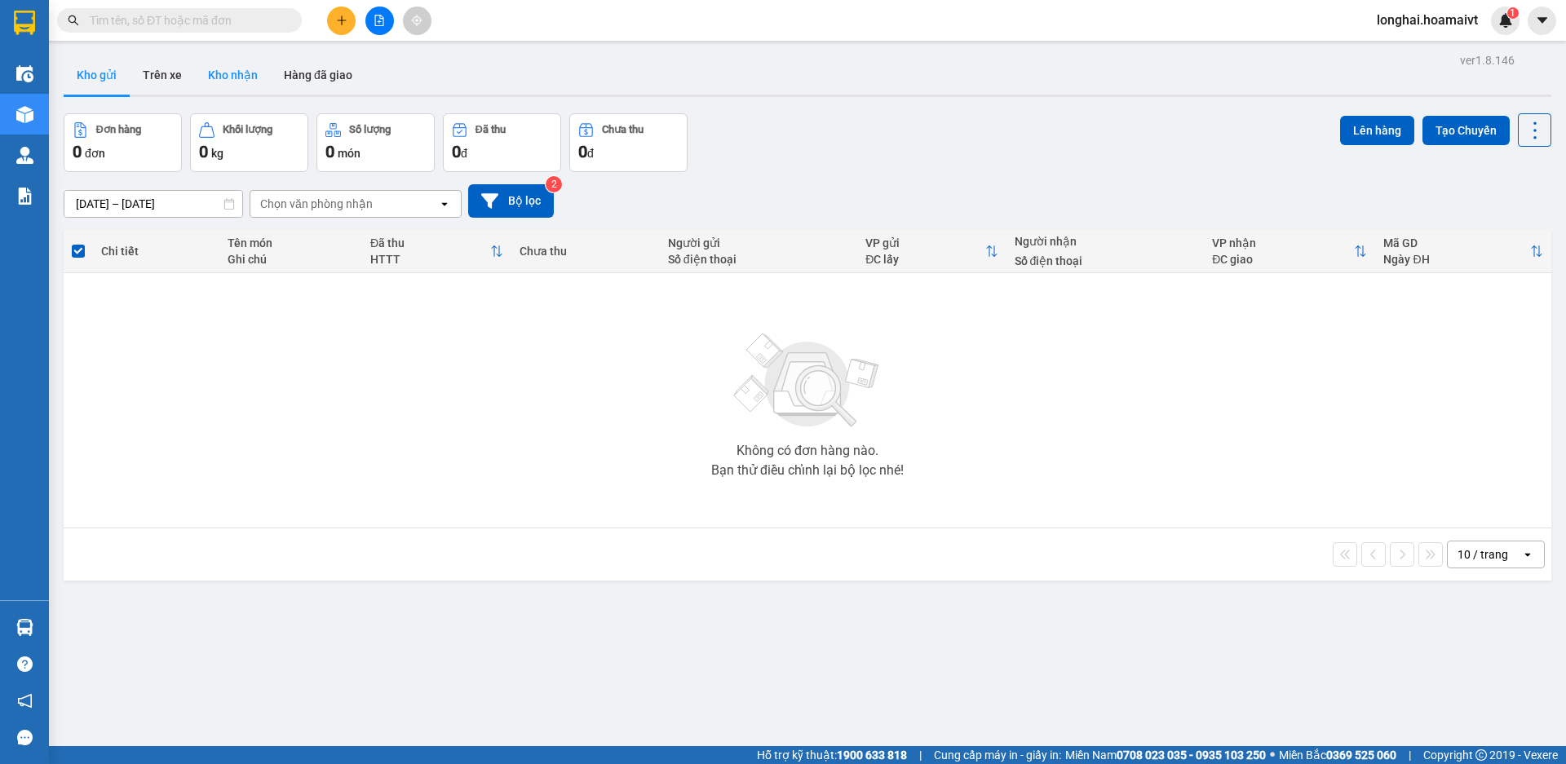
click at [222, 64] on button "Kho nhận" at bounding box center [233, 74] width 76 height 39
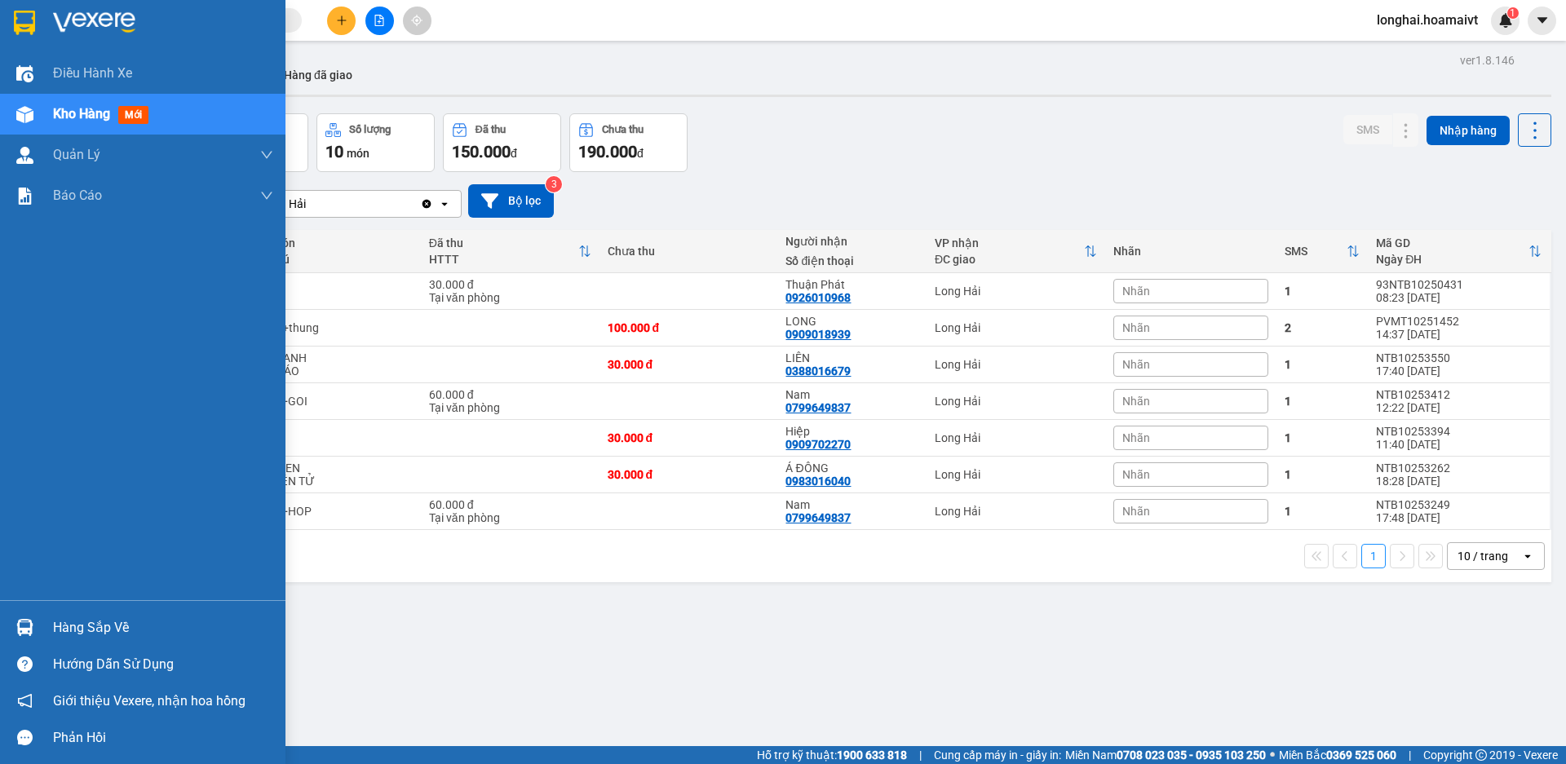
click at [80, 622] on div "Hàng sắp về" at bounding box center [163, 628] width 220 height 24
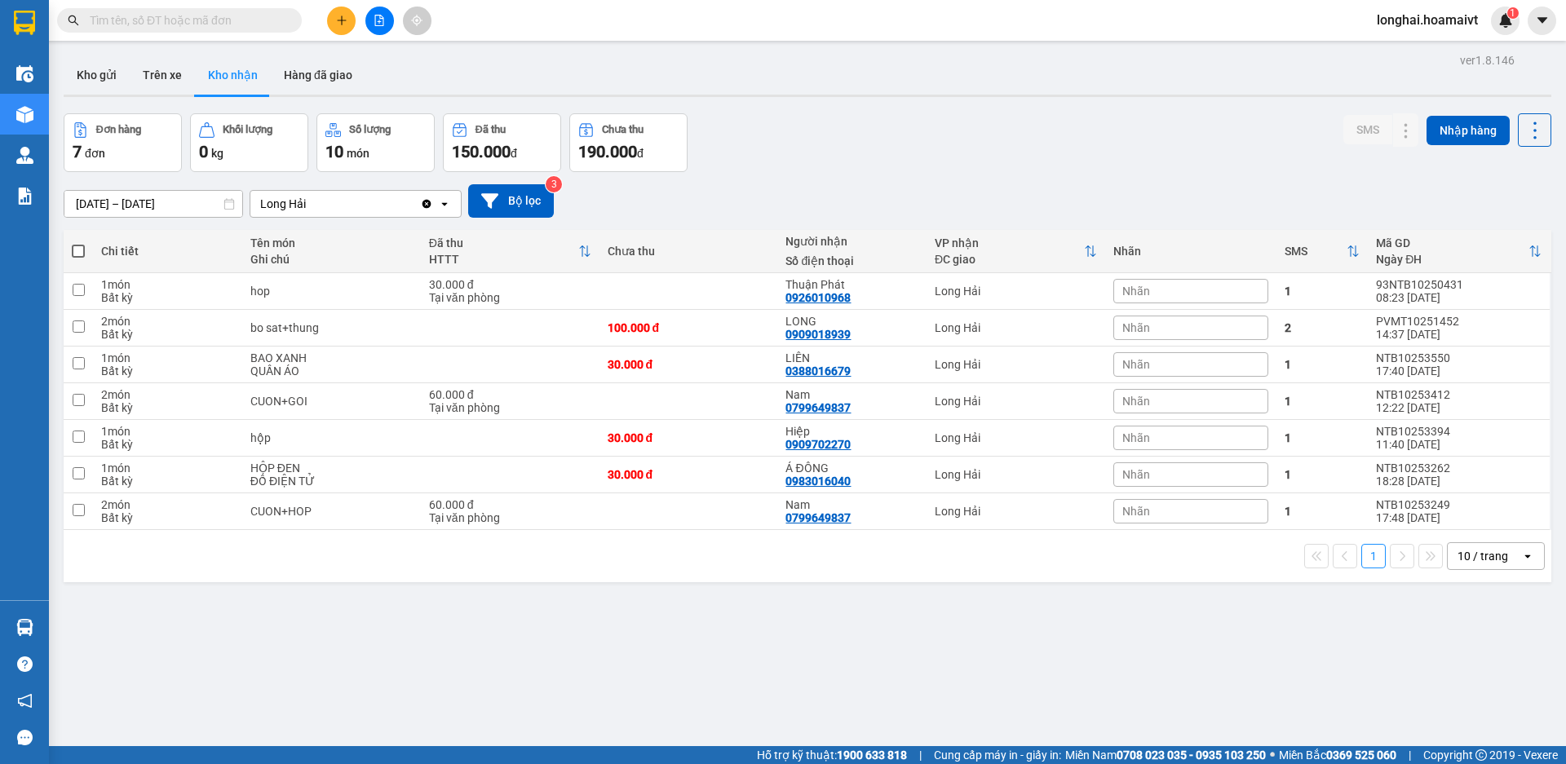
click at [937, 666] on section "Kết quả tìm kiếm ( 5728 ) Bộ lọc Mã ĐH Trạng thái Món hàng Tổng cước Chưa cước …" at bounding box center [783, 382] width 1566 height 764
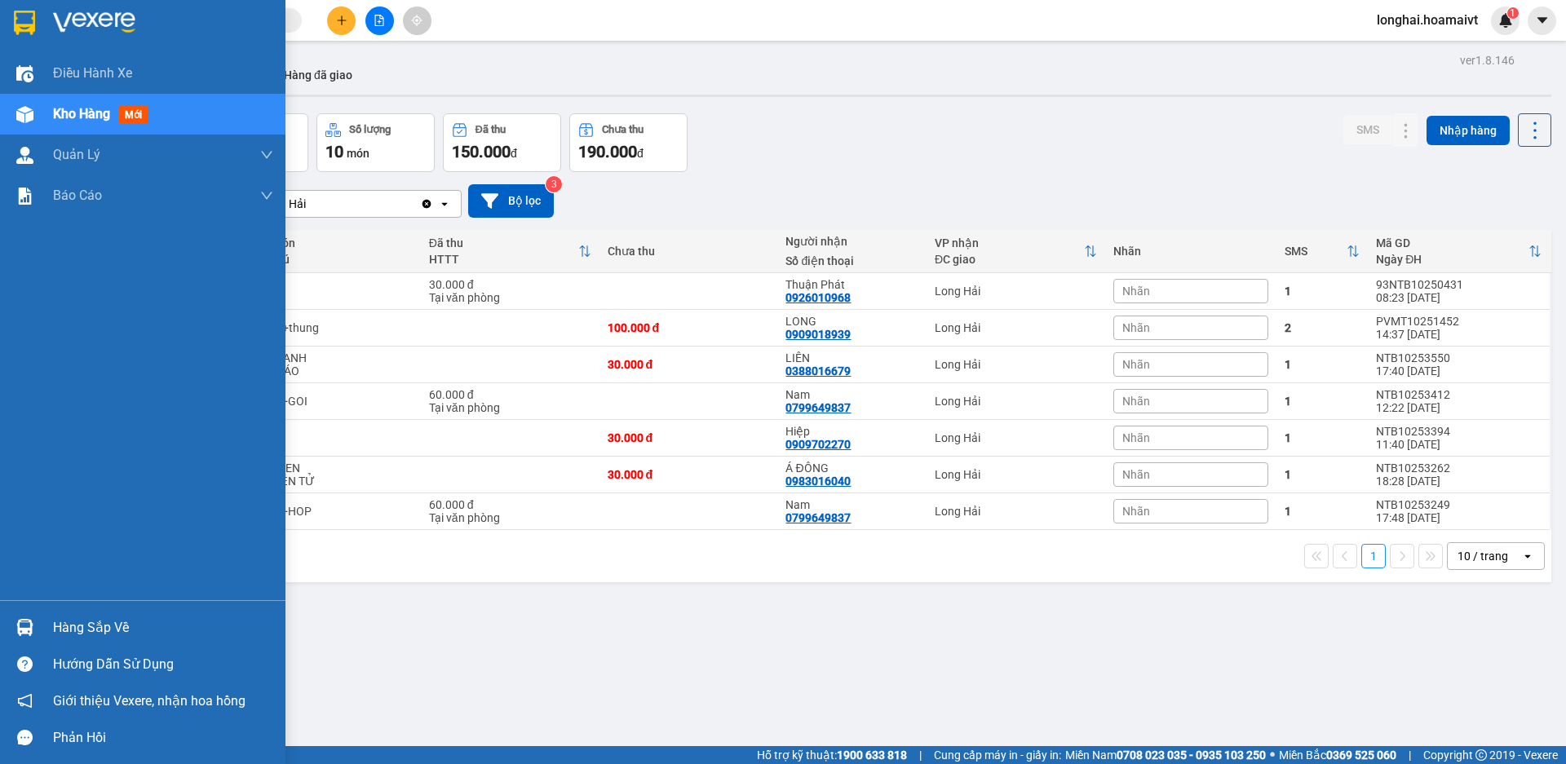
click at [73, 626] on div "Hàng sắp về" at bounding box center [163, 628] width 220 height 24
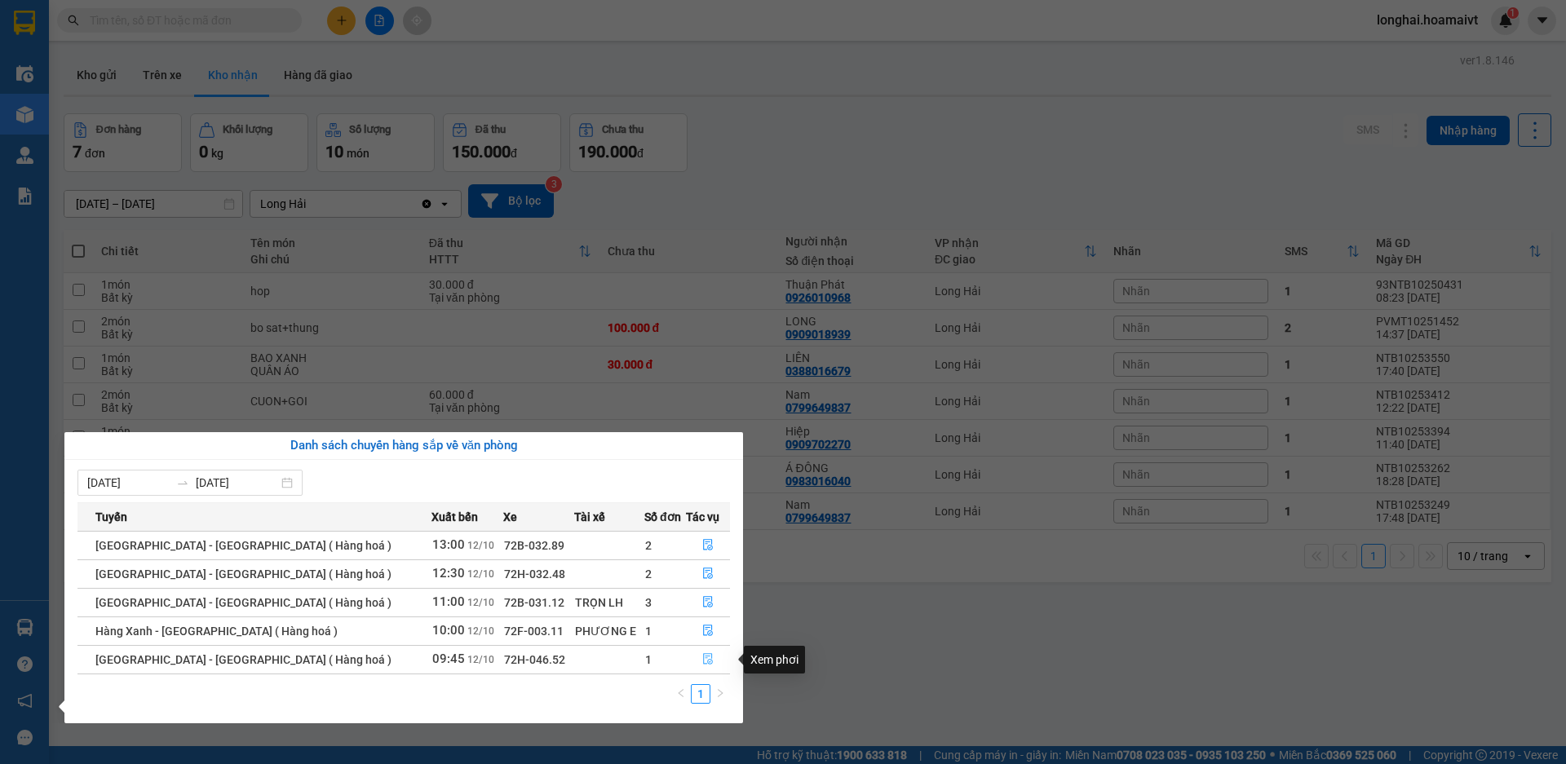
click at [717, 657] on button "button" at bounding box center [708, 660] width 42 height 26
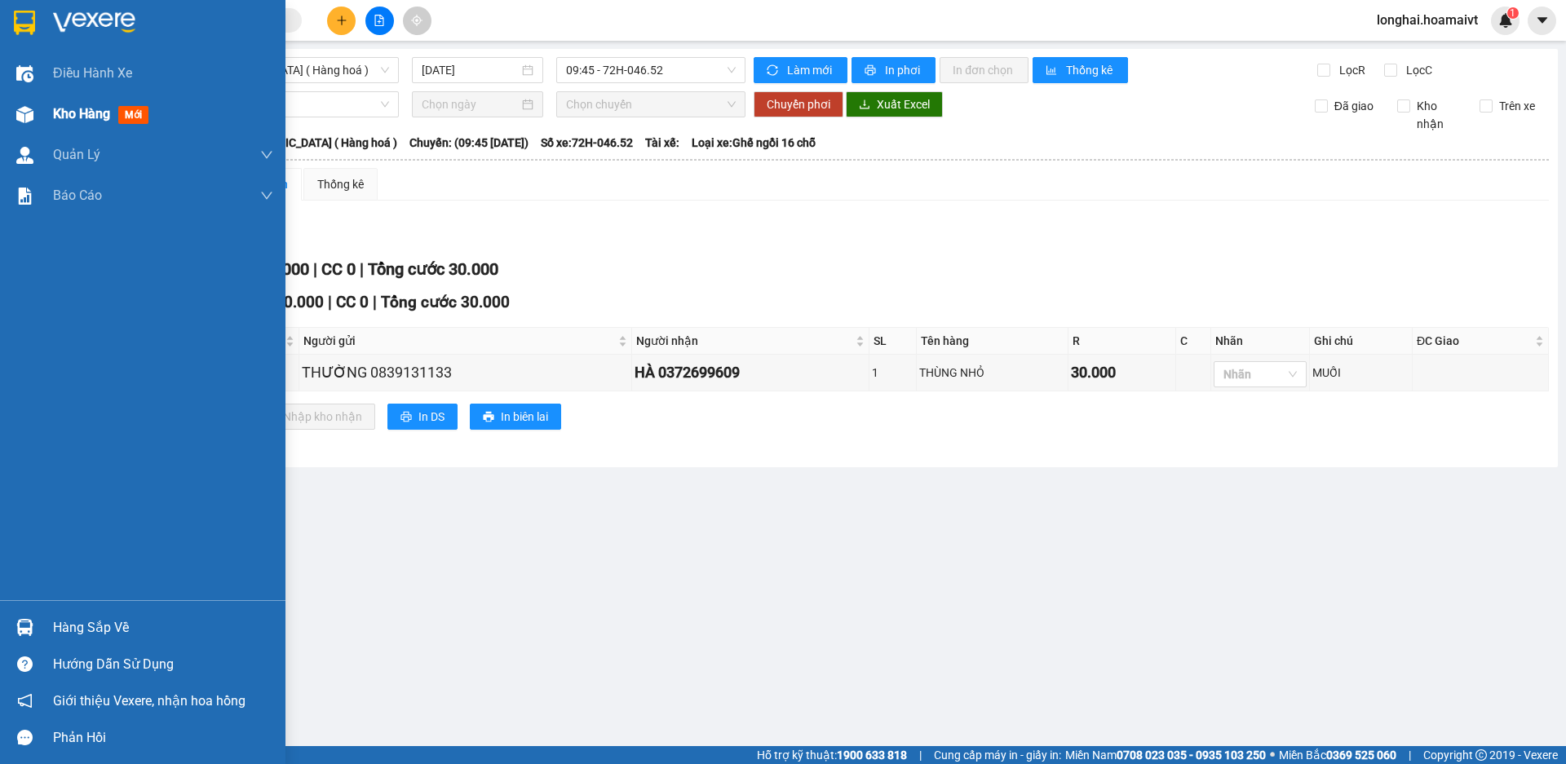
click at [67, 118] on span "Kho hàng" at bounding box center [81, 113] width 57 height 15
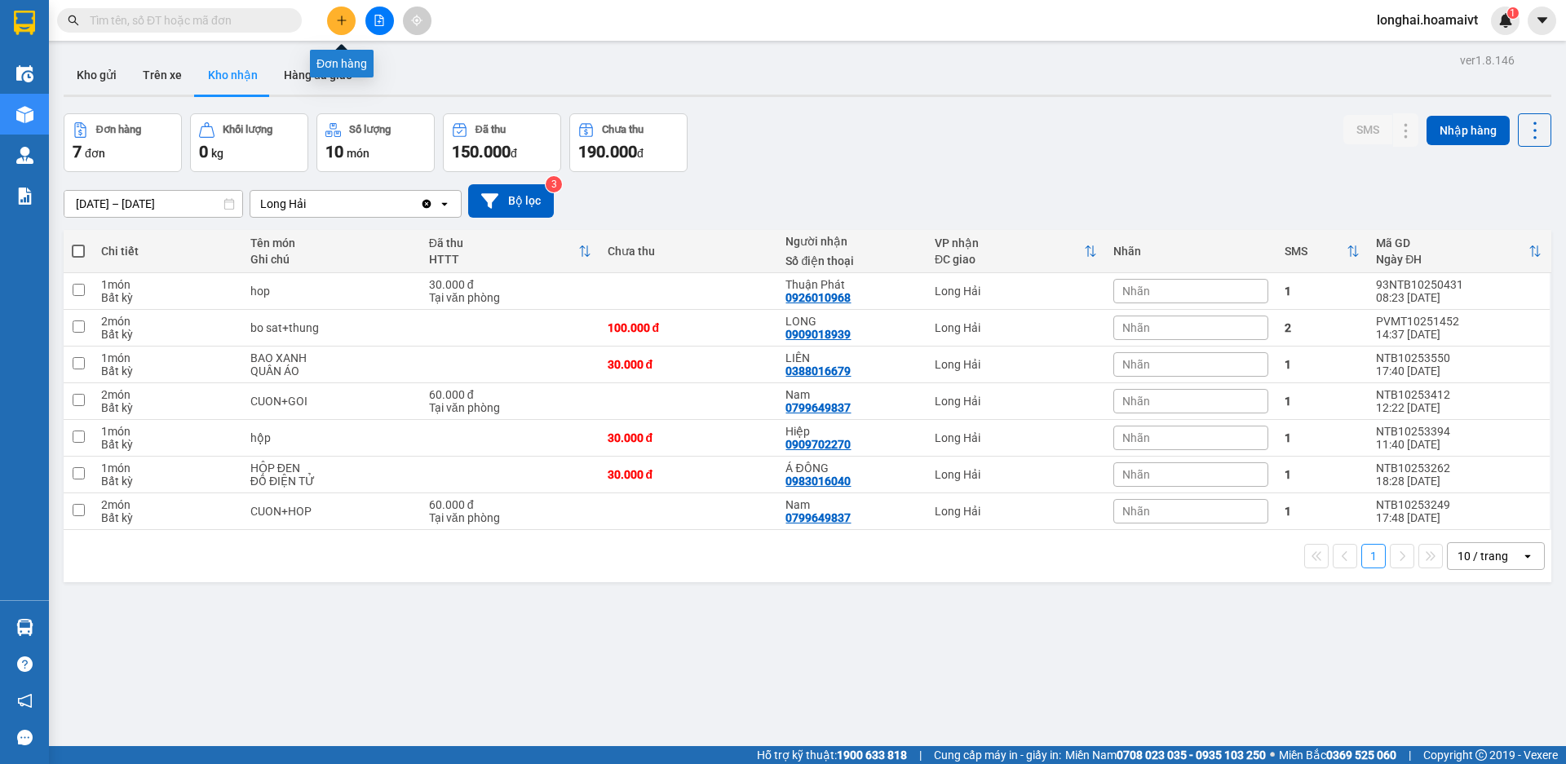
click at [339, 20] on icon "plus" at bounding box center [341, 20] width 9 height 1
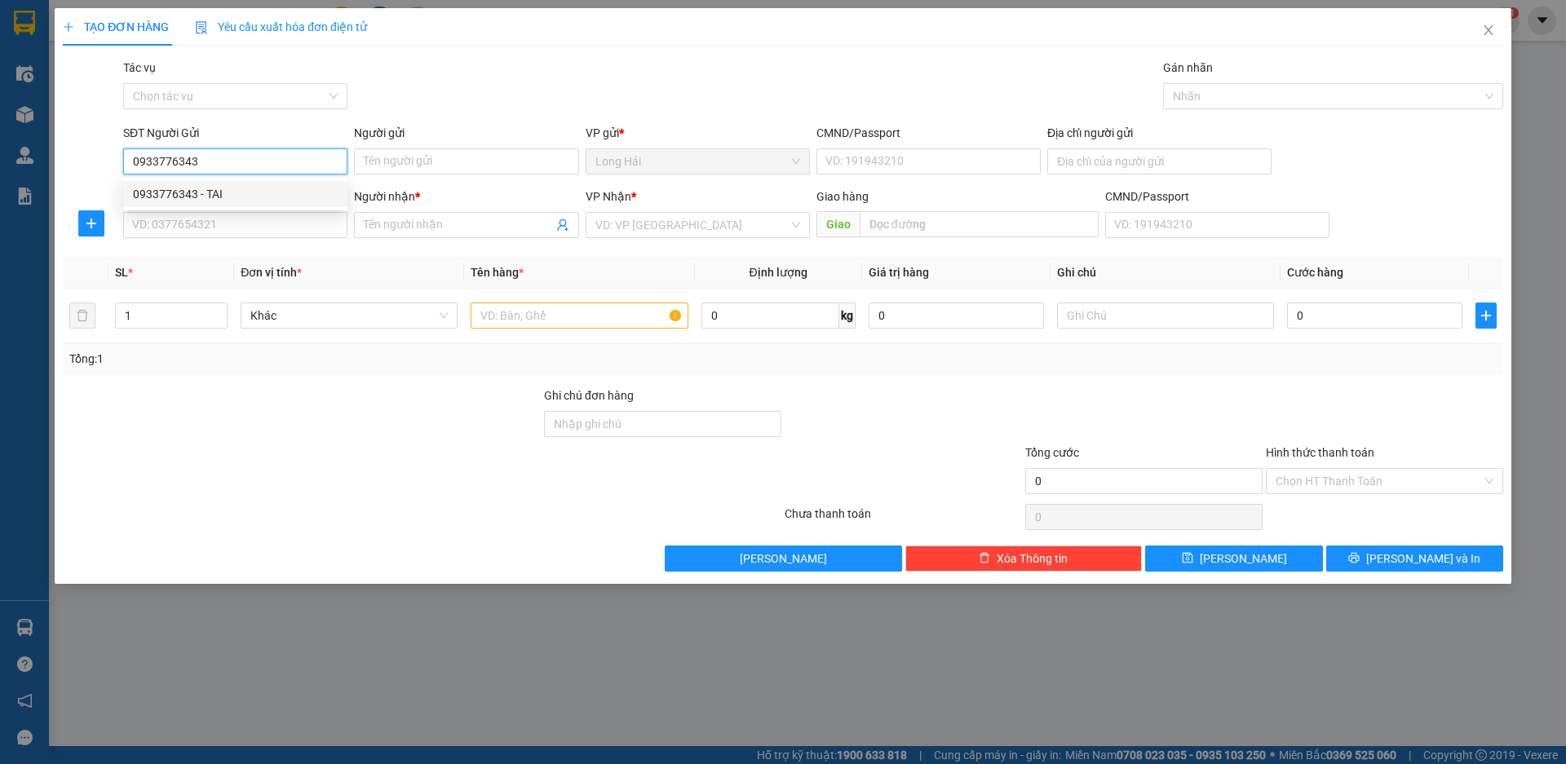
click at [228, 185] on div "0933776343 - TAI" at bounding box center [235, 194] width 205 height 18
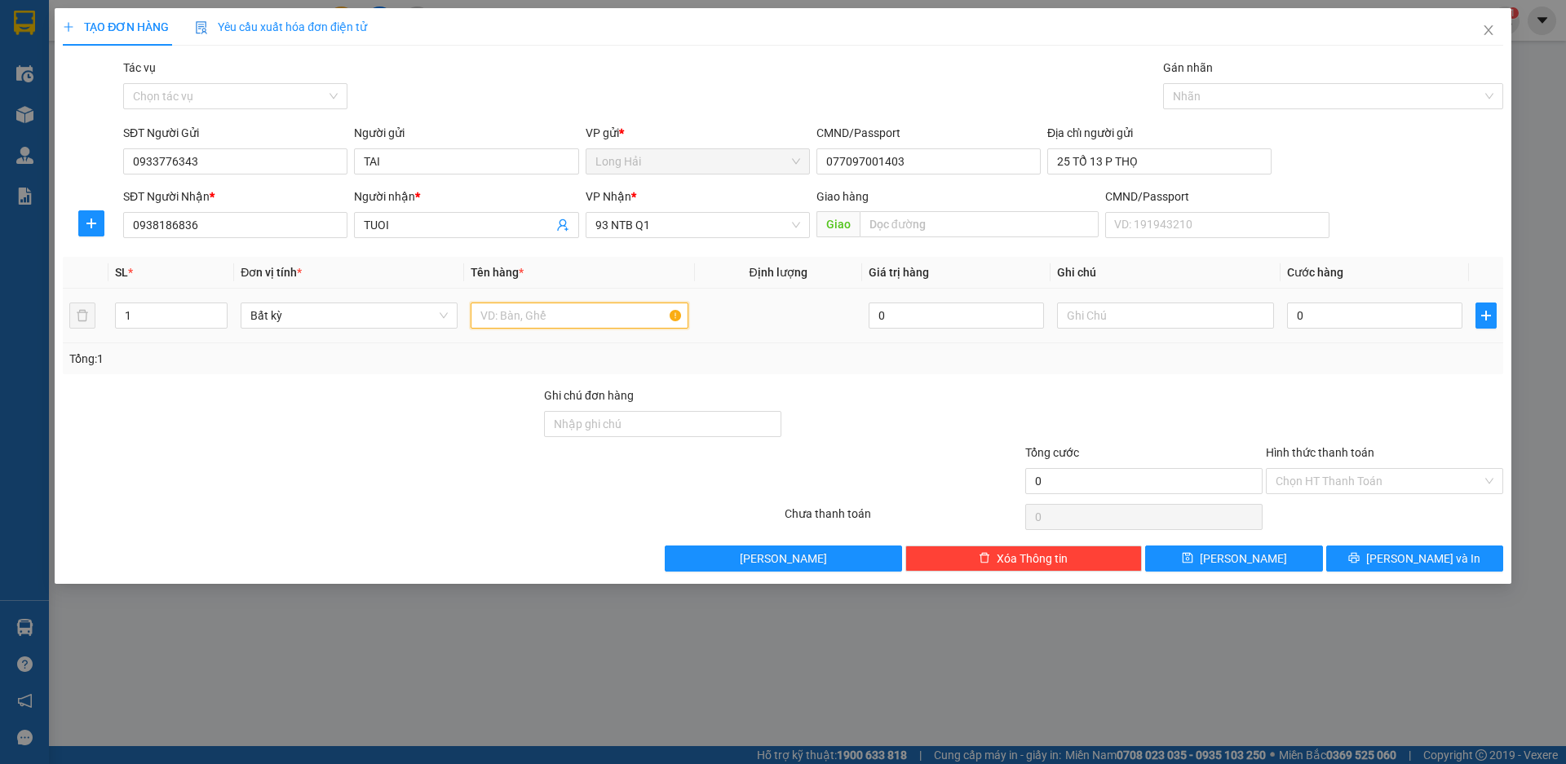
click at [600, 310] on input "text" at bounding box center [579, 316] width 217 height 26
click at [1385, 300] on div "0" at bounding box center [1374, 315] width 175 height 33
click at [1385, 307] on input "0" at bounding box center [1374, 316] width 175 height 26
click at [1441, 544] on div "Transit Pickup Surcharge Ids Transit Deliver Surcharge Ids Transit Deliver Surc…" at bounding box center [783, 315] width 1441 height 513
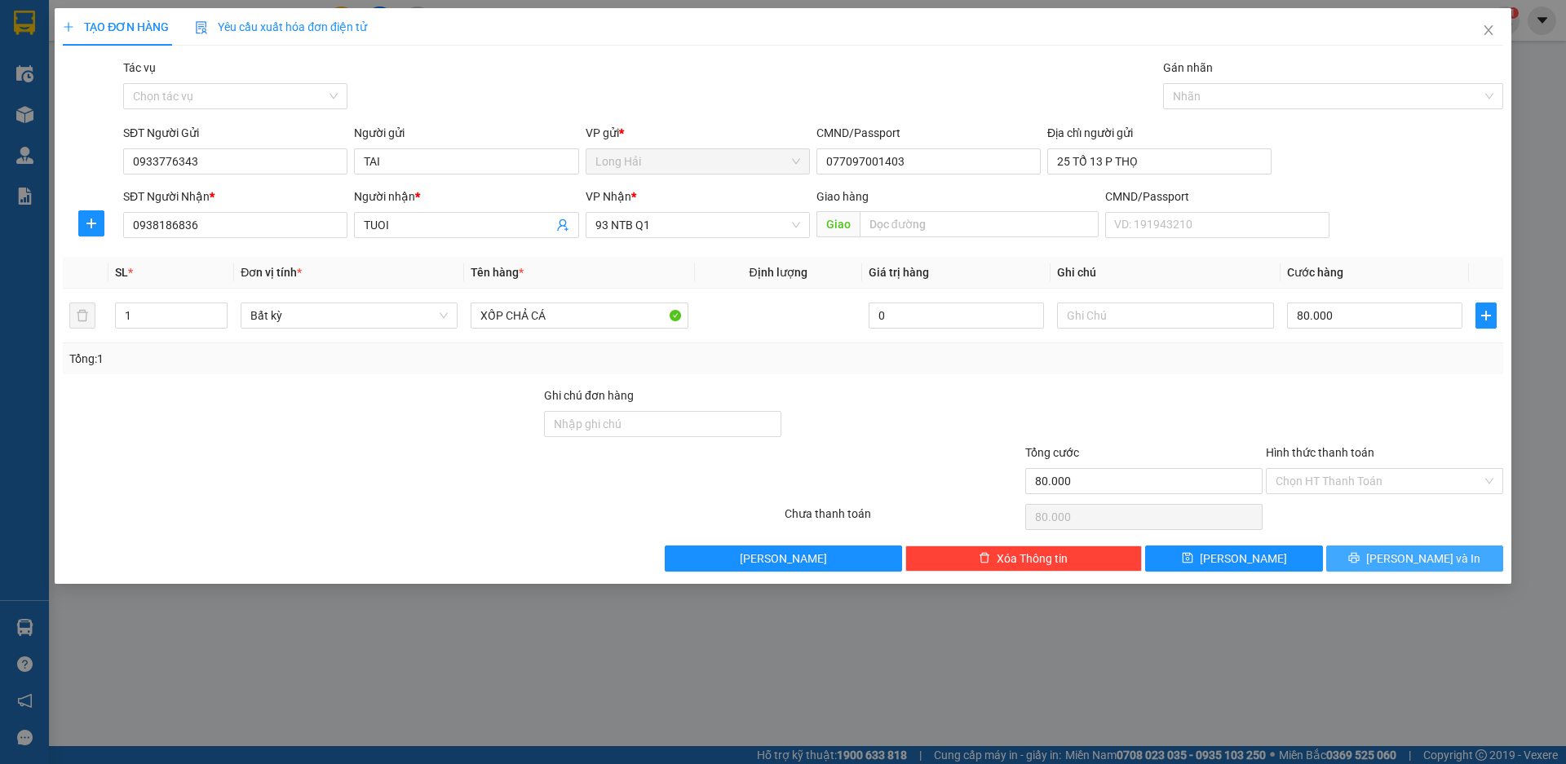
click at [1437, 570] on button "[PERSON_NAME] và In" at bounding box center [1414, 559] width 177 height 26
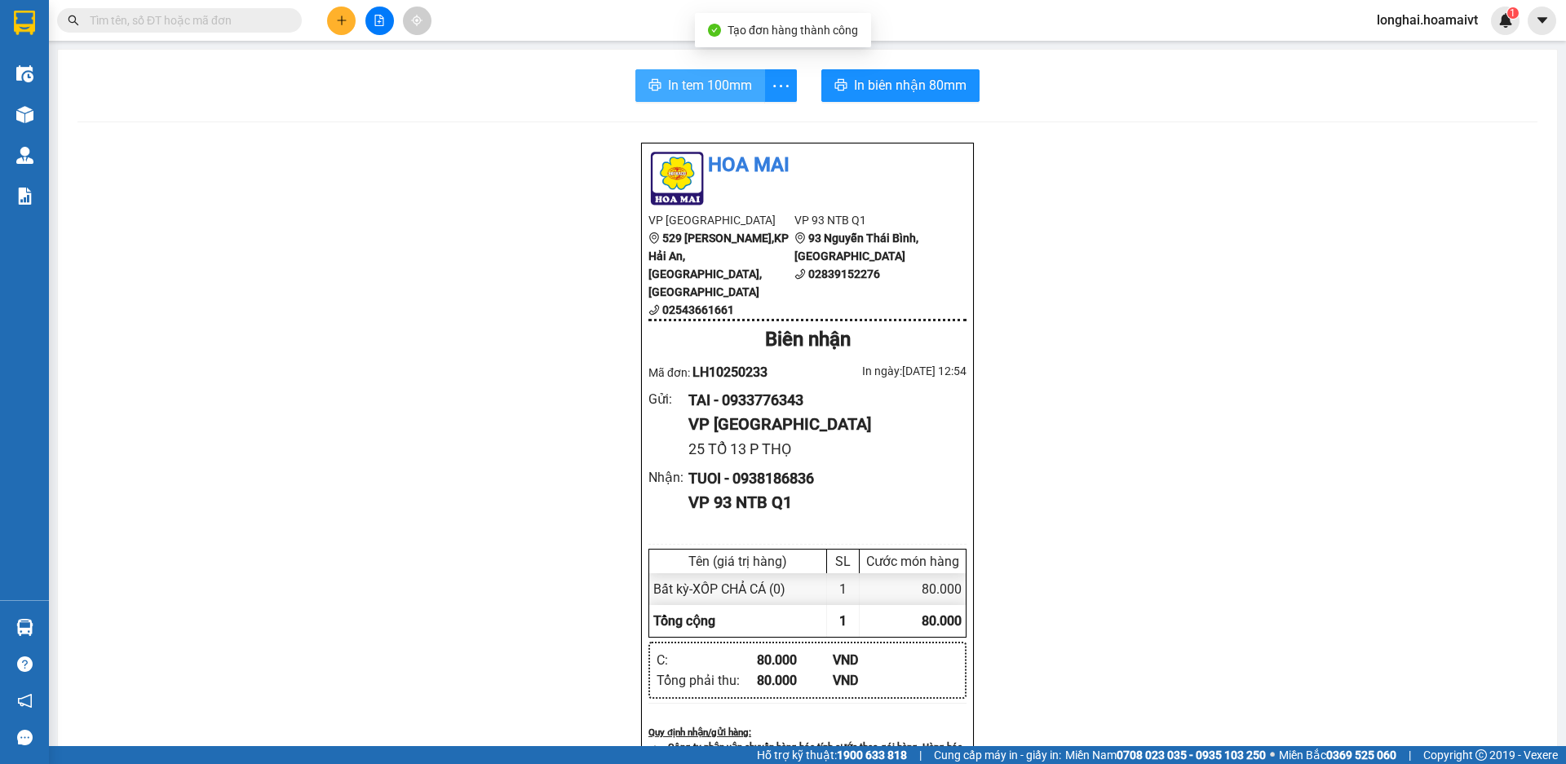
click at [706, 92] on span "In tem 100mm" at bounding box center [710, 85] width 84 height 20
click at [675, 75] on span "In tem 100mm" at bounding box center [710, 85] width 84 height 20
click at [330, 29] on button at bounding box center [341, 21] width 29 height 29
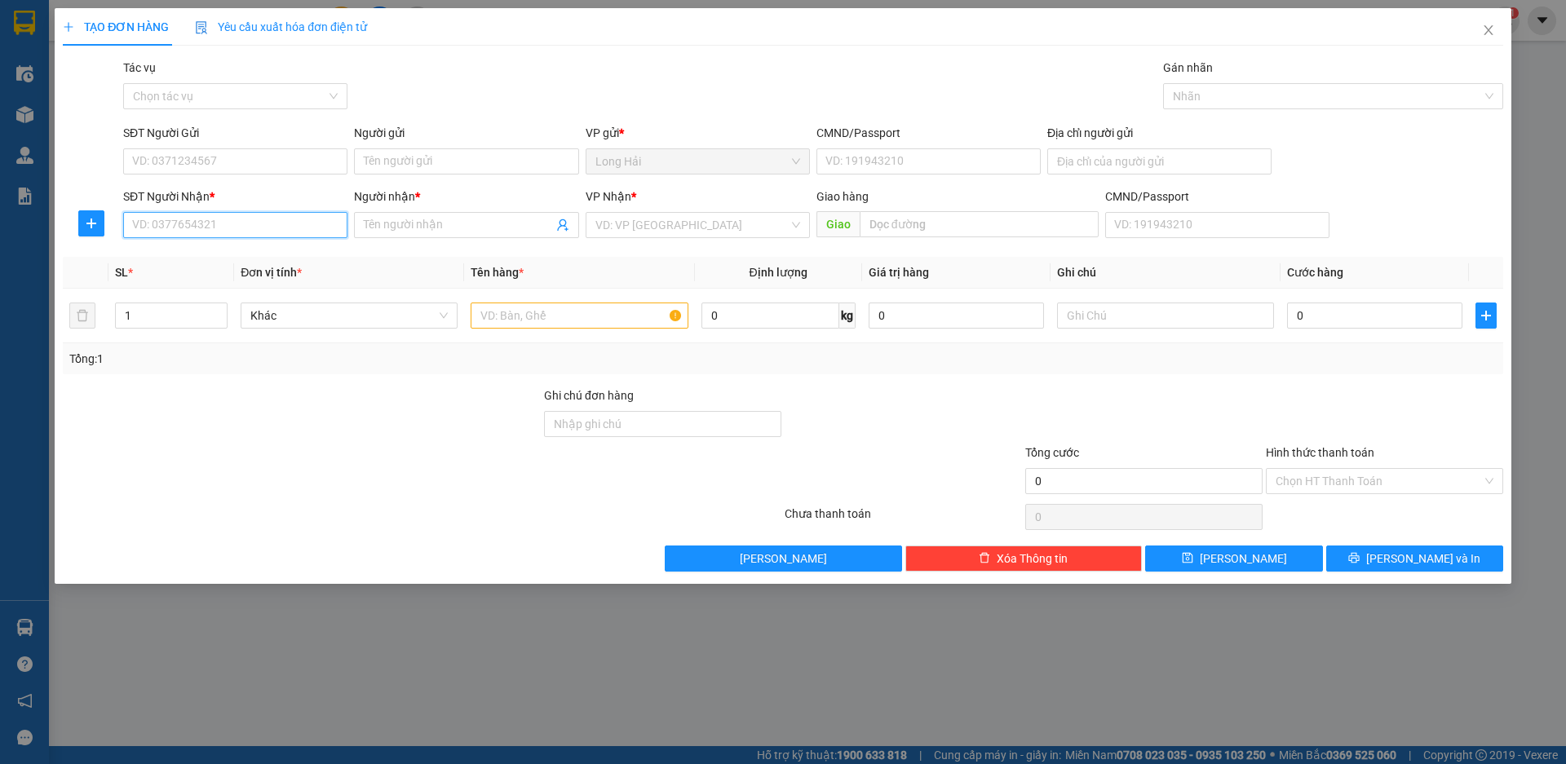
click at [210, 219] on input "SĐT Người Nhận *" at bounding box center [235, 225] width 224 height 26
click at [389, 232] on input "Người nhận *" at bounding box center [458, 225] width 188 height 18
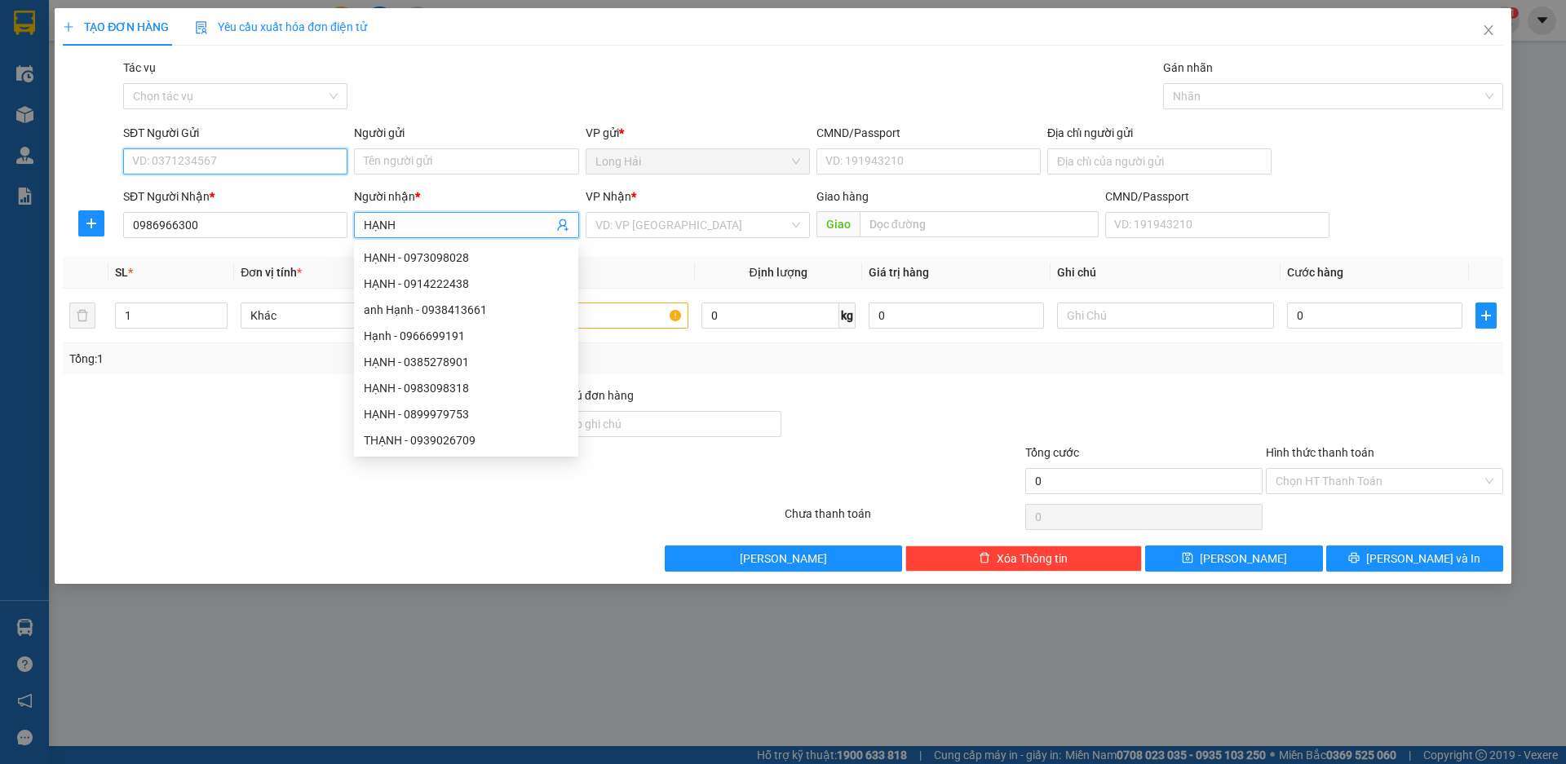
click at [169, 161] on input "SĐT Người Gửi" at bounding box center [235, 161] width 224 height 26
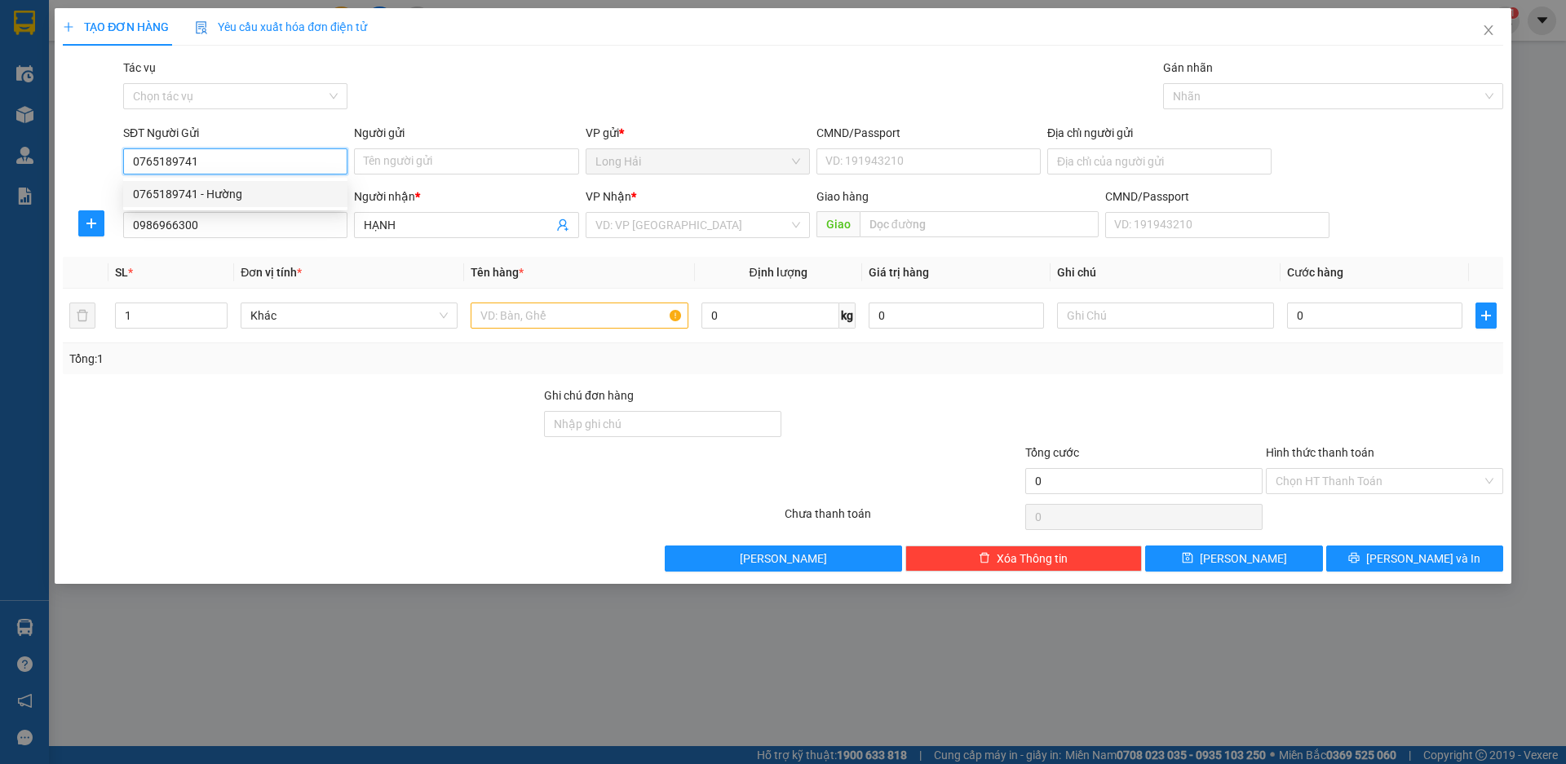
click at [226, 201] on div "0765189741 - Hường" at bounding box center [235, 194] width 205 height 18
click at [609, 225] on input "search" at bounding box center [691, 225] width 193 height 24
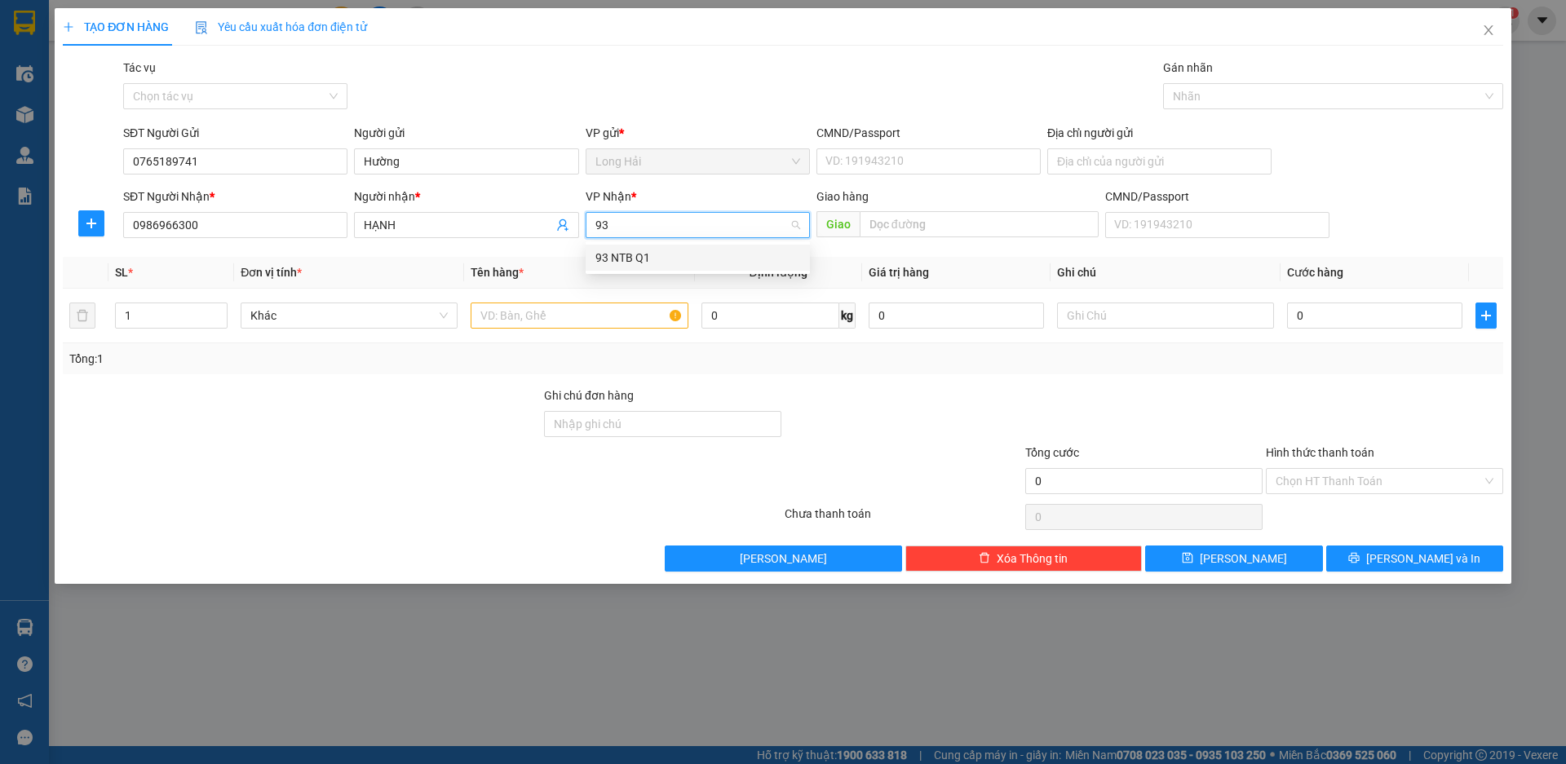
click at [617, 253] on div "93 NTB Q1" at bounding box center [697, 258] width 205 height 18
click at [587, 311] on input "text" at bounding box center [579, 316] width 217 height 26
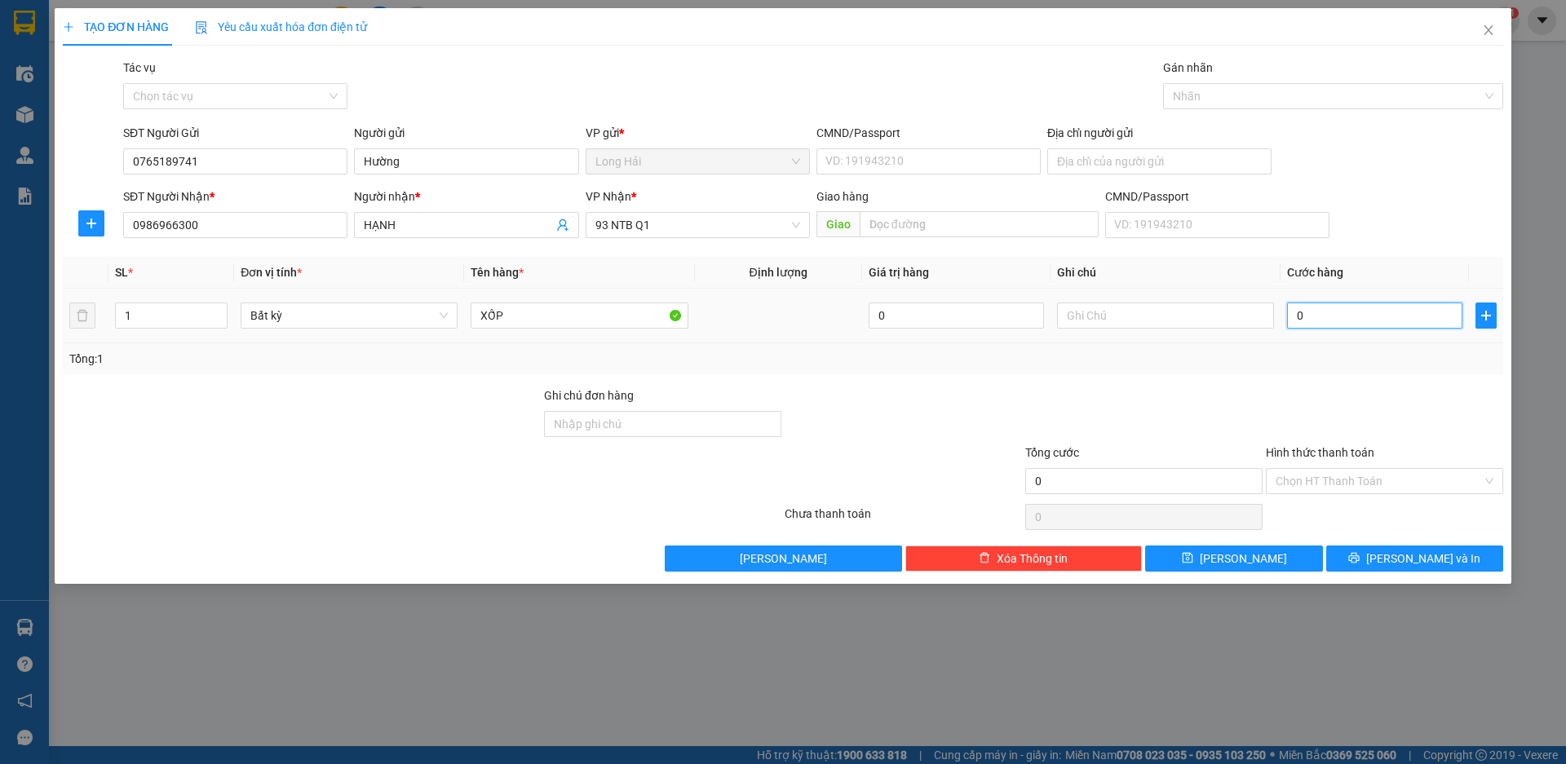
click at [1314, 316] on input "0" at bounding box center [1374, 316] width 175 height 26
click at [1362, 480] on input "Hình thức thanh toán" at bounding box center [1379, 481] width 206 height 24
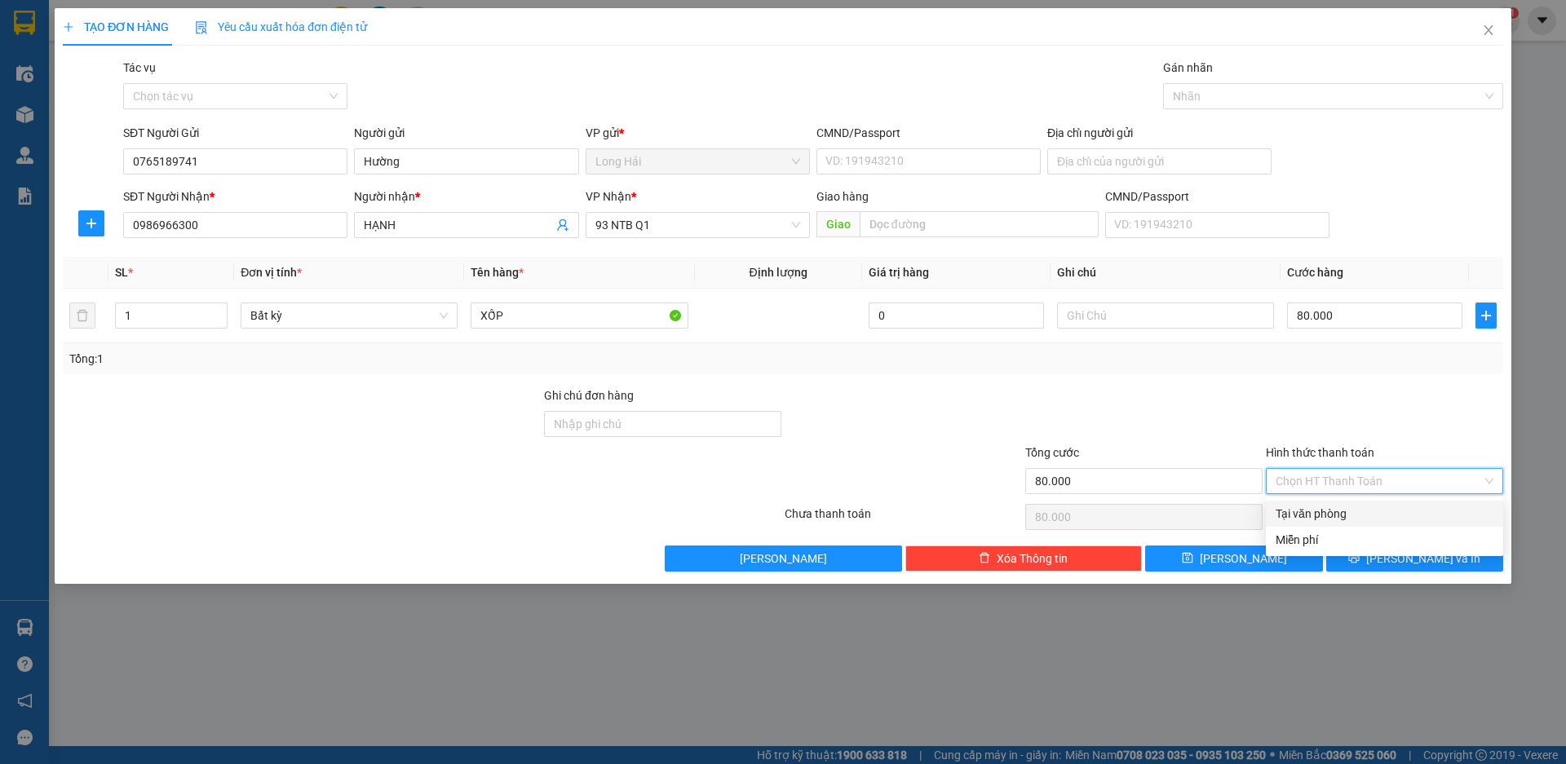
click at [1372, 509] on div "Tại văn phòng" at bounding box center [1385, 514] width 218 height 18
click at [1401, 569] on button "[PERSON_NAME] và In" at bounding box center [1414, 559] width 177 height 26
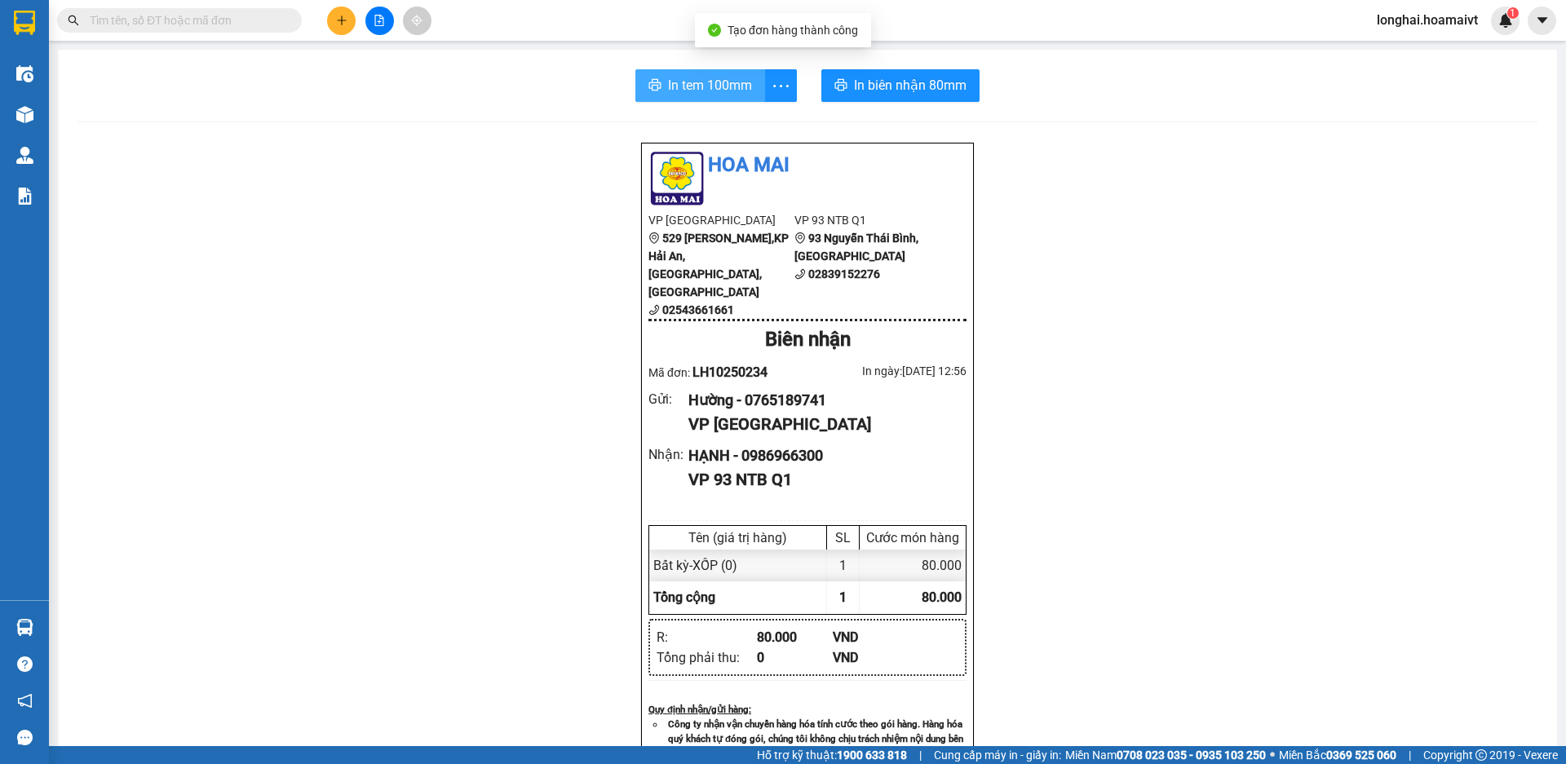
click at [724, 89] on span "In tem 100mm" at bounding box center [710, 85] width 84 height 20
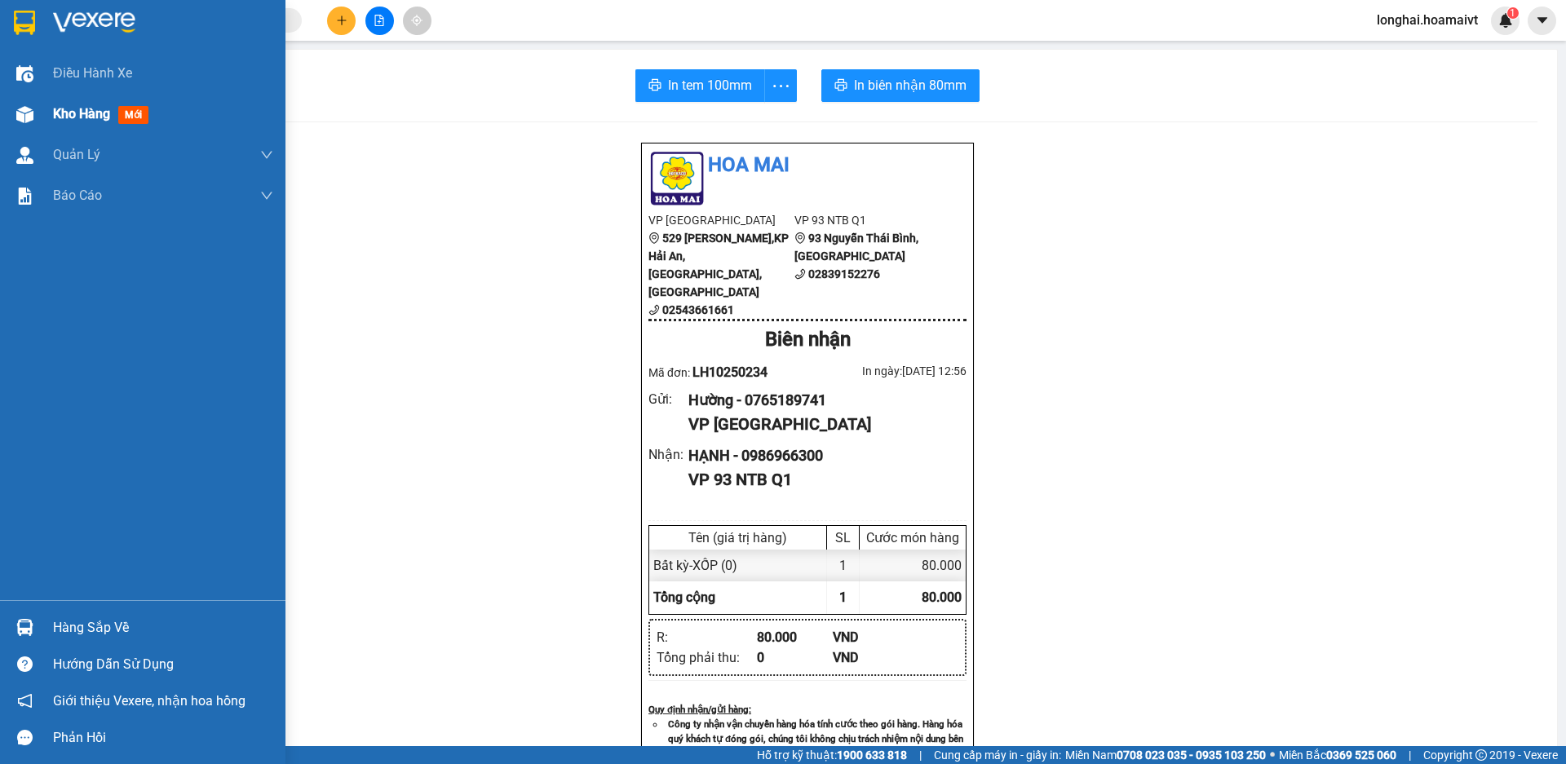
click at [55, 118] on span "Kho hàng" at bounding box center [81, 113] width 57 height 15
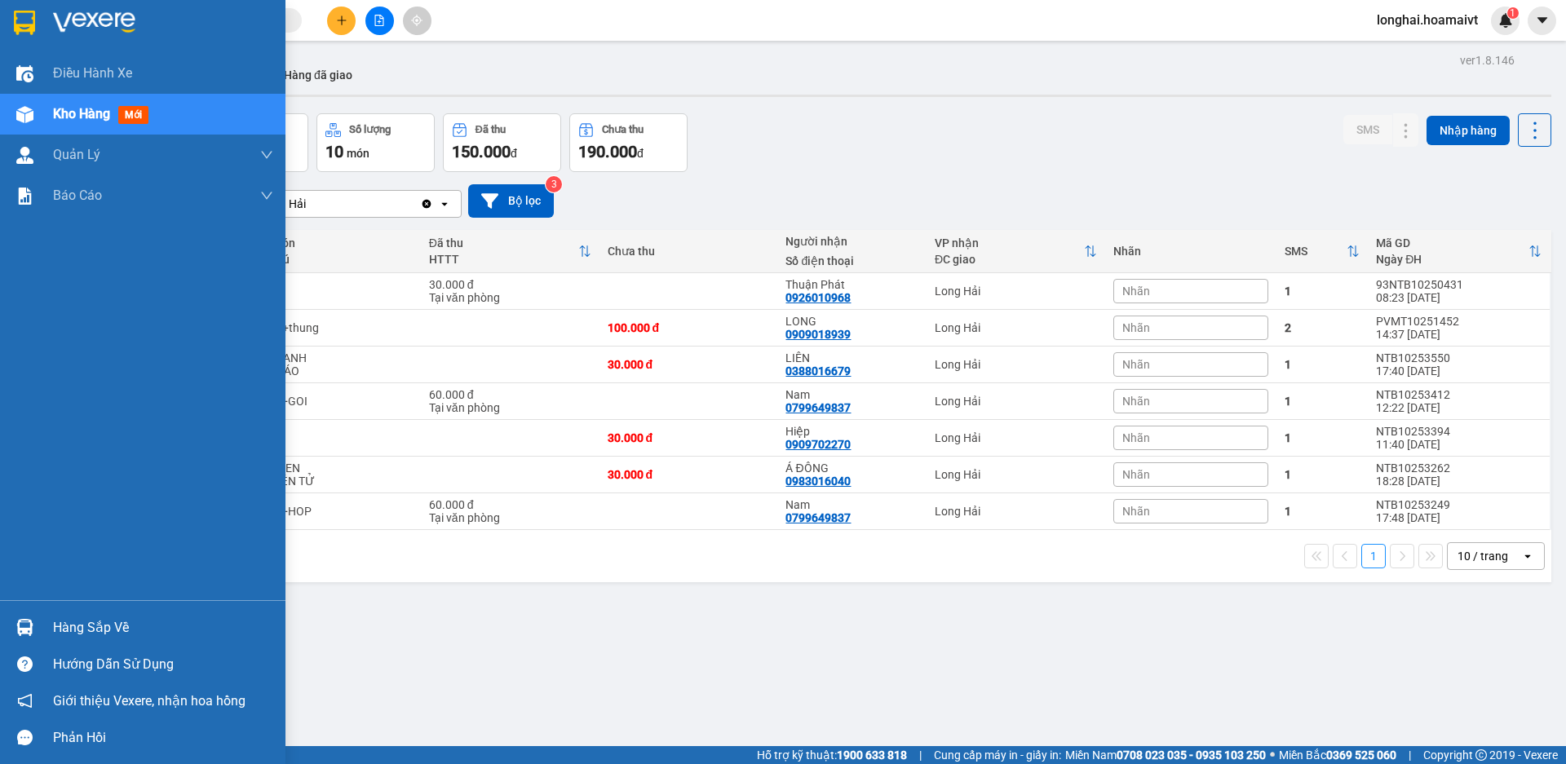
click at [83, 617] on div "Hàng sắp về" at bounding box center [163, 628] width 220 height 24
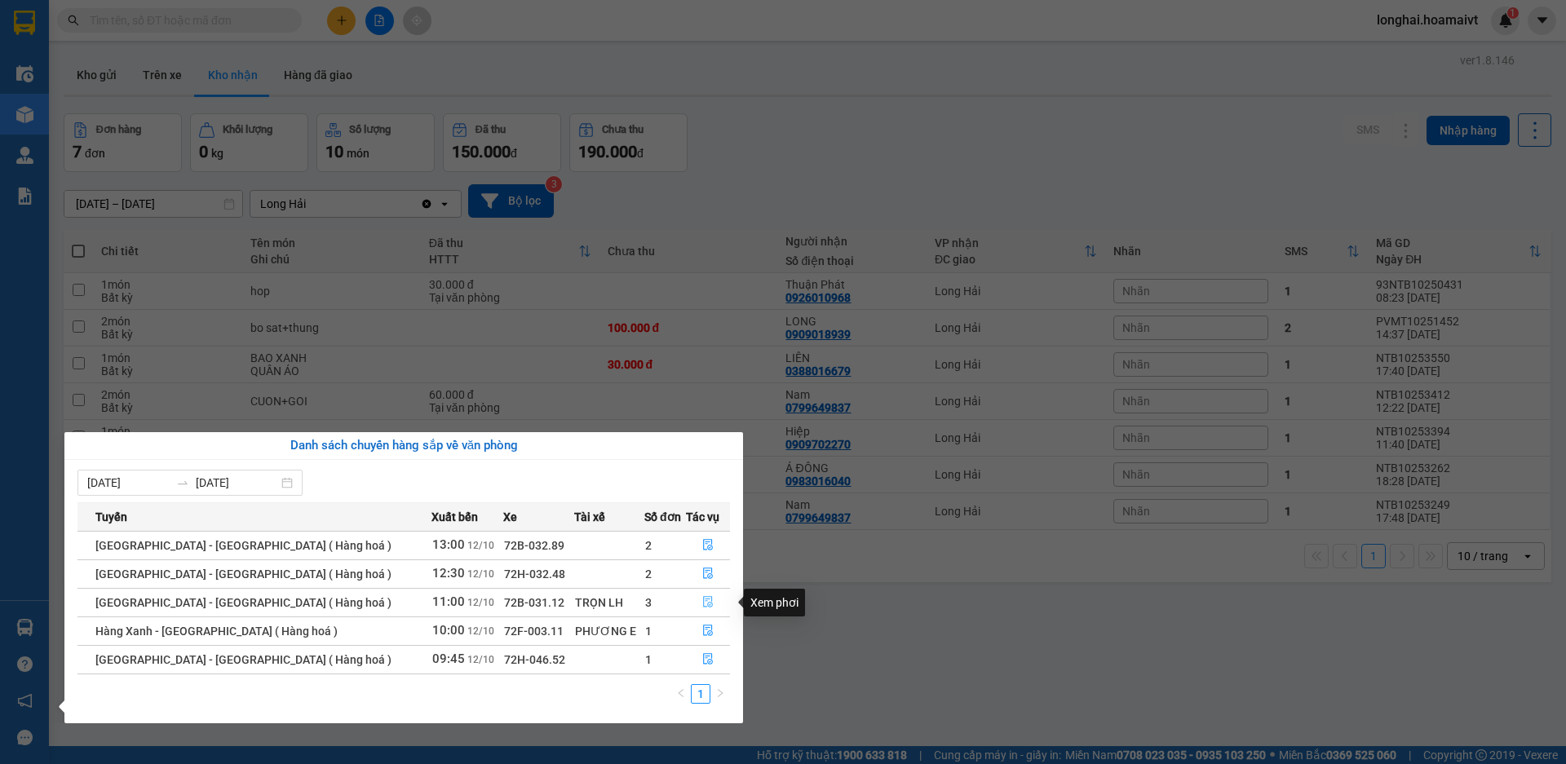
click at [694, 602] on button "button" at bounding box center [708, 603] width 42 height 26
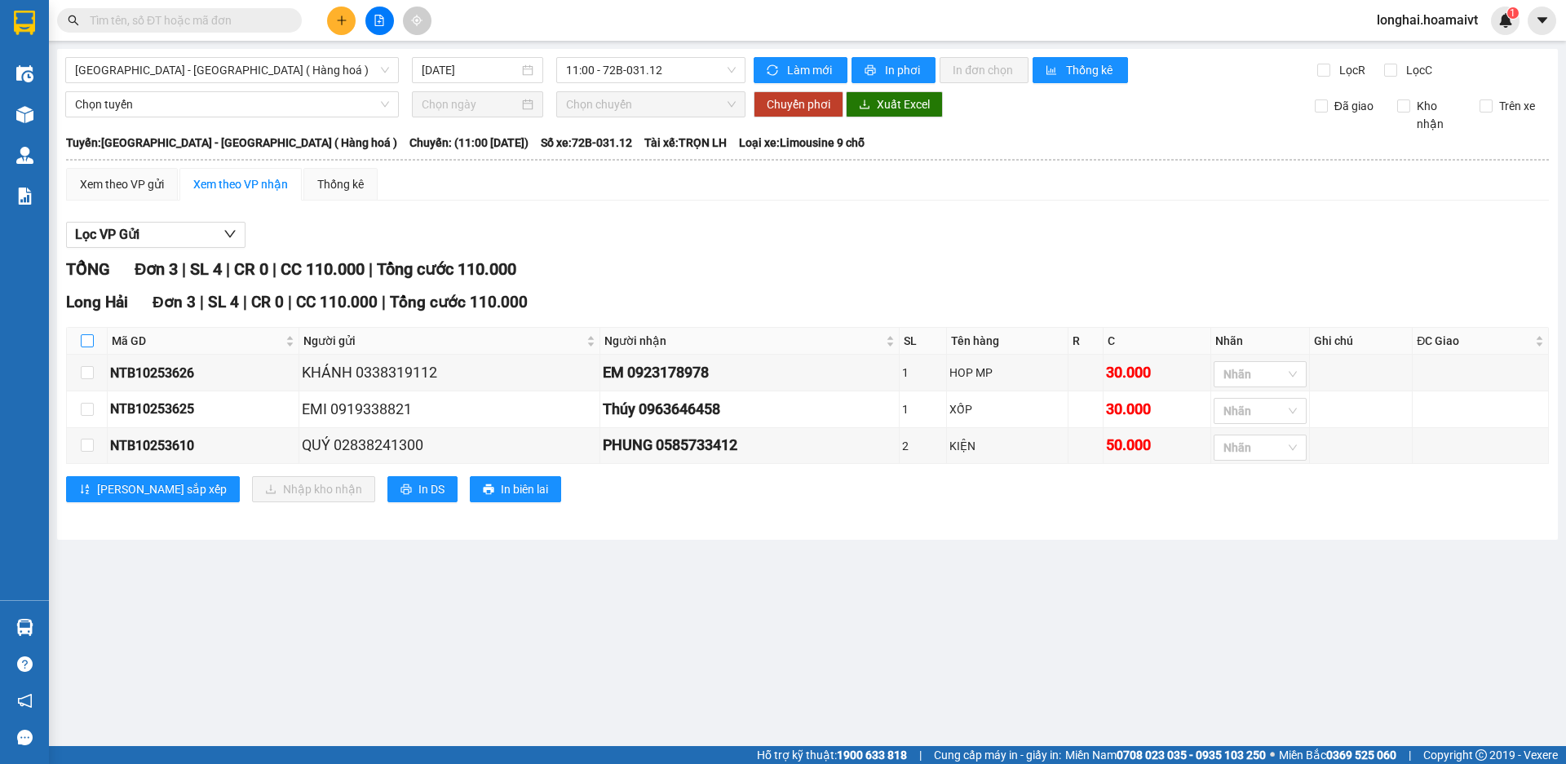
click at [85, 343] on input "checkbox" at bounding box center [87, 340] width 13 height 13
checkbox input "true"
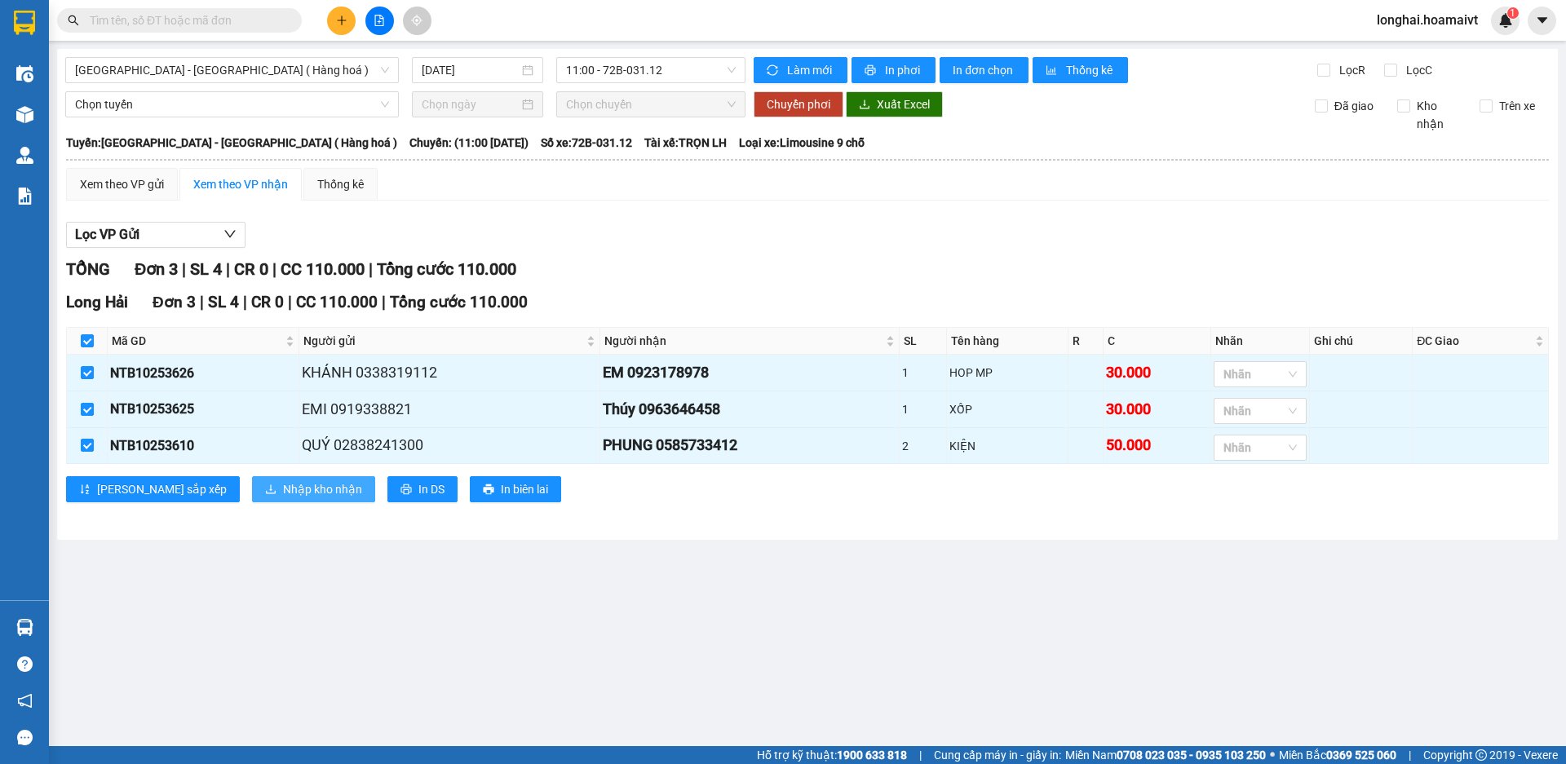
click at [283, 496] on span "Nhập kho nhận" at bounding box center [322, 489] width 79 height 18
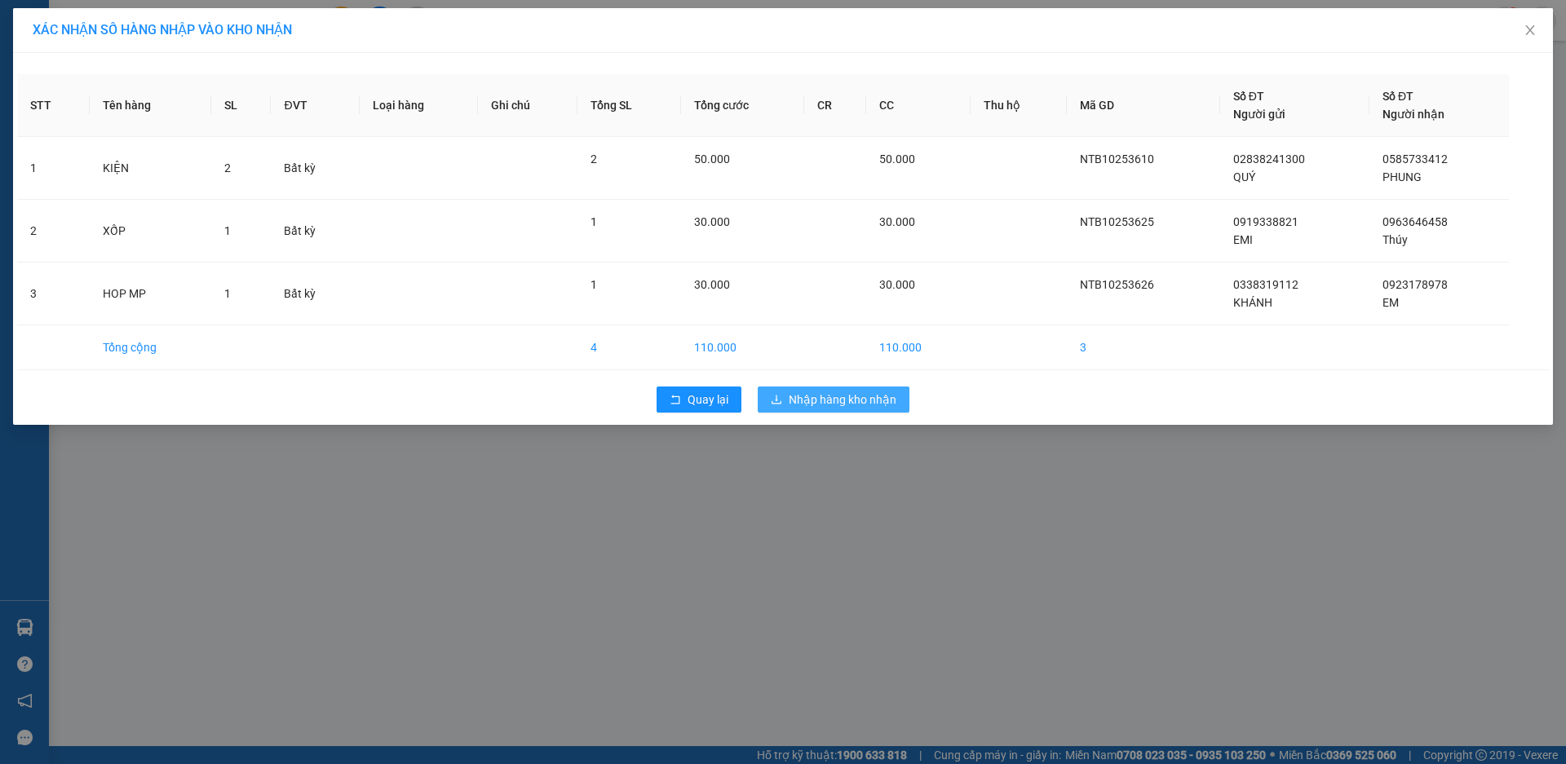
click at [827, 389] on button "Nhập hàng kho nhận" at bounding box center [834, 400] width 152 height 26
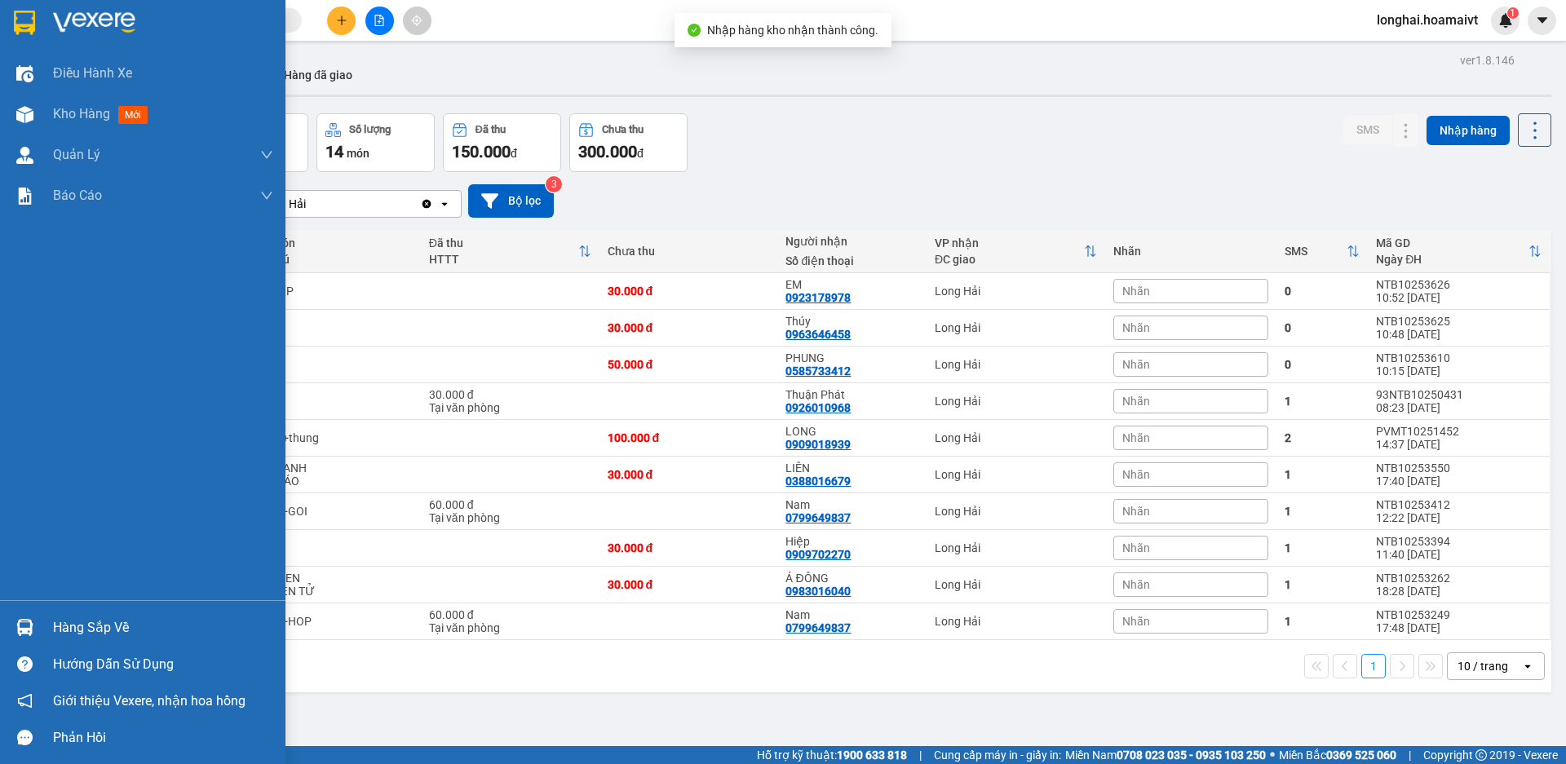
click at [74, 617] on div "Hàng sắp về" at bounding box center [163, 628] width 220 height 24
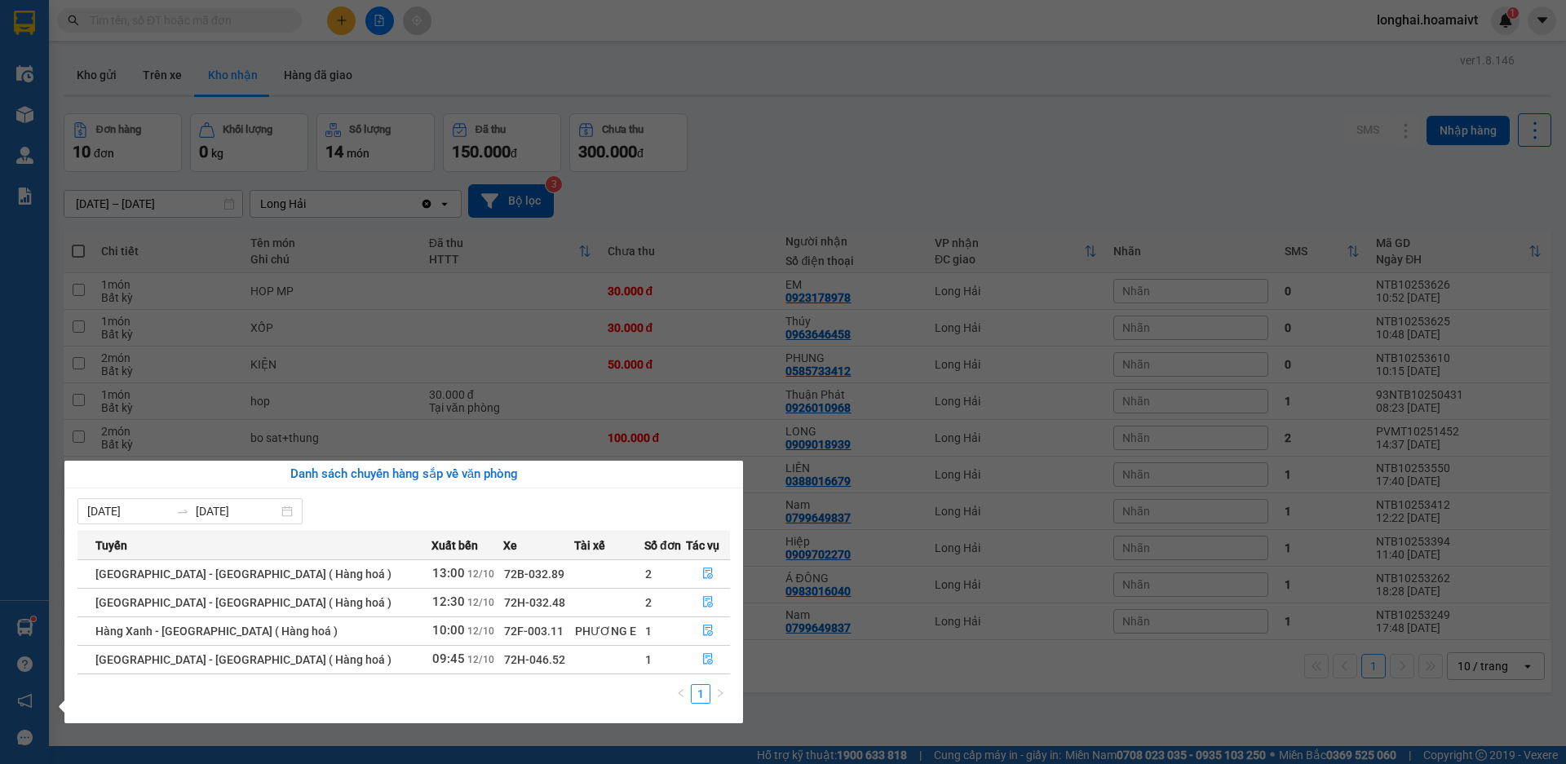
click at [883, 709] on section "Kết quả tìm kiếm ( 5728 ) Bộ lọc Mã ĐH Trạng thái Món hàng Tổng cước Chưa cước …" at bounding box center [783, 382] width 1566 height 764
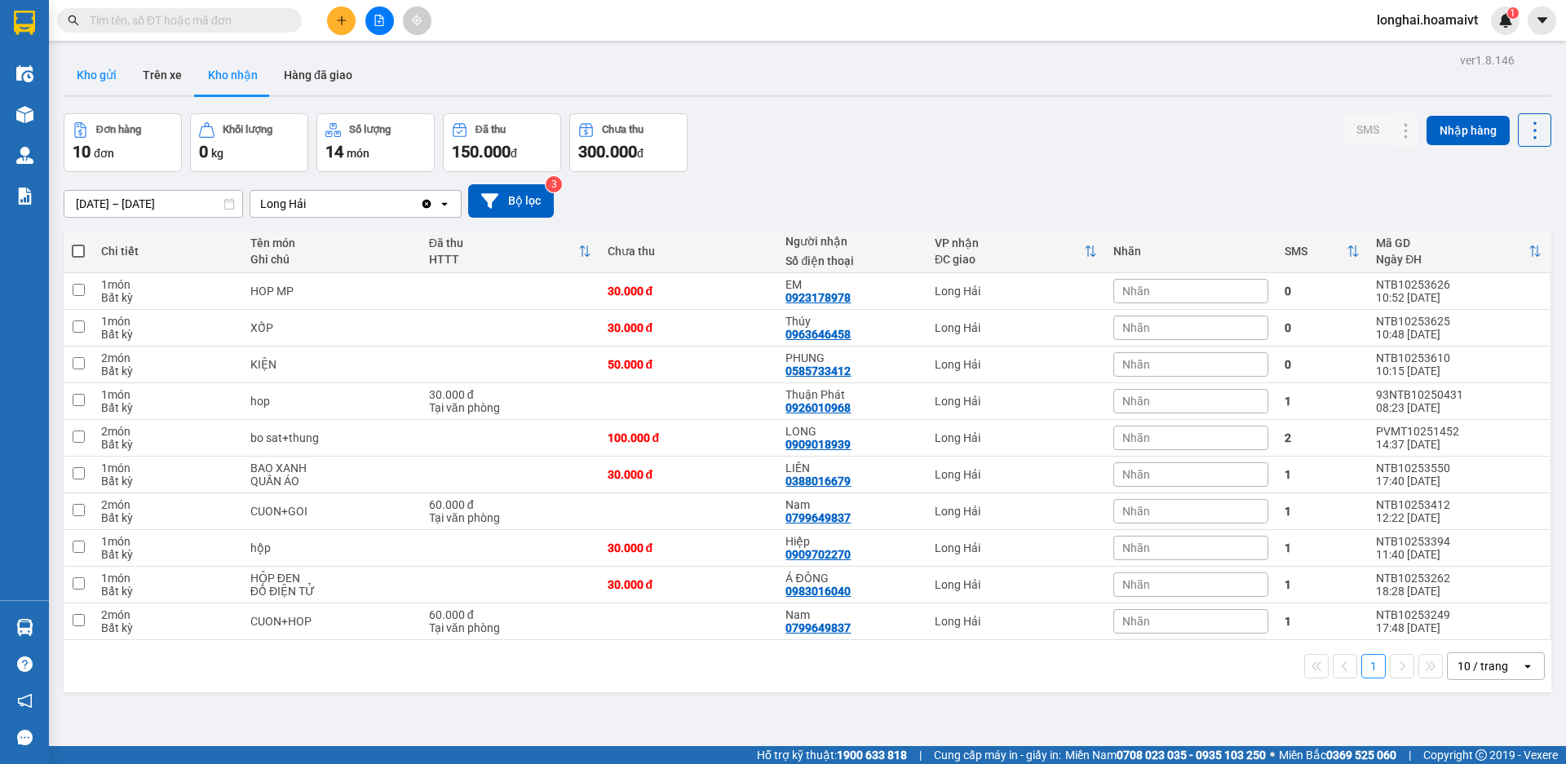
click at [68, 92] on button "Kho gửi" at bounding box center [97, 74] width 66 height 39
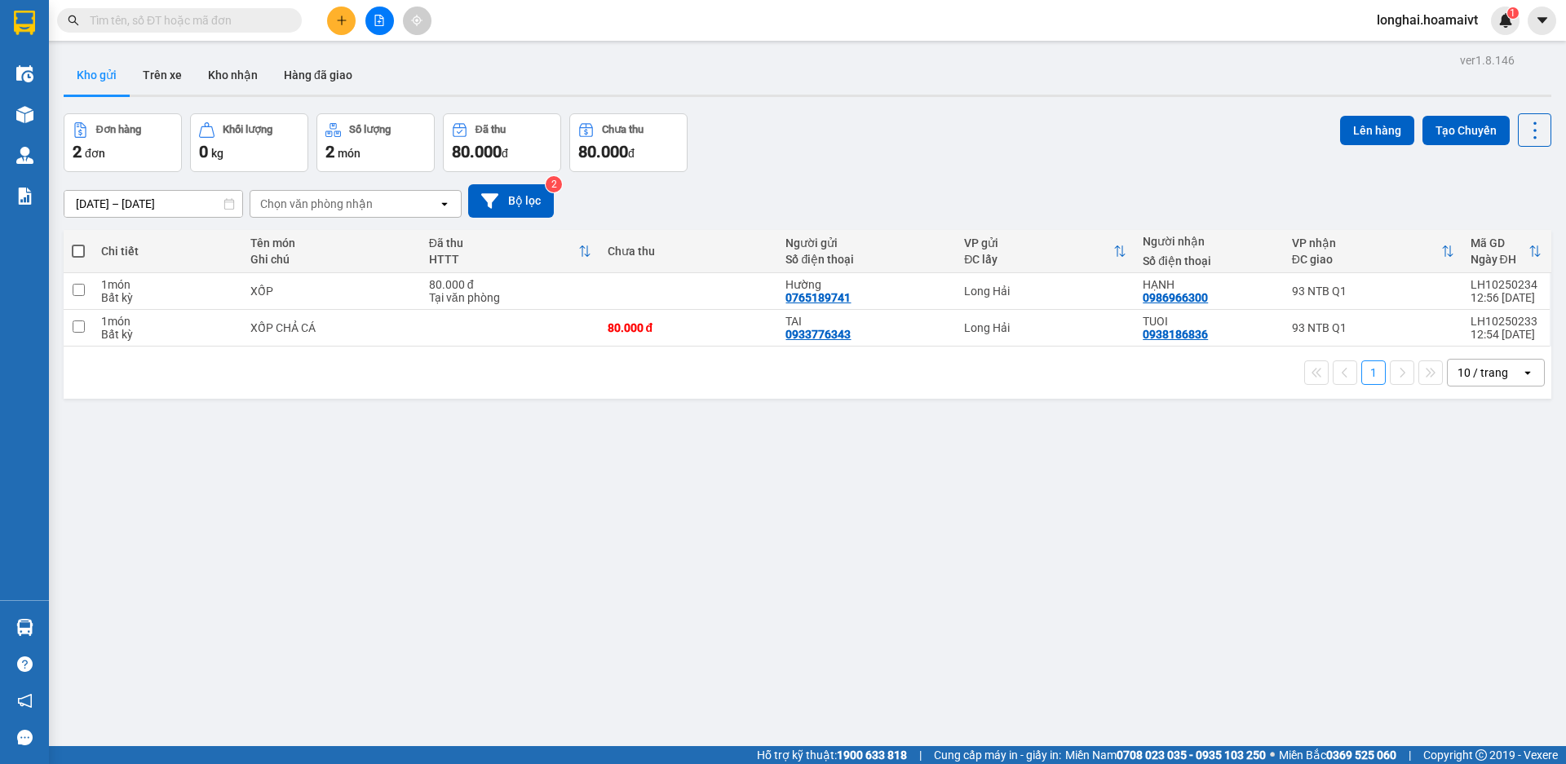
click at [80, 250] on span at bounding box center [78, 251] width 13 height 13
click at [78, 243] on input "checkbox" at bounding box center [78, 243] width 0 height 0
checkbox input "true"
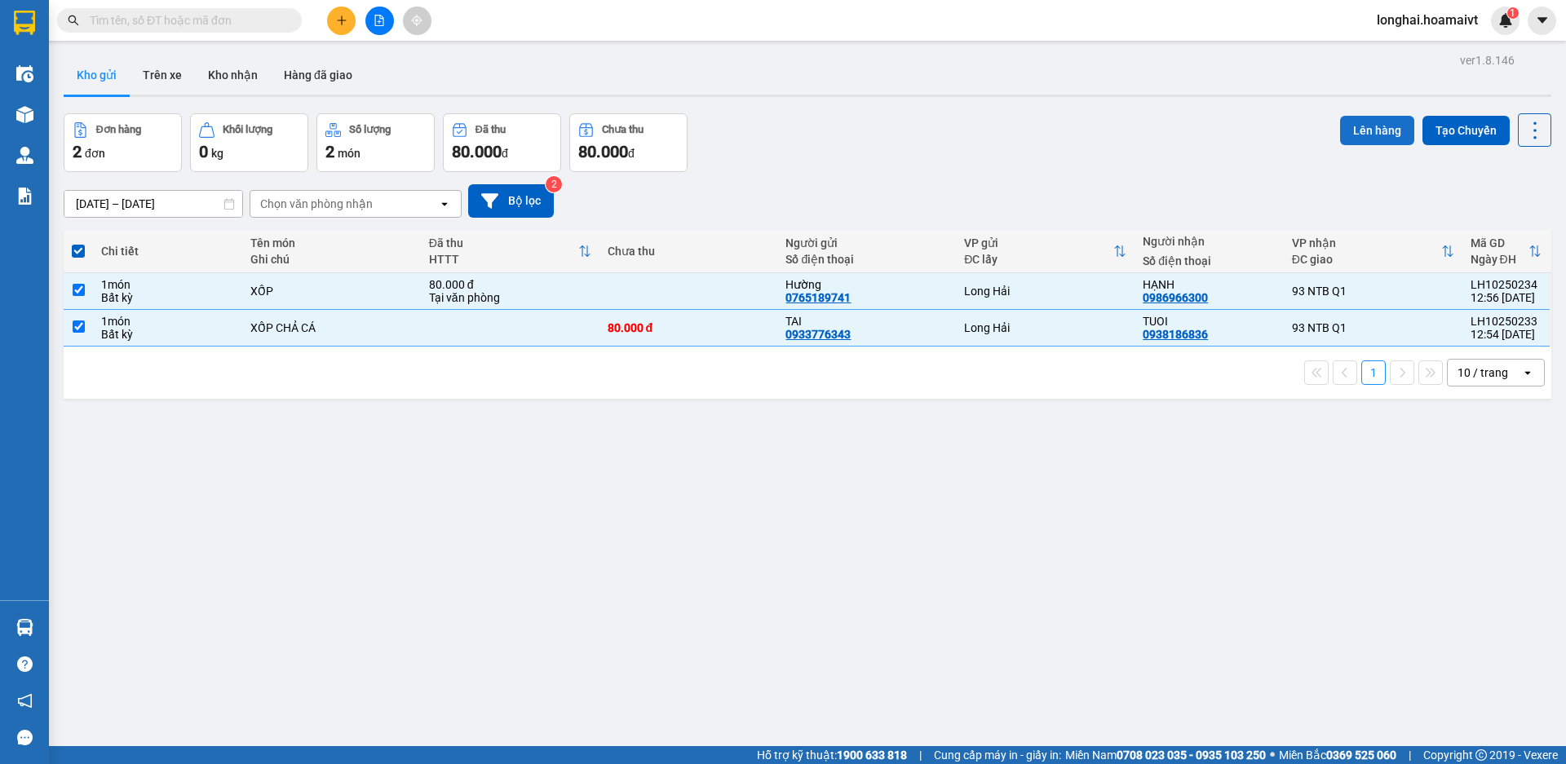
click at [1340, 124] on button "Lên hàng" at bounding box center [1377, 130] width 74 height 29
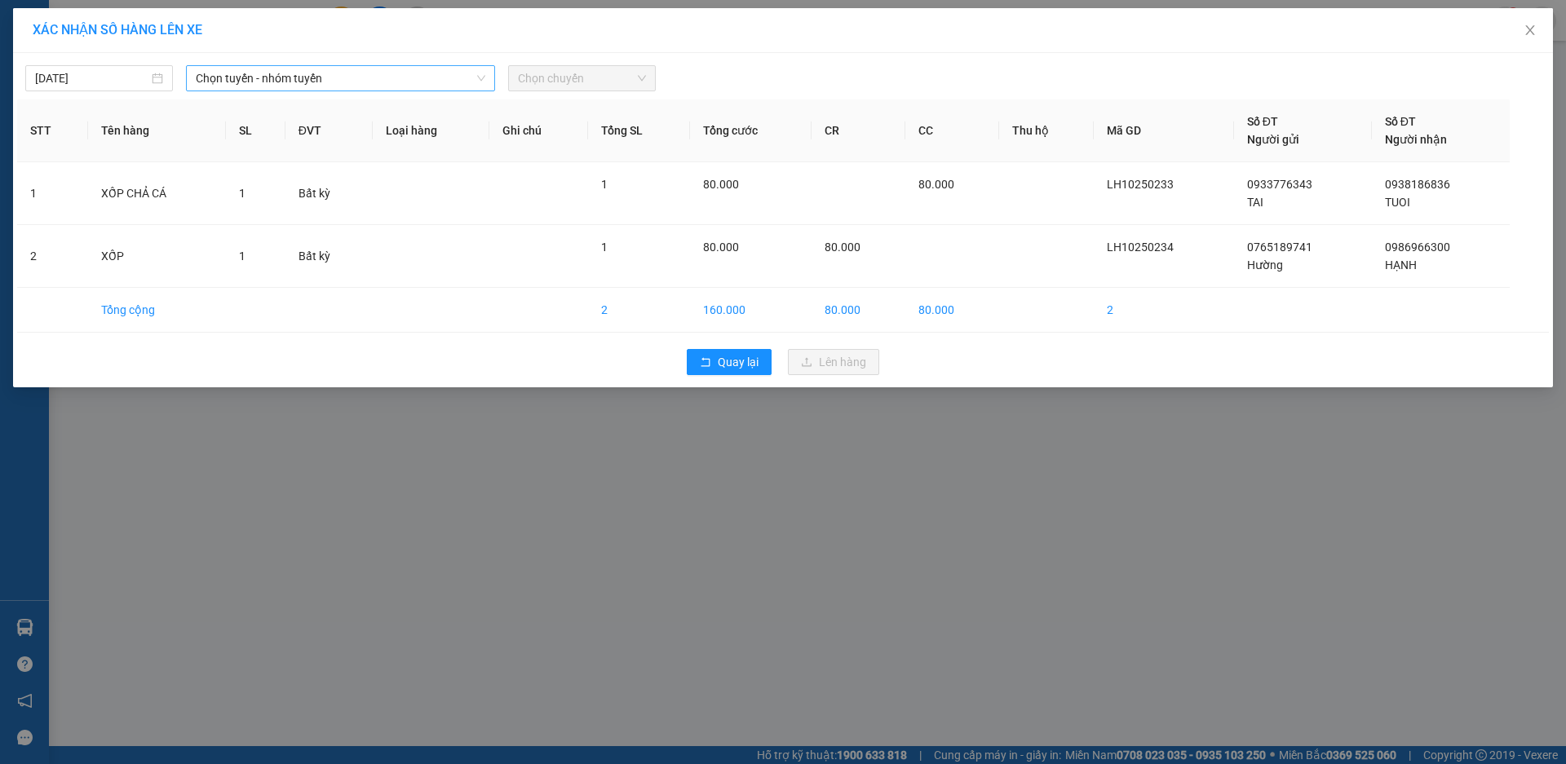
click at [348, 70] on span "Chọn tuyến - nhóm tuyến" at bounding box center [341, 78] width 290 height 24
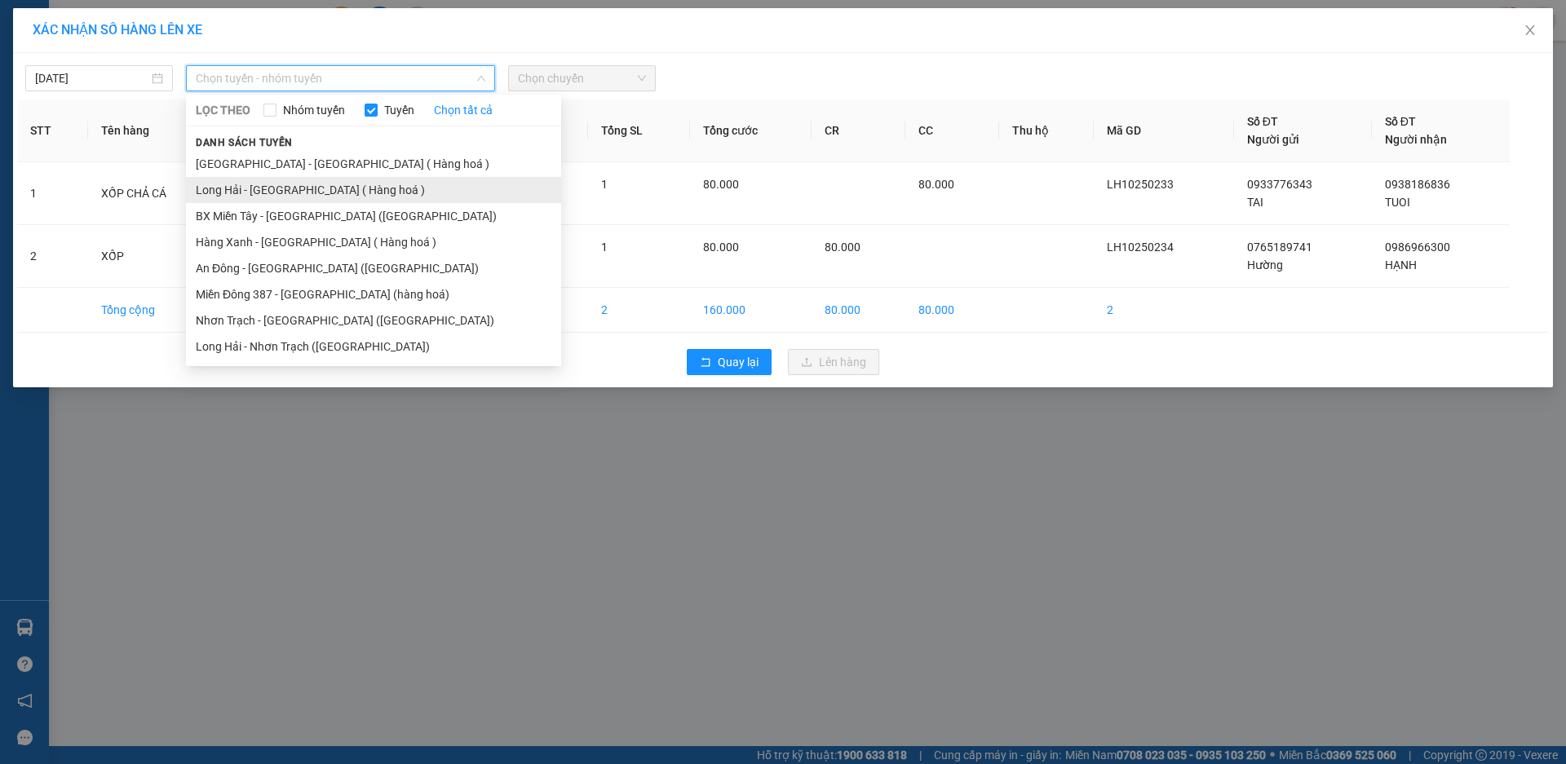
click at [345, 181] on li "Long Hải - [GEOGRAPHIC_DATA] ( Hàng hoá )" at bounding box center [373, 190] width 375 height 26
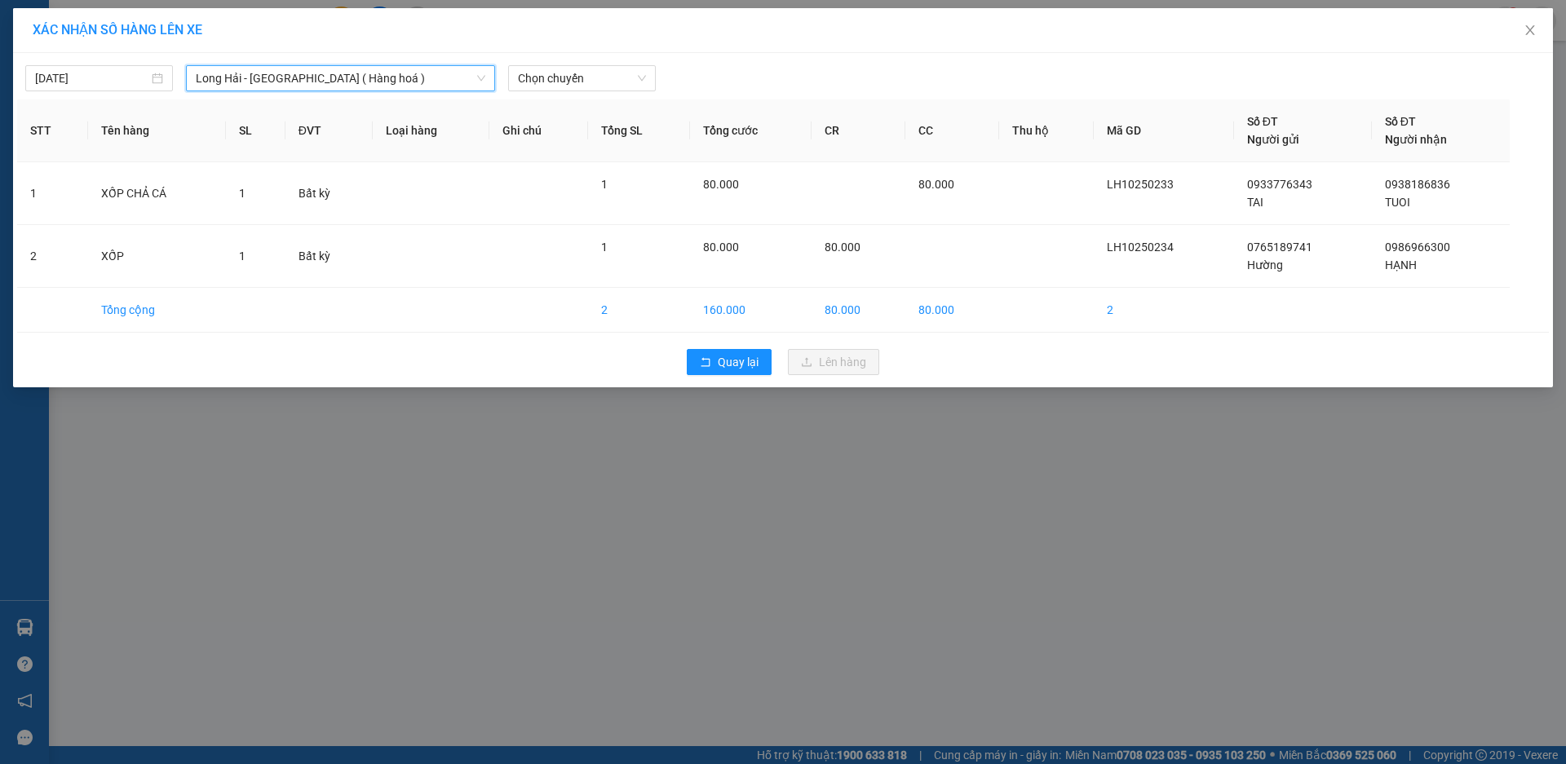
click at [586, 54] on div "12/10/2025 Long Hải - Sài Gòn ( Hàng hoá ) Long Hải - Sài Gòn ( Hàng hoá ) LỌC …" at bounding box center [783, 220] width 1540 height 334
click at [584, 70] on span "Chọn chuyến" at bounding box center [582, 78] width 128 height 24
type input "1330"
click at [619, 136] on div "Thêm chuyến " 13:30 "" at bounding box center [595, 138] width 174 height 28
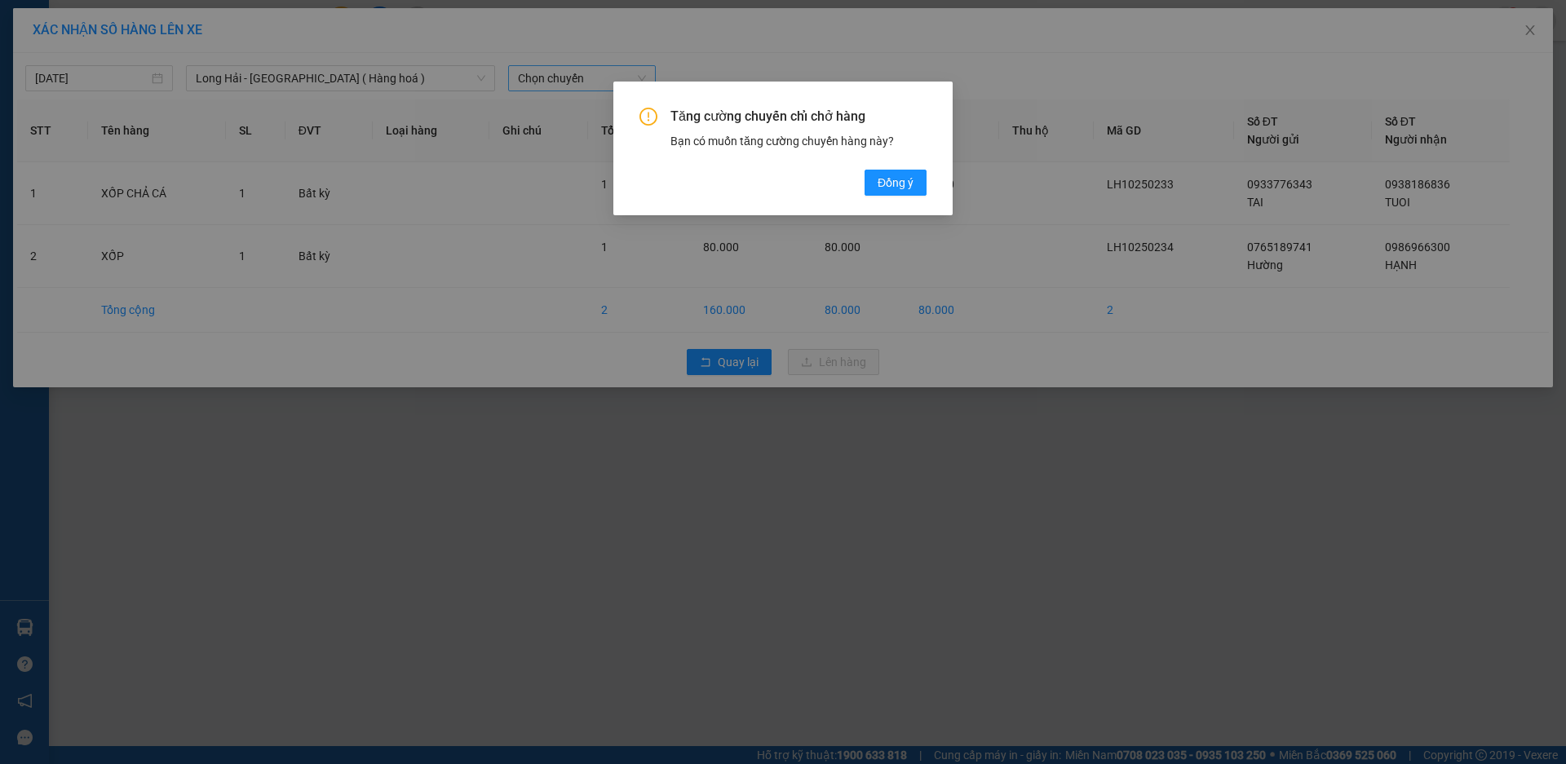
click at [899, 198] on div "Tăng cường chuyến chỉ chở hàng Bạn có muốn tăng cường chuyến hàng này? Đồng ý" at bounding box center [782, 149] width 339 height 134
click at [898, 183] on span "Đồng ý" at bounding box center [896, 183] width 36 height 18
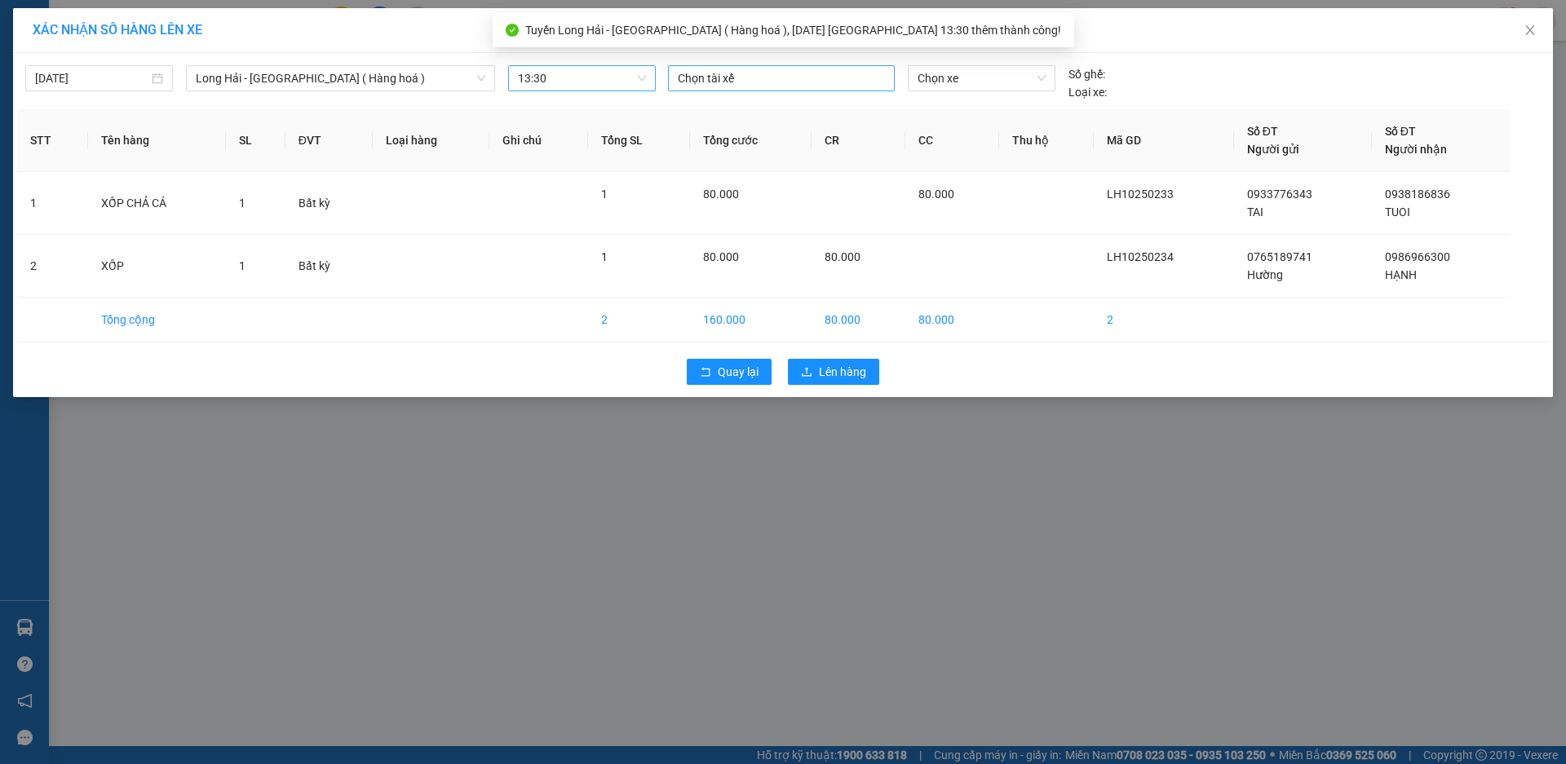
click at [751, 89] on div "Chọn tài xế" at bounding box center [781, 78] width 227 height 26
type input "D"
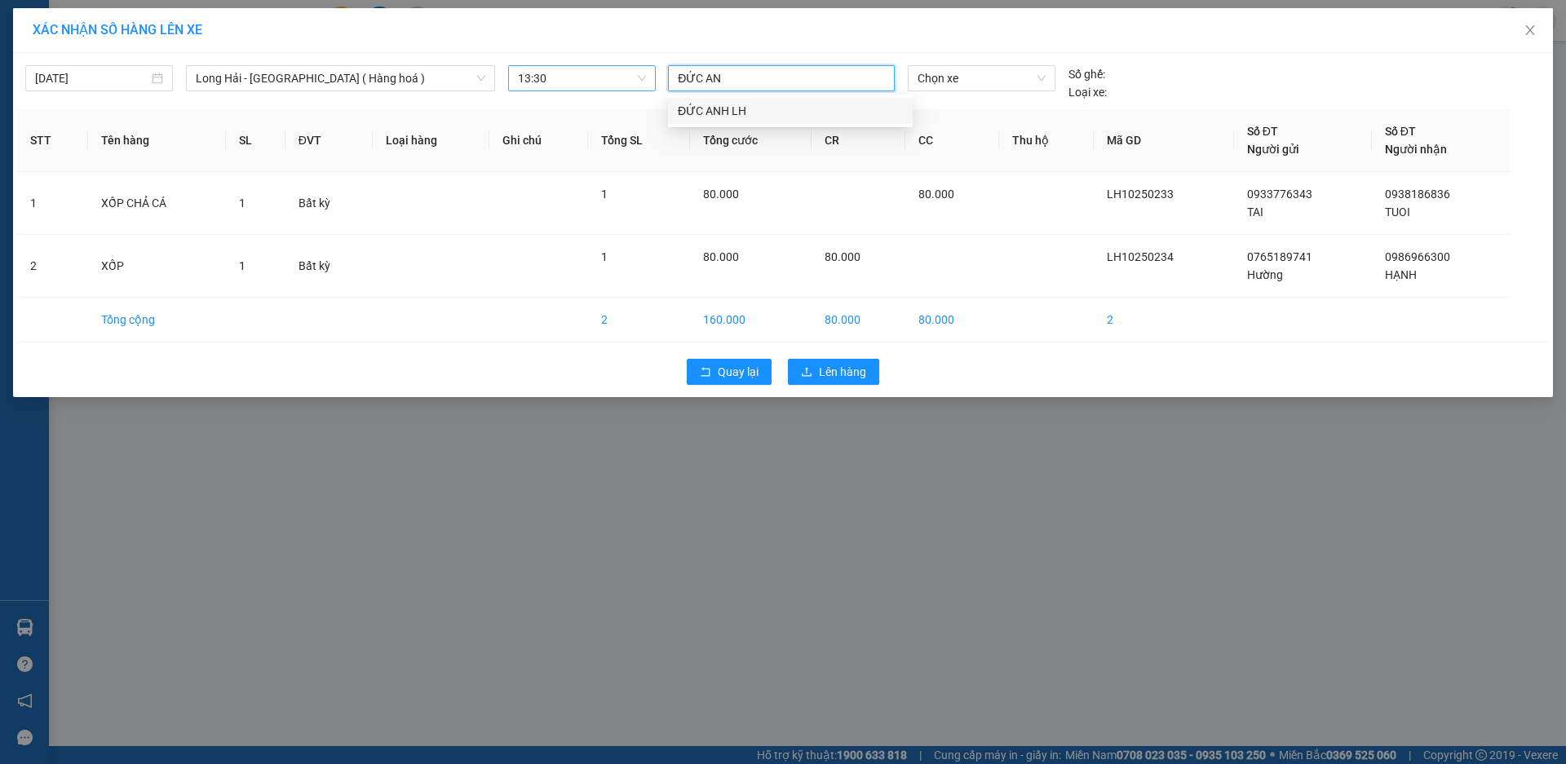
type input "ĐỨC ANH"
click at [772, 114] on div "ĐỨC ANH LH" at bounding box center [790, 111] width 225 height 18
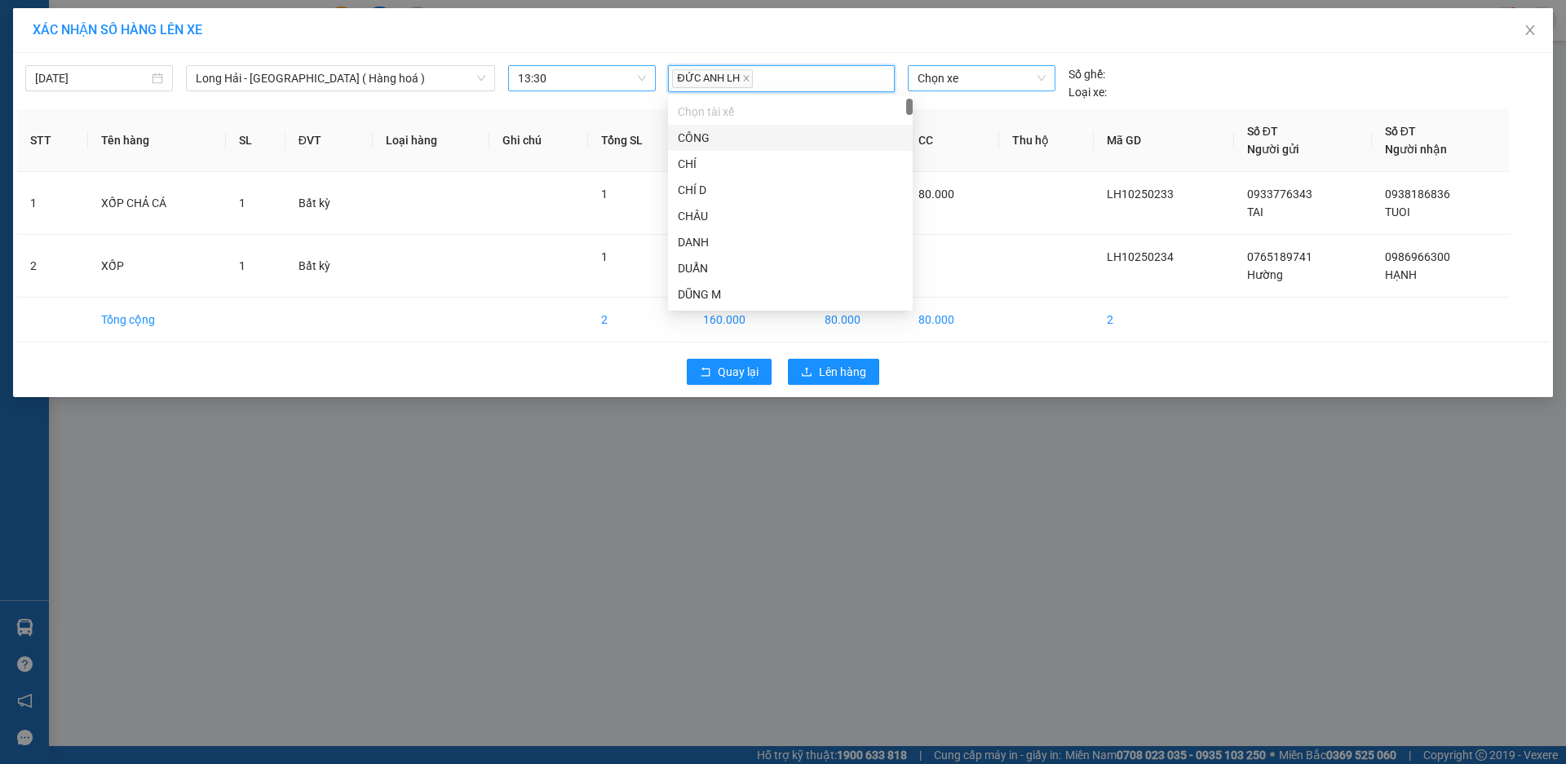
click at [965, 80] on span "Chọn xe" at bounding box center [981, 78] width 127 height 24
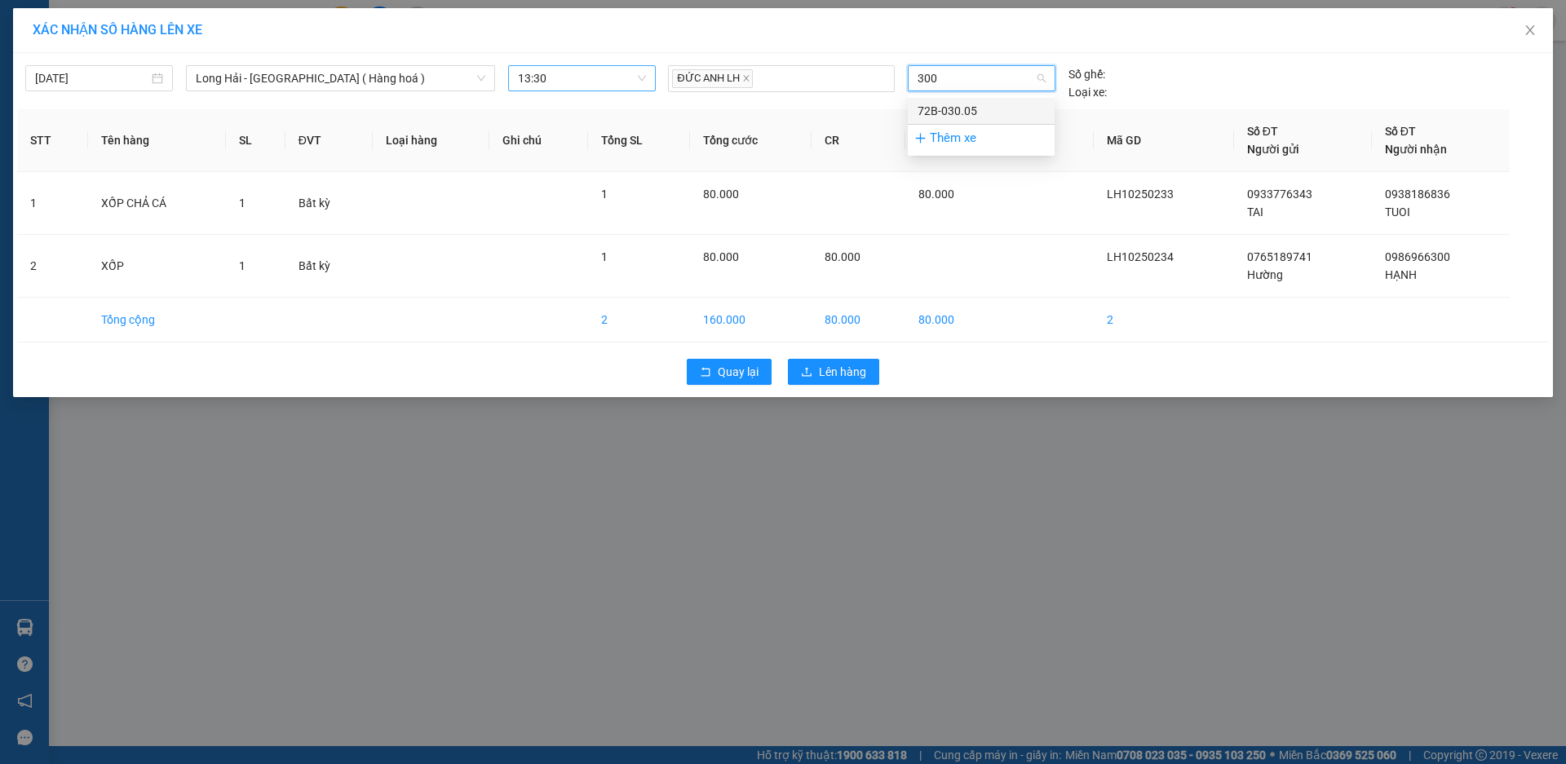
type input "3005"
click at [978, 107] on div "72B-030.05" at bounding box center [981, 111] width 127 height 18
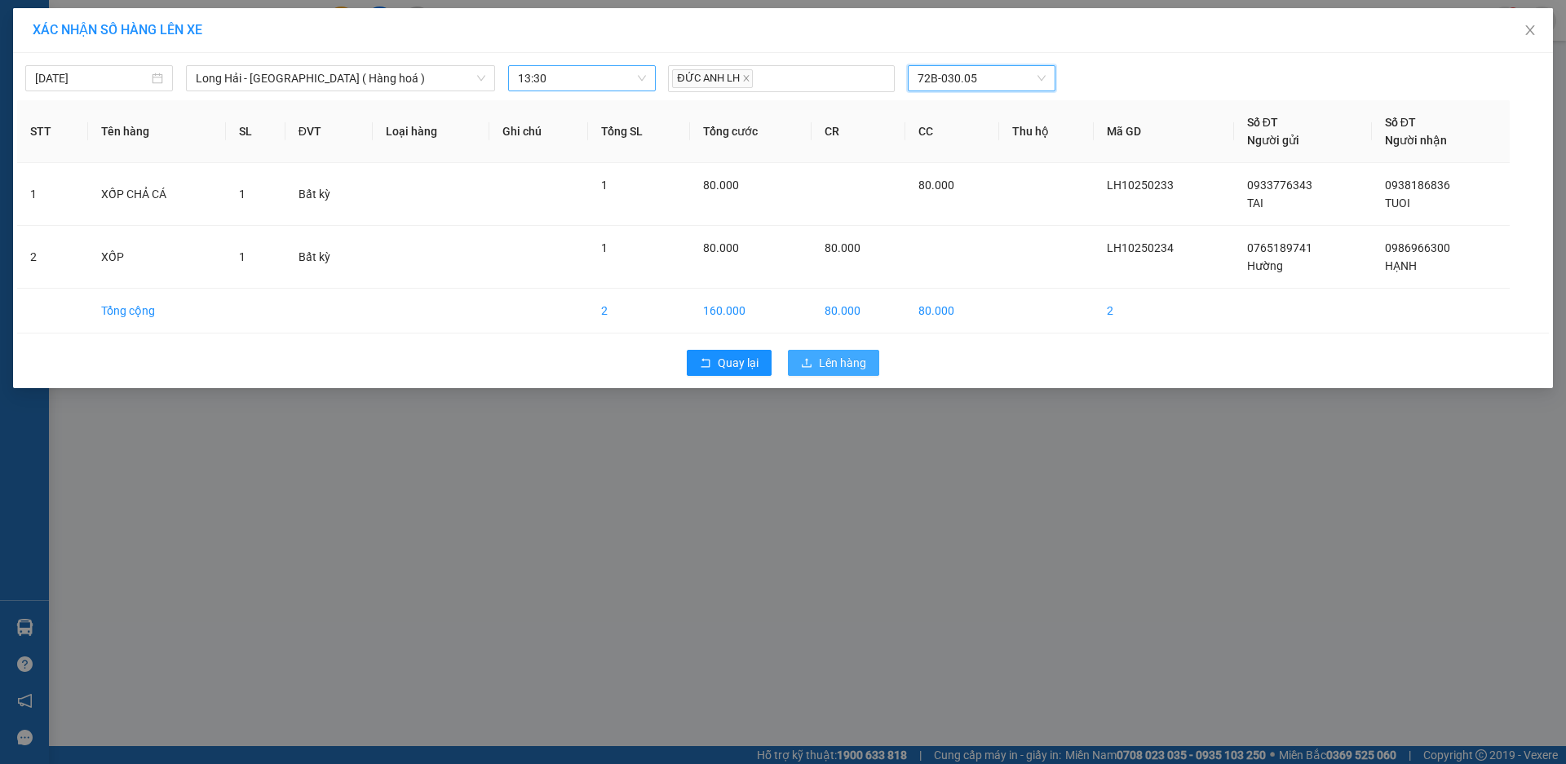
click at [856, 365] on span "Lên hàng" at bounding box center [842, 363] width 47 height 18
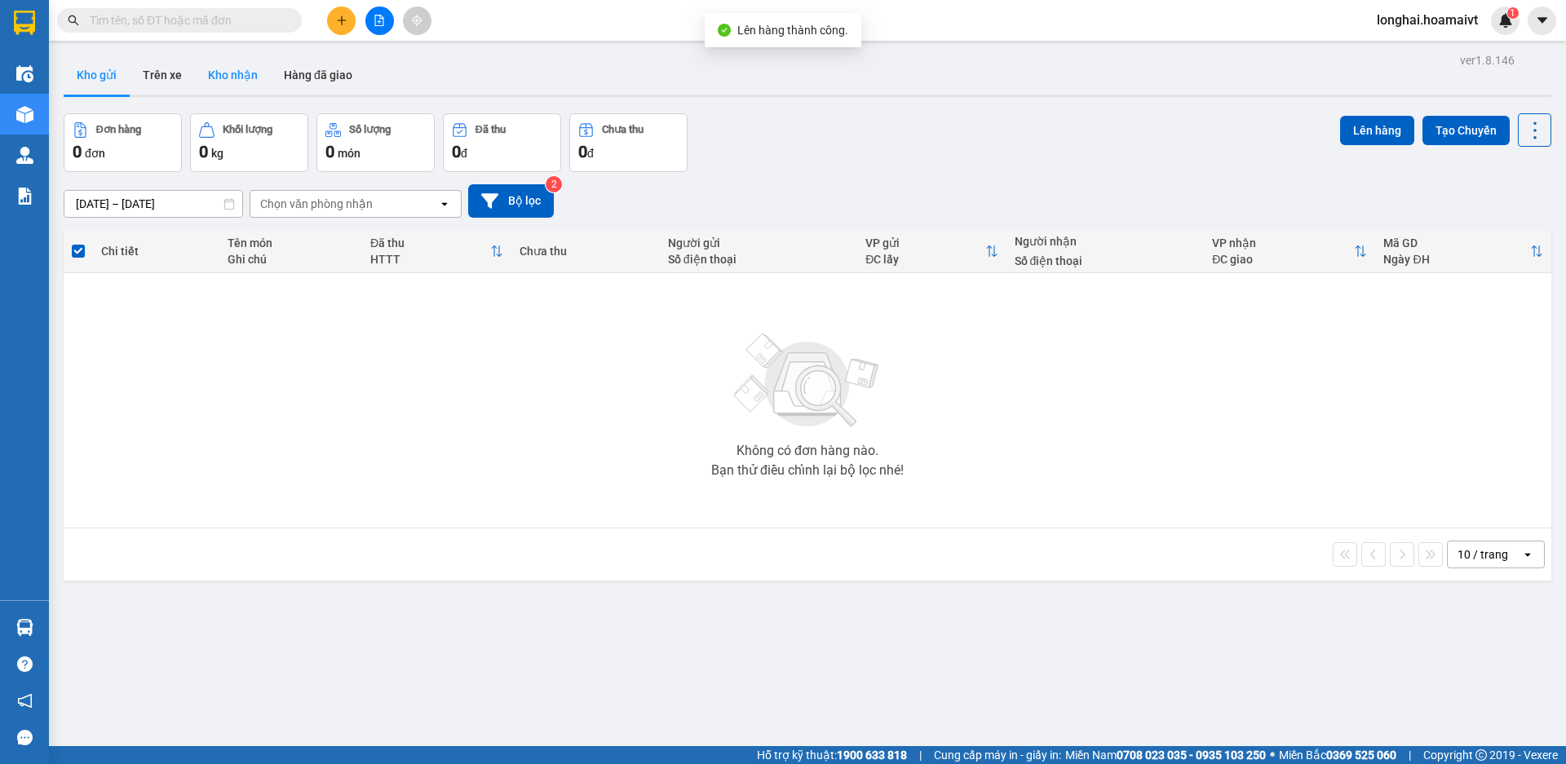
click at [242, 69] on button "Kho nhận" at bounding box center [233, 74] width 76 height 39
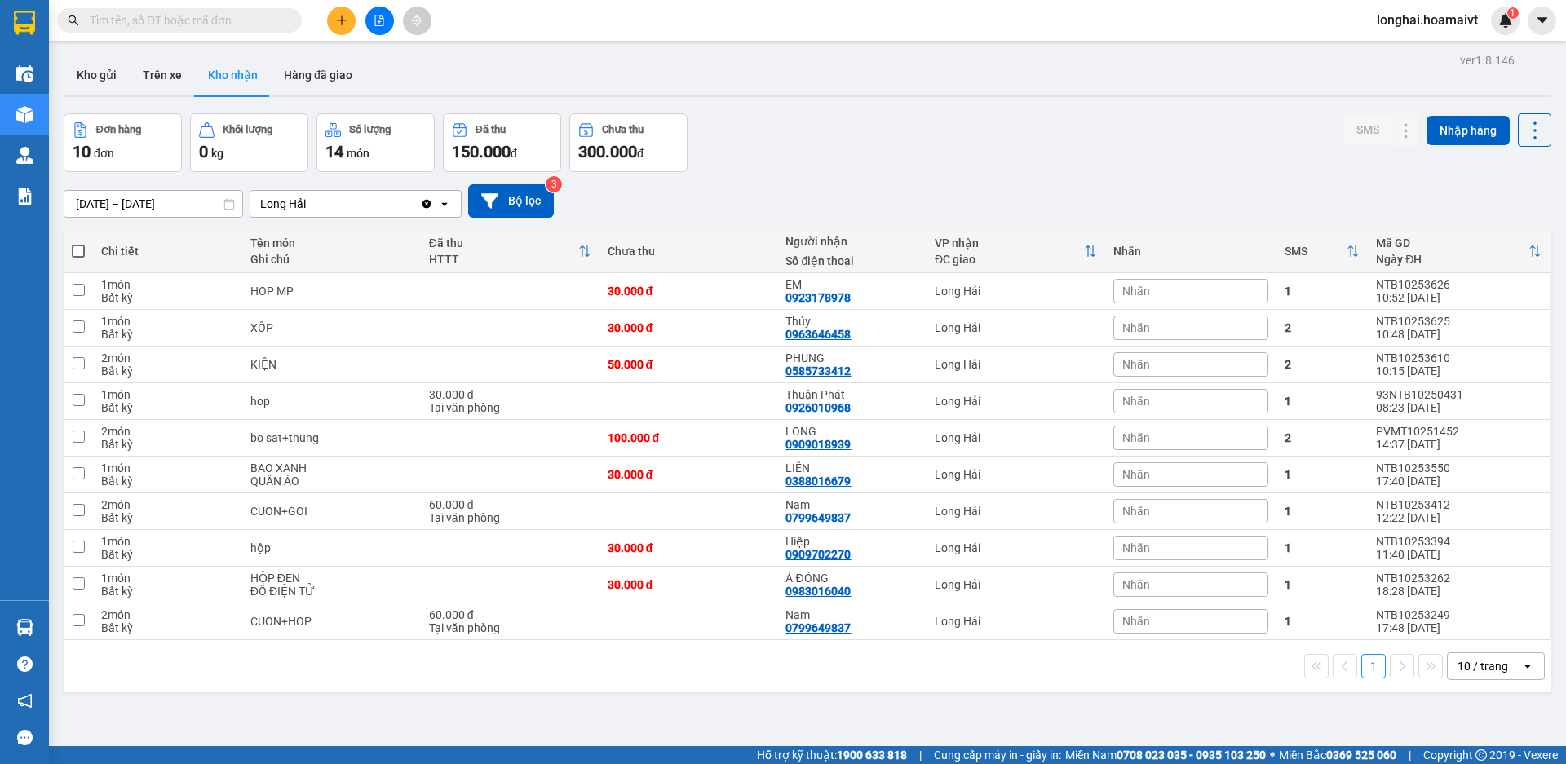
click at [235, 20] on input "text" at bounding box center [186, 20] width 193 height 18
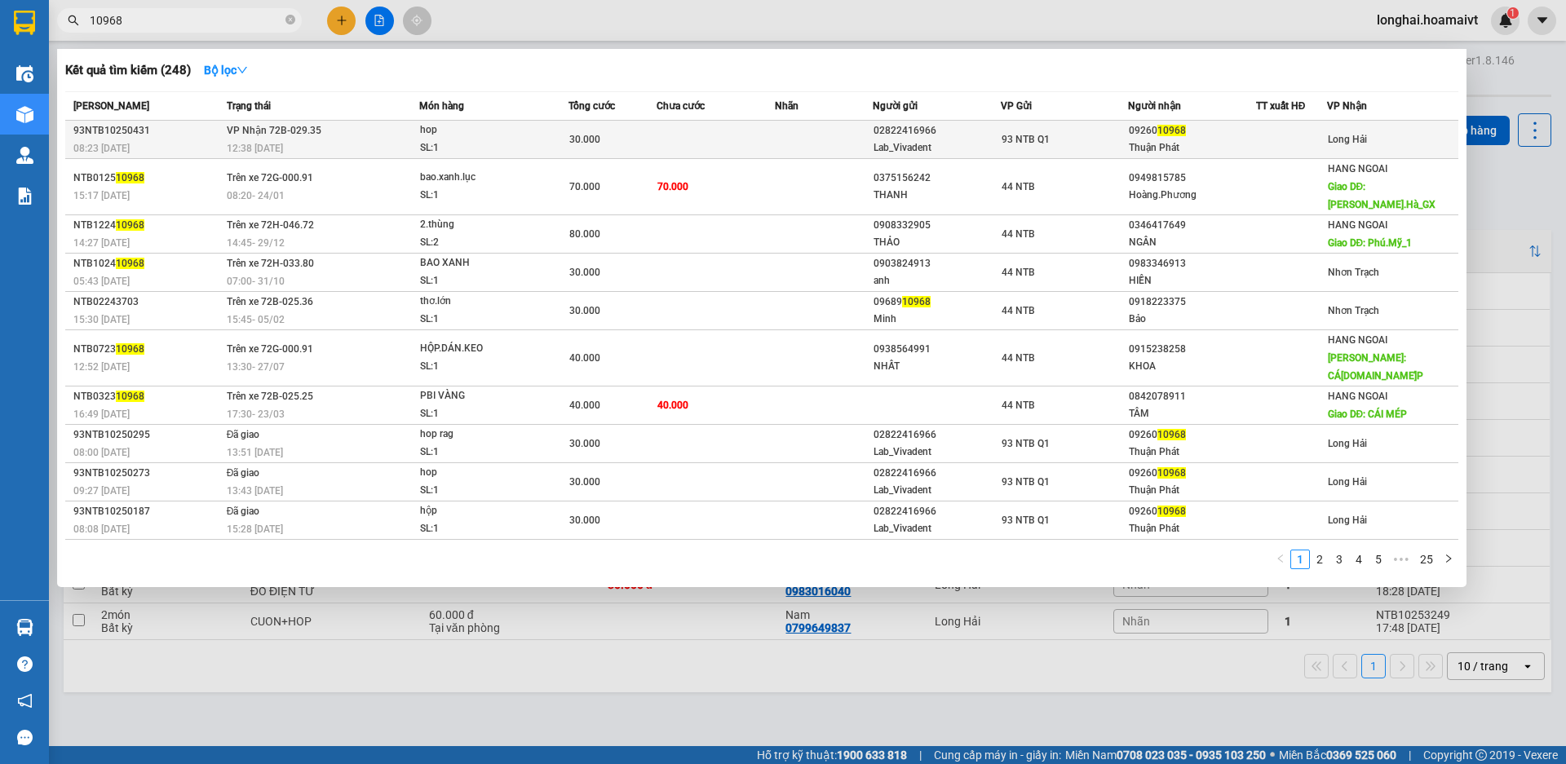
type input "10968"
click at [750, 132] on td at bounding box center [716, 140] width 118 height 38
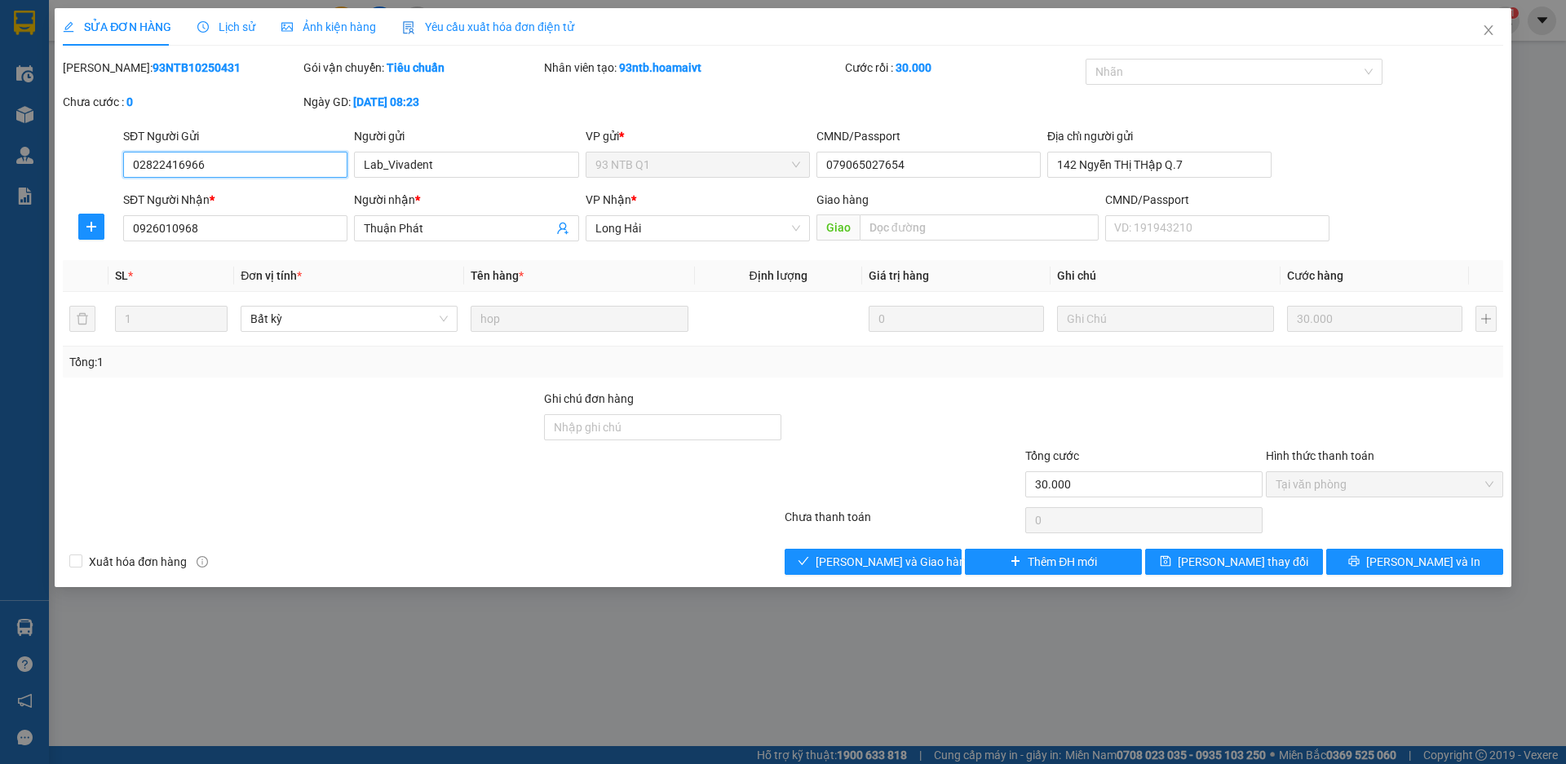
type input "02822416966"
type input "Lab_Vivadent"
type input "079065027654"
type input "142 Ngyễn THị THập Q.7"
type input "0926010968"
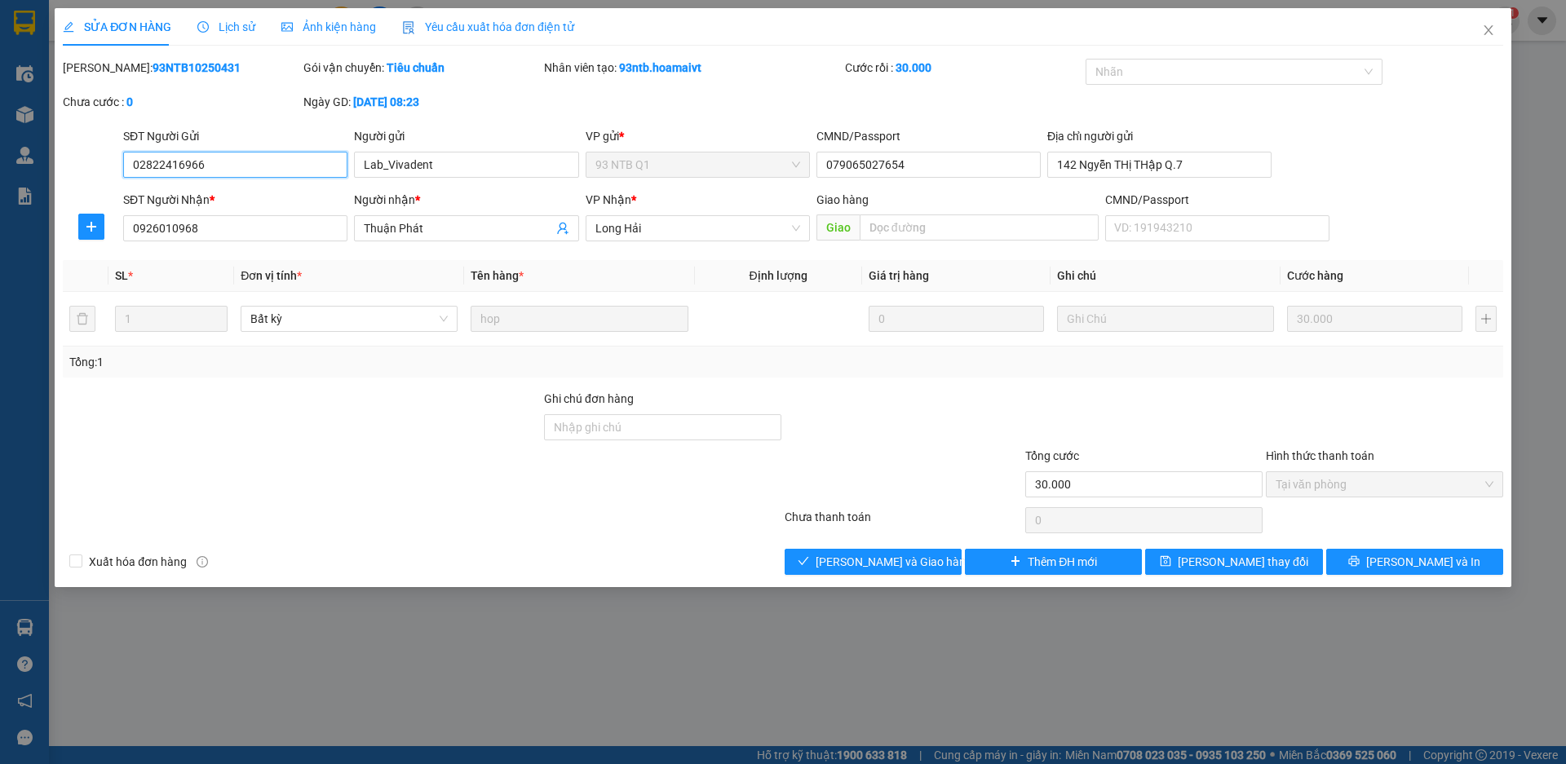
type input "Thuận Phát"
type input "30.000"
click at [860, 561] on span "[PERSON_NAME] và Giao hàng" at bounding box center [894, 562] width 157 height 18
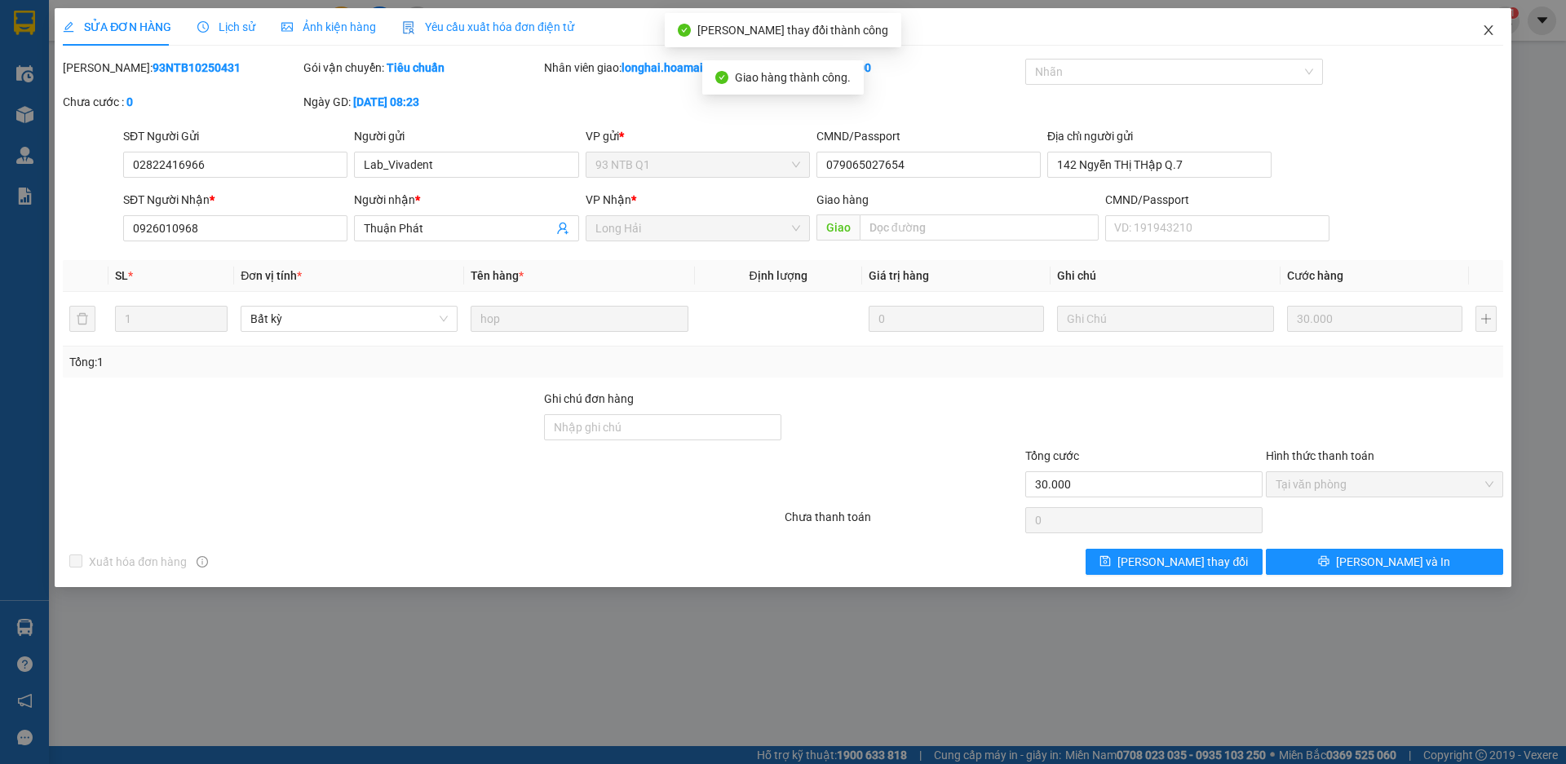
click at [1495, 28] on span "Close" at bounding box center [1489, 31] width 46 height 46
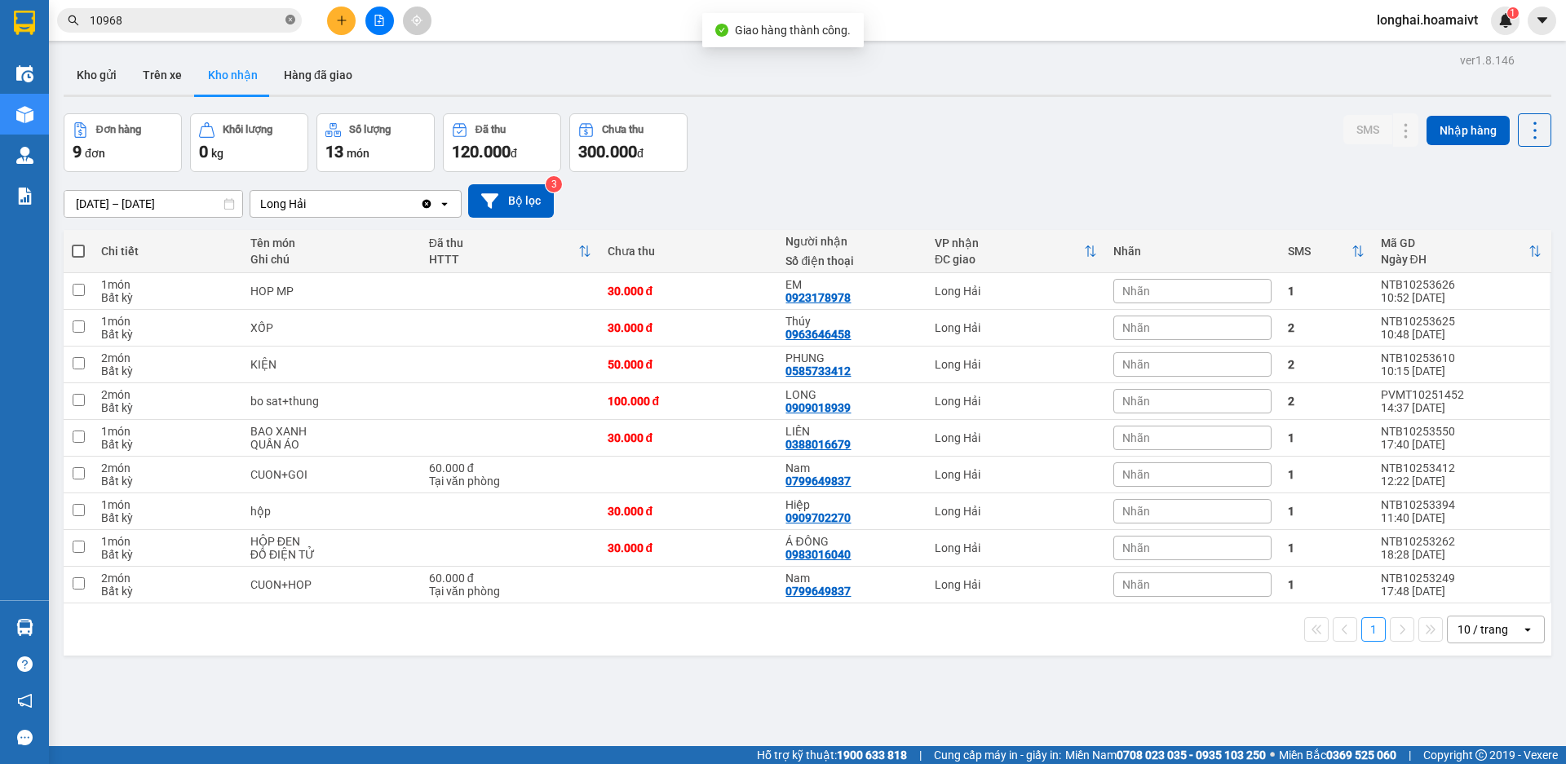
click at [294, 17] on icon "close-circle" at bounding box center [290, 20] width 10 height 10
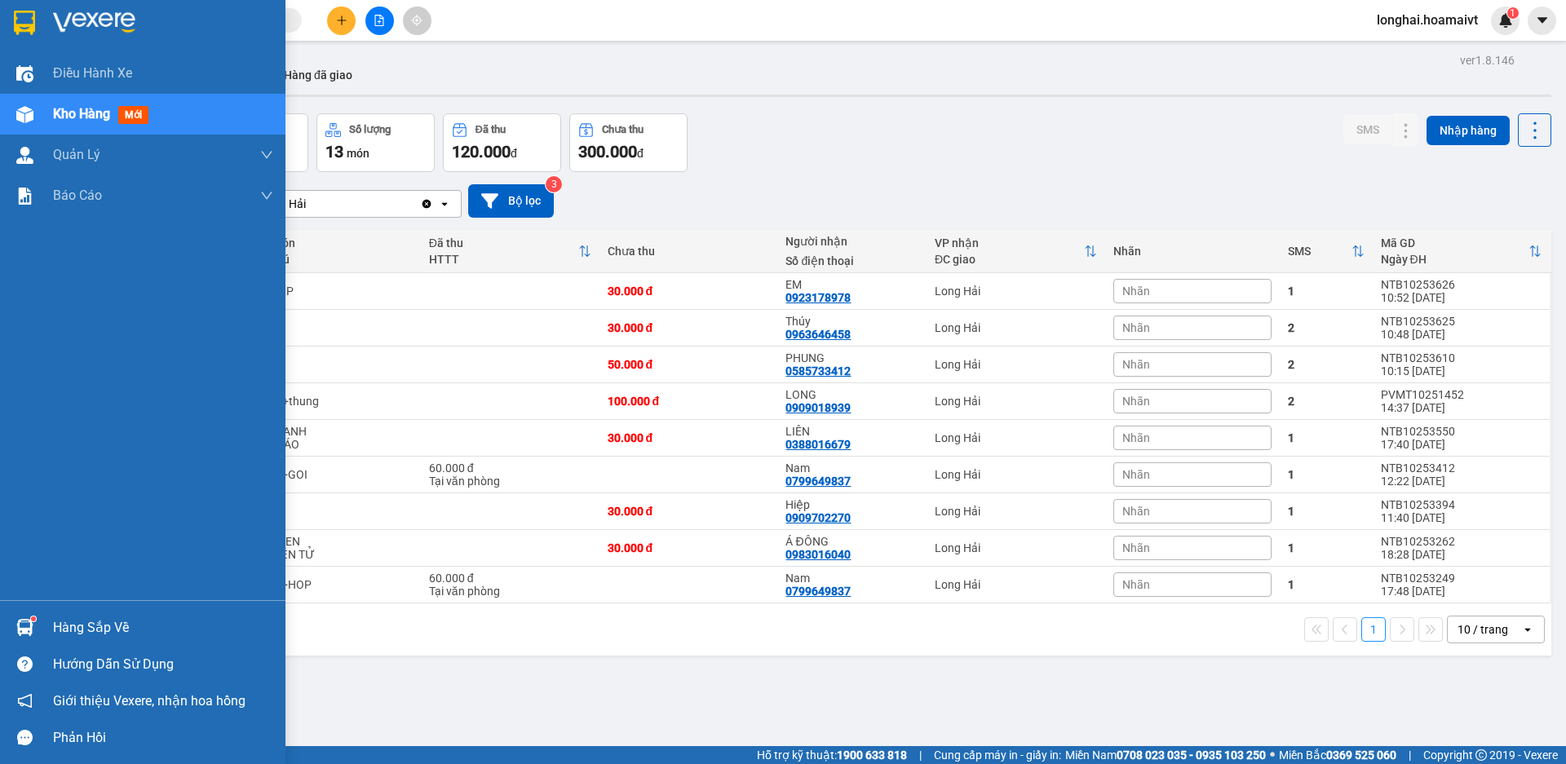
click at [78, 621] on div "Hàng sắp về" at bounding box center [163, 628] width 220 height 24
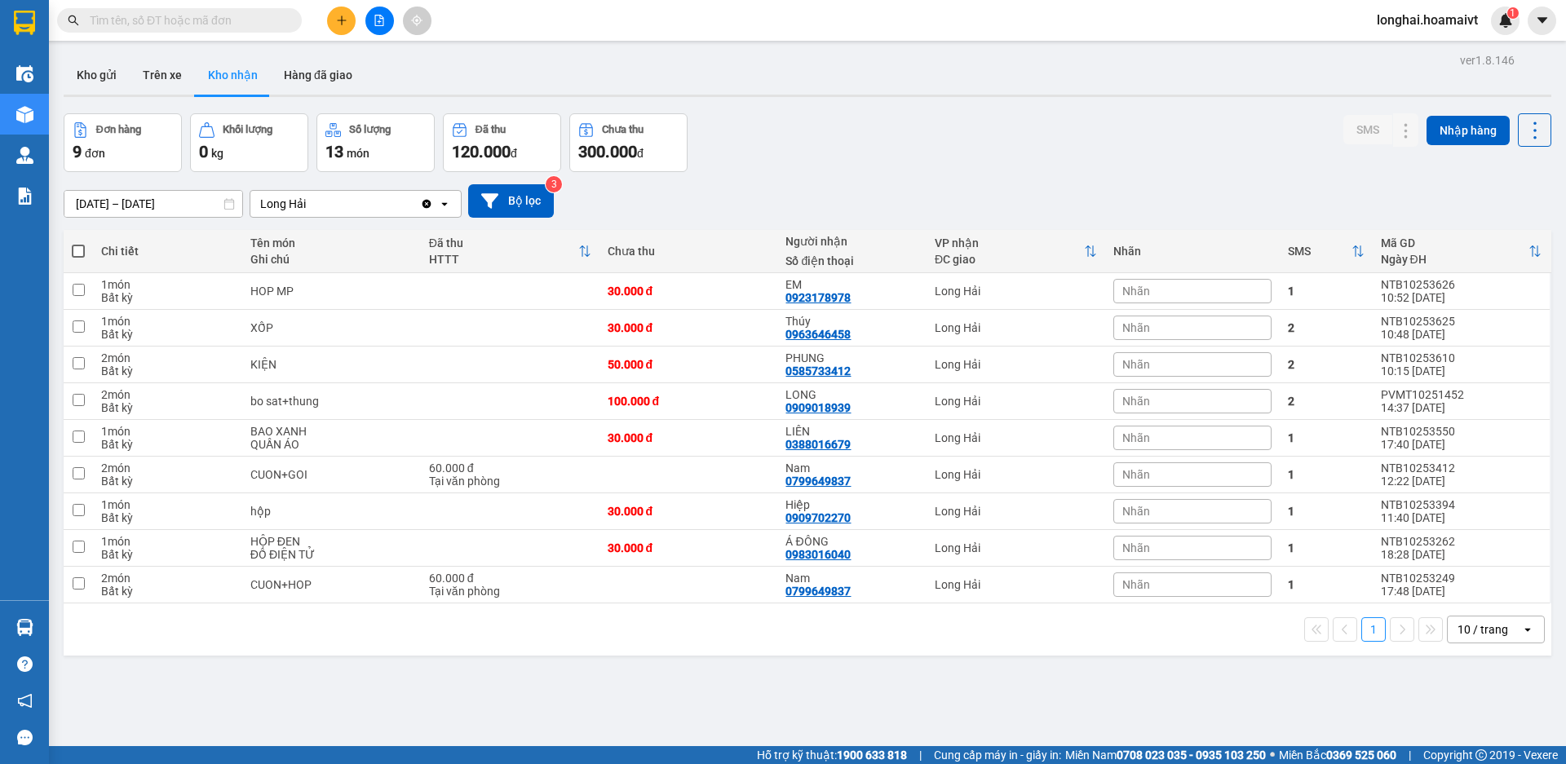
click at [746, 218] on section "Kết quả tìm kiếm ( 248 ) Bộ lọc Mã ĐH Trạng thái Món hàng Tổng cước Chưa cước N…" at bounding box center [783, 382] width 1566 height 764
click at [219, 20] on input "text" at bounding box center [186, 20] width 193 height 18
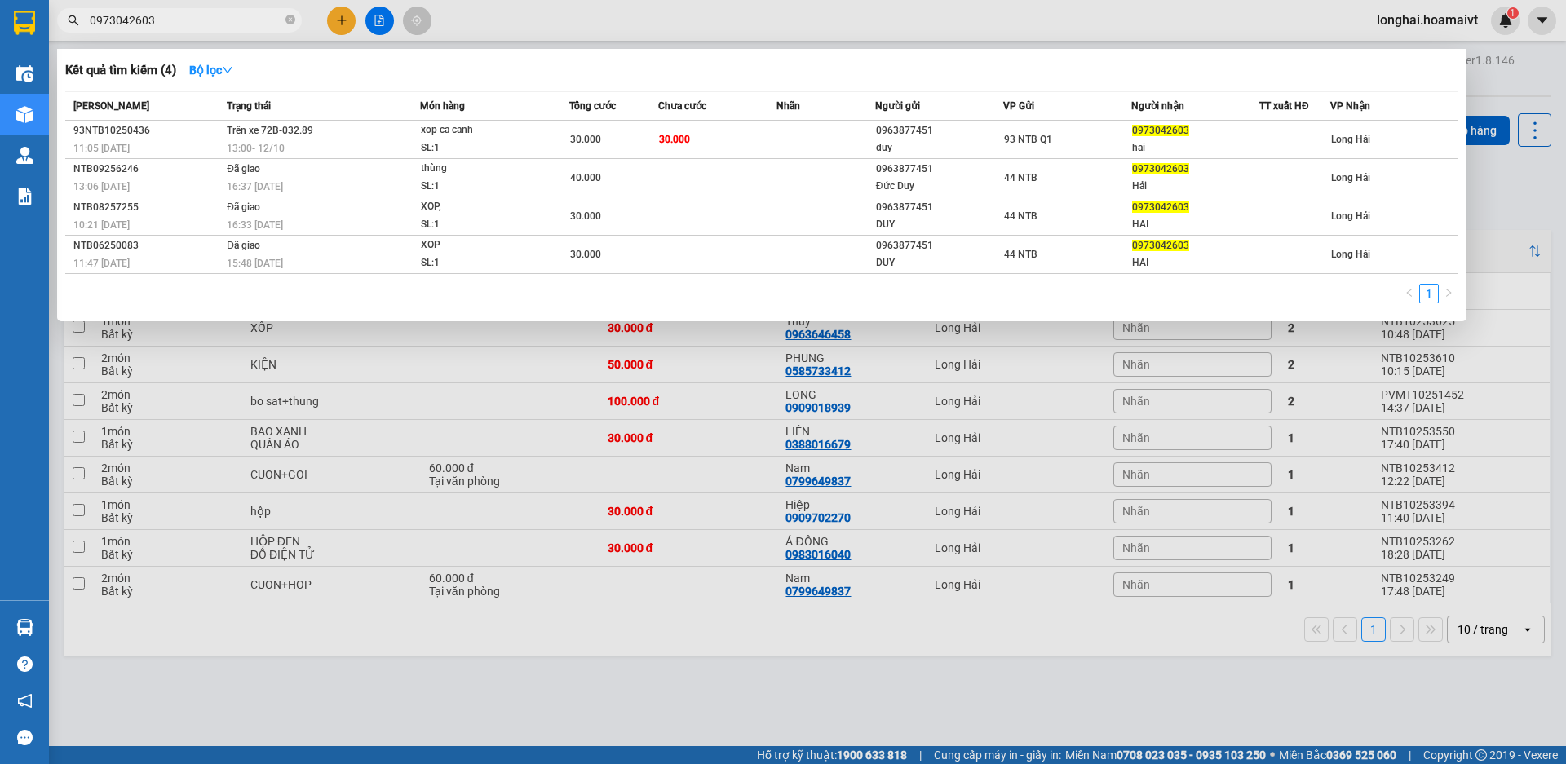
type input "0973042603"
click at [288, 20] on icon "close-circle" at bounding box center [290, 20] width 10 height 10
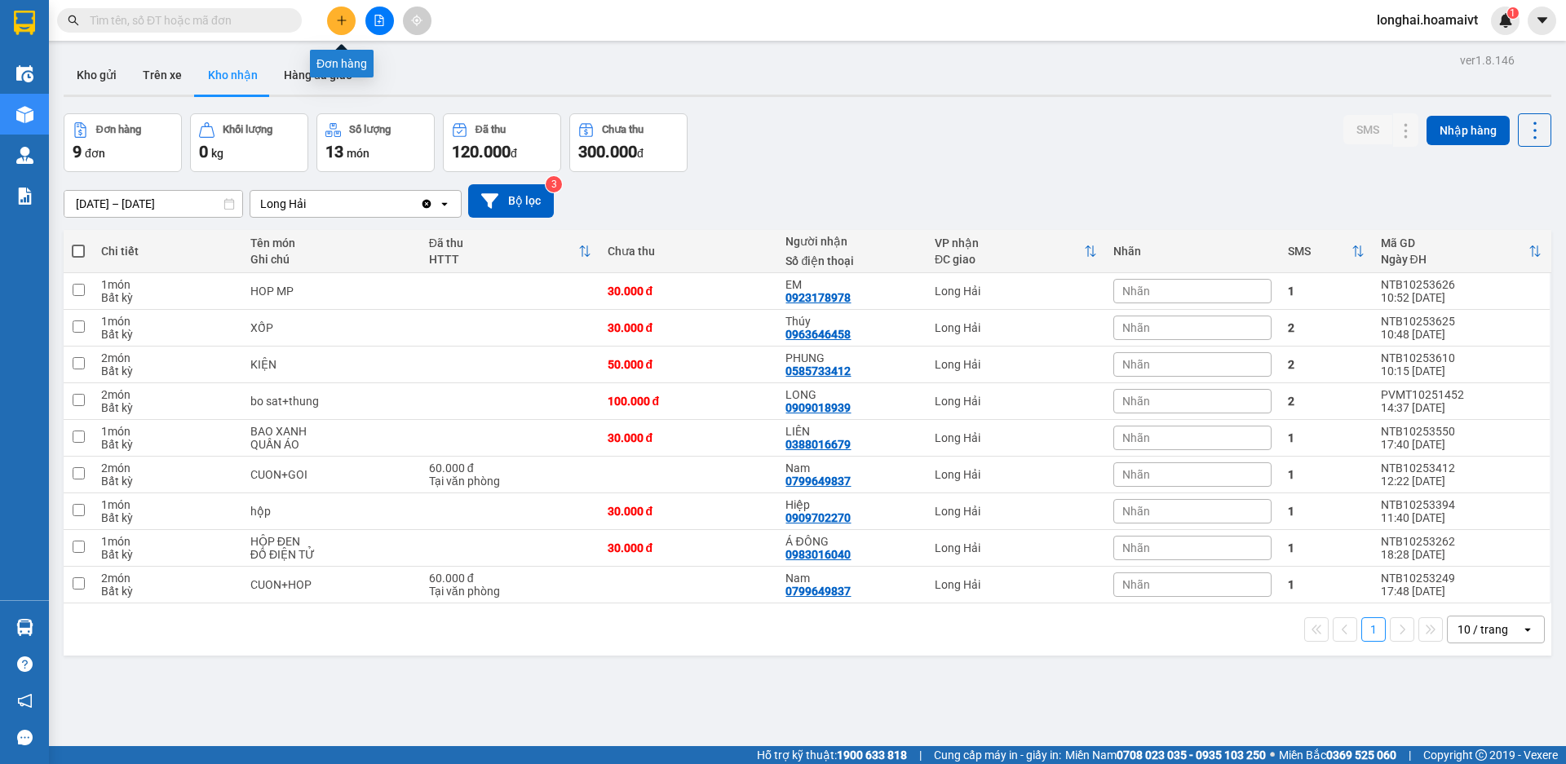
click at [336, 20] on icon "plus" at bounding box center [341, 20] width 11 height 11
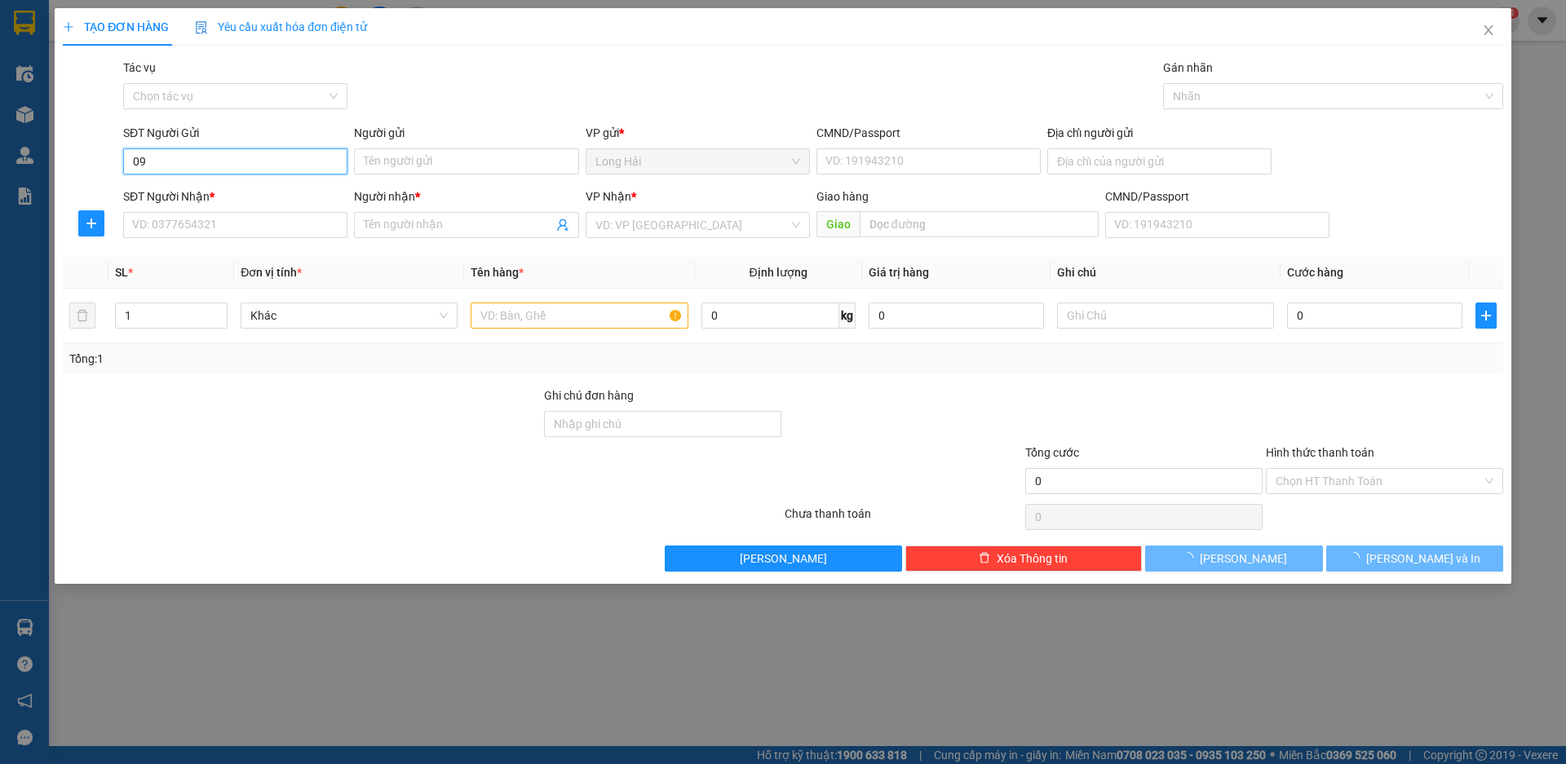
type input "0"
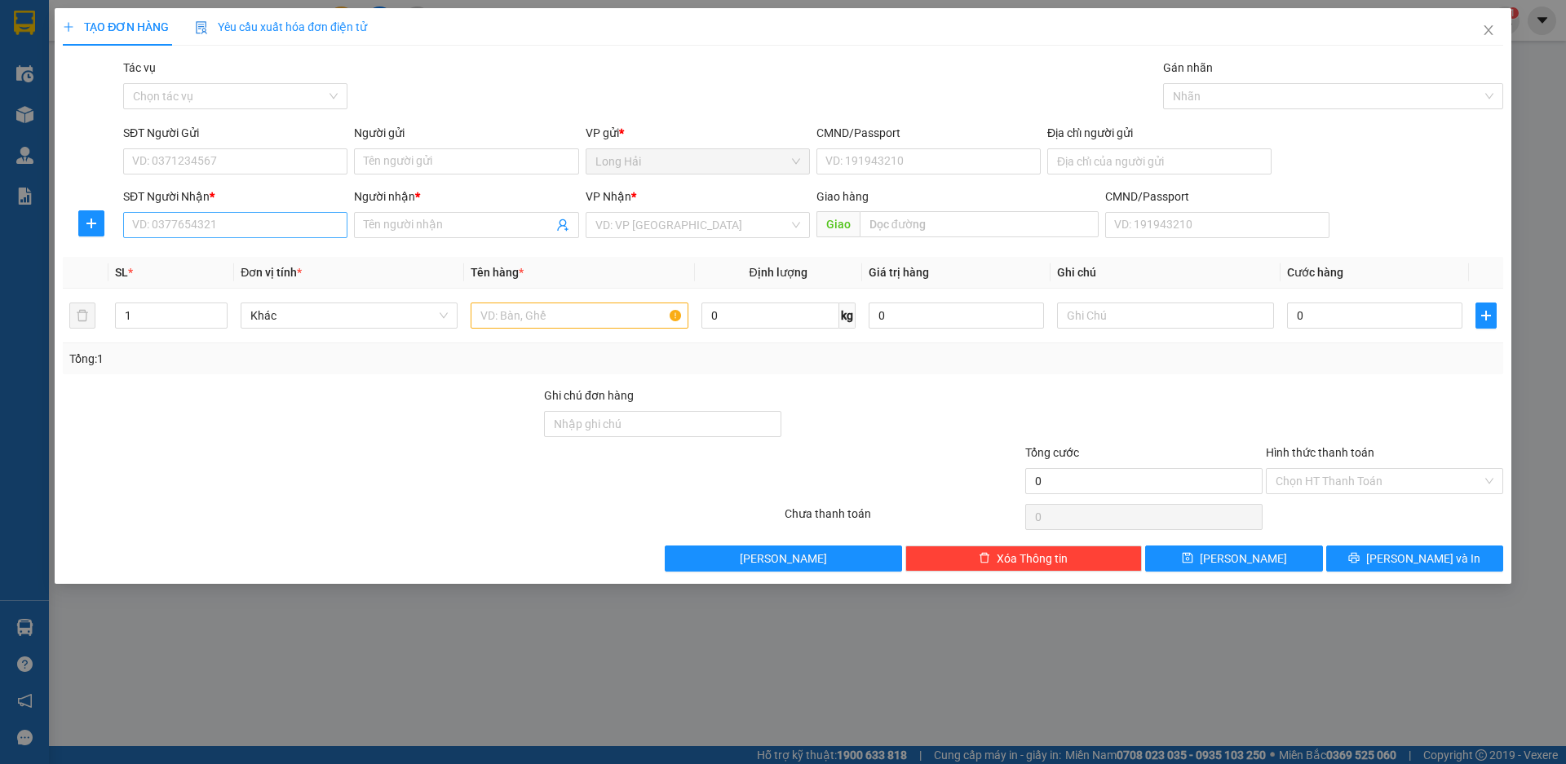
click at [283, 215] on div "SĐT Người Nhận * VD: 0377654321" at bounding box center [235, 216] width 224 height 57
click at [285, 217] on input "SĐT Người Nhận *" at bounding box center [235, 225] width 224 height 26
type input "0906003020"
click at [224, 257] on div "0906003020 - Loan" at bounding box center [235, 258] width 205 height 18
type input "166/49 P V ĐỒNG"
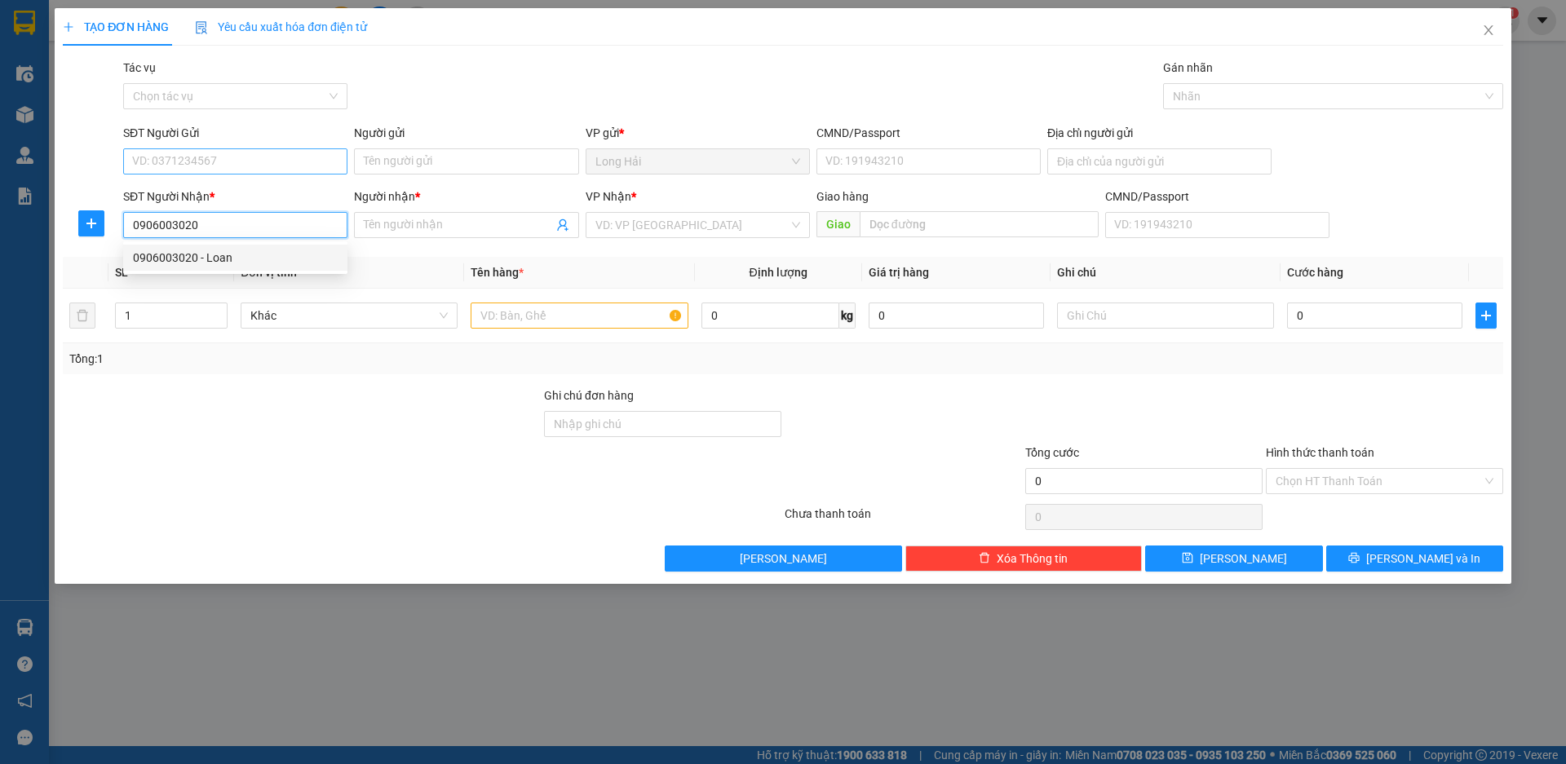
type input "Loan"
type input "0906003020"
click at [220, 166] on input "SĐT Người Gửi" at bounding box center [235, 161] width 224 height 26
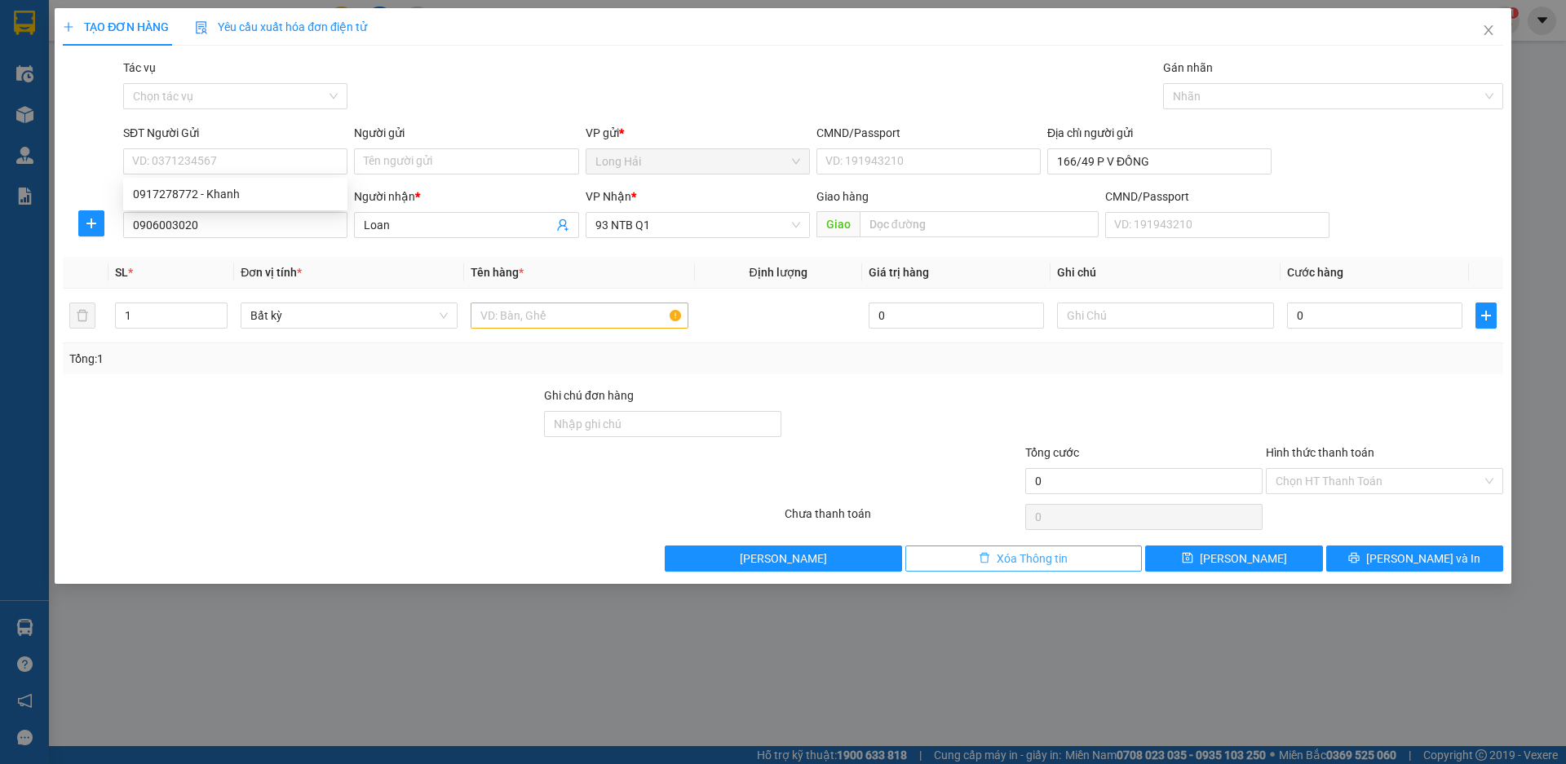
click at [945, 555] on button "Xóa Thông tin" at bounding box center [1023, 559] width 237 height 26
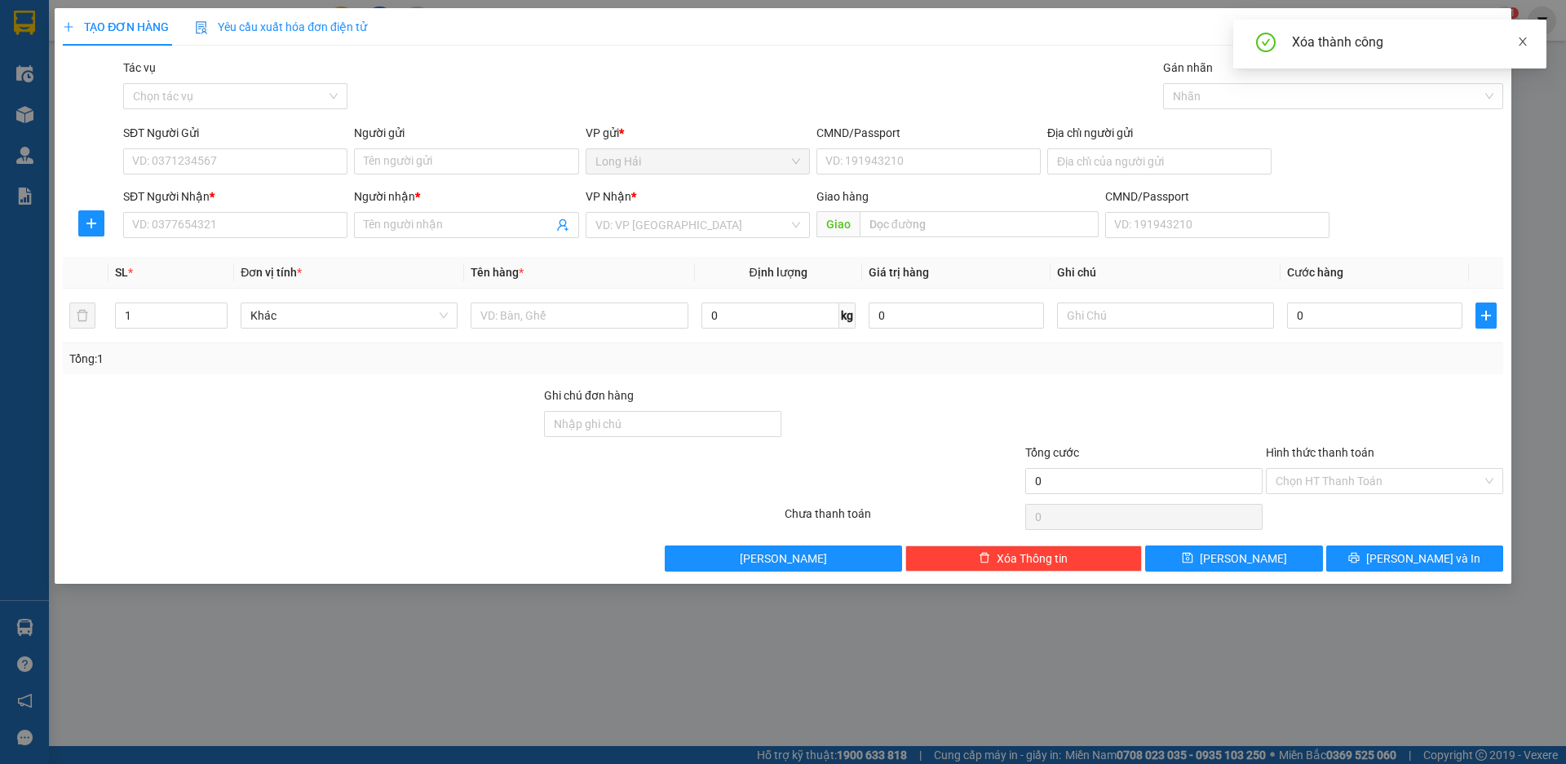
click at [1520, 40] on icon "close" at bounding box center [1522, 41] width 11 height 11
click at [1482, 29] on icon "close" at bounding box center [1488, 30] width 13 height 13
